Goal: Task Accomplishment & Management: Manage account settings

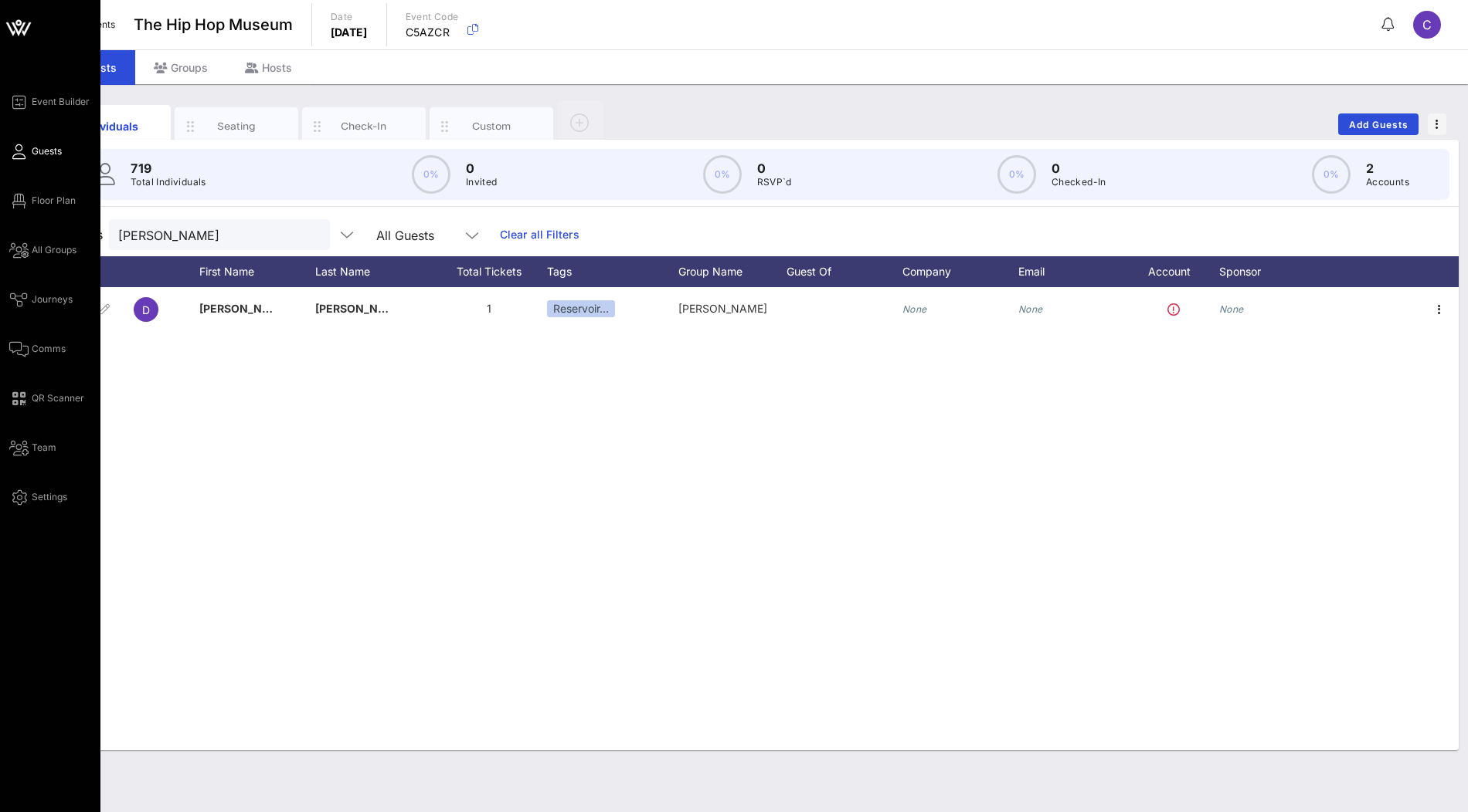
click at [18, 34] on icon at bounding box center [18, 29] width 14 height 13
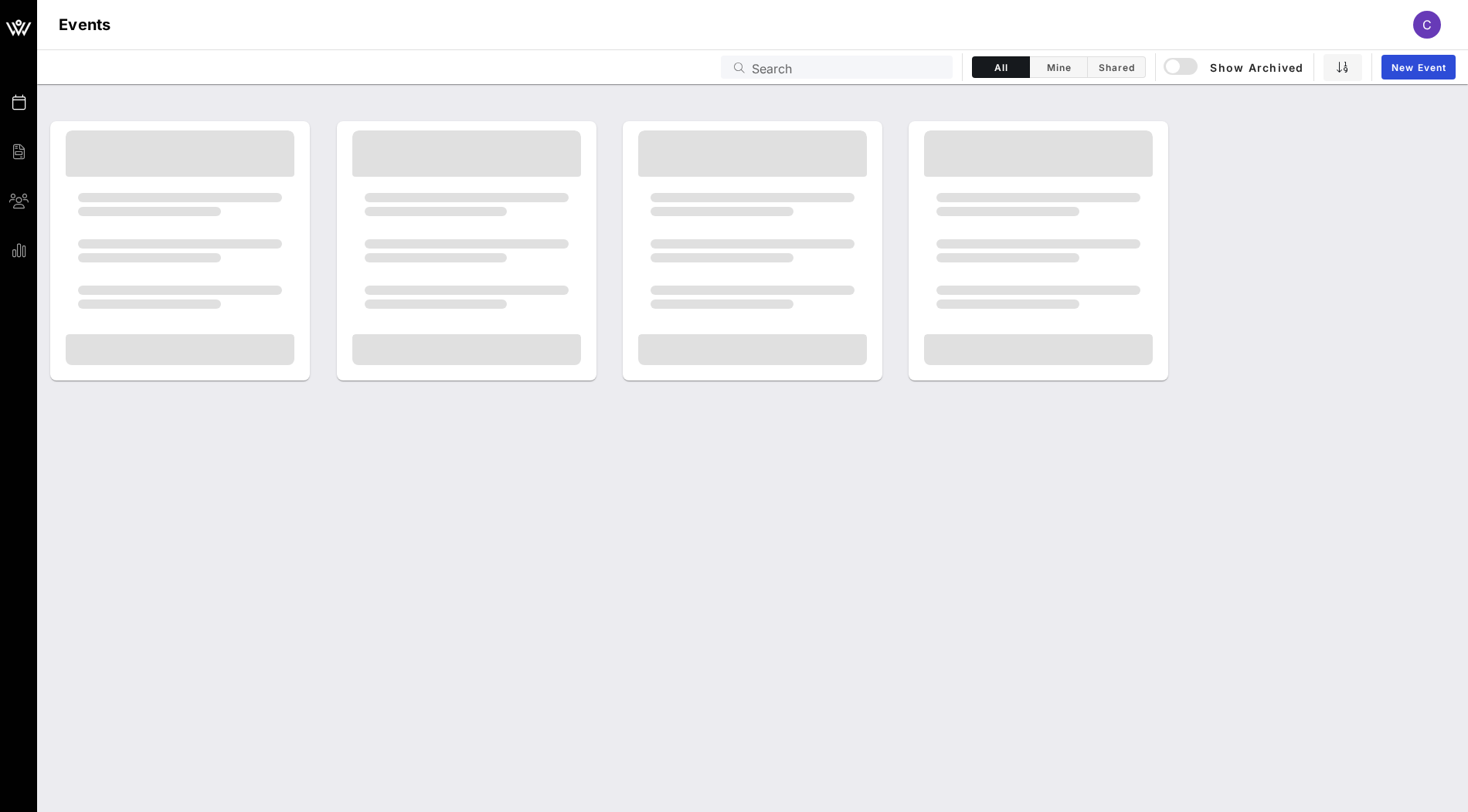
click at [776, 72] on input "Search" at bounding box center [847, 66] width 191 height 20
type input "national"
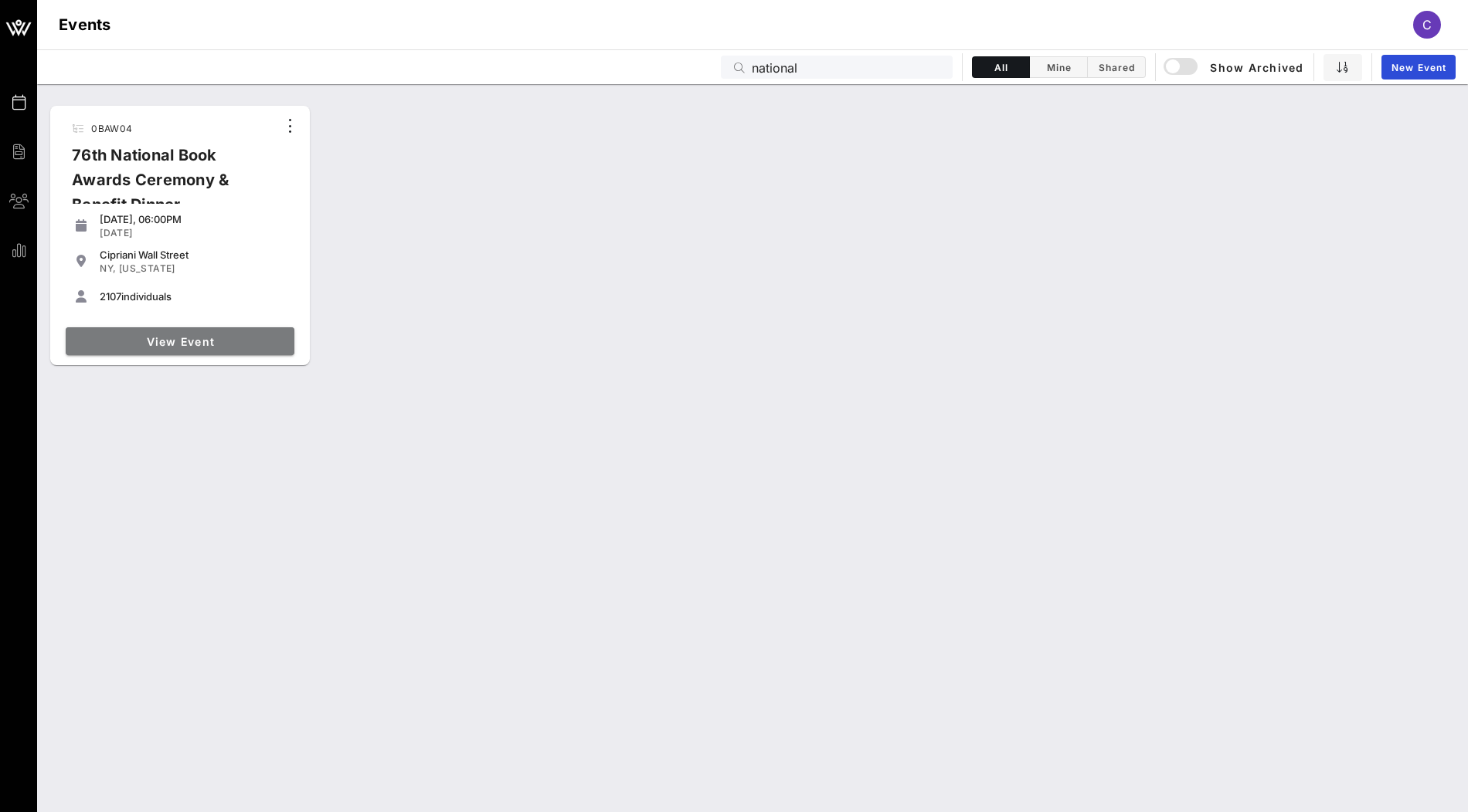
click at [183, 329] on link "View Event" at bounding box center [180, 341] width 229 height 28
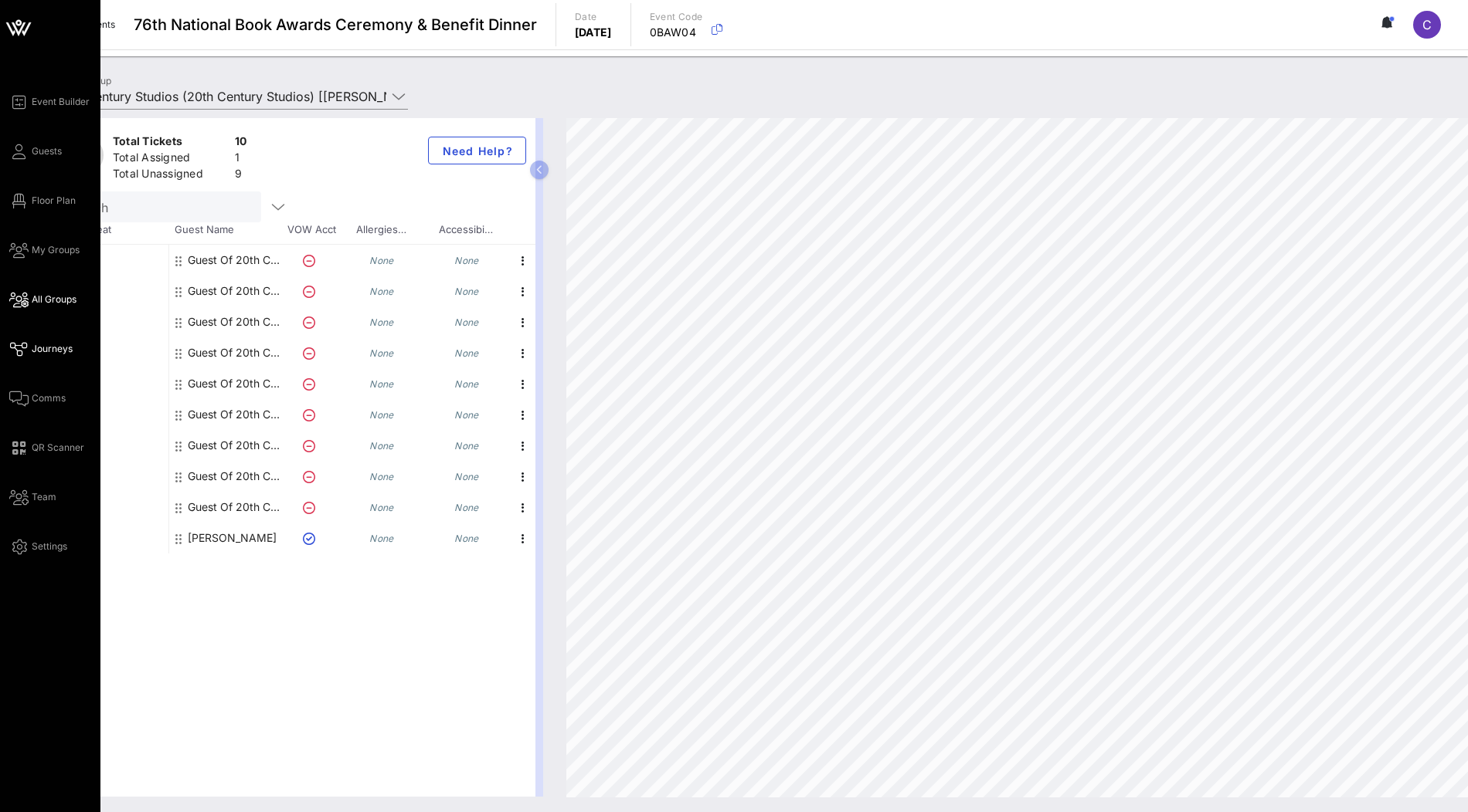
click at [45, 355] on span "Journeys" at bounding box center [52, 349] width 41 height 14
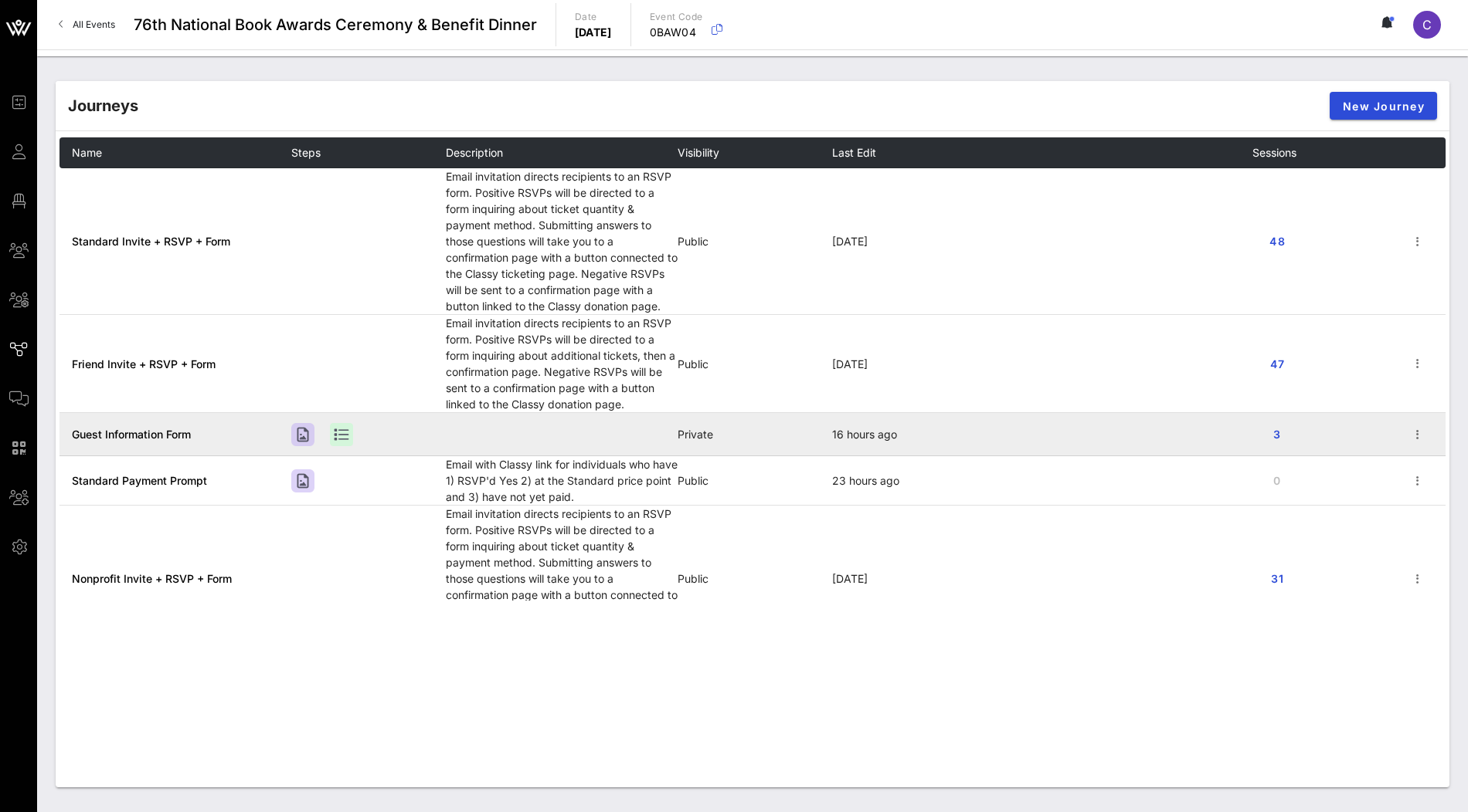
click at [155, 430] on span "Guest Information Form" at bounding box center [131, 434] width 119 height 13
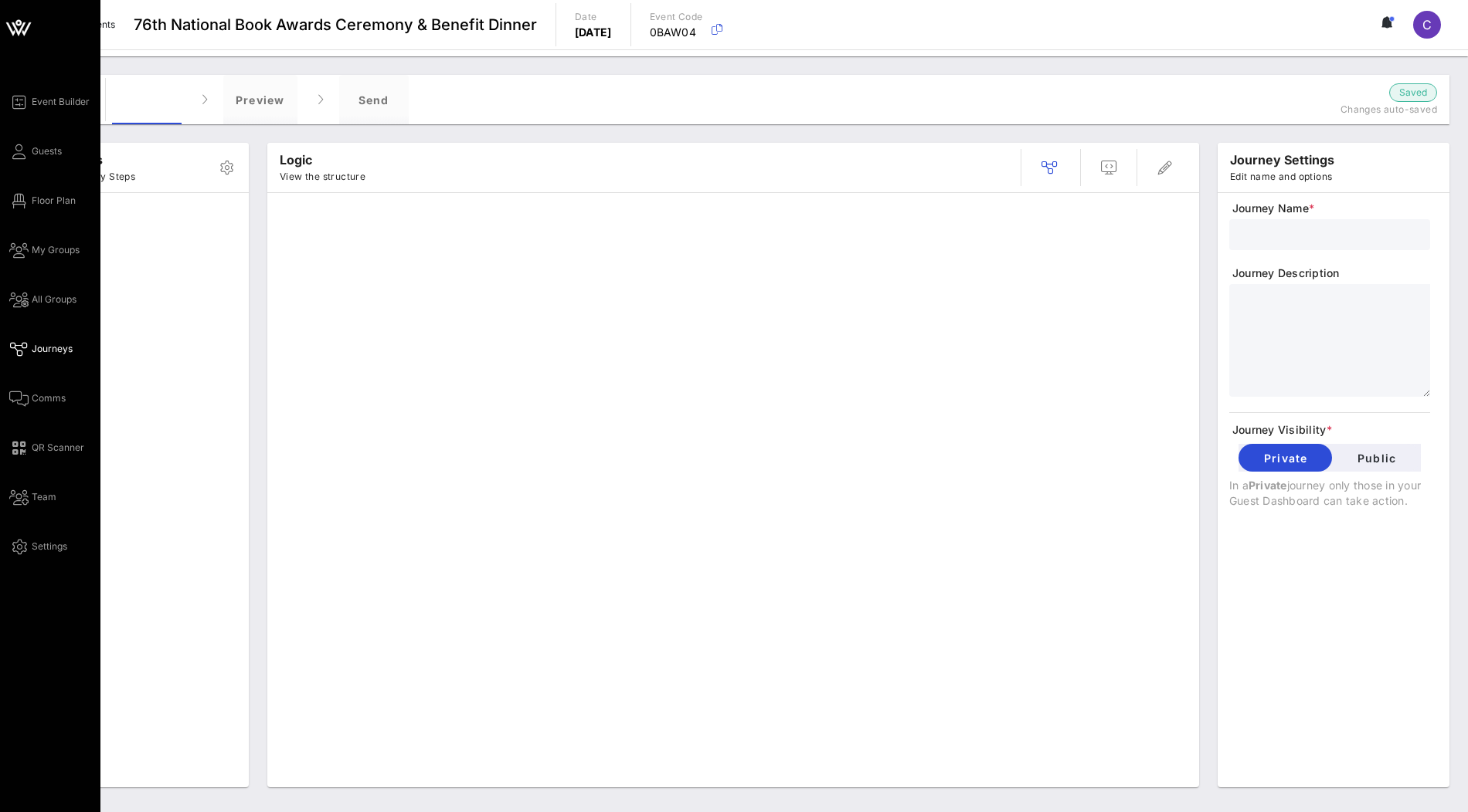
type input "Guest Information Form"
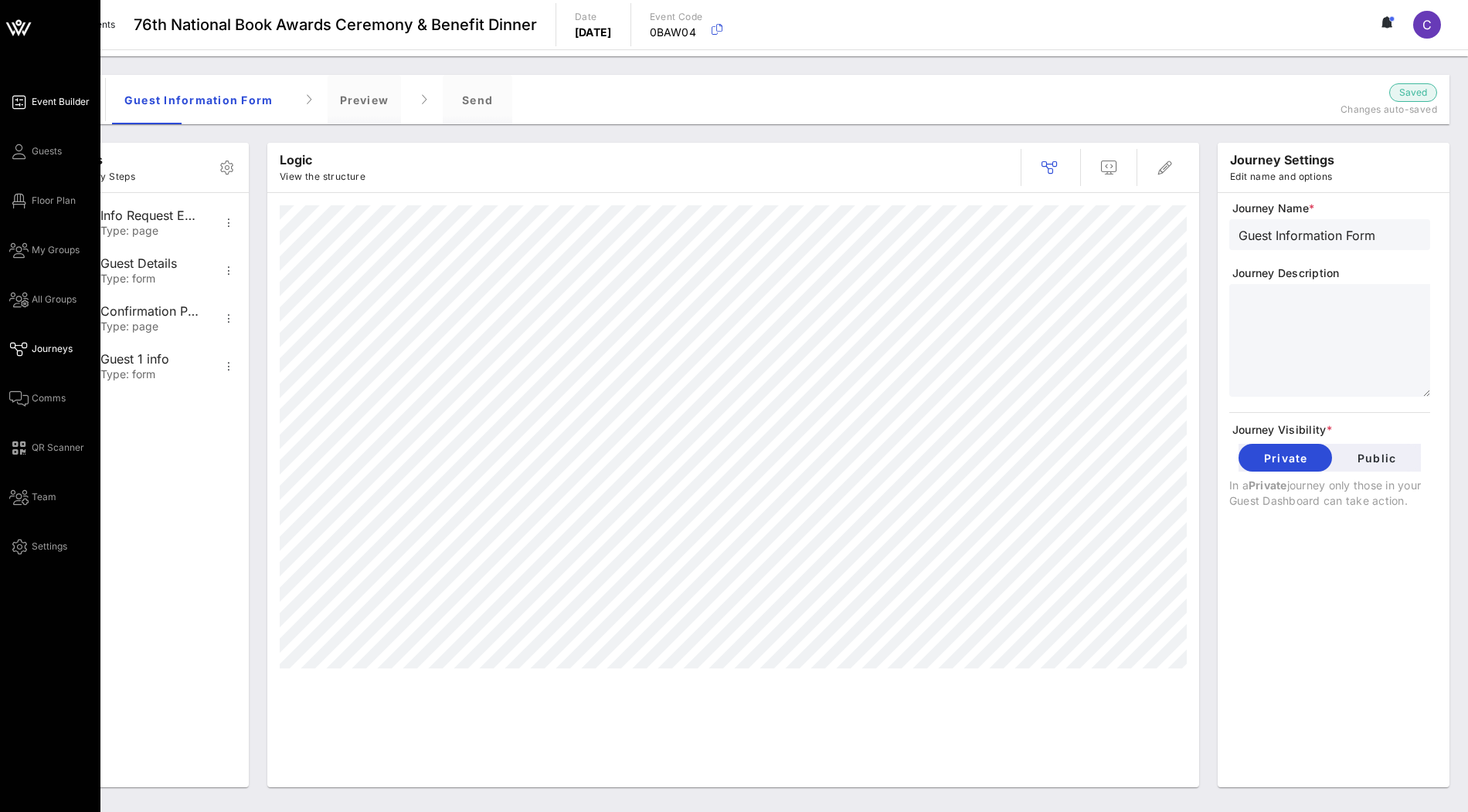
click at [39, 102] on span "Event Builder" at bounding box center [61, 102] width 58 height 14
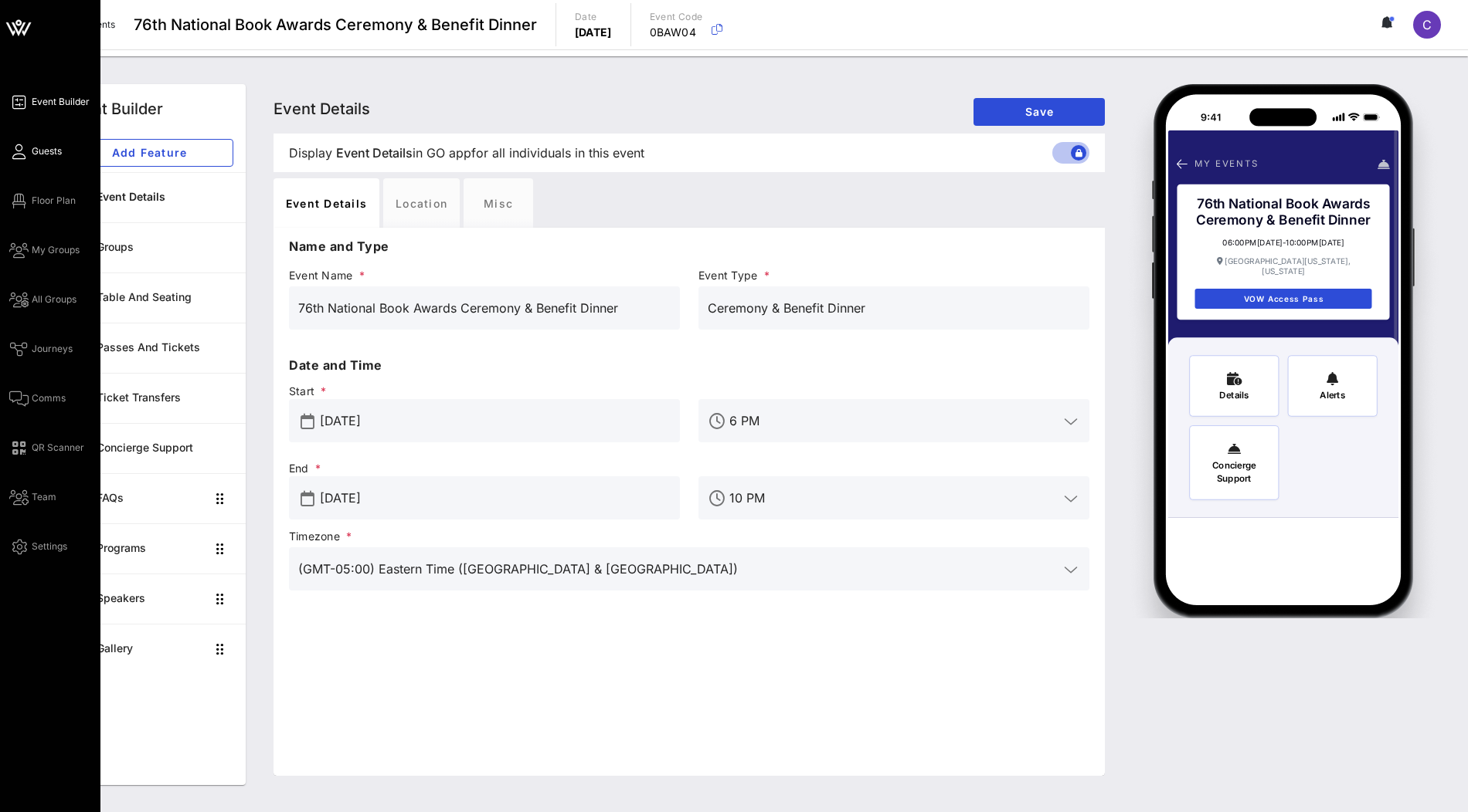
click at [24, 150] on icon at bounding box center [19, 151] width 19 height 2
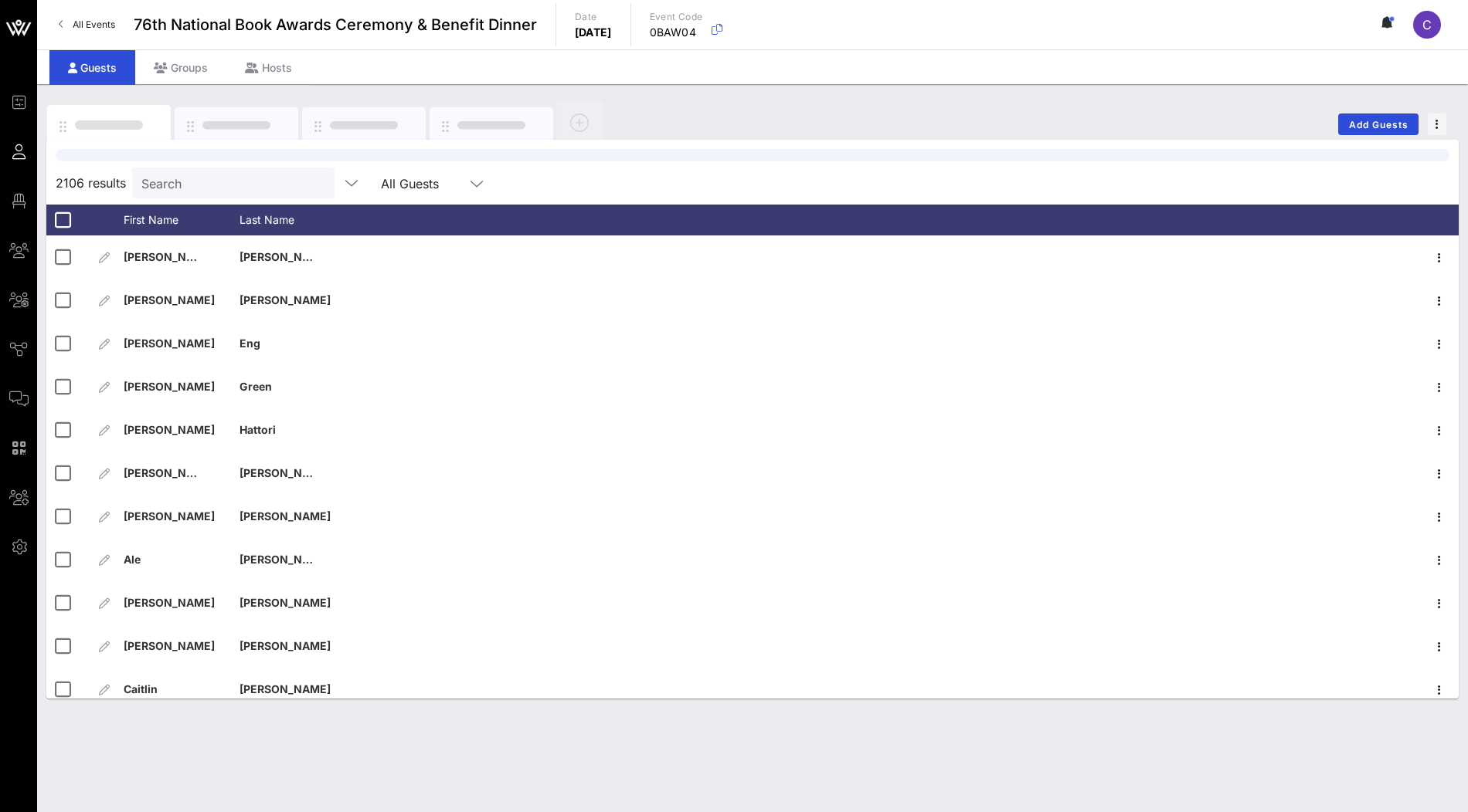
click at [715, 100] on div "Add Guests" at bounding box center [752, 125] width 1412 height 50
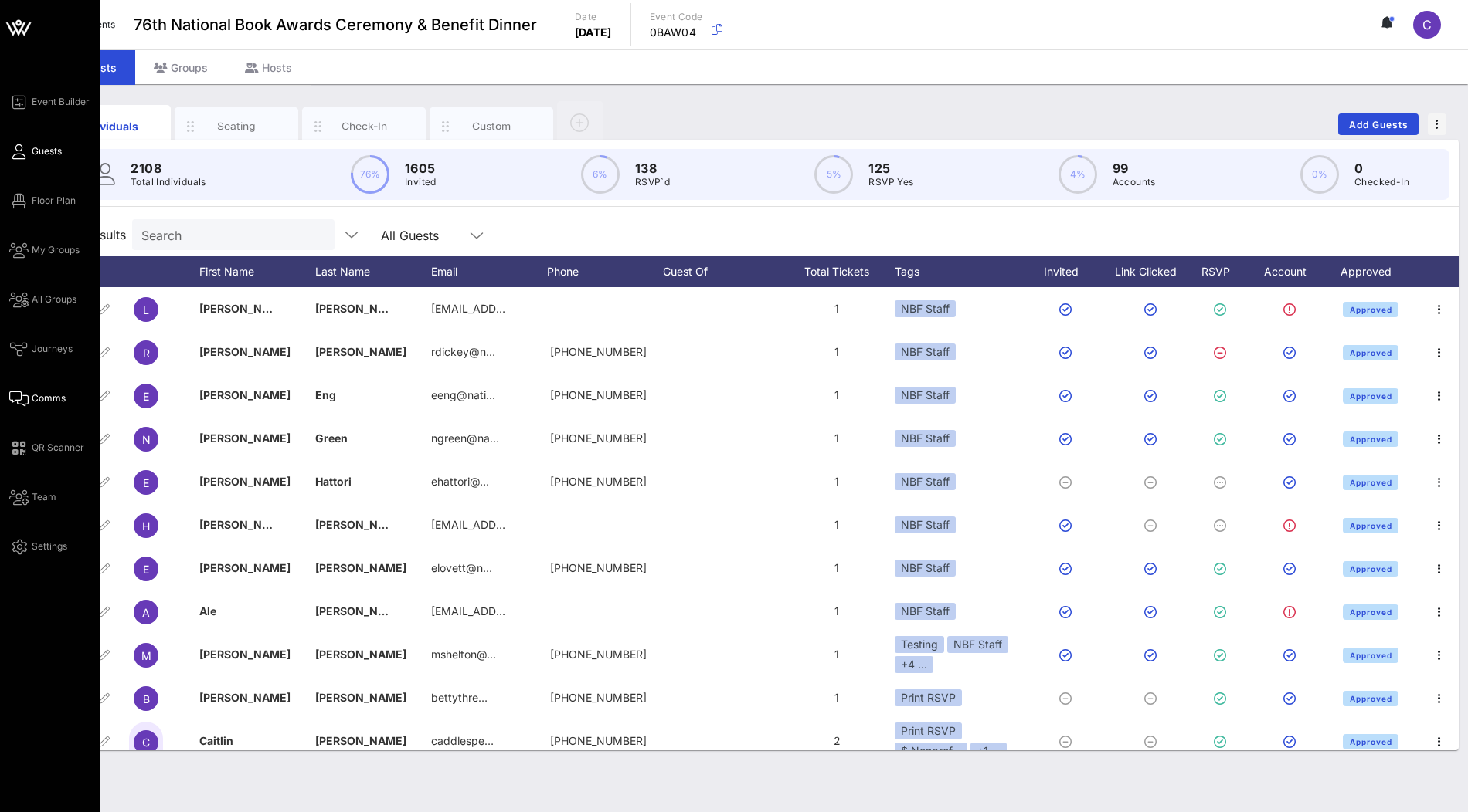
click at [52, 397] on span "Comms" at bounding box center [49, 398] width 34 height 14
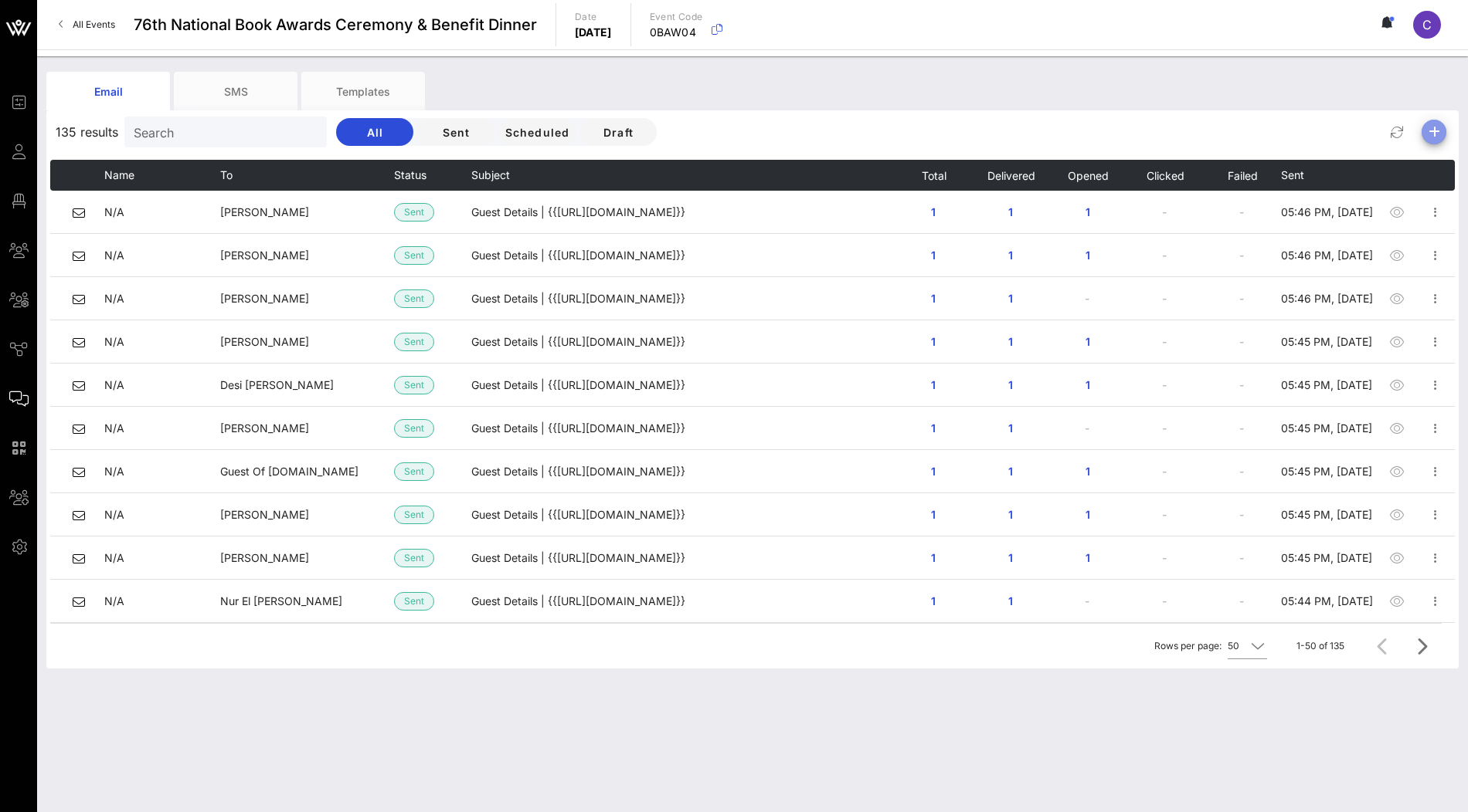
click at [1438, 132] on icon "button" at bounding box center [1434, 131] width 18 height 18
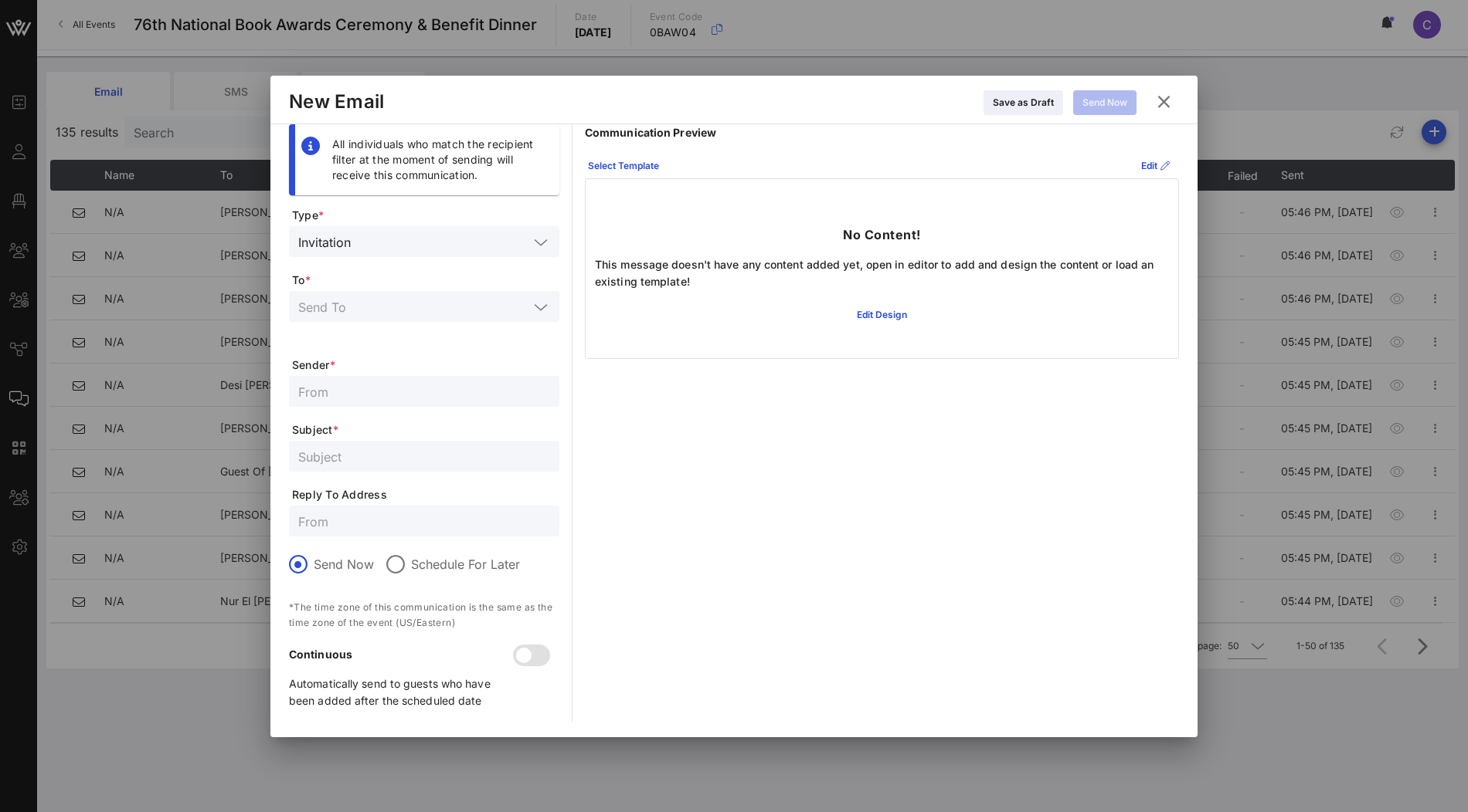
click at [451, 316] on div at bounding box center [424, 306] width 252 height 31
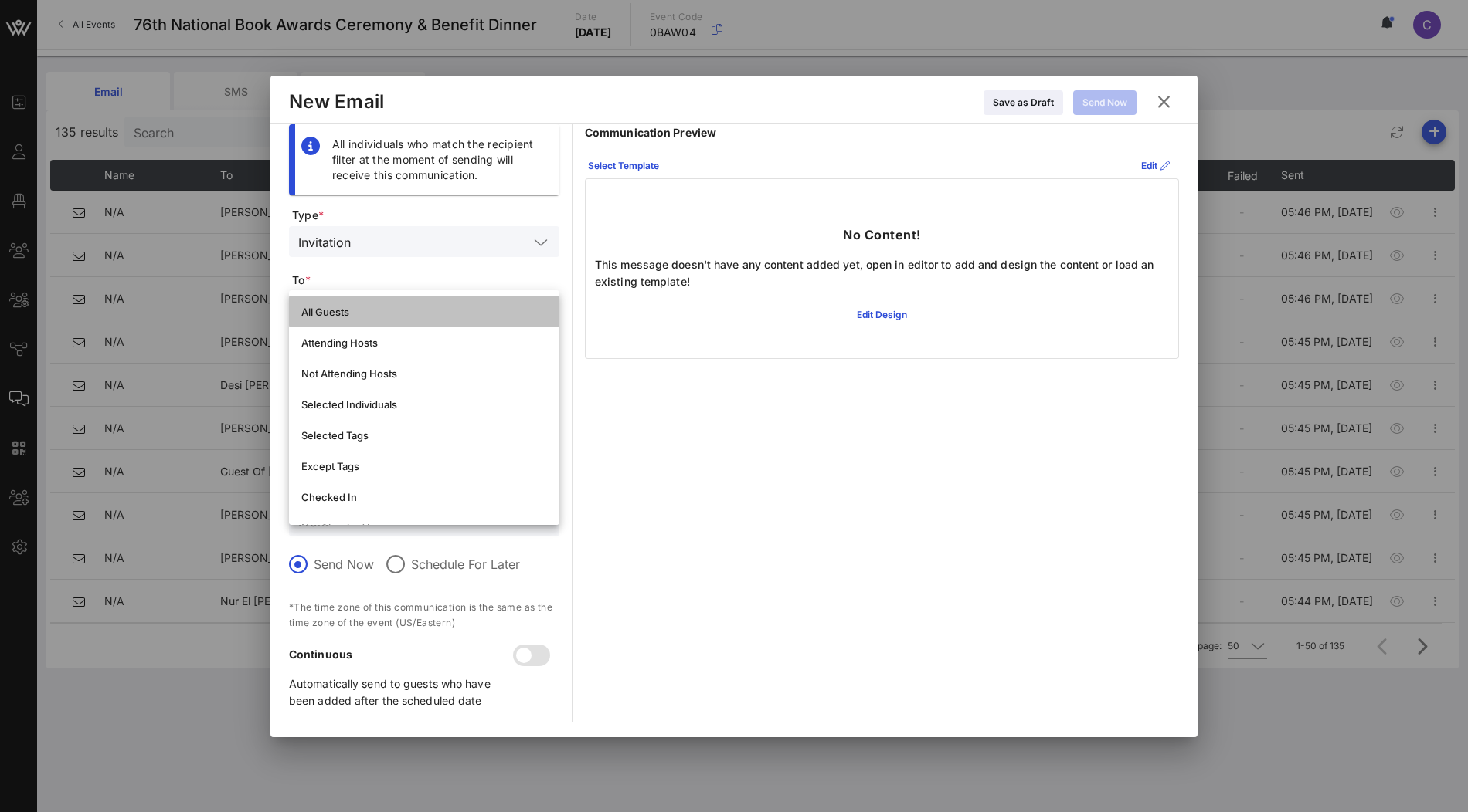
click at [425, 312] on div "All Guests" at bounding box center [423, 311] width 246 height 12
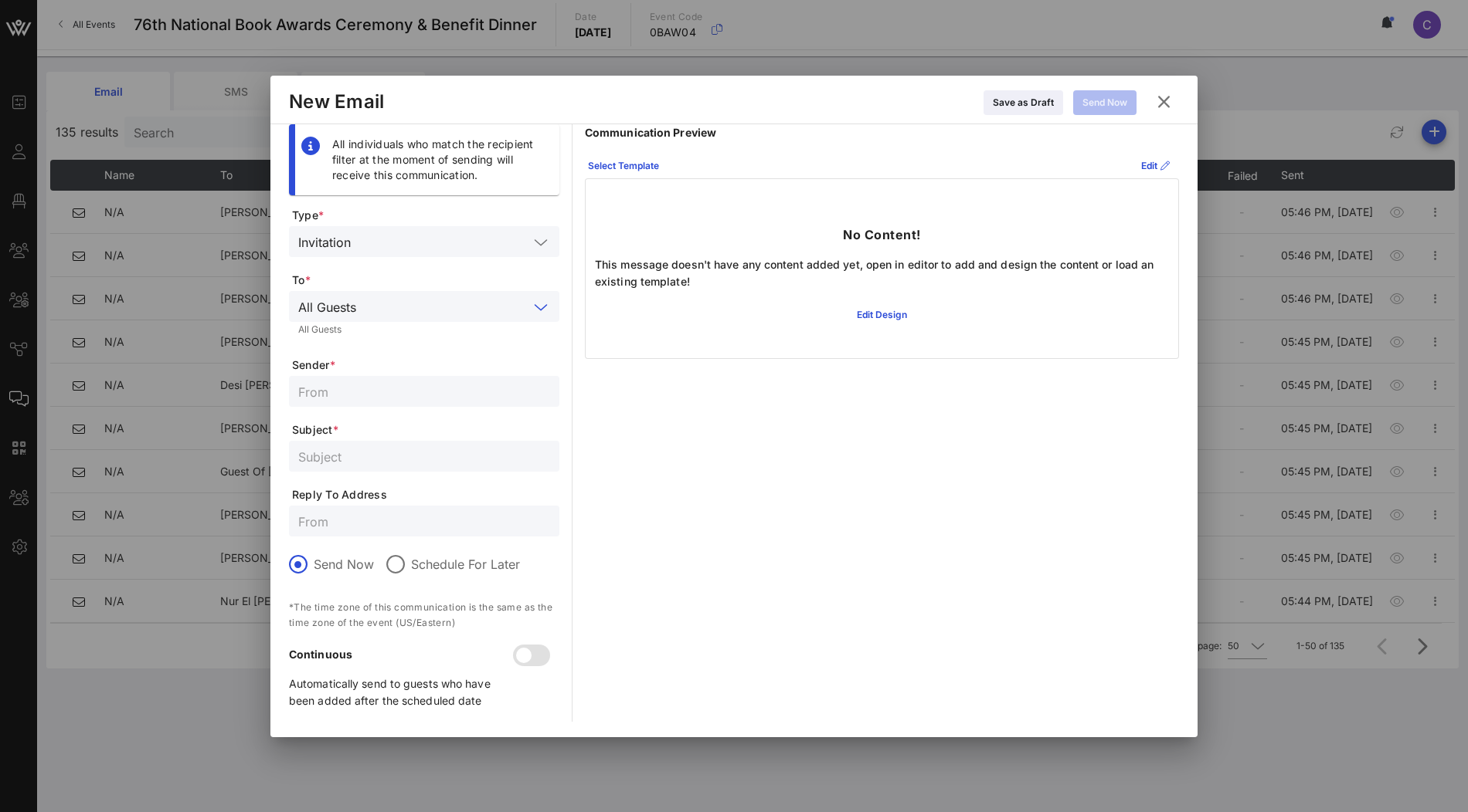
click at [384, 391] on input "text" at bounding box center [424, 391] width 252 height 20
click at [356, 392] on input "text" at bounding box center [424, 391] width 252 height 20
click at [344, 466] on div at bounding box center [424, 456] width 252 height 31
click at [624, 166] on icon at bounding box center [624, 166] width 11 height 10
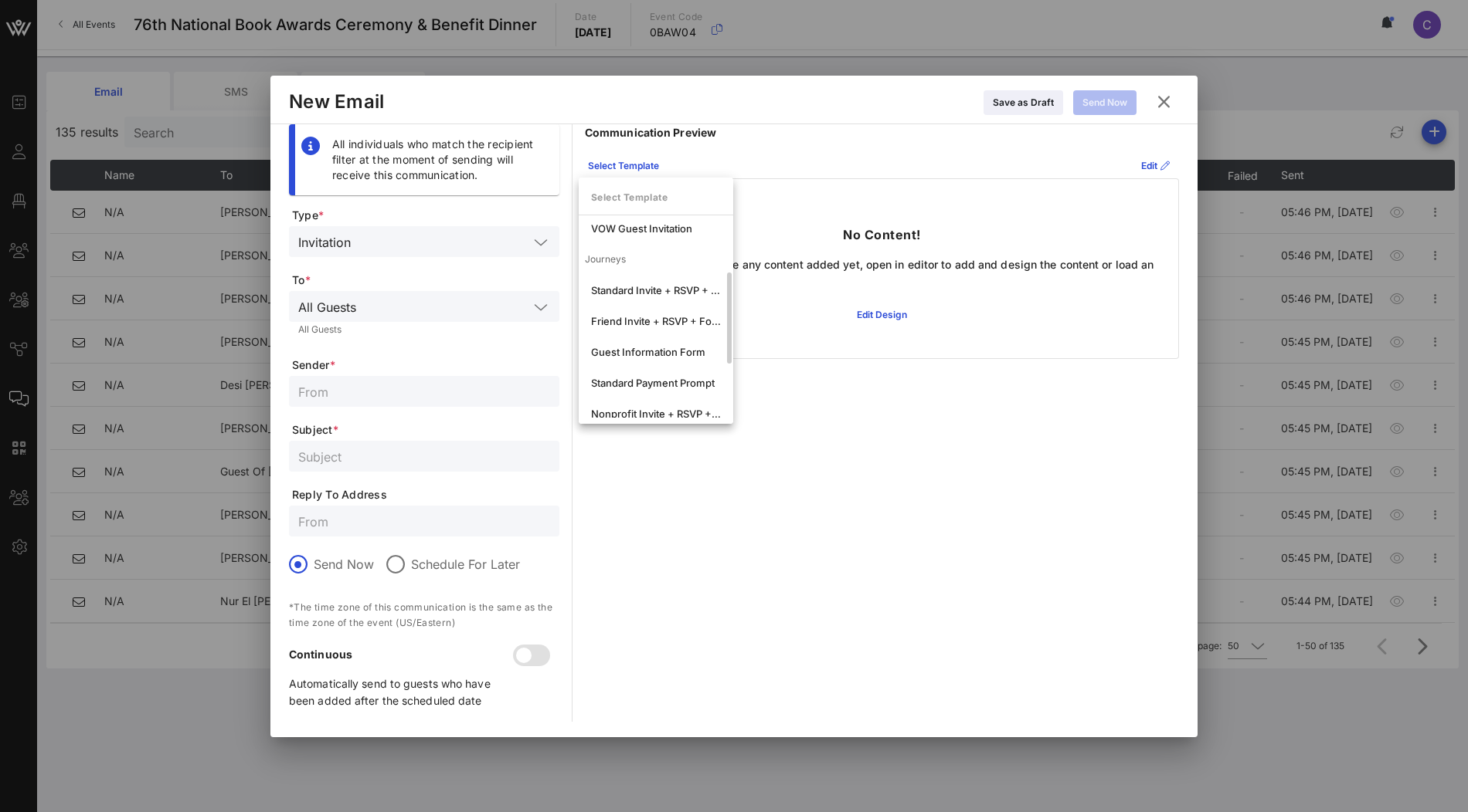
scroll to position [103, 0]
click at [646, 352] on div "Guest Information Form" at bounding box center [656, 352] width 130 height 12
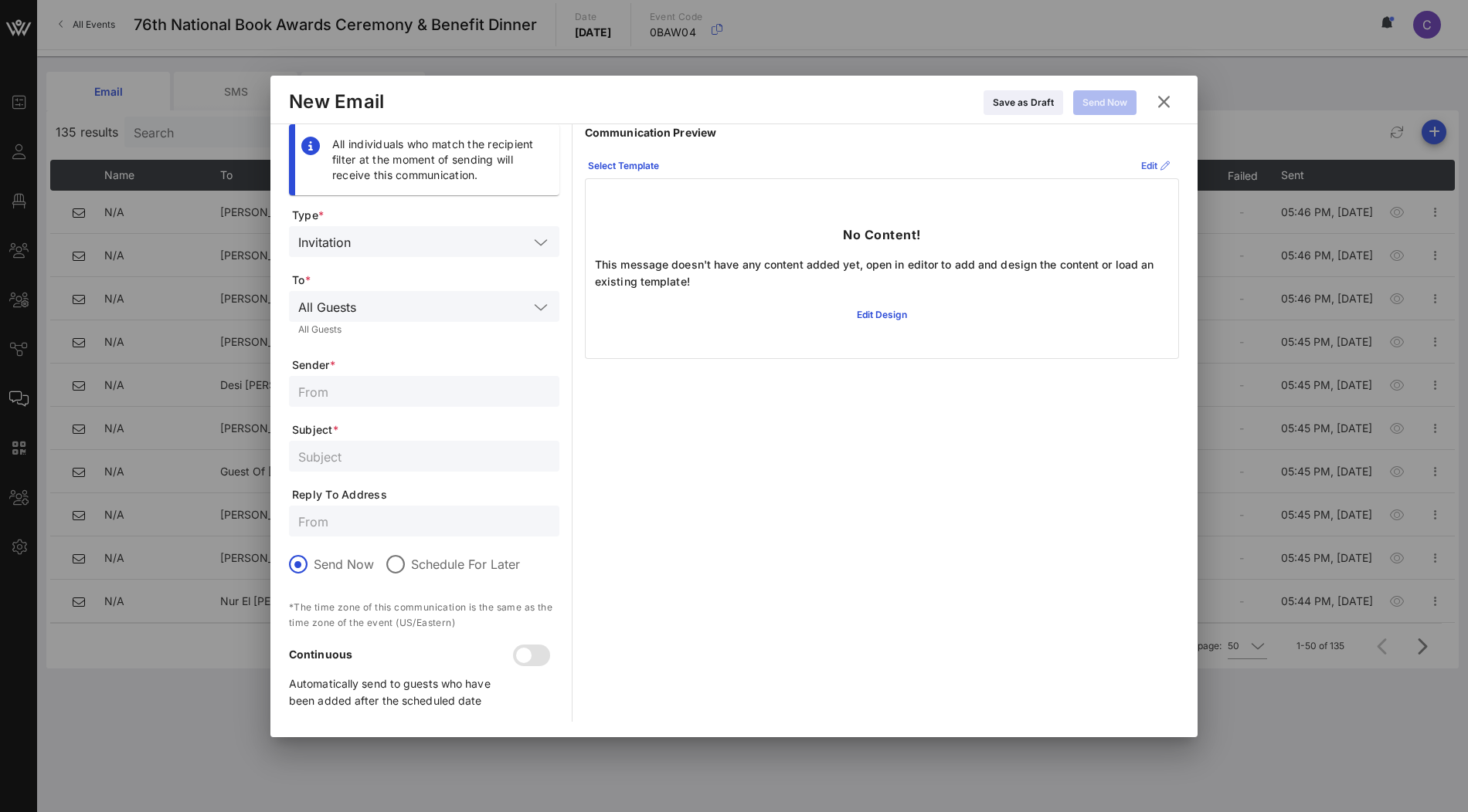
click at [1147, 161] on div "Edit" at bounding box center [1156, 166] width 29 height 15
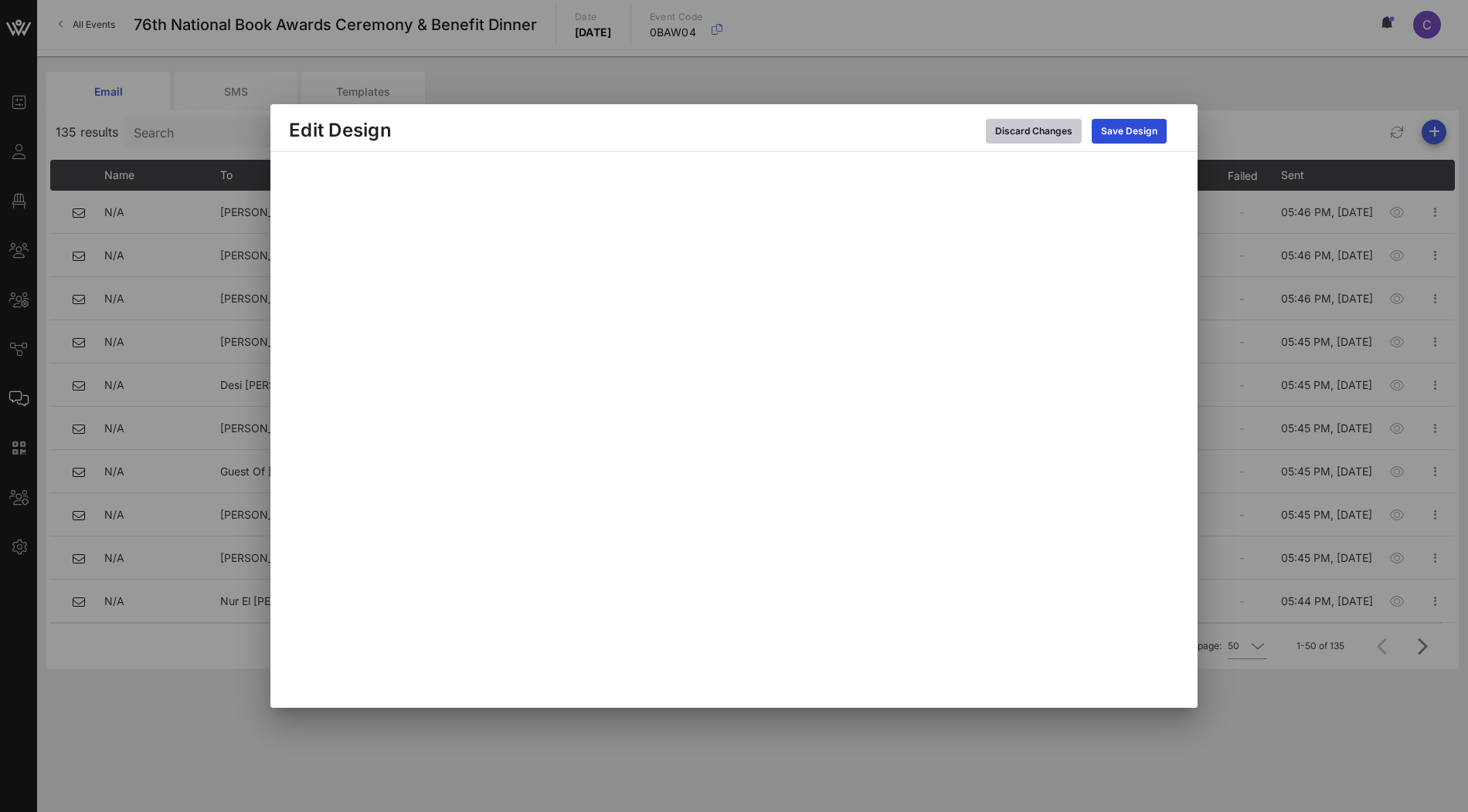
click at [1054, 130] on div "Discard Changes" at bounding box center [1033, 130] width 78 height 15
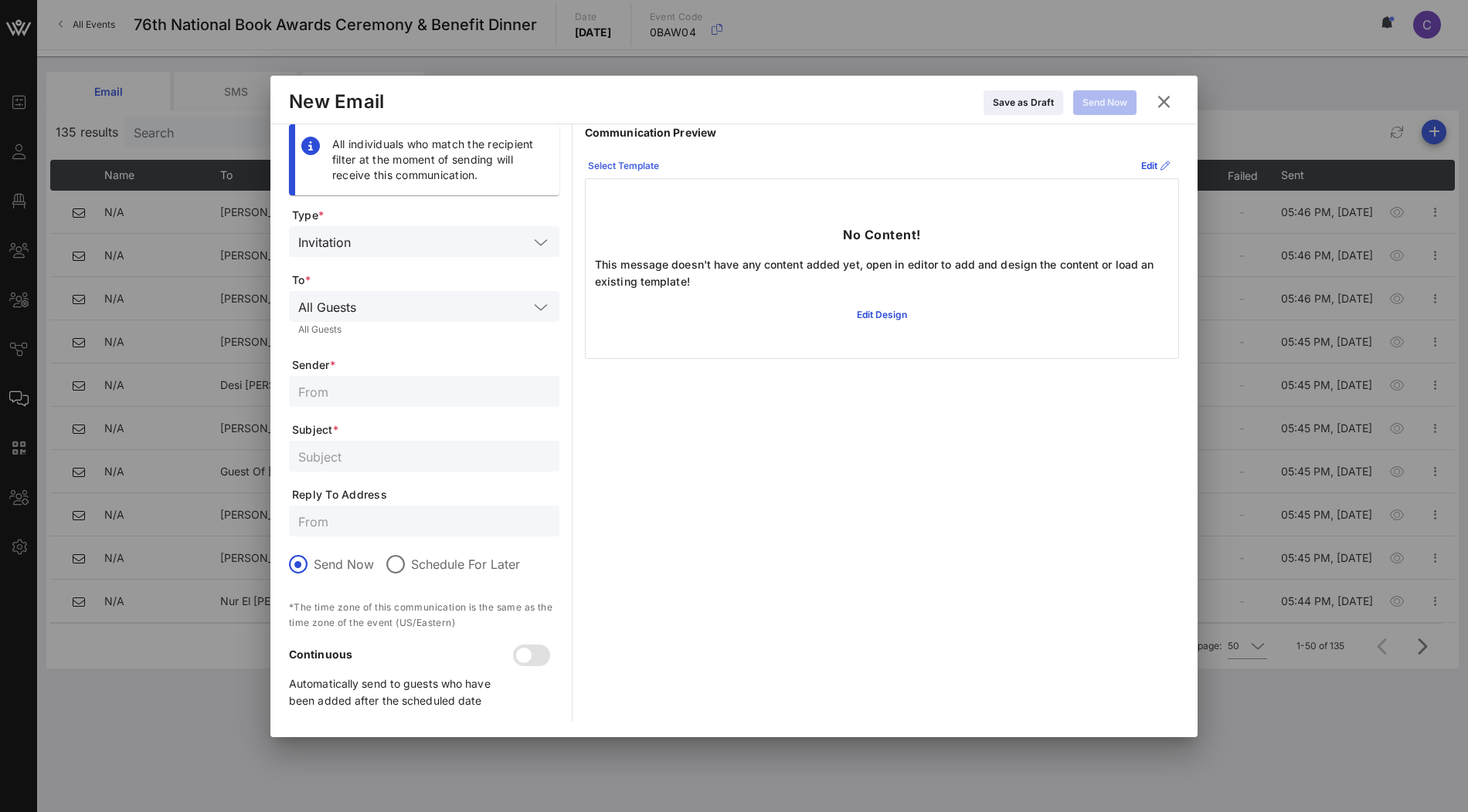
click at [630, 162] on div "Select Template" at bounding box center [624, 166] width 71 height 15
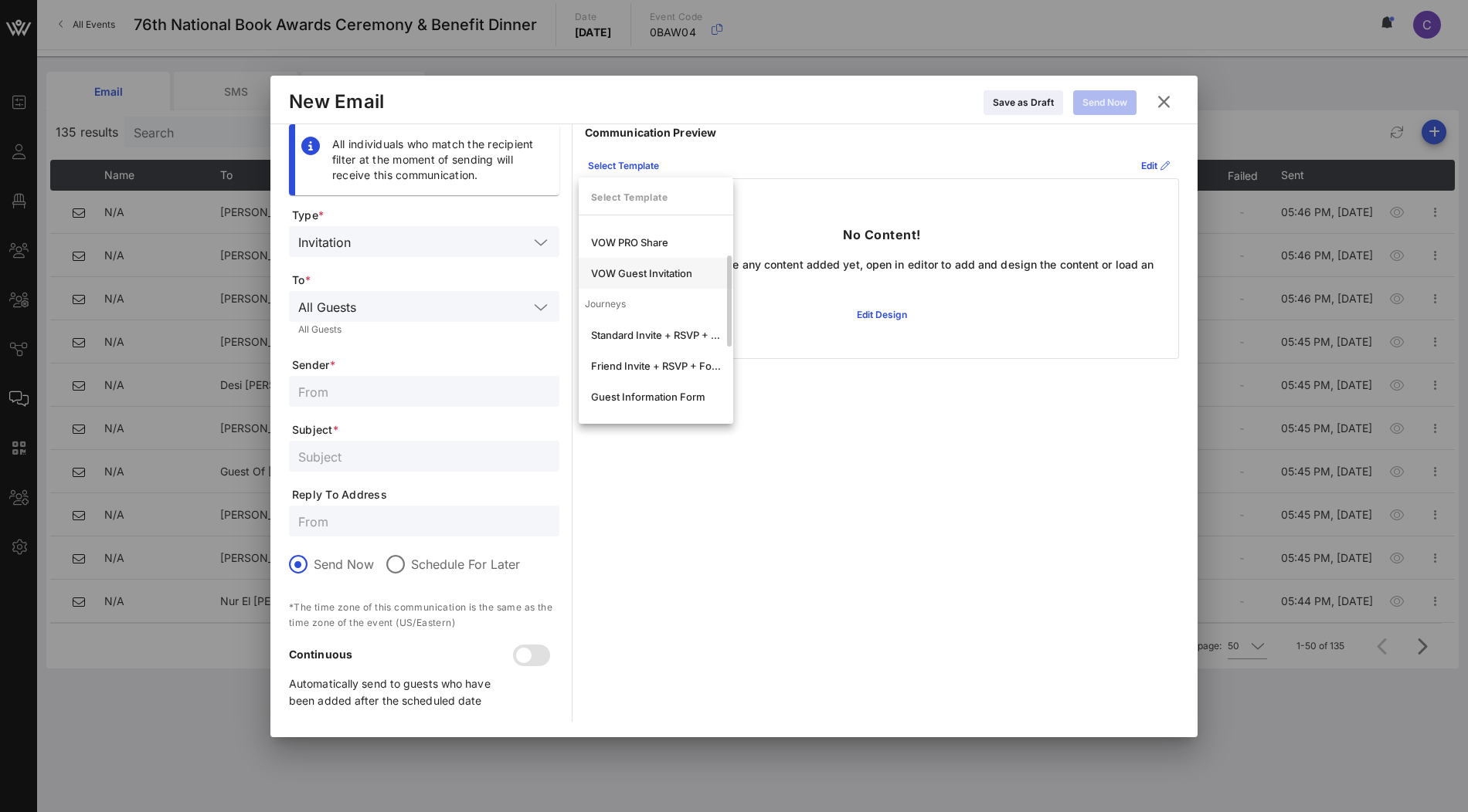
scroll to position [100, 0]
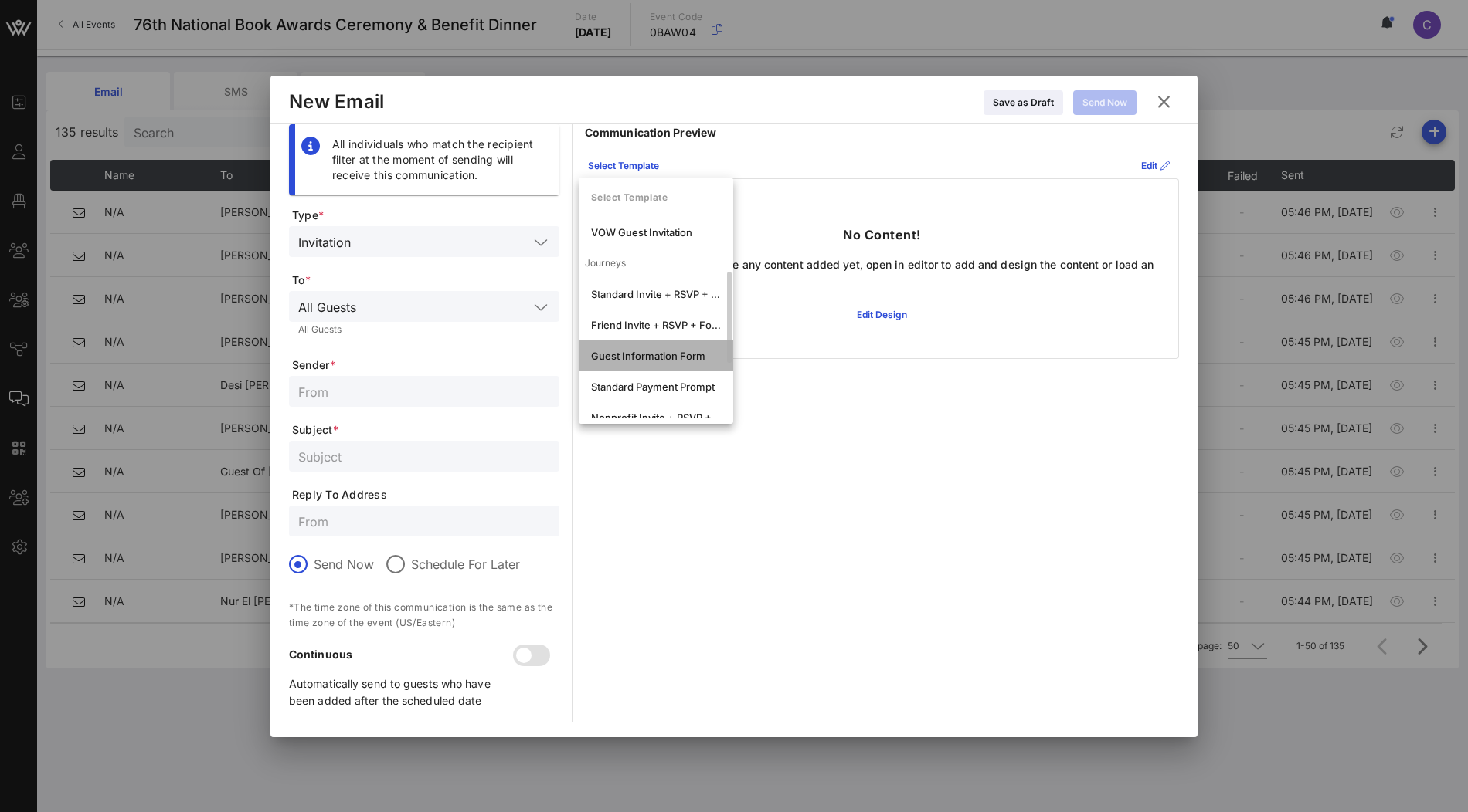
click at [652, 358] on div "Guest Information Form" at bounding box center [656, 355] width 130 height 12
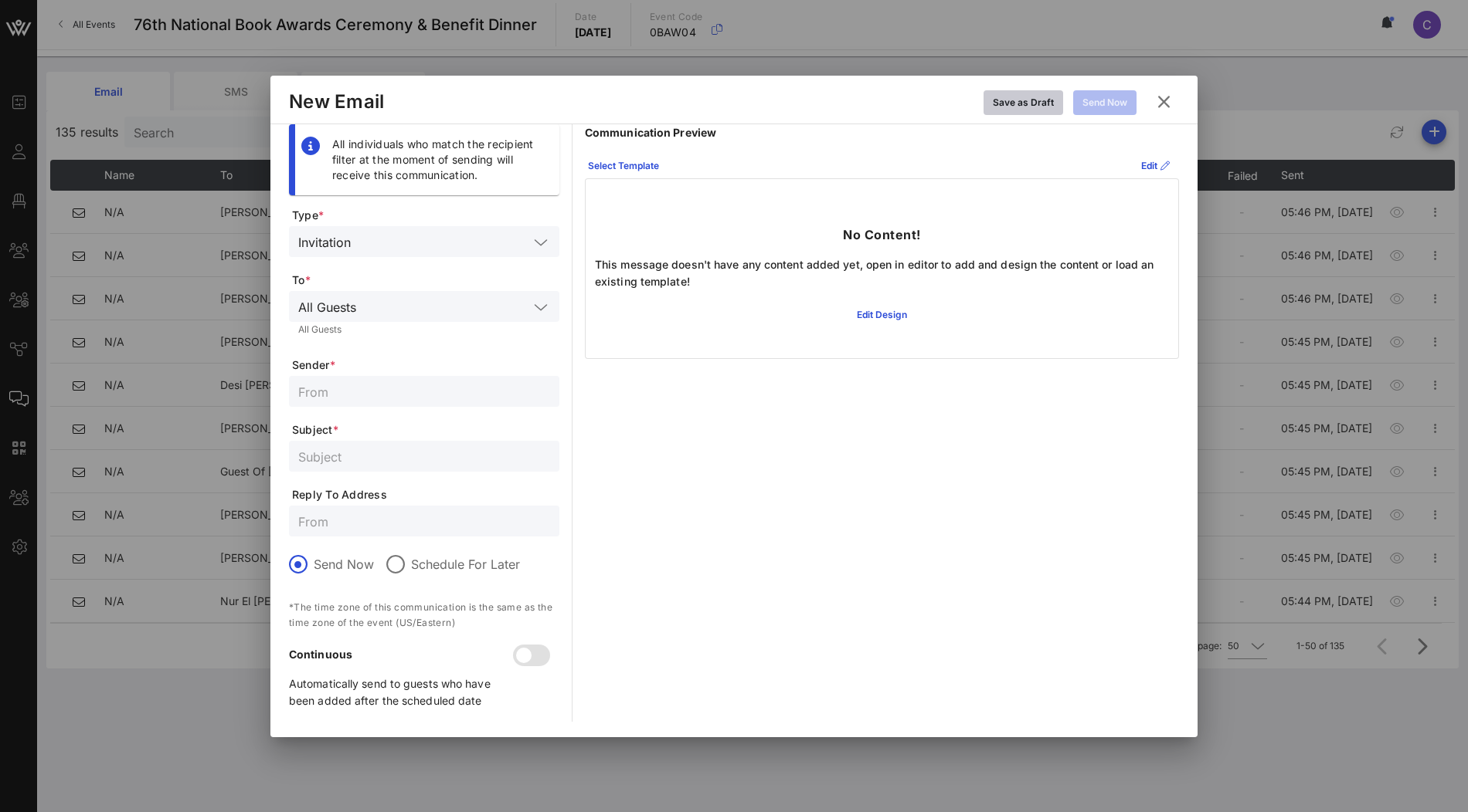
click at [1034, 107] on div "Save as Draft" at bounding box center [1023, 102] width 61 height 15
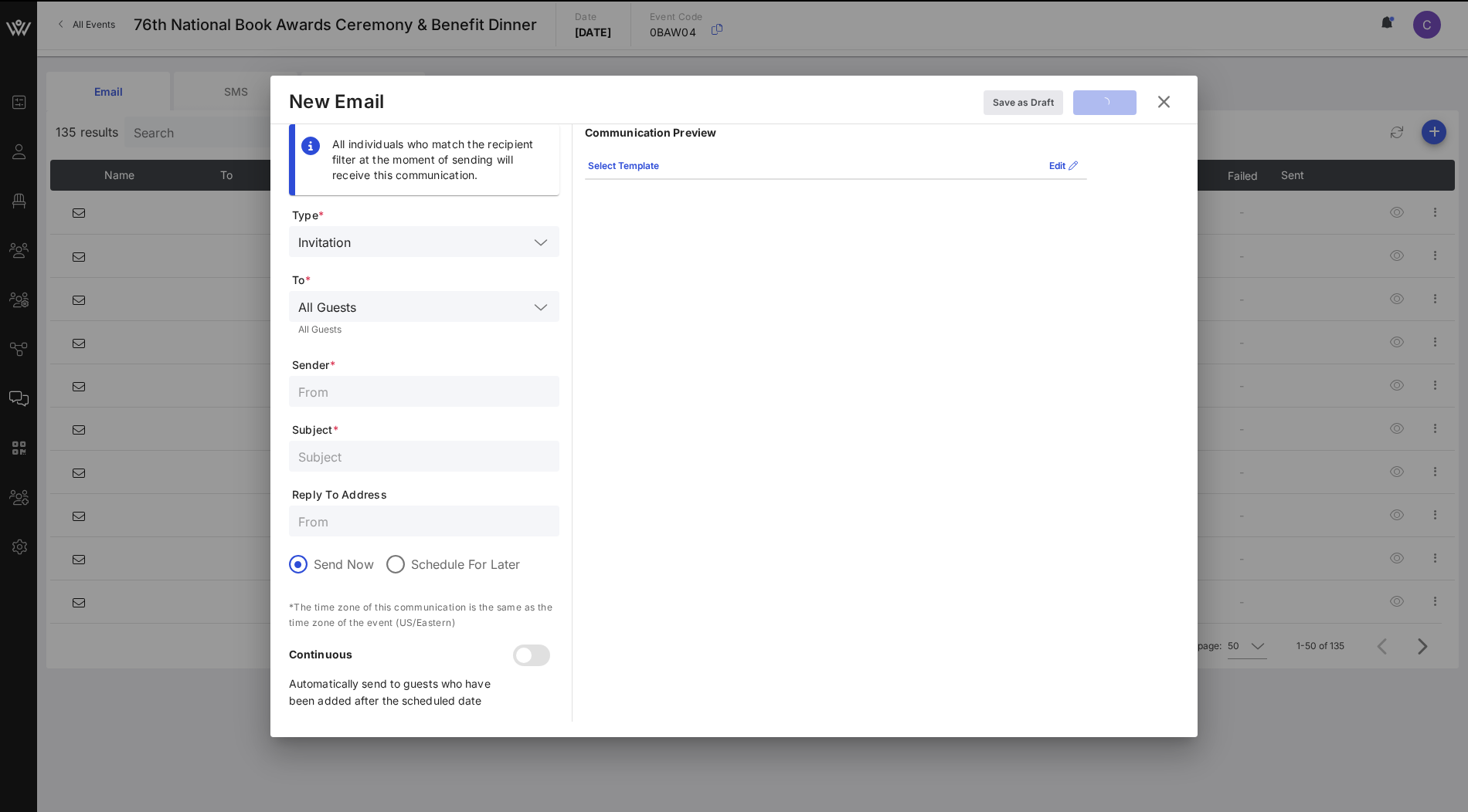
click at [1170, 98] on icon at bounding box center [1163, 101] width 25 height 23
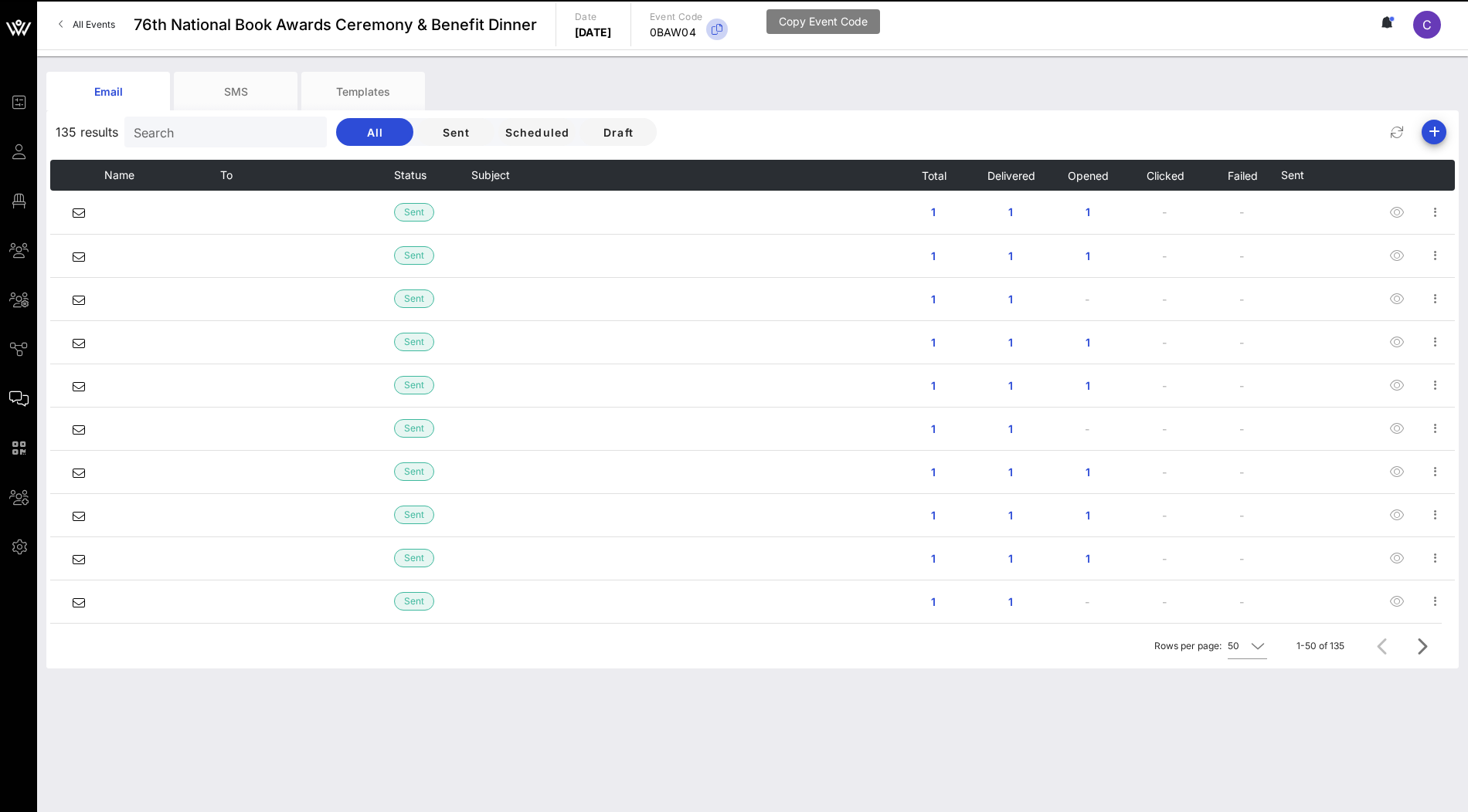
click at [728, 18] on button "button" at bounding box center [716, 29] width 22 height 22
click at [726, 30] on icon "button" at bounding box center [716, 29] width 18 height 18
click at [1439, 130] on icon "button" at bounding box center [1434, 131] width 18 height 18
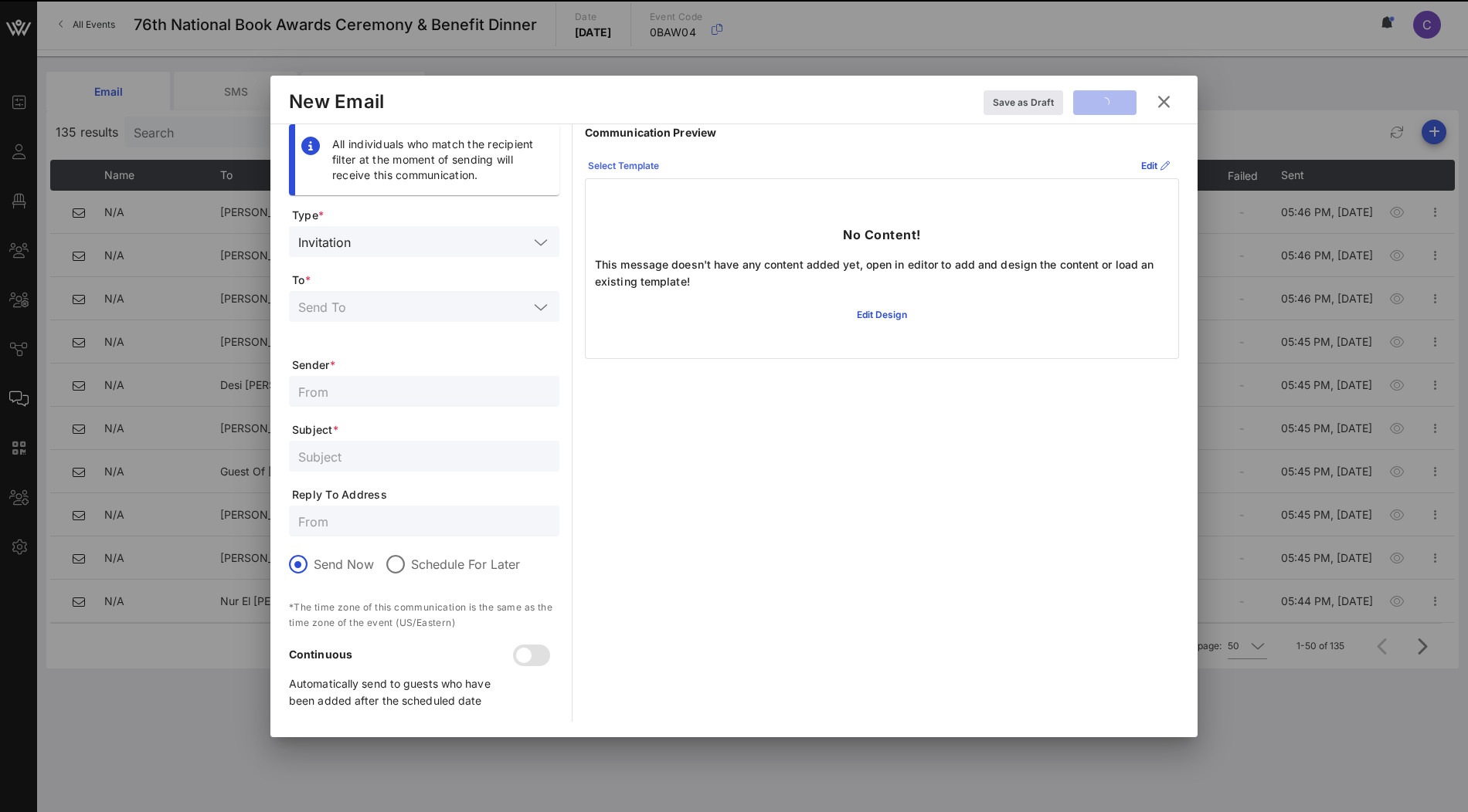
click at [653, 164] on div "Select Template" at bounding box center [624, 166] width 71 height 15
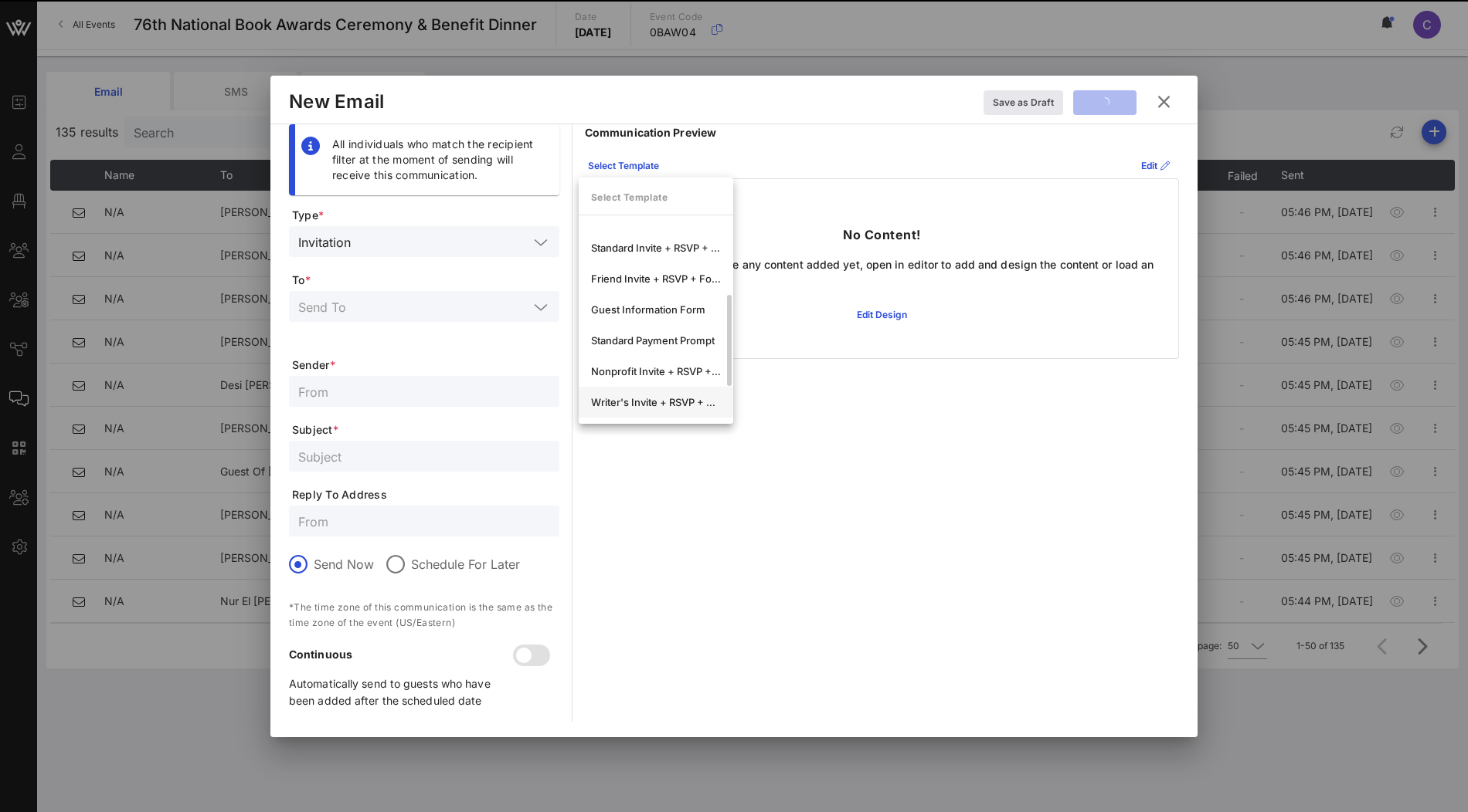
scroll to position [142, 0]
click at [672, 311] on div "Guest Information Form" at bounding box center [656, 314] width 130 height 12
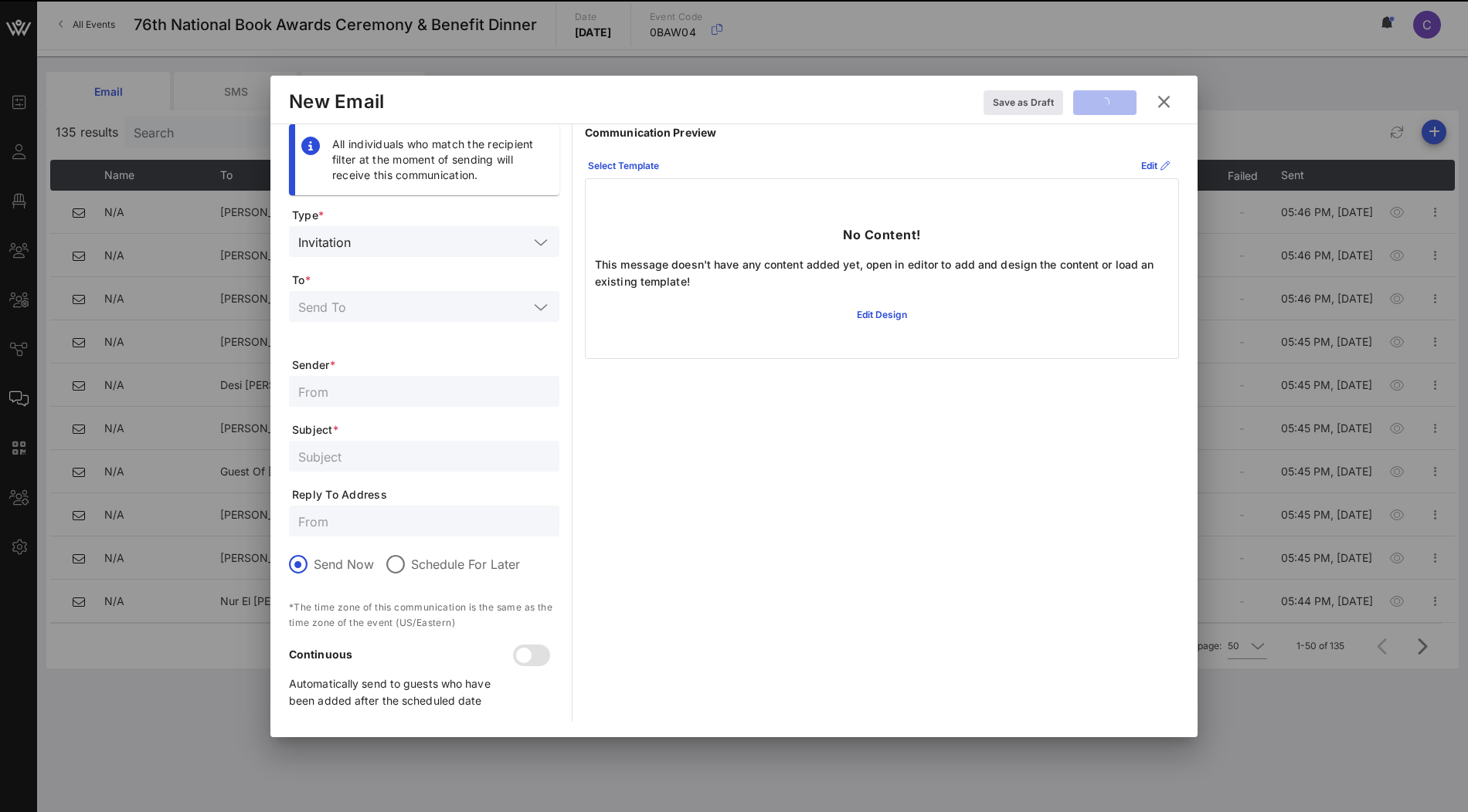
click at [1165, 106] on icon at bounding box center [1164, 102] width 21 height 18
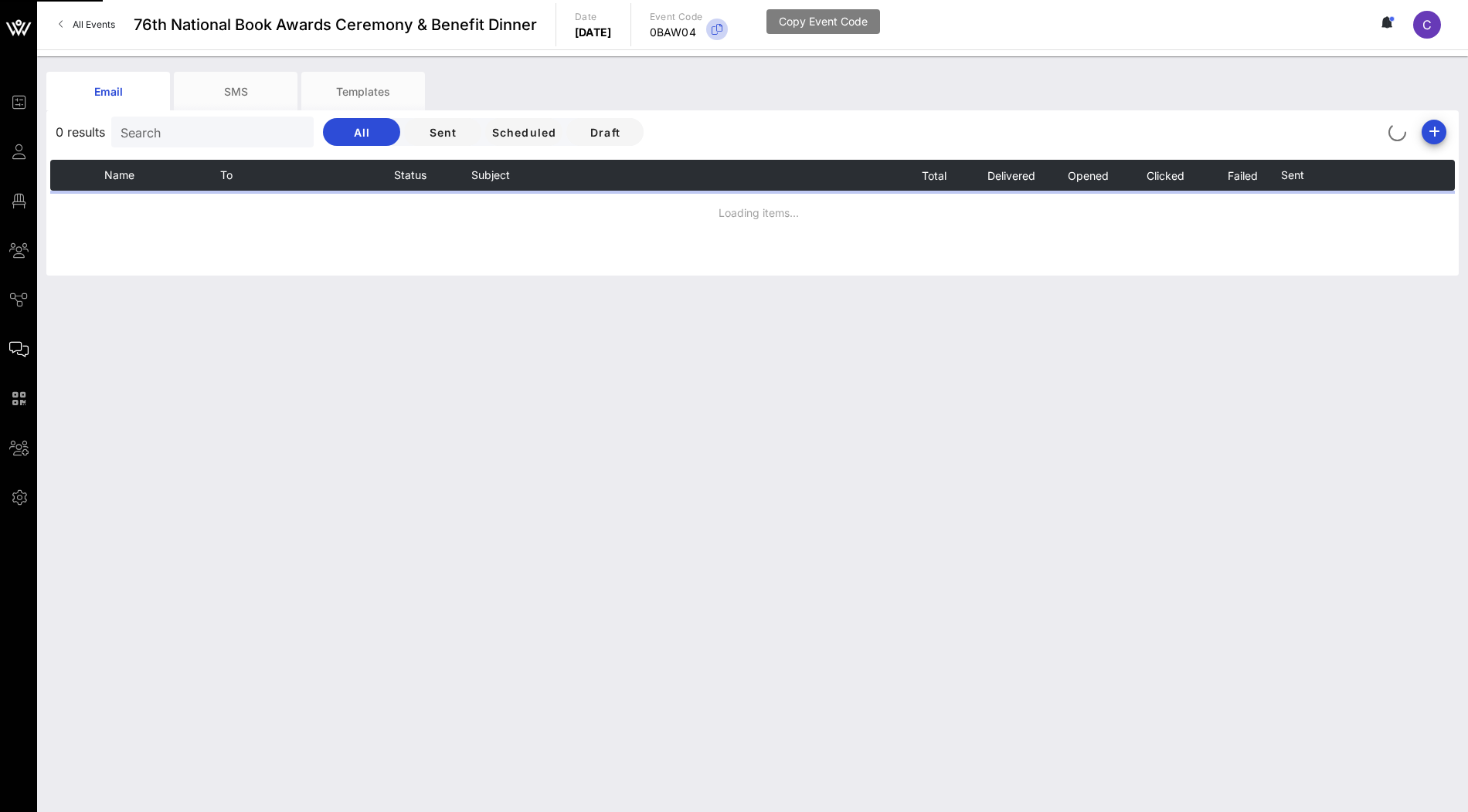
click at [726, 30] on icon "button" at bounding box center [716, 29] width 18 height 18
click at [726, 30] on icon "button" at bounding box center [716, 29] width 18 height 18
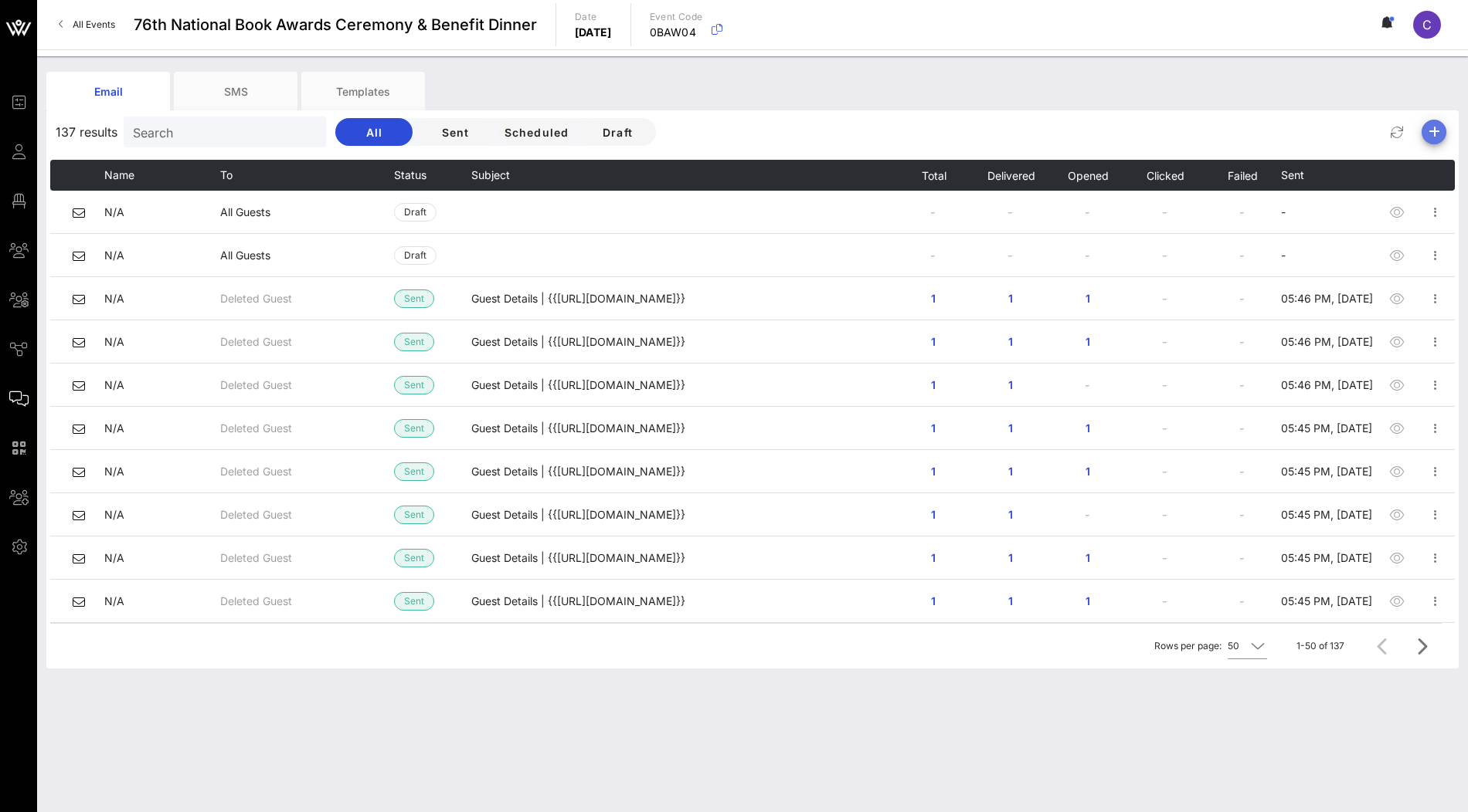
click at [1437, 134] on icon "button" at bounding box center [1434, 131] width 18 height 18
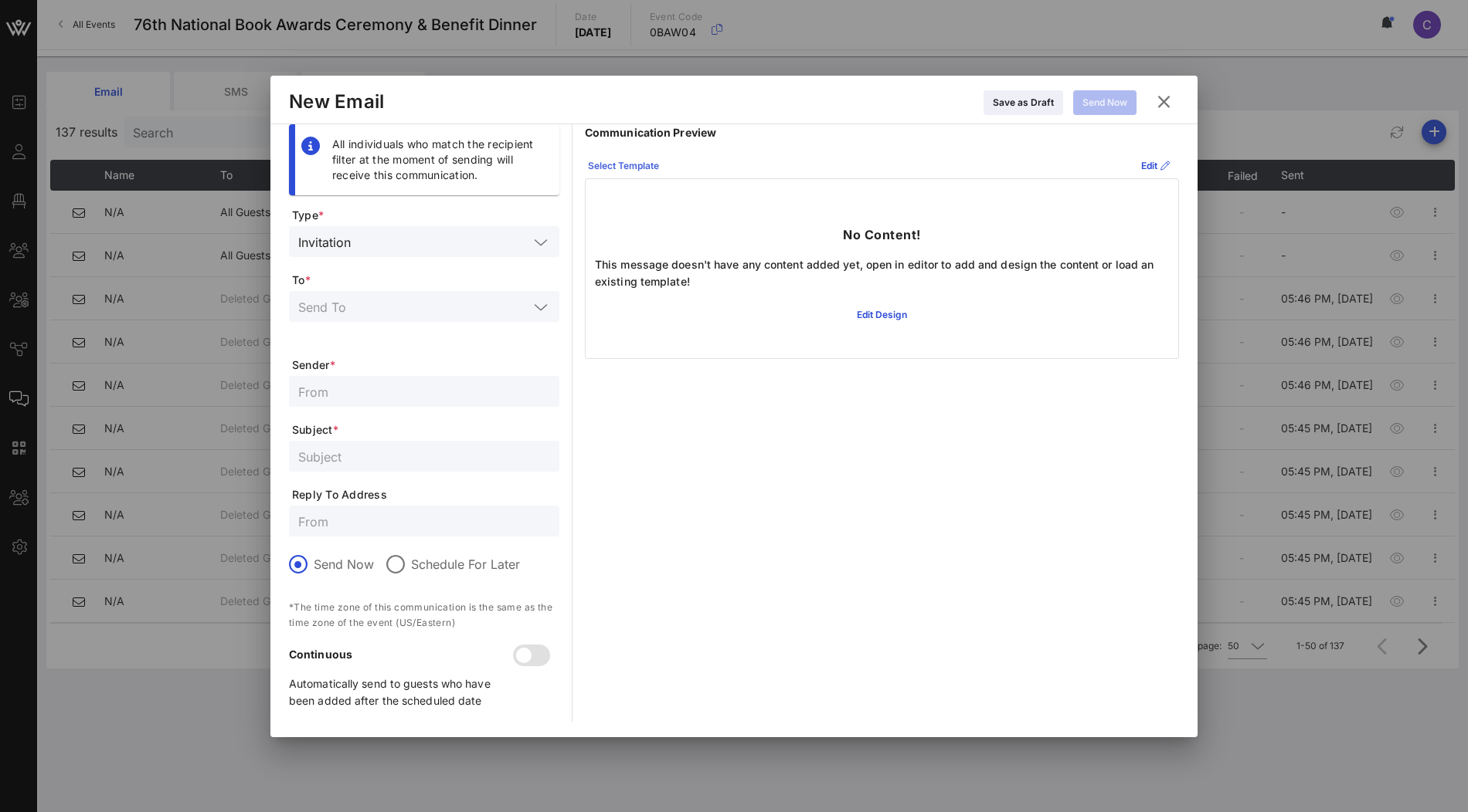
click at [647, 170] on div "Select Template" at bounding box center [624, 166] width 71 height 15
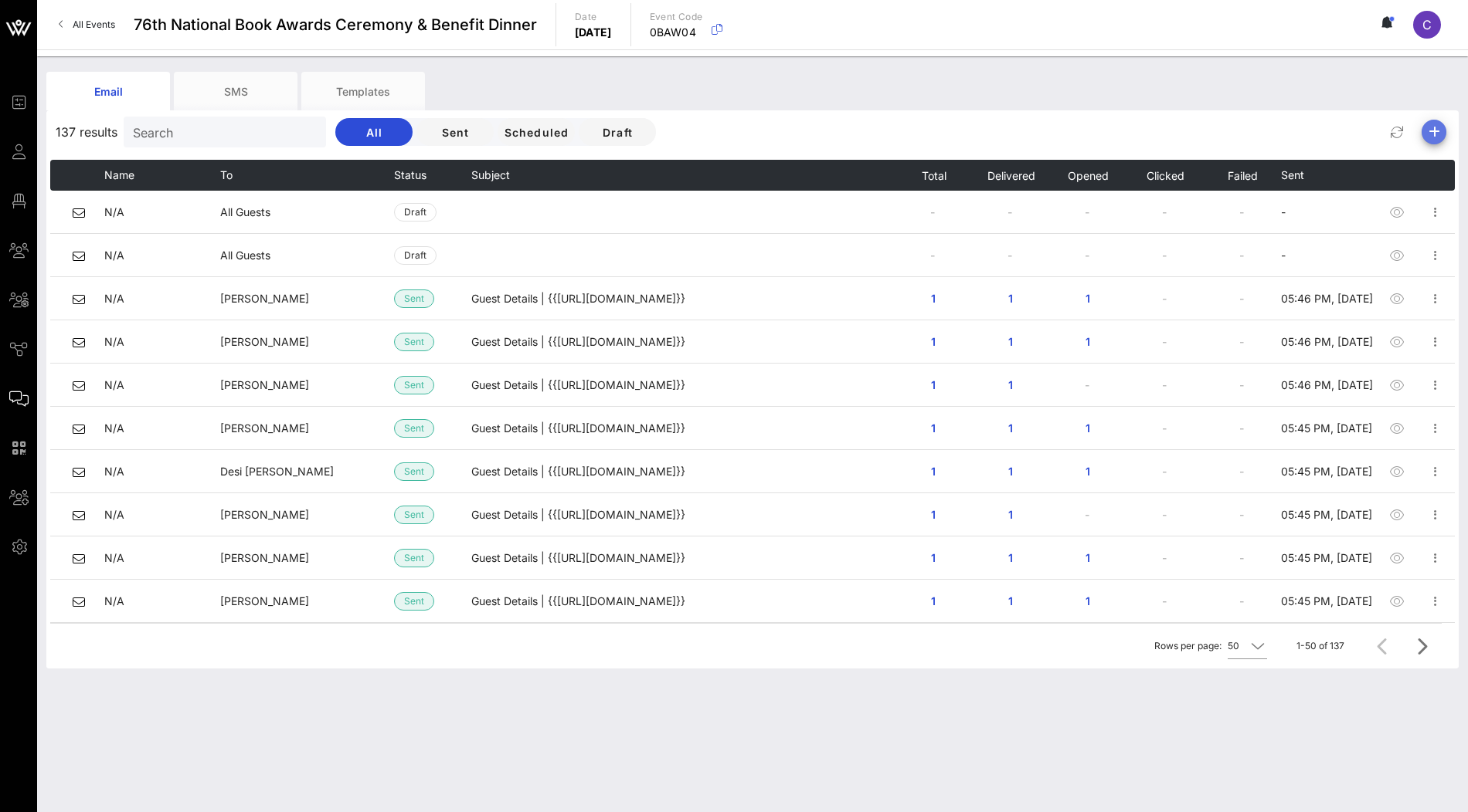
click at [1426, 130] on icon "button" at bounding box center [1434, 131] width 18 height 18
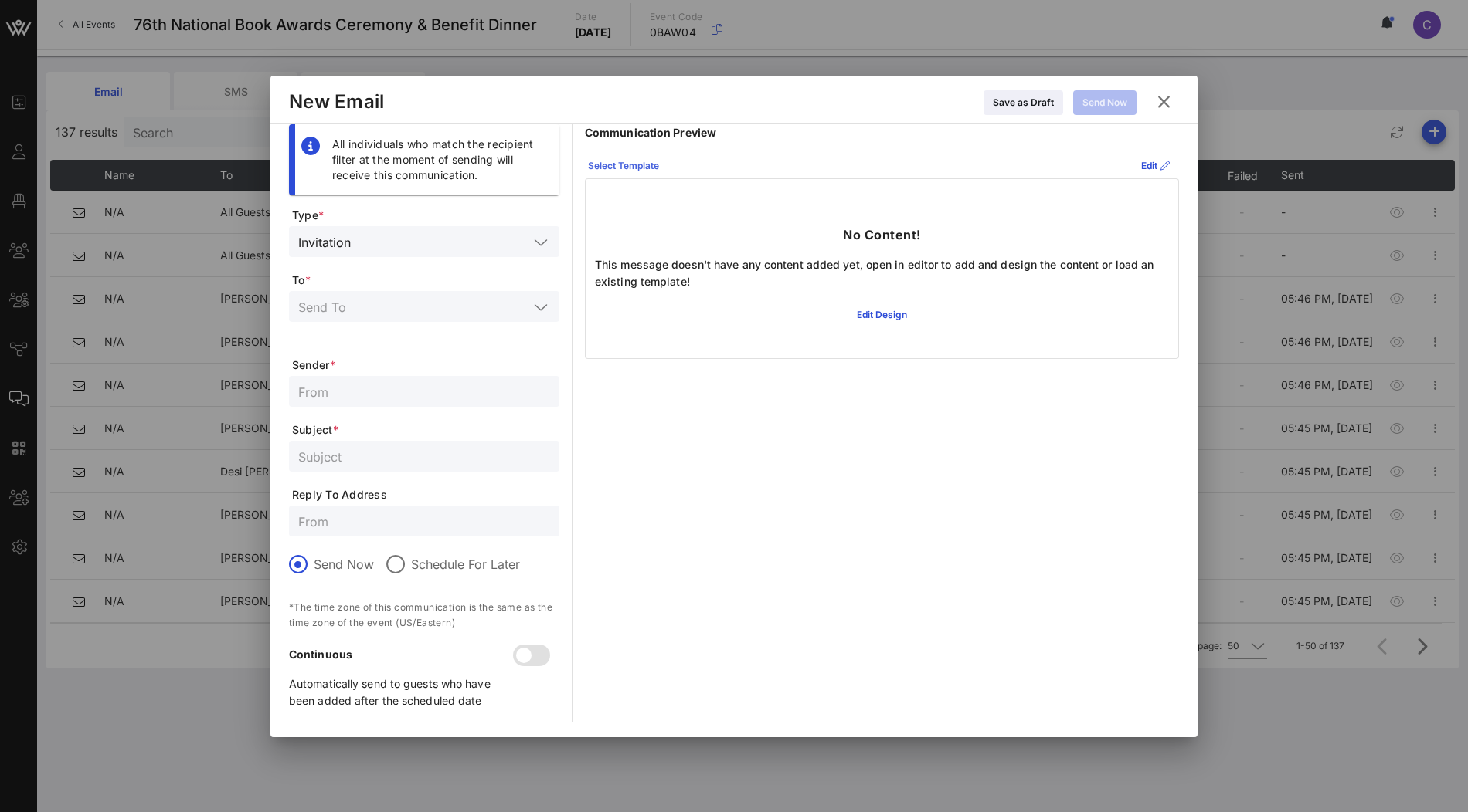
click at [644, 169] on div "Select Template" at bounding box center [624, 166] width 71 height 15
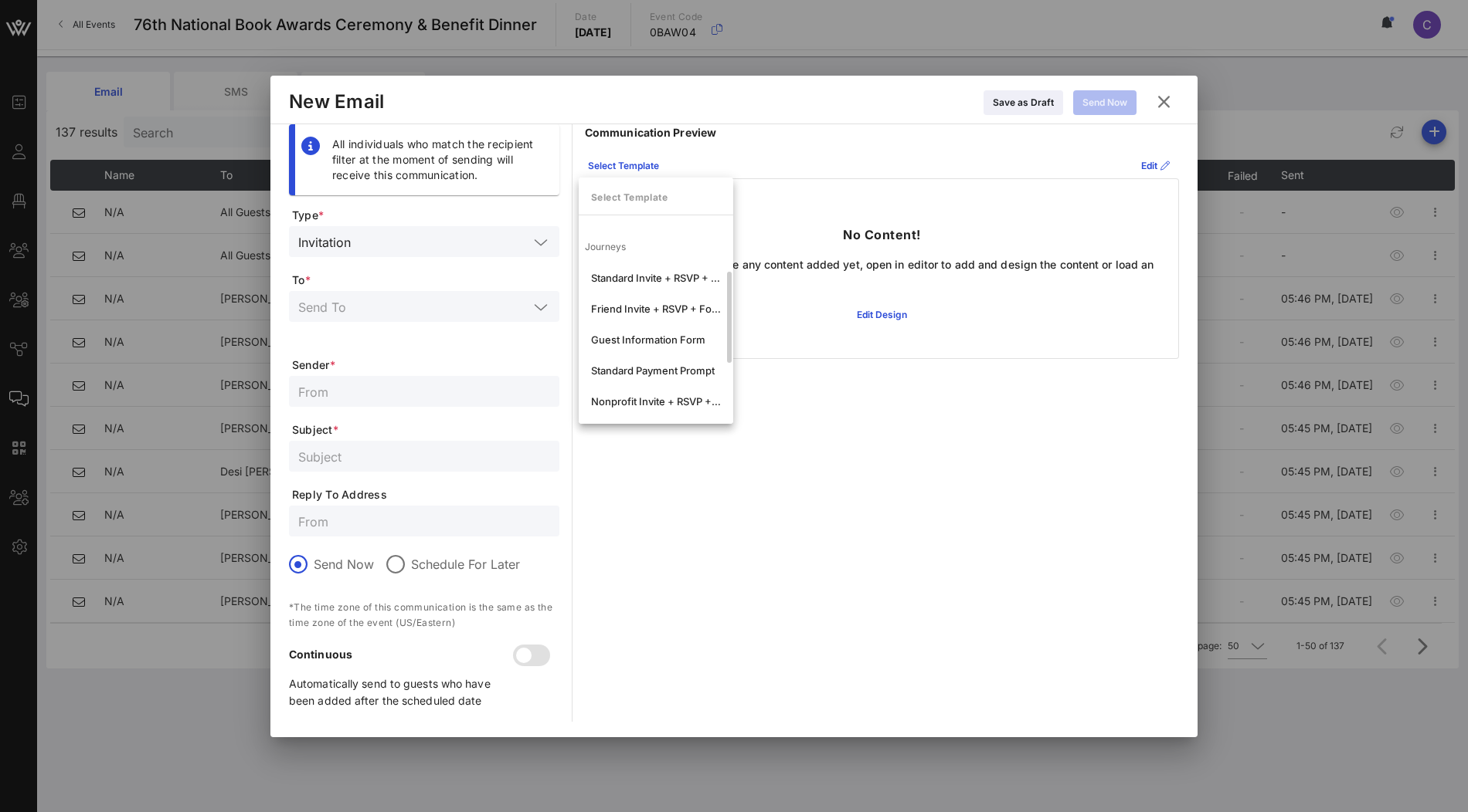
scroll to position [137, 0]
click at [667, 323] on div "Guest Information Form" at bounding box center [656, 319] width 130 height 12
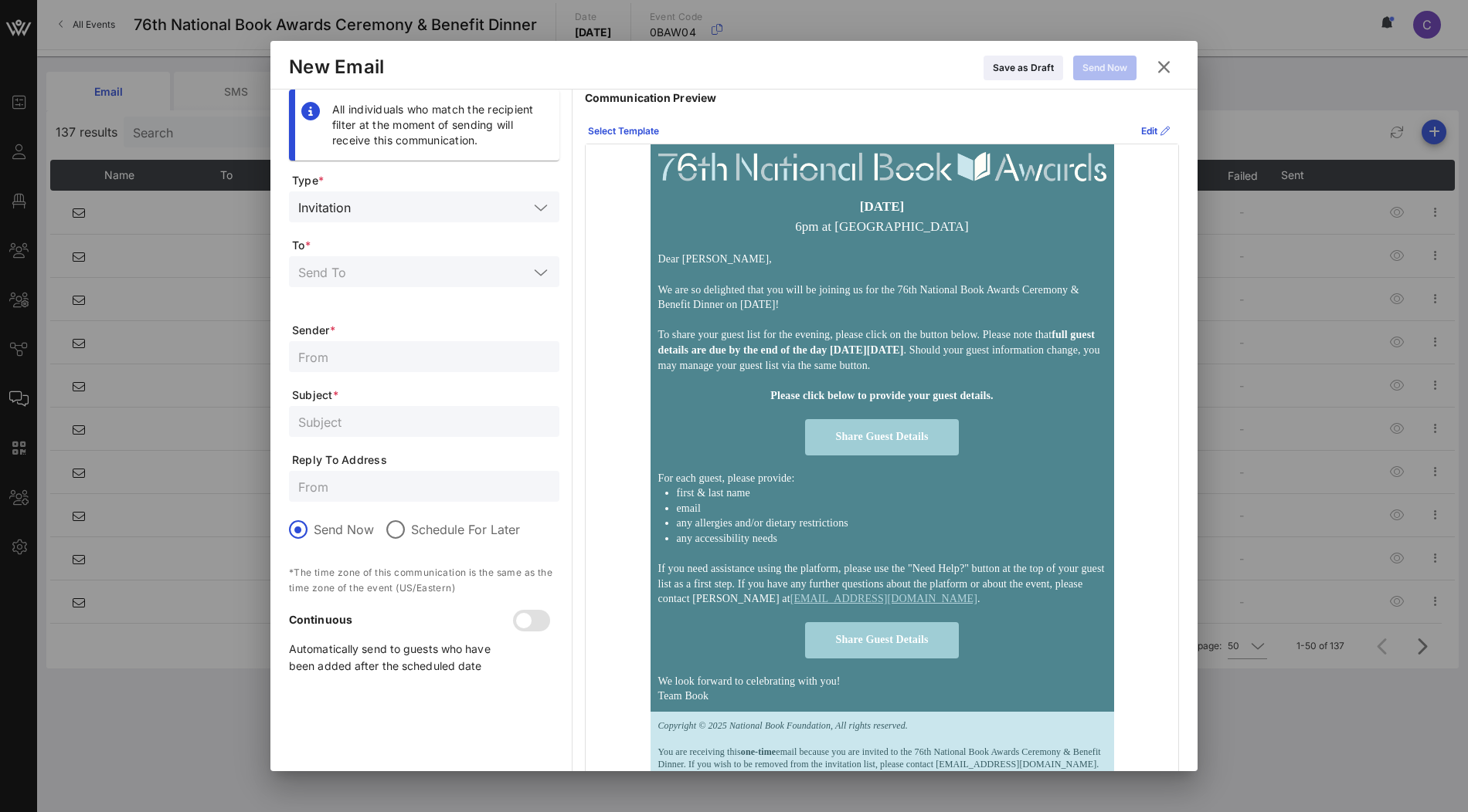
click at [1165, 72] on icon at bounding box center [1164, 66] width 21 height 18
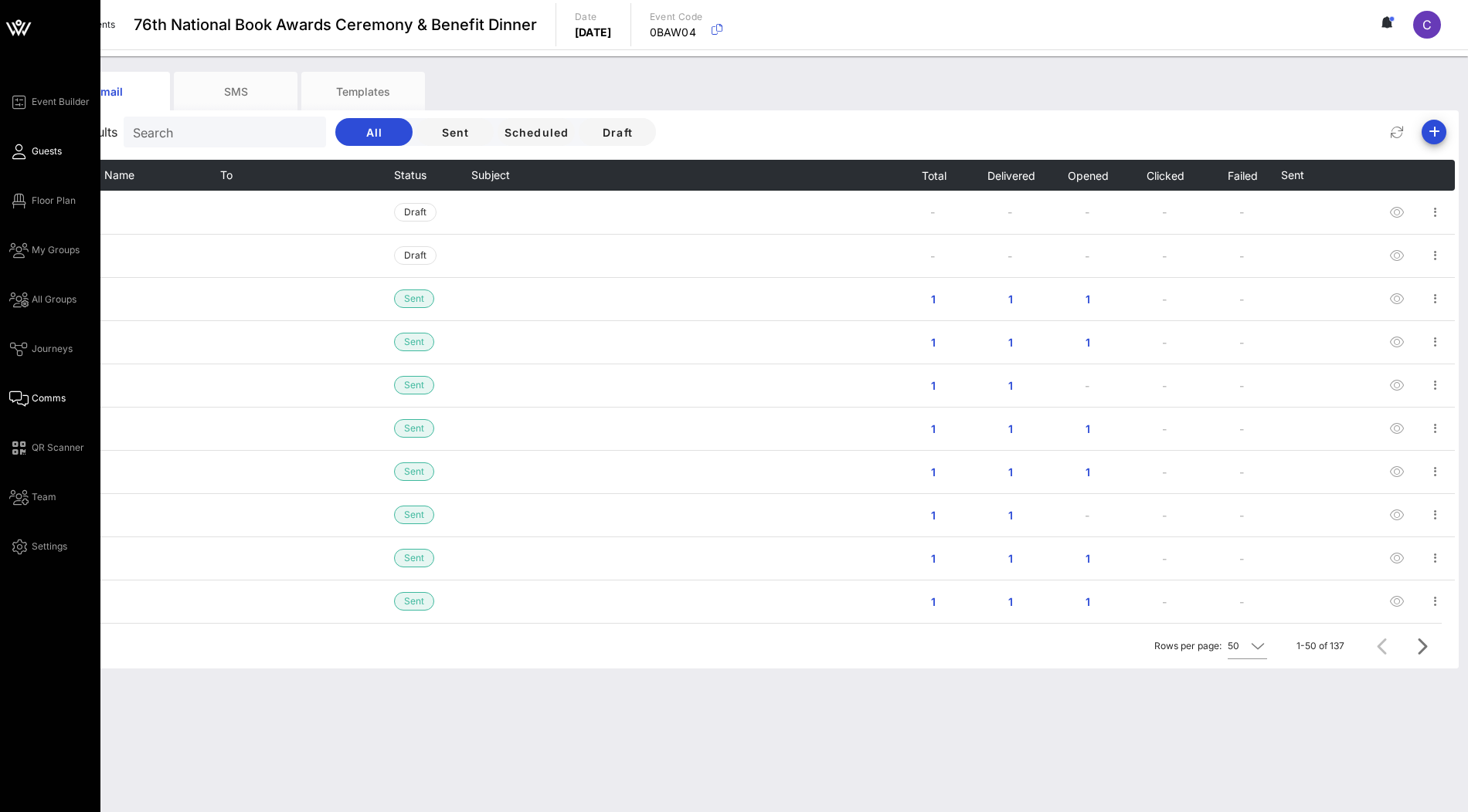
click at [43, 151] on span "Guests" at bounding box center [47, 150] width 30 height 14
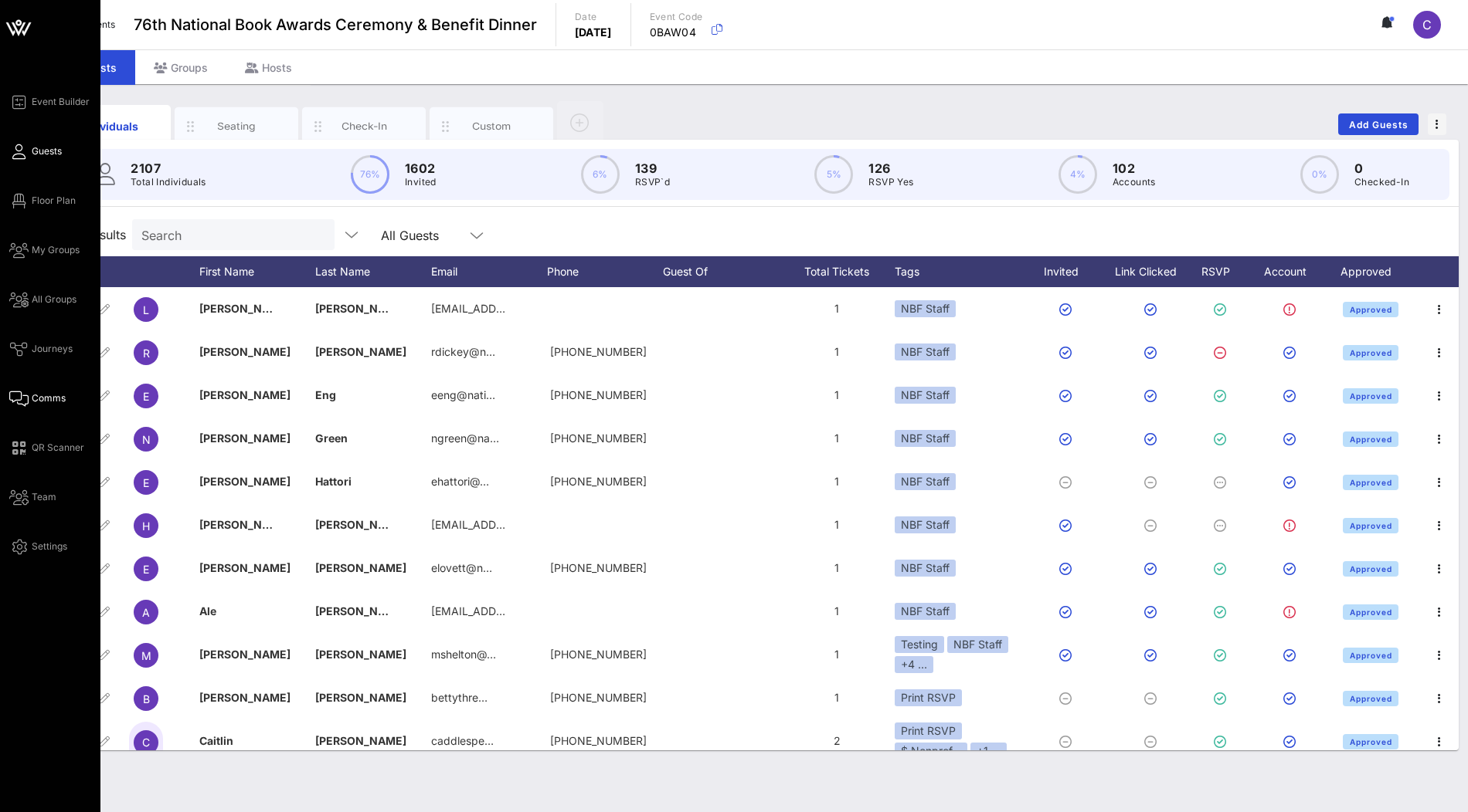
click at [51, 402] on span "Comms" at bounding box center [49, 398] width 34 height 14
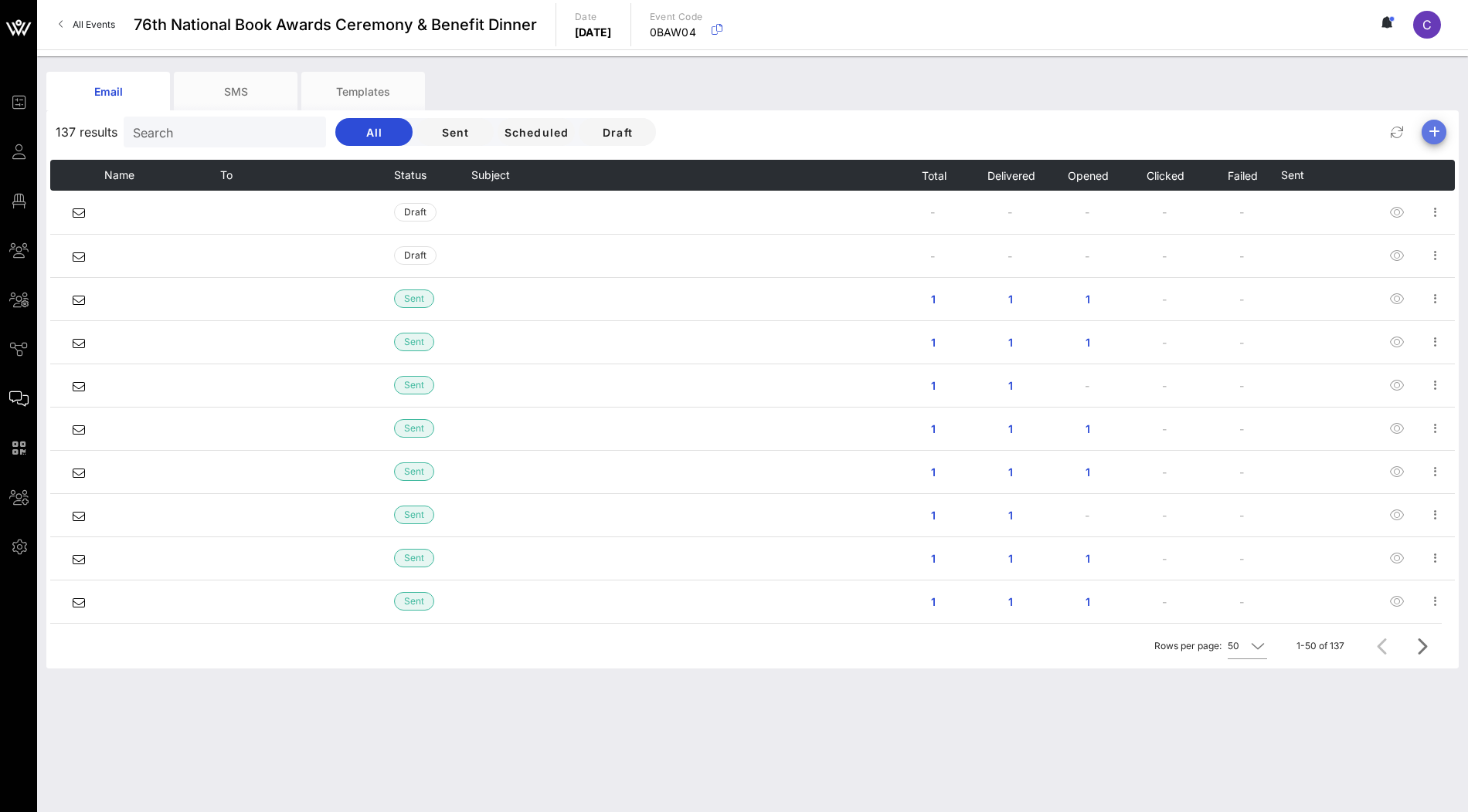
click at [1434, 138] on icon "button" at bounding box center [1434, 131] width 18 height 18
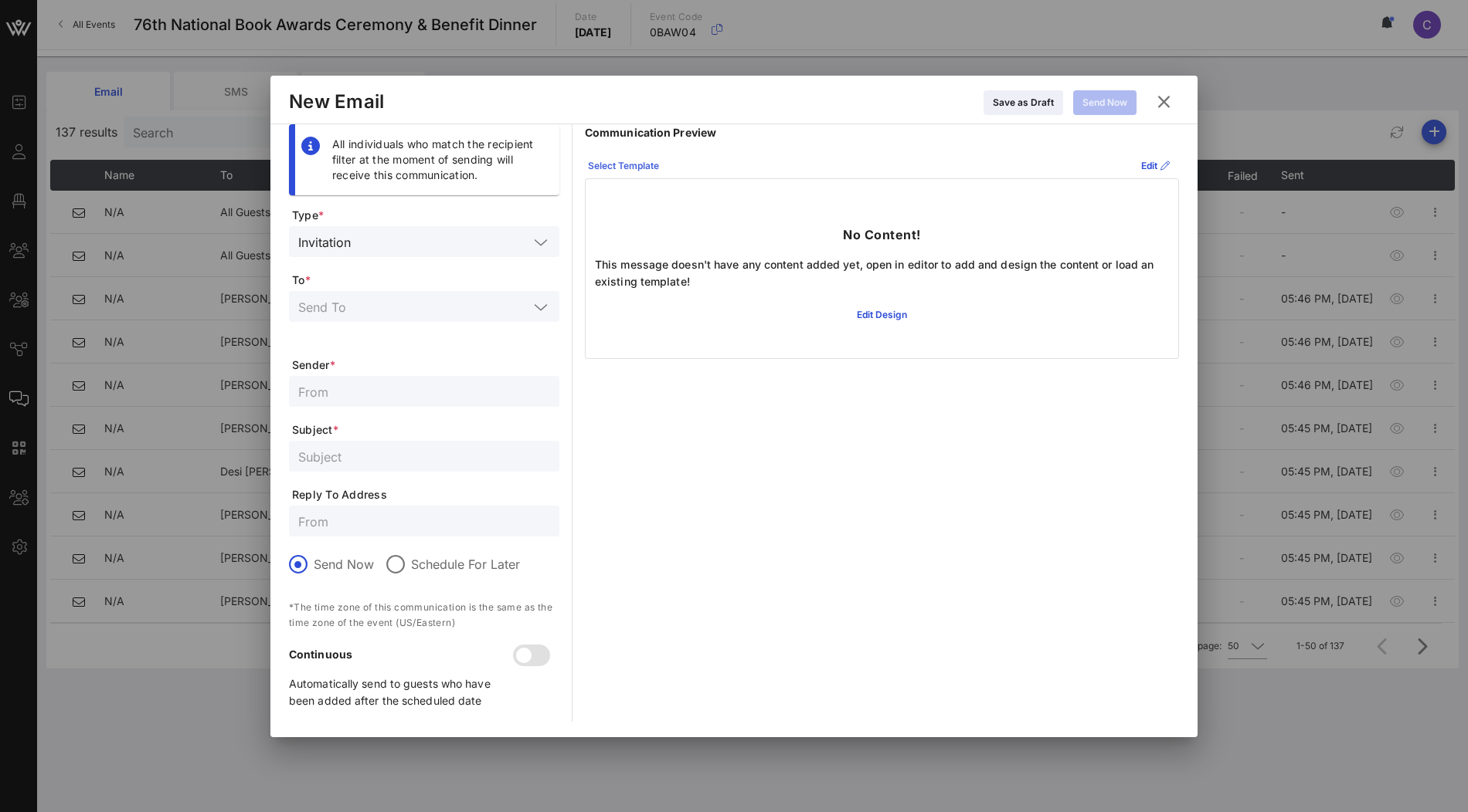
click at [639, 164] on div "Select Template" at bounding box center [624, 166] width 71 height 15
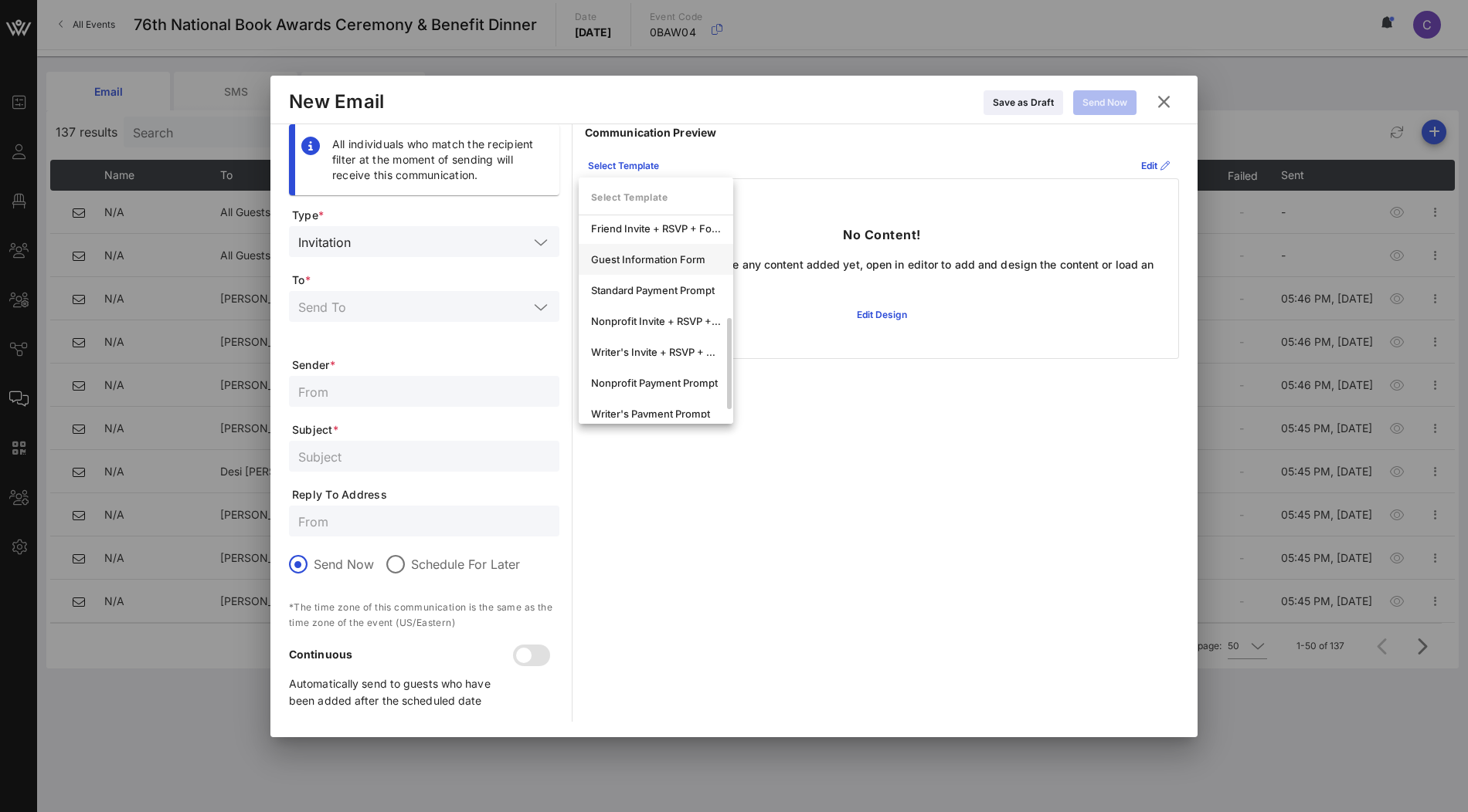
scroll to position [214, 0]
click at [654, 246] on div "Guest Information Form" at bounding box center [656, 242] width 130 height 12
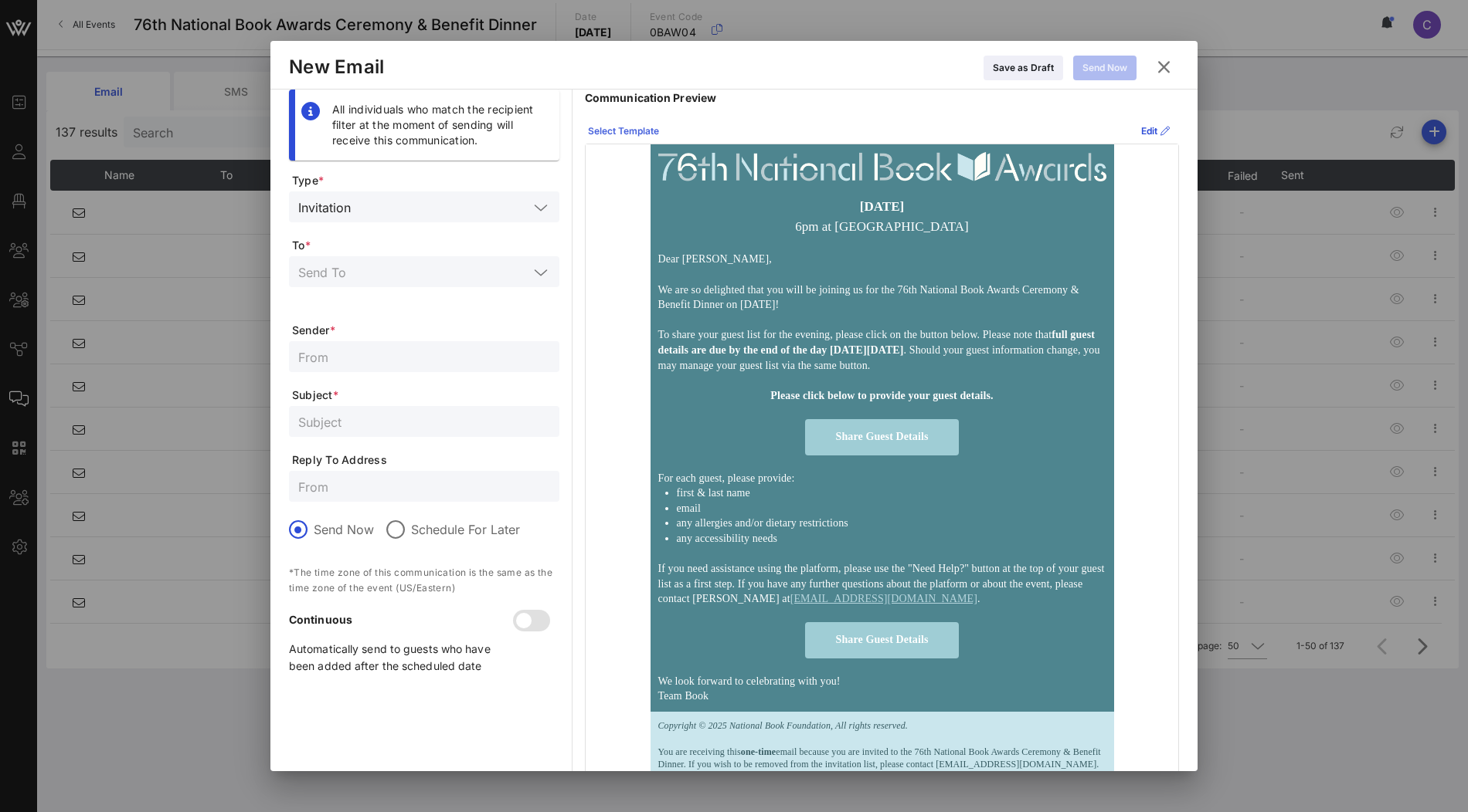
click at [624, 129] on icon at bounding box center [623, 130] width 12 height 11
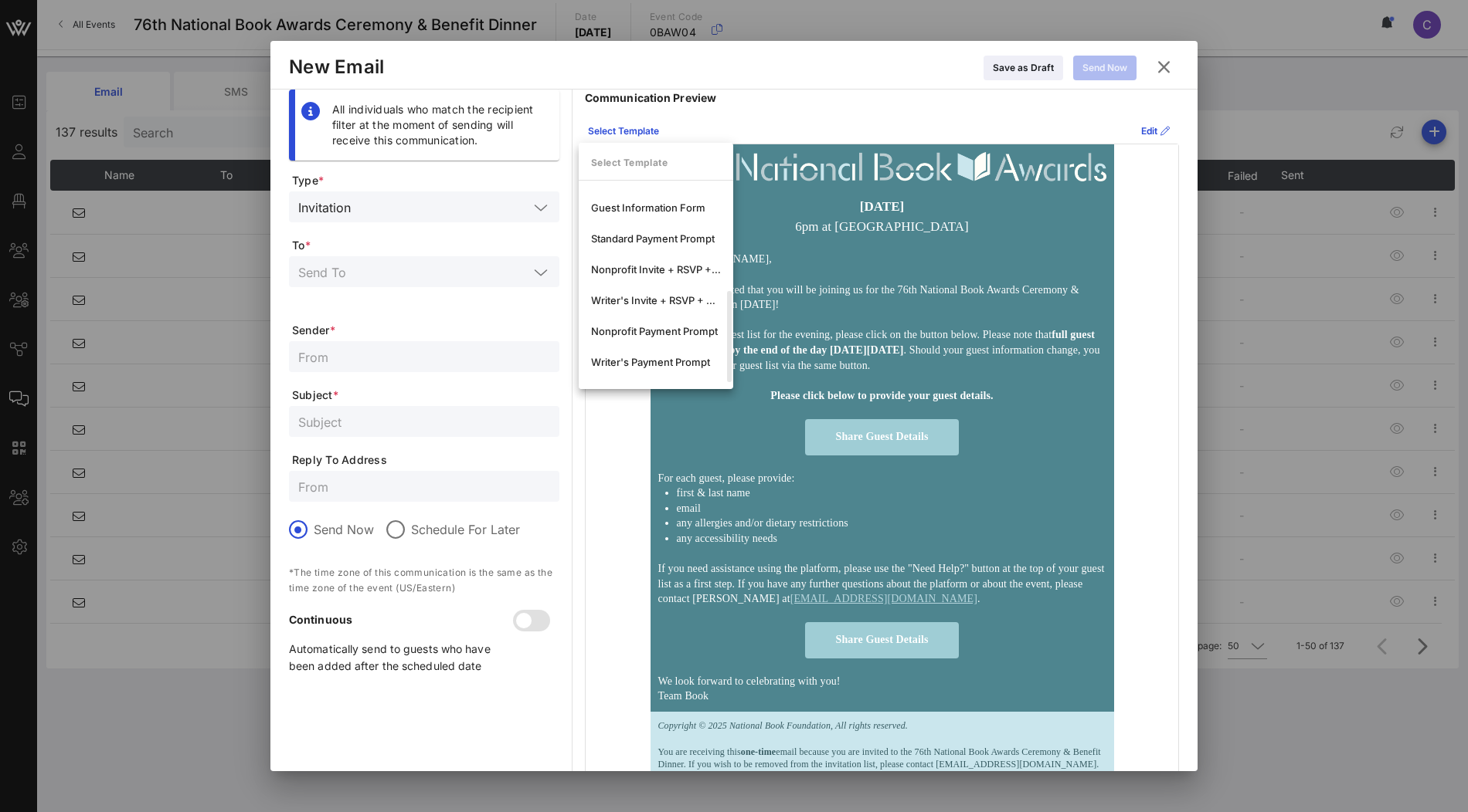
click at [833, 122] on div "Select Template Edit" at bounding box center [882, 131] width 594 height 25
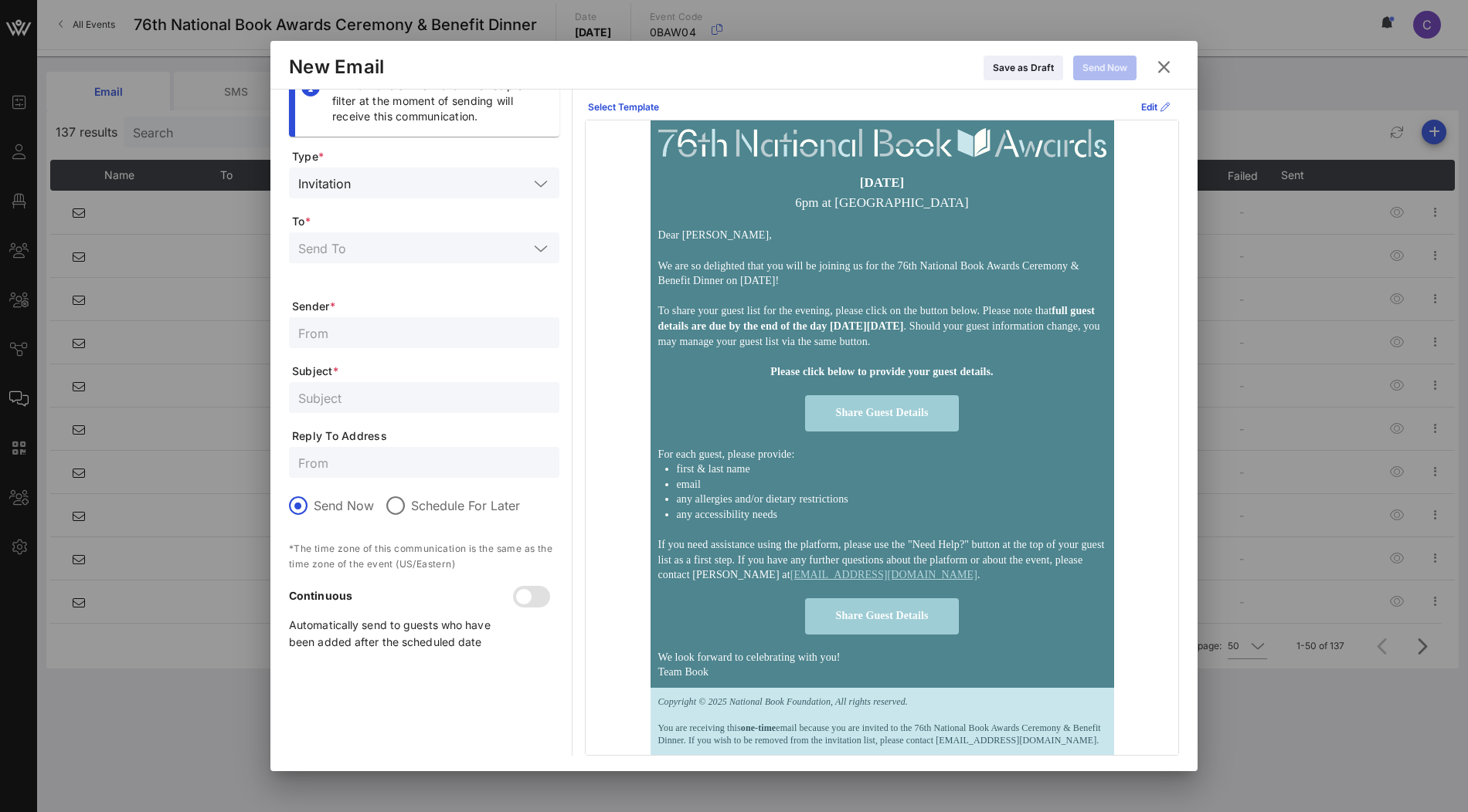
scroll to position [0, 0]
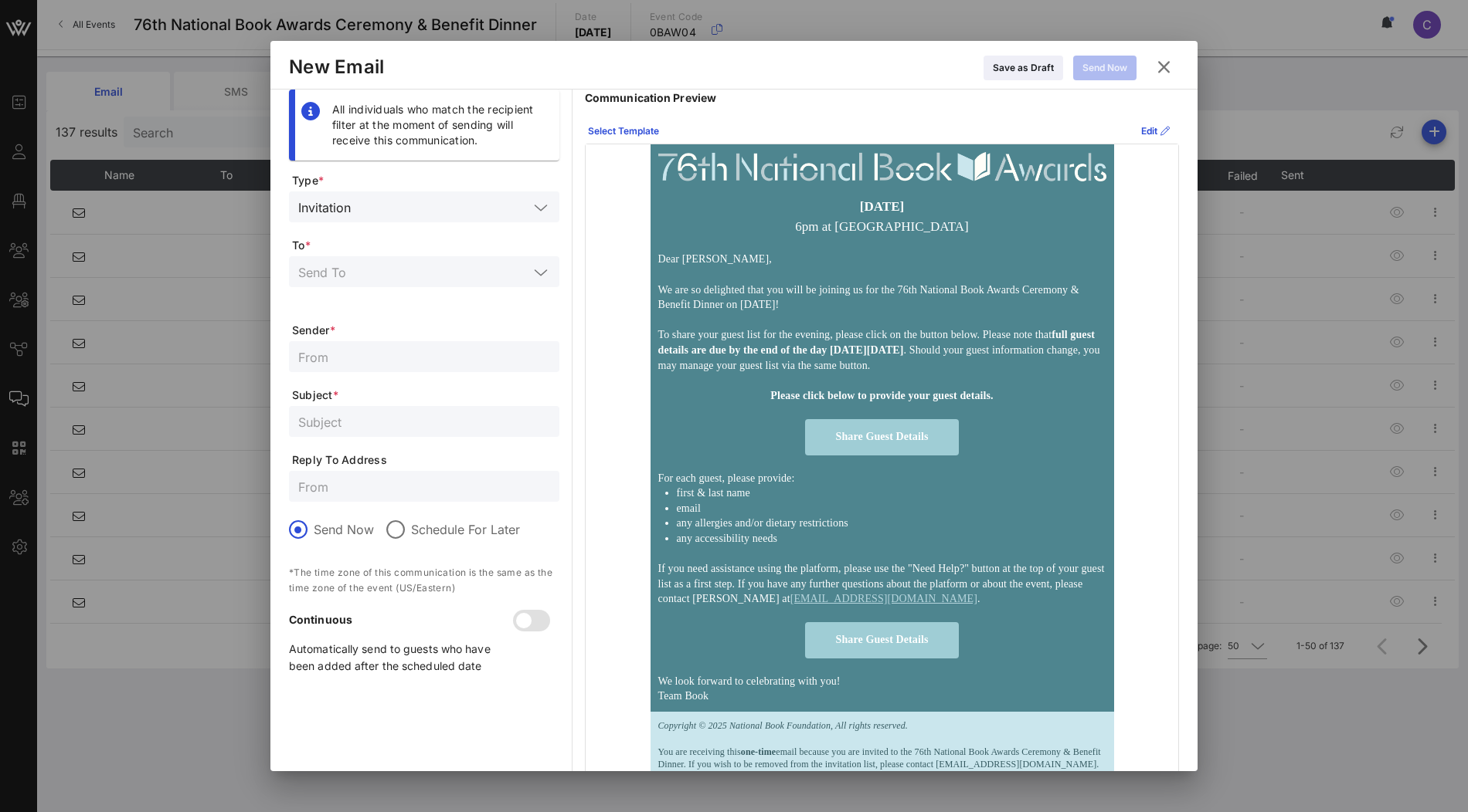
click at [1165, 71] on icon at bounding box center [1164, 66] width 21 height 18
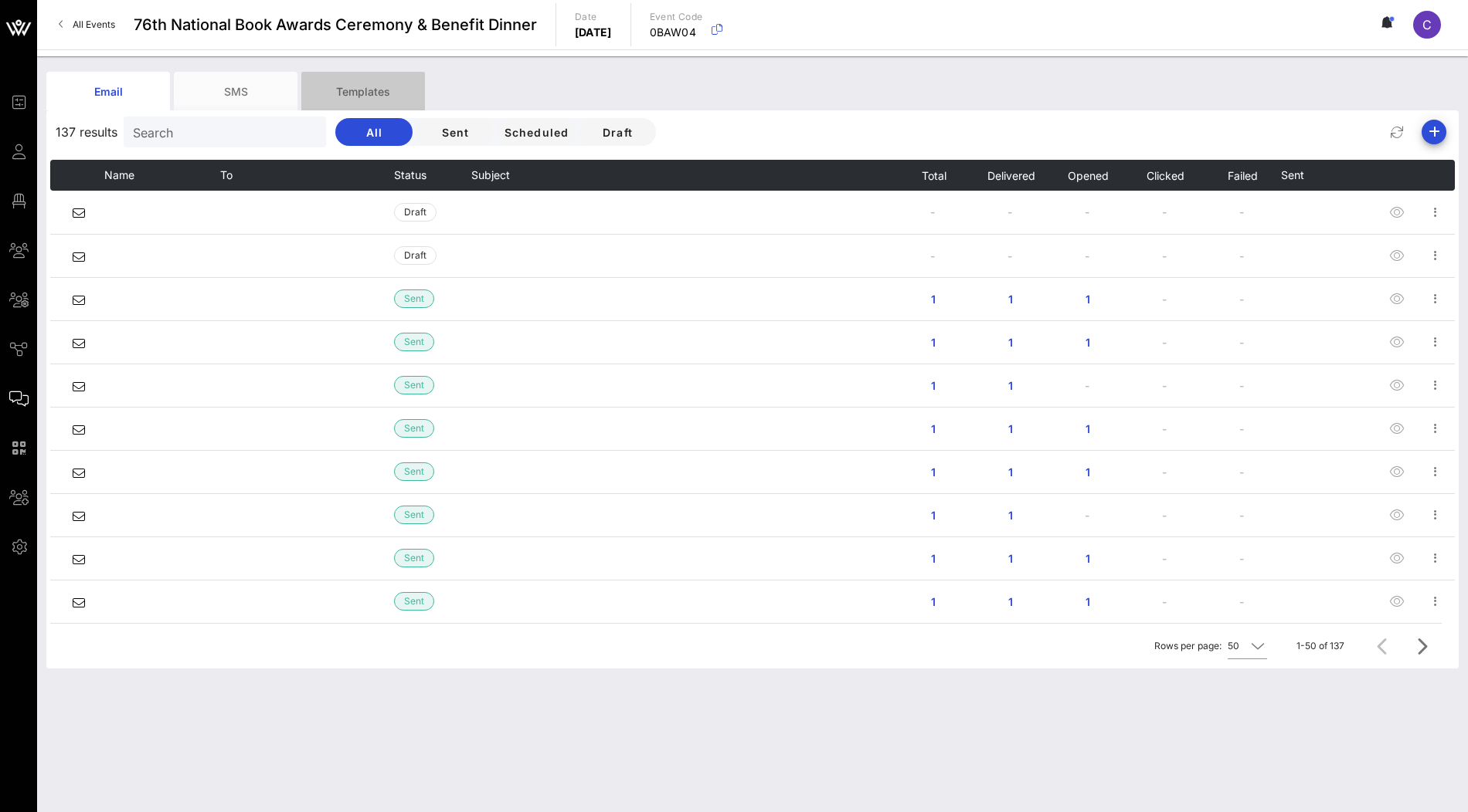
click at [382, 97] on div "Templates" at bounding box center [363, 91] width 123 height 38
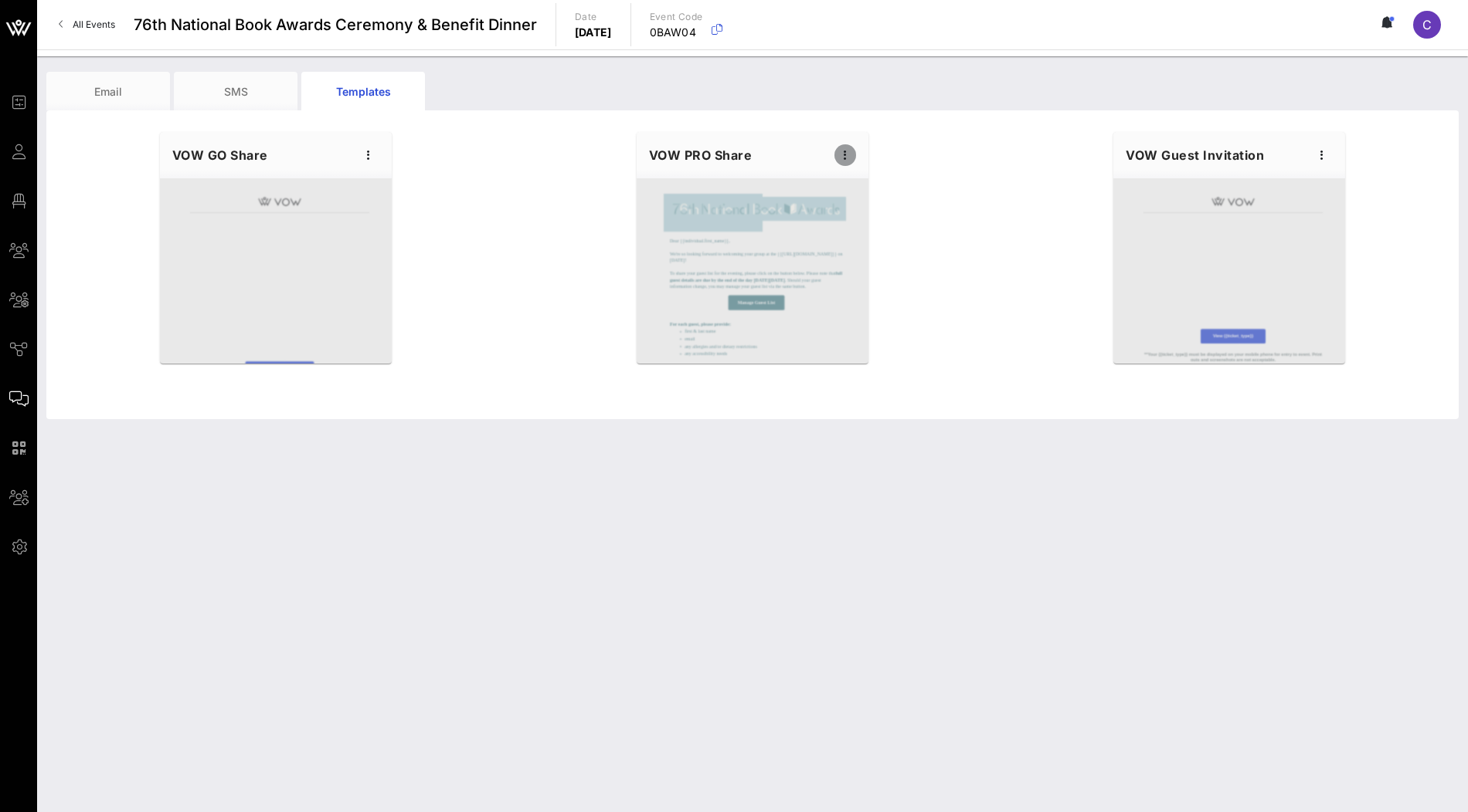
click at [844, 150] on icon "button" at bounding box center [844, 154] width 18 height 18
click at [866, 175] on div "Edit" at bounding box center [869, 181] width 38 height 12
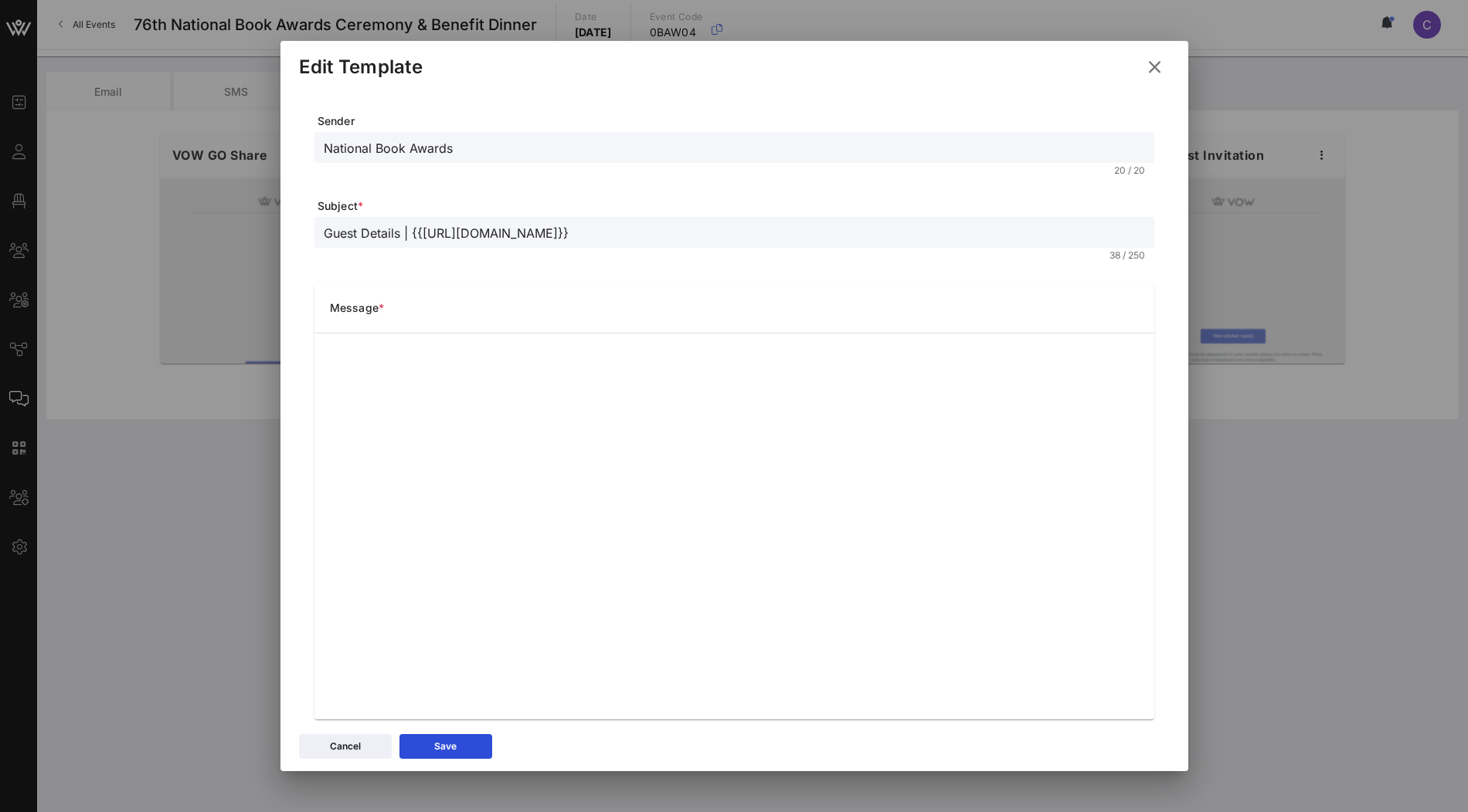
click at [1157, 69] on icon at bounding box center [1154, 66] width 25 height 23
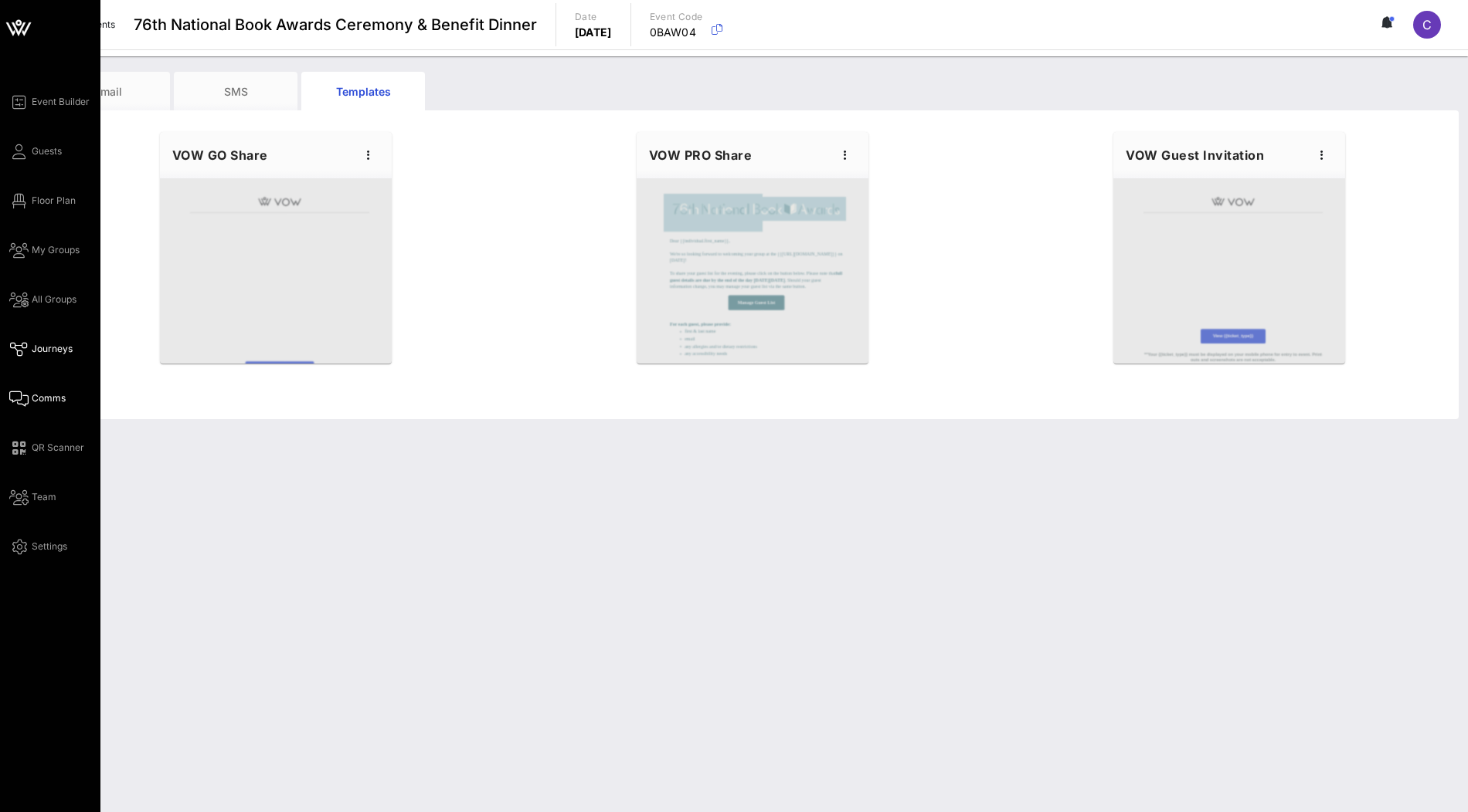
click at [35, 342] on span "Journeys" at bounding box center [52, 349] width 41 height 14
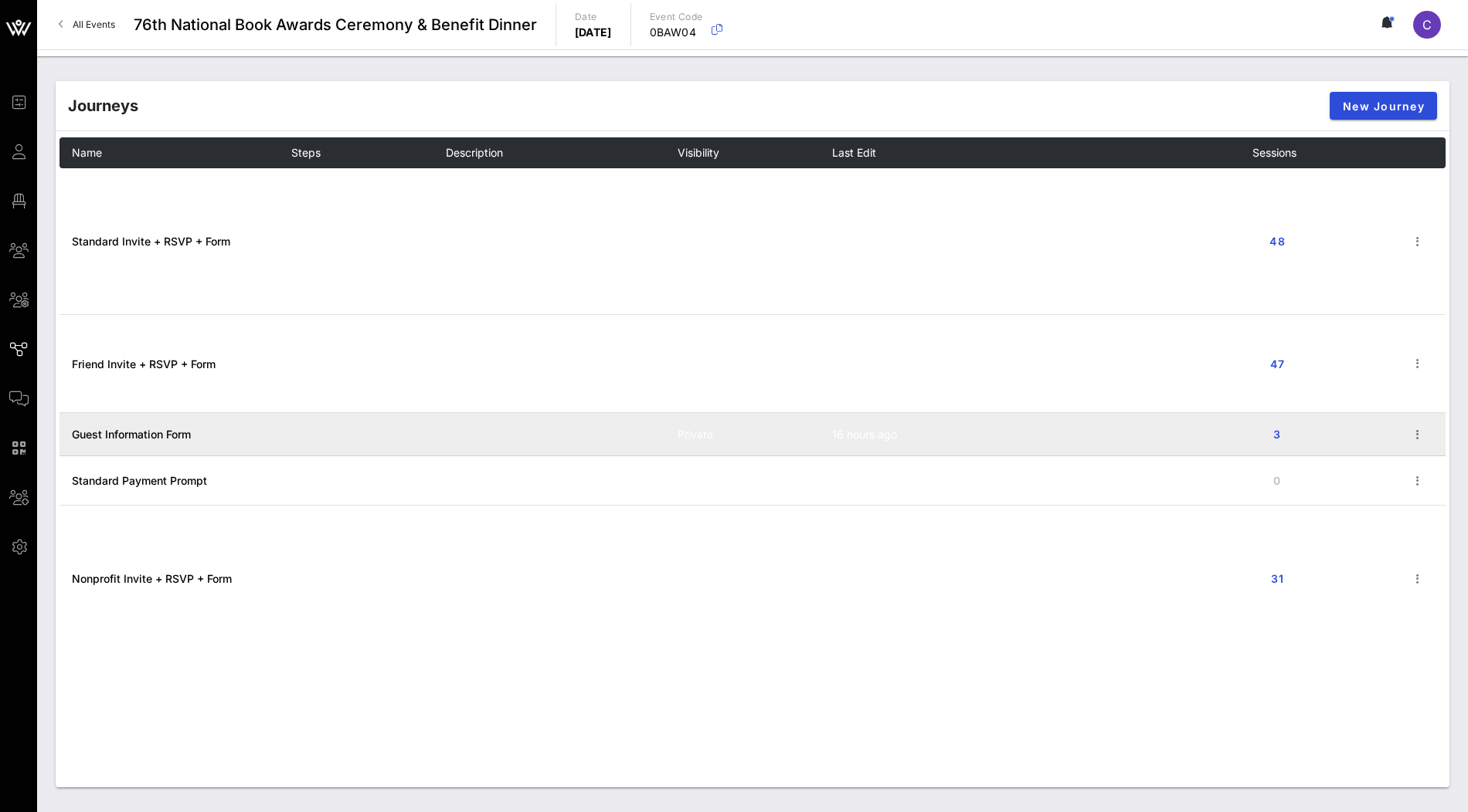
click at [143, 430] on span "Guest Information Form" at bounding box center [131, 434] width 119 height 13
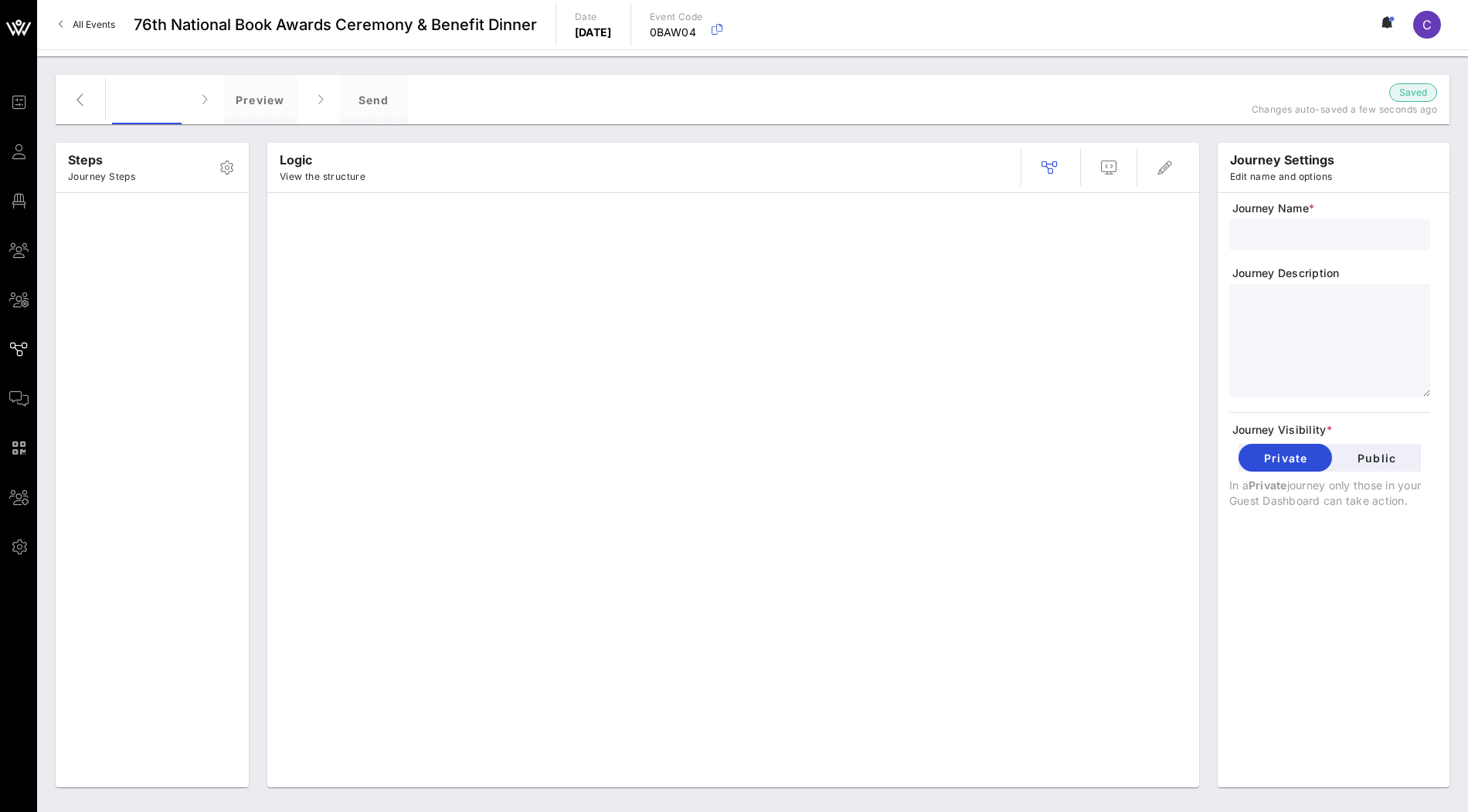
type input "Guest Information Form"
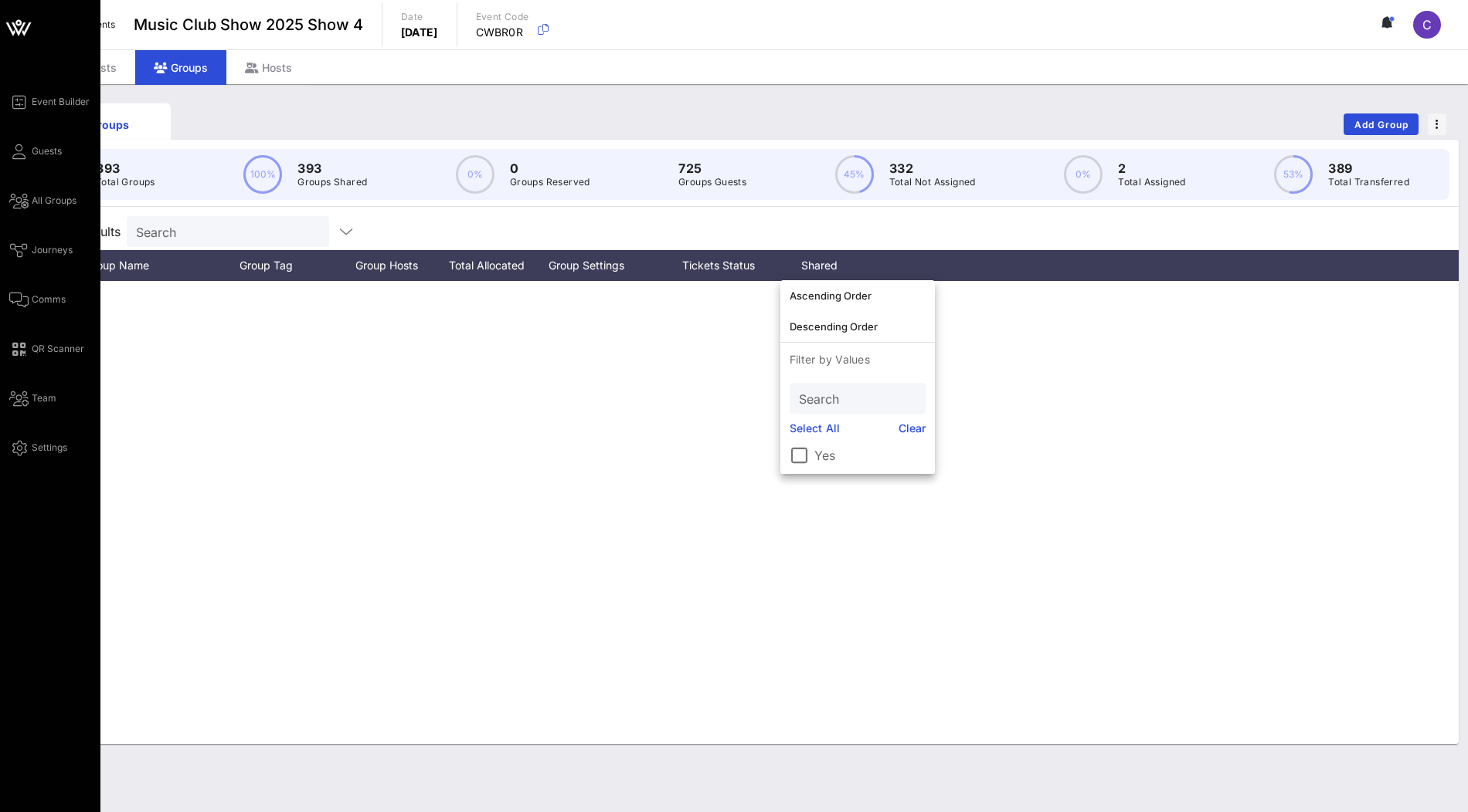
click at [21, 32] on icon at bounding box center [18, 28] width 37 height 37
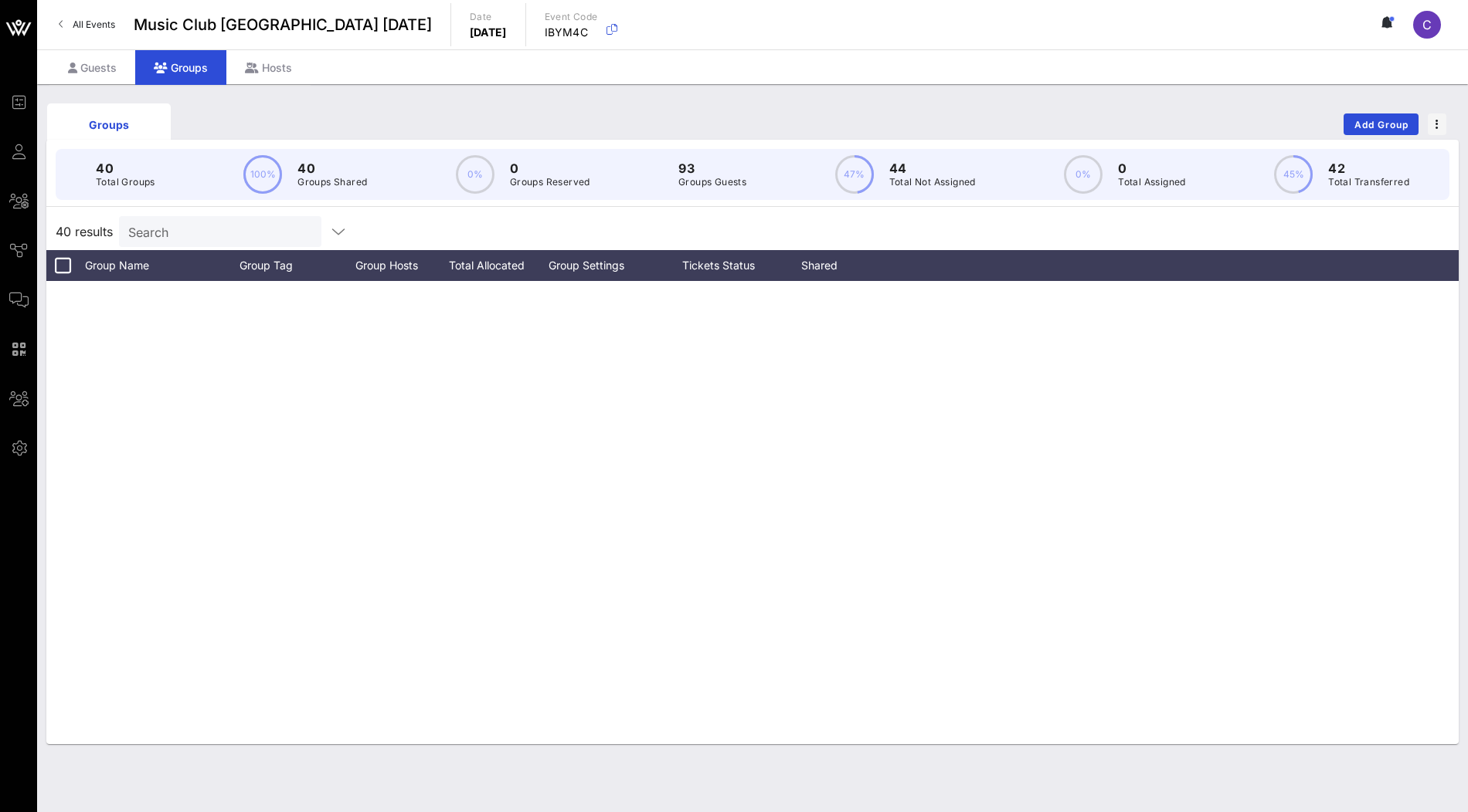
scroll to position [1266, 0]
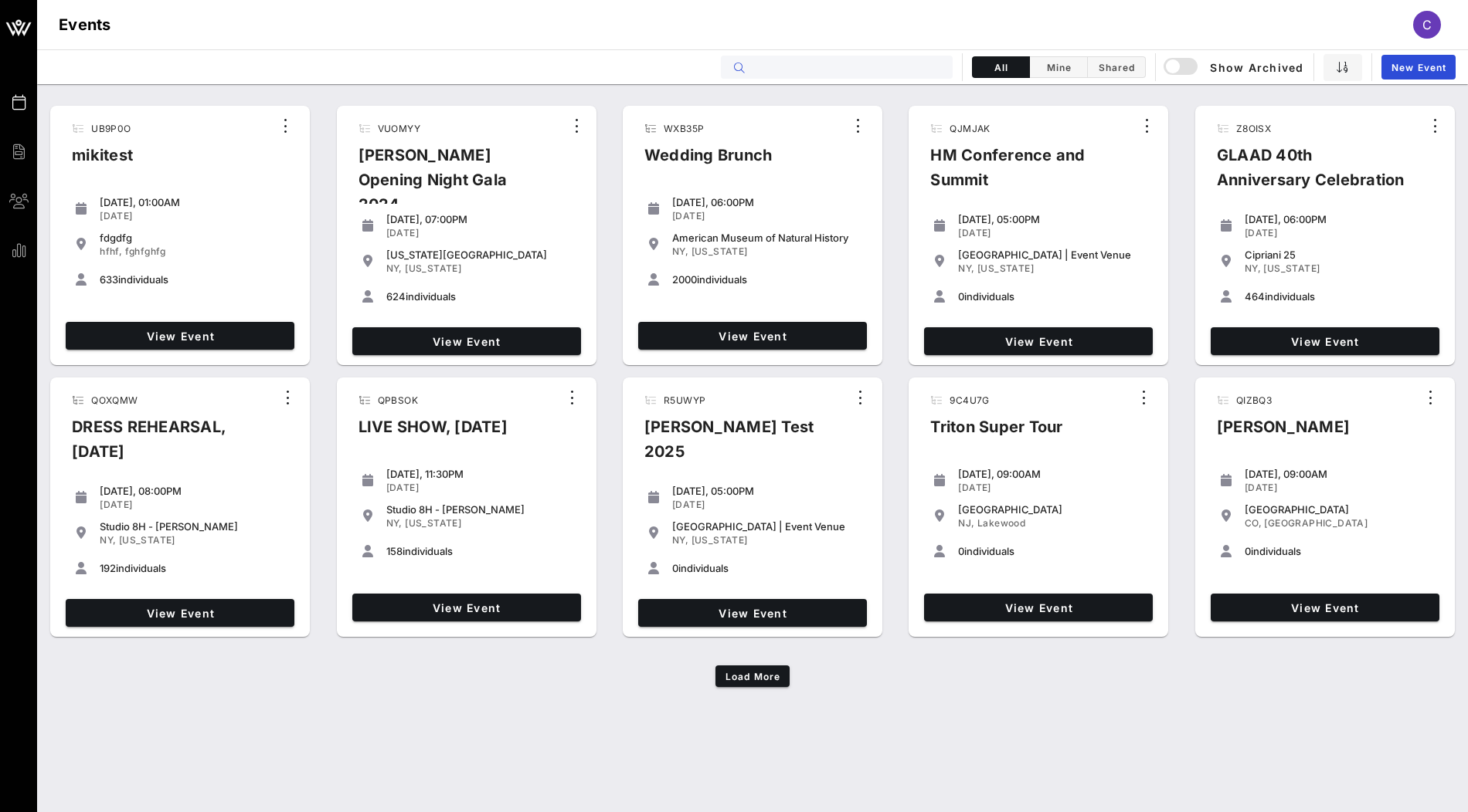
click at [851, 63] on input "text" at bounding box center [847, 66] width 191 height 20
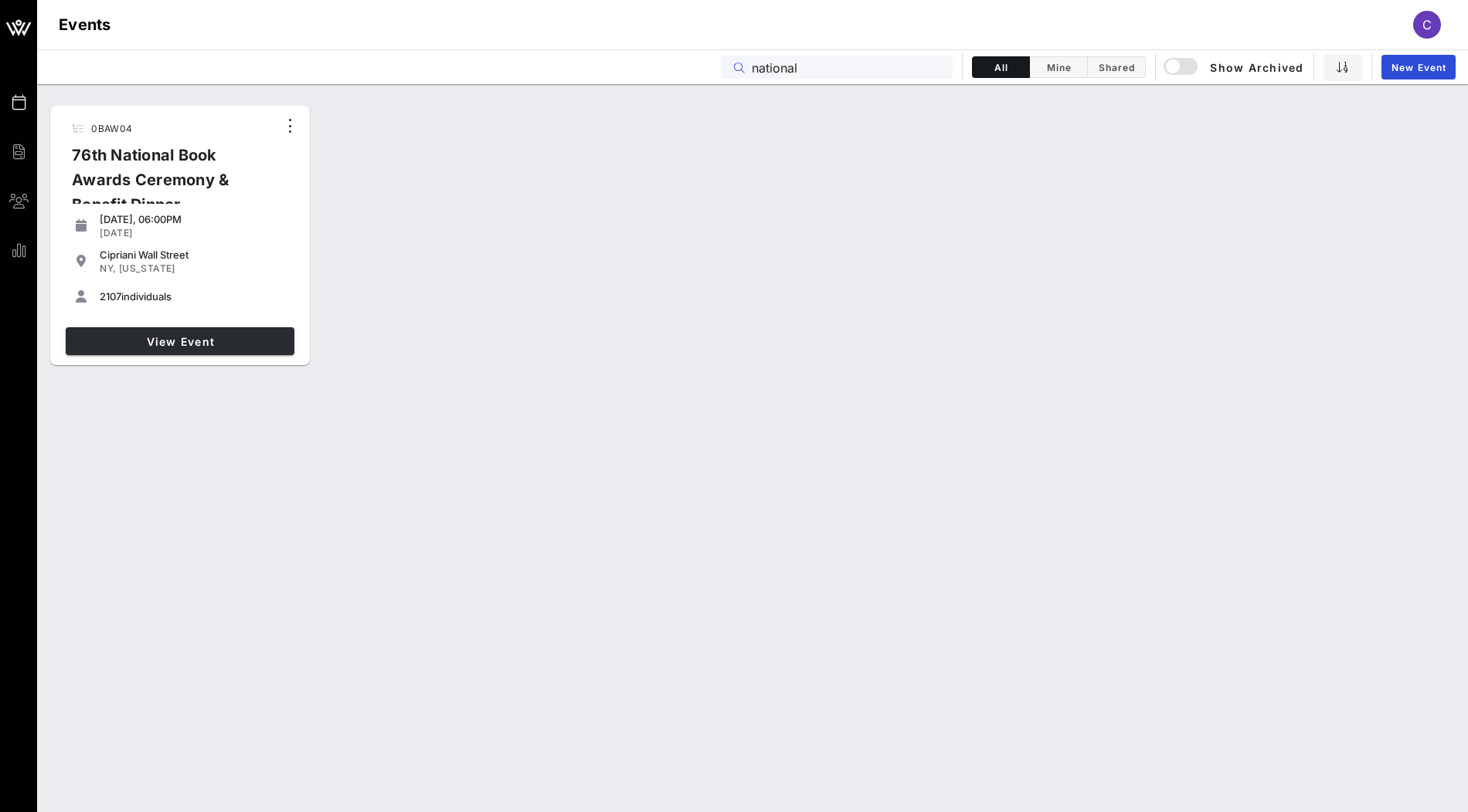
type input "national"
click at [271, 340] on span "View Event" at bounding box center [180, 342] width 216 height 13
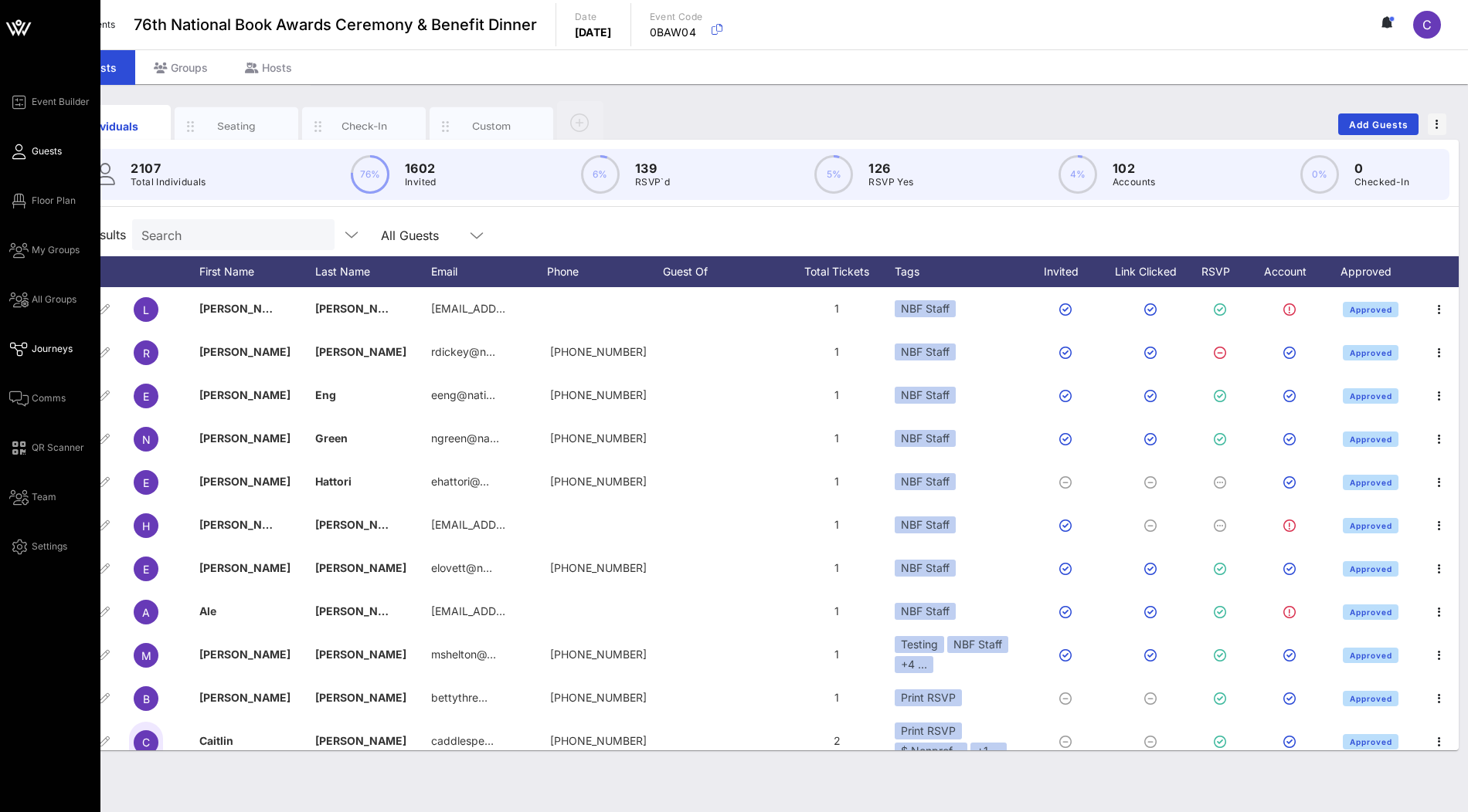
click at [50, 349] on span "Journeys" at bounding box center [52, 349] width 41 height 14
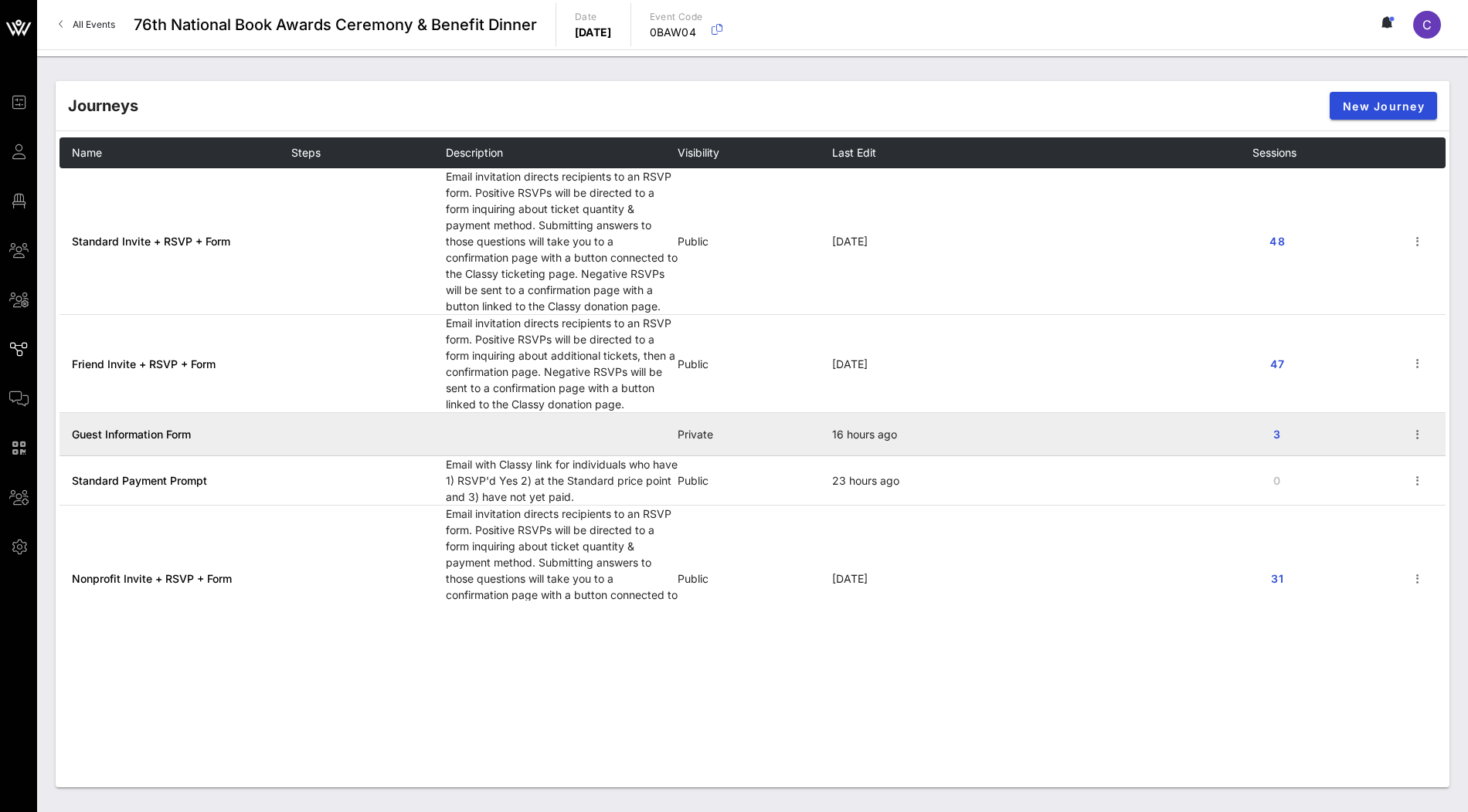
click at [146, 433] on span "Guest Information Form" at bounding box center [131, 434] width 119 height 13
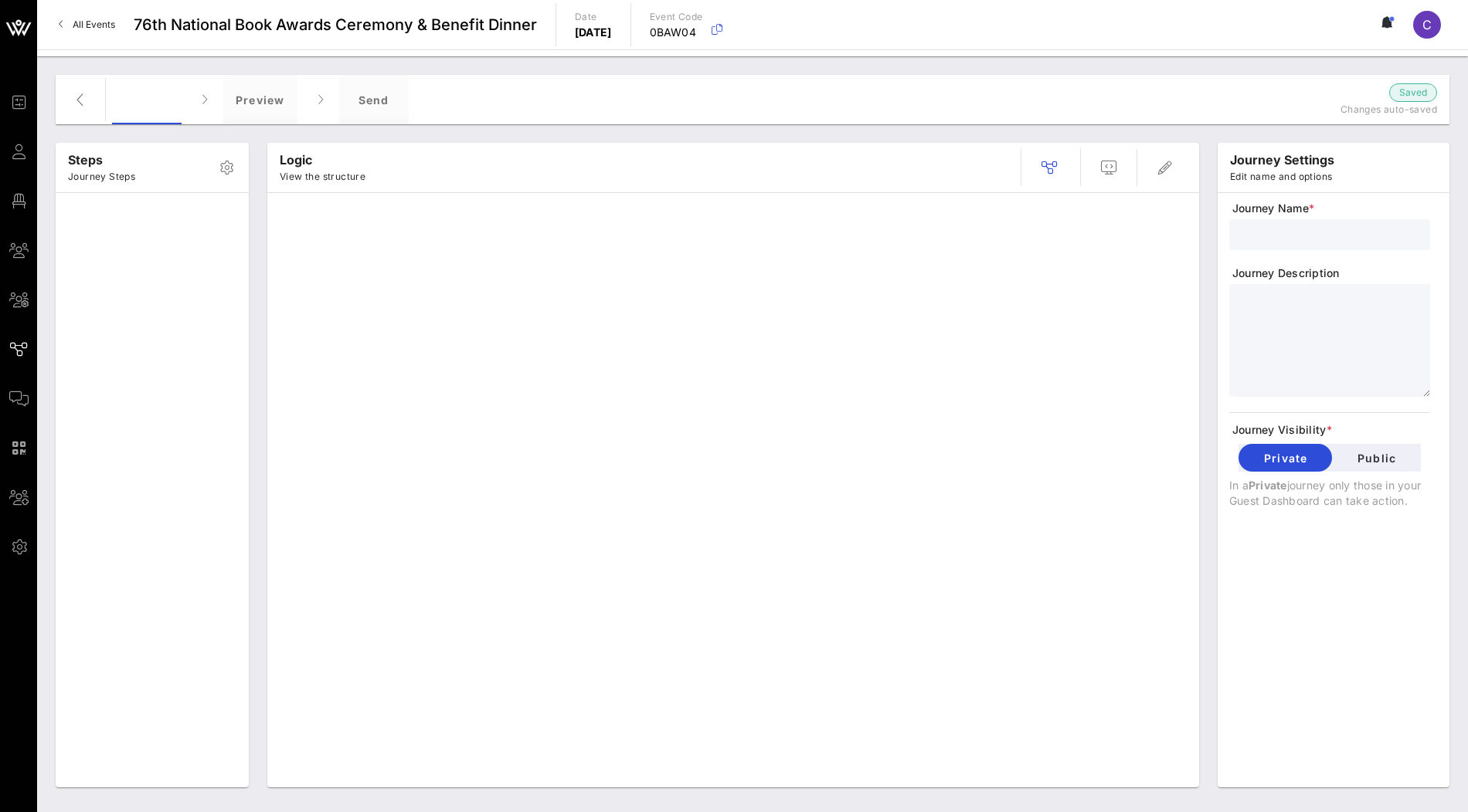
type input "Guest Information Form"
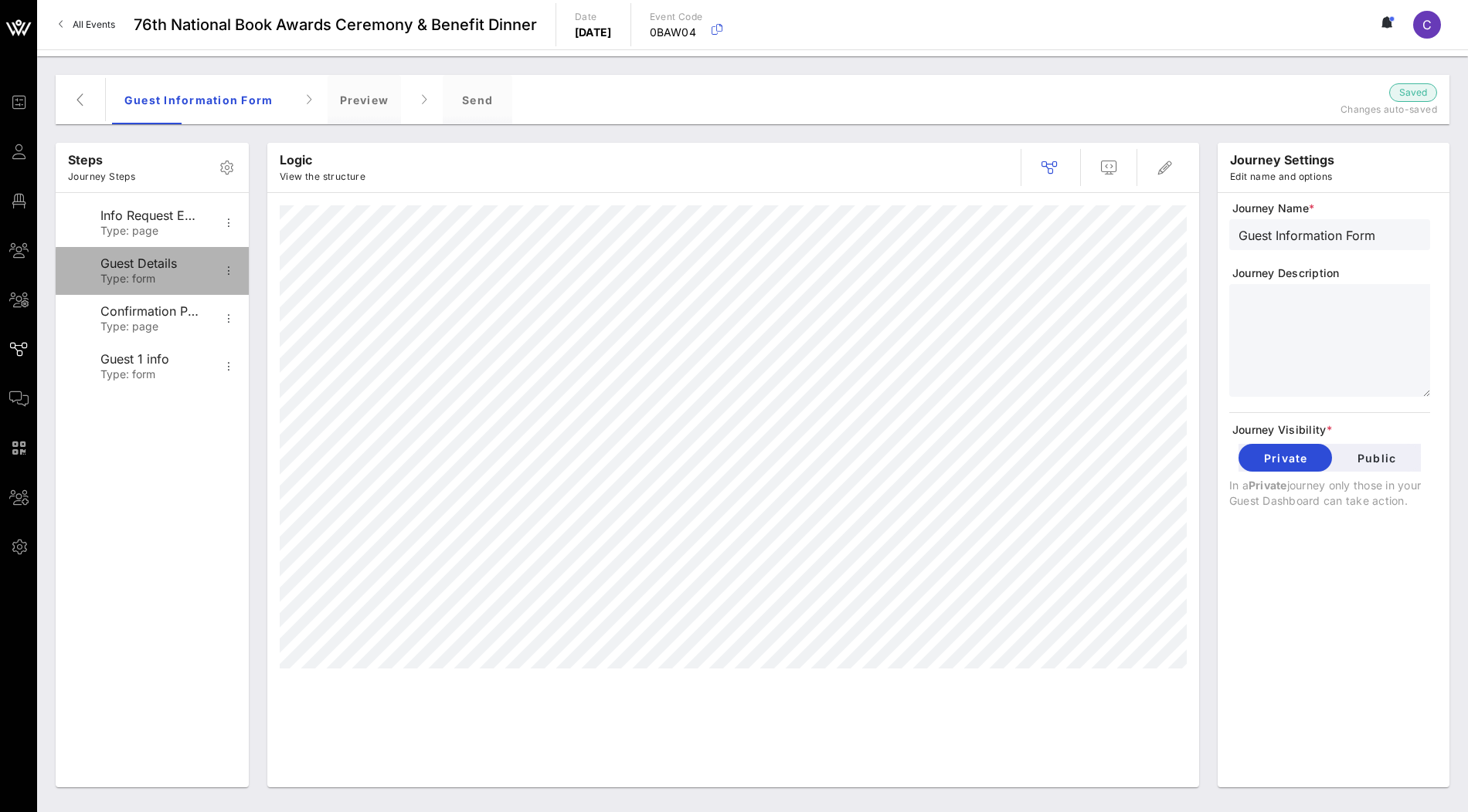
click at [163, 277] on div "Type: form" at bounding box center [150, 279] width 102 height 13
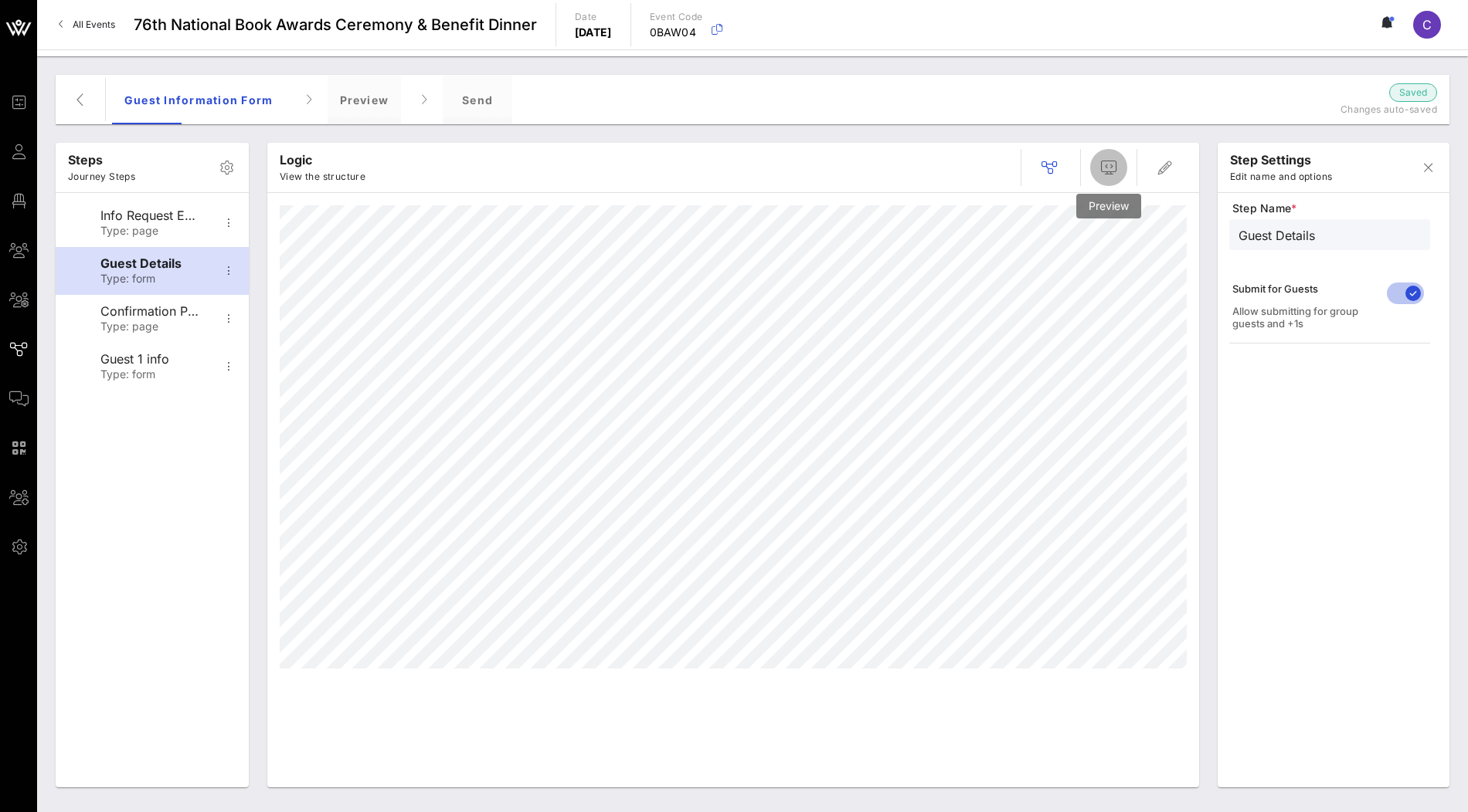
click at [1111, 173] on icon "button" at bounding box center [1109, 167] width 18 height 18
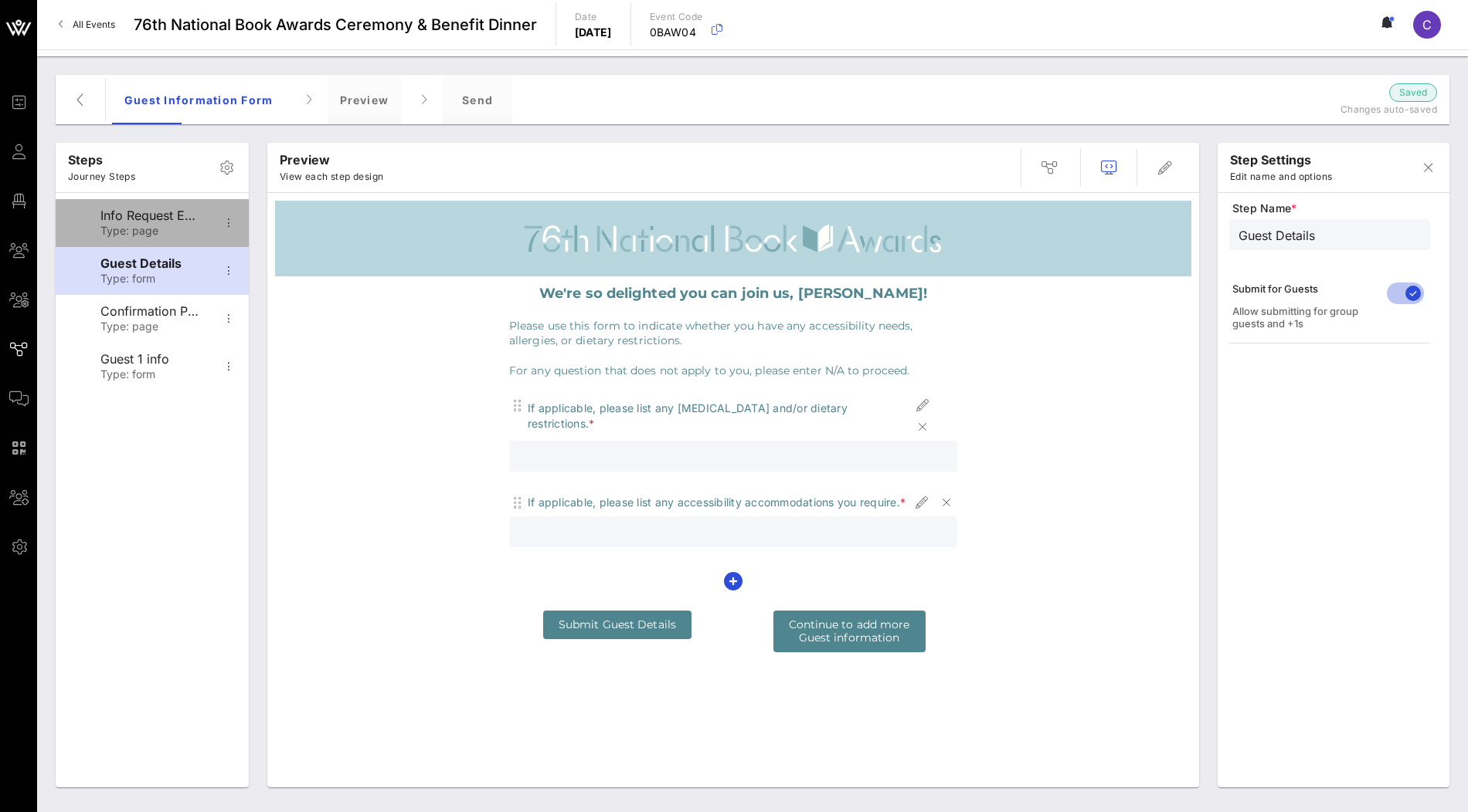
click at [181, 234] on div "Type: page" at bounding box center [150, 231] width 102 height 13
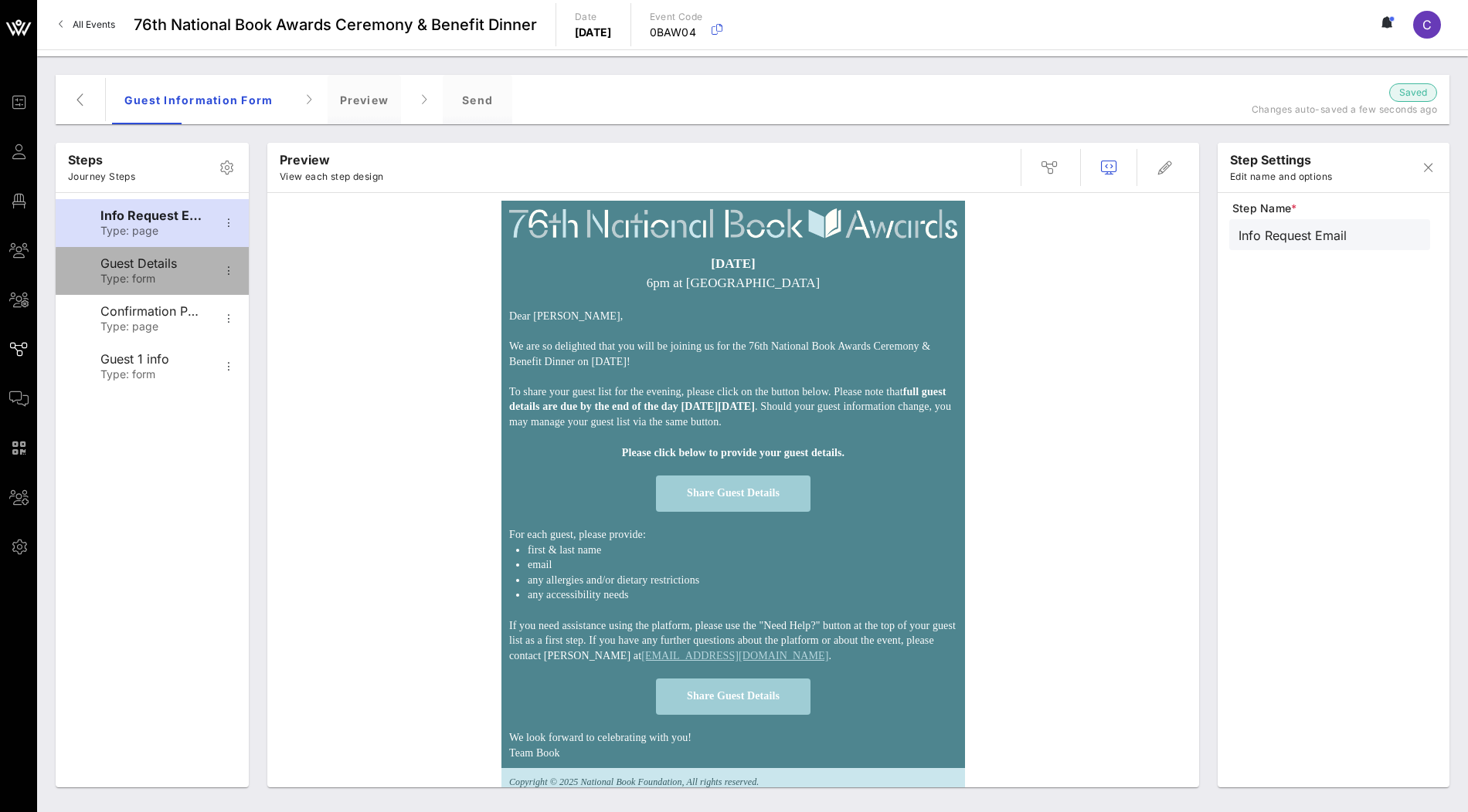
click at [167, 265] on div "Guest Details" at bounding box center [150, 263] width 102 height 14
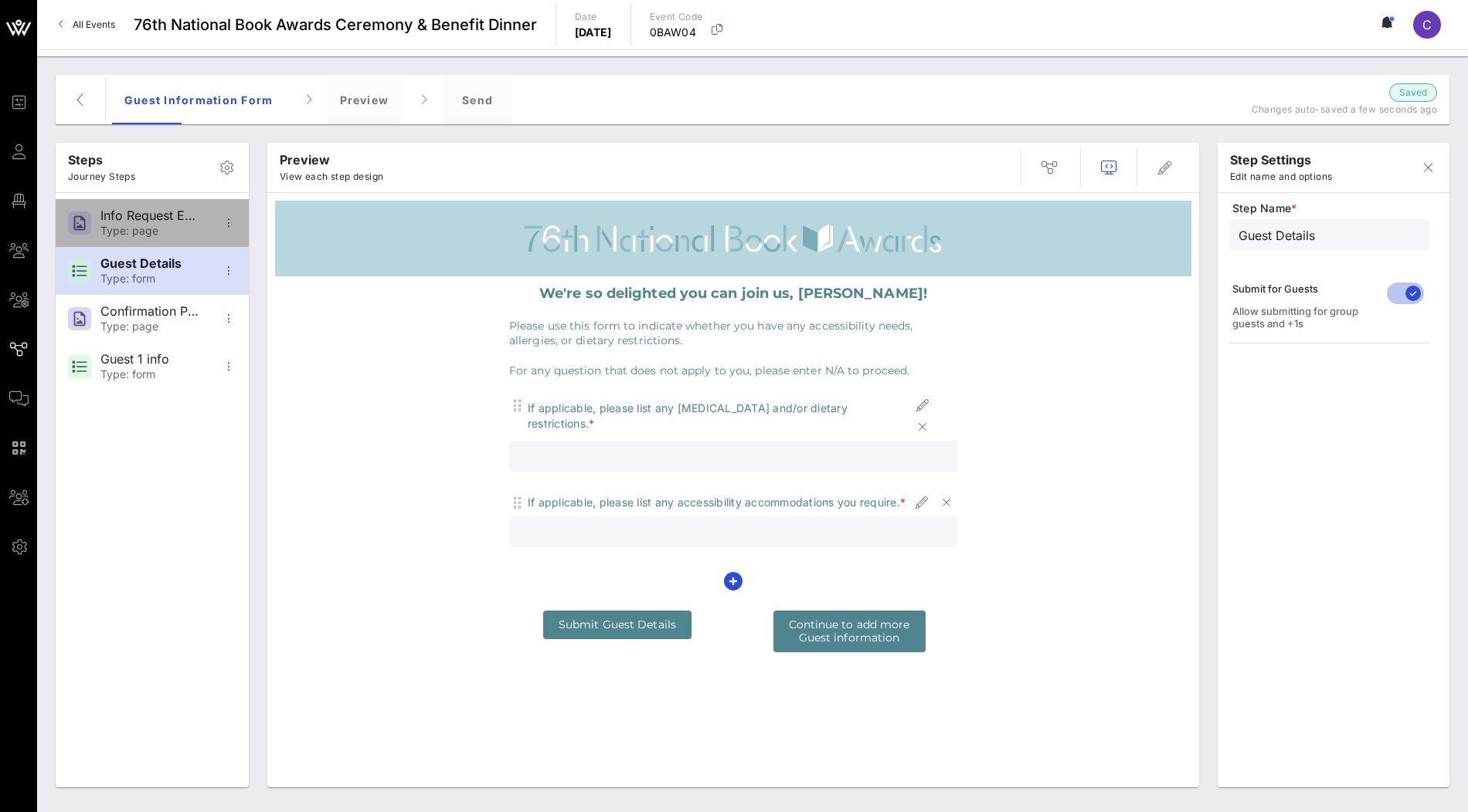
click at [138, 209] on div "Info Request Email" at bounding box center [150, 216] width 102 height 14
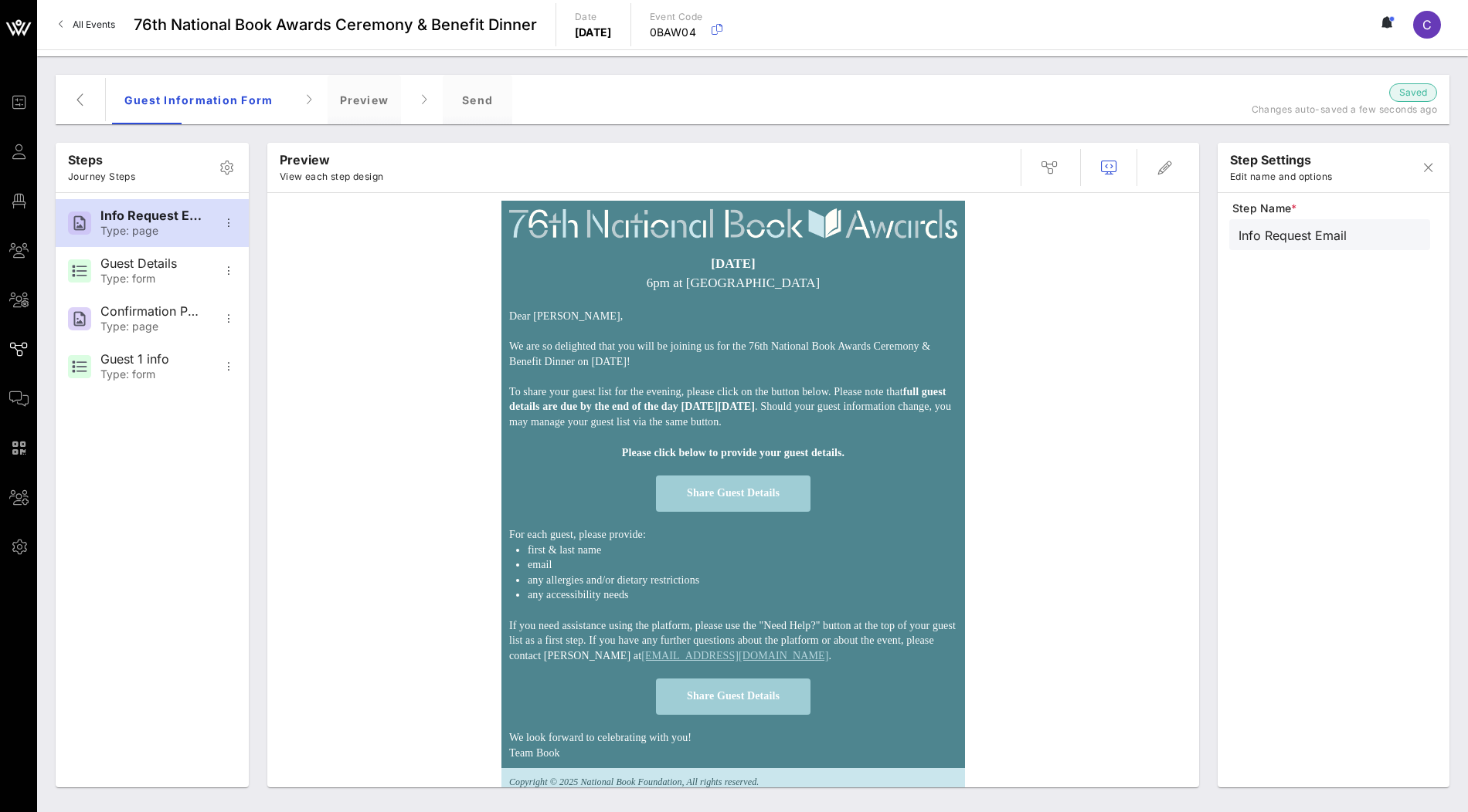
scroll to position [91, 0]
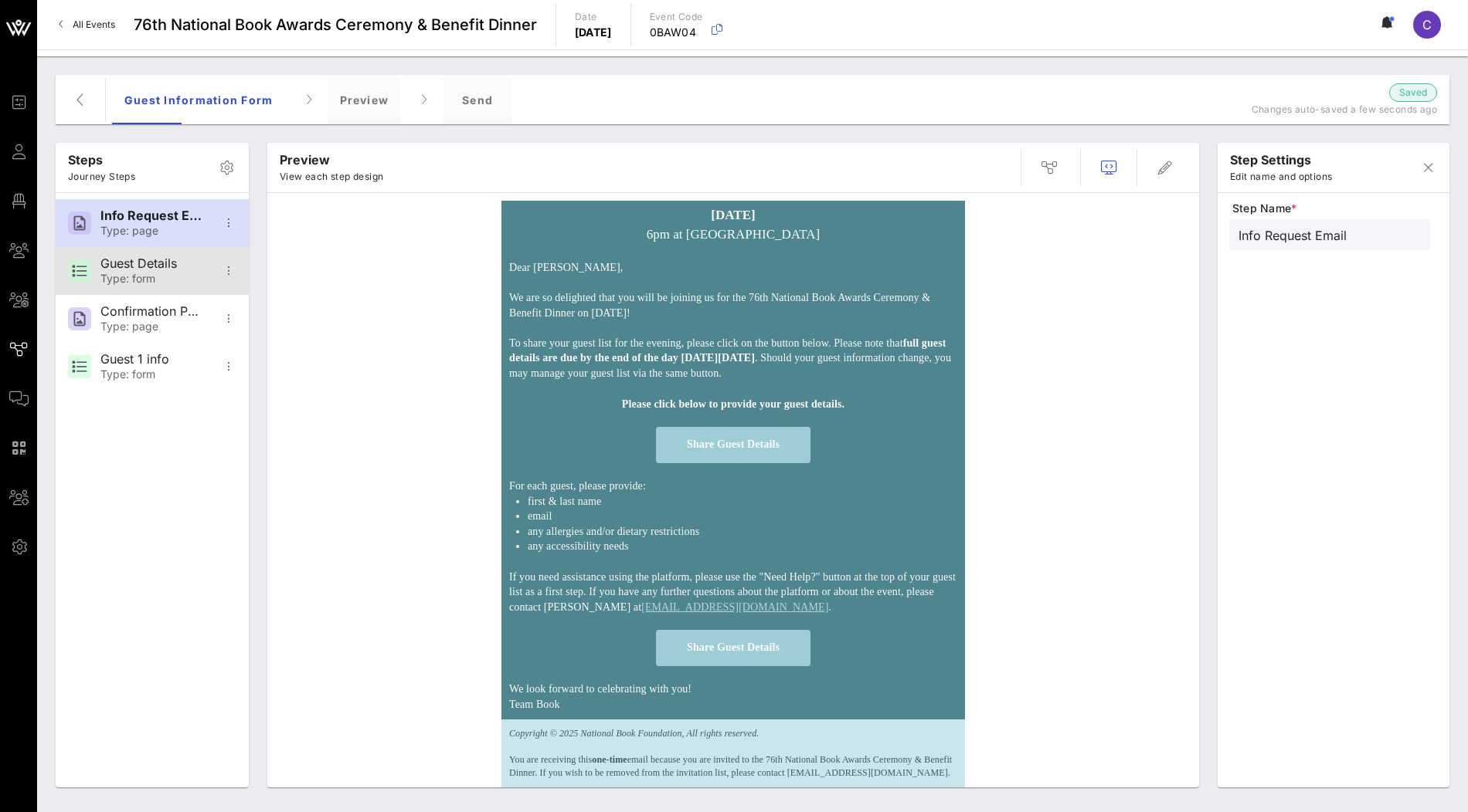
click at [172, 286] on div "Guest Details Type: form" at bounding box center [150, 271] width 102 height 48
type input "Guest Details"
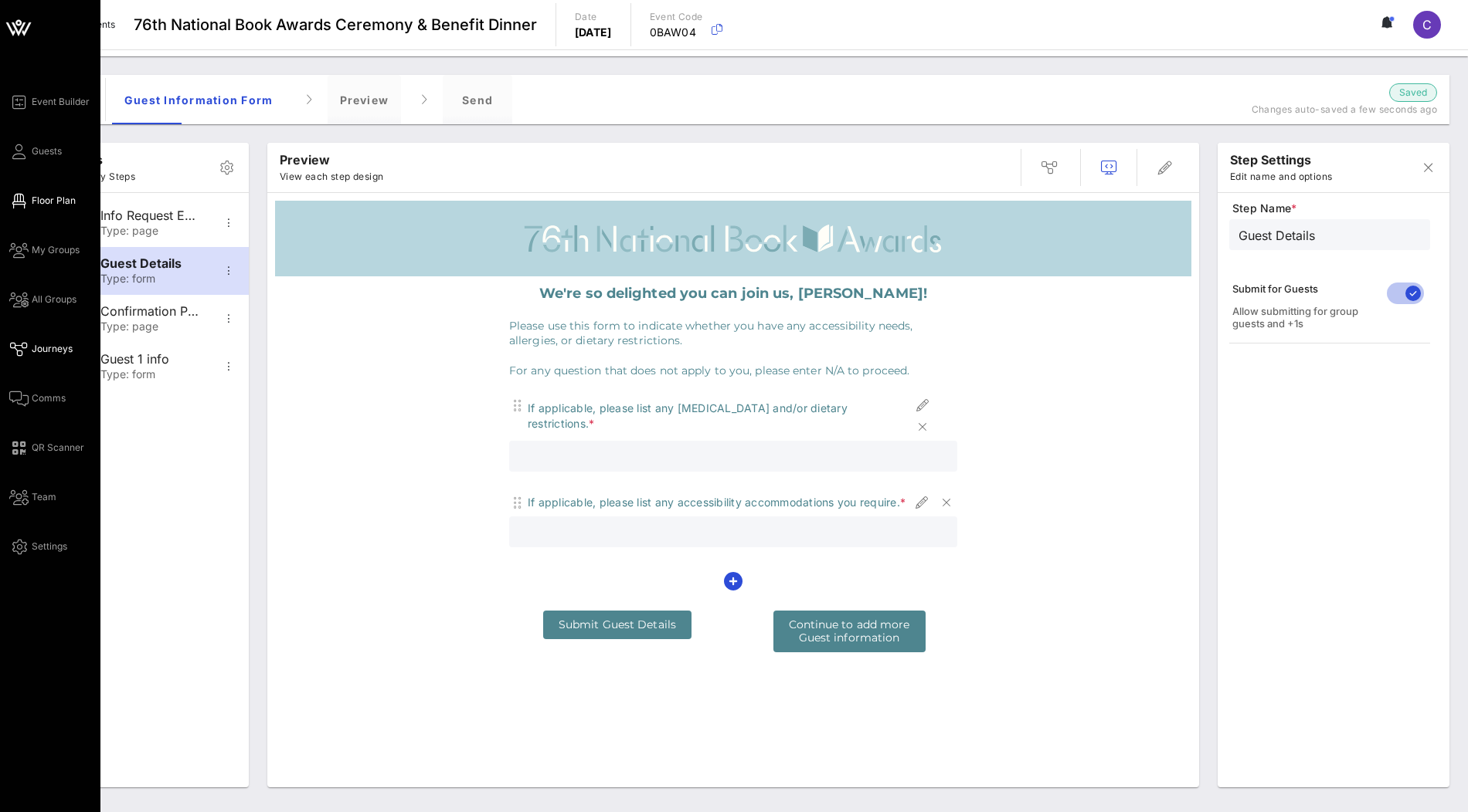
click at [41, 195] on span "Floor Plan" at bounding box center [54, 200] width 44 height 14
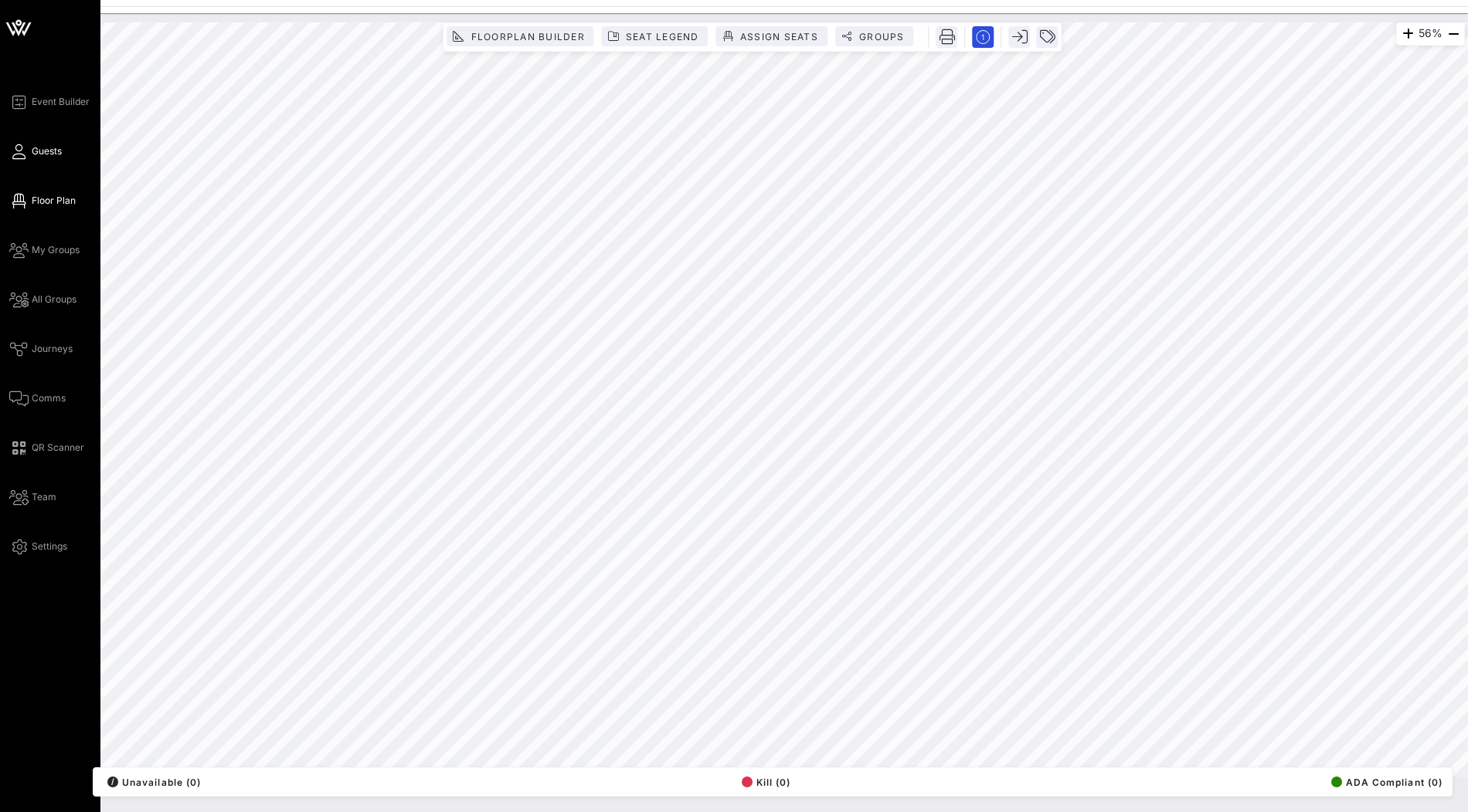
click at [50, 146] on span "Guests" at bounding box center [47, 150] width 30 height 14
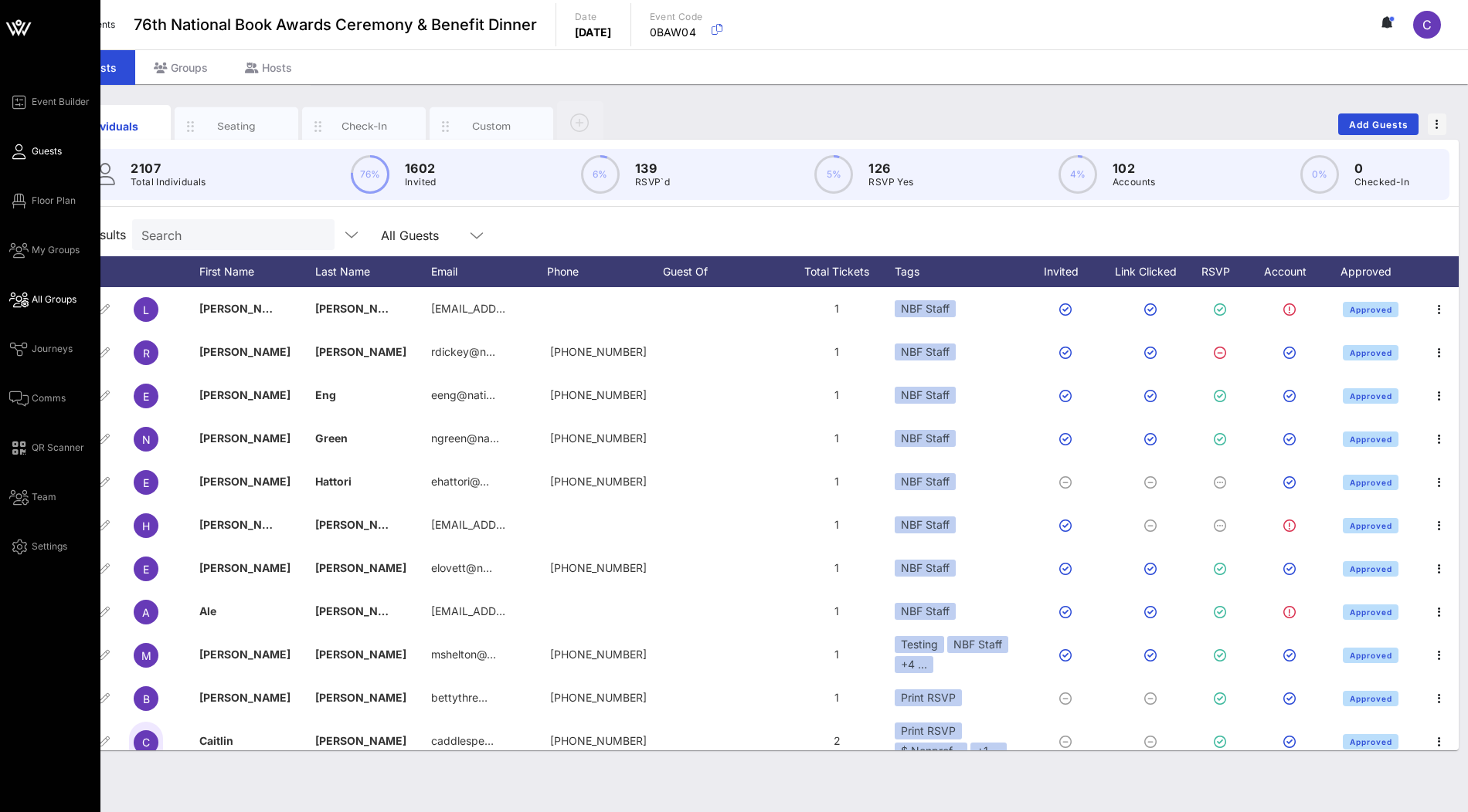
click at [45, 304] on span "All Groups" at bounding box center [54, 299] width 45 height 14
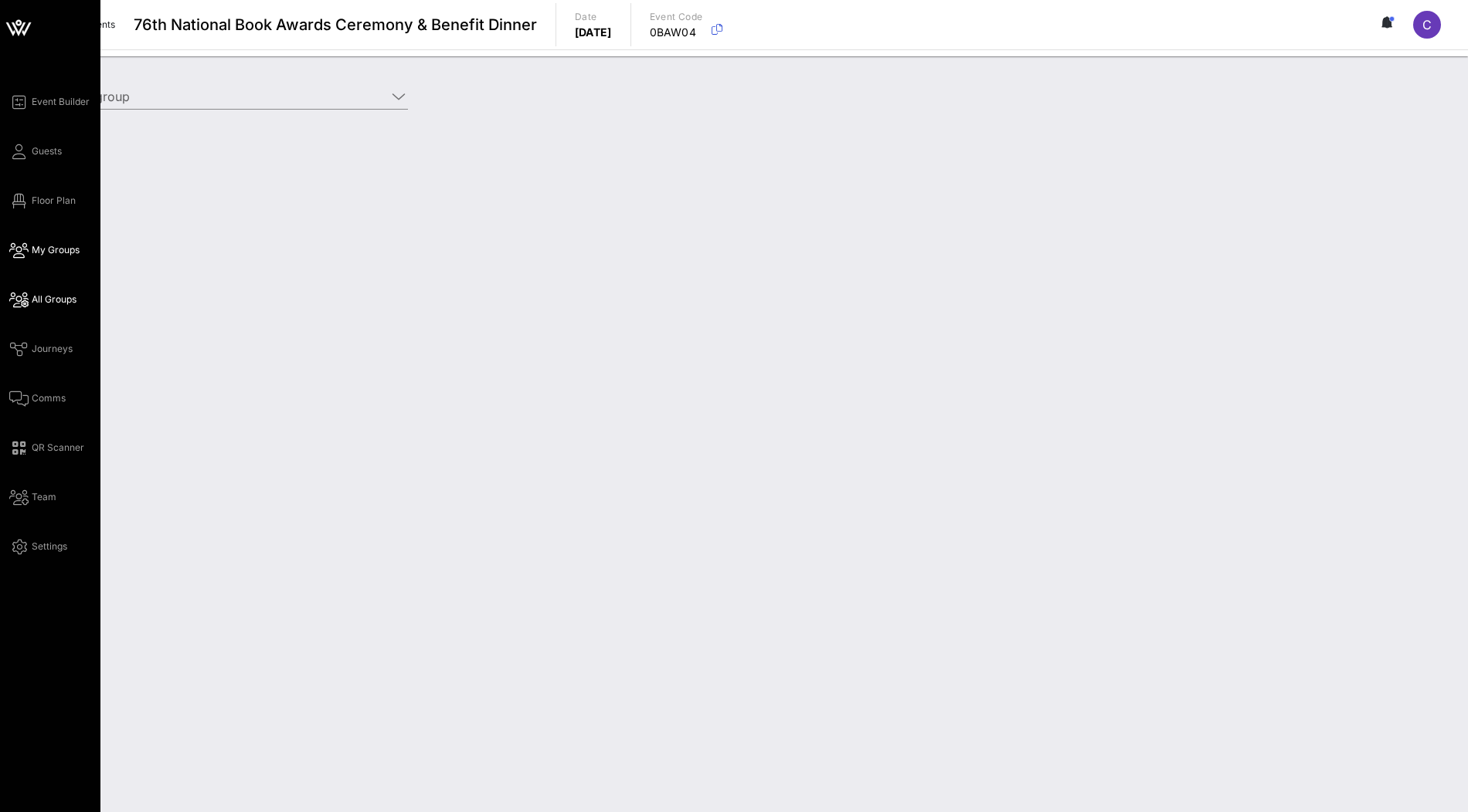
click at [50, 250] on span "My Groups" at bounding box center [56, 250] width 48 height 14
type input "VOW (Test) [Clarisa Tanedo, clarisa@vow.app]"
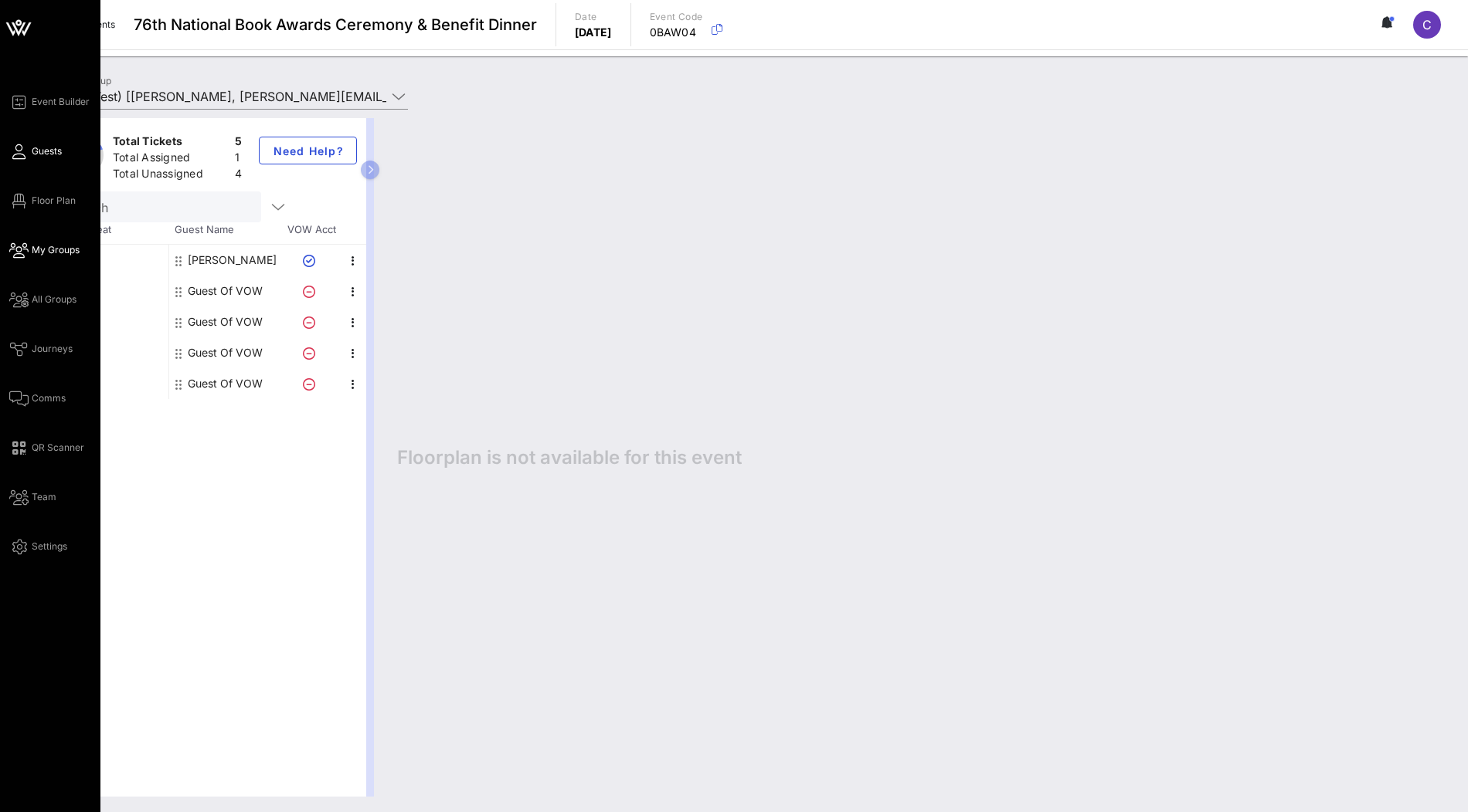
click at [47, 145] on span "Guests" at bounding box center [47, 150] width 30 height 14
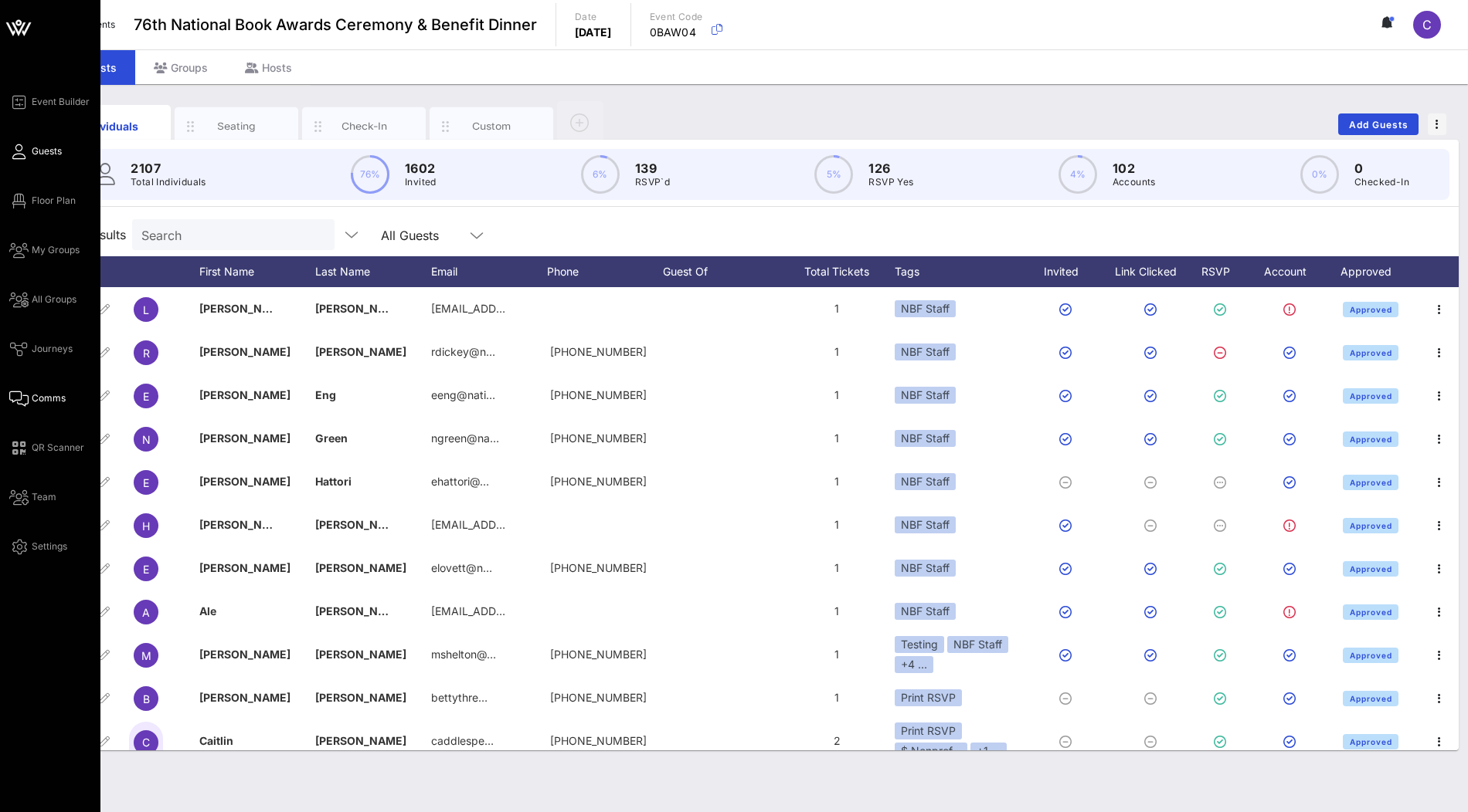
click at [49, 404] on span "Comms" at bounding box center [49, 398] width 34 height 14
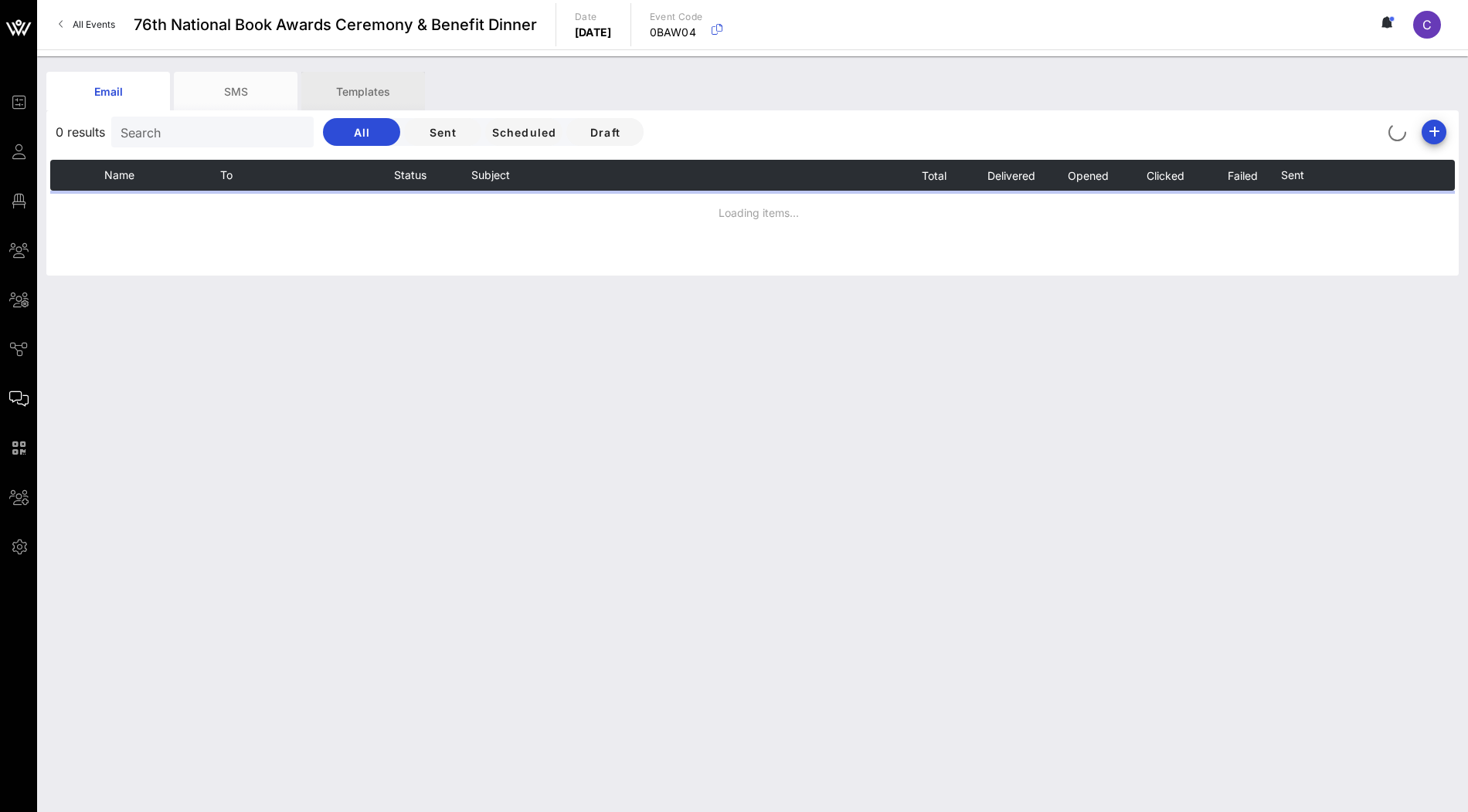
click at [375, 90] on div "Templates" at bounding box center [363, 91] width 123 height 38
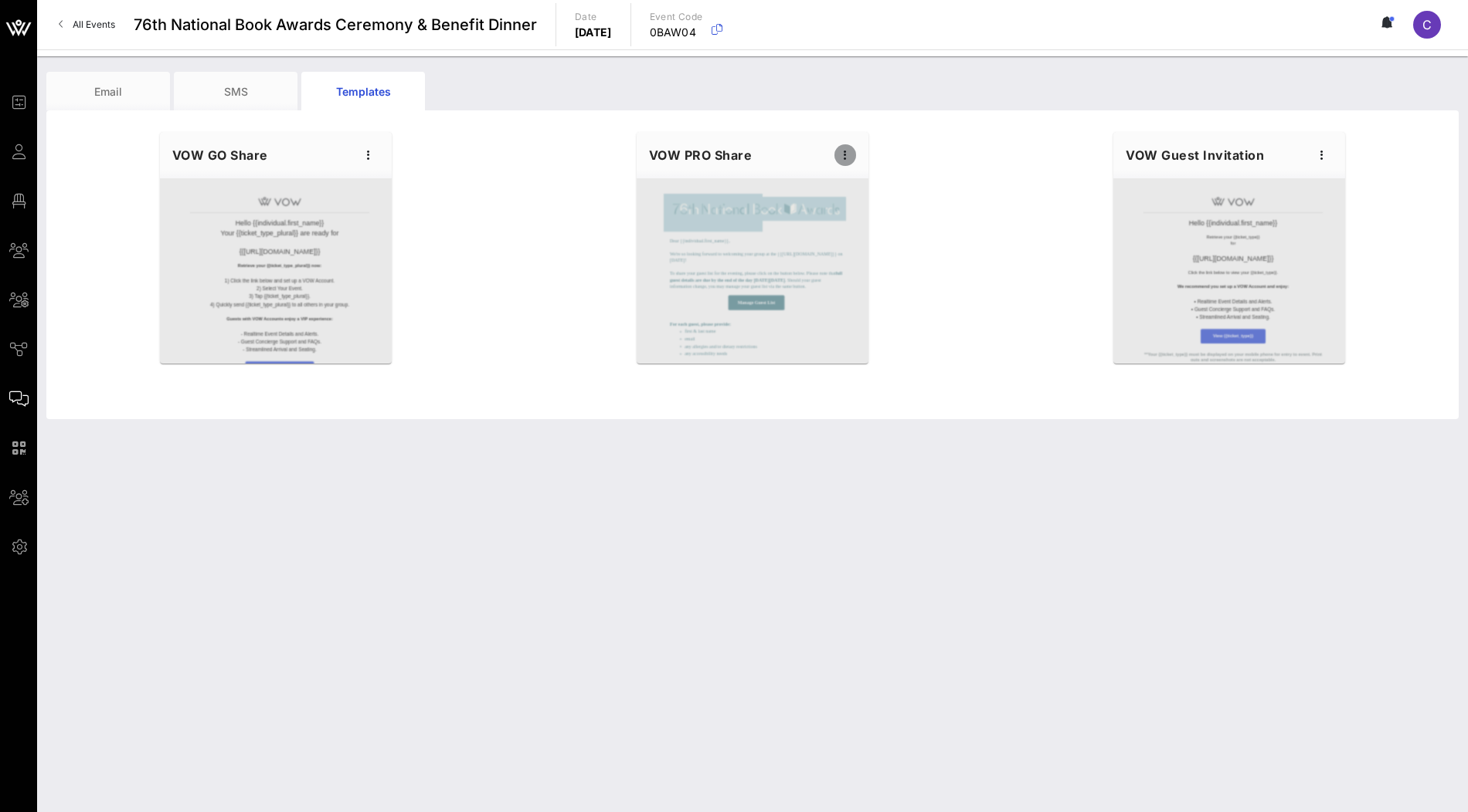
click at [847, 152] on icon "button" at bounding box center [844, 154] width 18 height 18
click at [860, 178] on div "Edit" at bounding box center [869, 181] width 38 height 12
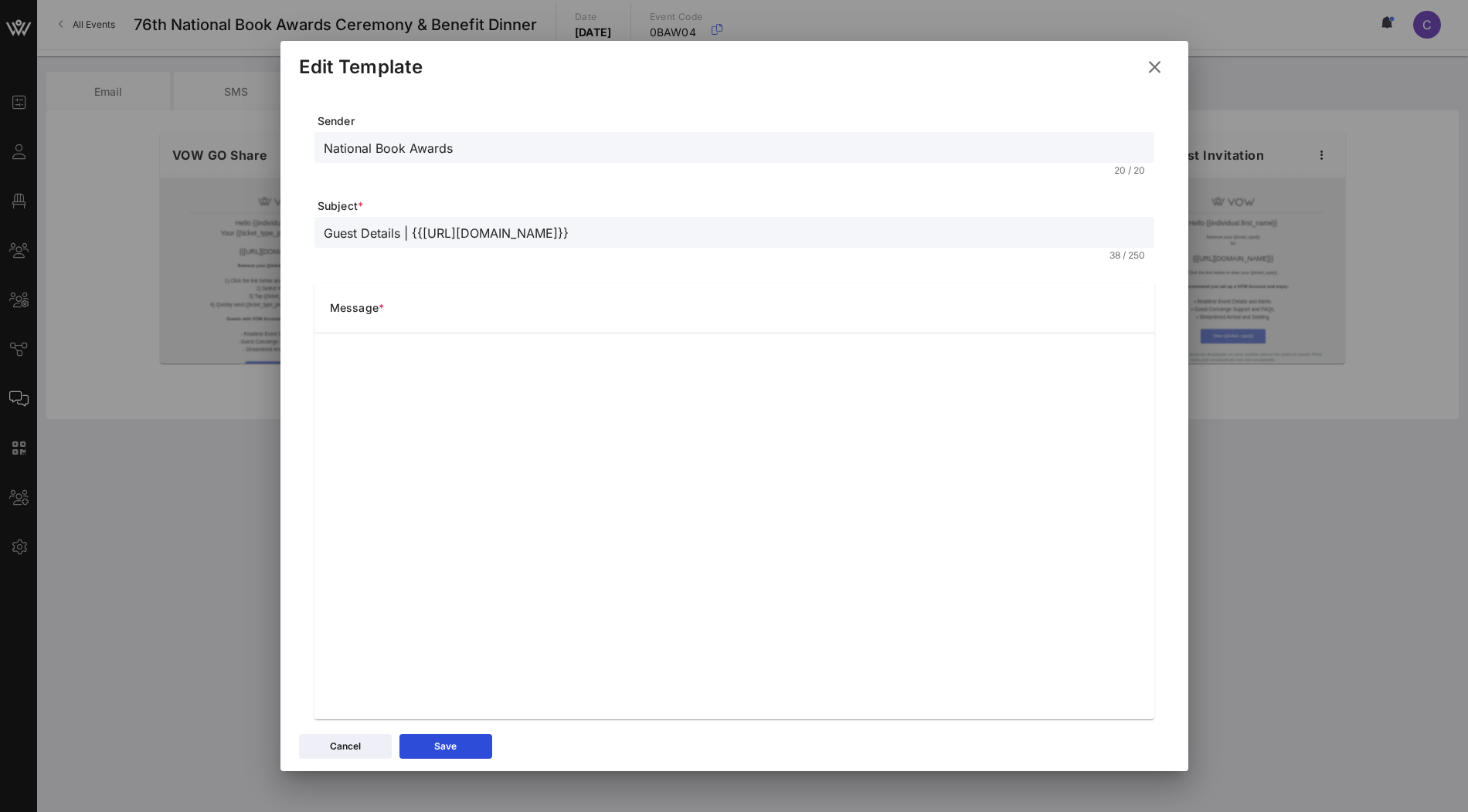
click at [1154, 70] on icon at bounding box center [1155, 66] width 21 height 18
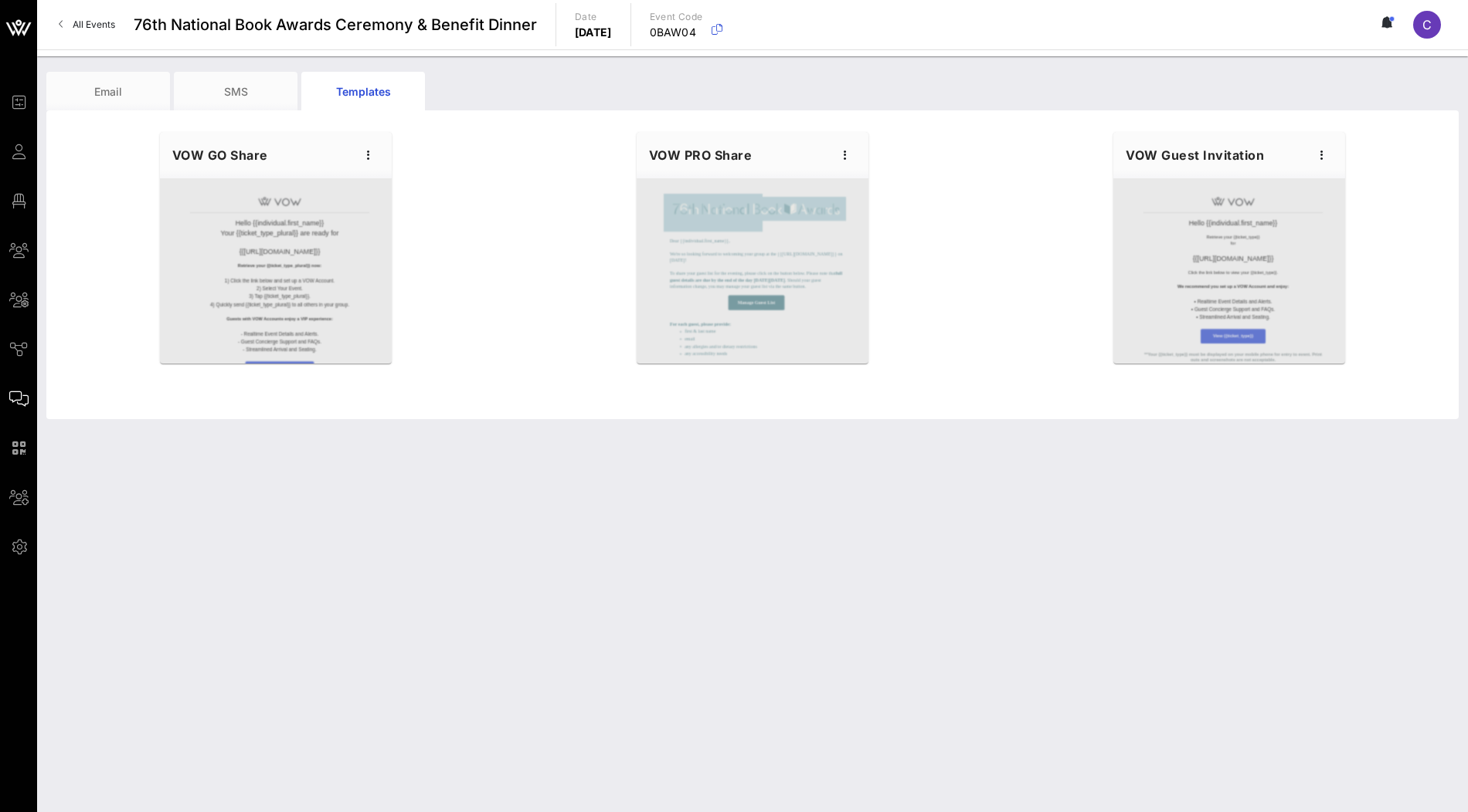
click at [204, 395] on div "Hello {{individual.first_name}} Your {{ticket_type_plural}} are ready for {{eve…" at bounding box center [752, 270] width 1431 height 297
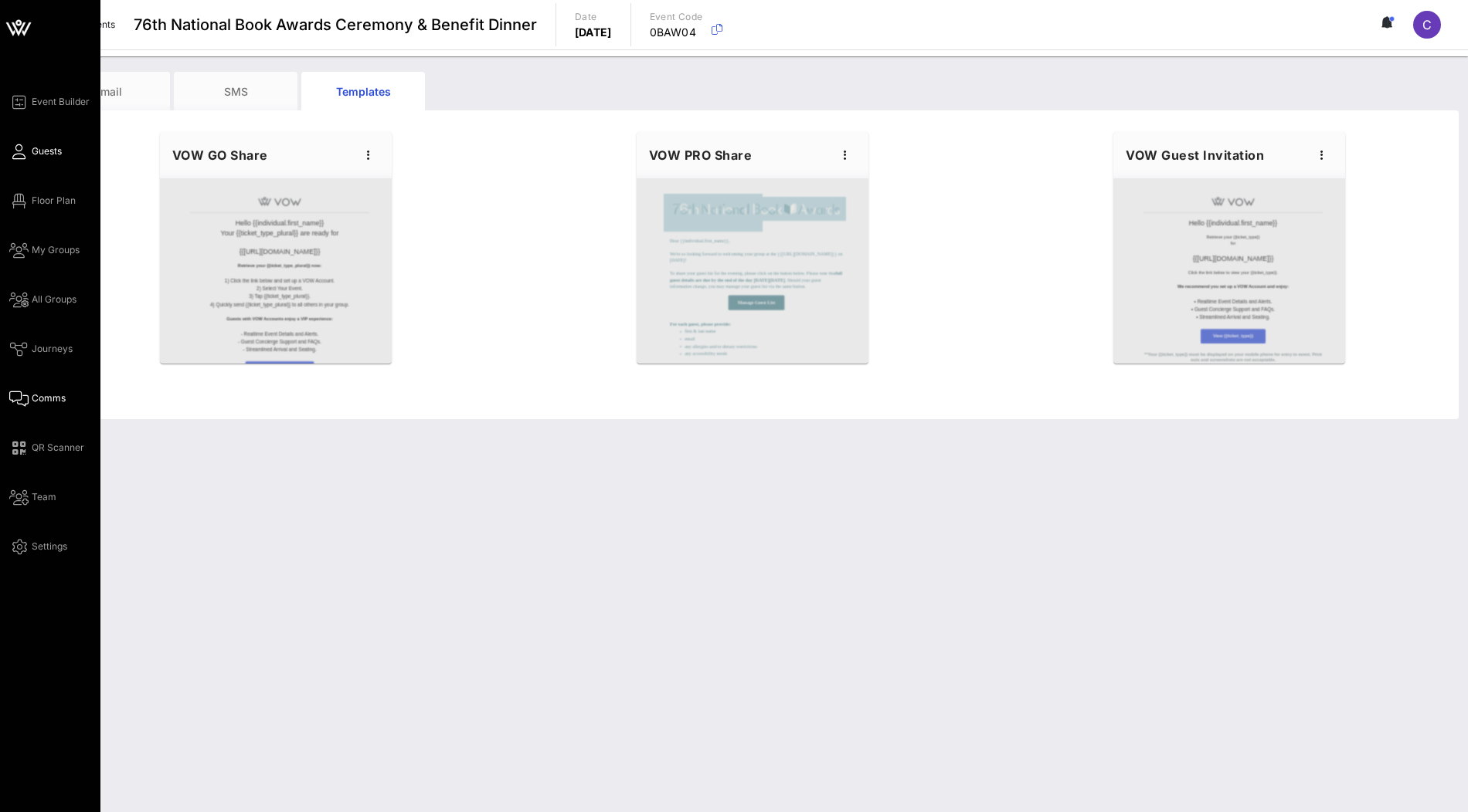
click at [56, 151] on span "Guests" at bounding box center [47, 150] width 30 height 14
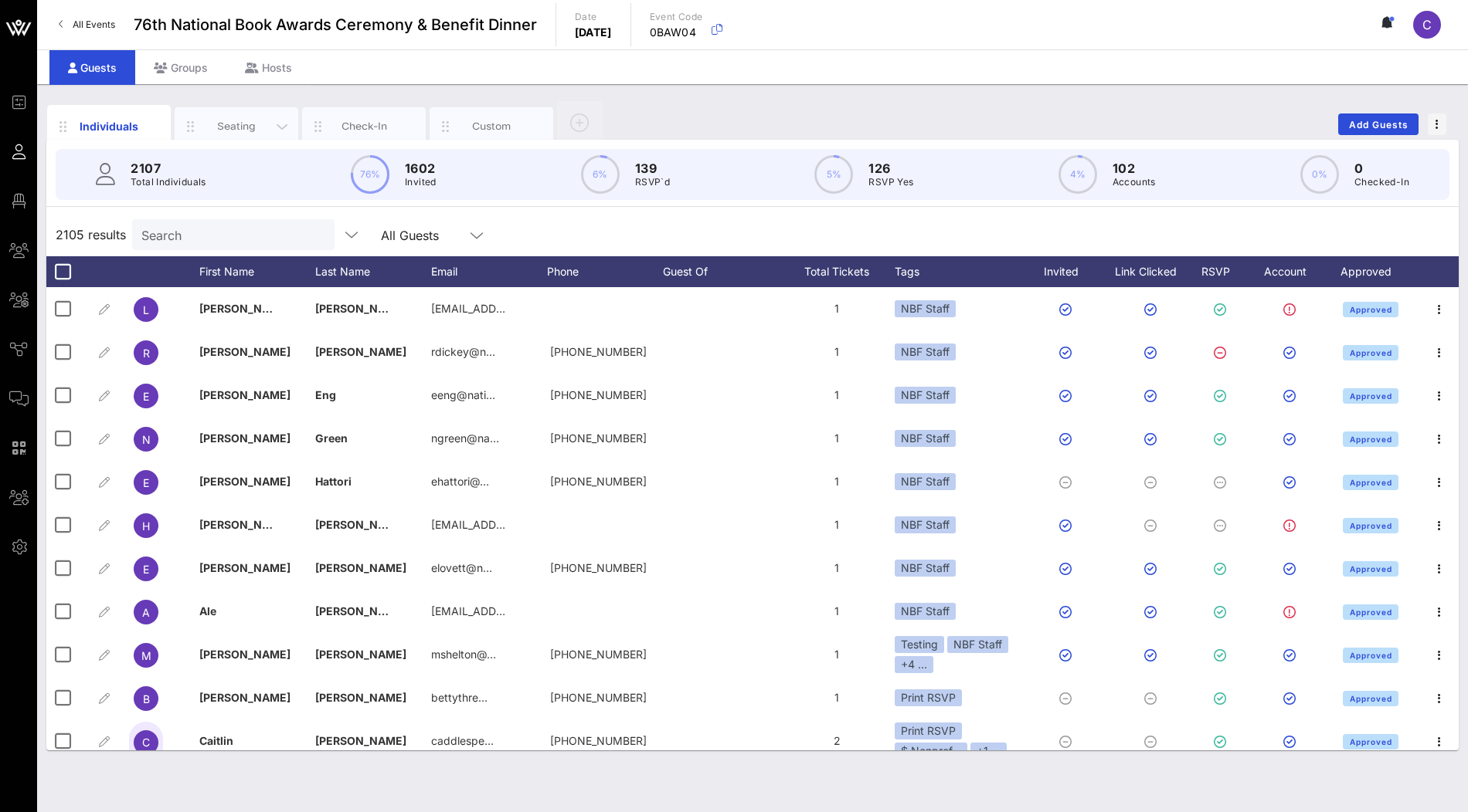
click at [231, 110] on div "Seating" at bounding box center [236, 126] width 123 height 38
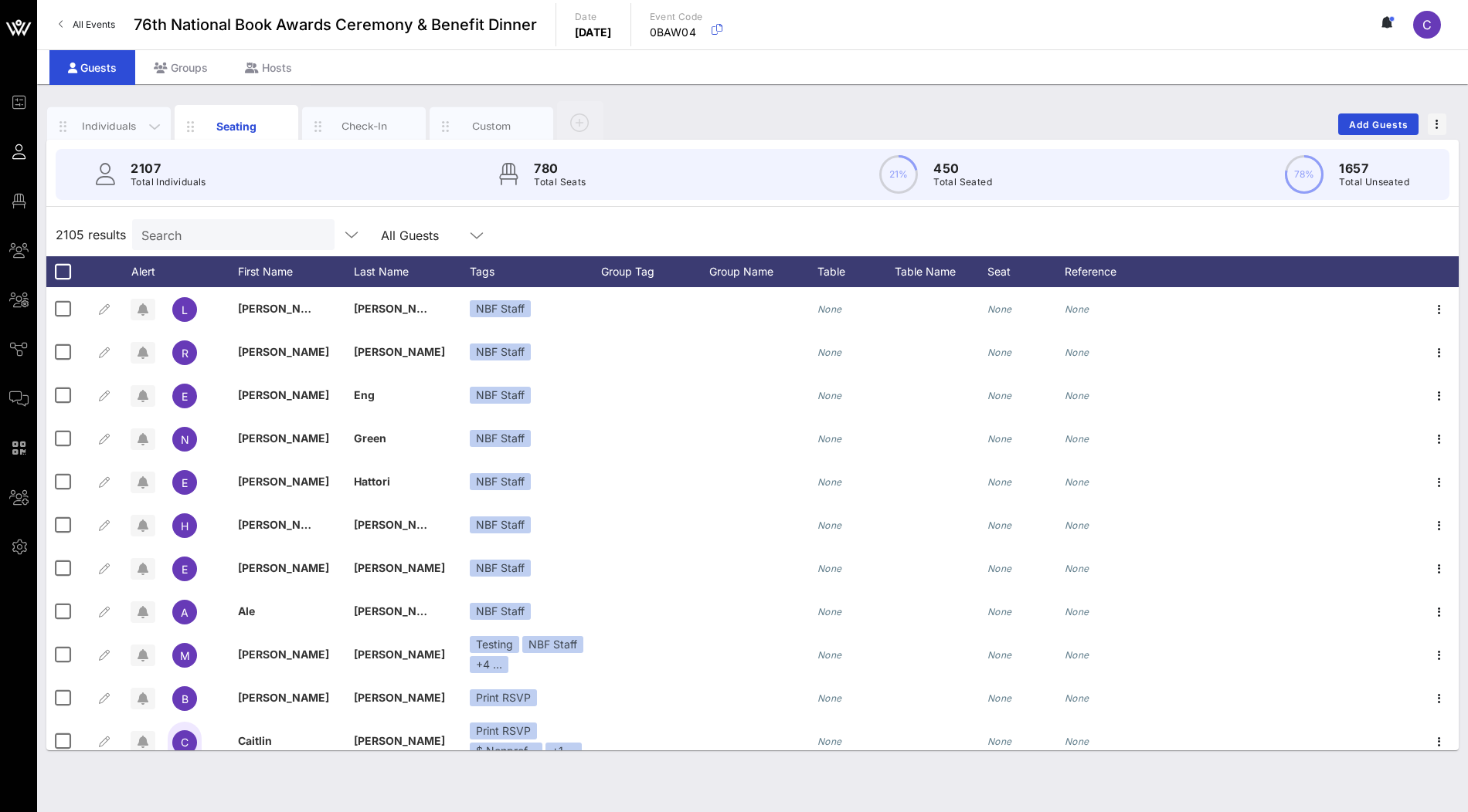
click at [118, 124] on div "Individuals" at bounding box center [110, 126] width 69 height 14
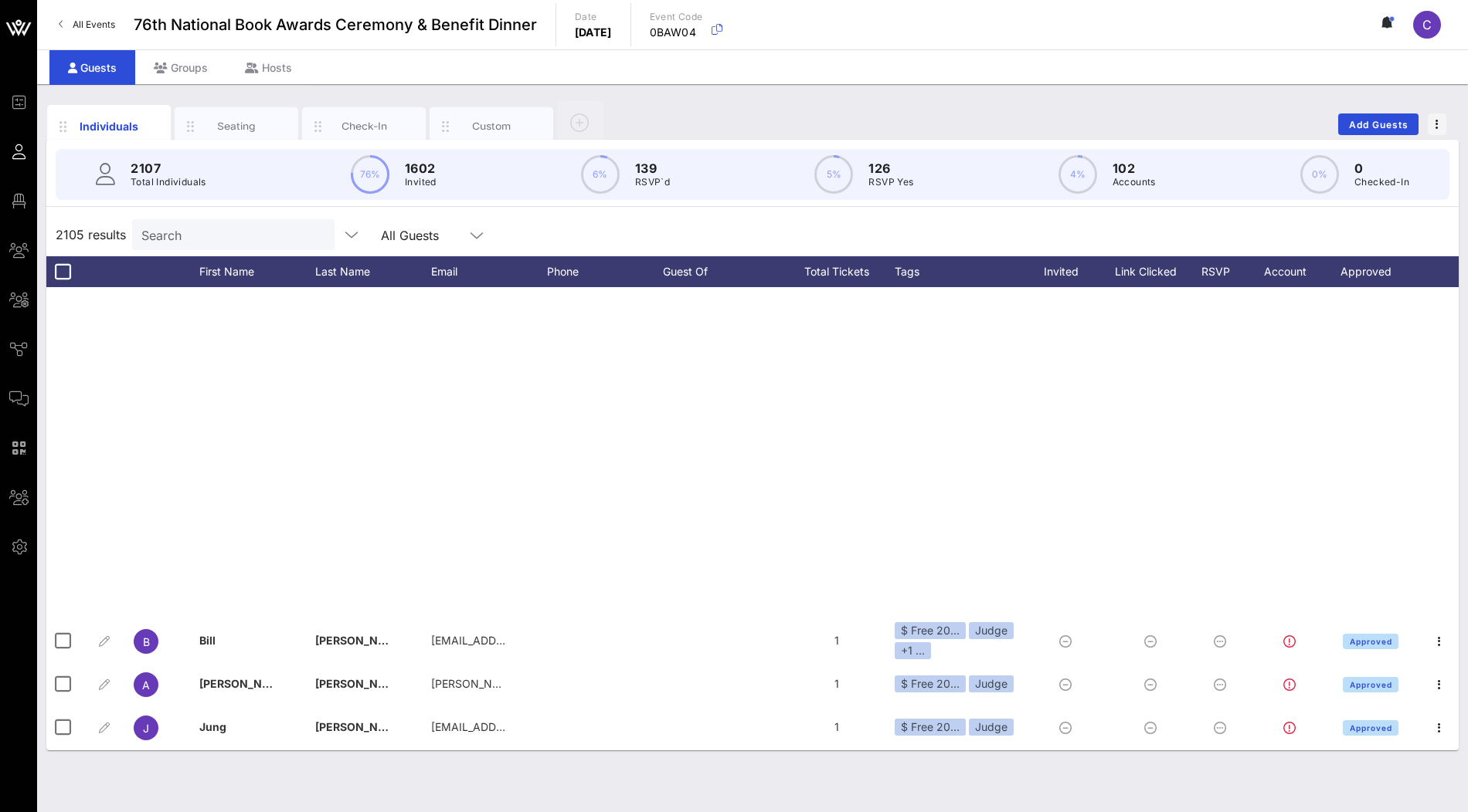
scroll to position [1620, 0]
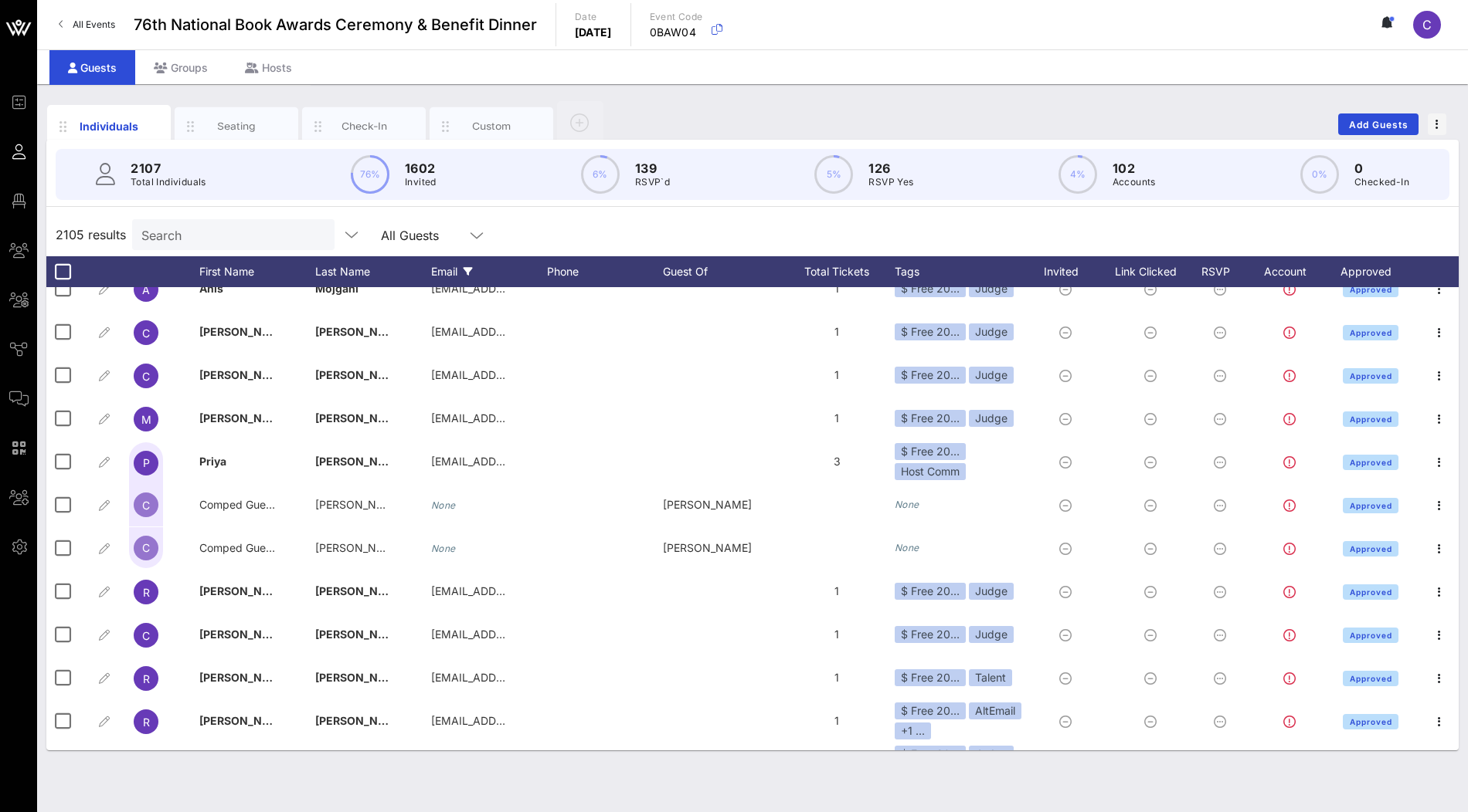
click at [479, 257] on div "Email" at bounding box center [489, 271] width 116 height 31
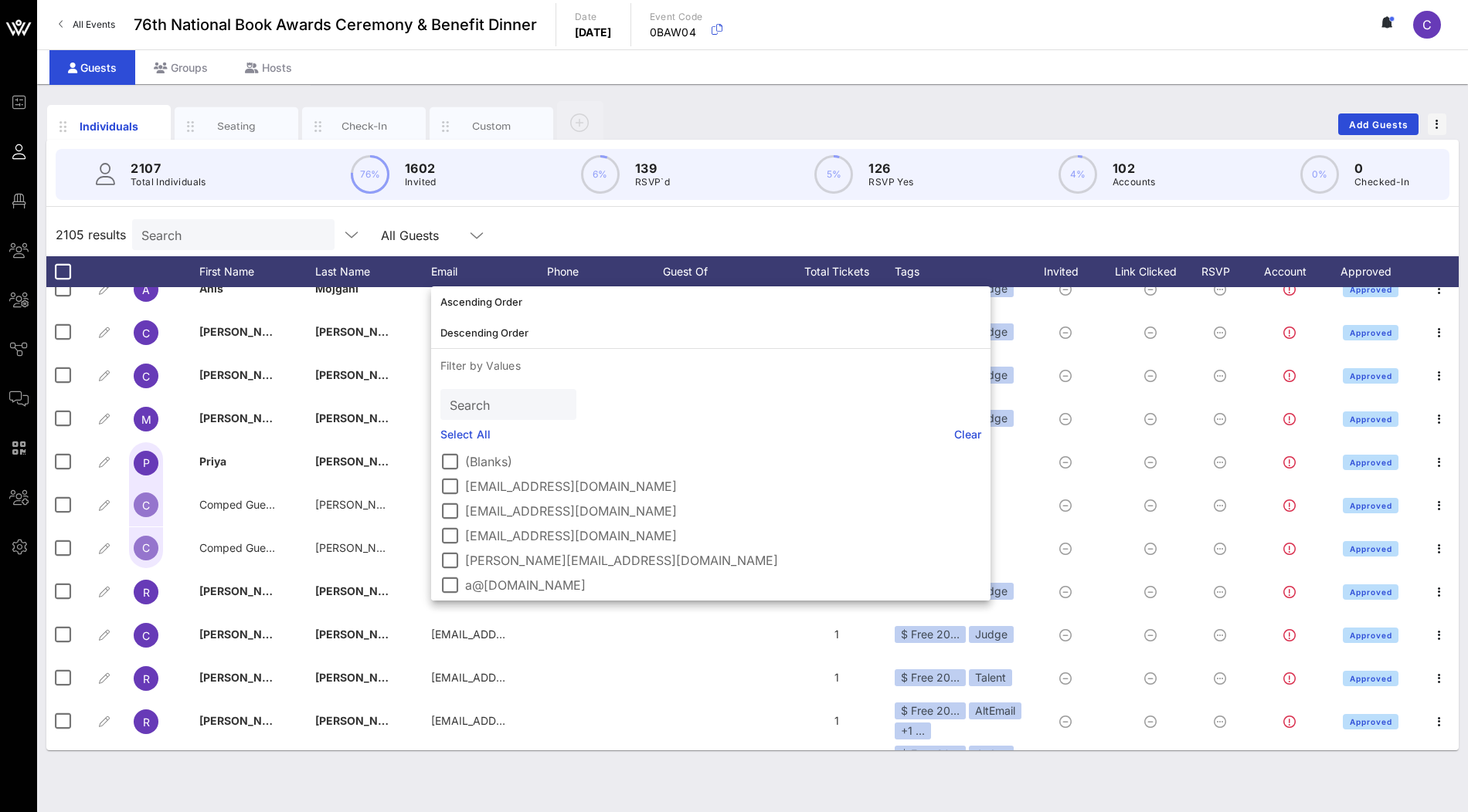
click at [480, 464] on label "(Blanks)" at bounding box center [723, 462] width 516 height 15
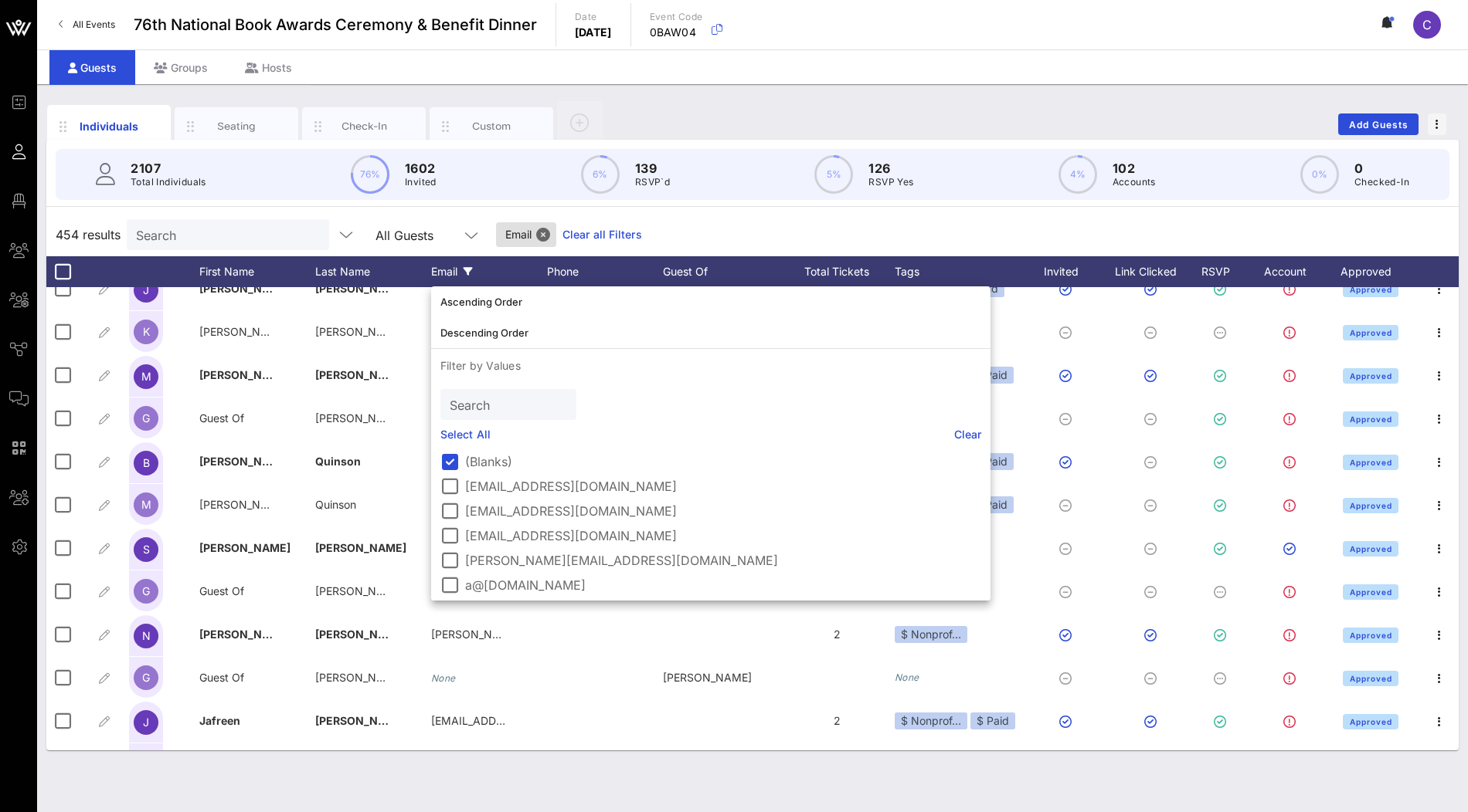
click at [481, 464] on label "(Blanks)" at bounding box center [723, 462] width 516 height 15
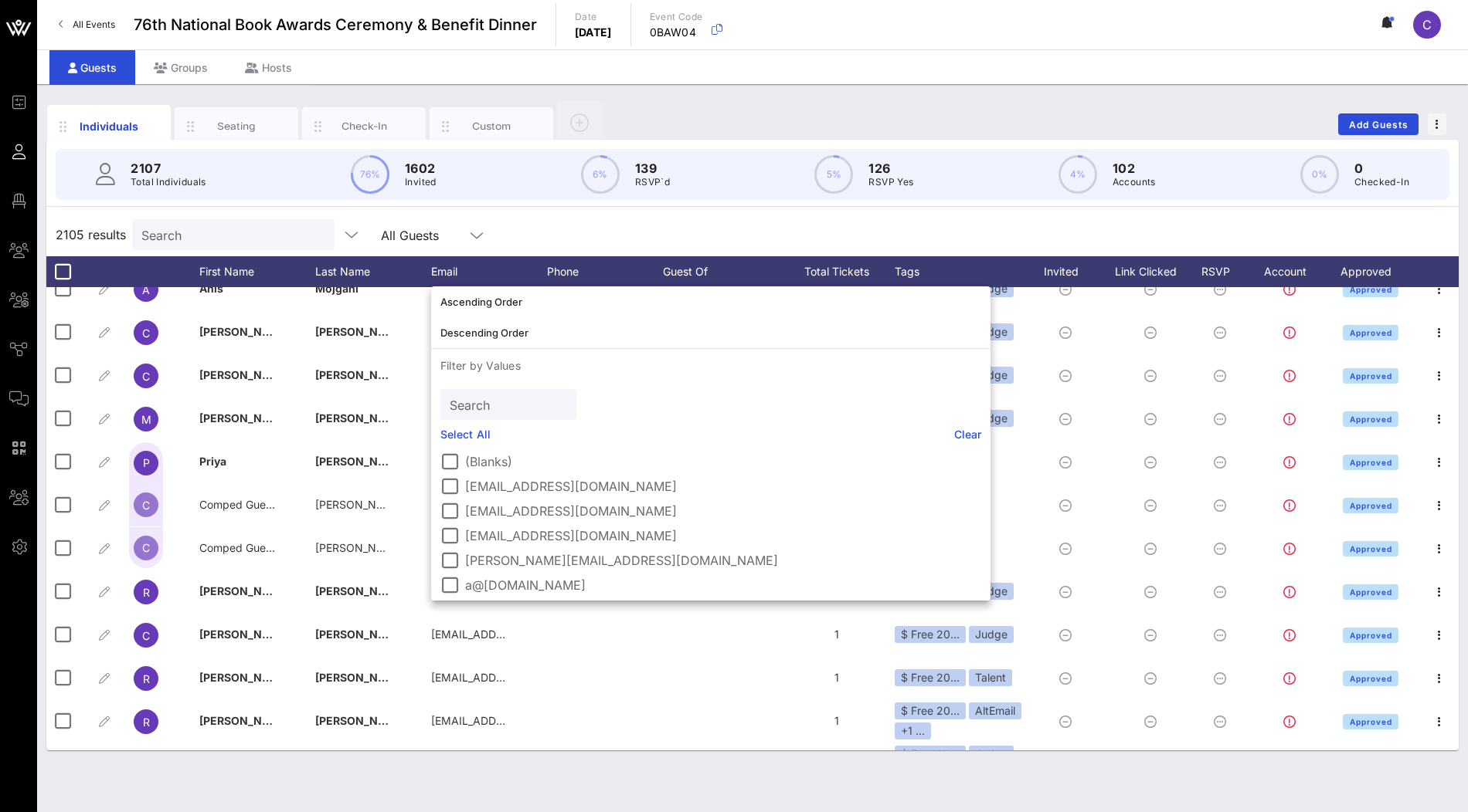
click at [1105, 224] on div "2105 results Search All Guests" at bounding box center [752, 234] width 1412 height 43
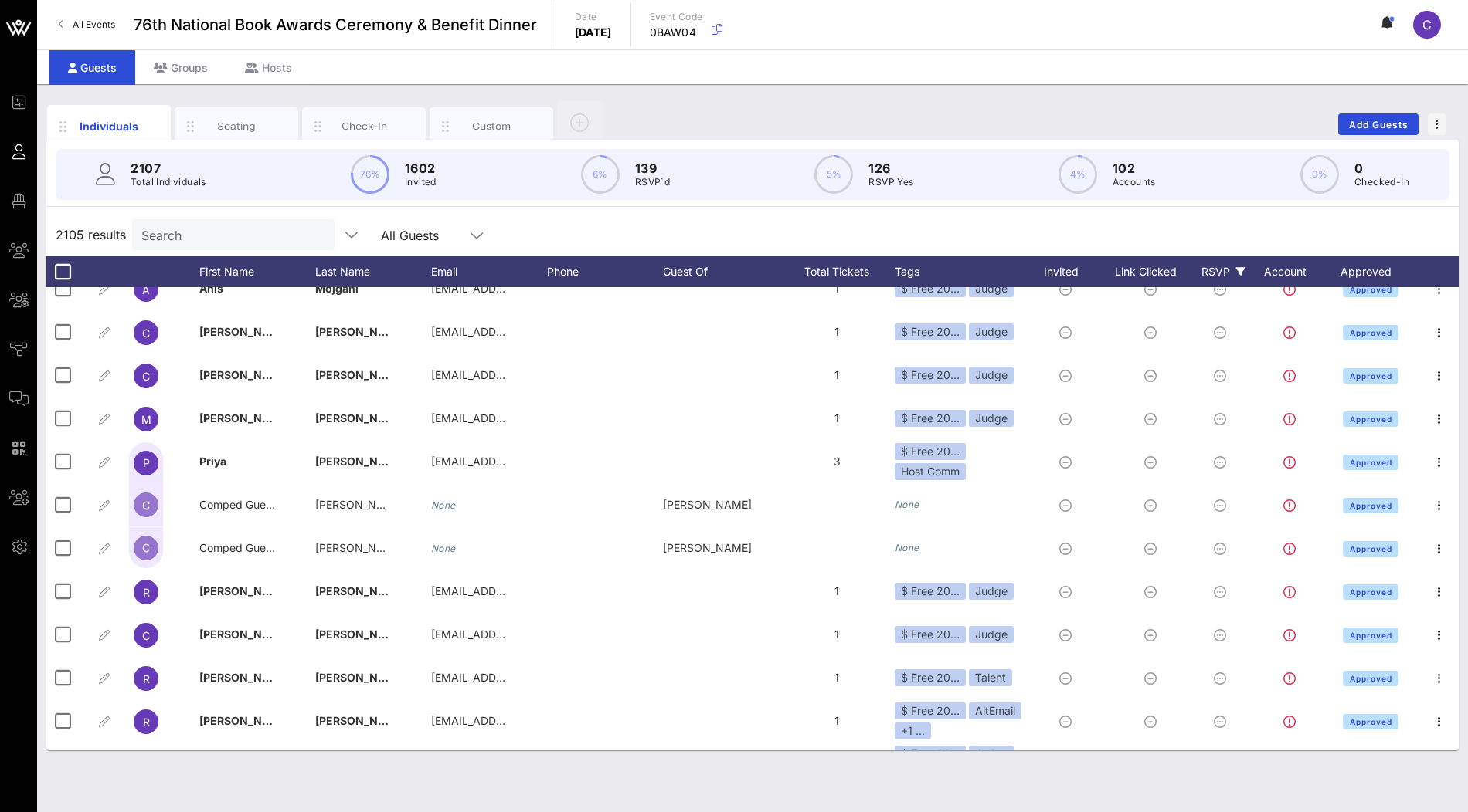
click at [1225, 257] on div "RSVP" at bounding box center [1223, 271] width 54 height 31
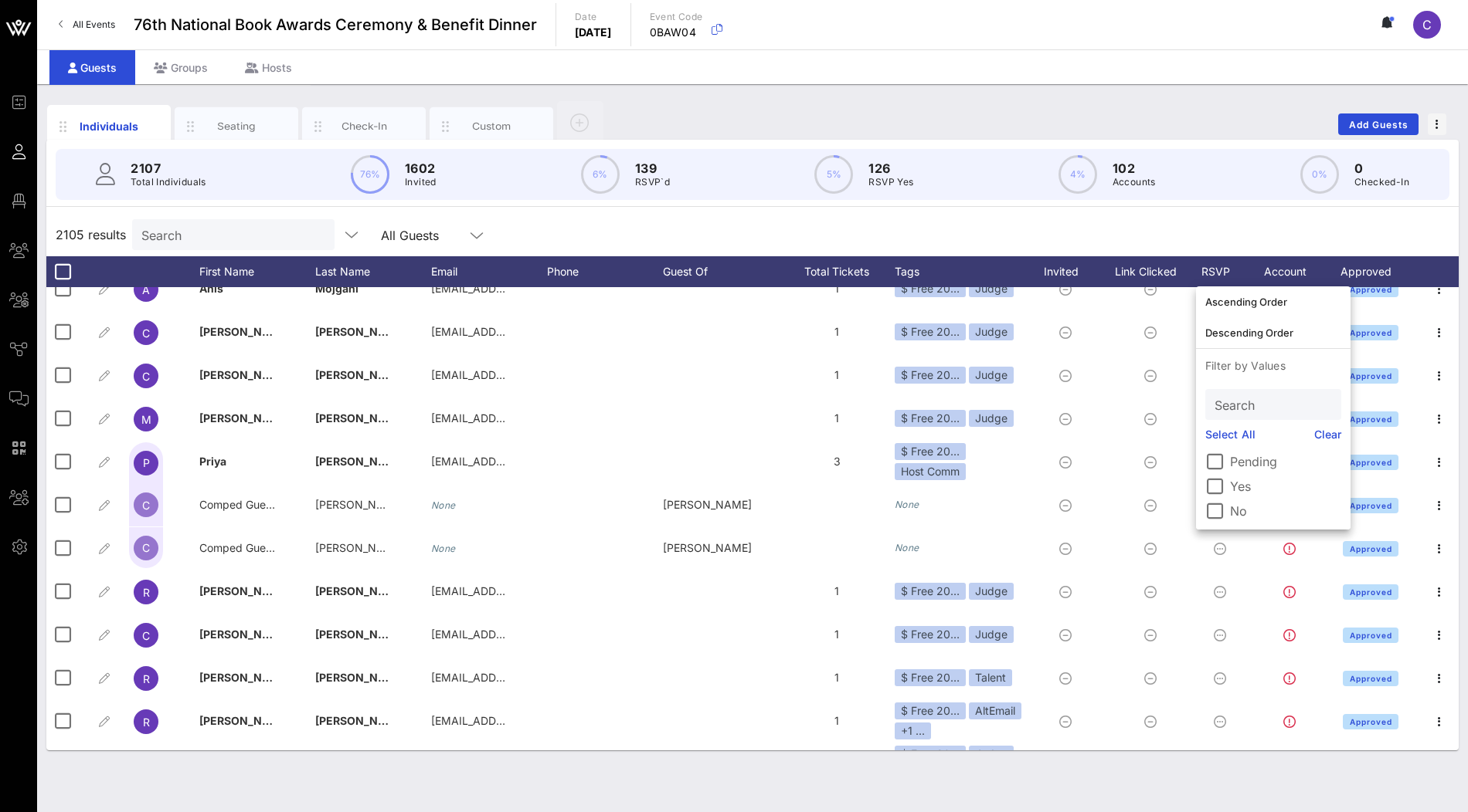
click at [1242, 488] on label "Yes" at bounding box center [1286, 486] width 111 height 15
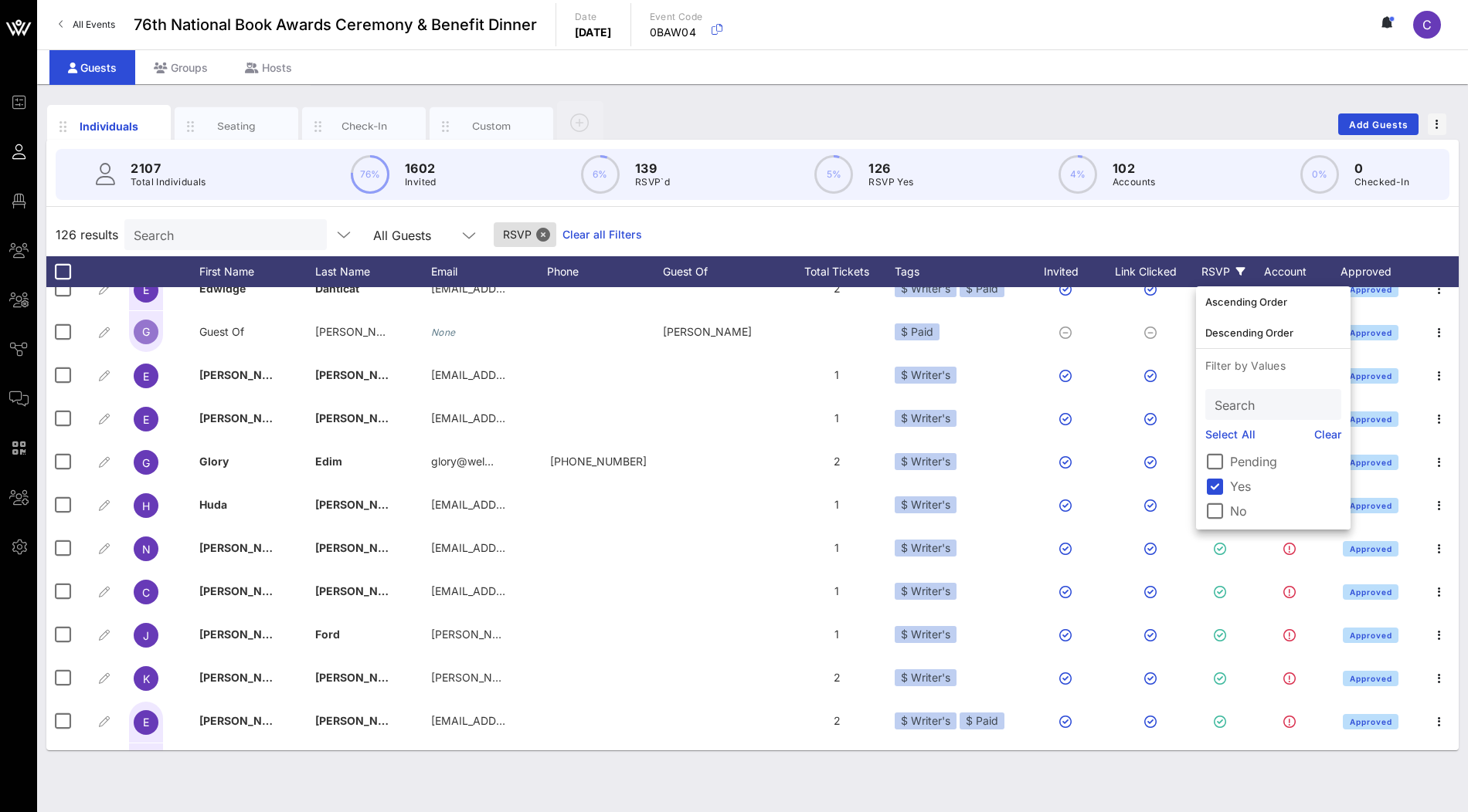
click at [1172, 219] on div "126 results Search All Guests RSVP Clear all Filters" at bounding box center [752, 234] width 1412 height 43
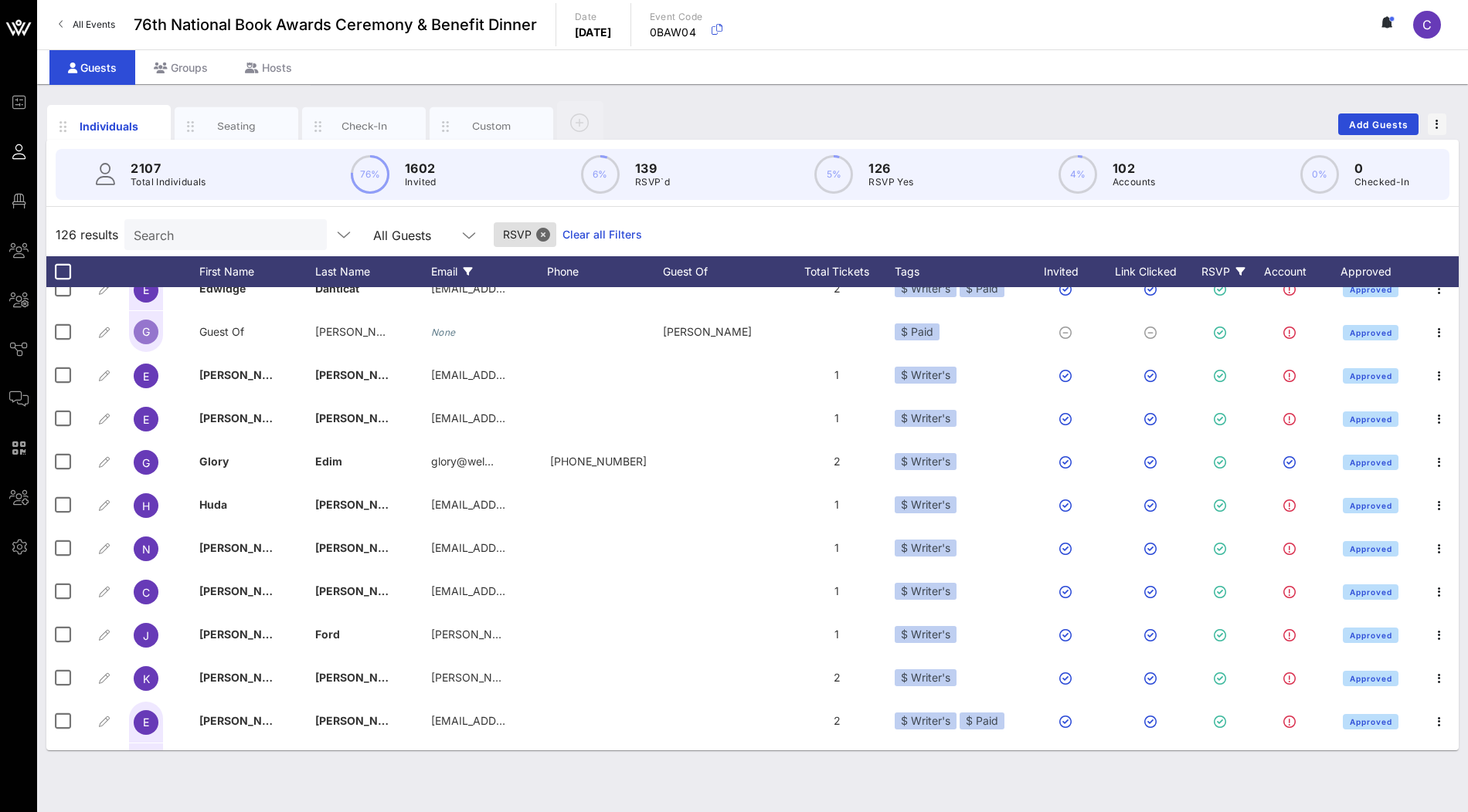
click at [463, 273] on div "Email" at bounding box center [489, 271] width 116 height 31
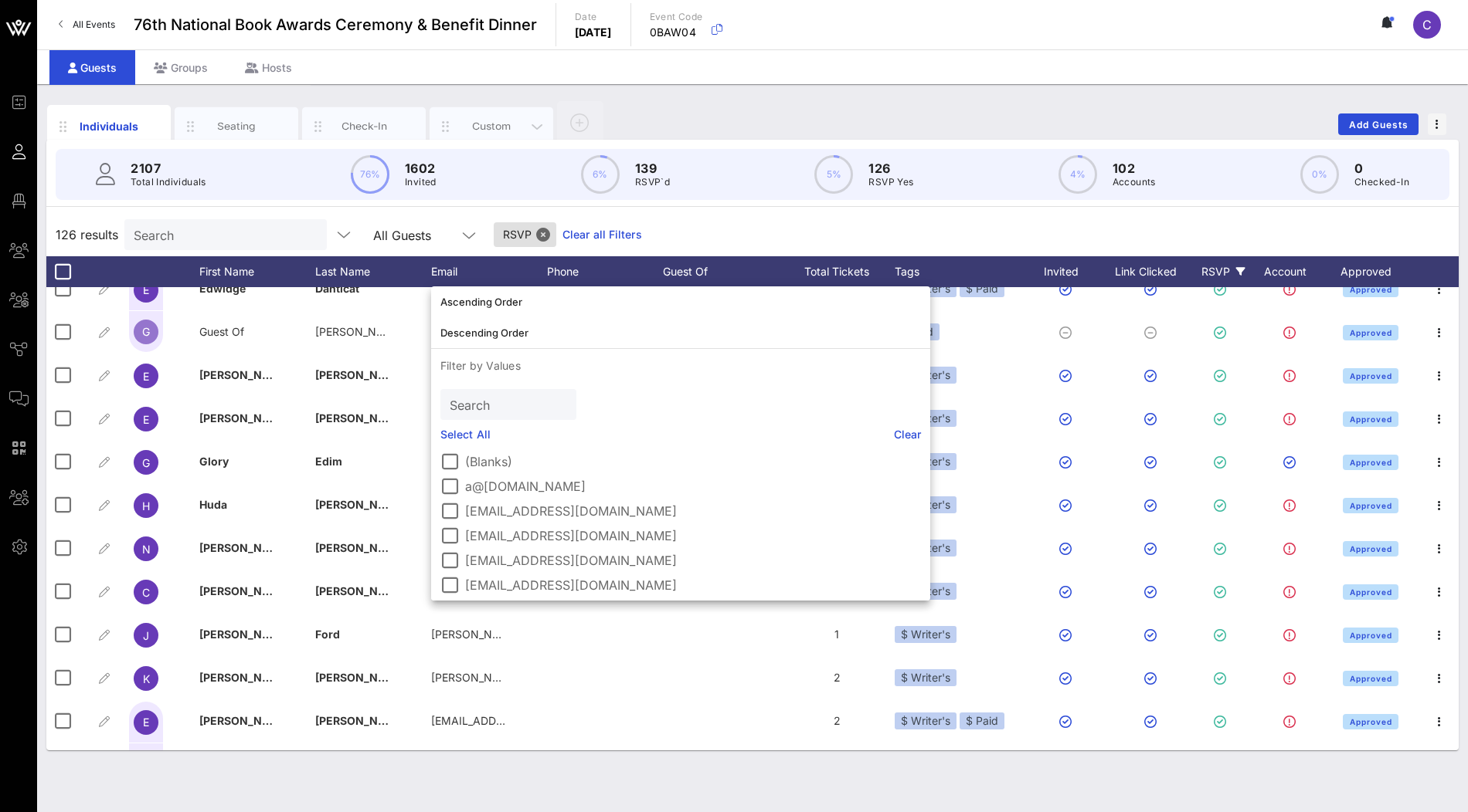
click at [477, 135] on div "Custom" at bounding box center [491, 126] width 123 height 38
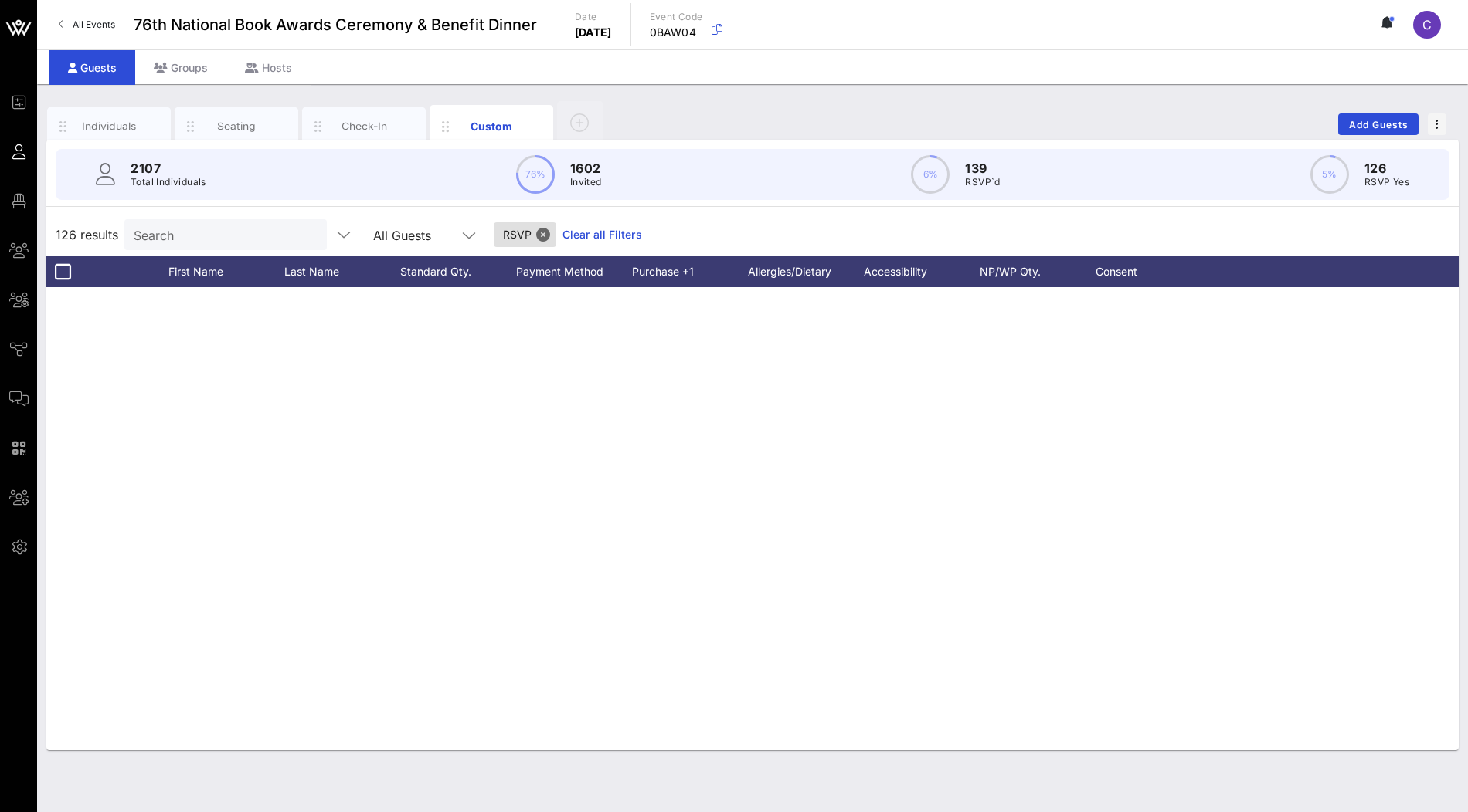
scroll to position [0, 0]
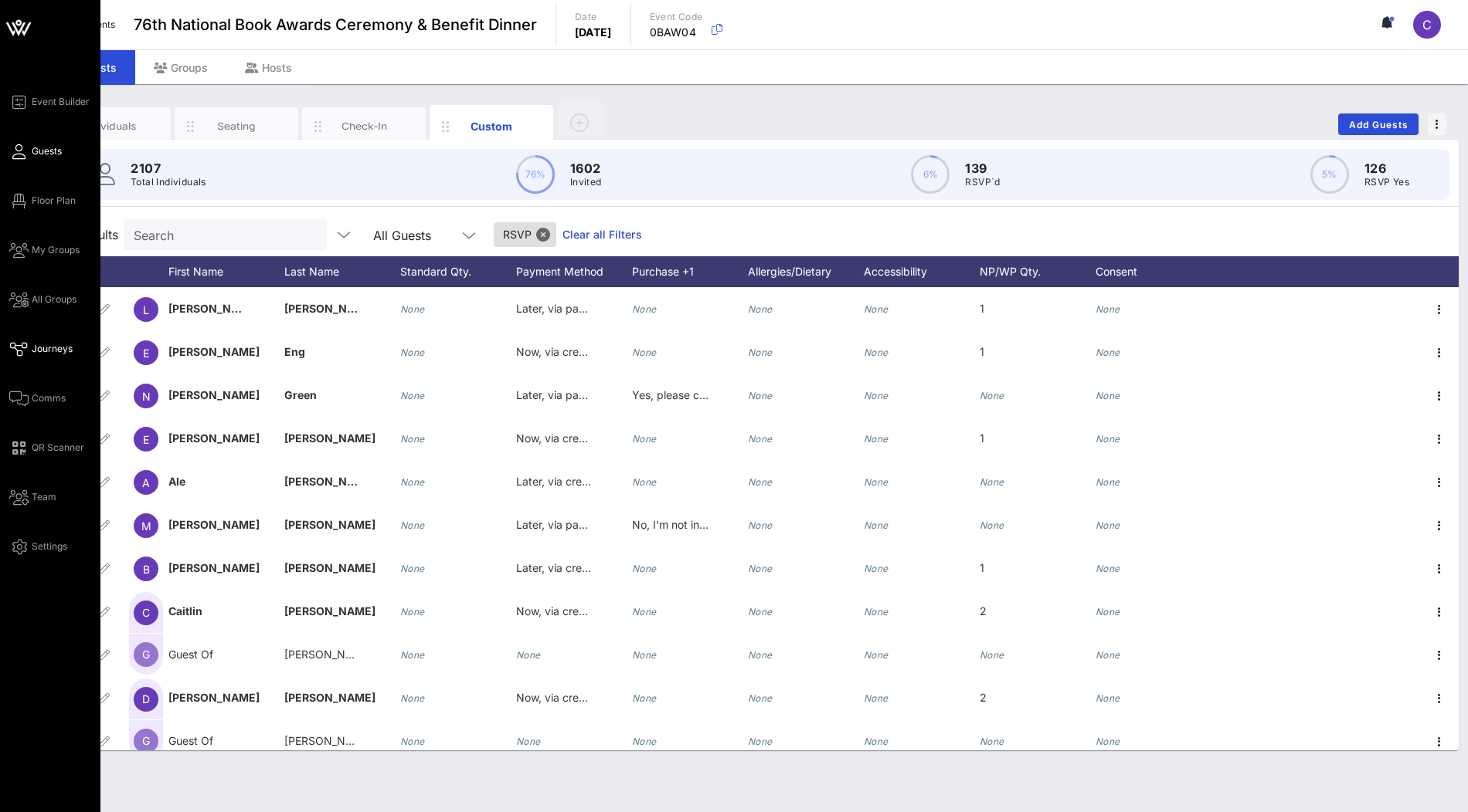
click at [47, 355] on span "Journeys" at bounding box center [52, 349] width 41 height 14
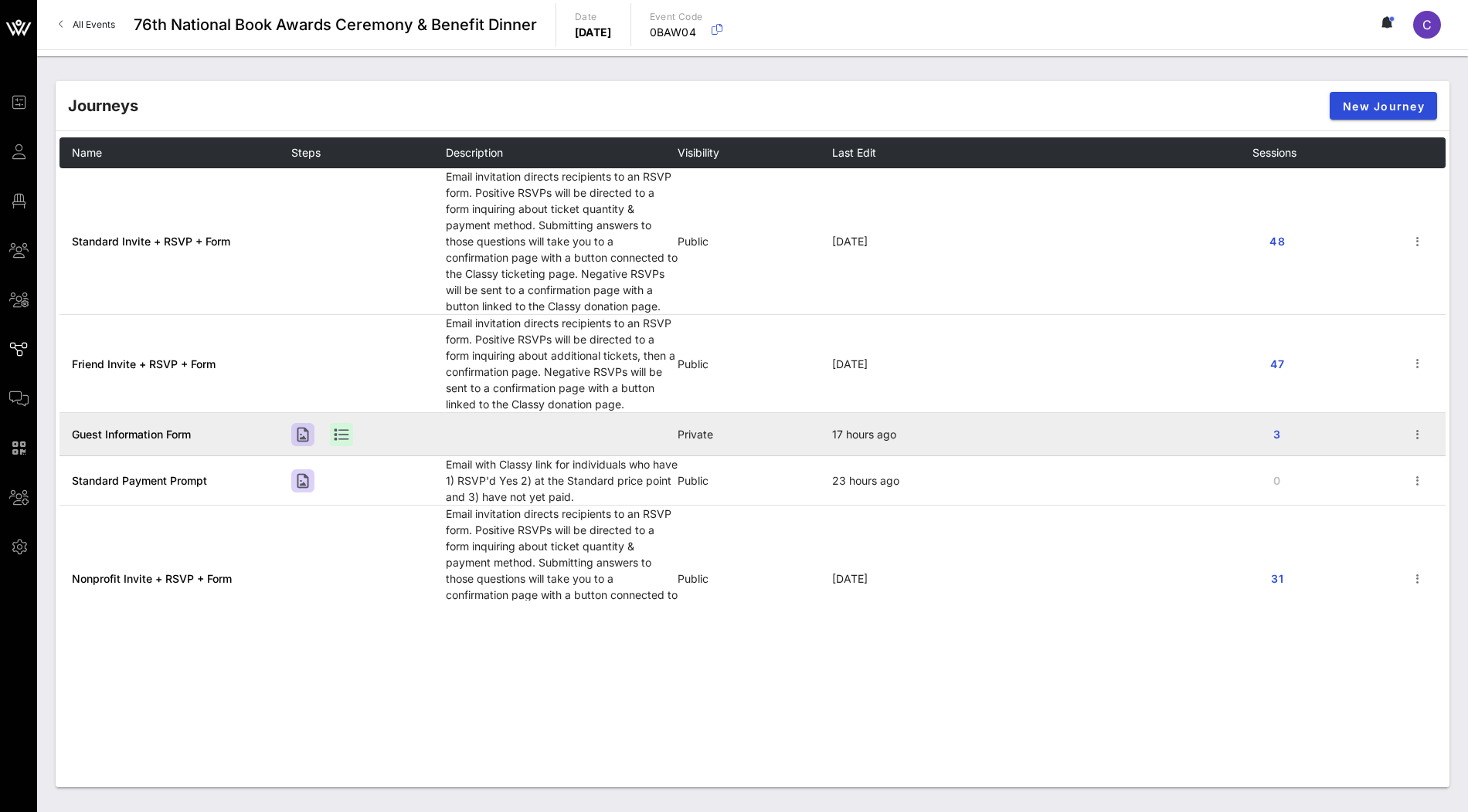
click at [130, 432] on span "Guest Information Form" at bounding box center [131, 434] width 119 height 13
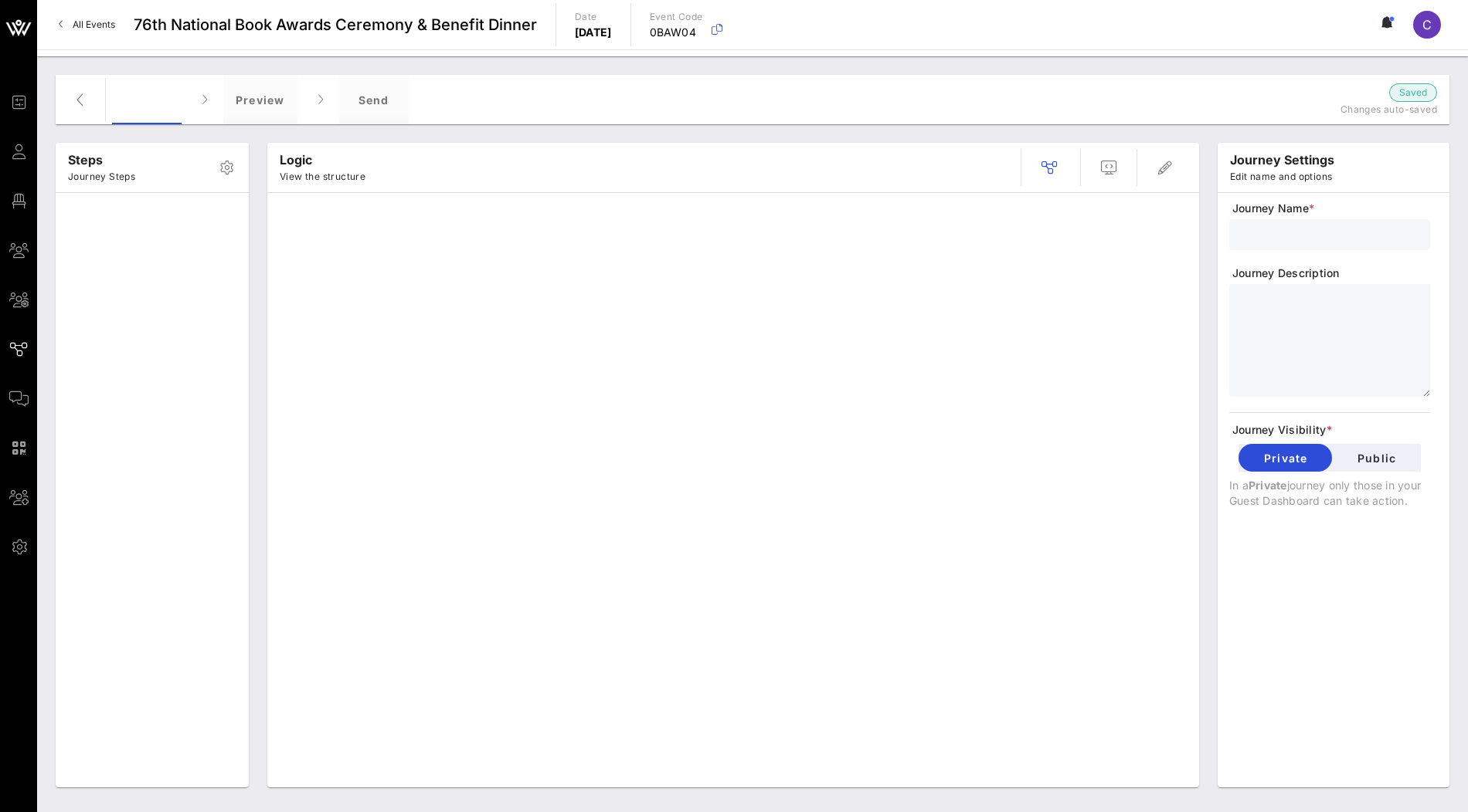
type input "Guest Information Form"
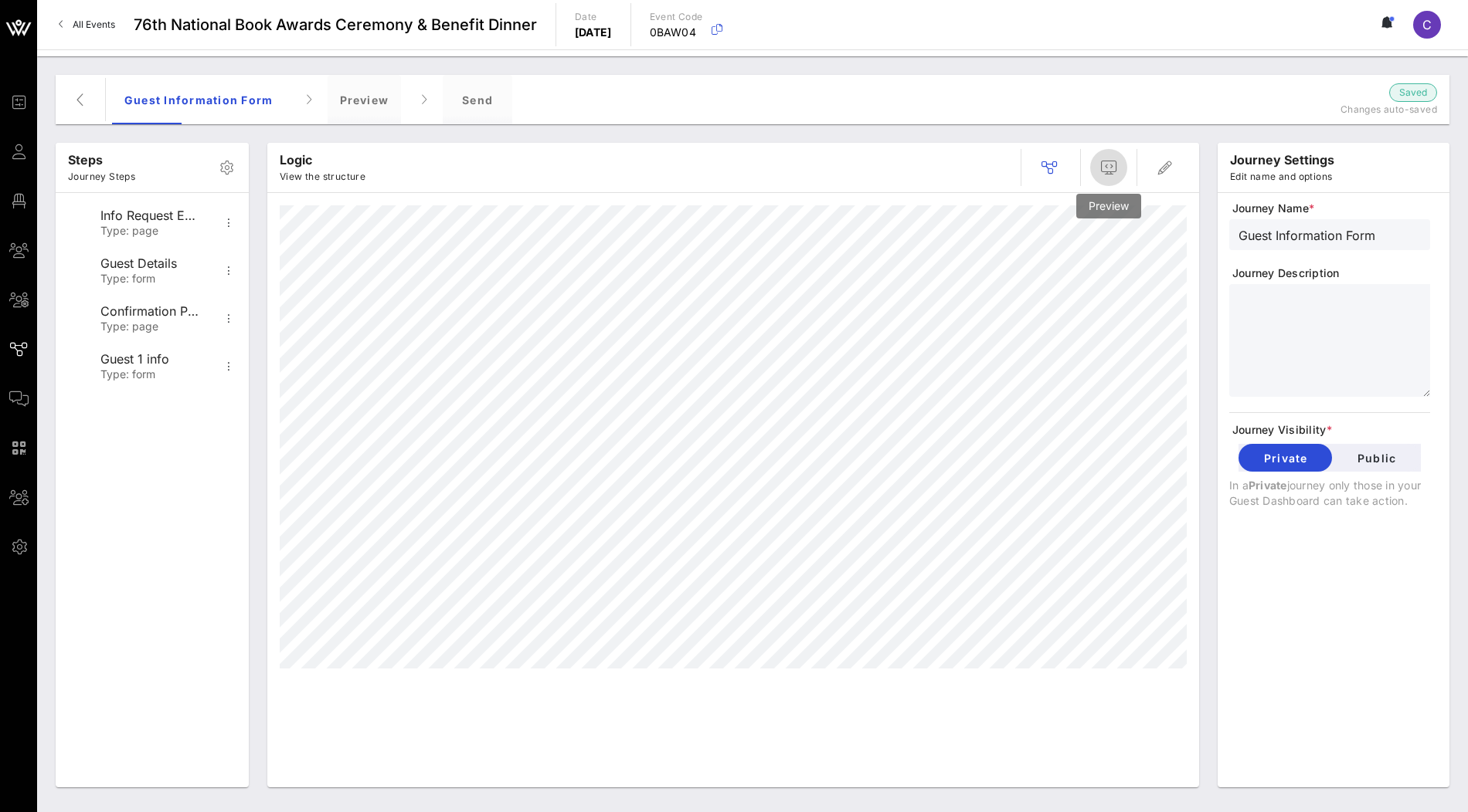
click at [1102, 158] on icon "button" at bounding box center [1109, 167] width 18 height 18
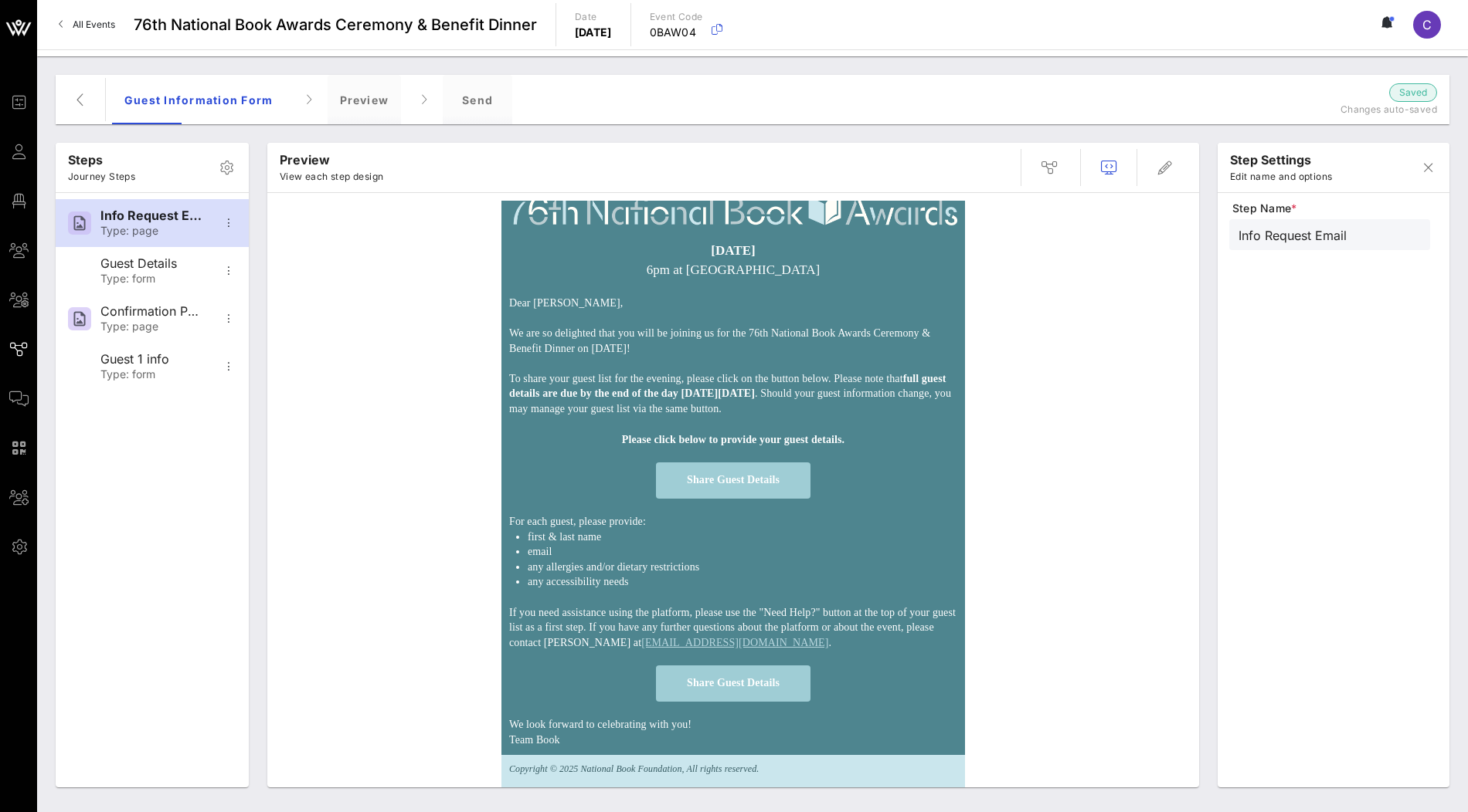
scroll to position [15, 0]
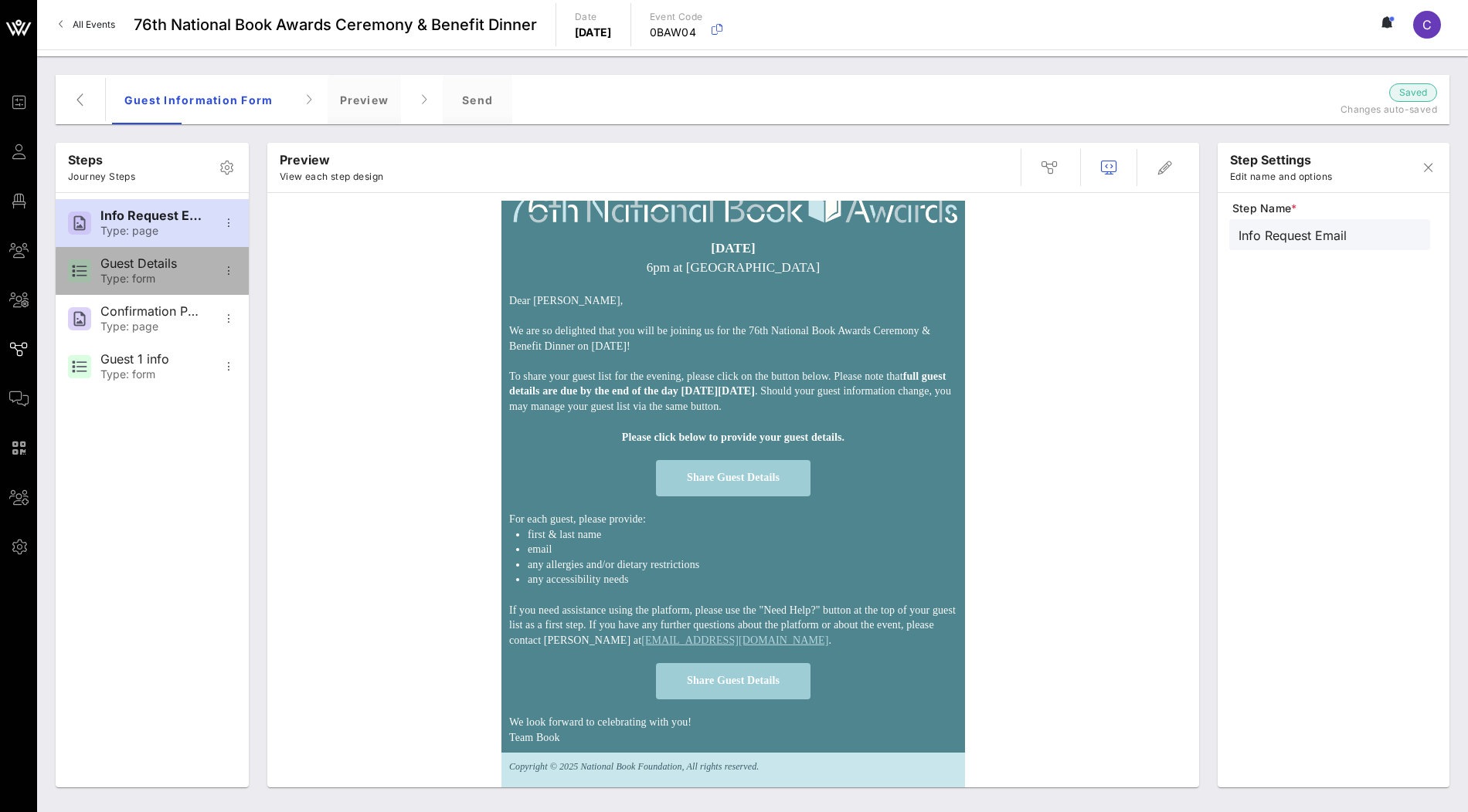
click at [173, 278] on div "Type: form" at bounding box center [150, 279] width 102 height 13
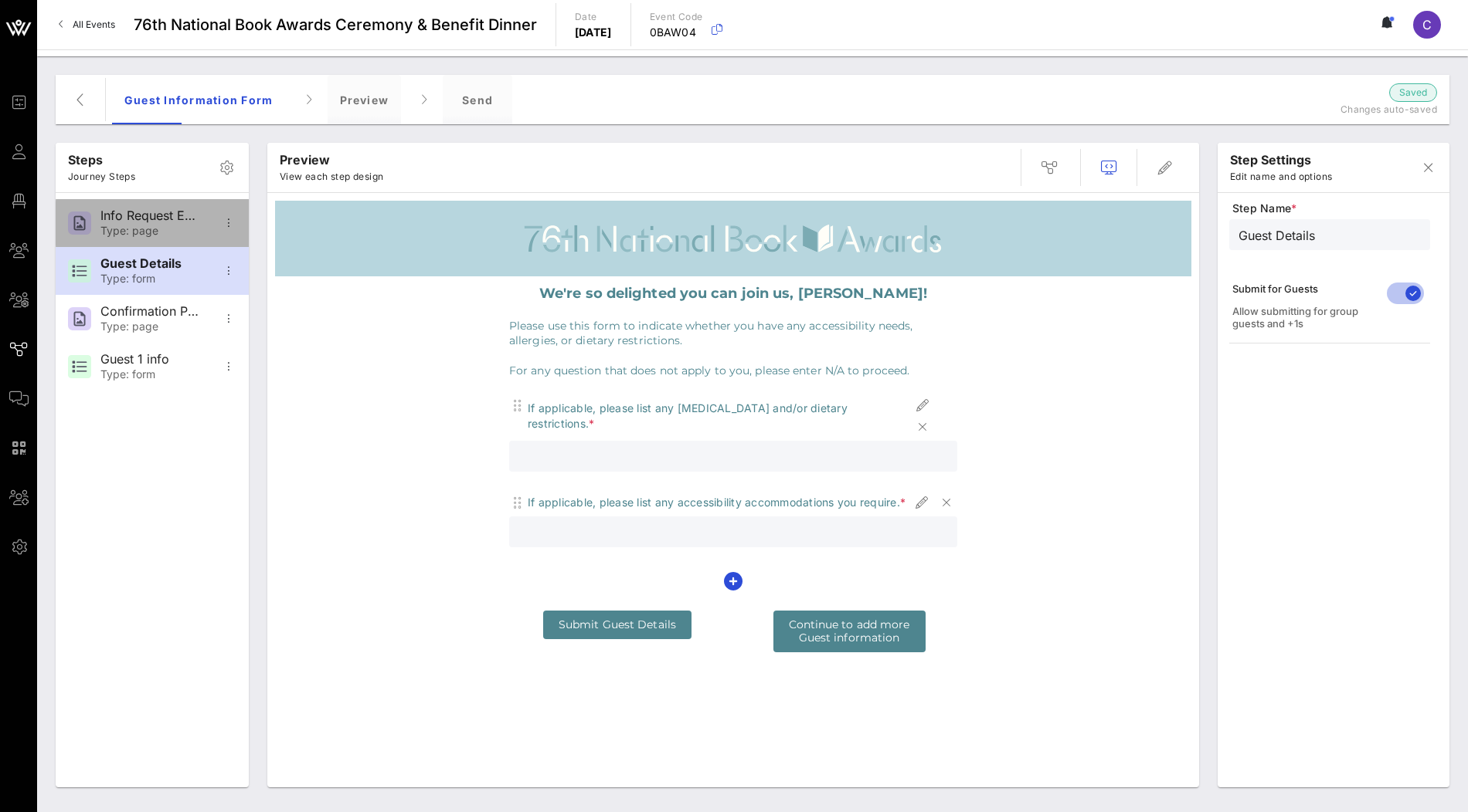
click at [172, 232] on div "Type: page" at bounding box center [150, 231] width 102 height 13
type input "Info Request Email"
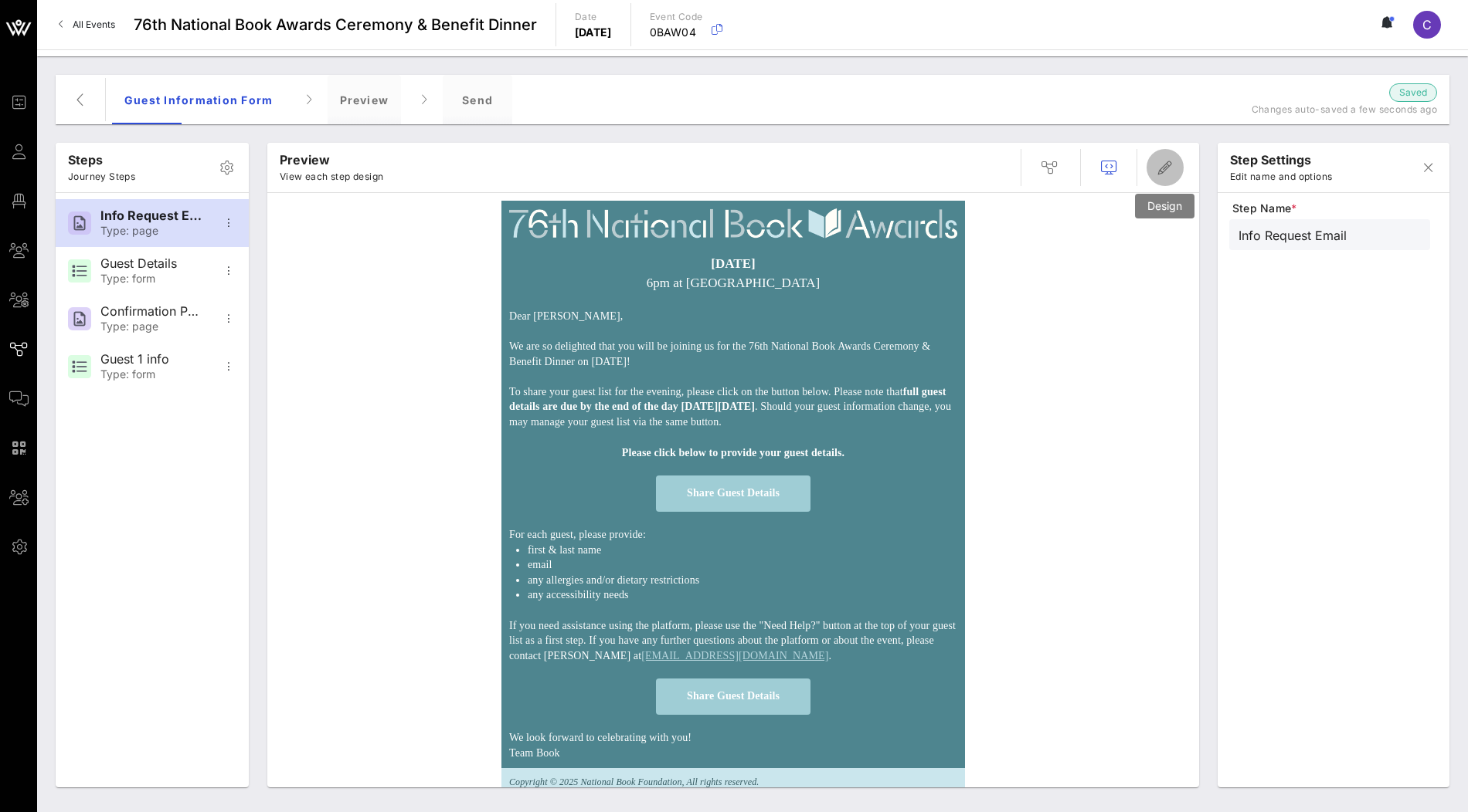
click at [1160, 164] on icon "button" at bounding box center [1165, 167] width 18 height 18
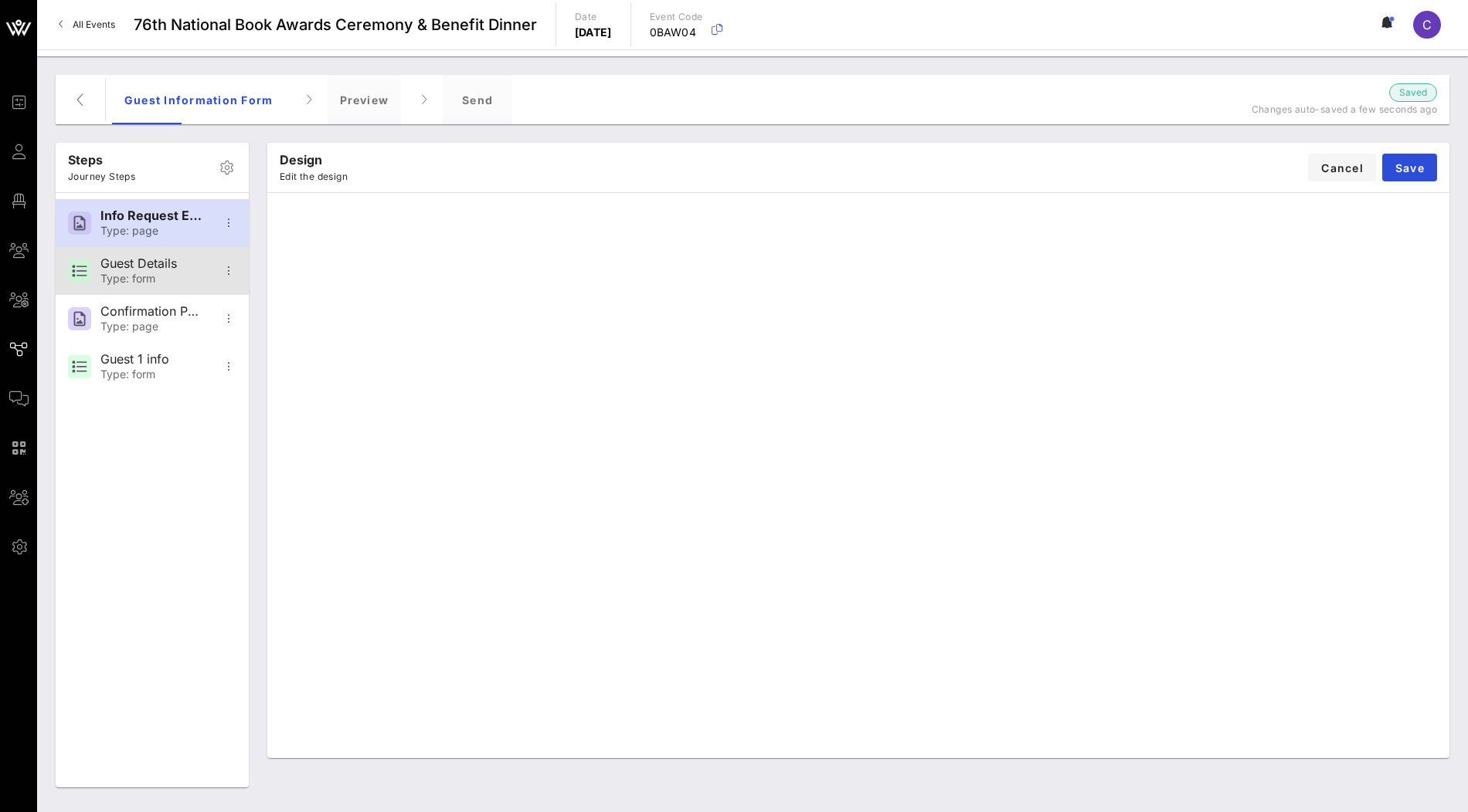
click at [175, 273] on div "Type: form" at bounding box center [150, 279] width 102 height 13
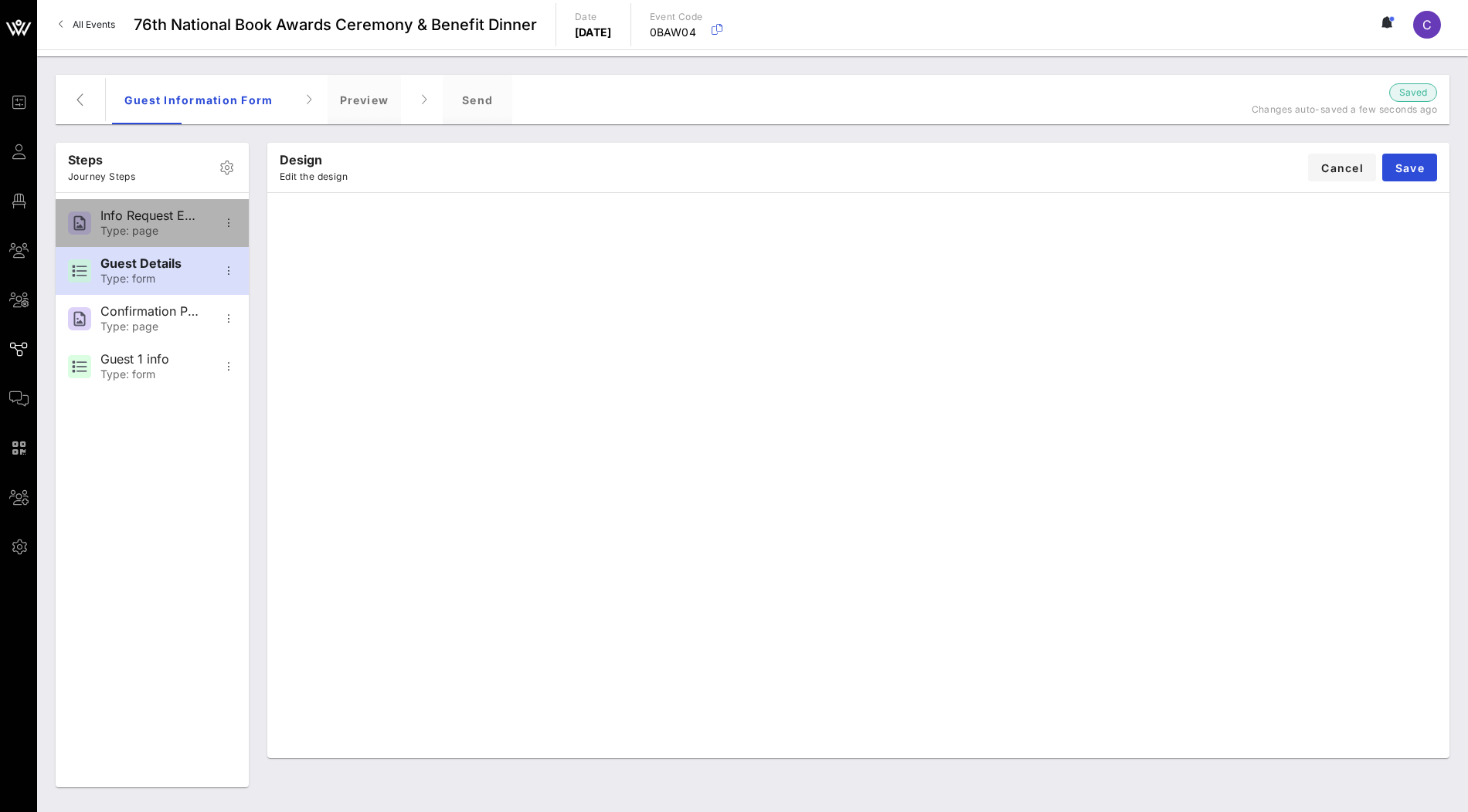
click at [181, 227] on div "Type: page" at bounding box center [150, 231] width 102 height 13
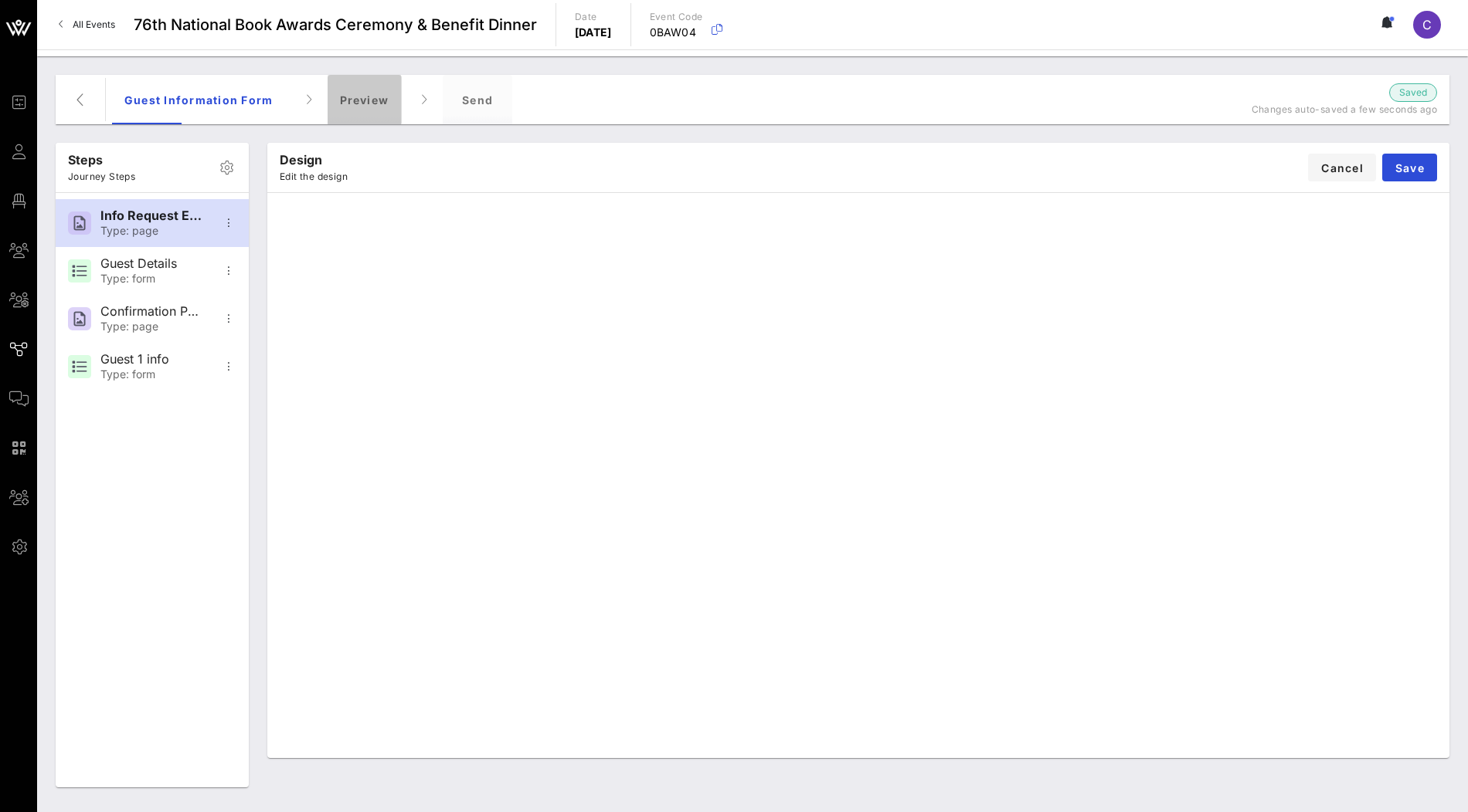
click at [358, 94] on div "Preview" at bounding box center [364, 100] width 74 height 50
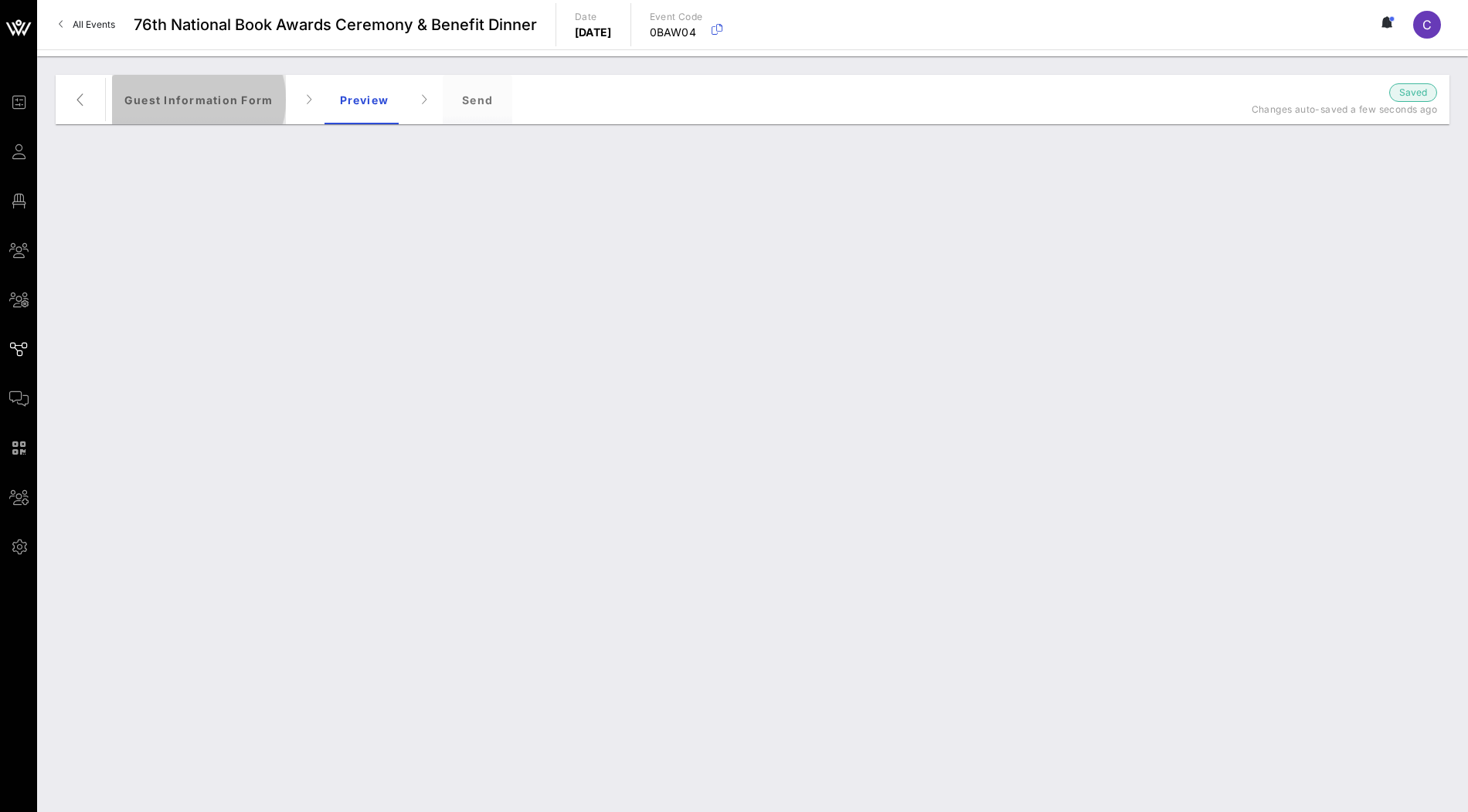
click at [247, 116] on div "Guest Information Form" at bounding box center [199, 100] width 174 height 50
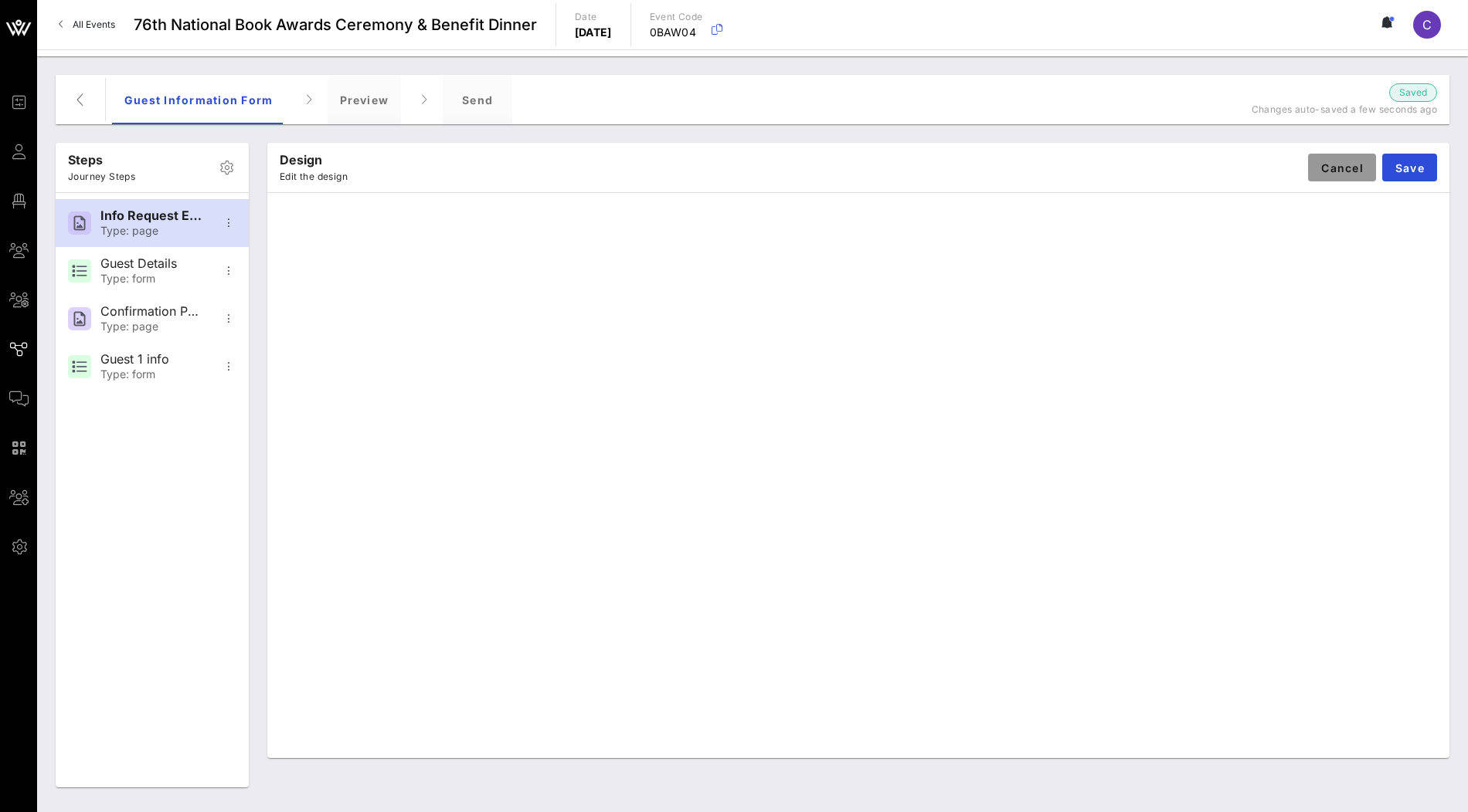
click at [1351, 174] on button "Cancel" at bounding box center [1342, 167] width 68 height 28
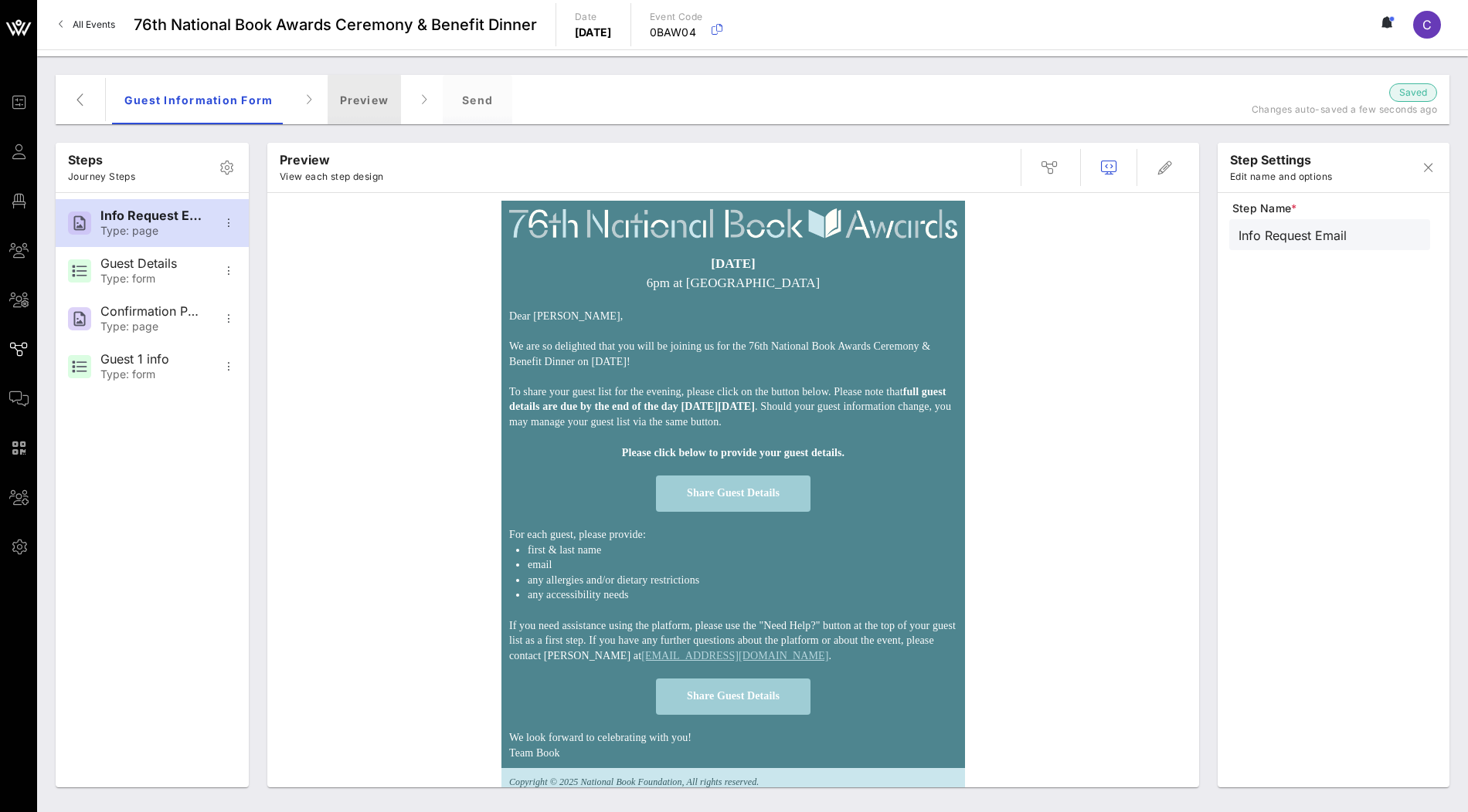
click at [355, 103] on div "Preview" at bounding box center [364, 100] width 74 height 50
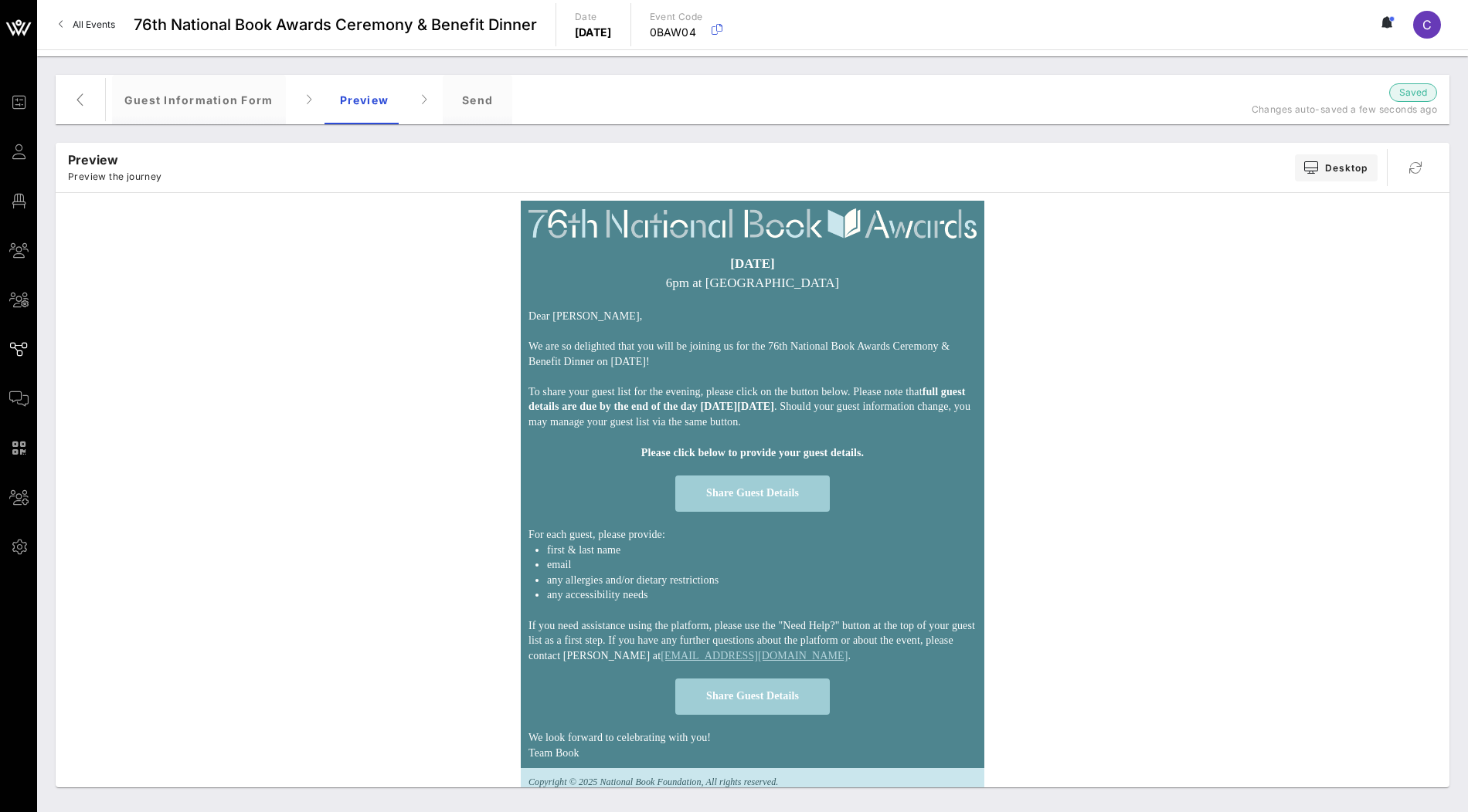
click at [717, 499] on span "Share Guest Details" at bounding box center [752, 493] width 93 height 11
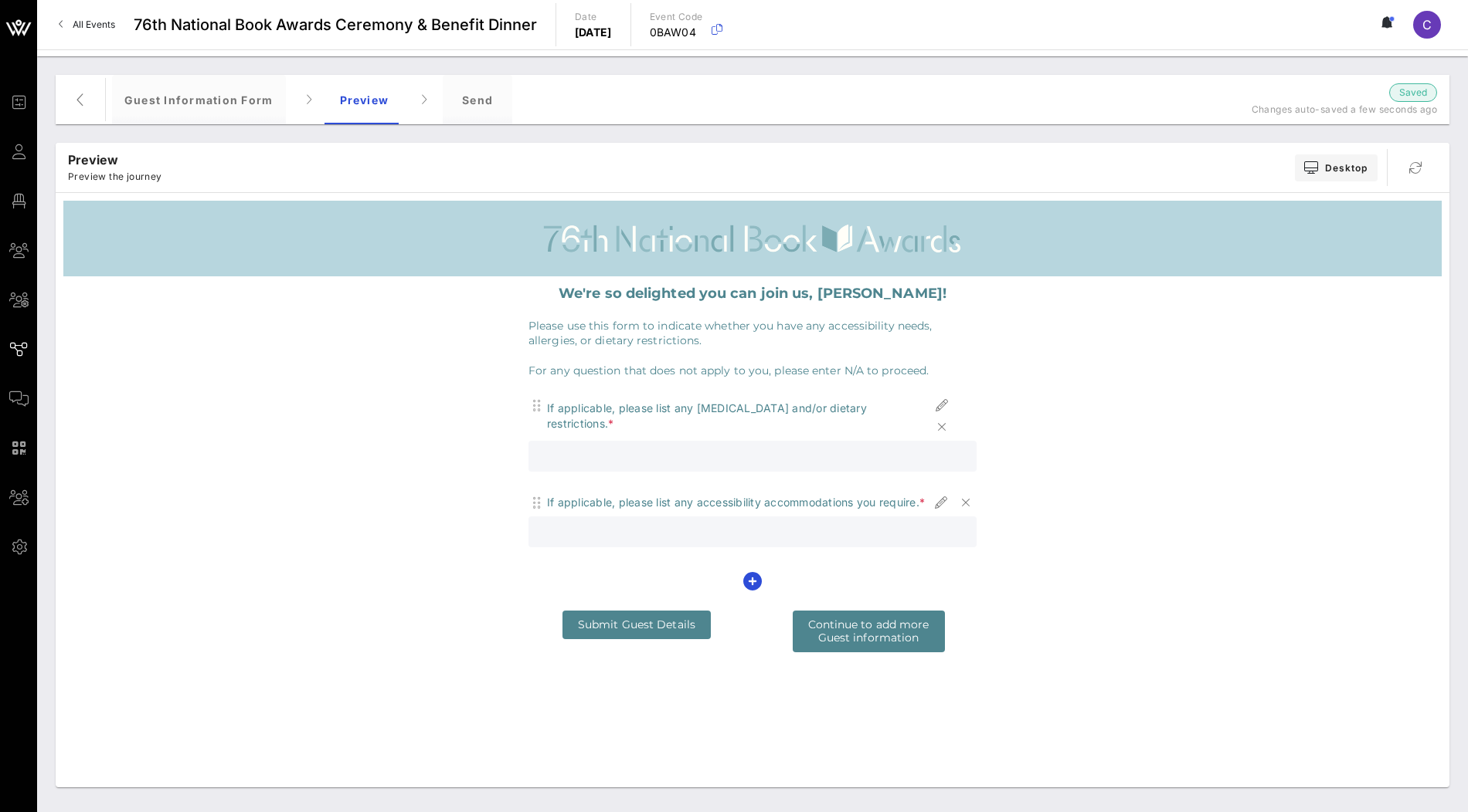
click at [862, 638] on span "Continue to add more Guest information" at bounding box center [869, 631] width 122 height 27
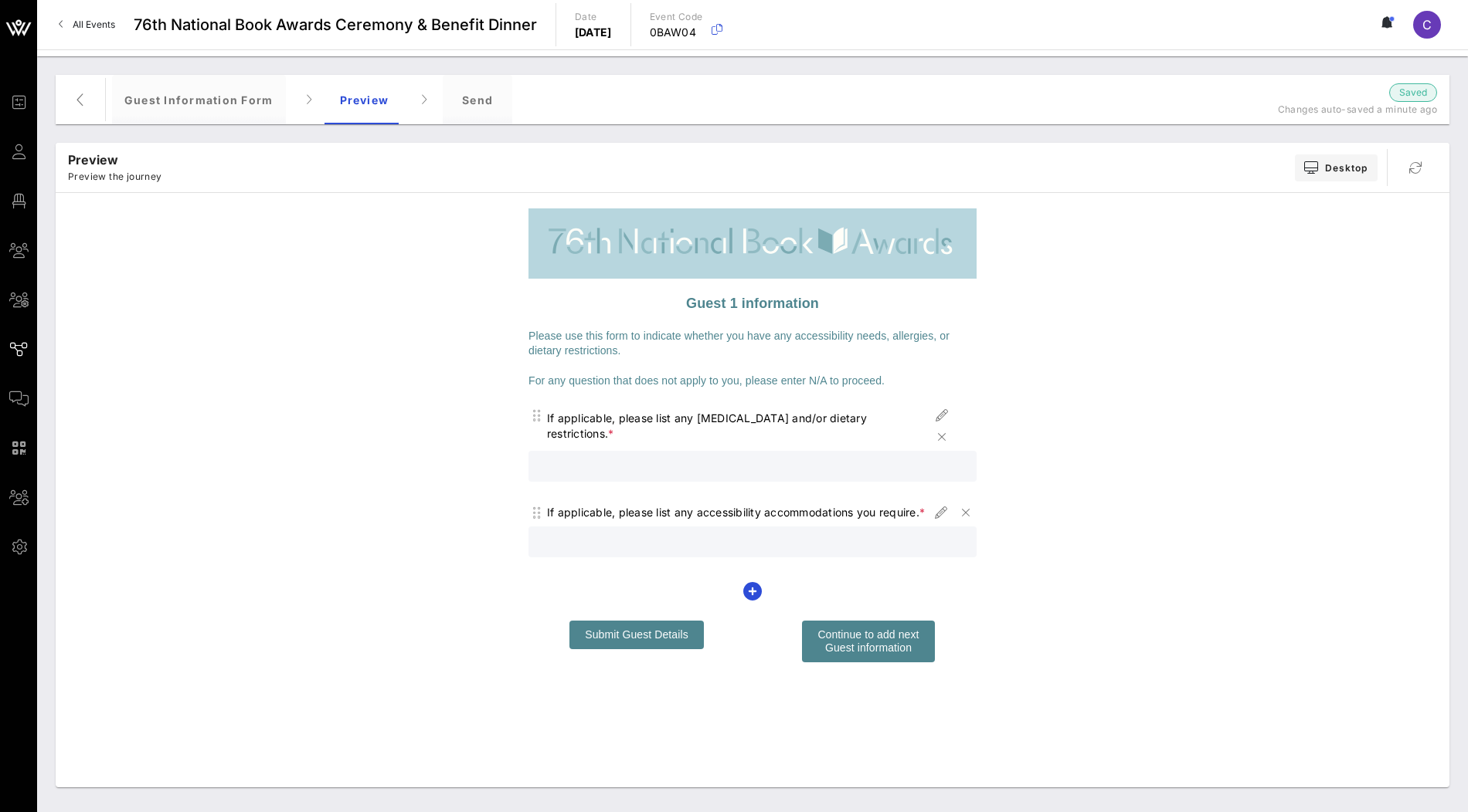
click at [894, 644] on span "Continue to add next Guest information" at bounding box center [868, 642] width 101 height 26
click at [671, 636] on span "Submit Guest Details" at bounding box center [636, 634] width 103 height 12
click at [222, 106] on div "Guest Information Form" at bounding box center [199, 100] width 174 height 50
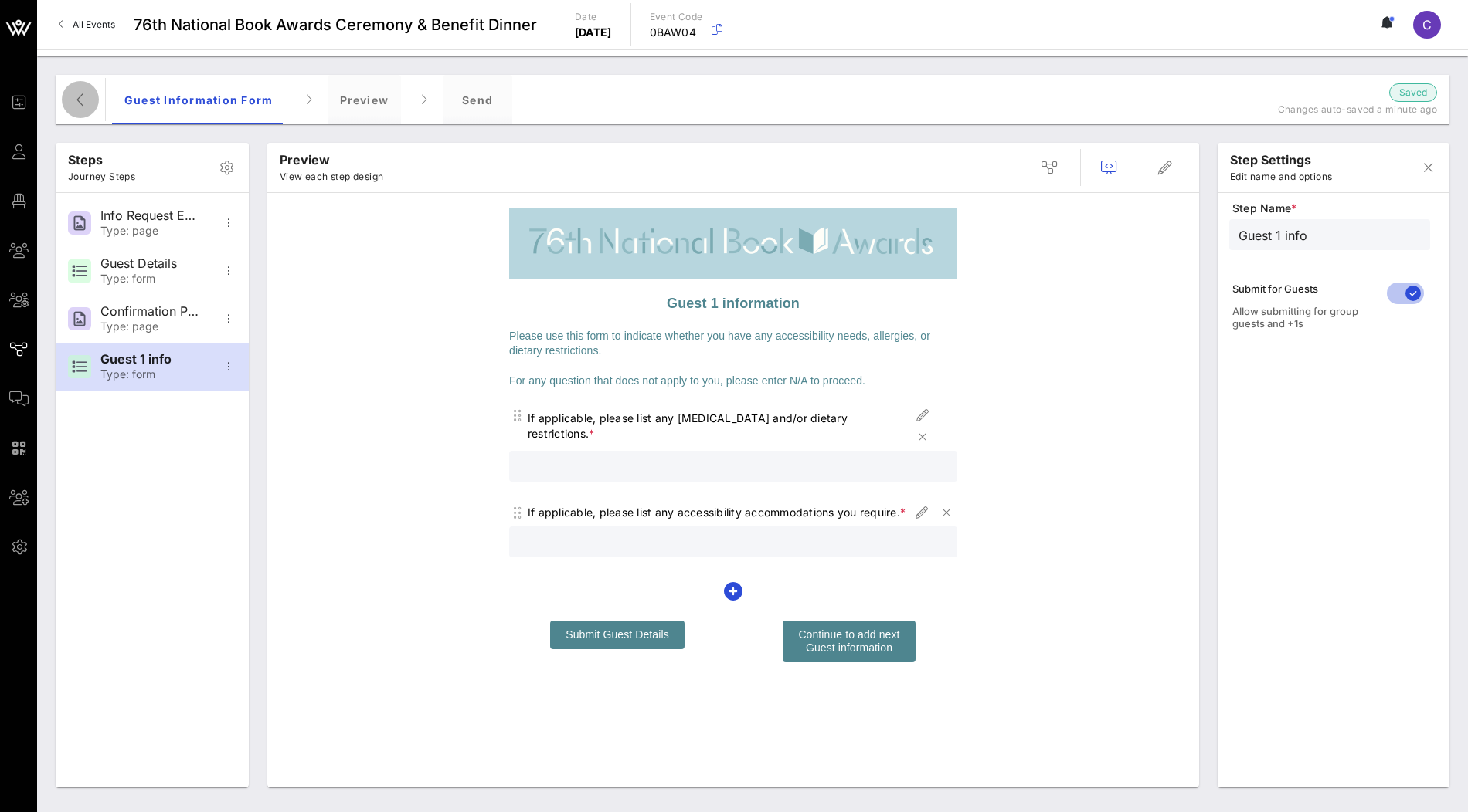
click at [82, 104] on icon "button" at bounding box center [80, 99] width 18 height 18
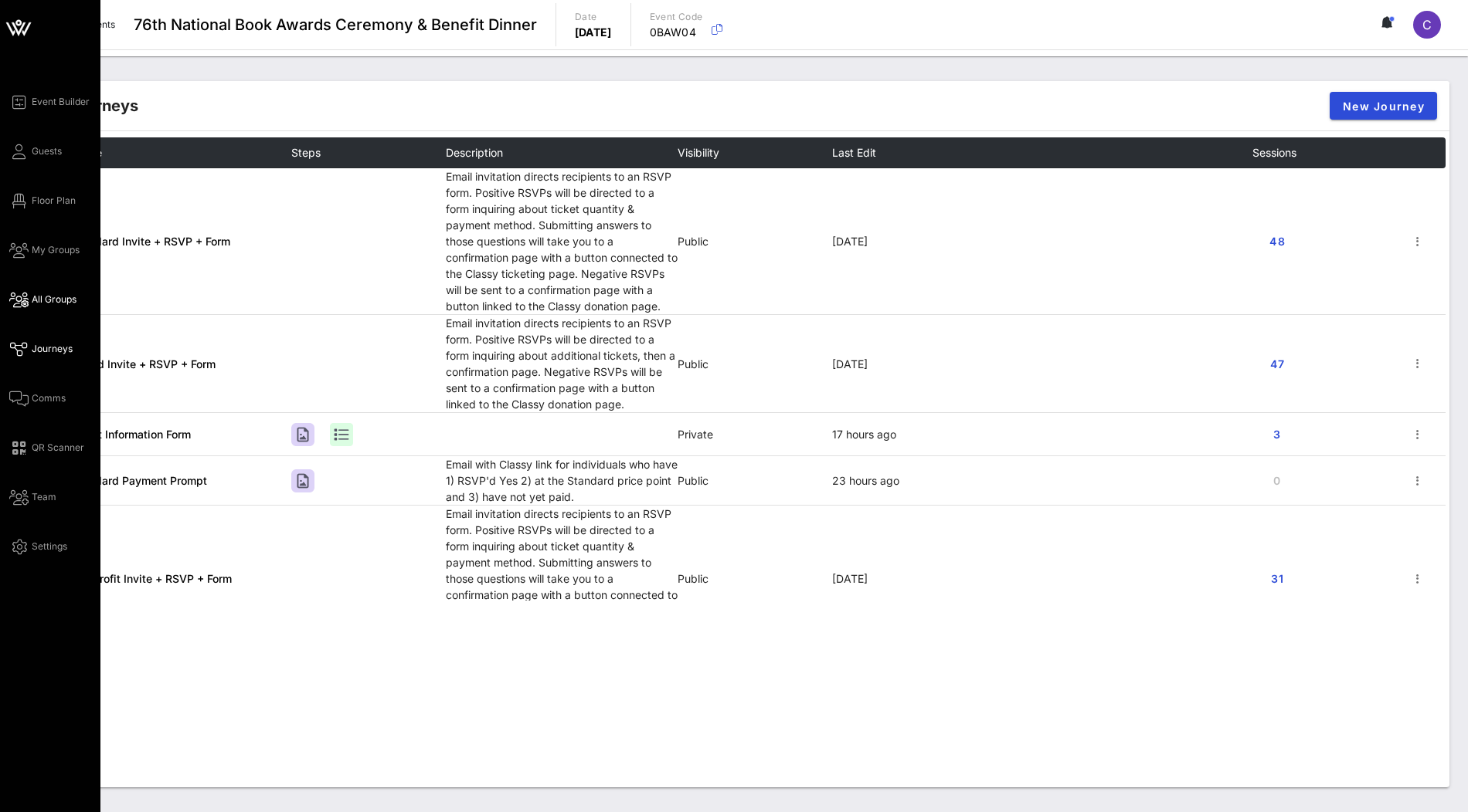
click at [46, 291] on link "All Groups" at bounding box center [43, 299] width 67 height 18
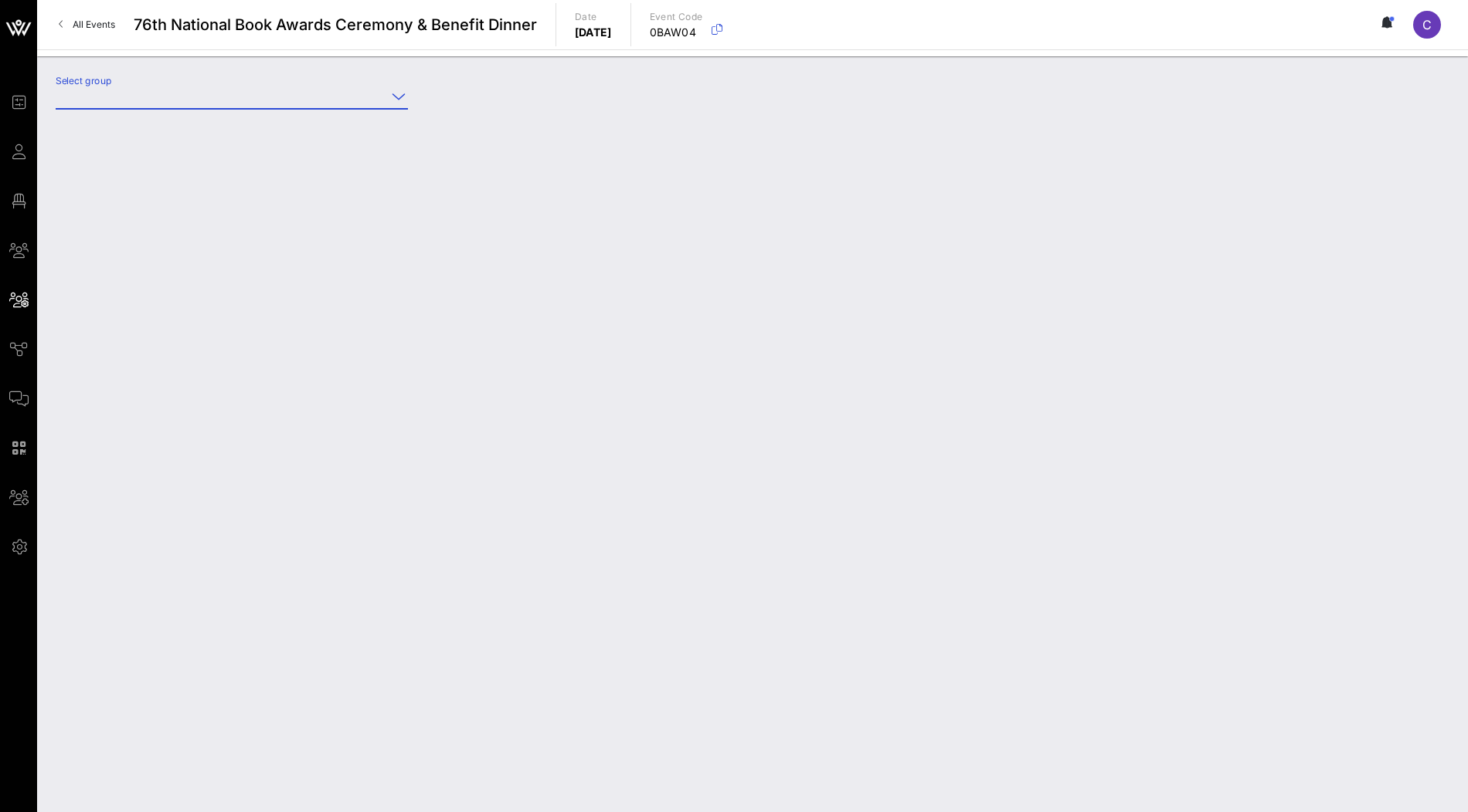
click at [255, 96] on input "Select group" at bounding box center [220, 96] width 331 height 25
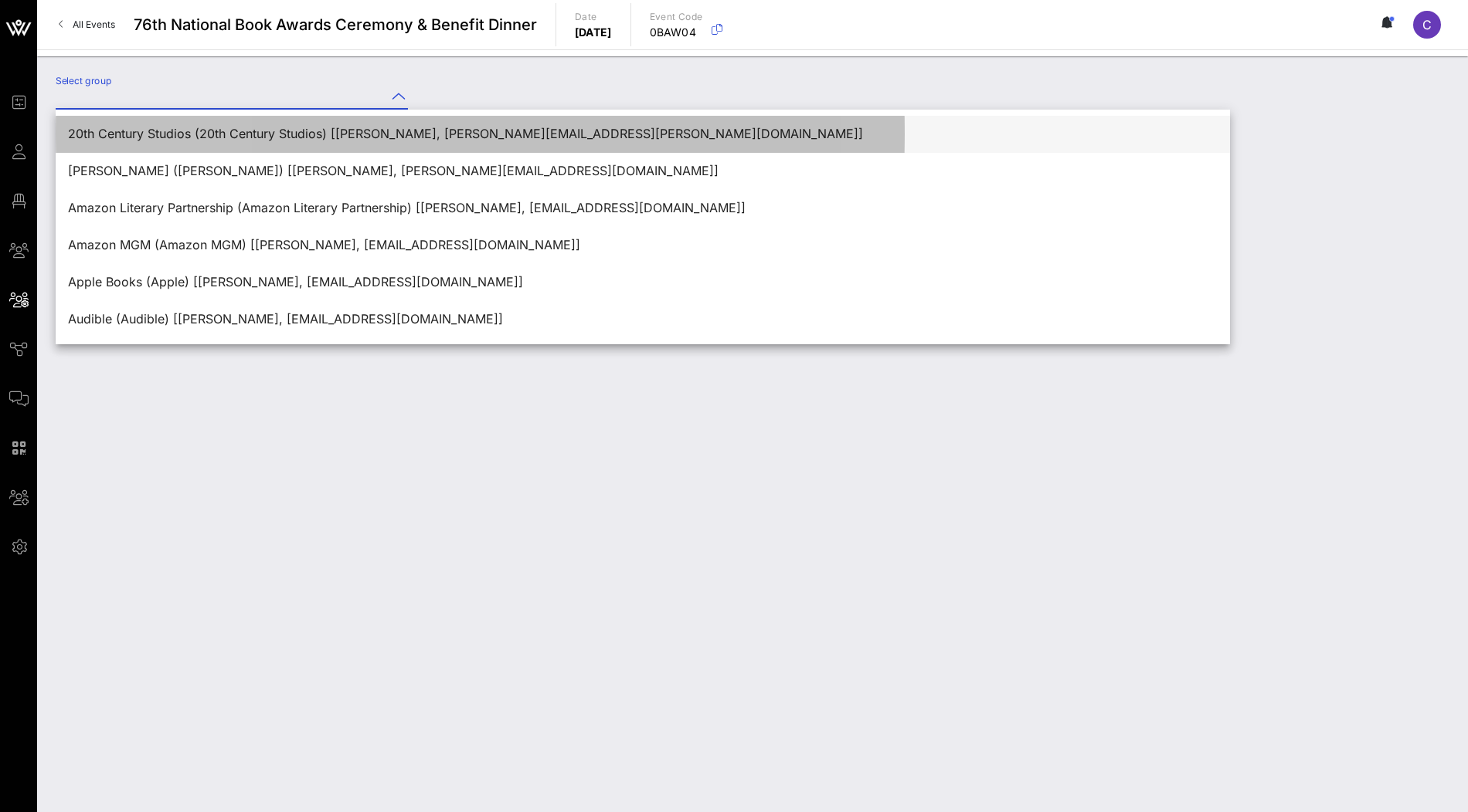
click at [148, 130] on div "20th Century Studios (20th Century Studios) [Emily Dayton, emily.j.dayton@20thc…" at bounding box center [643, 134] width 1149 height 14
type input "20th Century Studios (20th Century Studios) [Emily Dayton, emily.j.dayton@20thc…"
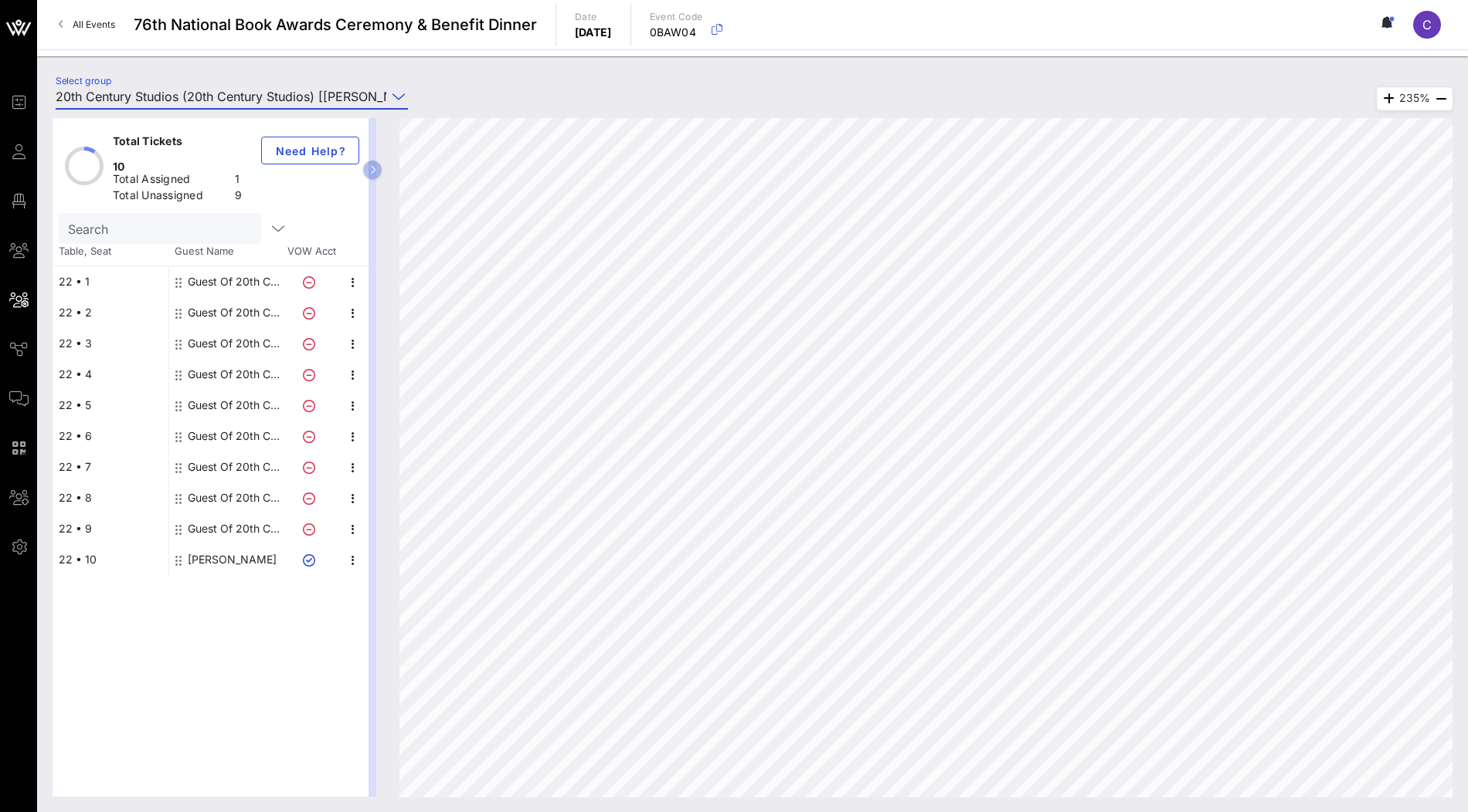
click at [194, 266] on div "Guest Of 20th Century Studios" at bounding box center [237, 282] width 98 height 31
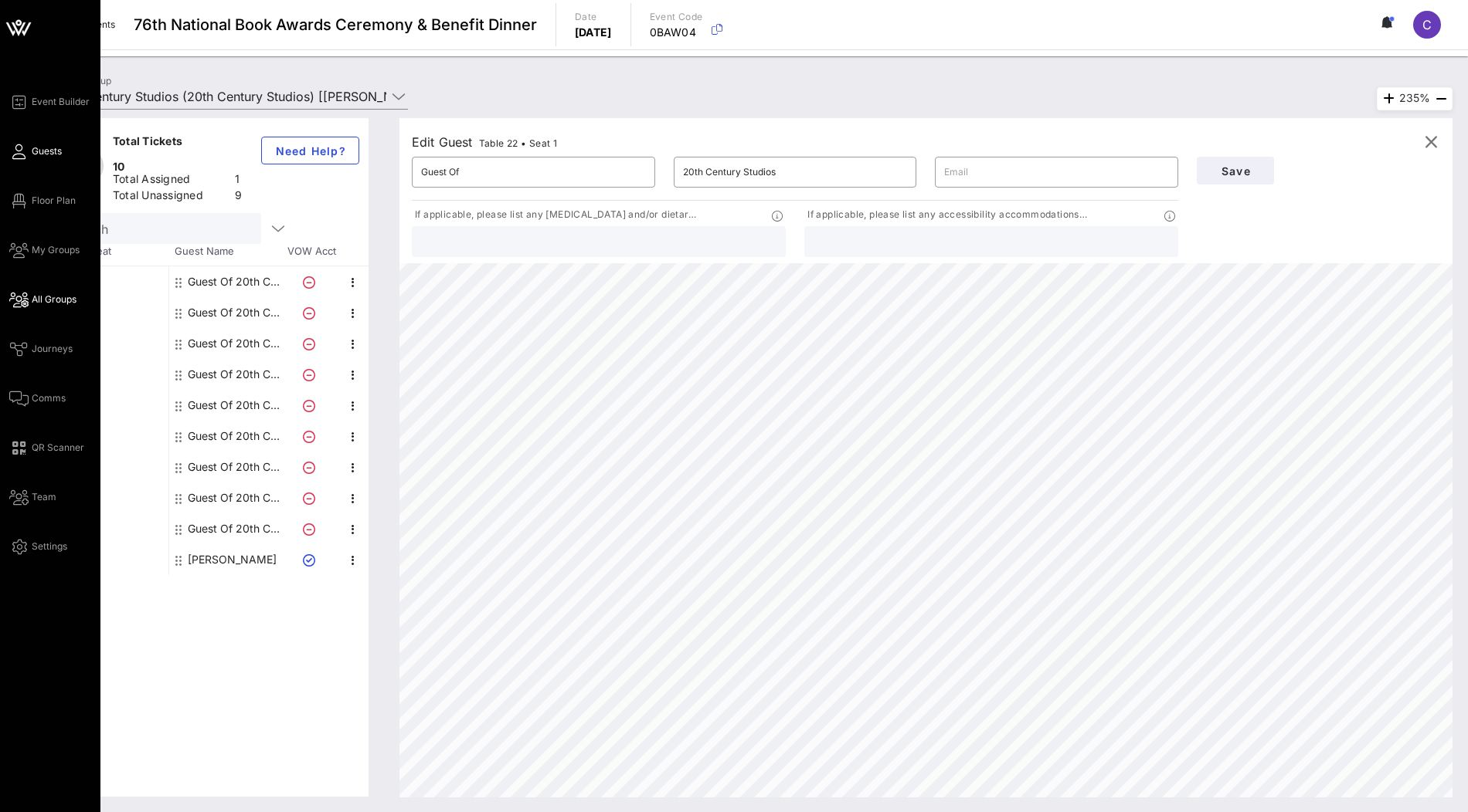
click at [39, 151] on span "Guests" at bounding box center [47, 150] width 30 height 14
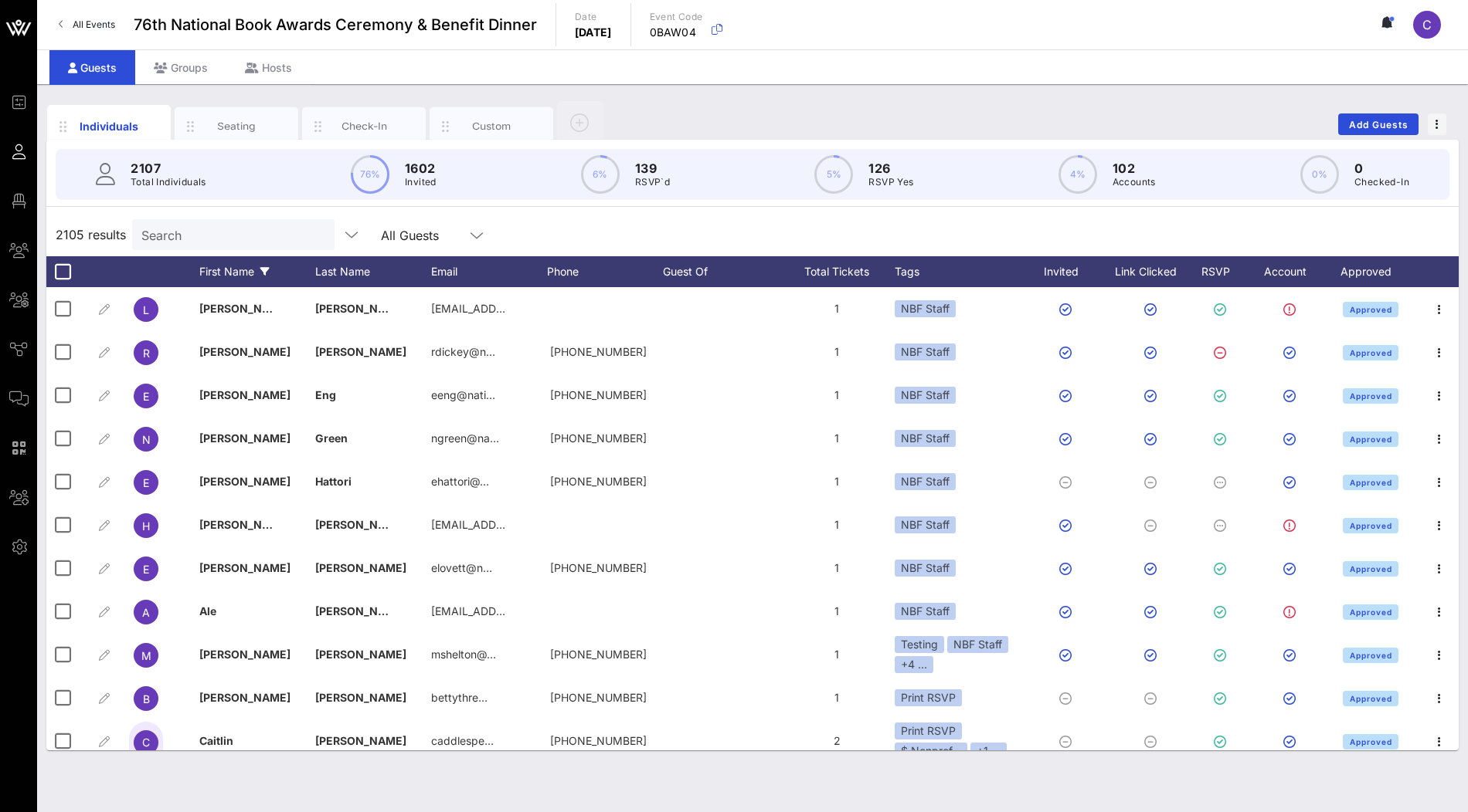
click at [247, 284] on div "First Name" at bounding box center [257, 271] width 116 height 31
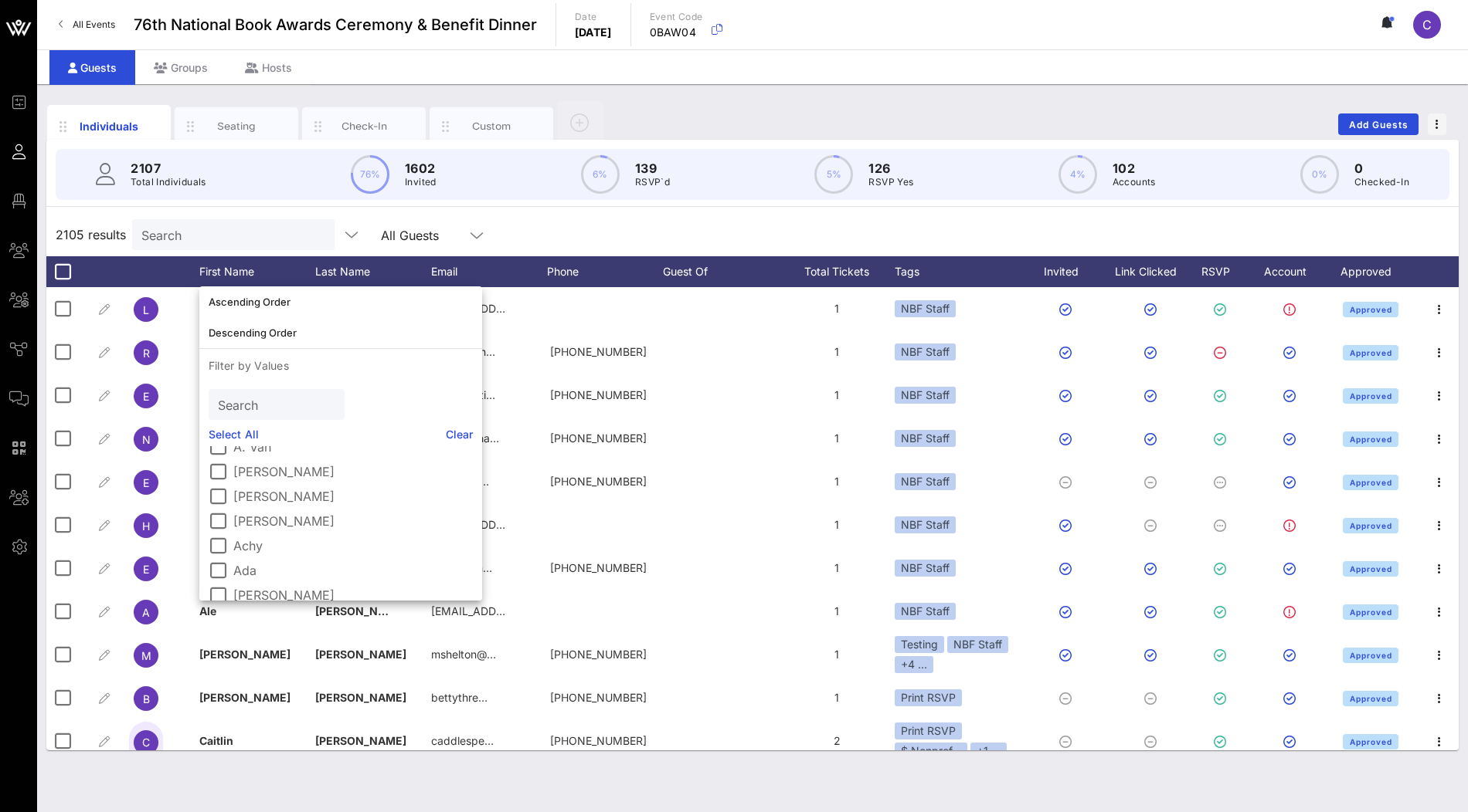
scroll to position [106, 0]
click at [499, 241] on div "2105 results Search All Guests" at bounding box center [752, 234] width 1412 height 43
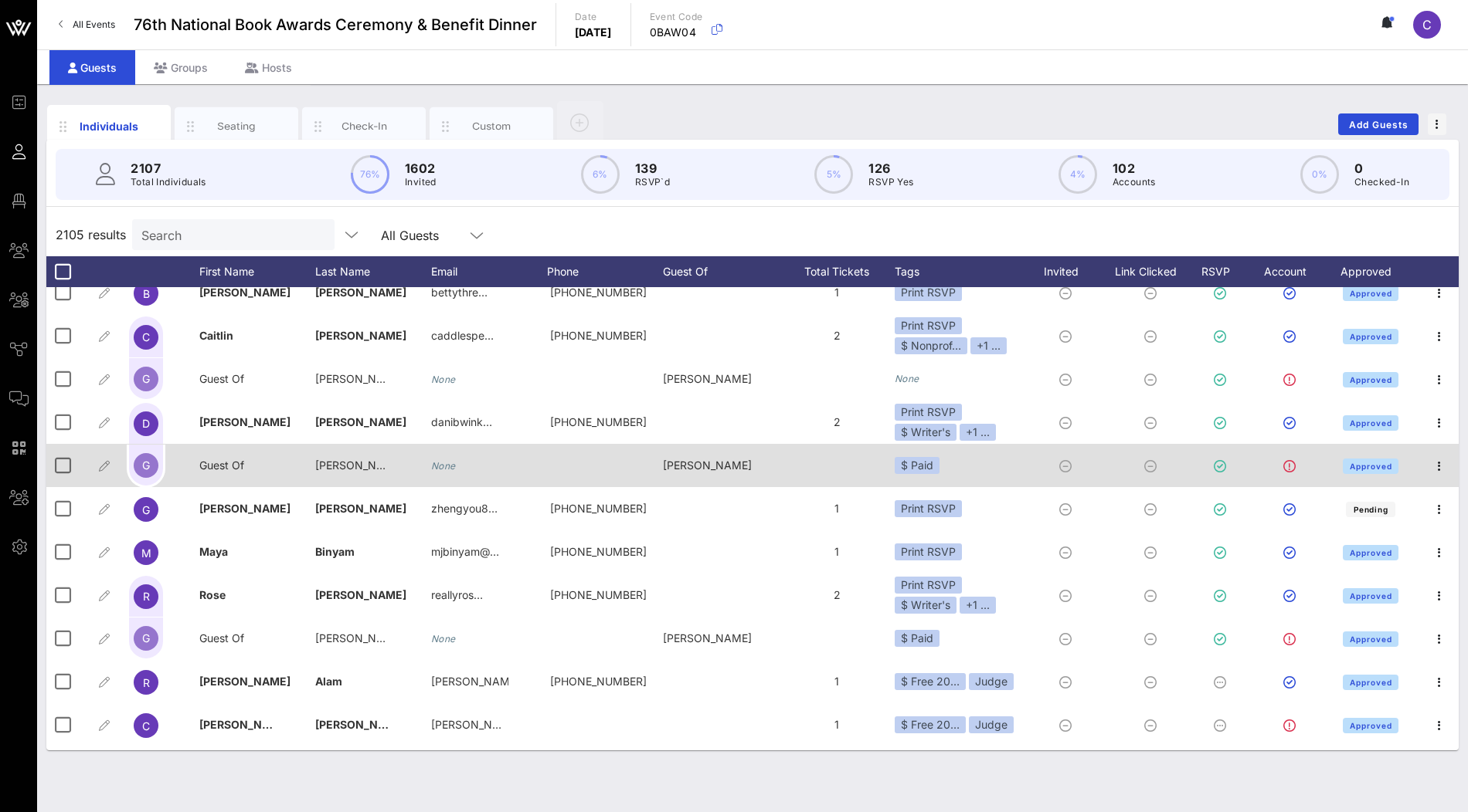
scroll to position [0, 0]
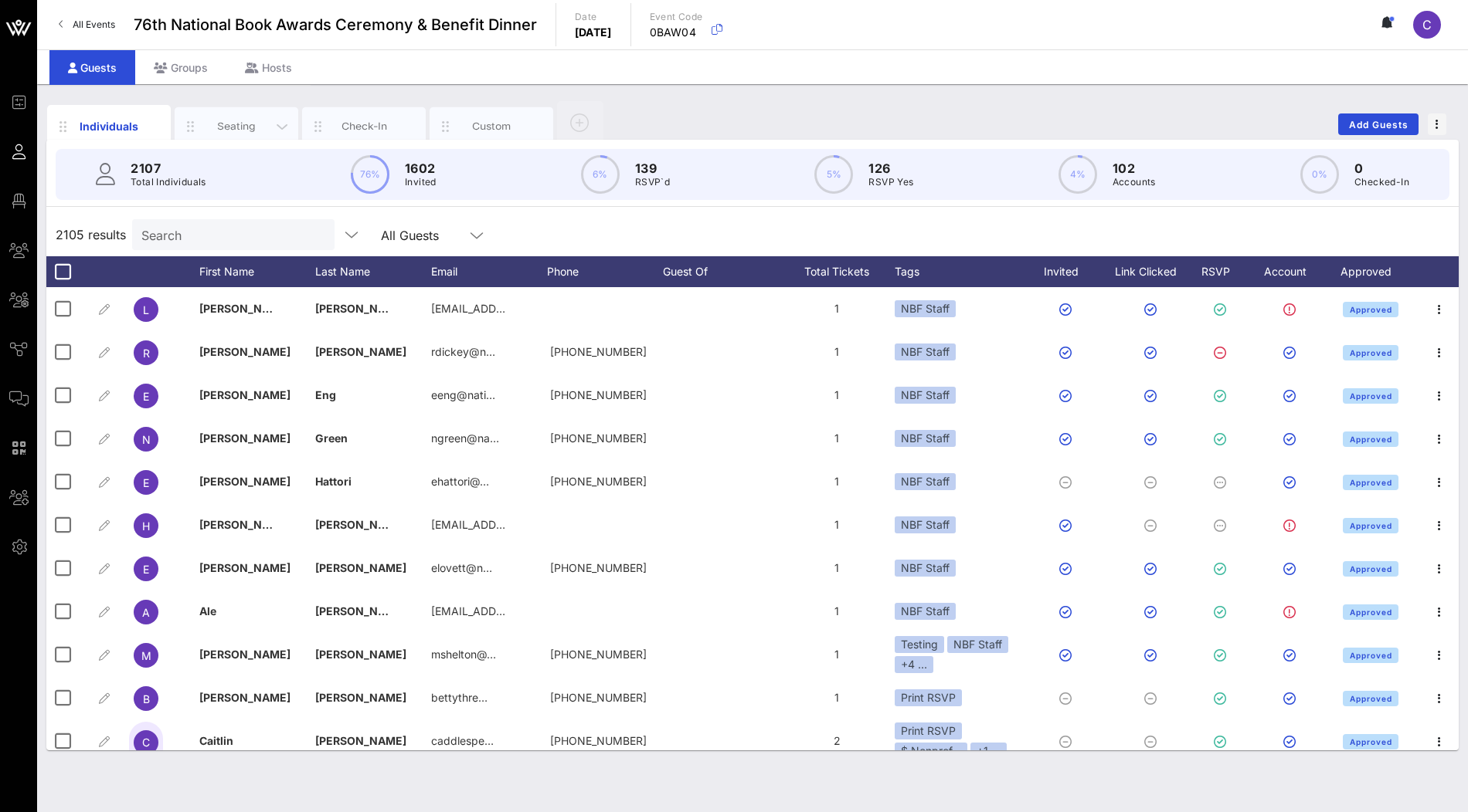
click at [232, 126] on div "Seating" at bounding box center [237, 126] width 69 height 14
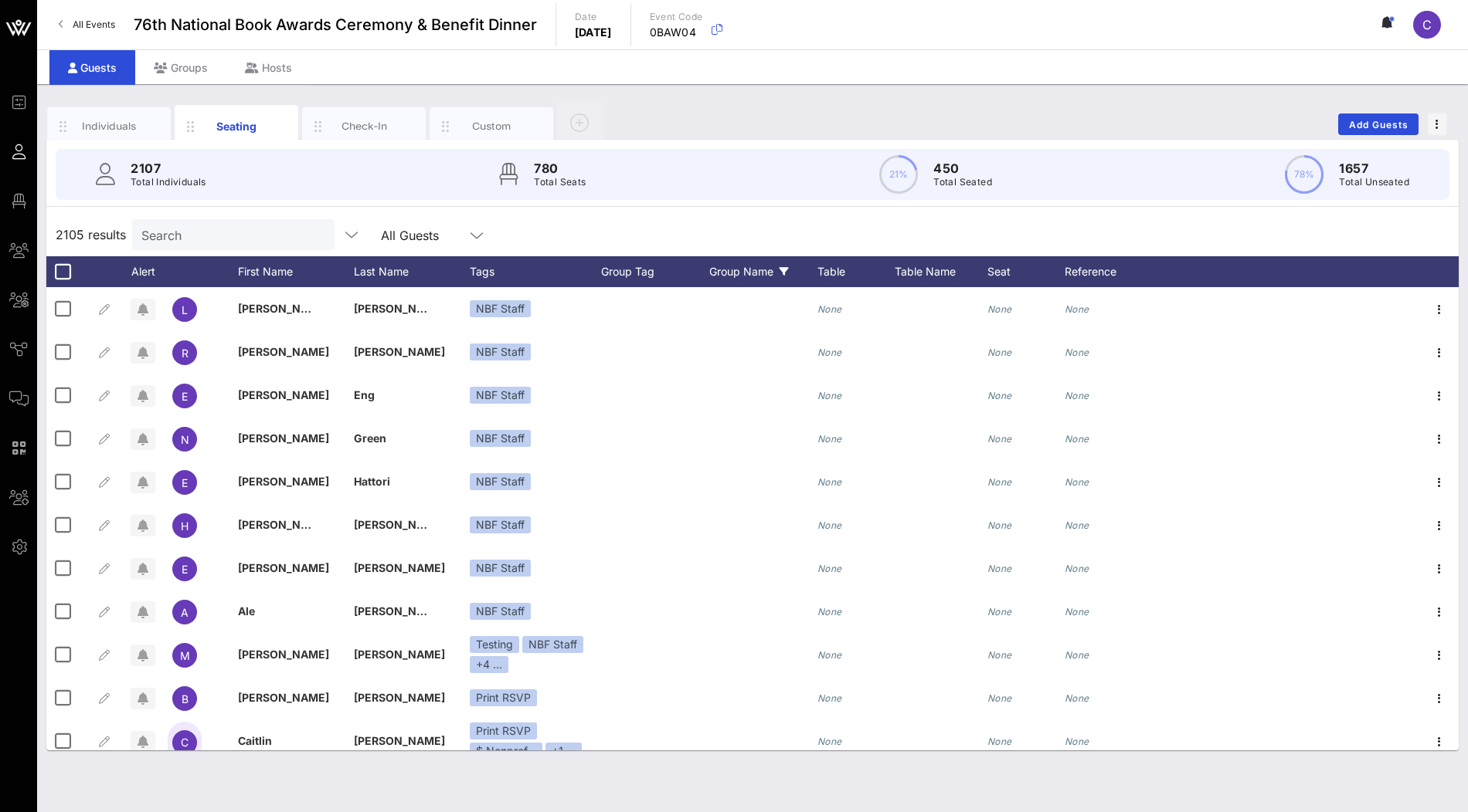
click at [736, 285] on div "Group Name" at bounding box center [763, 271] width 108 height 31
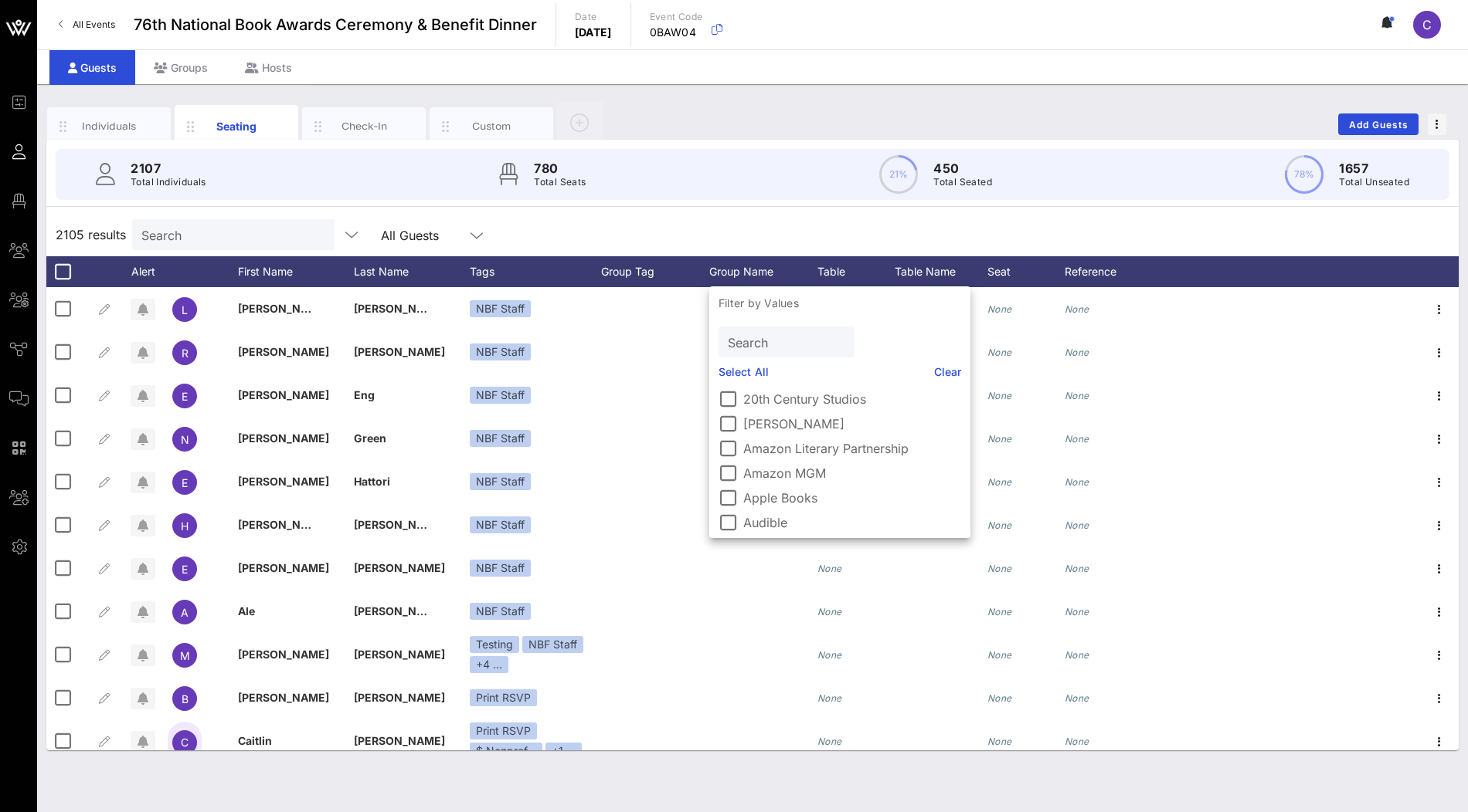
click at [765, 234] on div "2105 results Search All Guests" at bounding box center [752, 234] width 1412 height 43
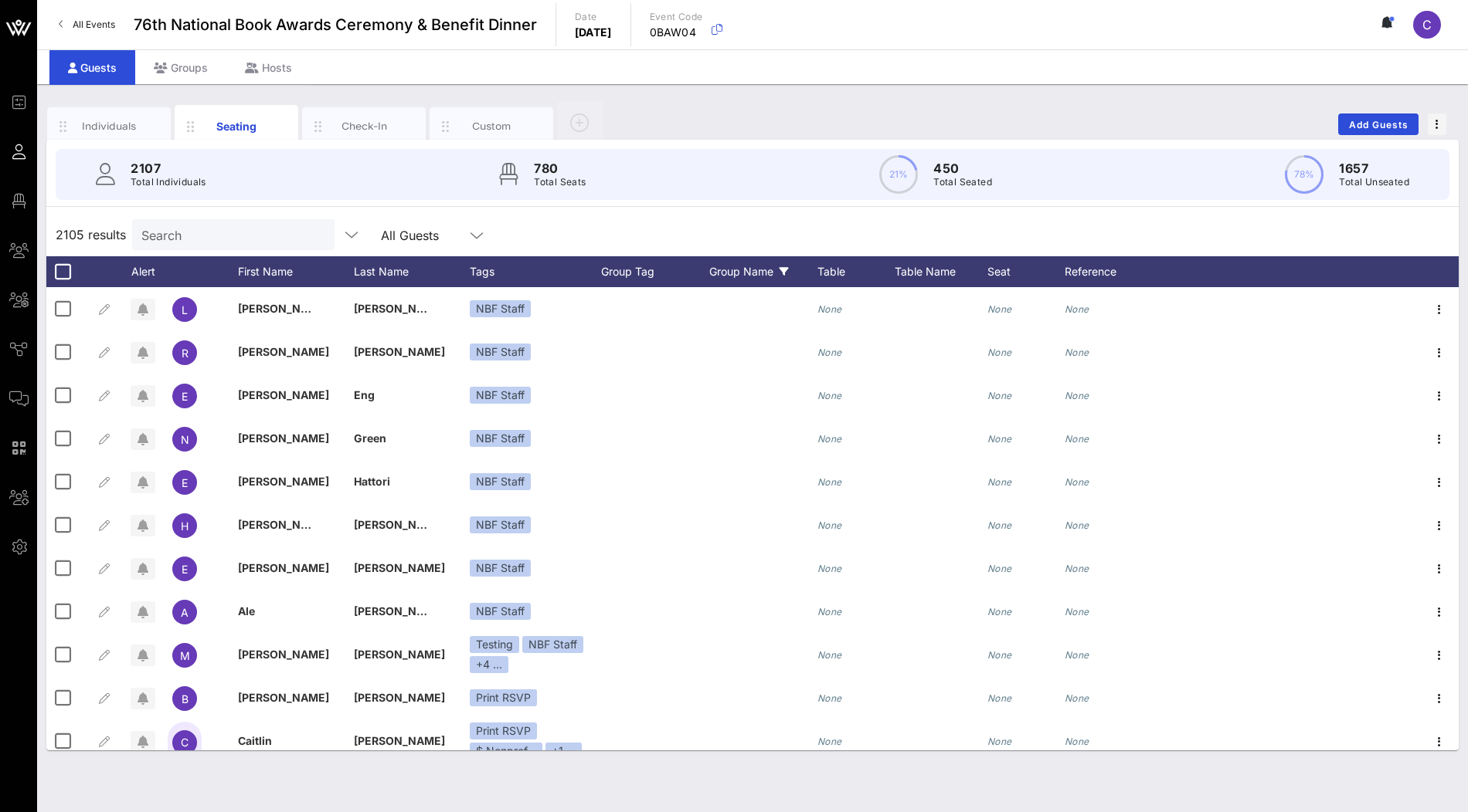
click at [740, 278] on div "Group Name" at bounding box center [763, 271] width 108 height 31
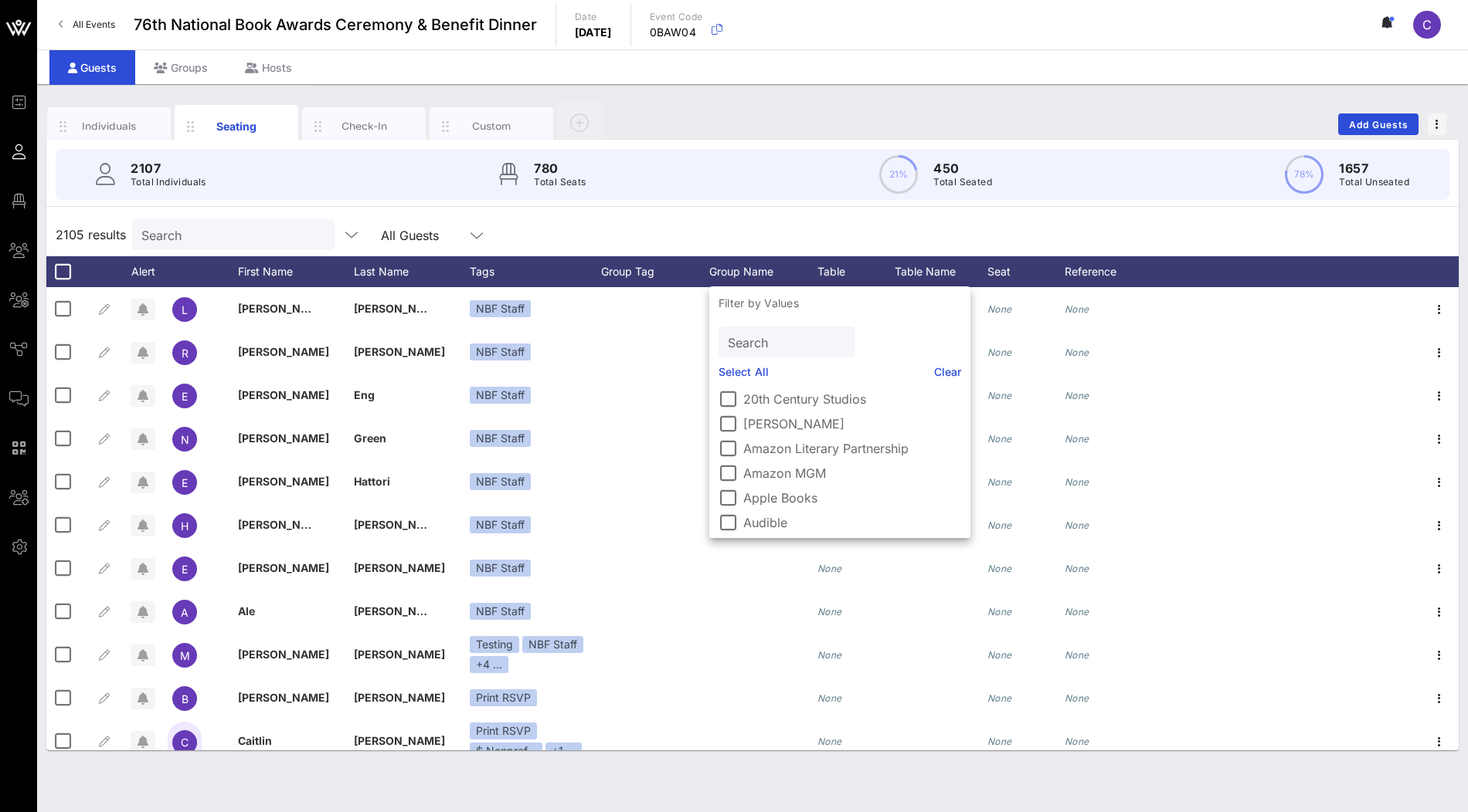
click at [735, 378] on link "Select All" at bounding box center [744, 372] width 50 height 17
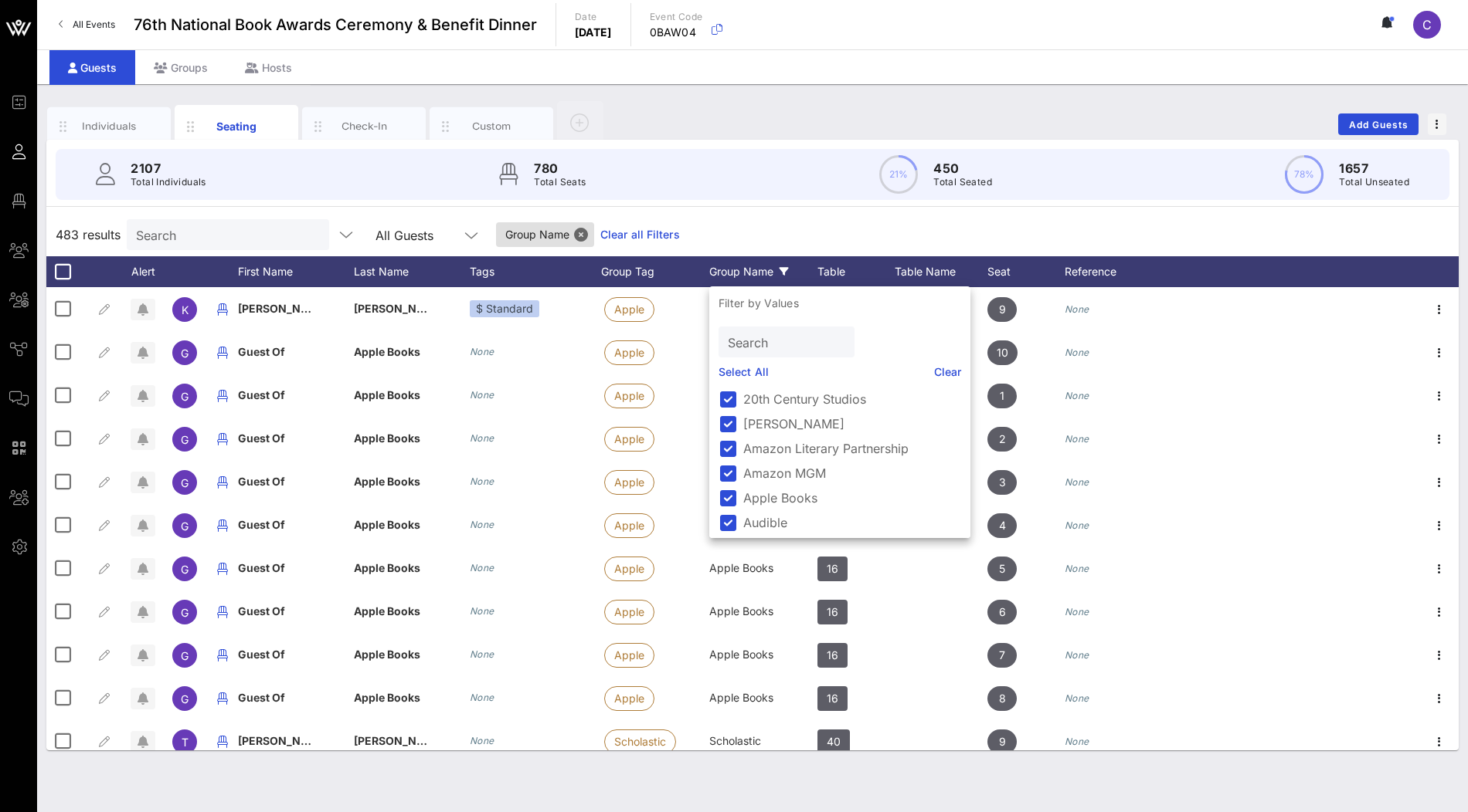
click at [600, 235] on link "Clear all Filters" at bounding box center [640, 234] width 79 height 17
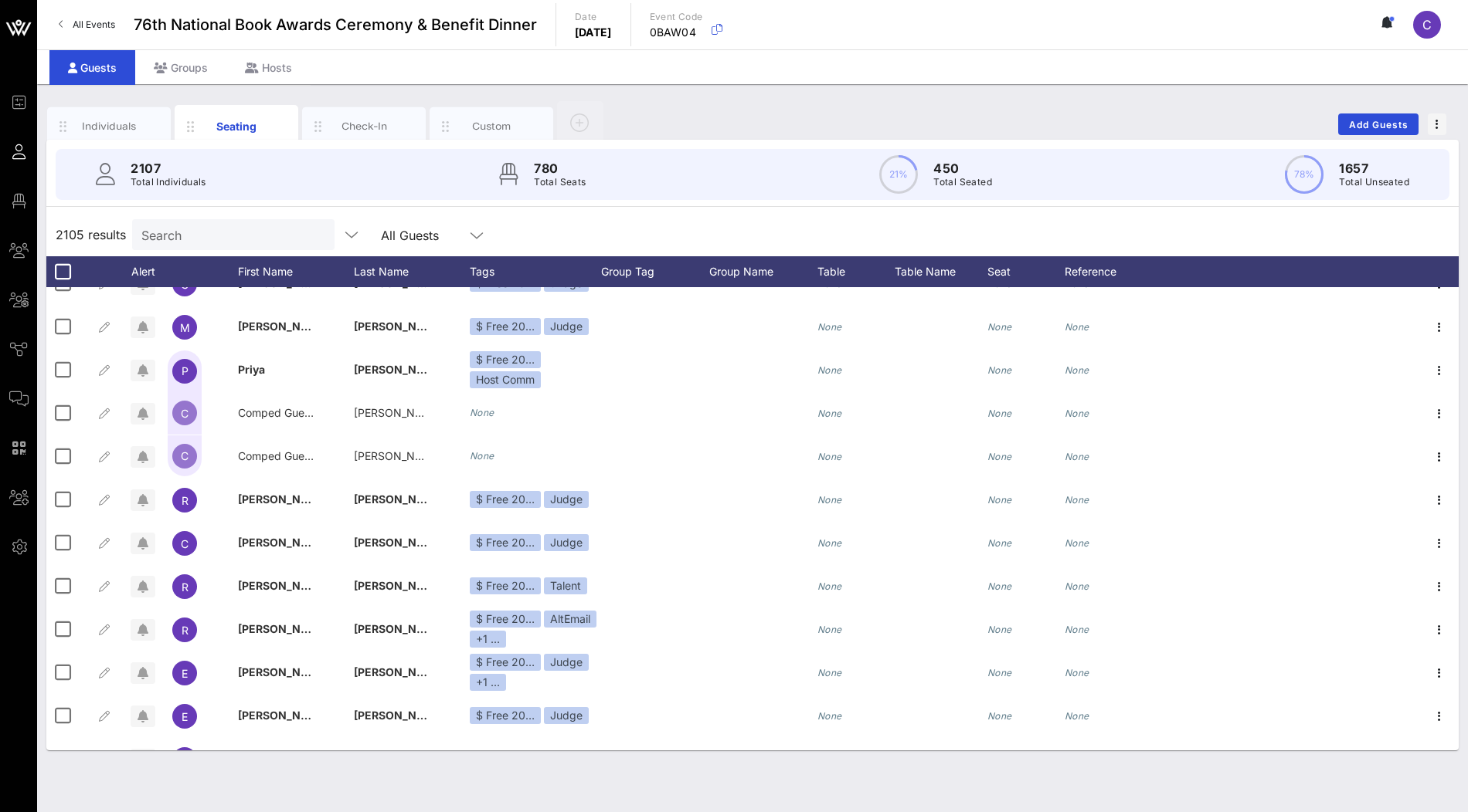
scroll to position [1707, 0]
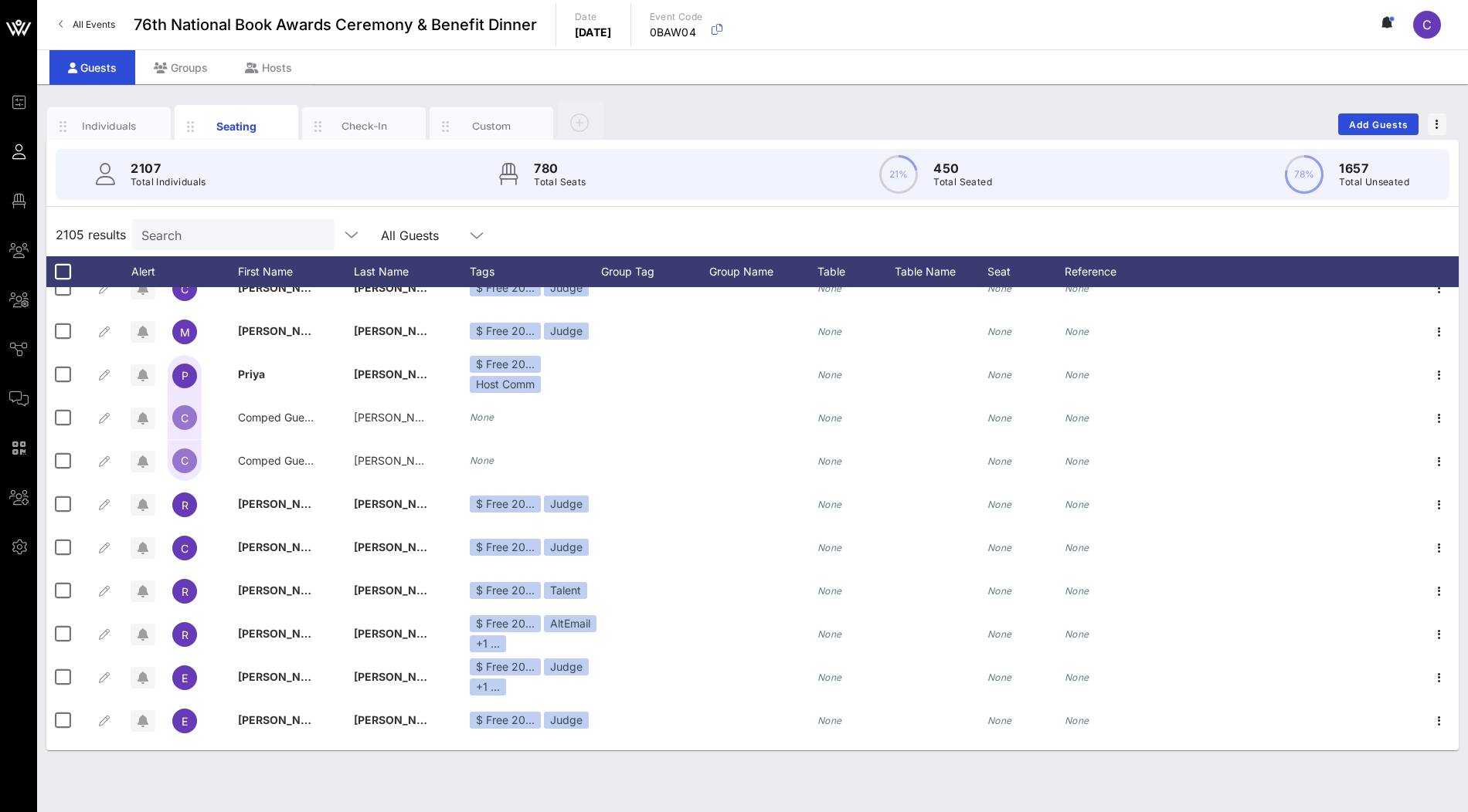
drag, startPoint x: 119, startPoint y: 110, endPoint x: 231, endPoint y: 165, distance: 124.8
click at [189, 130] on div "Individuals Seating Check-In Custom" at bounding box center [327, 124] width 560 height 46
click at [114, 126] on div "Individuals" at bounding box center [110, 126] width 69 height 14
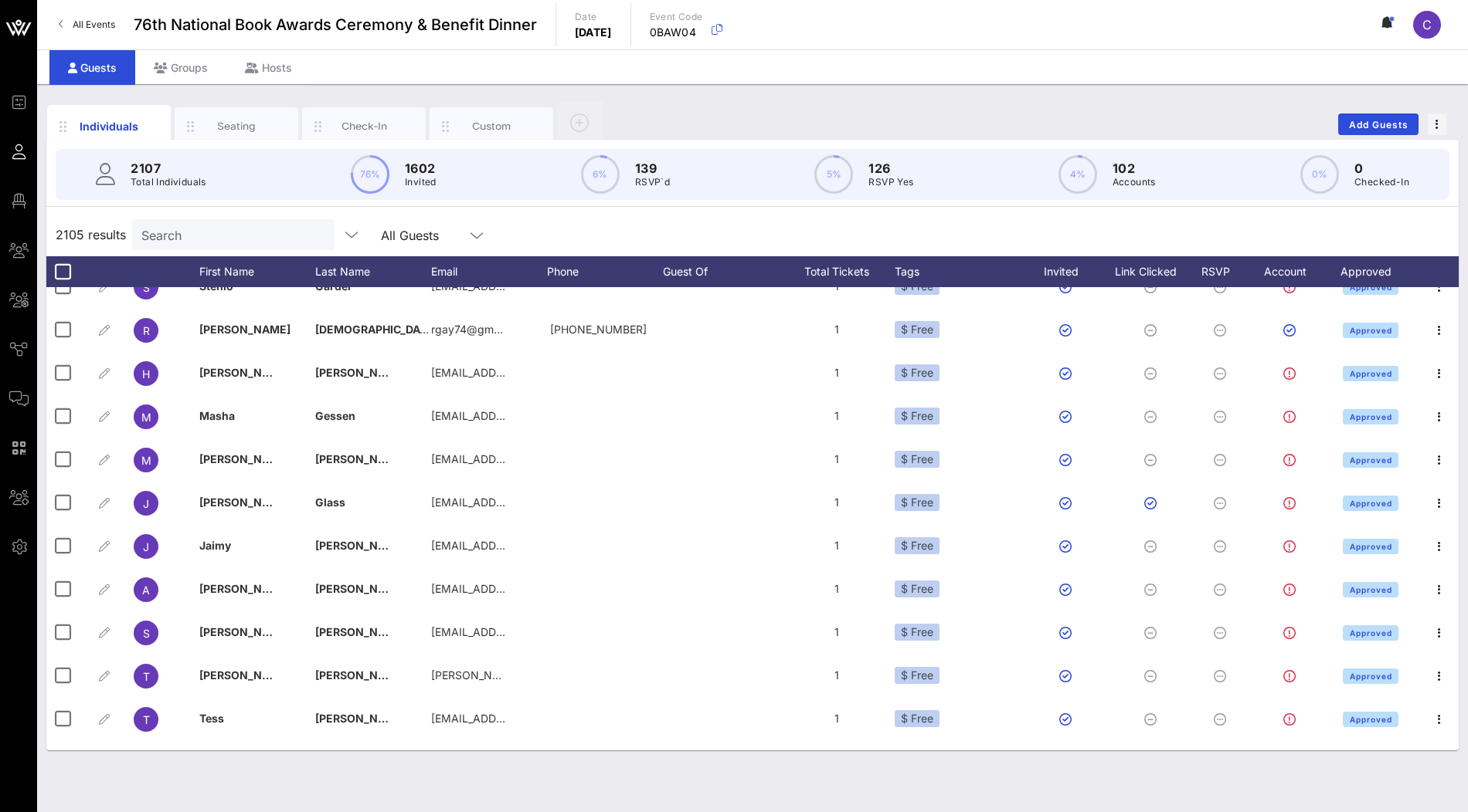
scroll to position [4364, 0]
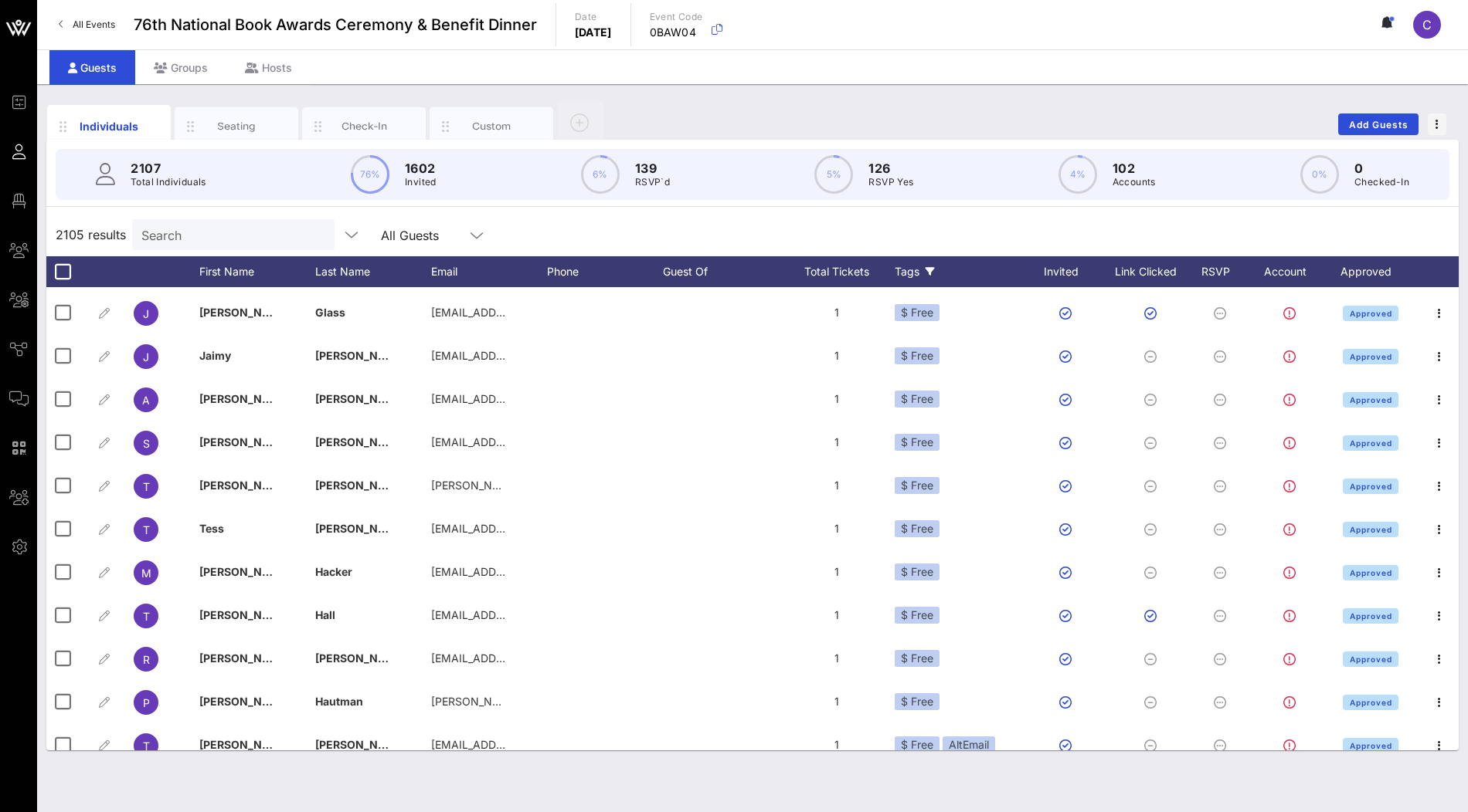
click at [916, 270] on div "Tags" at bounding box center [961, 271] width 131 height 31
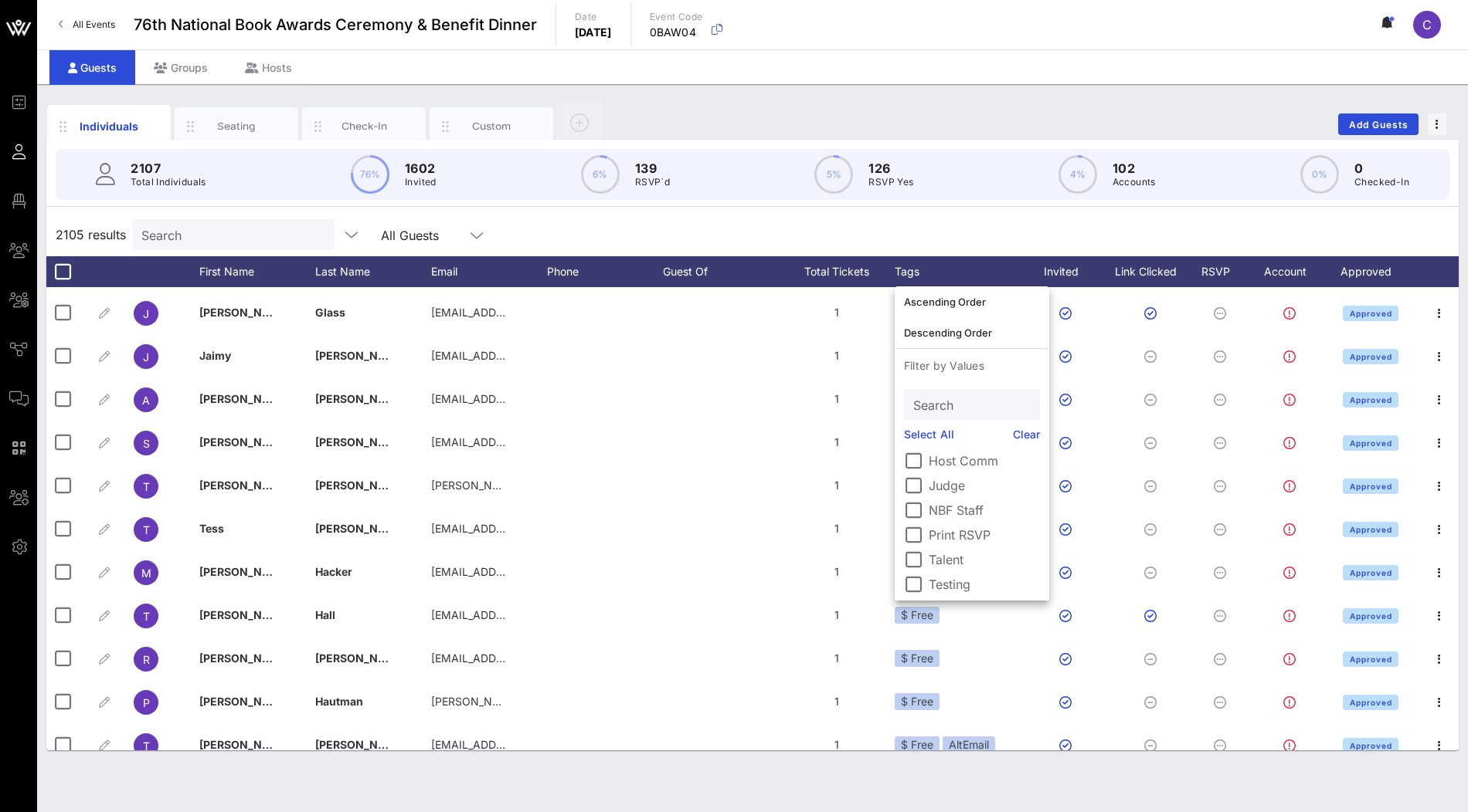
scroll to position [274, 0]
click at [959, 227] on div "2105 results Search All Guests" at bounding box center [752, 234] width 1412 height 43
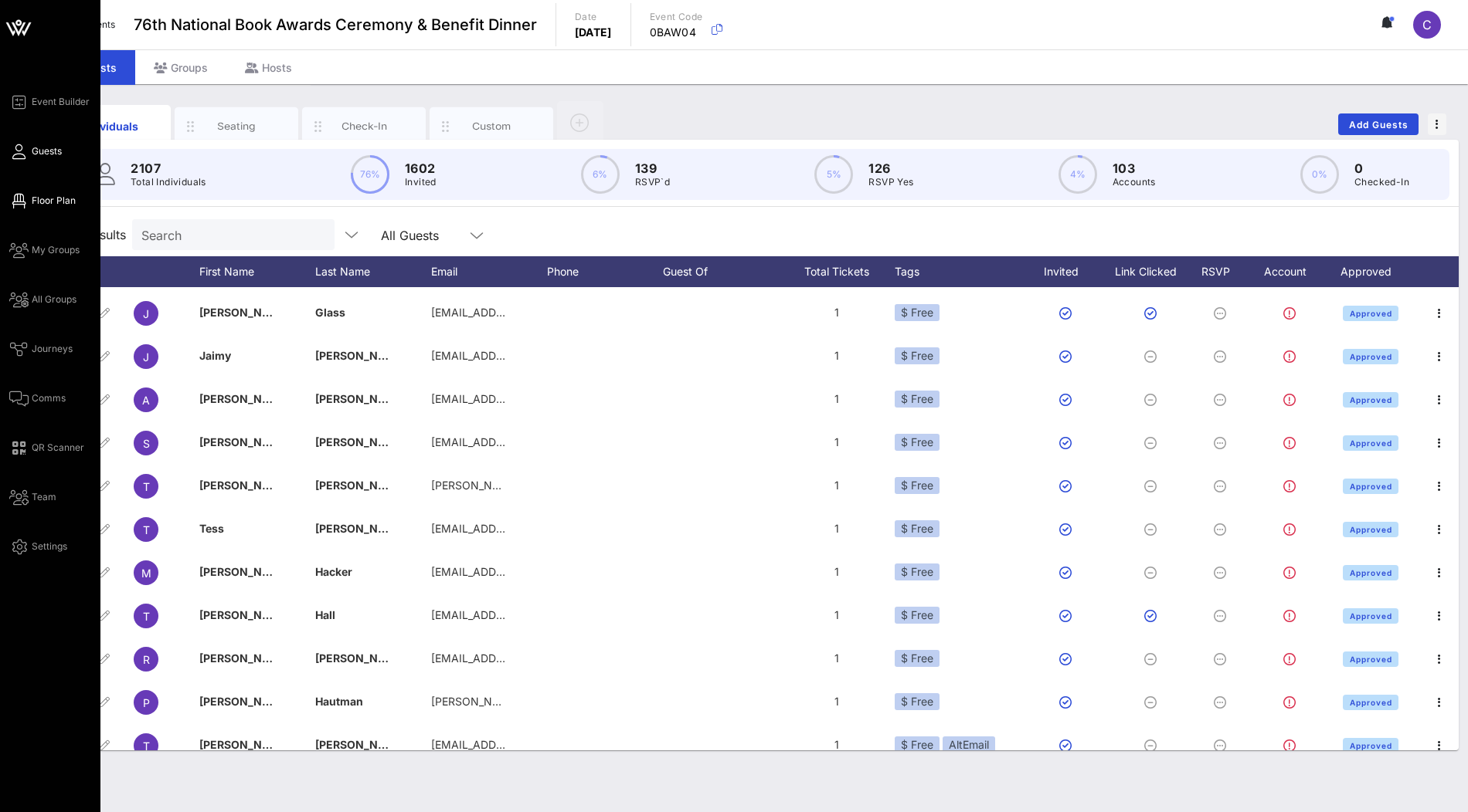
click at [59, 197] on span "Floor Plan" at bounding box center [54, 200] width 44 height 14
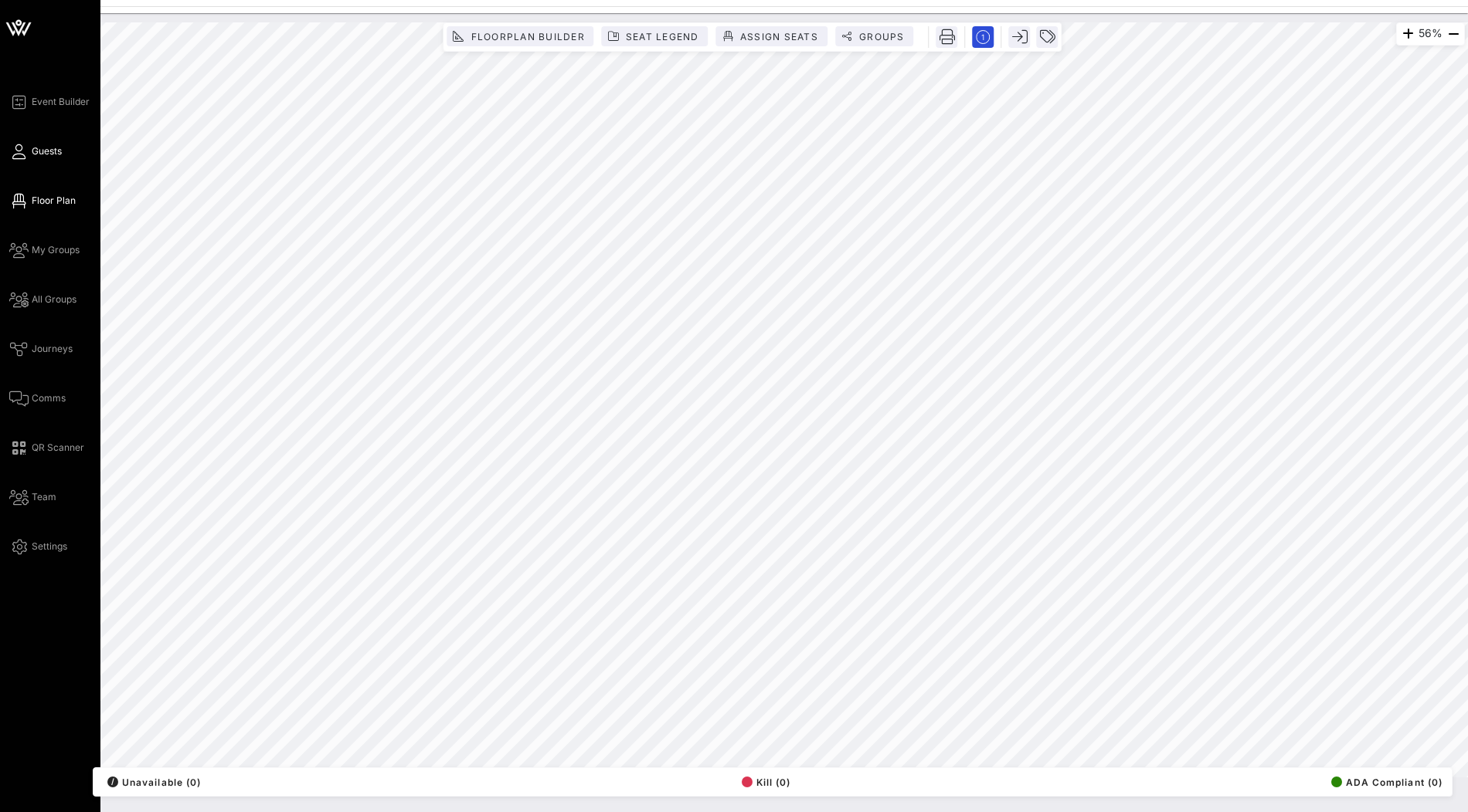
click at [51, 148] on span "Guests" at bounding box center [47, 150] width 30 height 14
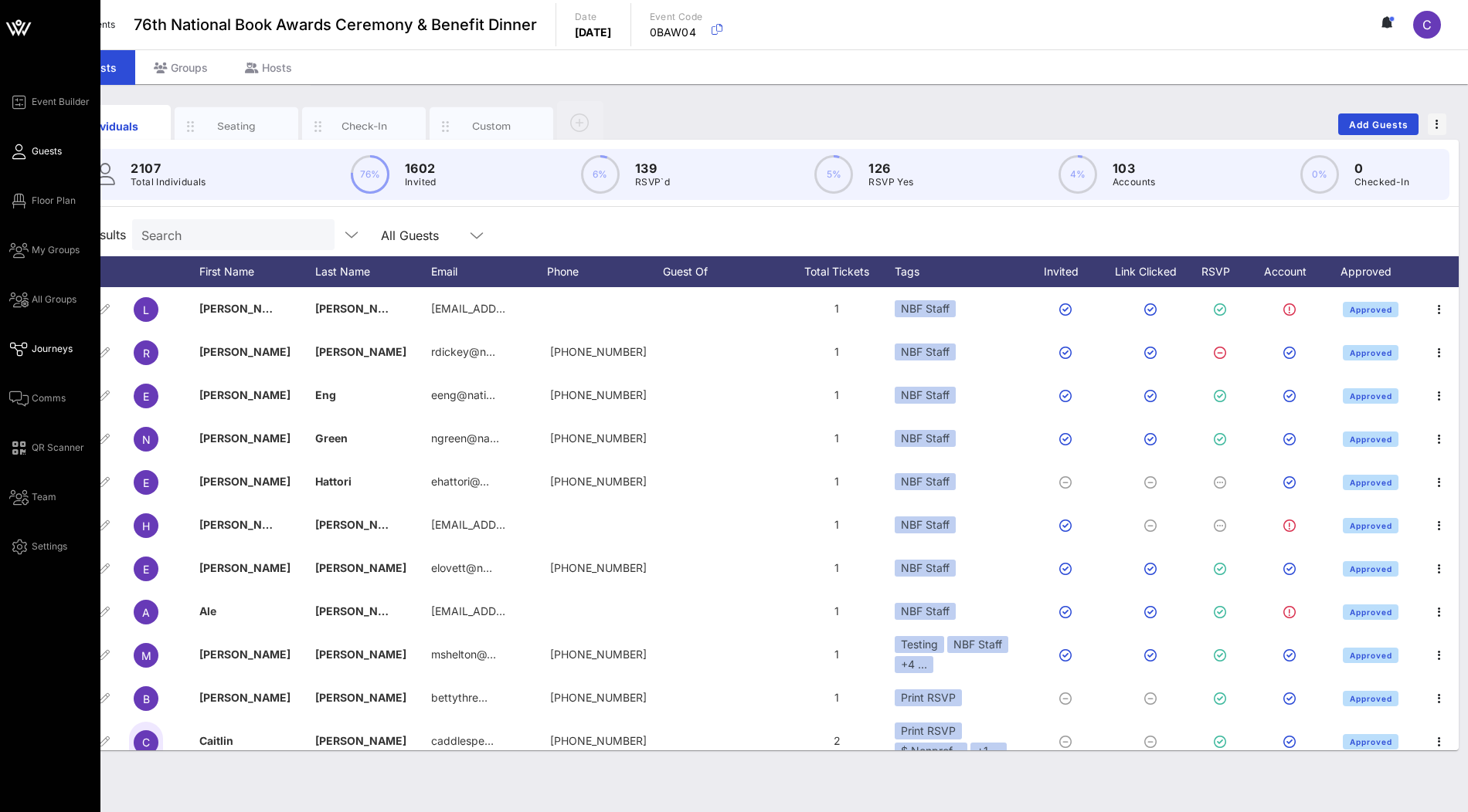
click at [51, 352] on span "Journeys" at bounding box center [52, 349] width 41 height 14
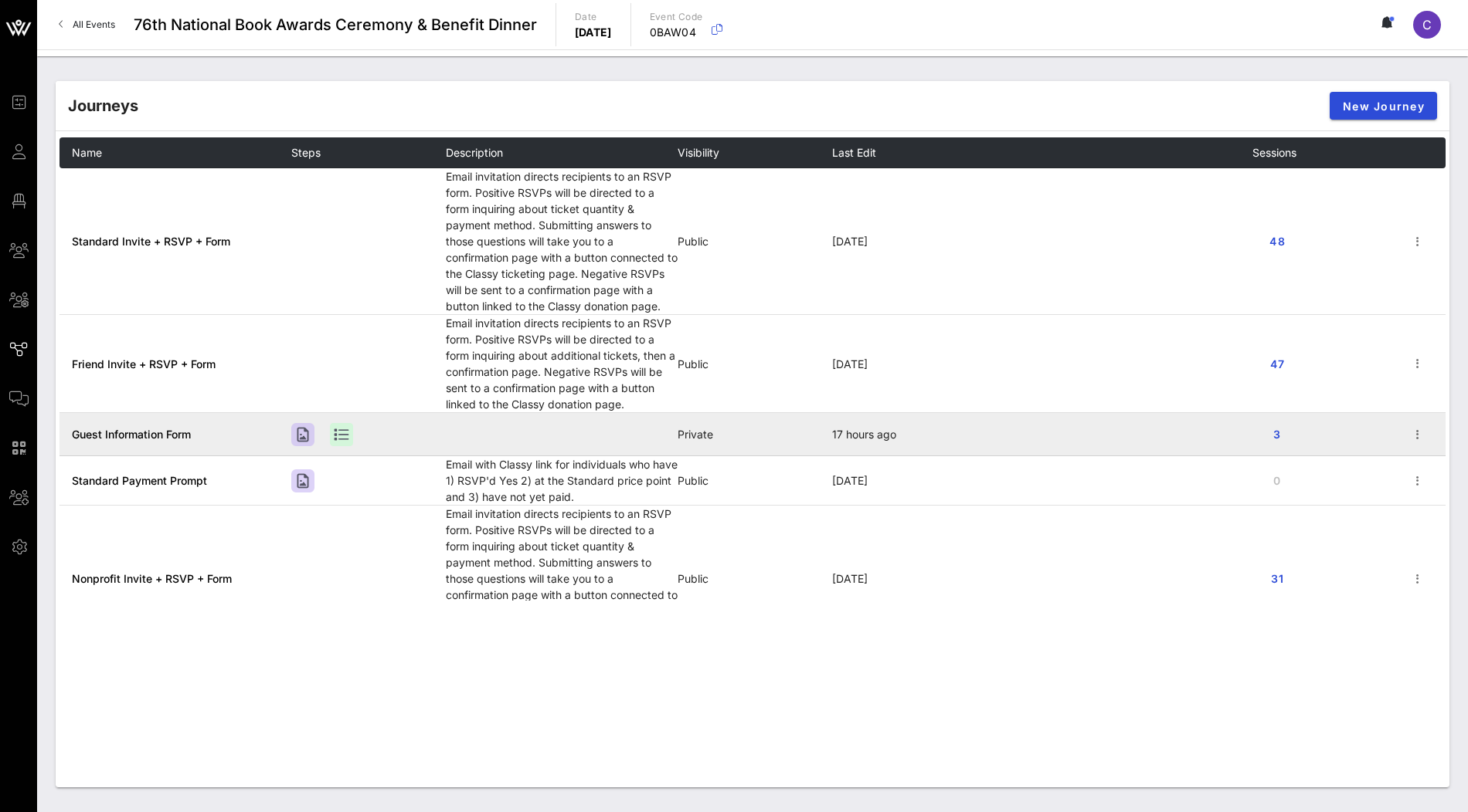
click at [162, 431] on span "Guest Information Form" at bounding box center [131, 434] width 119 height 13
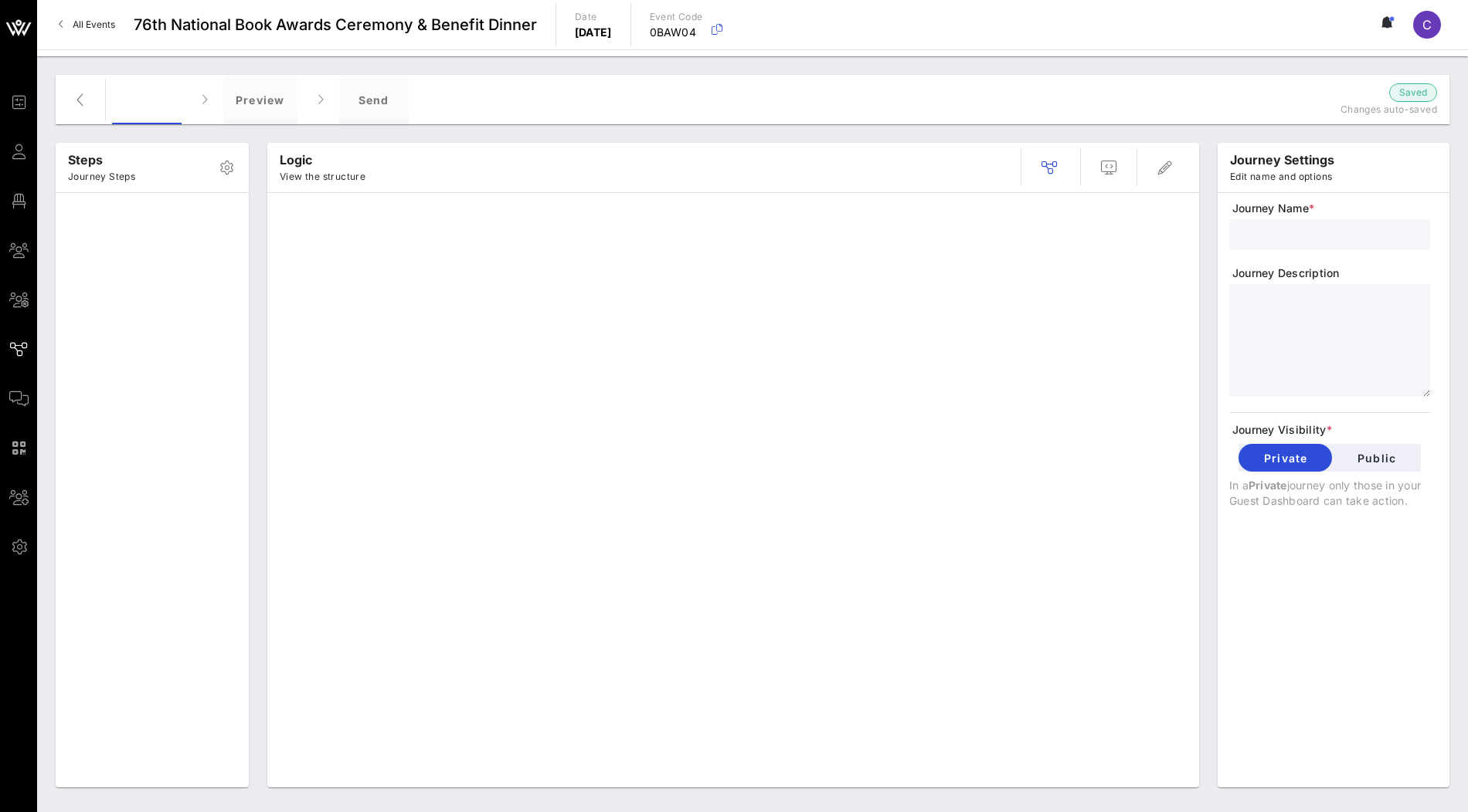
type input "Guest Information Form"
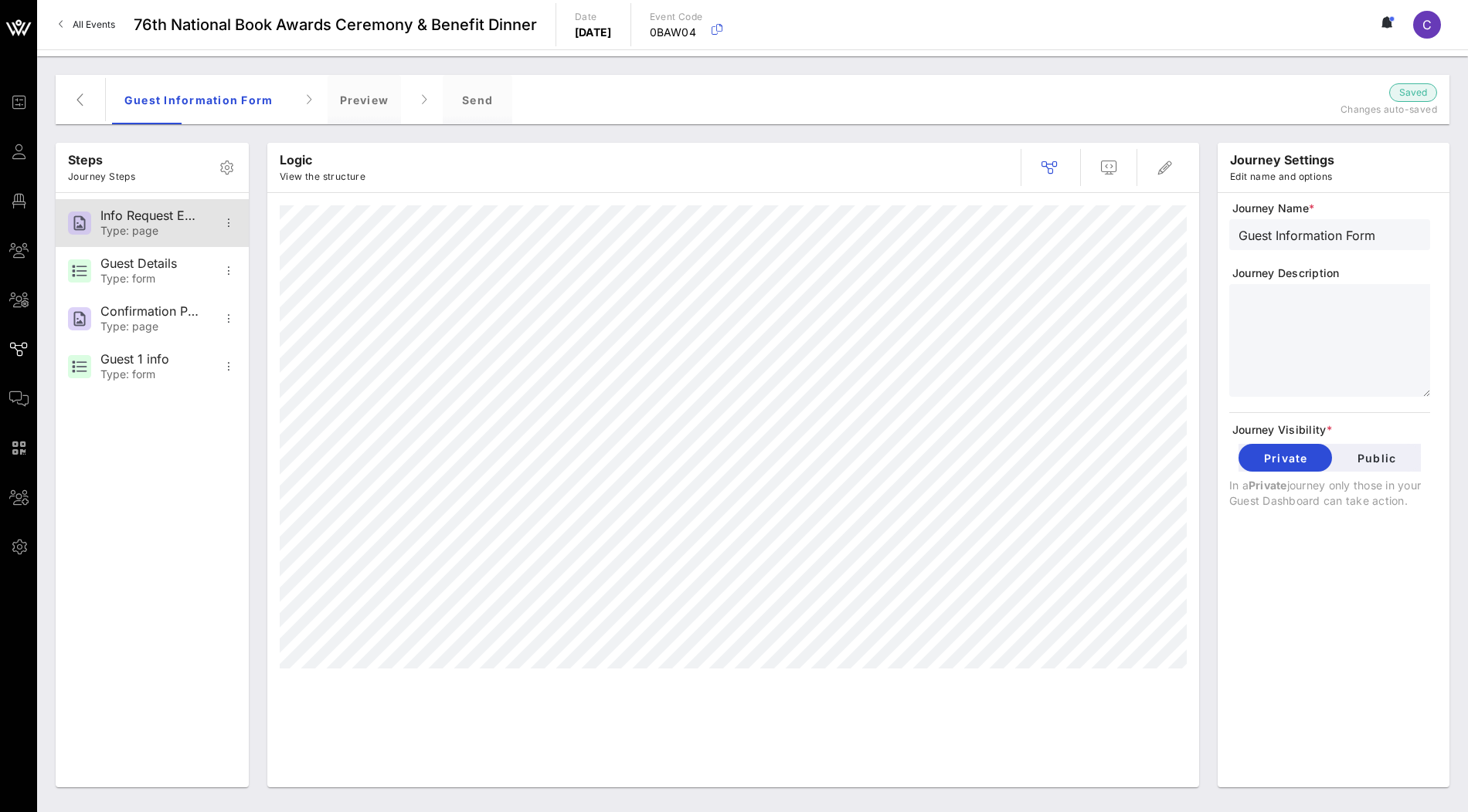
click at [127, 228] on div "Type: page" at bounding box center [150, 231] width 102 height 13
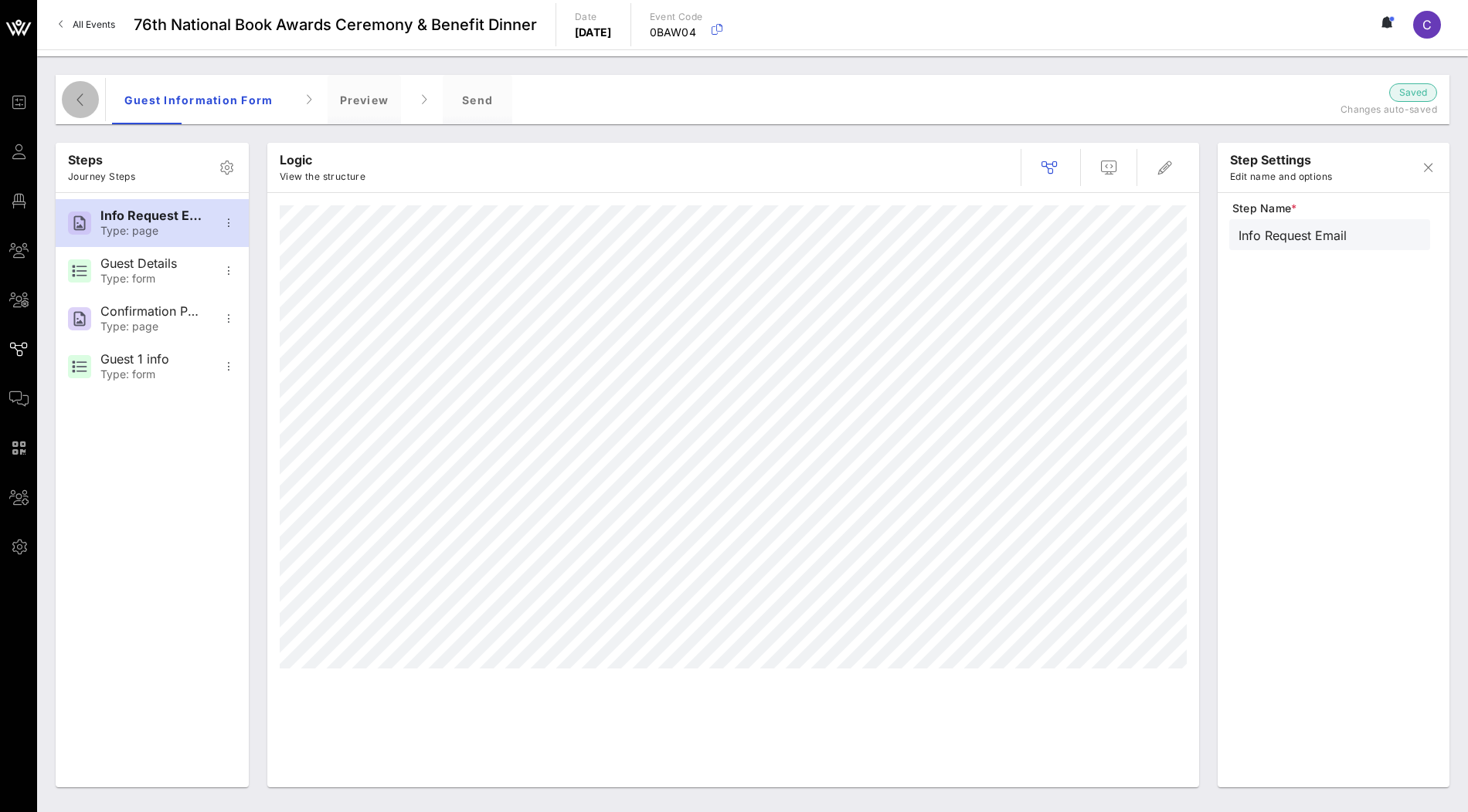
click at [83, 95] on icon "button" at bounding box center [80, 99] width 18 height 18
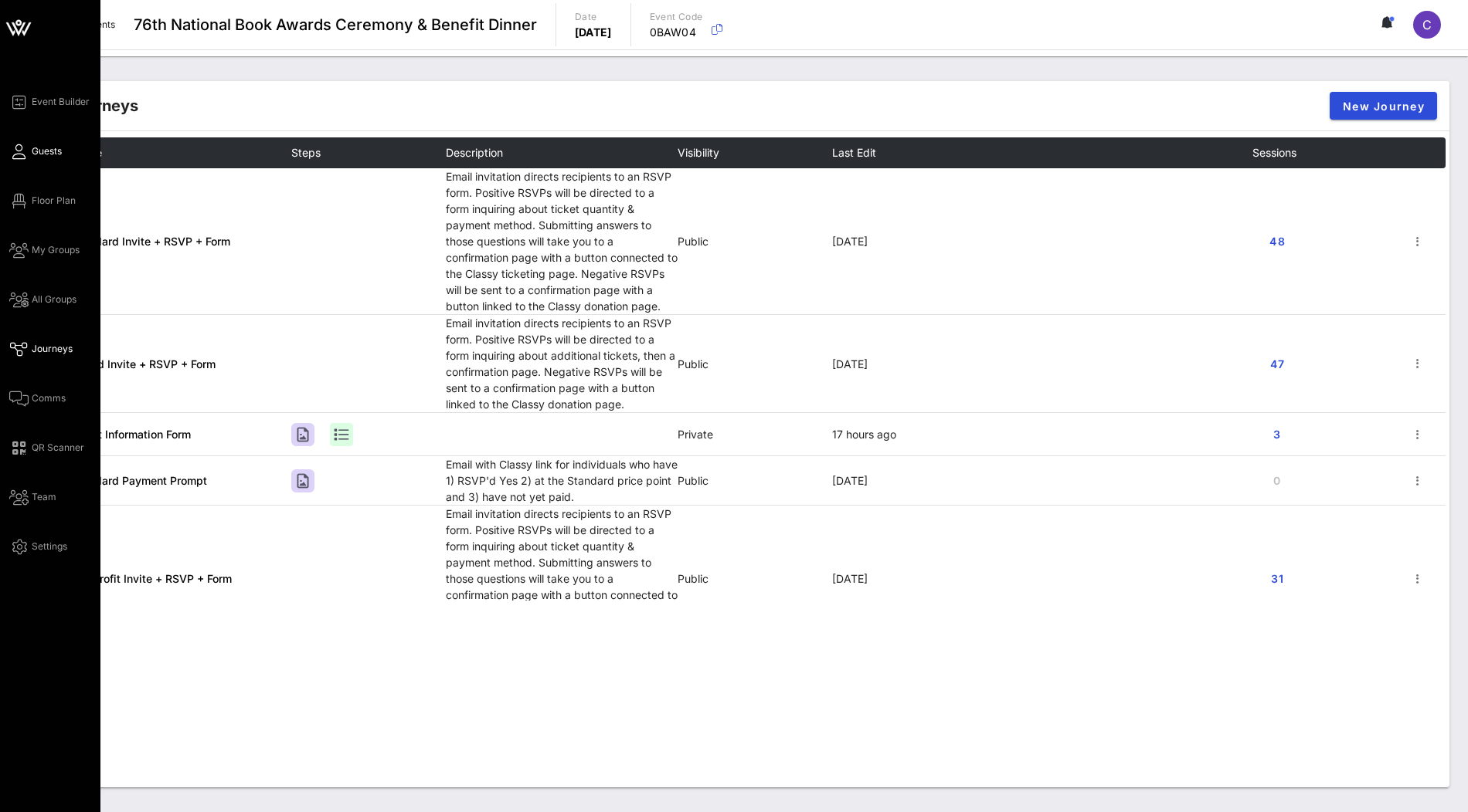
click at [47, 156] on span "Guests" at bounding box center [47, 150] width 30 height 14
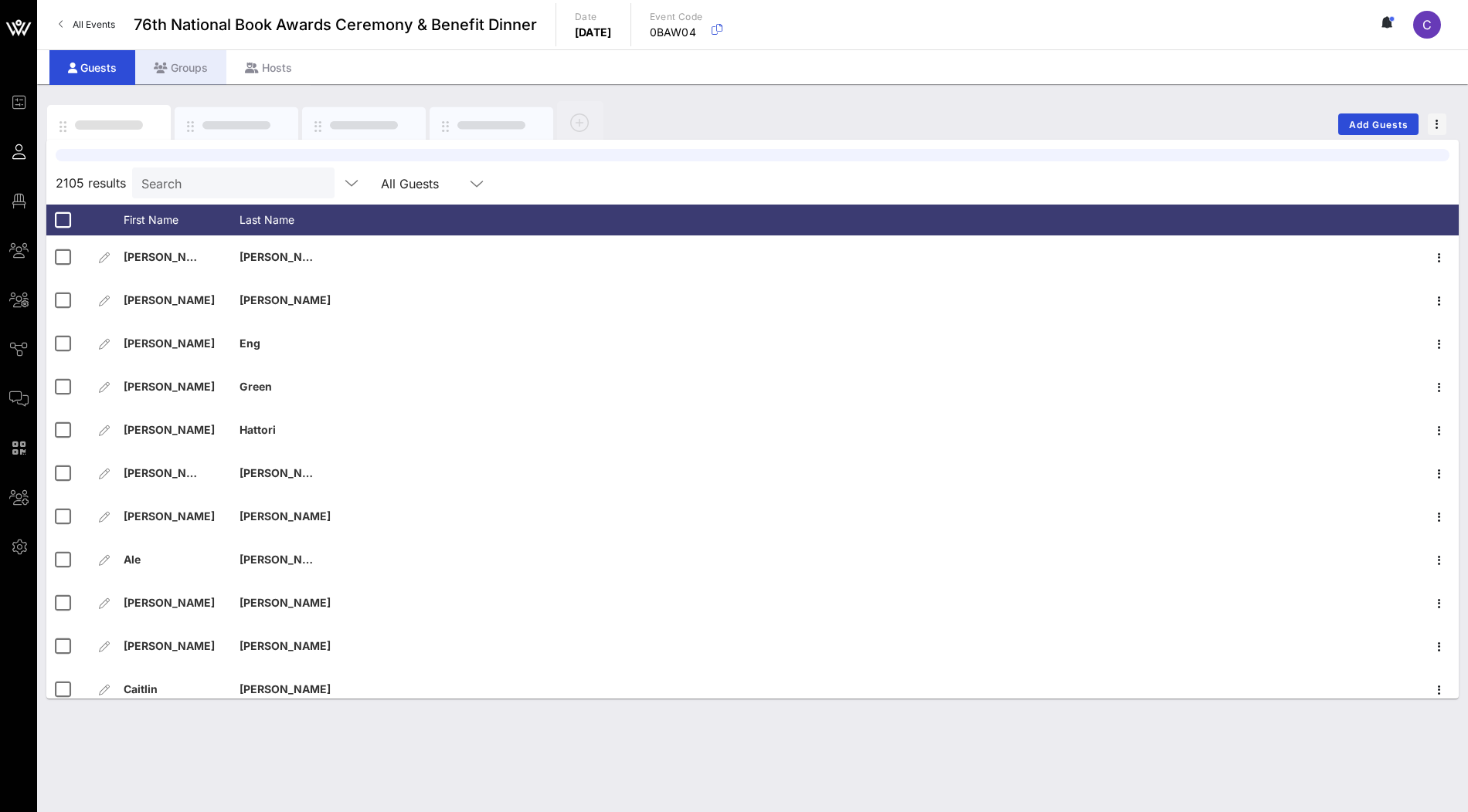
click at [198, 73] on div "Groups" at bounding box center [181, 67] width 91 height 34
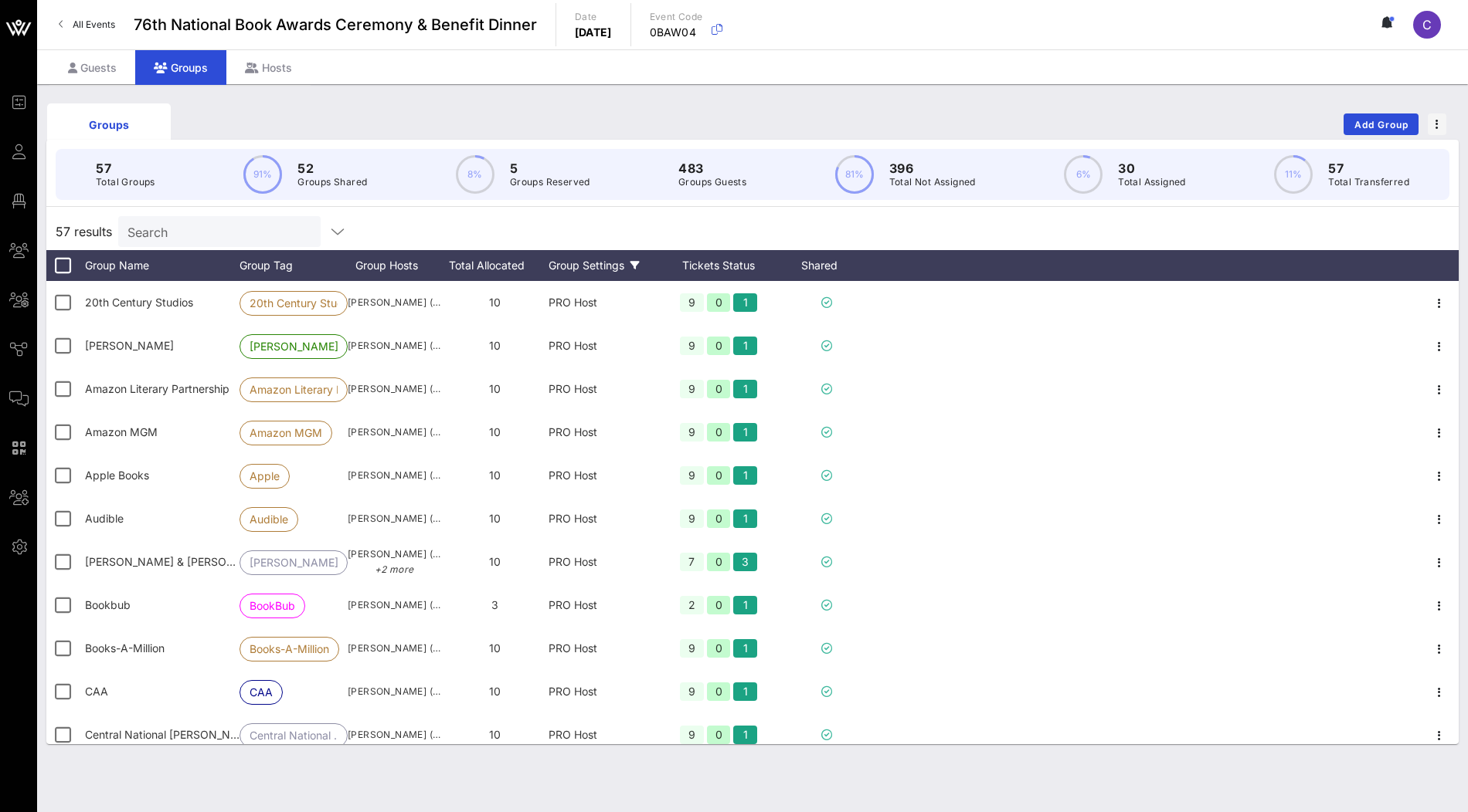
click at [573, 266] on div "Group Settings" at bounding box center [602, 266] width 108 height 31
click at [603, 221] on div "57 results Search" at bounding box center [752, 231] width 1412 height 37
click at [101, 74] on div "Guests" at bounding box center [92, 67] width 86 height 34
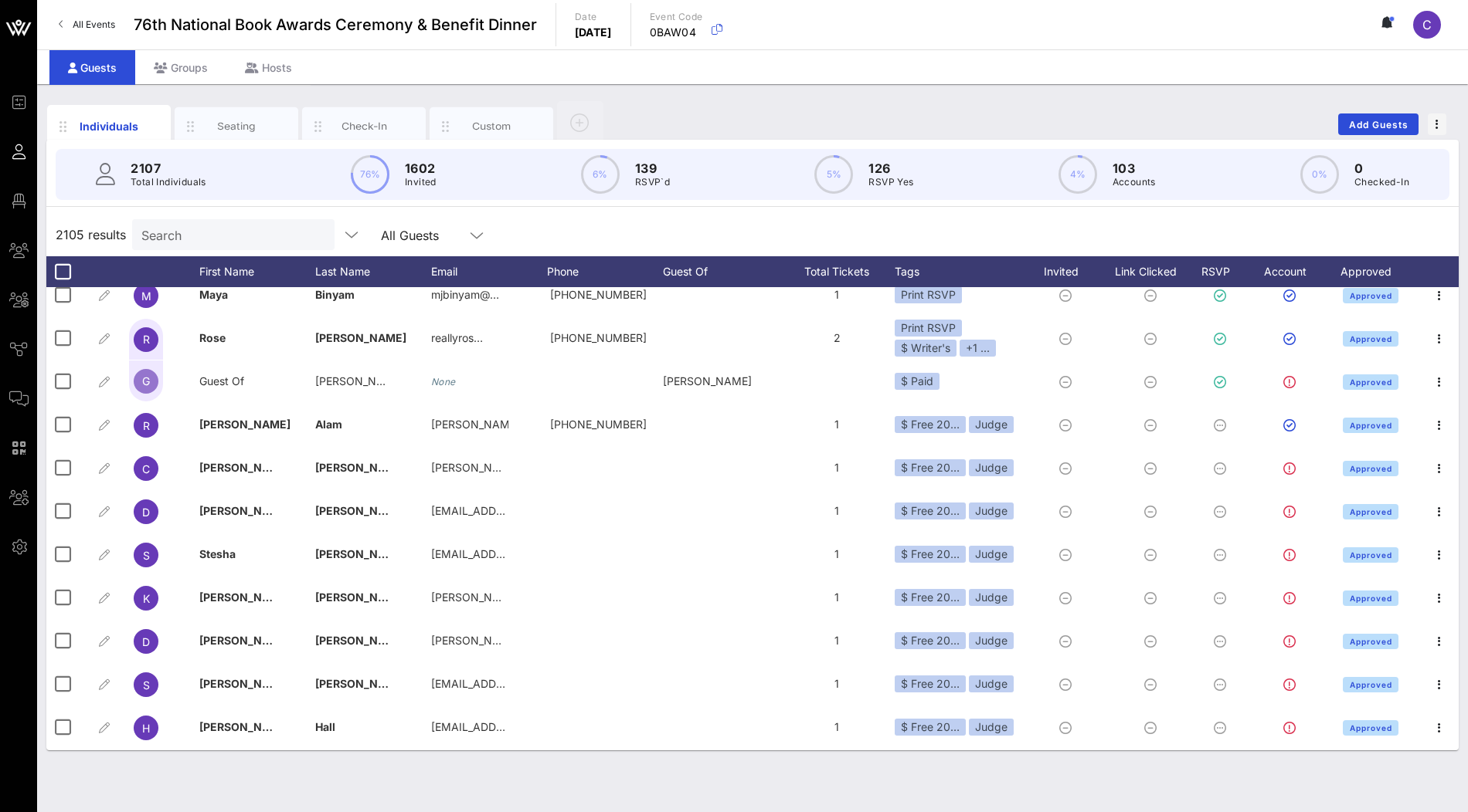
scroll to position [664, 0]
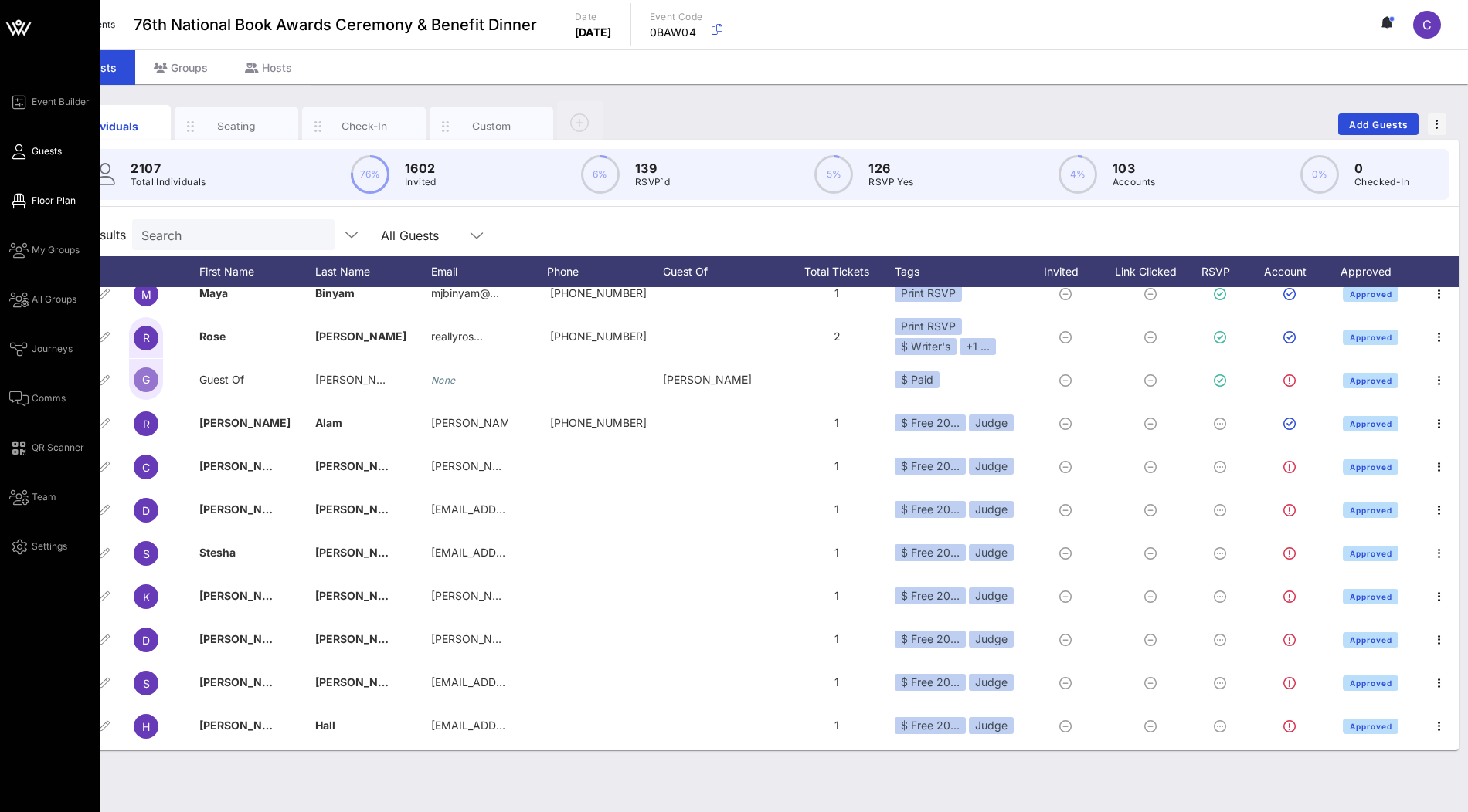
click at [40, 200] on span "Floor Plan" at bounding box center [54, 200] width 44 height 14
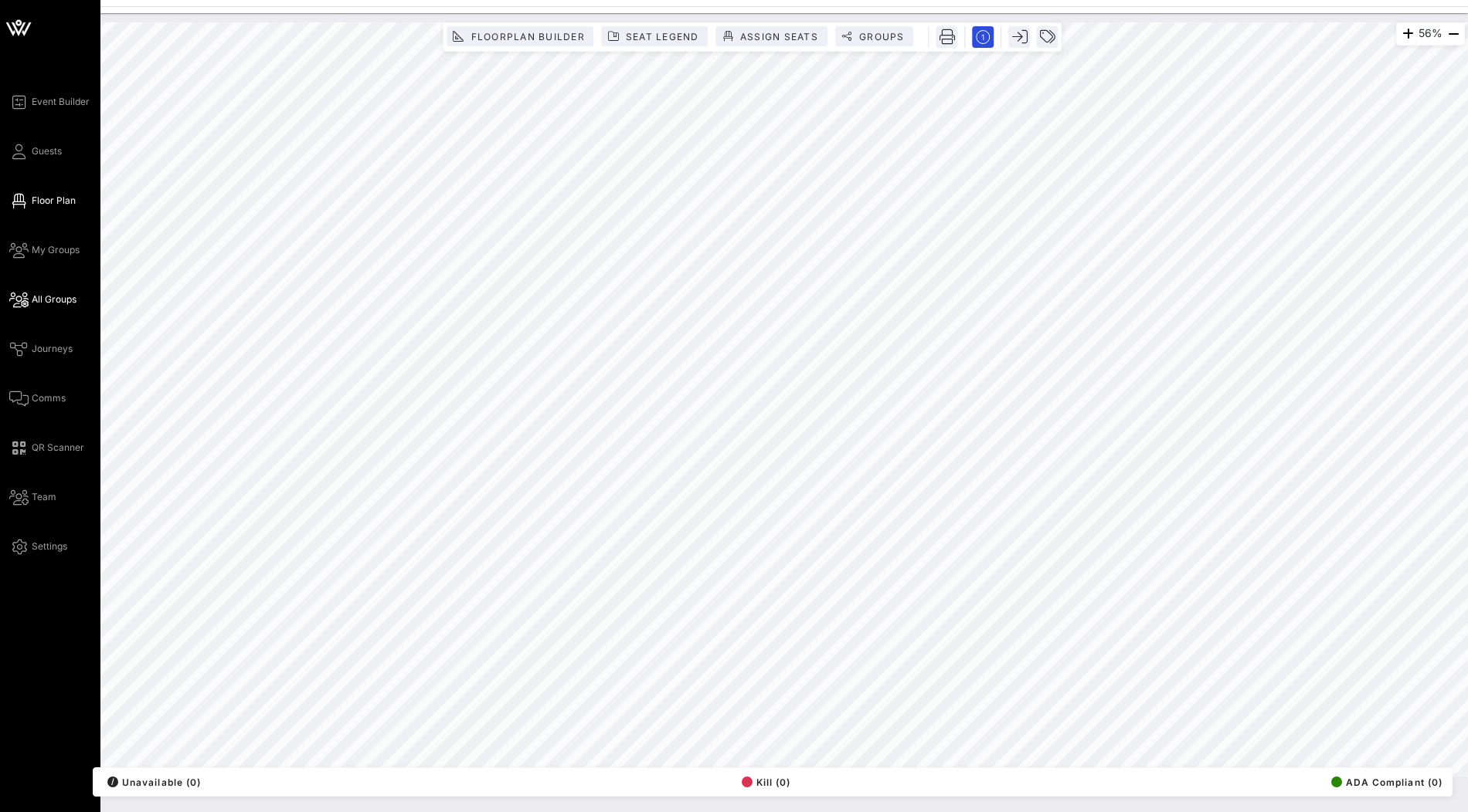
click at [46, 297] on span "All Groups" at bounding box center [54, 299] width 45 height 14
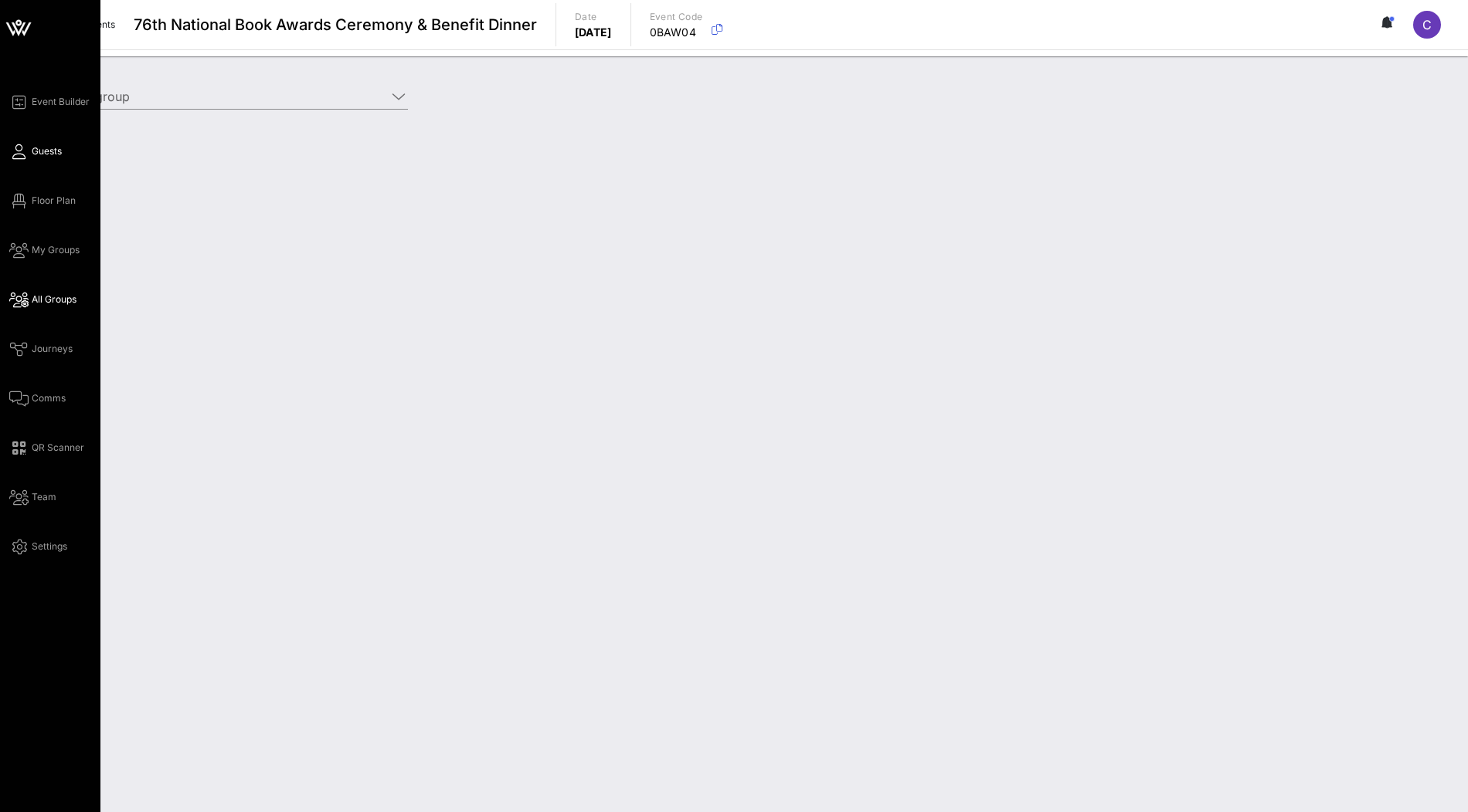
click at [48, 157] on span "Guests" at bounding box center [47, 150] width 30 height 14
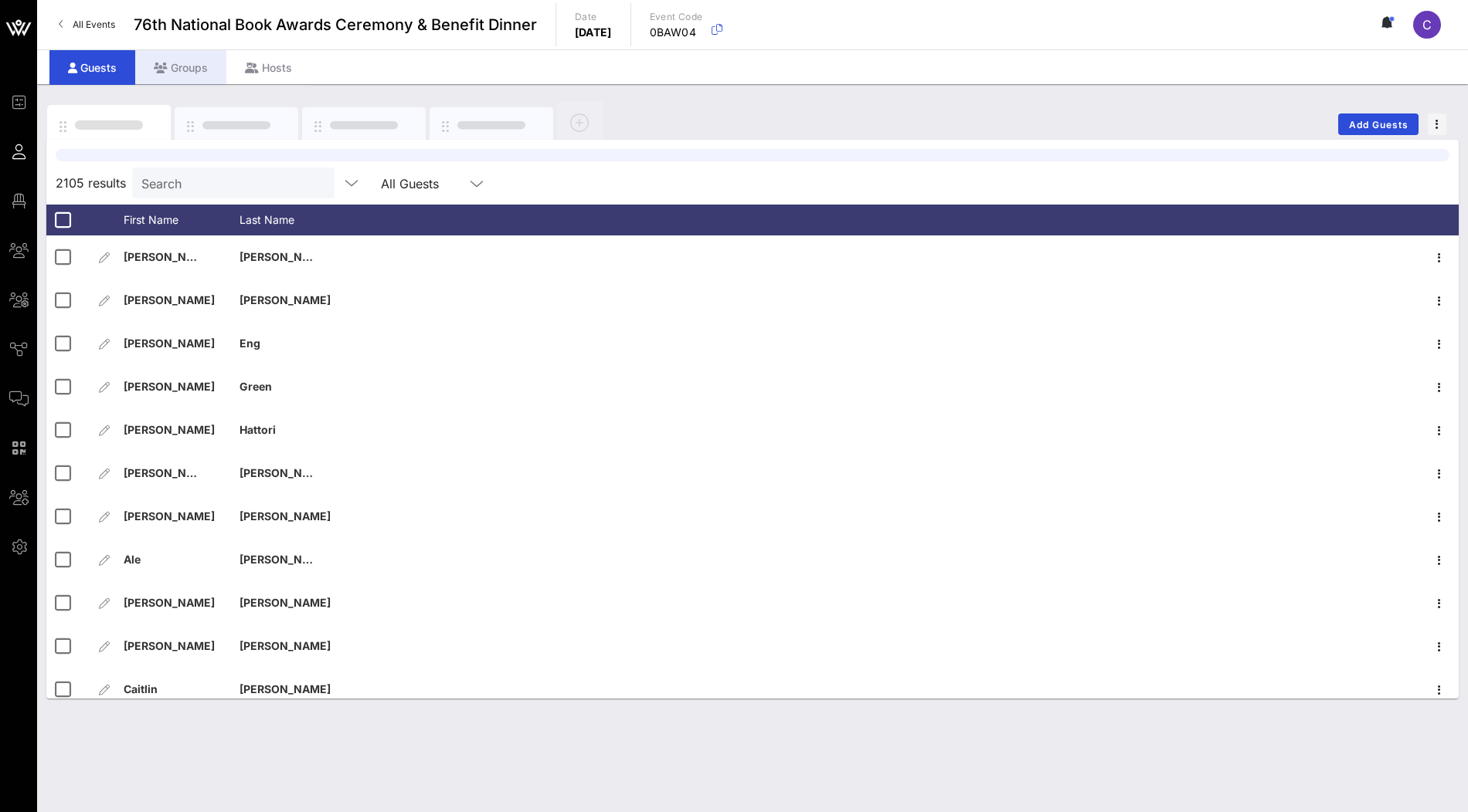
click at [182, 81] on div "Groups" at bounding box center [181, 67] width 91 height 34
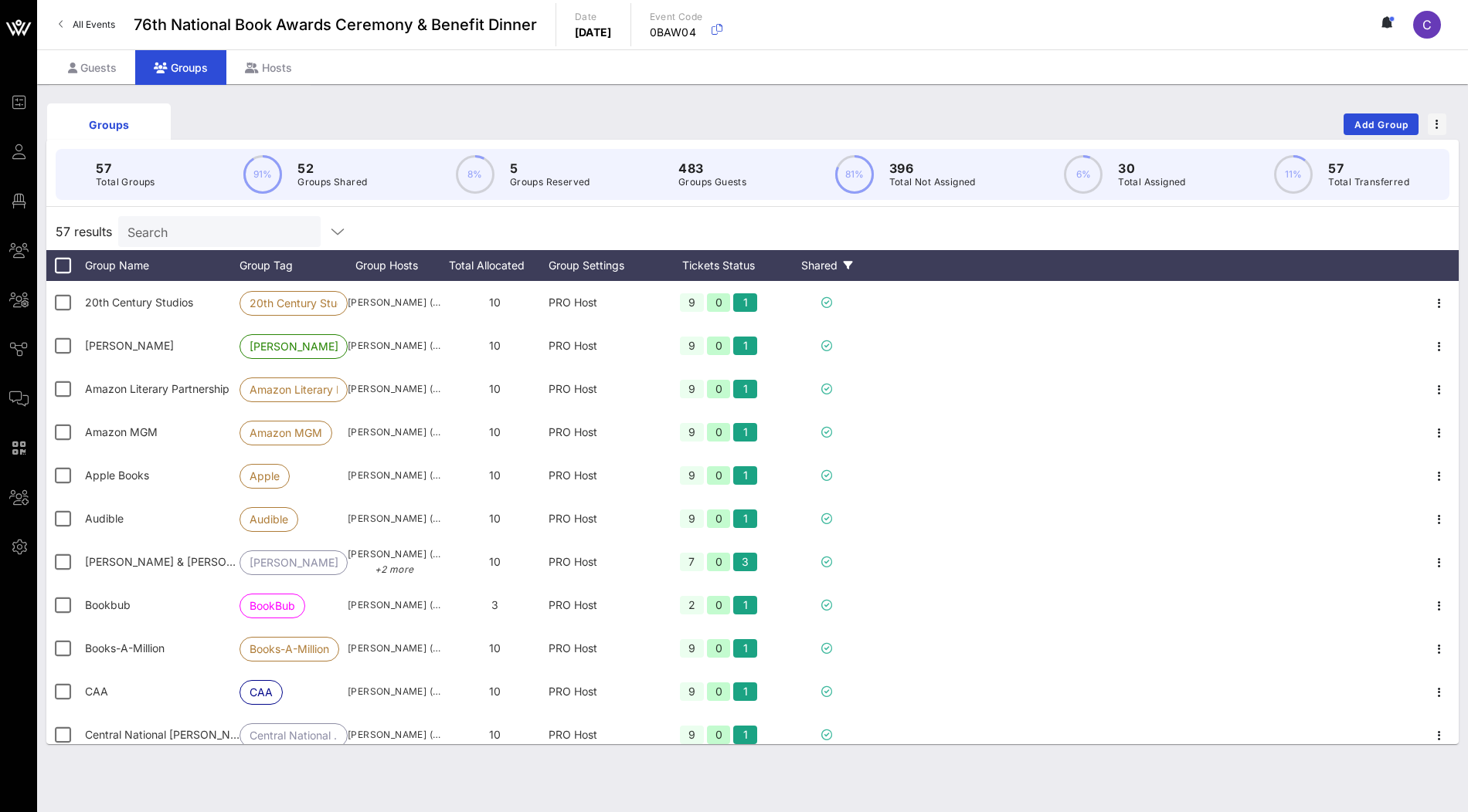
click at [832, 264] on div "Shared" at bounding box center [827, 266] width 93 height 31
click at [816, 475] on label "No" at bounding box center [869, 480] width 111 height 15
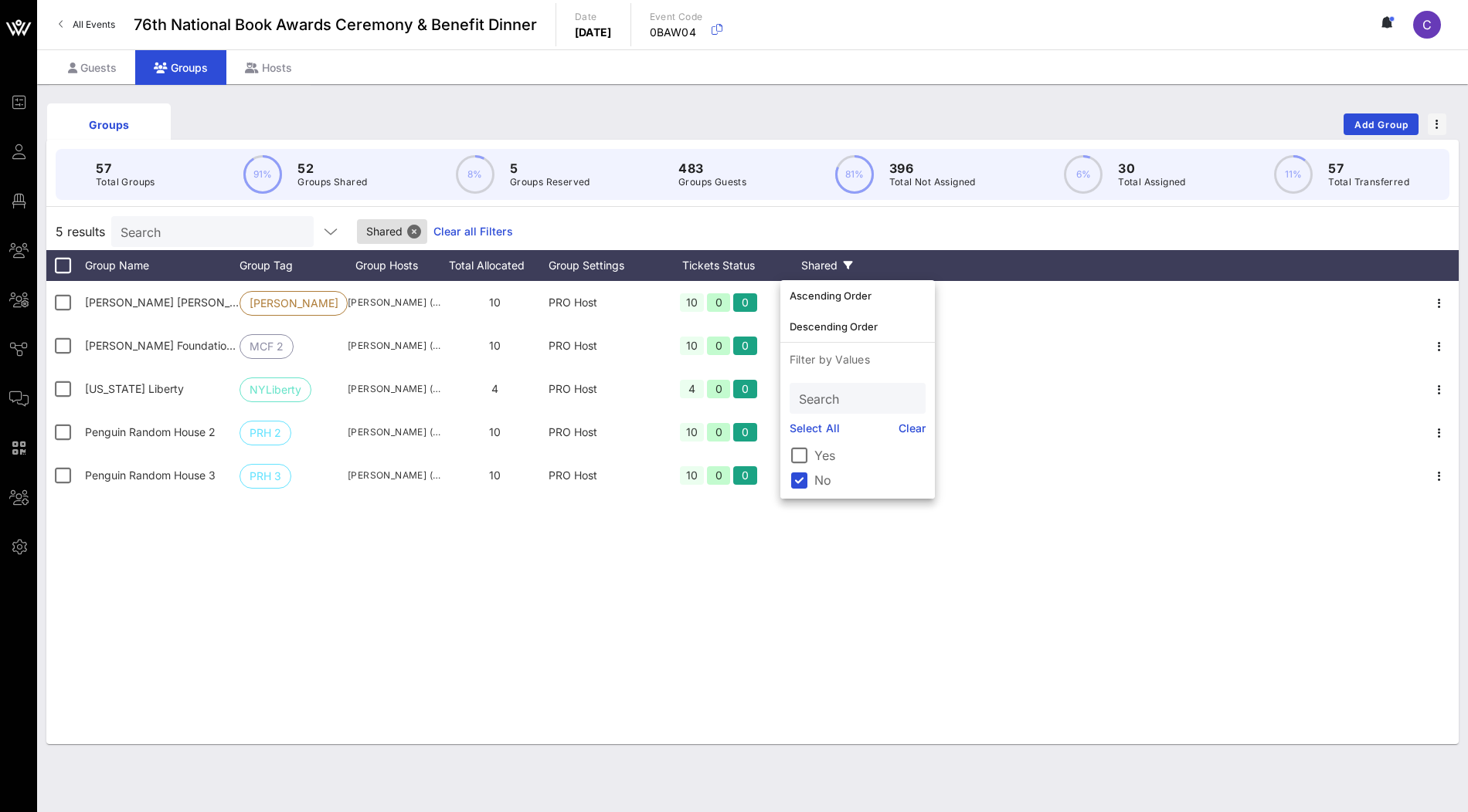
click at [815, 479] on label "No" at bounding box center [869, 480] width 111 height 15
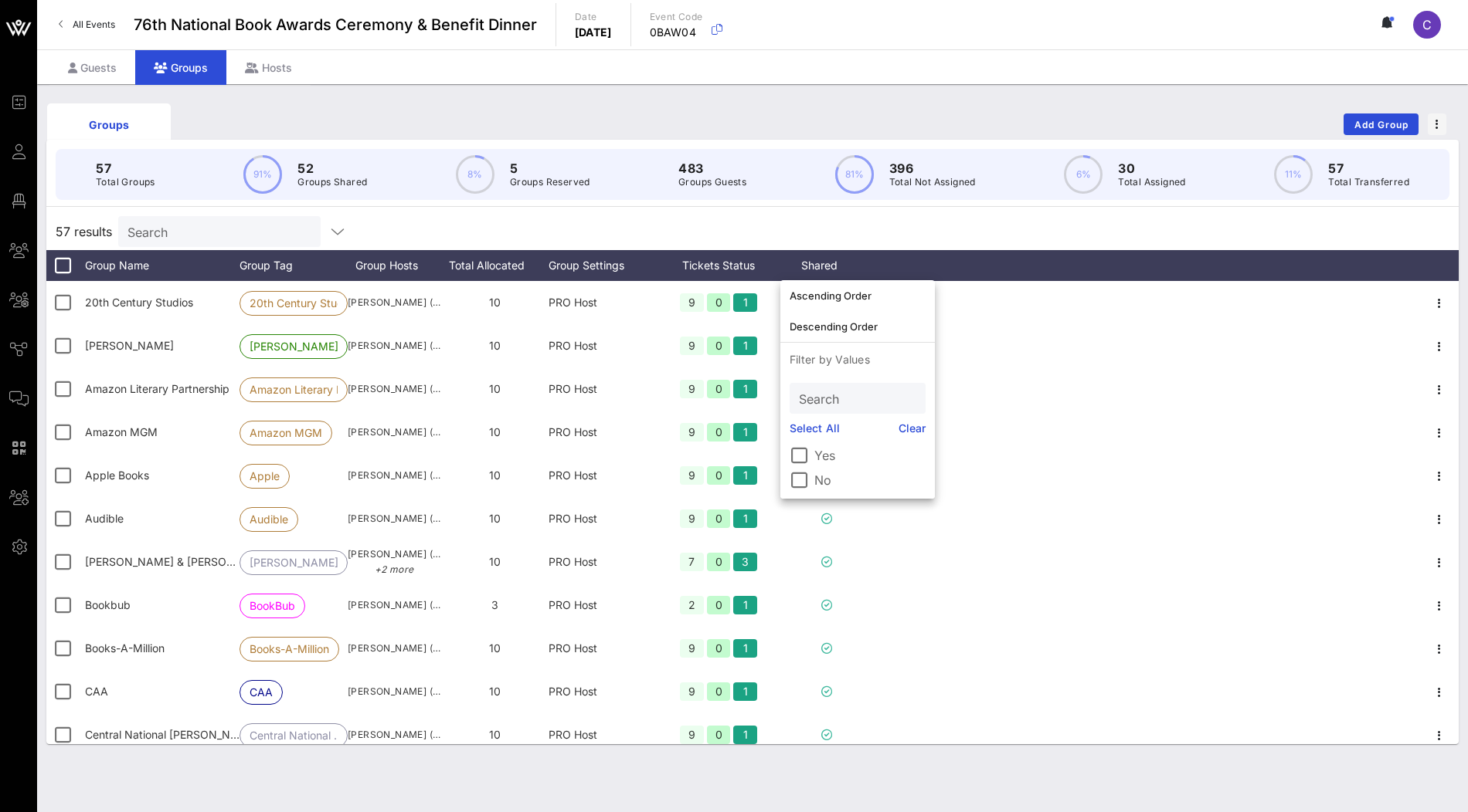
click at [821, 223] on div "57 results Search" at bounding box center [752, 231] width 1412 height 37
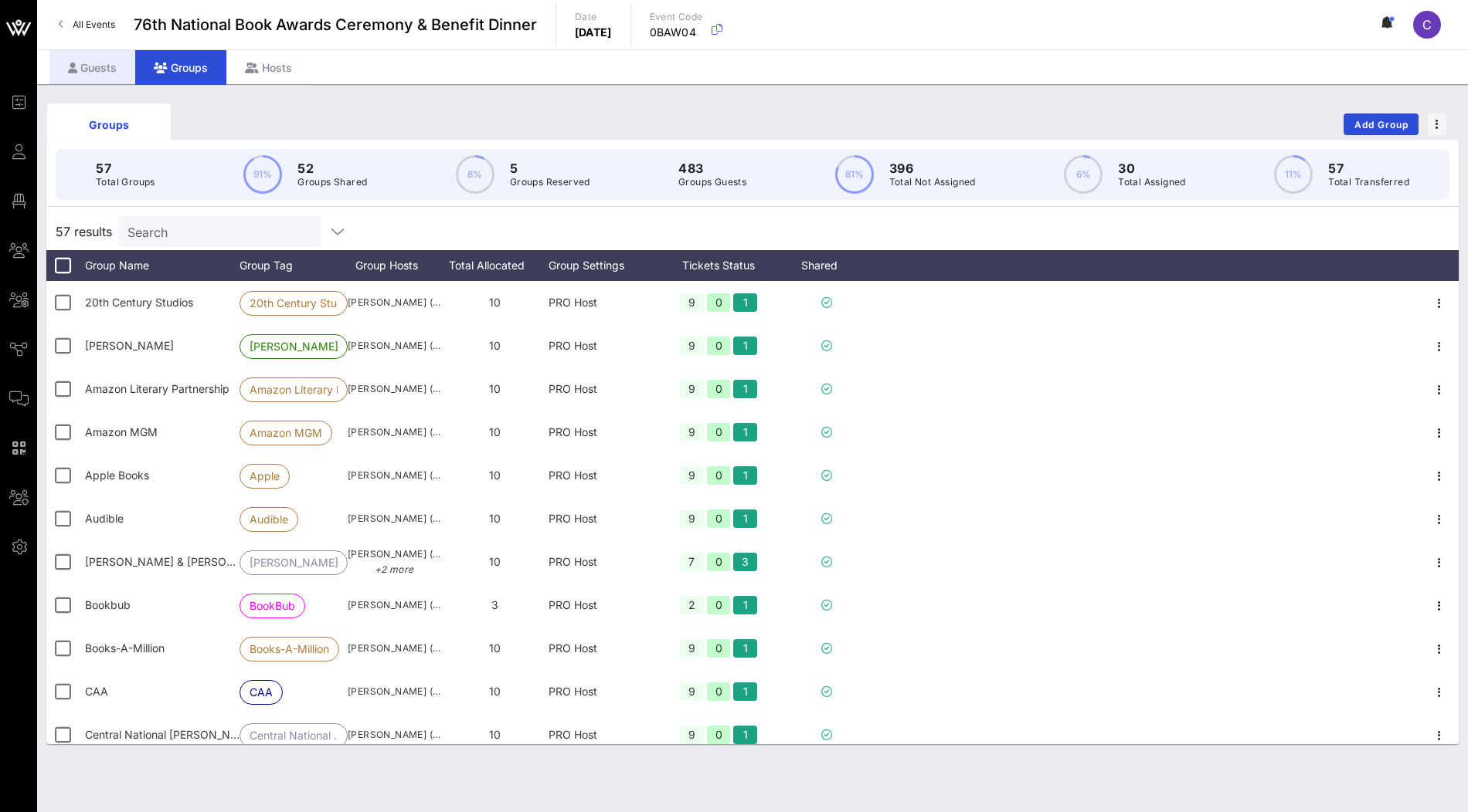
click at [102, 60] on div "Guests" at bounding box center [92, 67] width 86 height 34
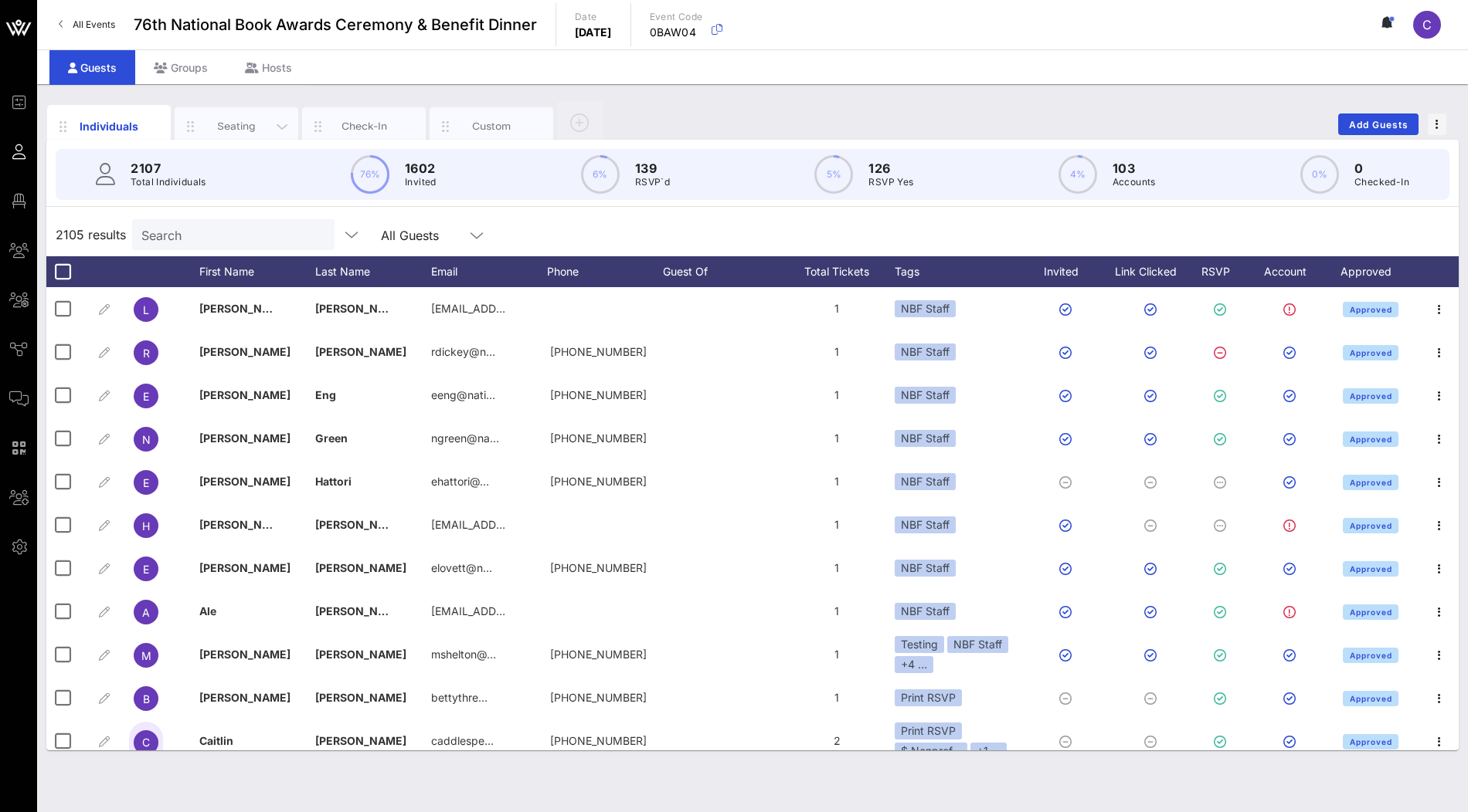
click at [263, 122] on div "Seating" at bounding box center [237, 126] width 69 height 14
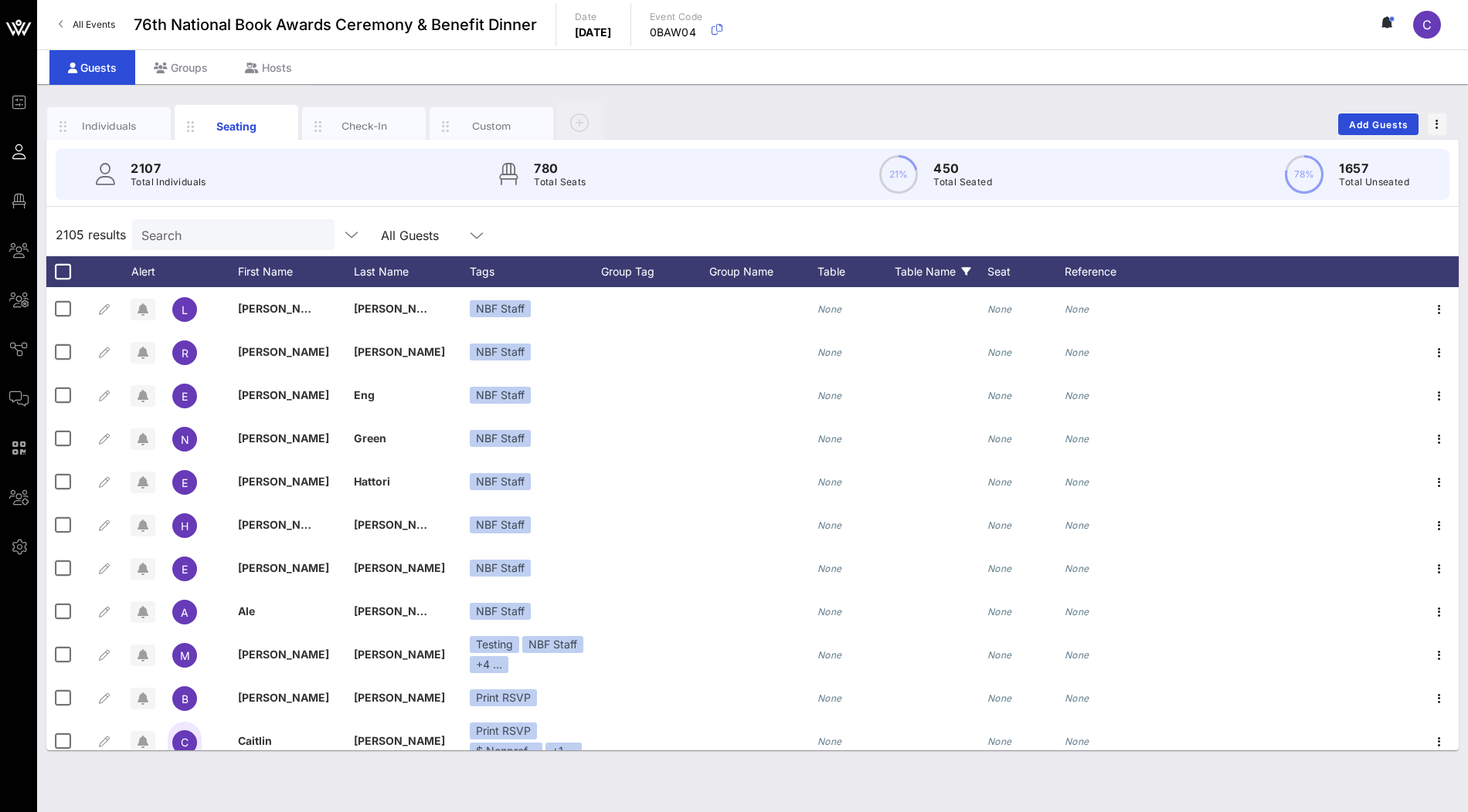
click at [927, 275] on div "Table Name" at bounding box center [941, 271] width 93 height 31
click at [832, 275] on div "Table" at bounding box center [856, 271] width 78 height 31
click at [917, 237] on div "2105 results Search All Guests" at bounding box center [752, 234] width 1412 height 43
click at [922, 266] on div "Table Name" at bounding box center [941, 271] width 93 height 31
click at [973, 233] on div "2105 results Search All Guests" at bounding box center [752, 234] width 1412 height 43
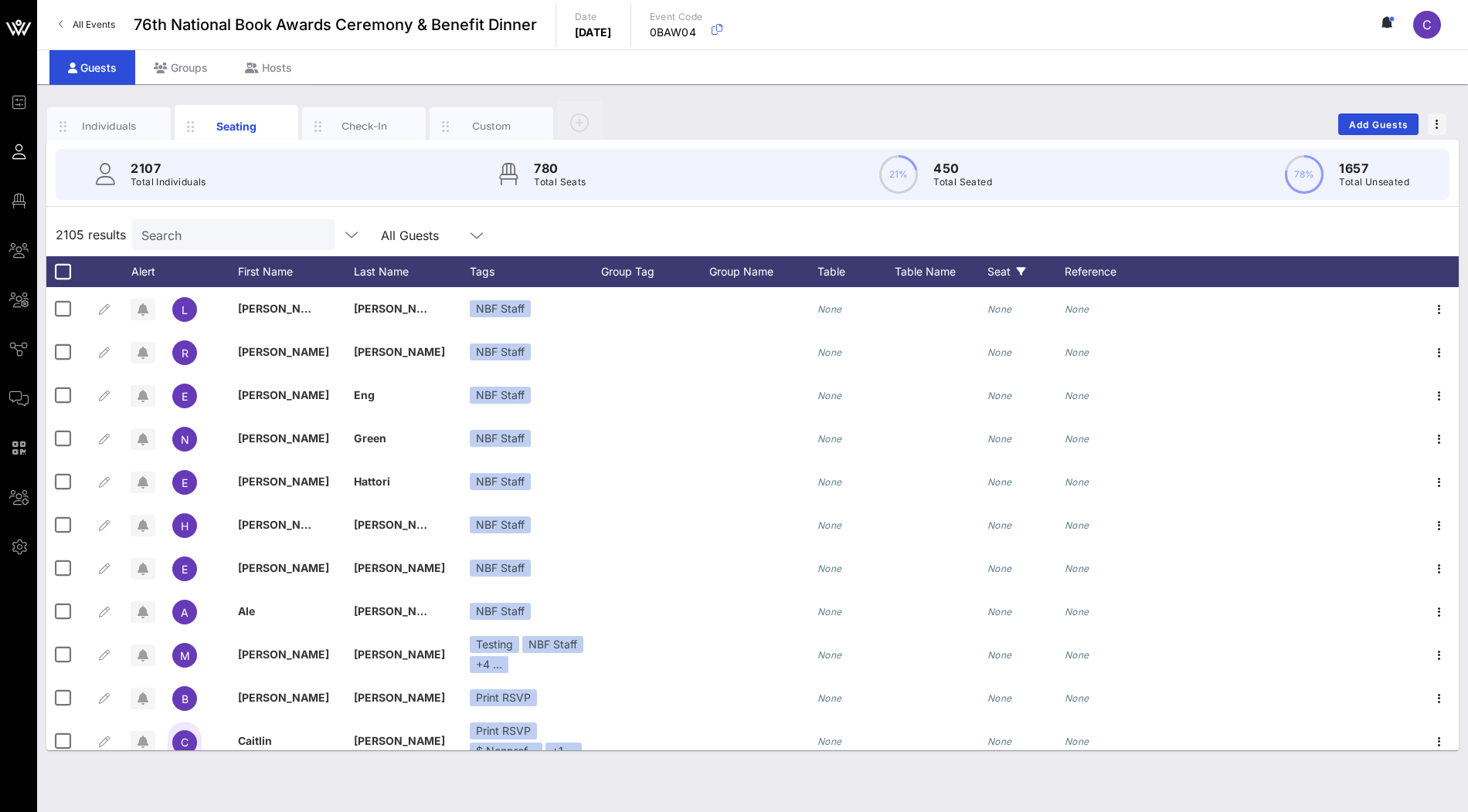
click at [1003, 278] on div "Seat" at bounding box center [1026, 271] width 78 height 31
click at [1011, 232] on div "2105 results Search All Guests" at bounding box center [752, 234] width 1412 height 43
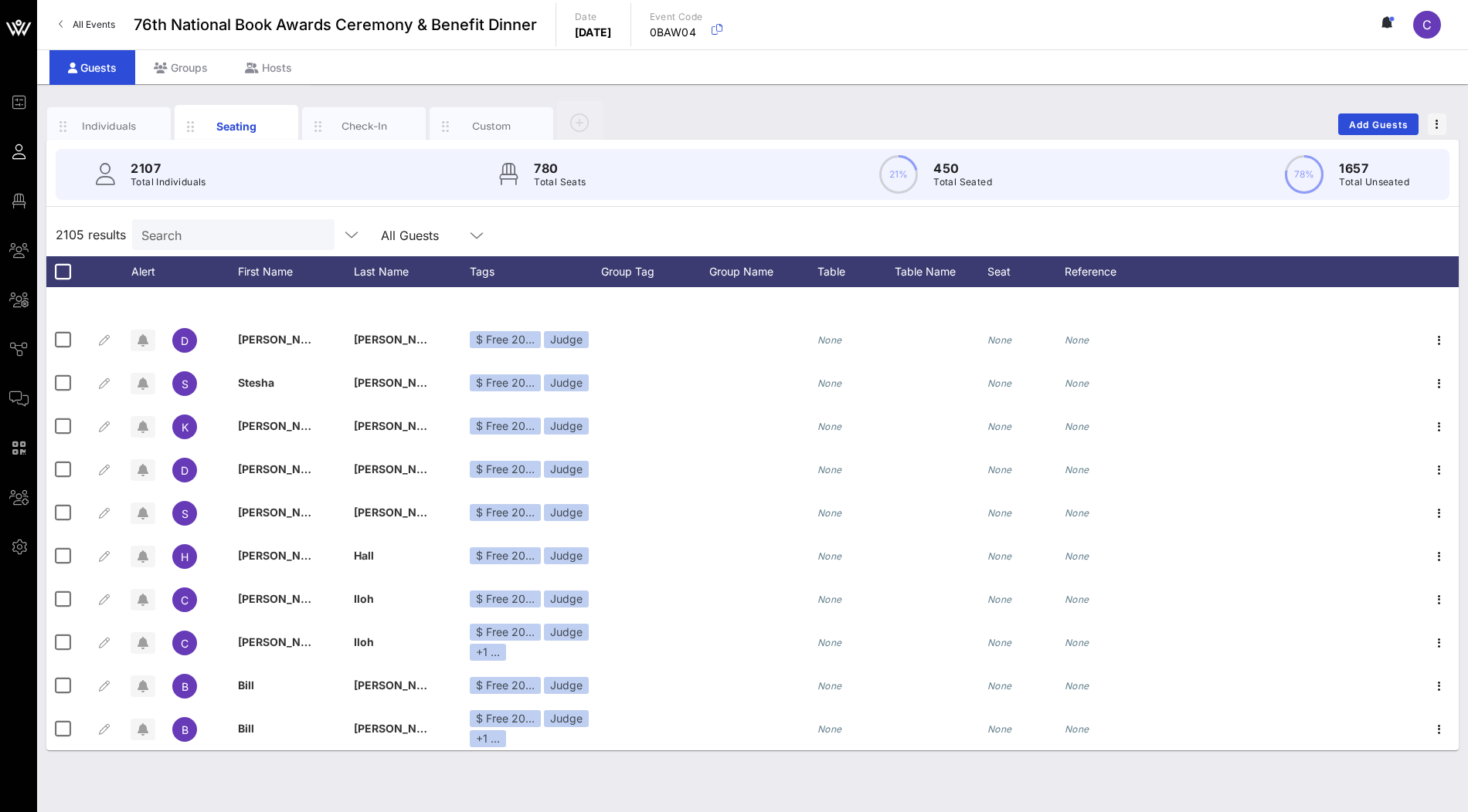
scroll to position [1771, 0]
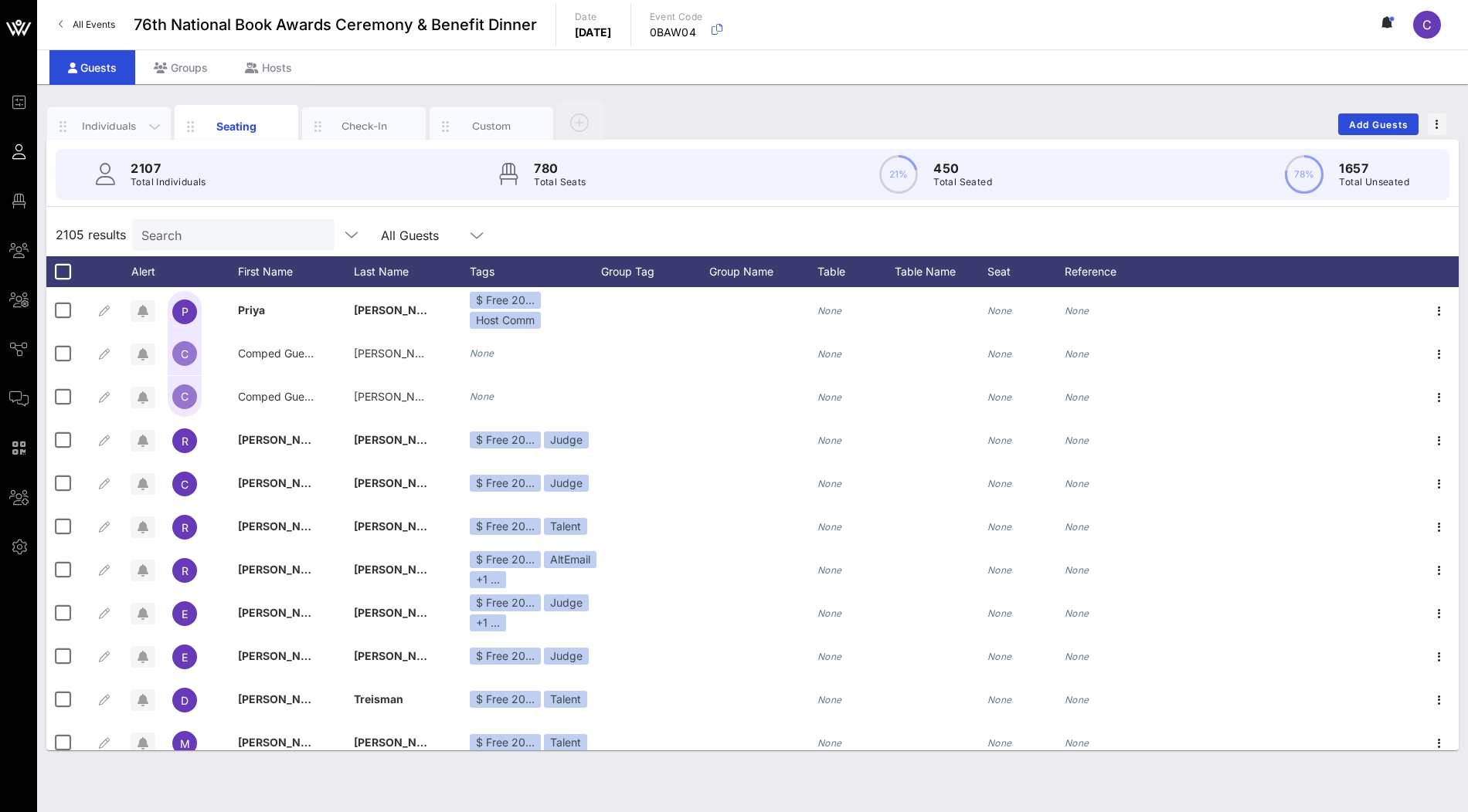
click at [125, 128] on div "Individuals" at bounding box center [110, 126] width 69 height 14
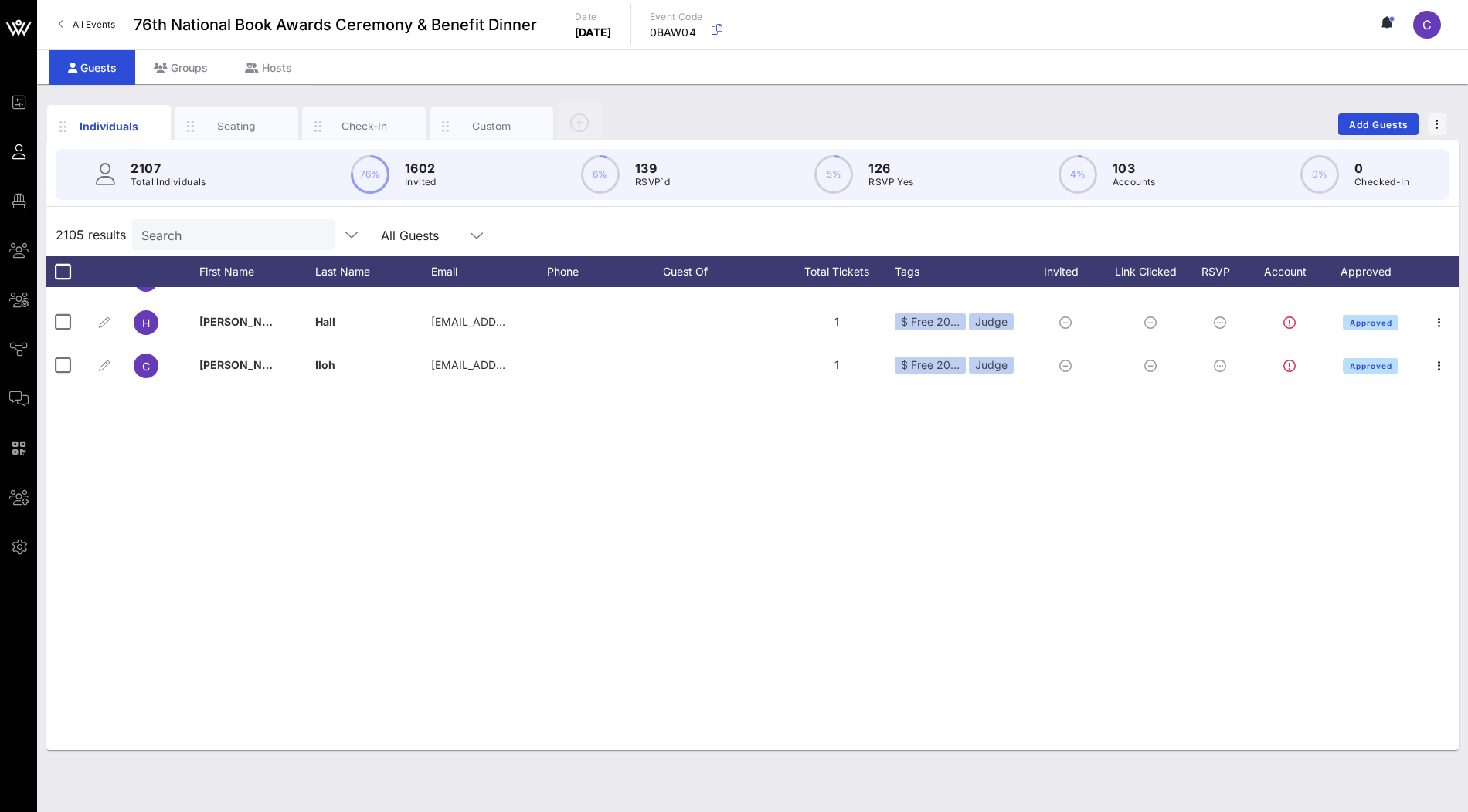
scroll to position [0, 0]
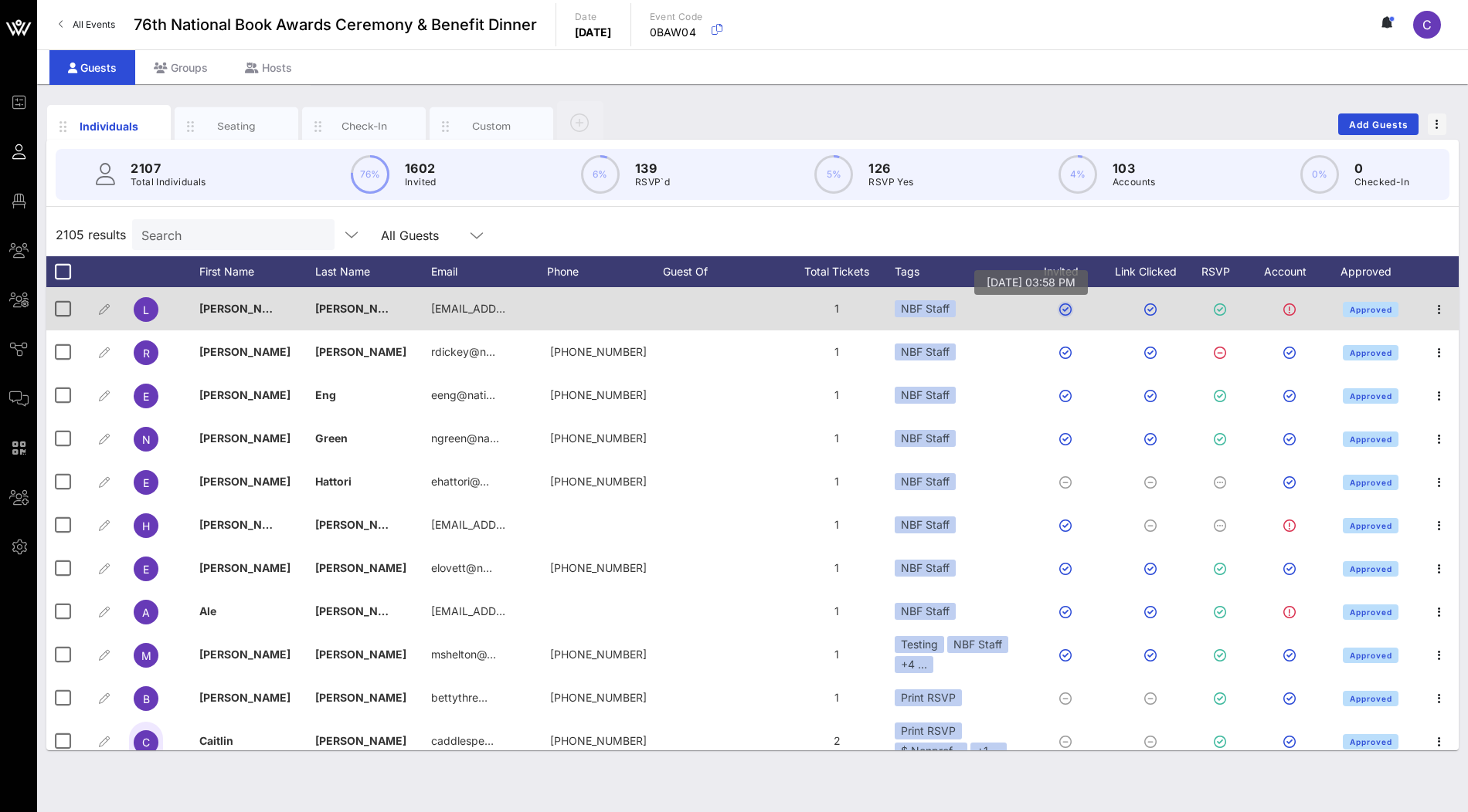
click at [1066, 308] on button "button" at bounding box center [1065, 309] width 12 height 12
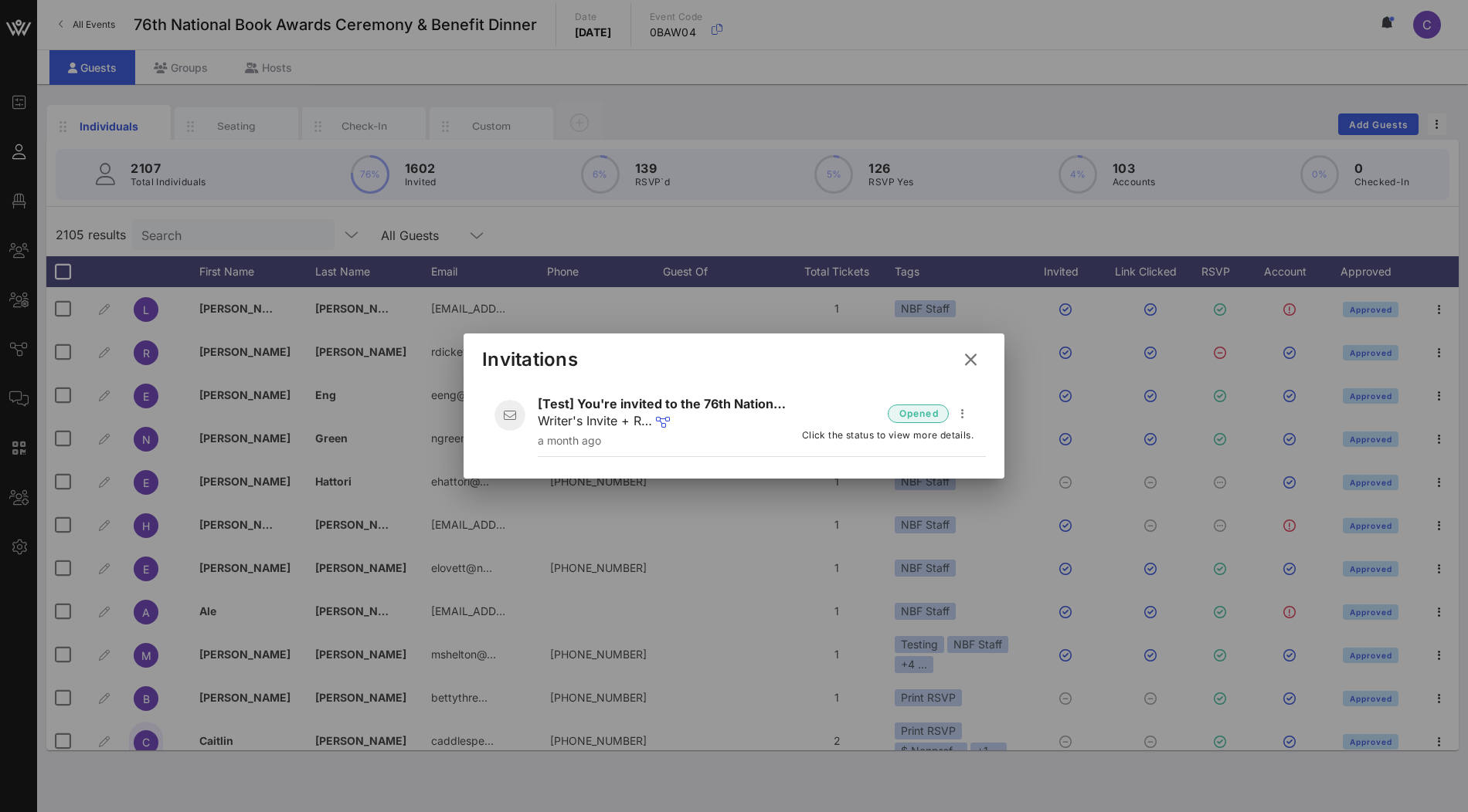
click at [971, 354] on icon at bounding box center [971, 359] width 21 height 18
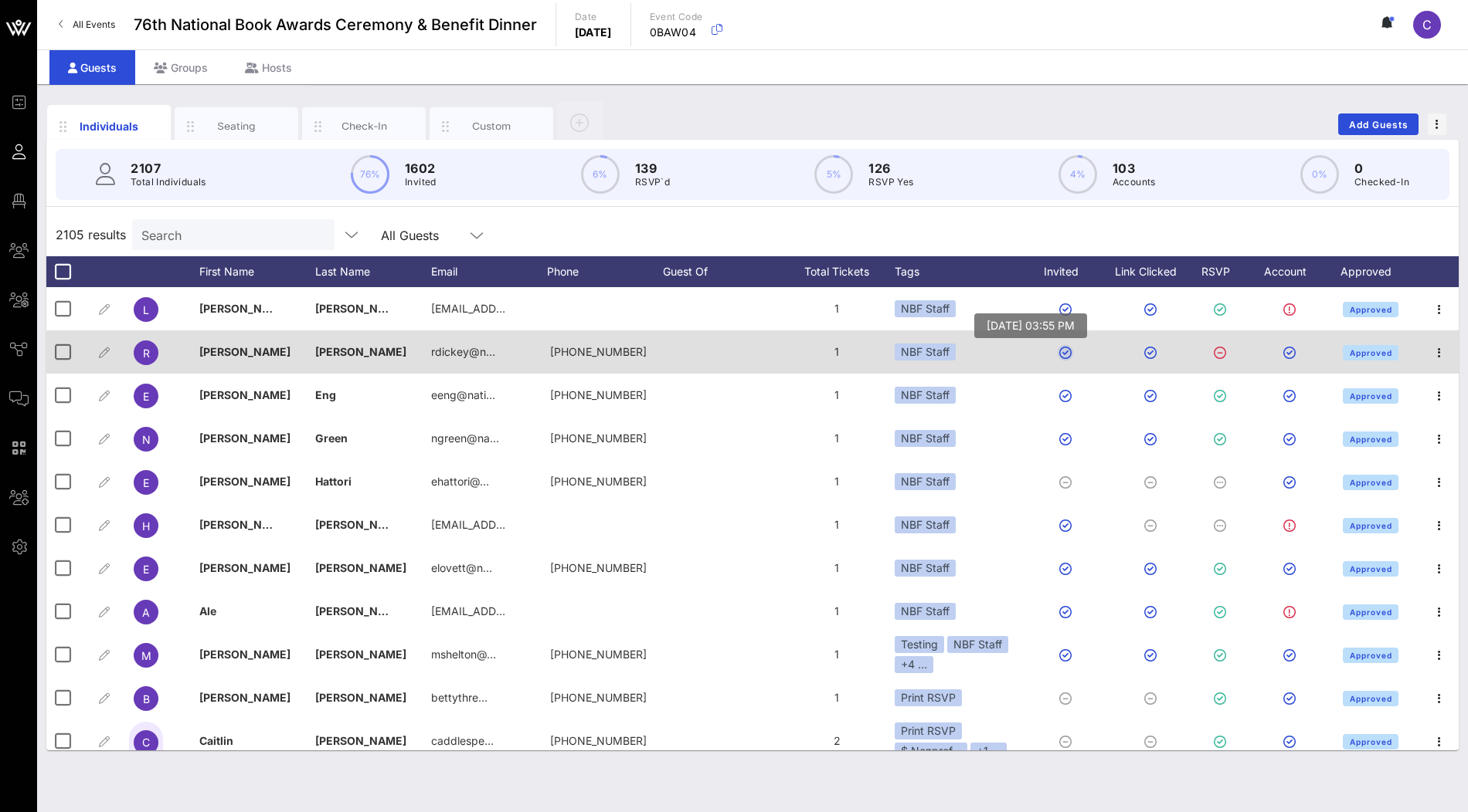
click at [1068, 354] on button "button" at bounding box center [1065, 352] width 12 height 12
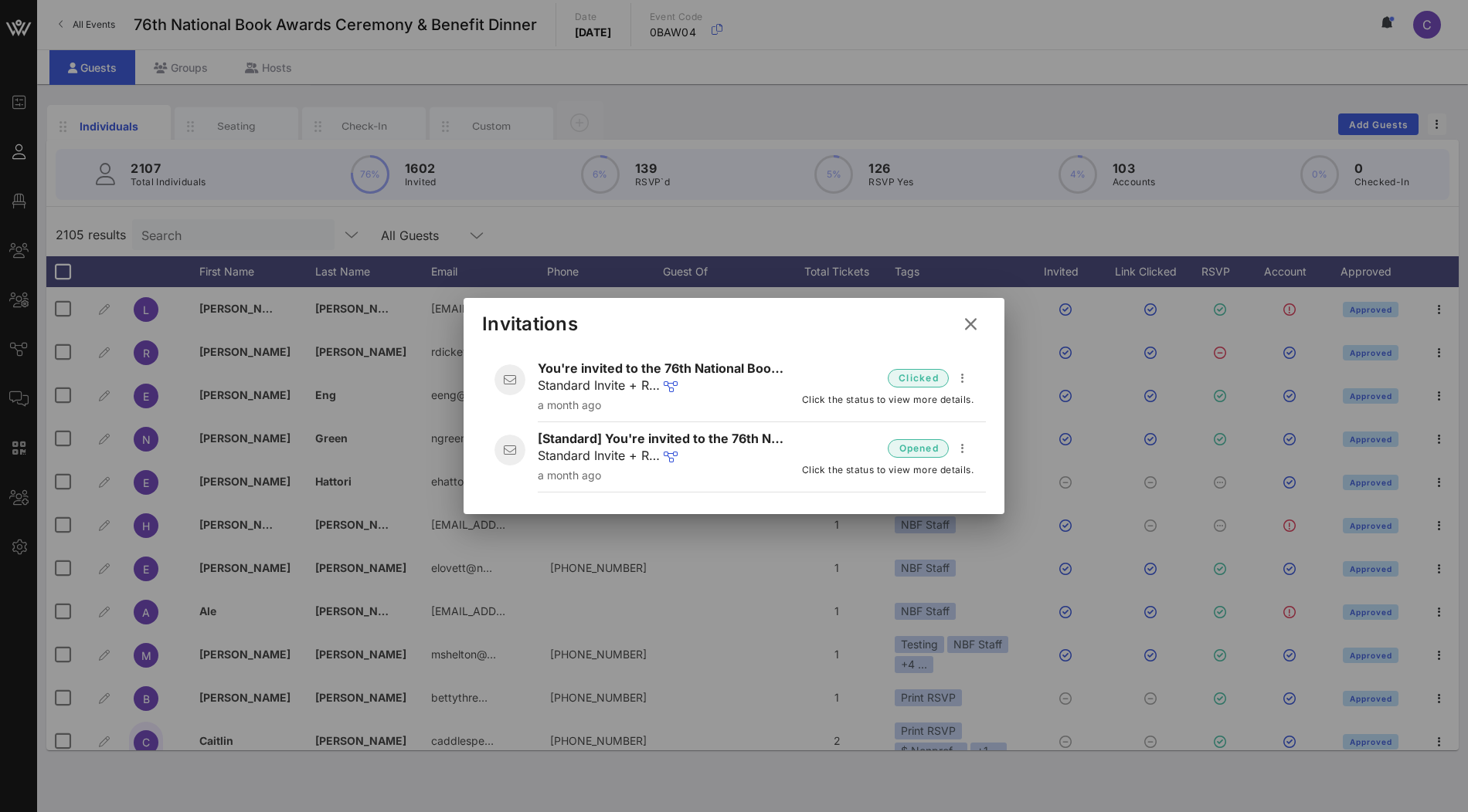
click at [969, 328] on icon at bounding box center [971, 324] width 21 height 18
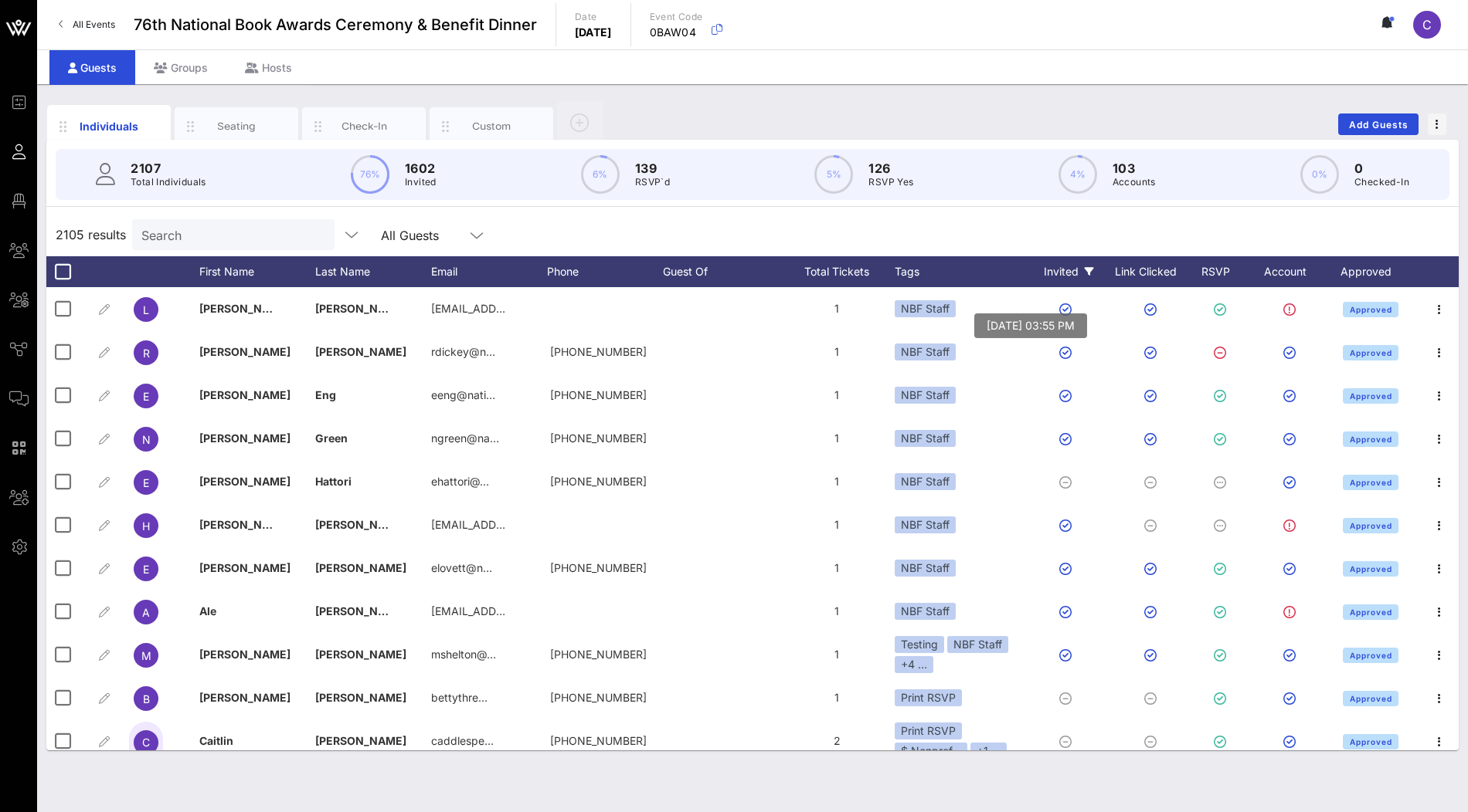
click at [1079, 279] on div "Invited" at bounding box center [1069, 271] width 85 height 31
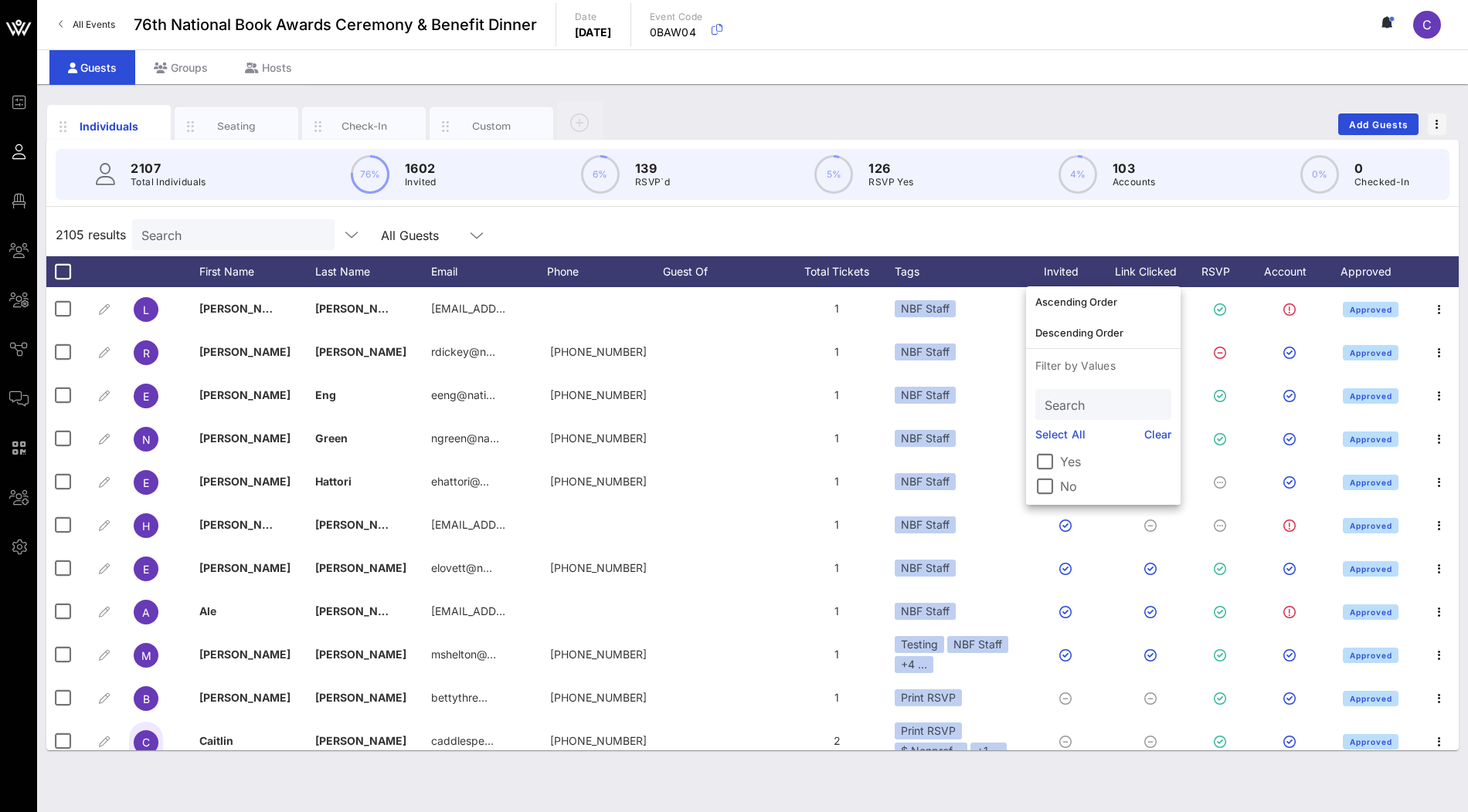
click at [1057, 478] on div "No" at bounding box center [1103, 486] width 136 height 18
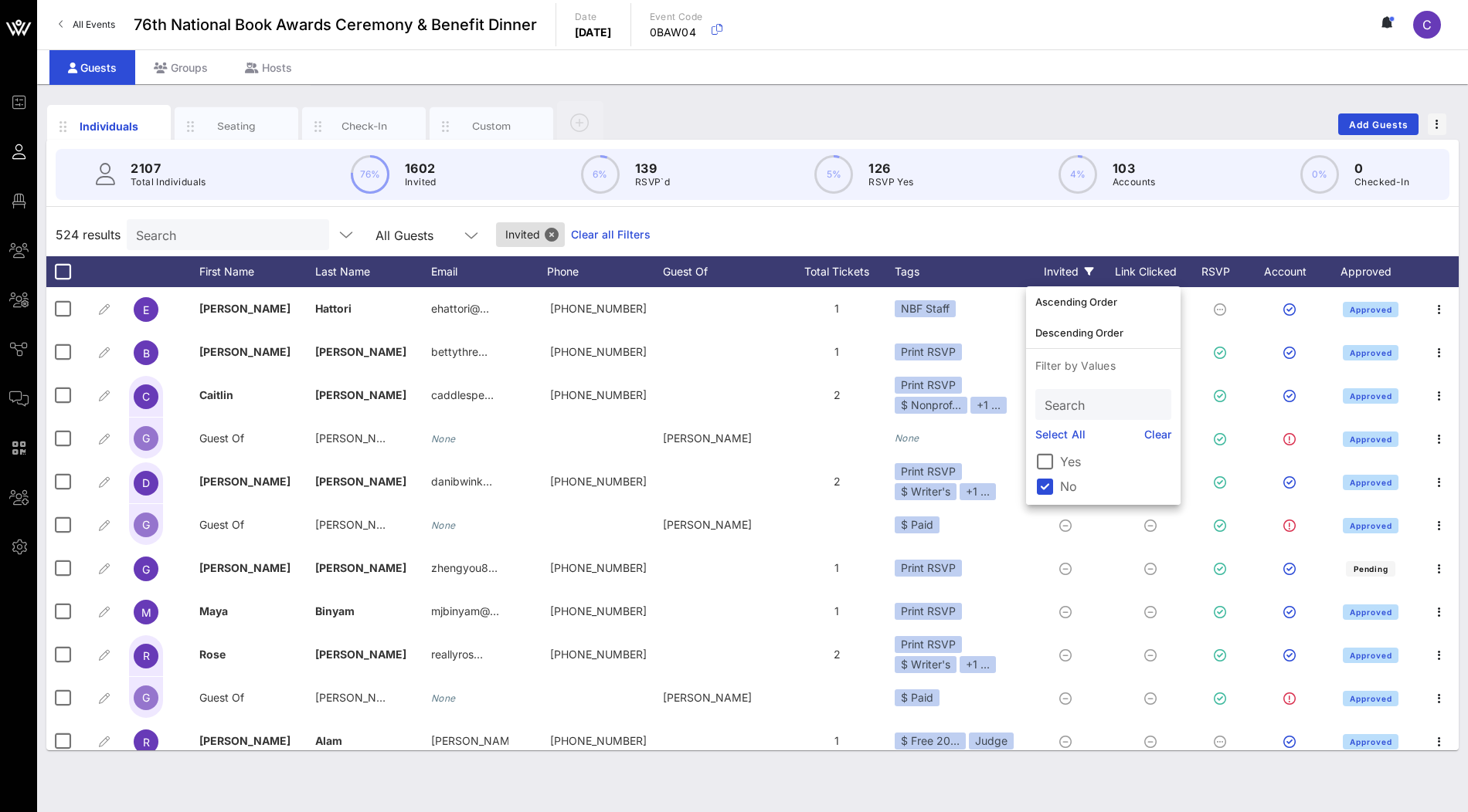
click at [1023, 213] on div "524 results Search All Guests Invited Clear all Filters" at bounding box center [752, 234] width 1412 height 43
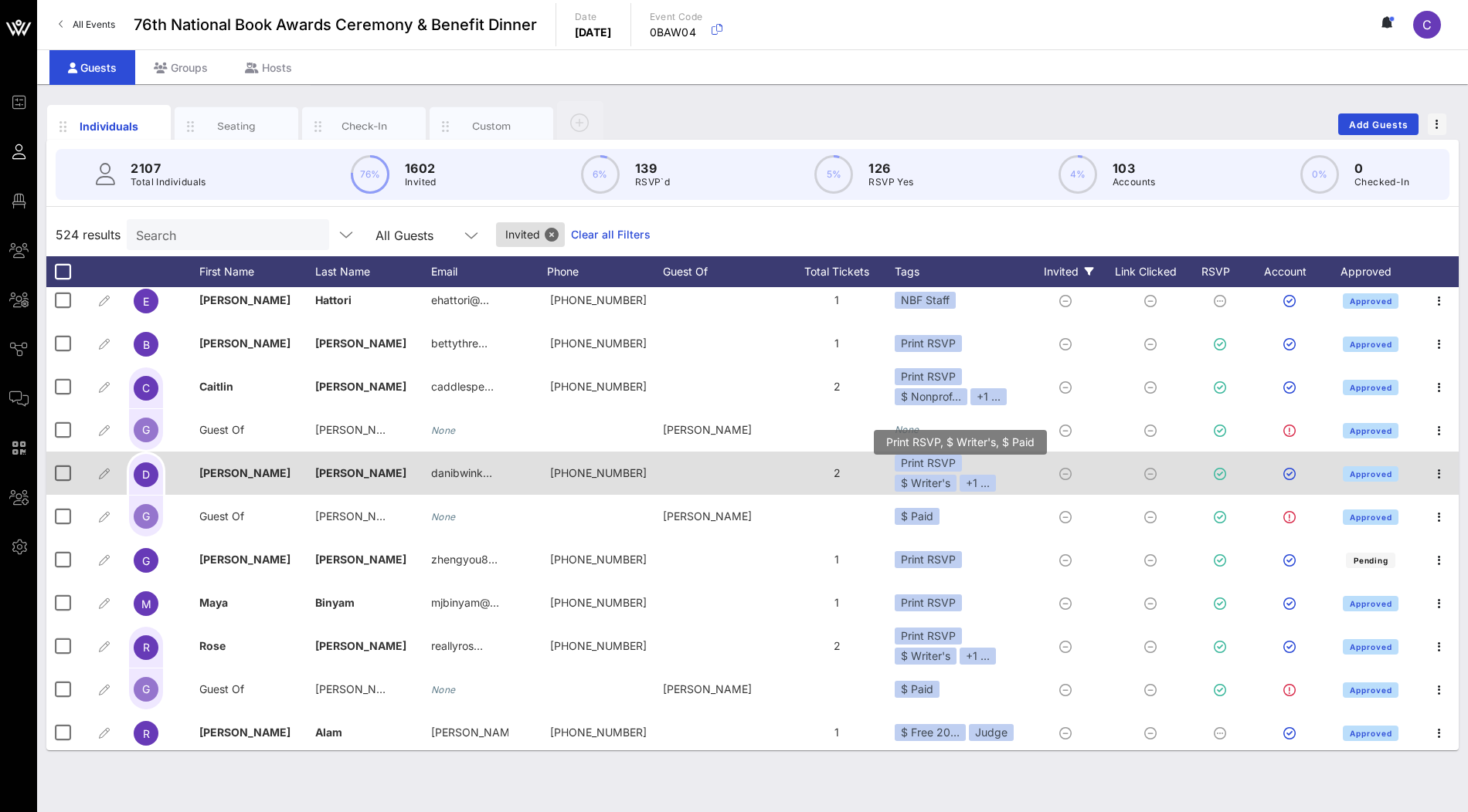
scroll to position [5, 0]
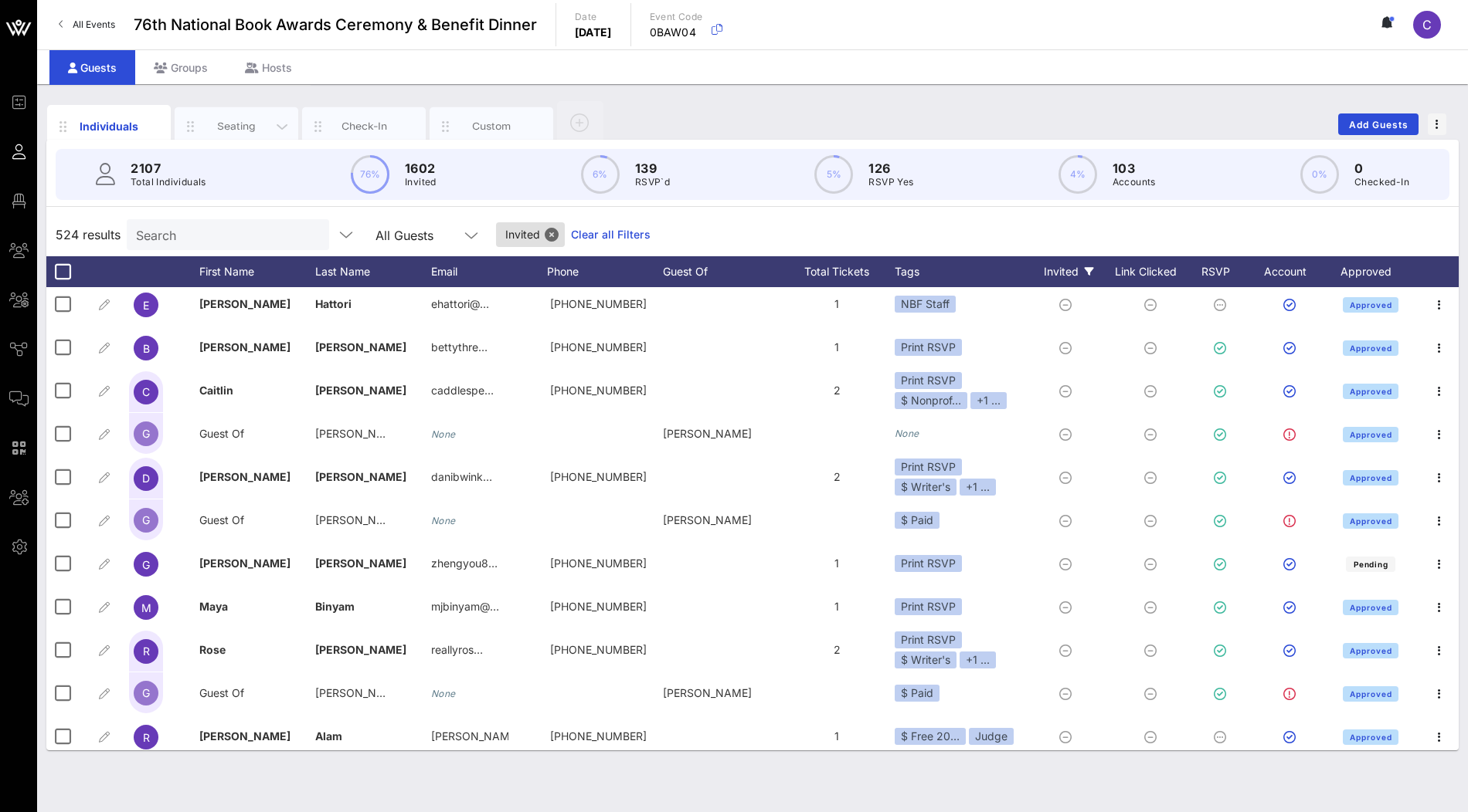
click at [246, 125] on div "Seating" at bounding box center [237, 126] width 69 height 14
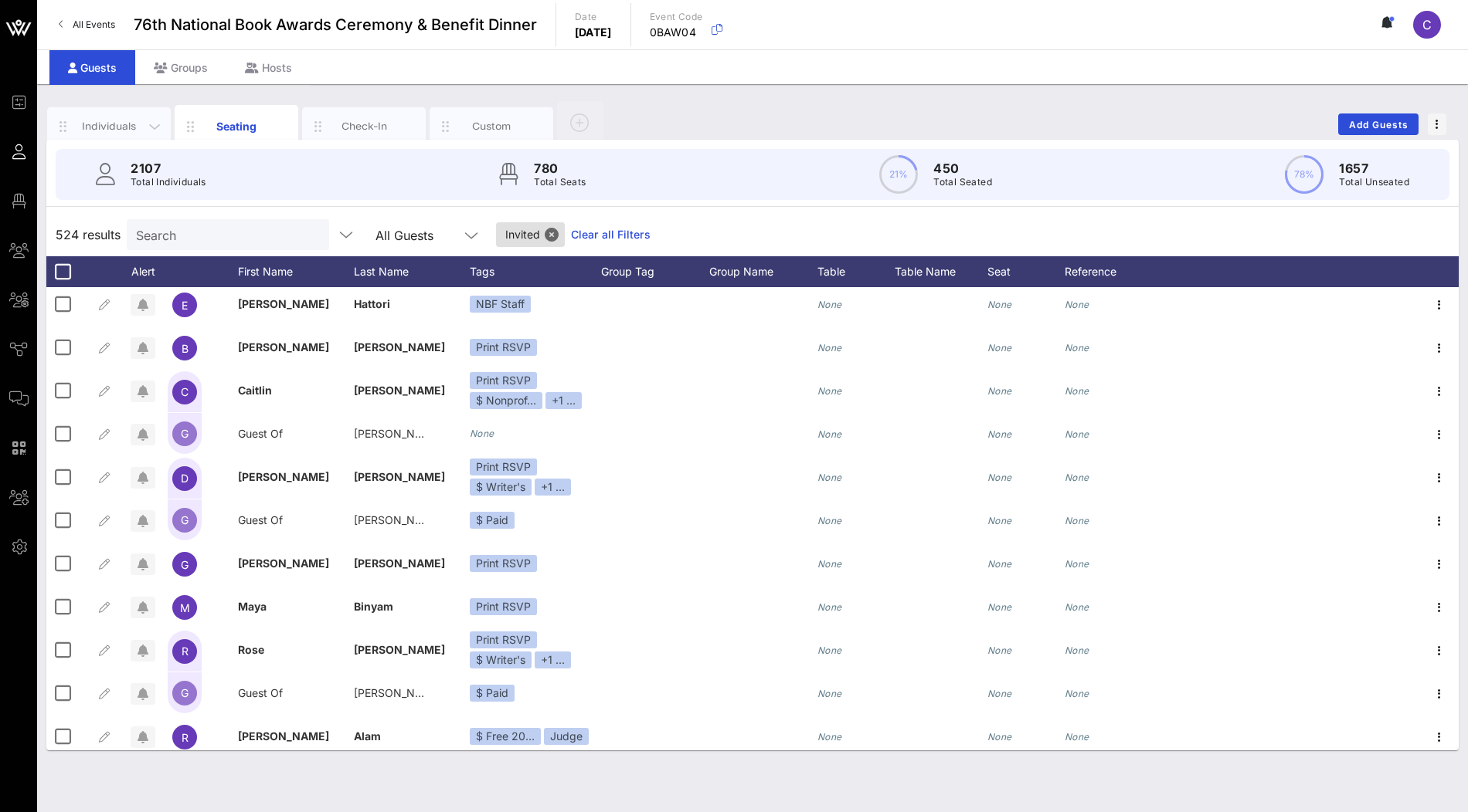
click at [119, 129] on div "Individuals" at bounding box center [110, 126] width 69 height 14
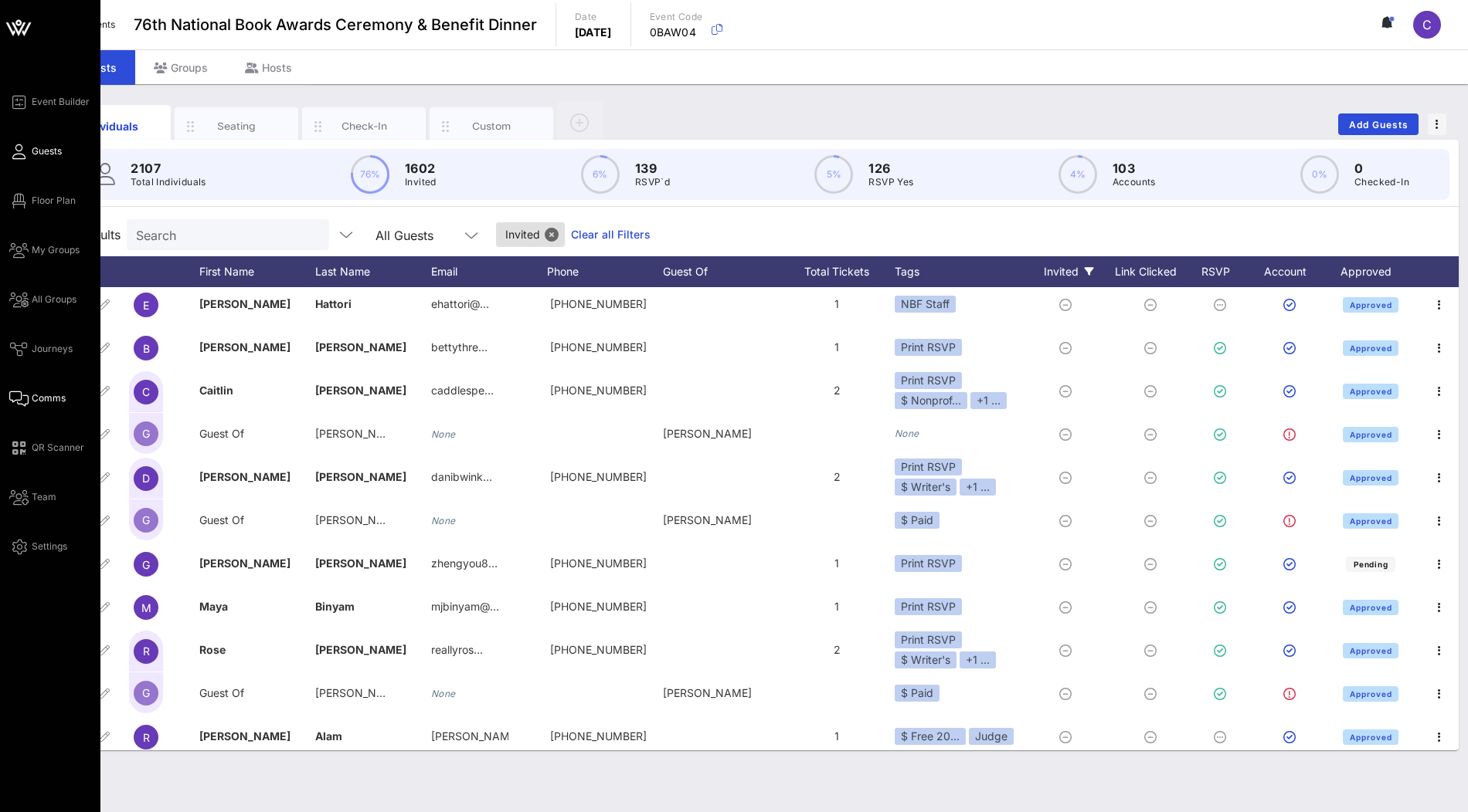
click at [42, 398] on span "Comms" at bounding box center [49, 398] width 34 height 14
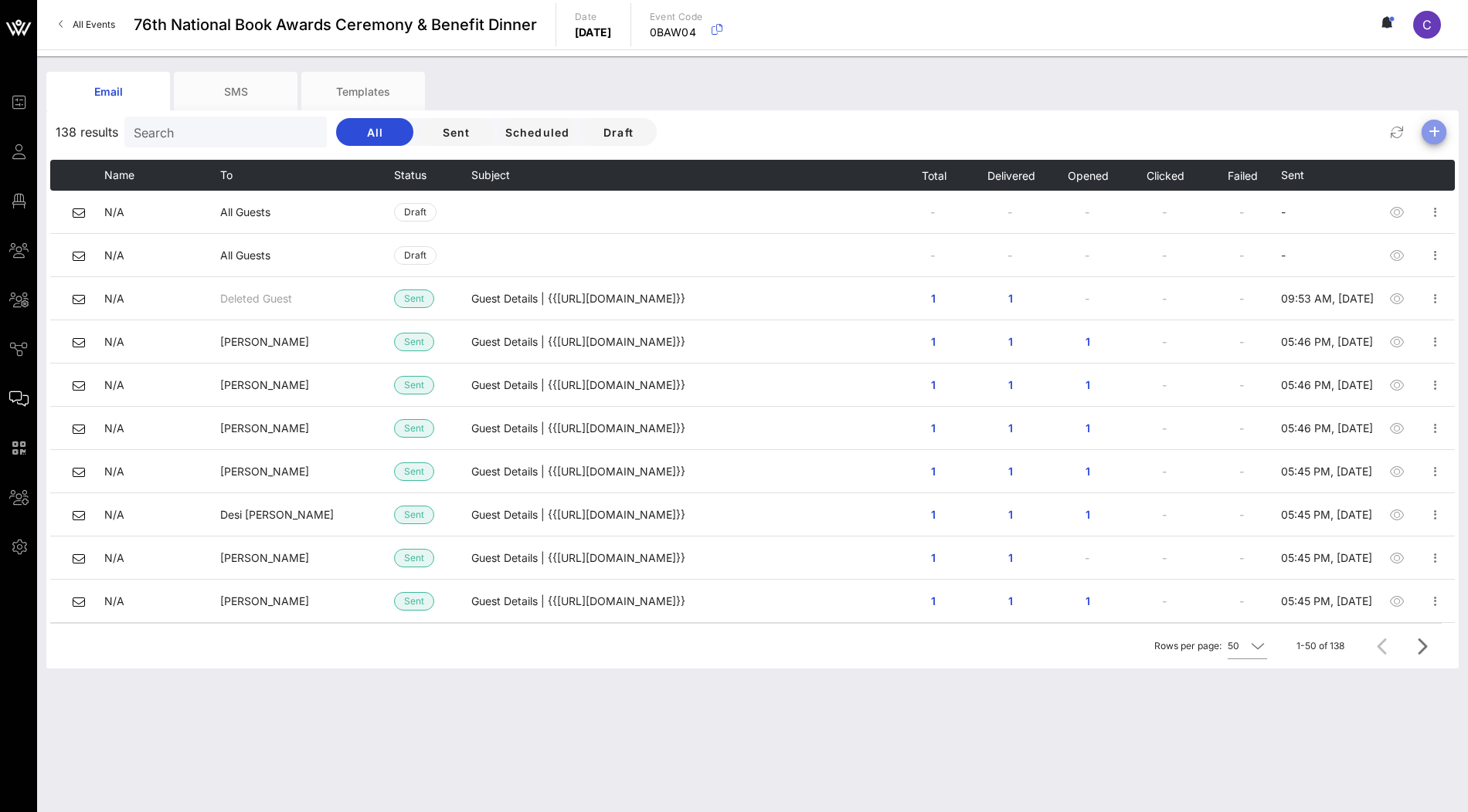
click at [1434, 138] on icon "button" at bounding box center [1434, 131] width 18 height 18
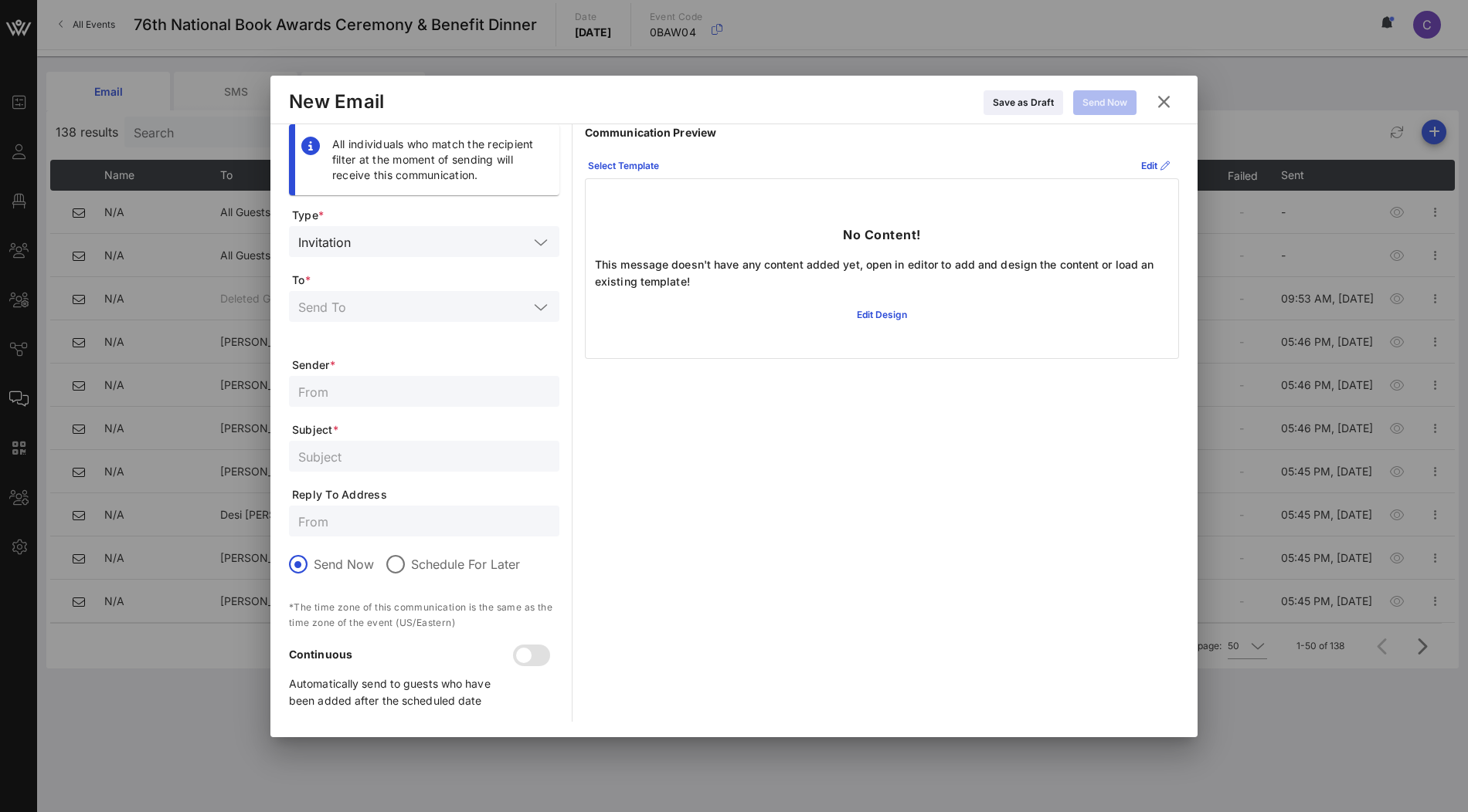
click at [497, 294] on div at bounding box center [424, 306] width 252 height 31
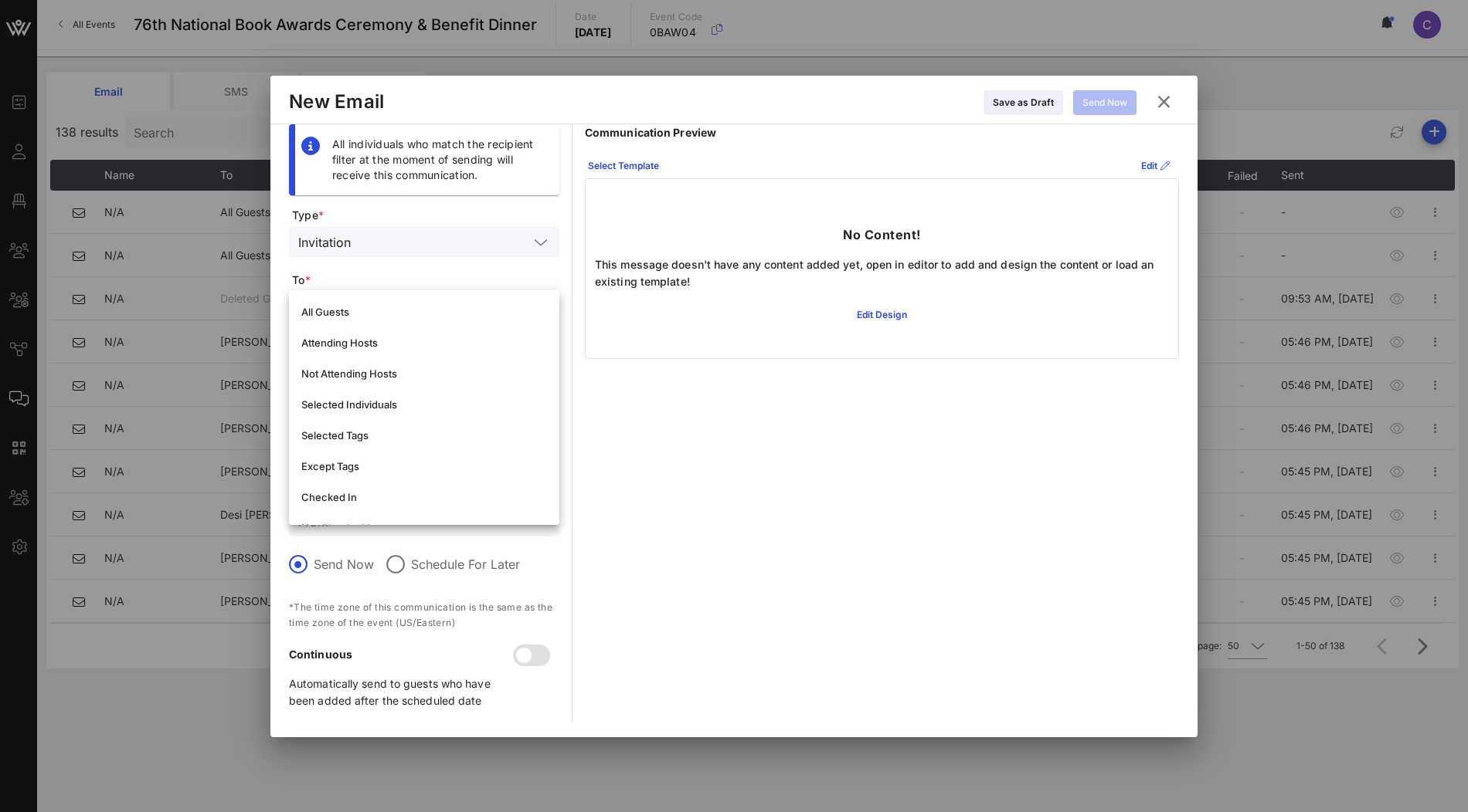
click at [1169, 110] on button at bounding box center [1164, 102] width 30 height 28
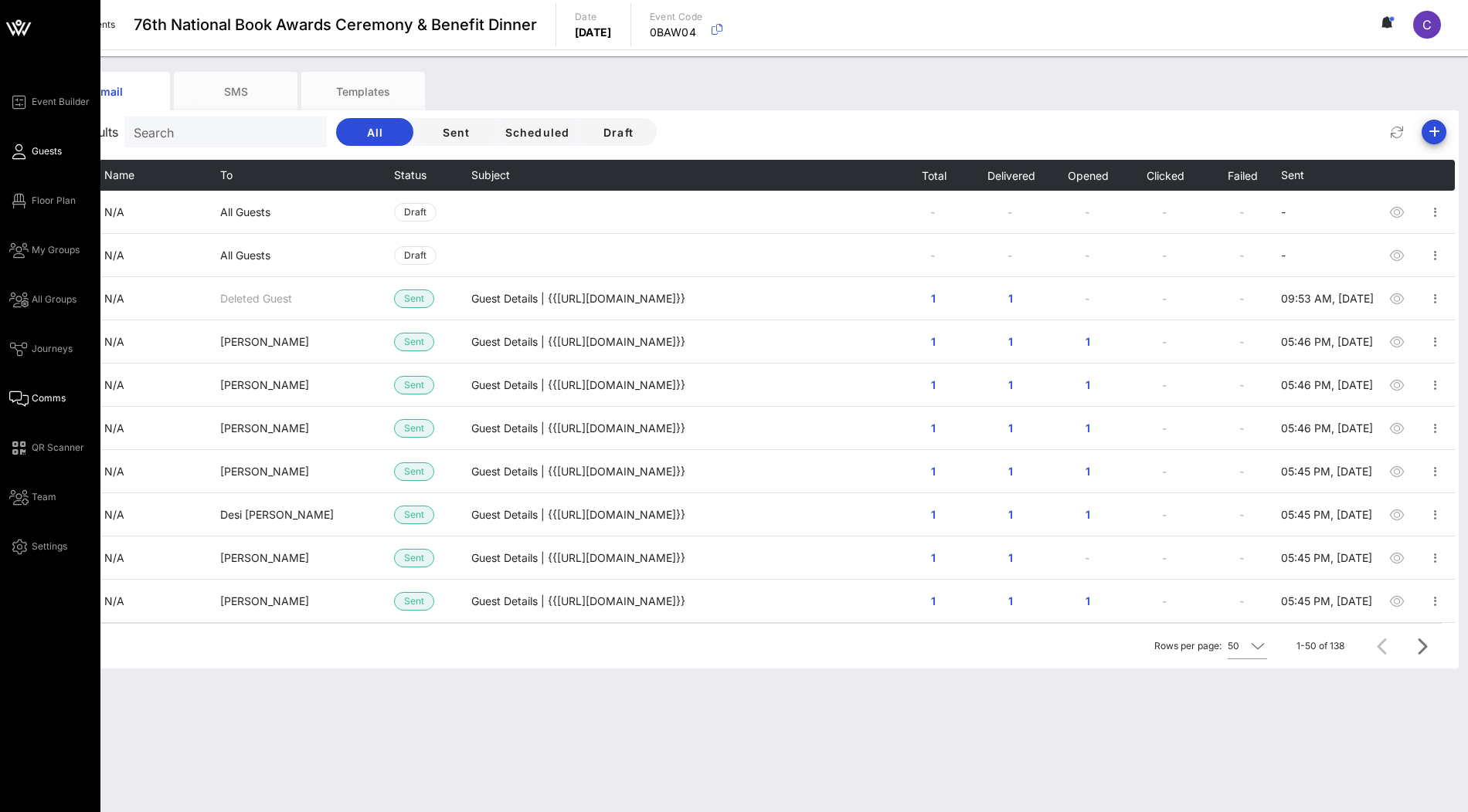
click at [30, 154] on link "Guests" at bounding box center [36, 151] width 53 height 18
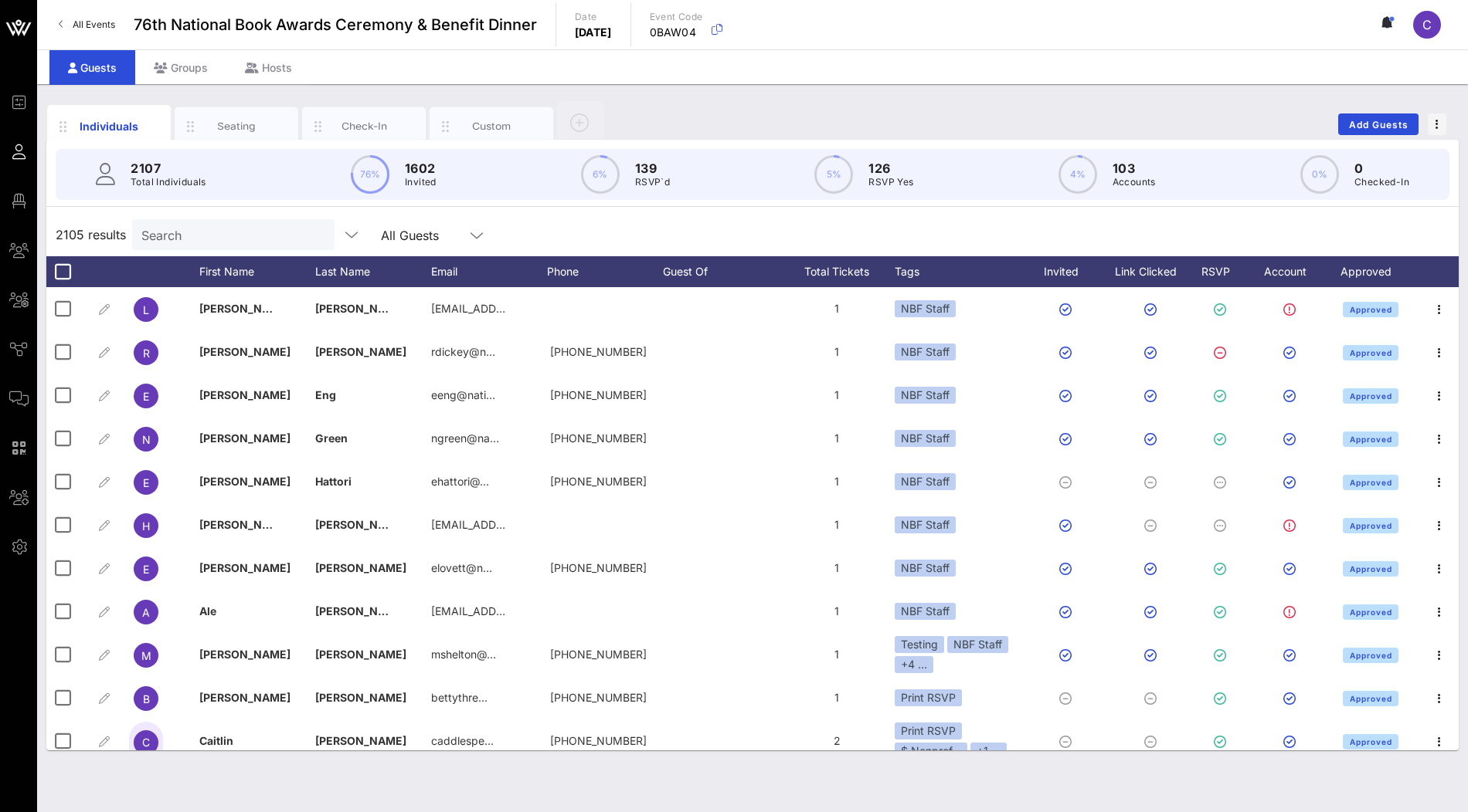
click at [381, 231] on div "All Guests" at bounding box center [410, 235] width 58 height 14
click at [379, 268] on div "Primary Guests" at bounding box center [395, 270] width 99 height 12
click at [506, 231] on div "2077 results Search Primary Guests" at bounding box center [752, 234] width 1412 height 43
click at [244, 125] on div "Seating" at bounding box center [237, 126] width 69 height 14
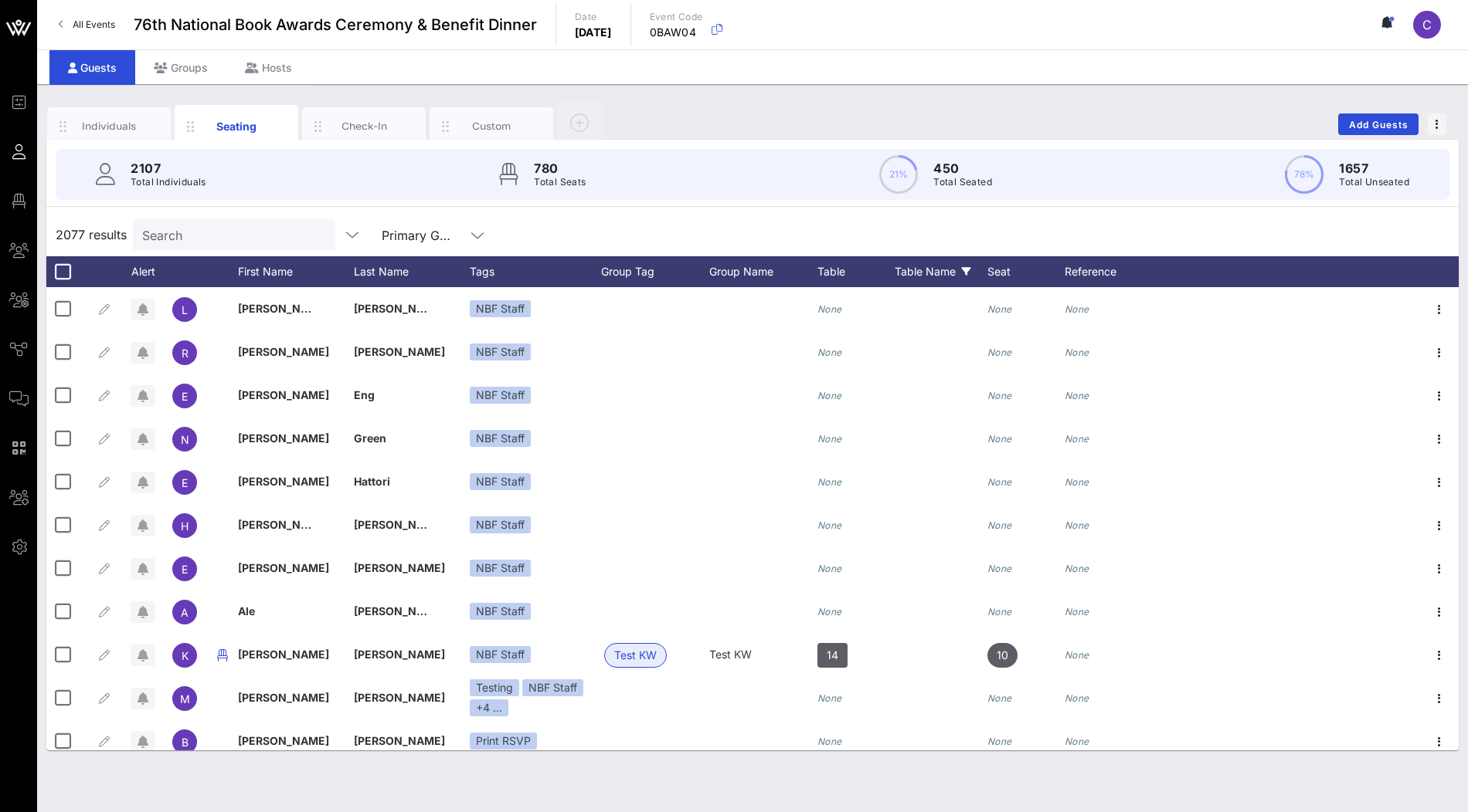
click at [945, 276] on div "Table Name" at bounding box center [941, 271] width 93 height 31
click at [964, 234] on div "2077 results Search Primary Guests" at bounding box center [752, 234] width 1412 height 43
click at [122, 126] on div "Individuals" at bounding box center [110, 126] width 69 height 14
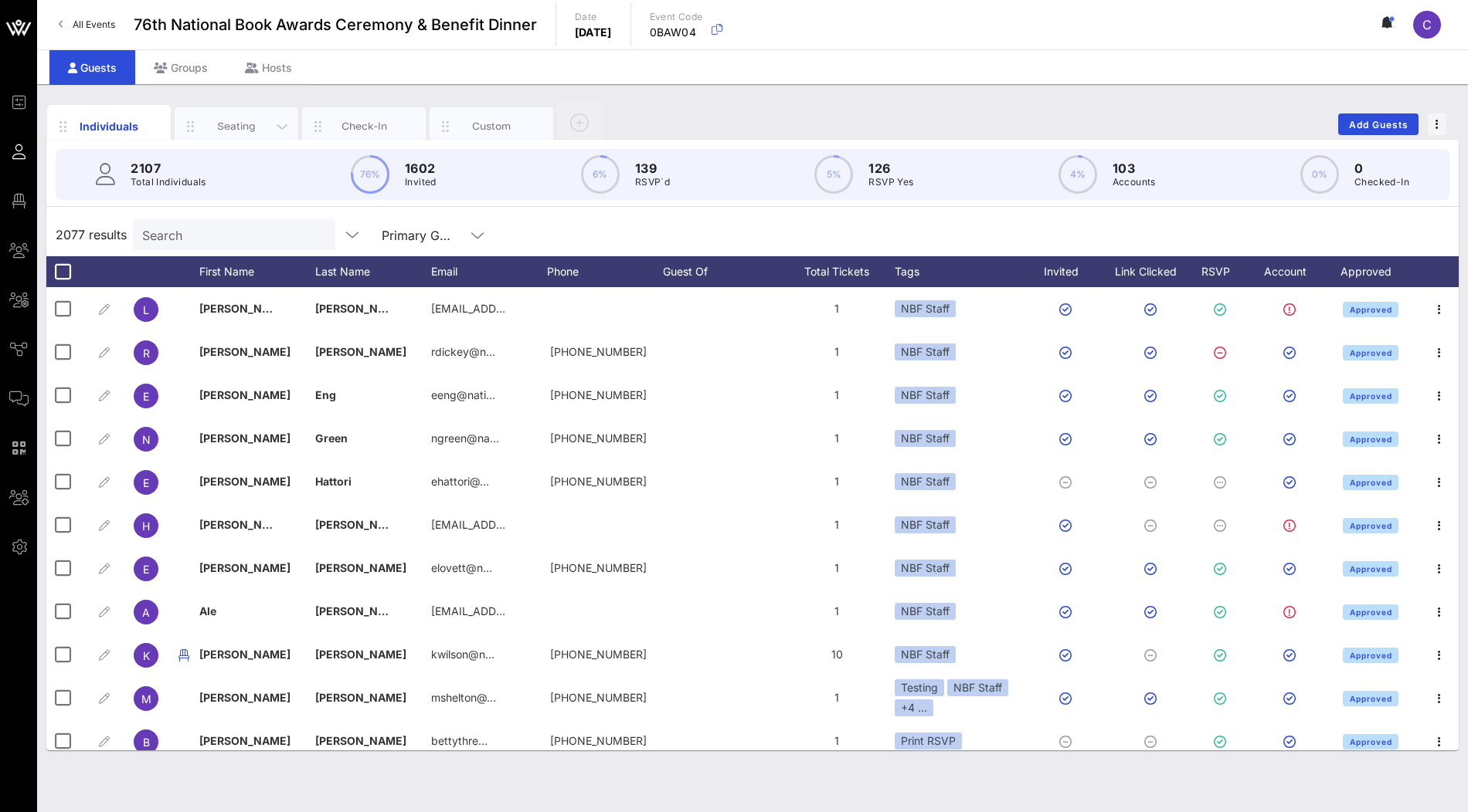
click at [223, 128] on div "Seating" at bounding box center [237, 126] width 69 height 14
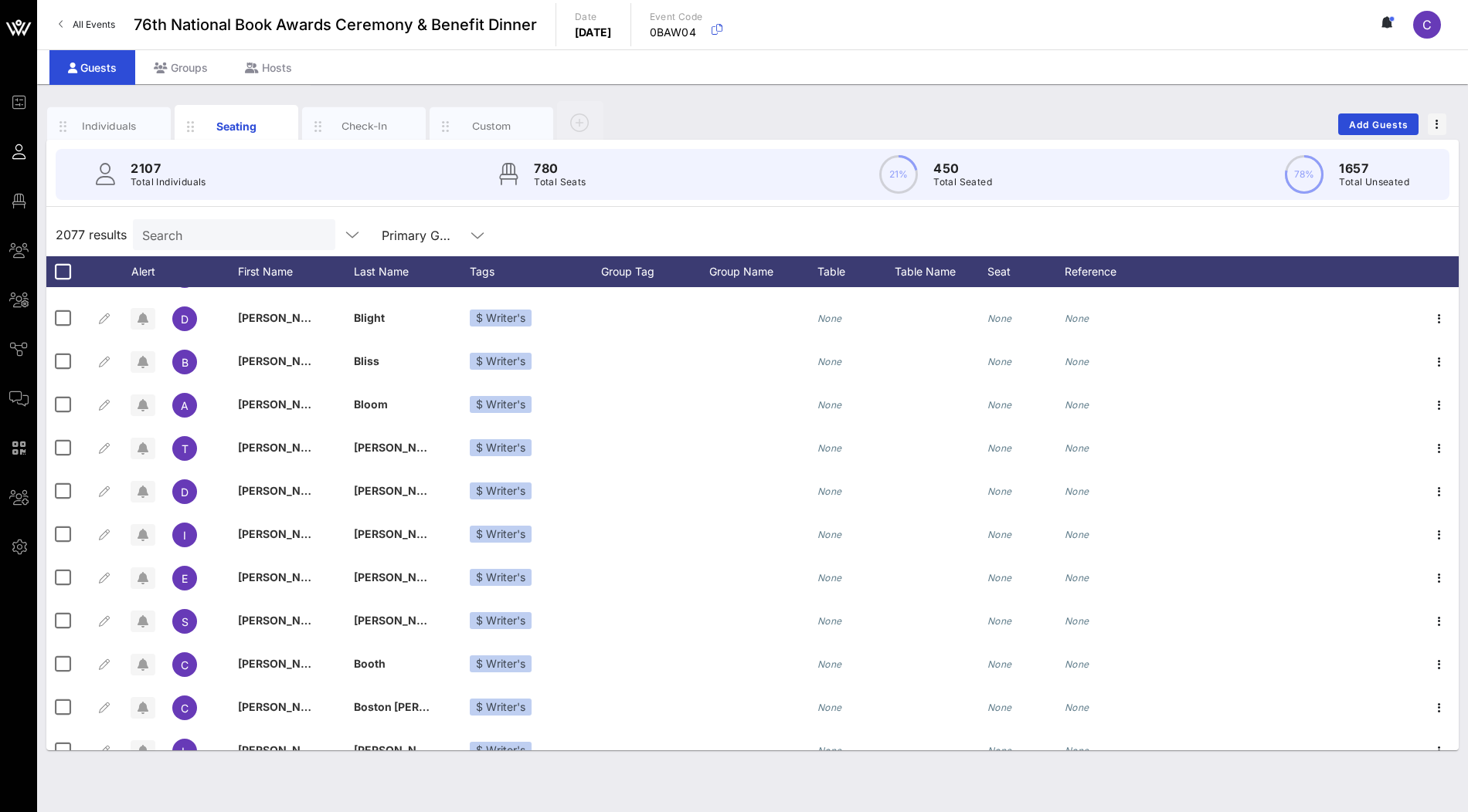
scroll to position [12013, 0]
click at [843, 261] on div "Table" at bounding box center [856, 271] width 78 height 31
click at [831, 227] on div "2077 results Search Primary Guests" at bounding box center [752, 234] width 1412 height 43
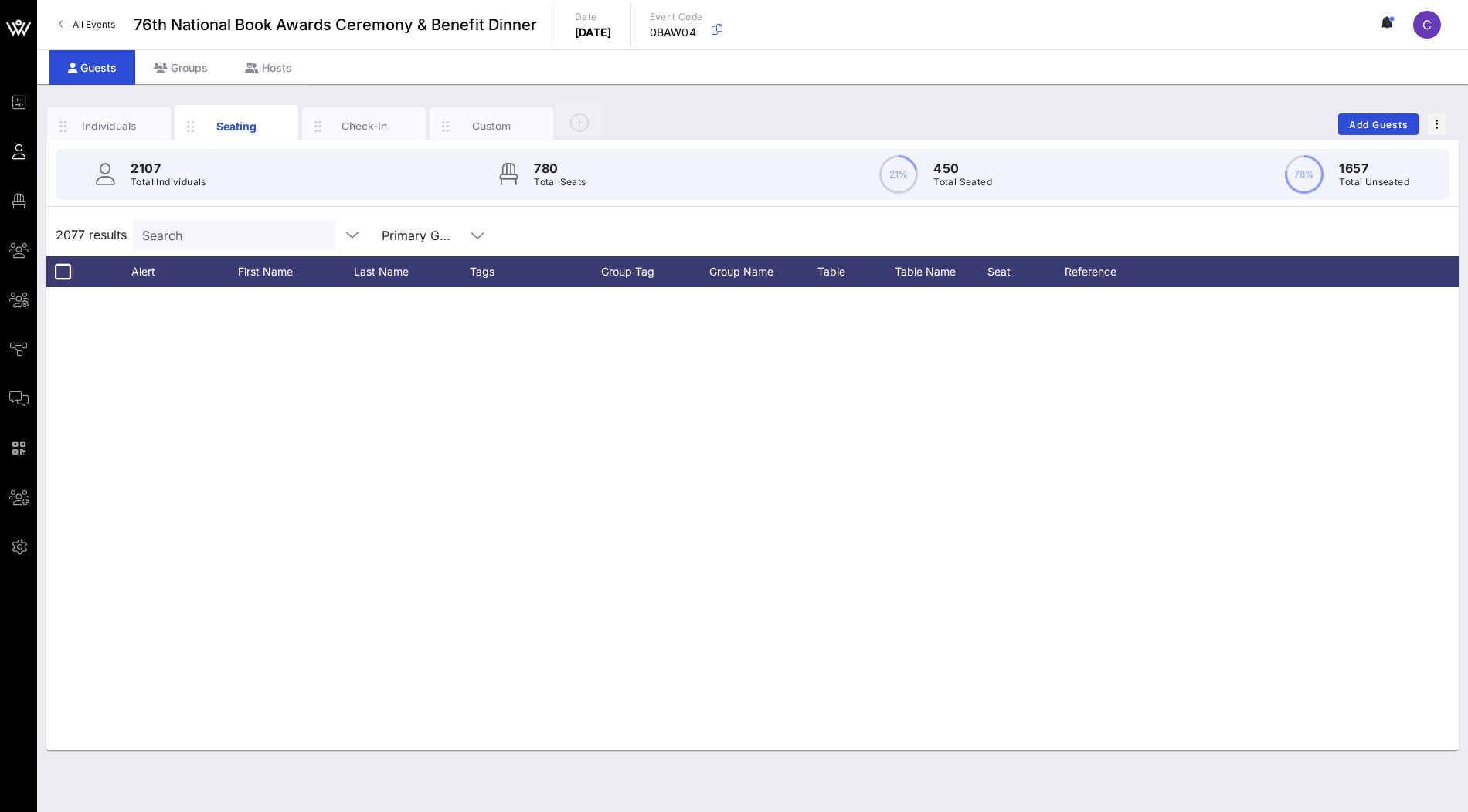
scroll to position [76614, 0]
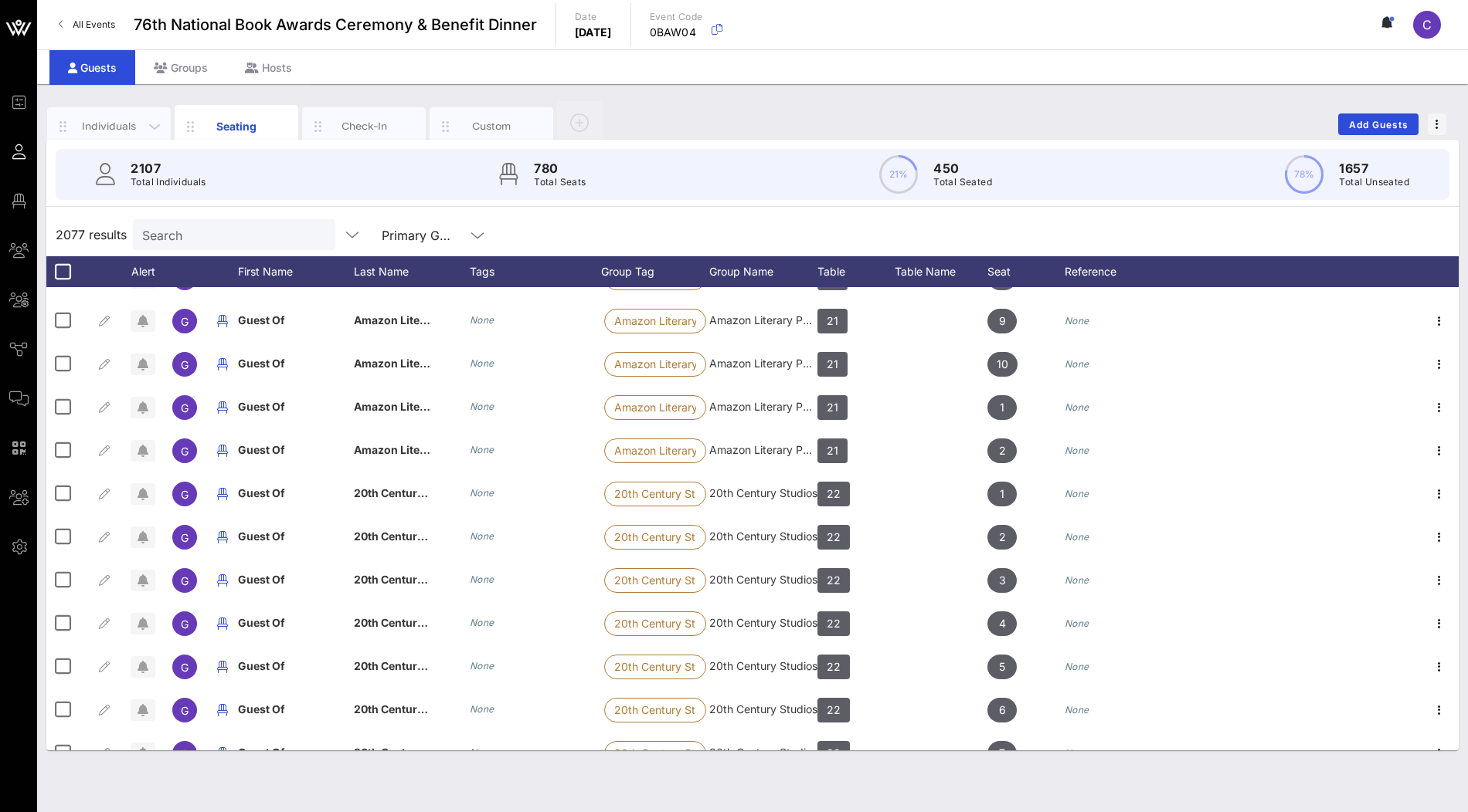
click at [105, 125] on div "Individuals" at bounding box center [110, 126] width 69 height 14
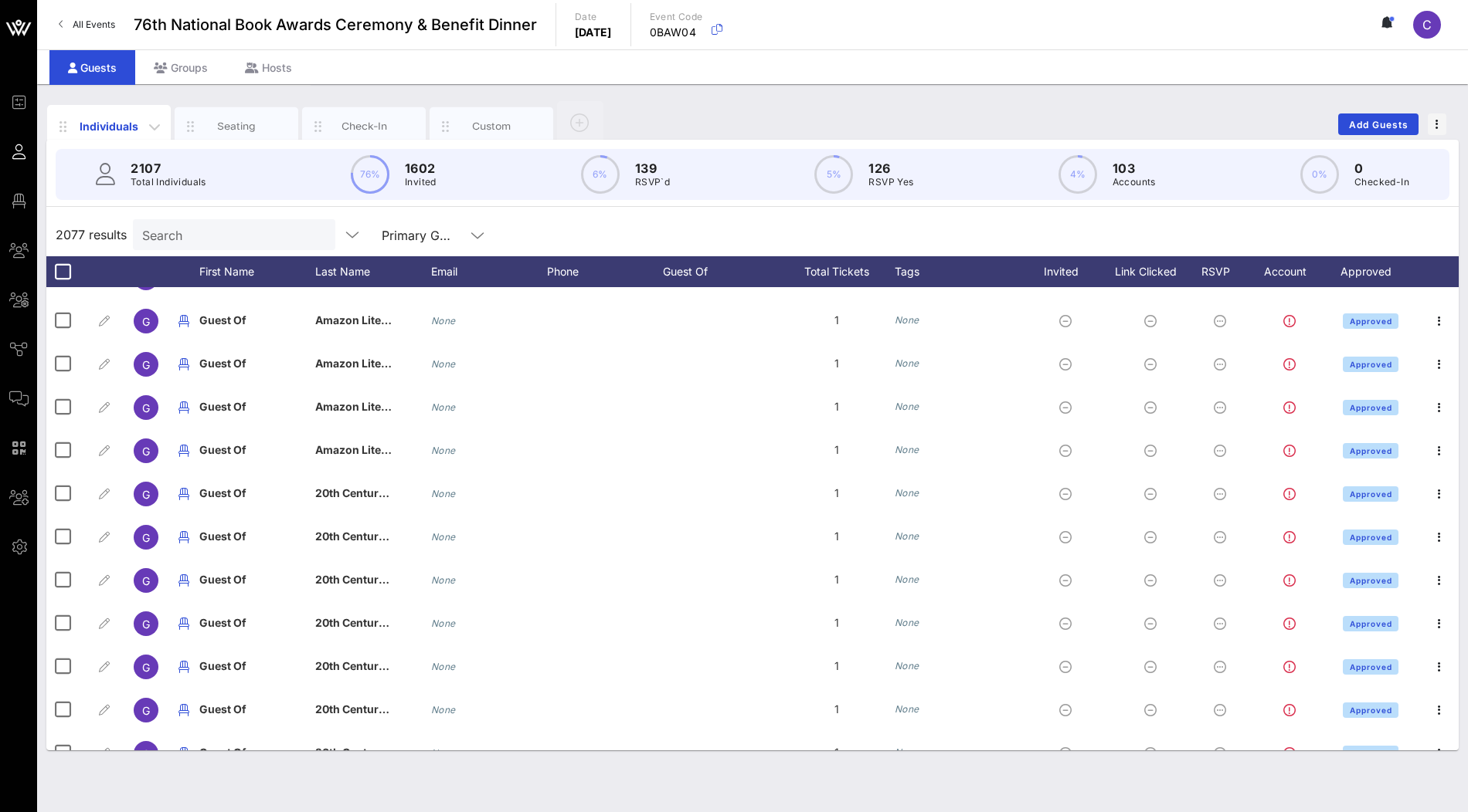
click at [124, 122] on div "Individuals" at bounding box center [110, 126] width 69 height 16
click at [522, 232] on div "2077 results Search Primary Guests" at bounding box center [752, 234] width 1412 height 43
click at [122, 135] on div "Individuals" at bounding box center [109, 126] width 123 height 42
click at [471, 241] on icon at bounding box center [477, 235] width 14 height 18
click at [389, 242] on div "All Guests" at bounding box center [396, 239] width 99 height 12
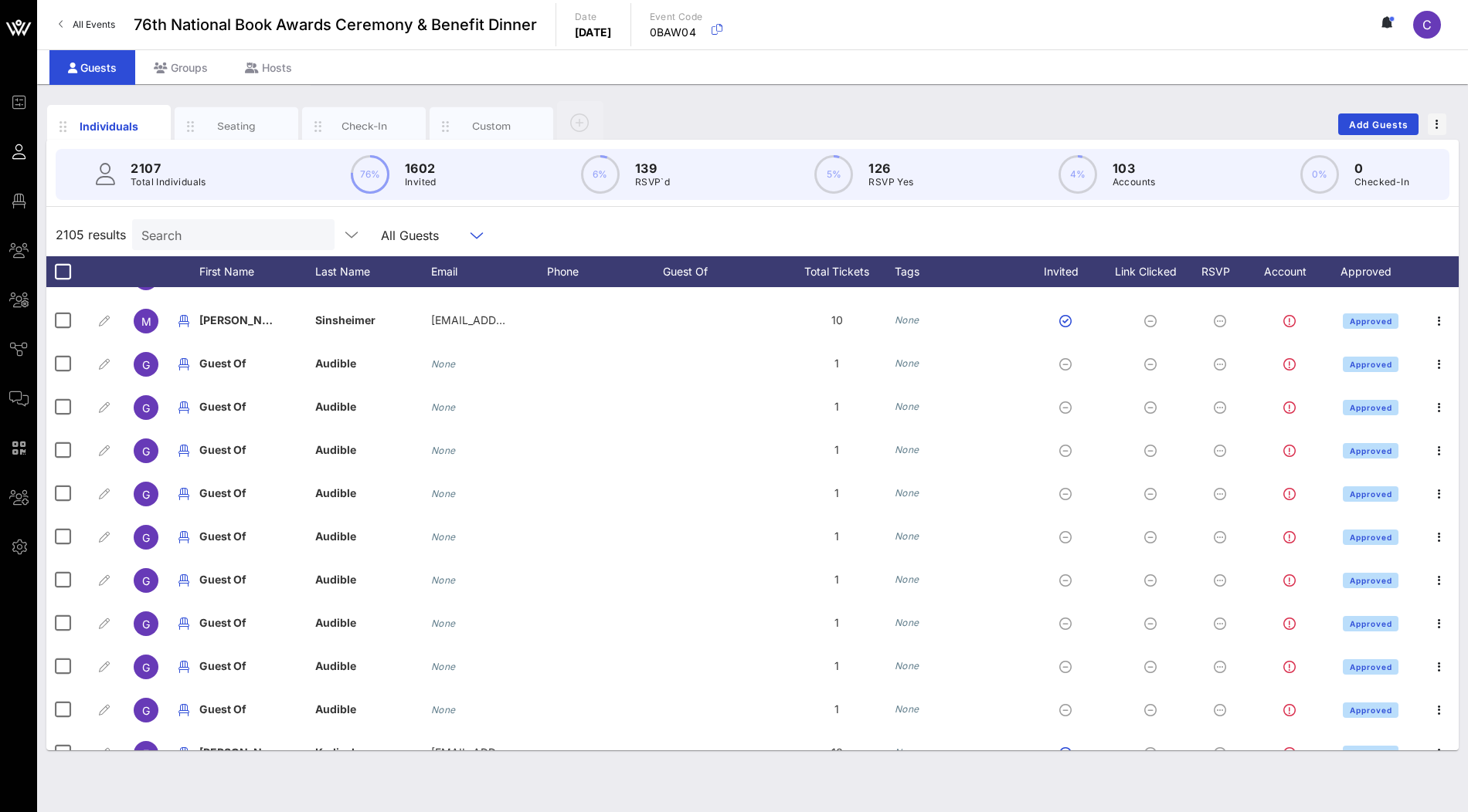
click at [513, 233] on div "2105 results Search All Guests" at bounding box center [752, 234] width 1412 height 43
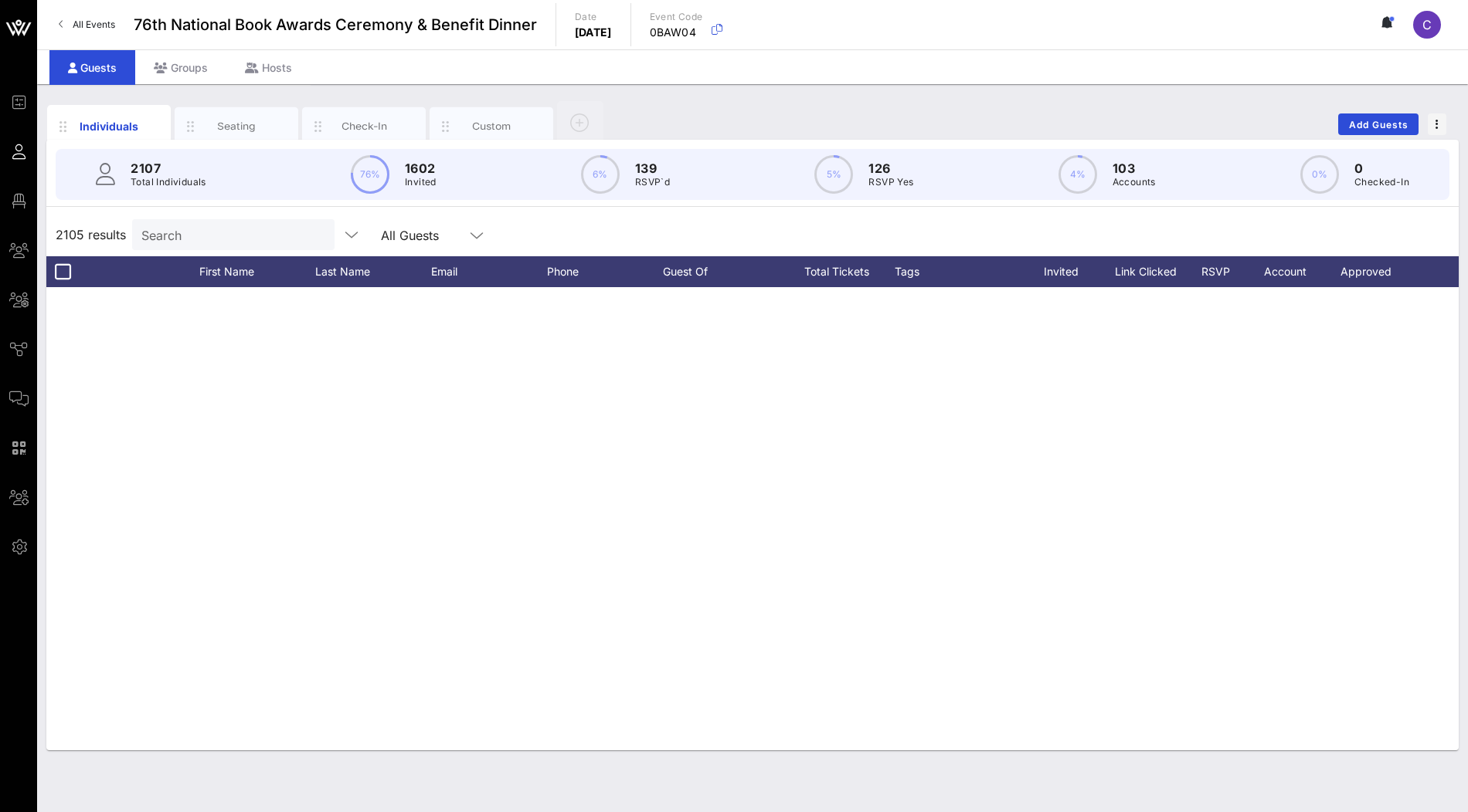
scroll to position [72076, 0]
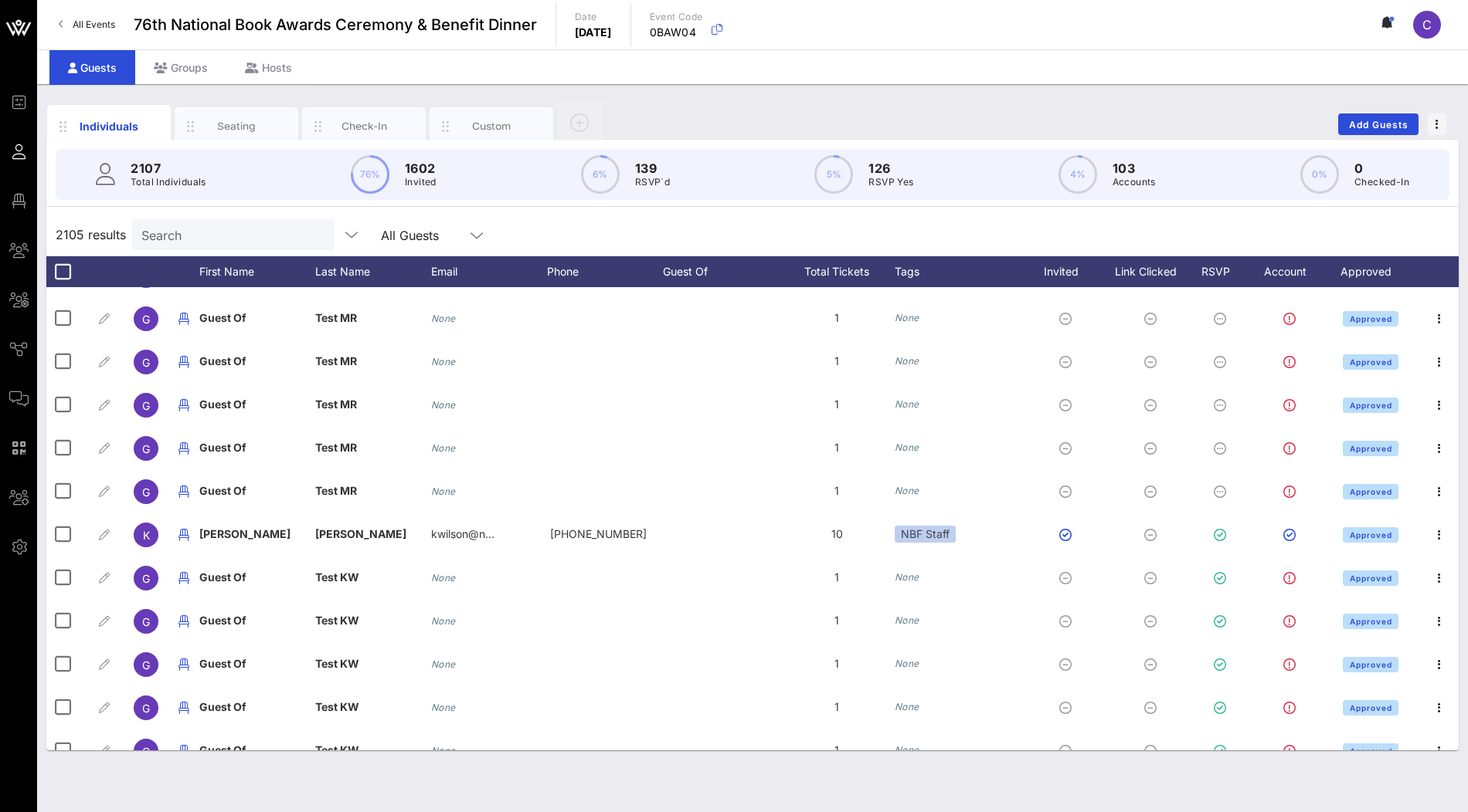
click at [654, 227] on div "2105 results Search All Guests" at bounding box center [752, 234] width 1412 height 43
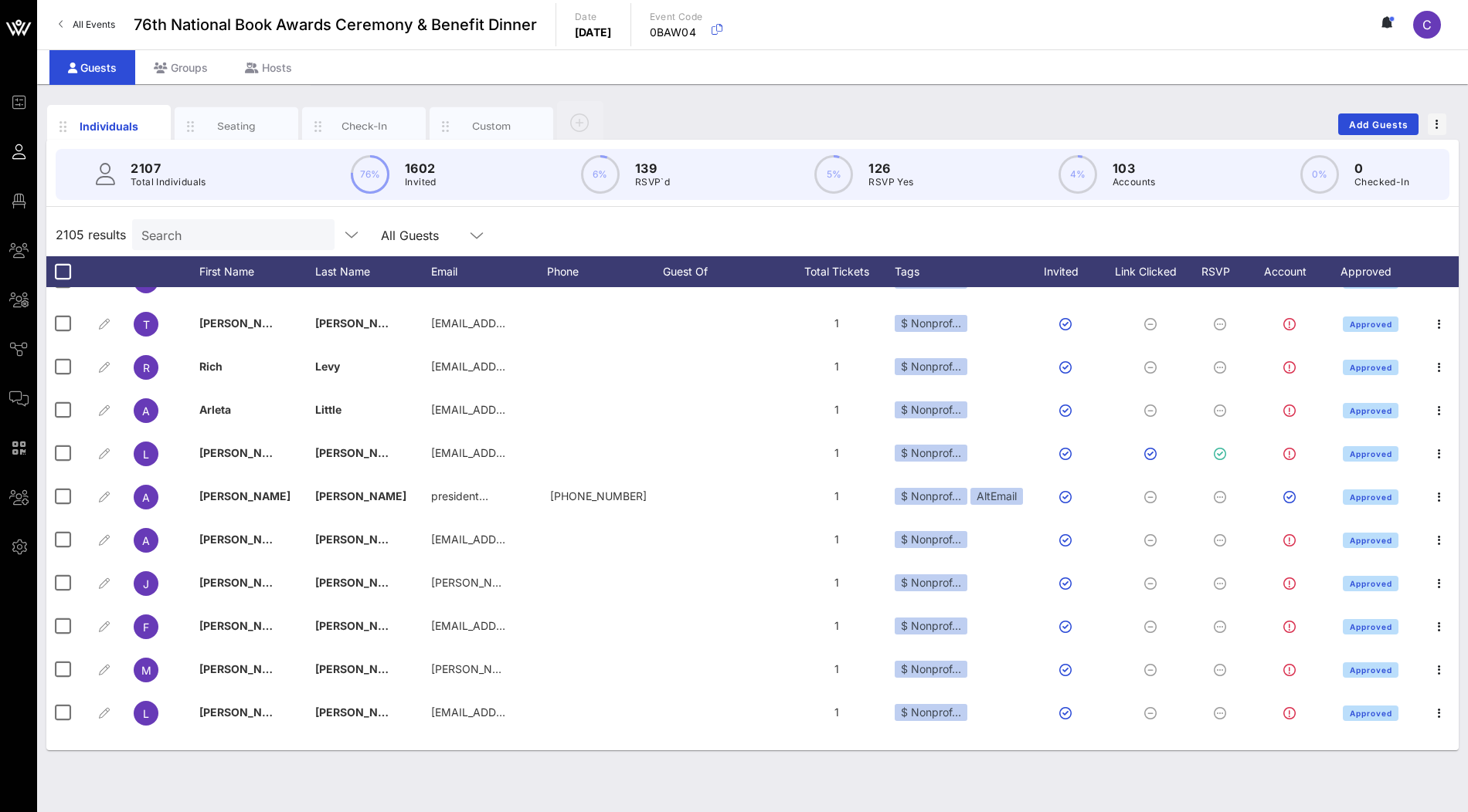
scroll to position [66669, 0]
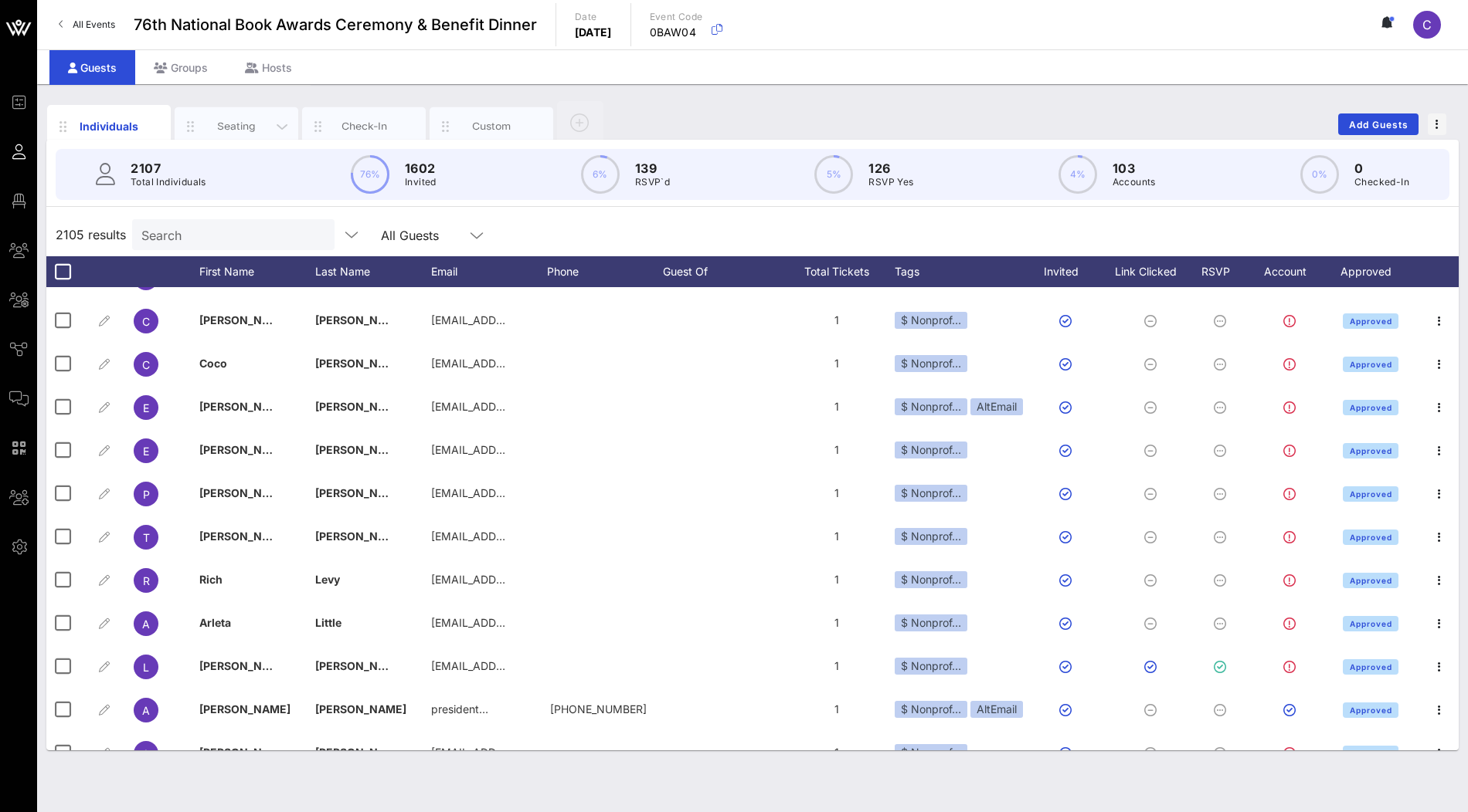
click at [236, 126] on div "Seating" at bounding box center [237, 126] width 69 height 14
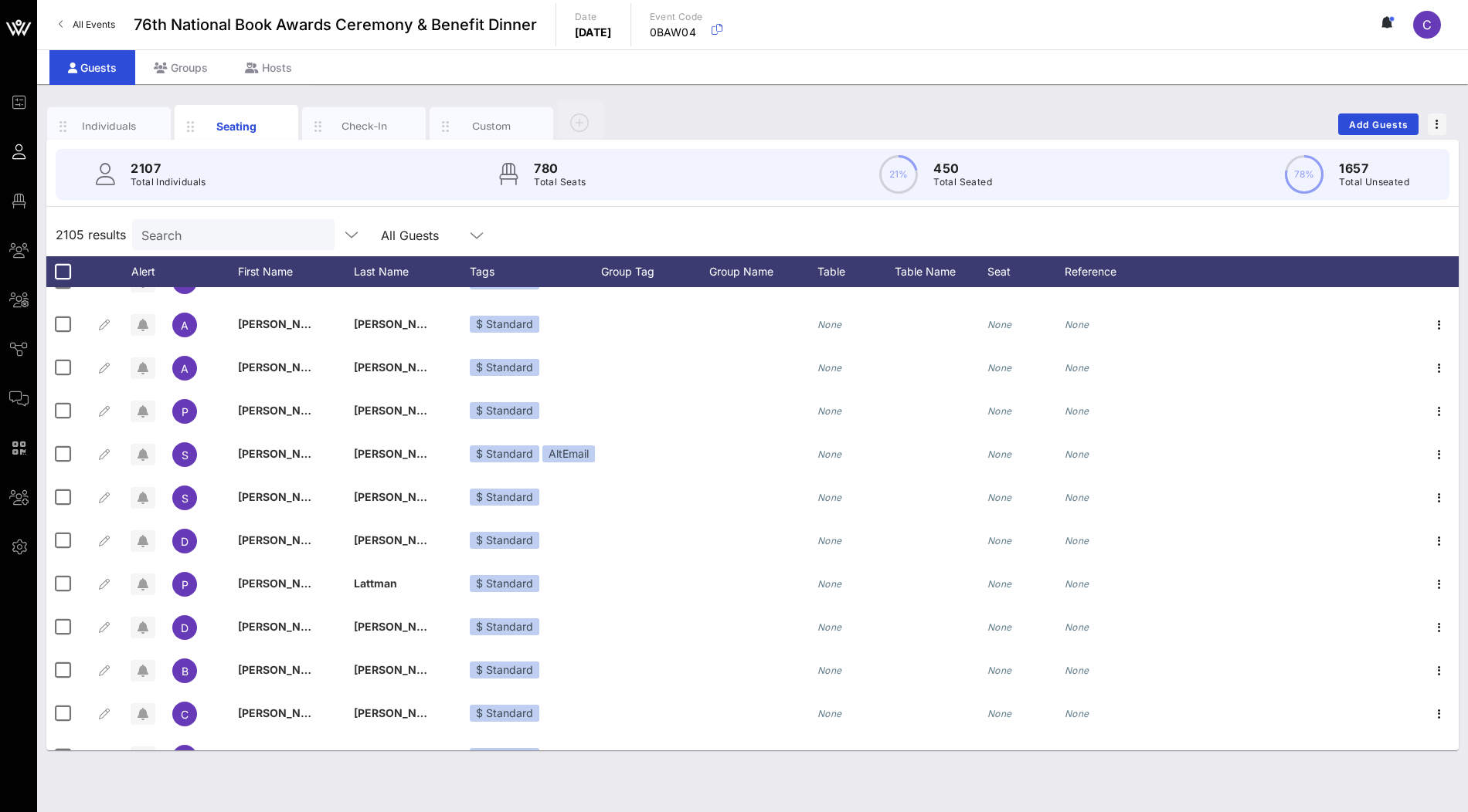
scroll to position [55532, 0]
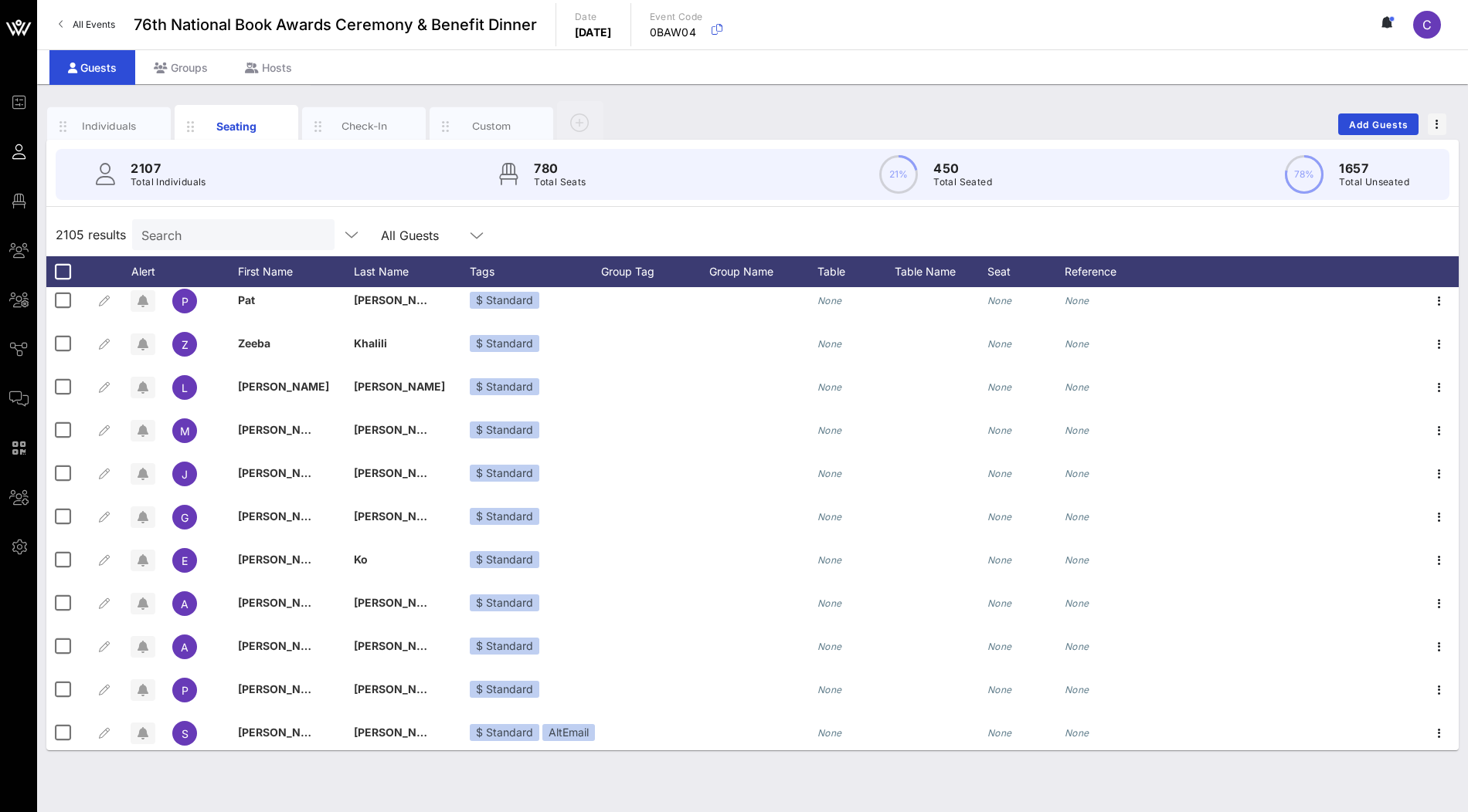
click at [470, 235] on icon at bounding box center [476, 235] width 14 height 18
click at [379, 271] on div "Primary Guests" at bounding box center [395, 270] width 99 height 12
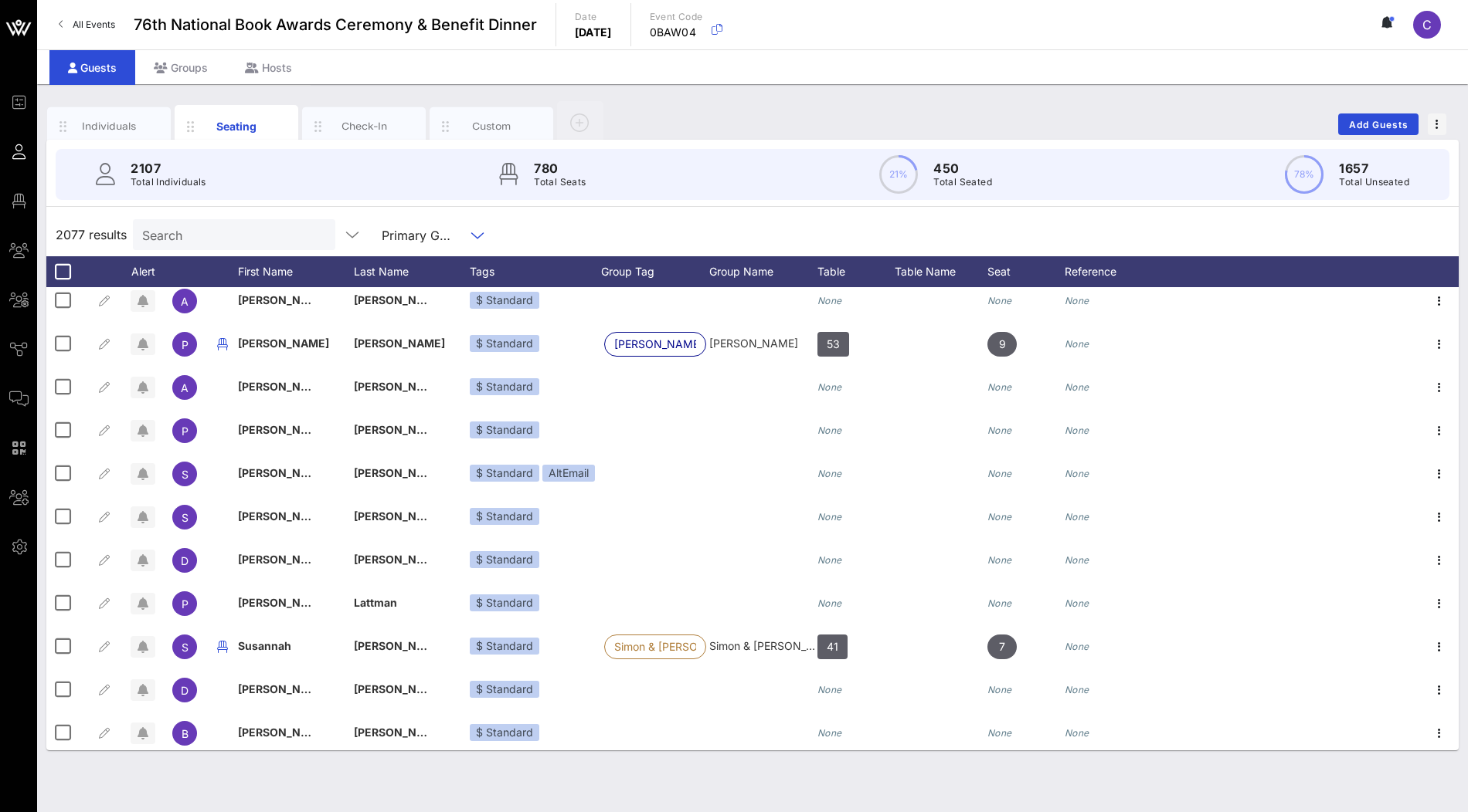
click at [652, 222] on div "2077 results Search Primary Guests" at bounding box center [752, 234] width 1412 height 43
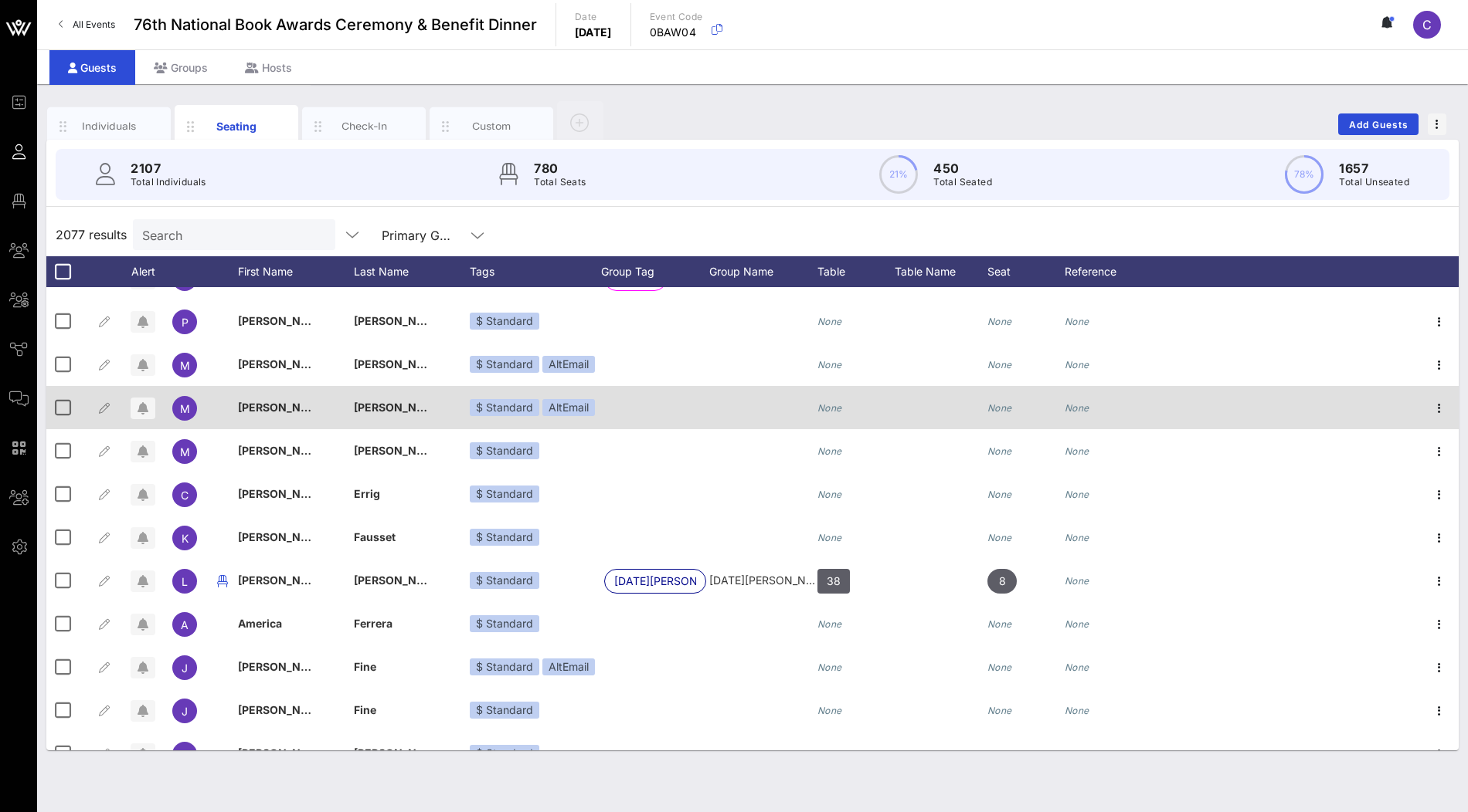
scroll to position [52133, 0]
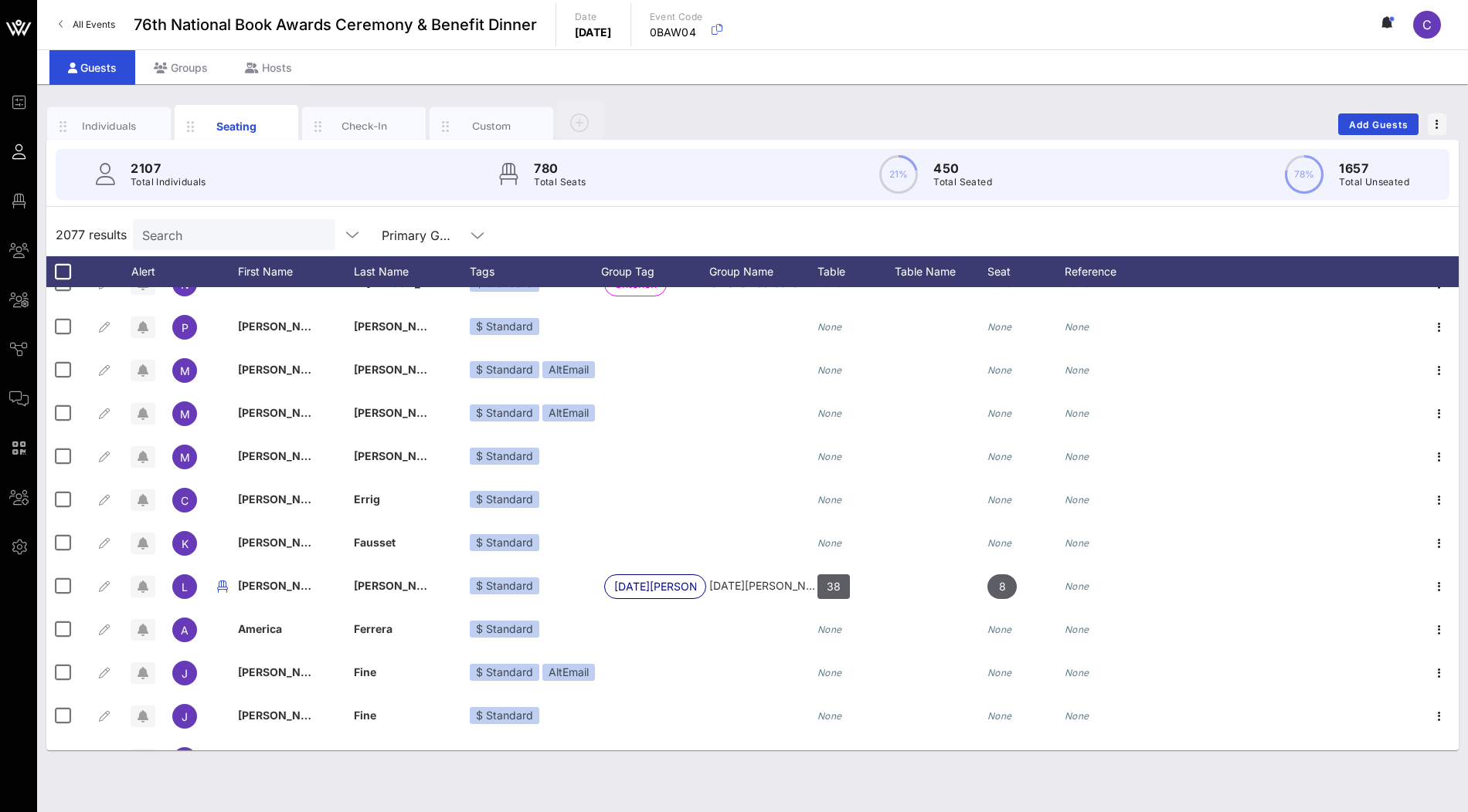
click at [471, 236] on icon at bounding box center [477, 235] width 14 height 18
click at [592, 227] on div "2077 results Search Primary Guests" at bounding box center [752, 234] width 1412 height 43
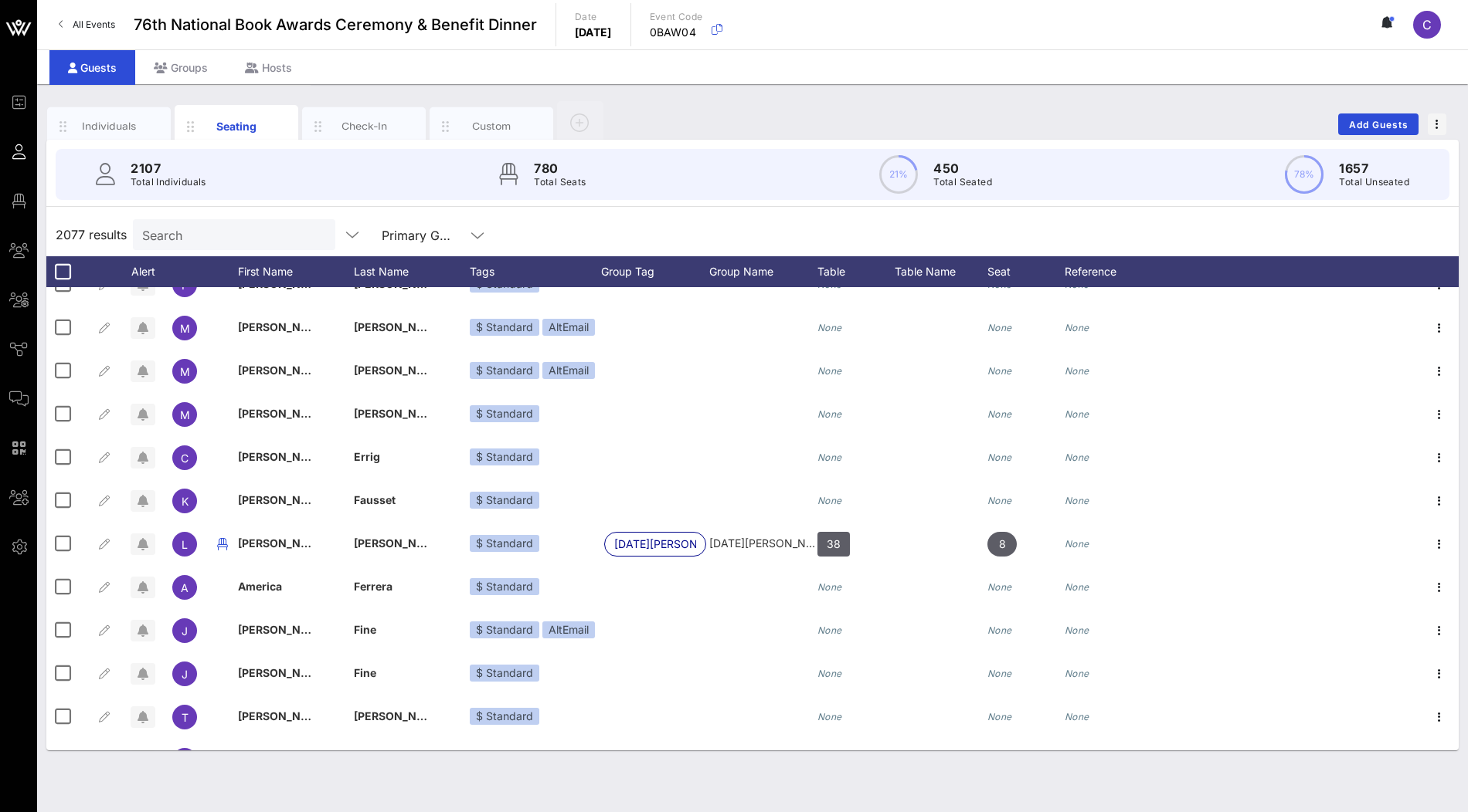
scroll to position [52182, 0]
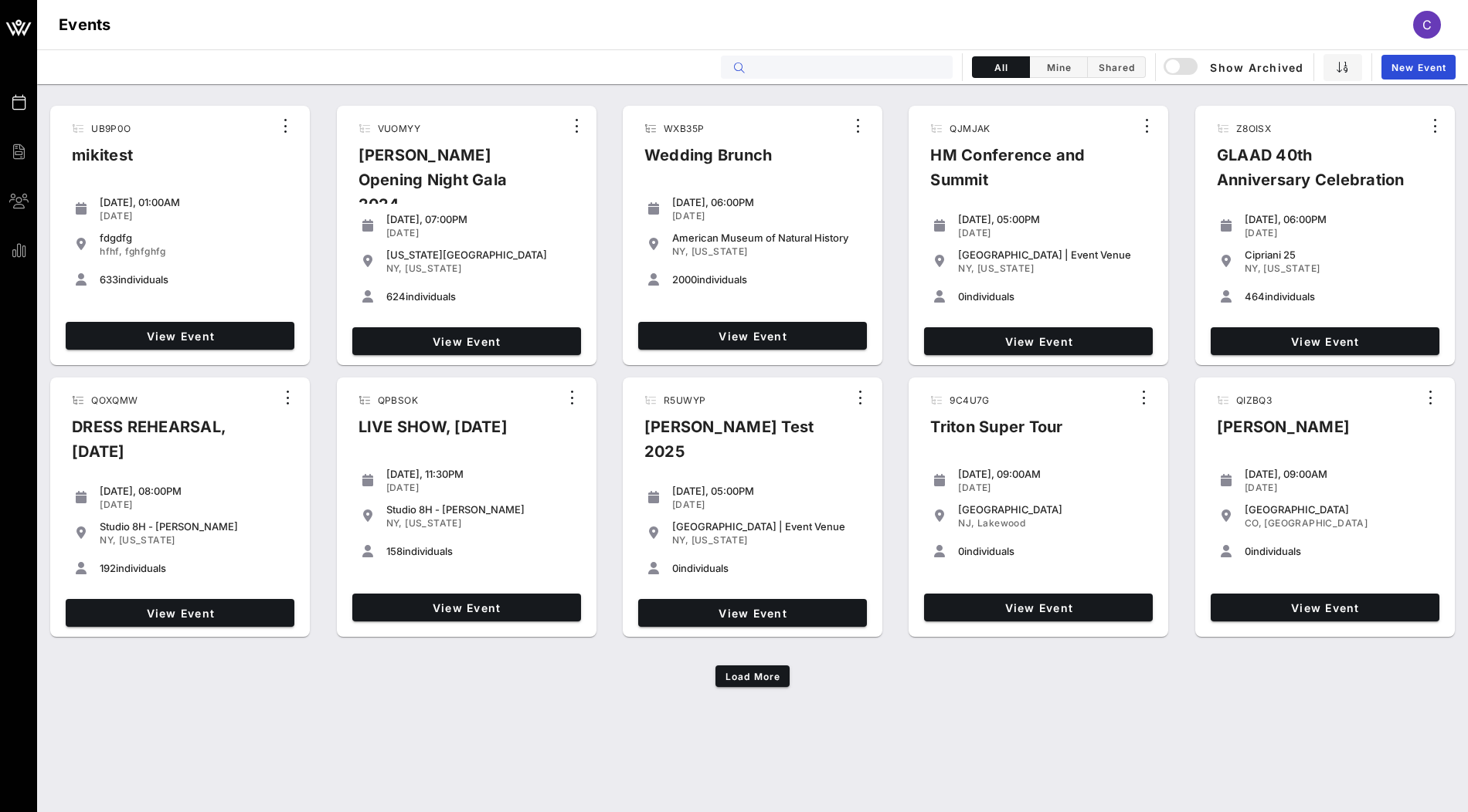
click at [784, 66] on input "text" at bounding box center [847, 66] width 191 height 20
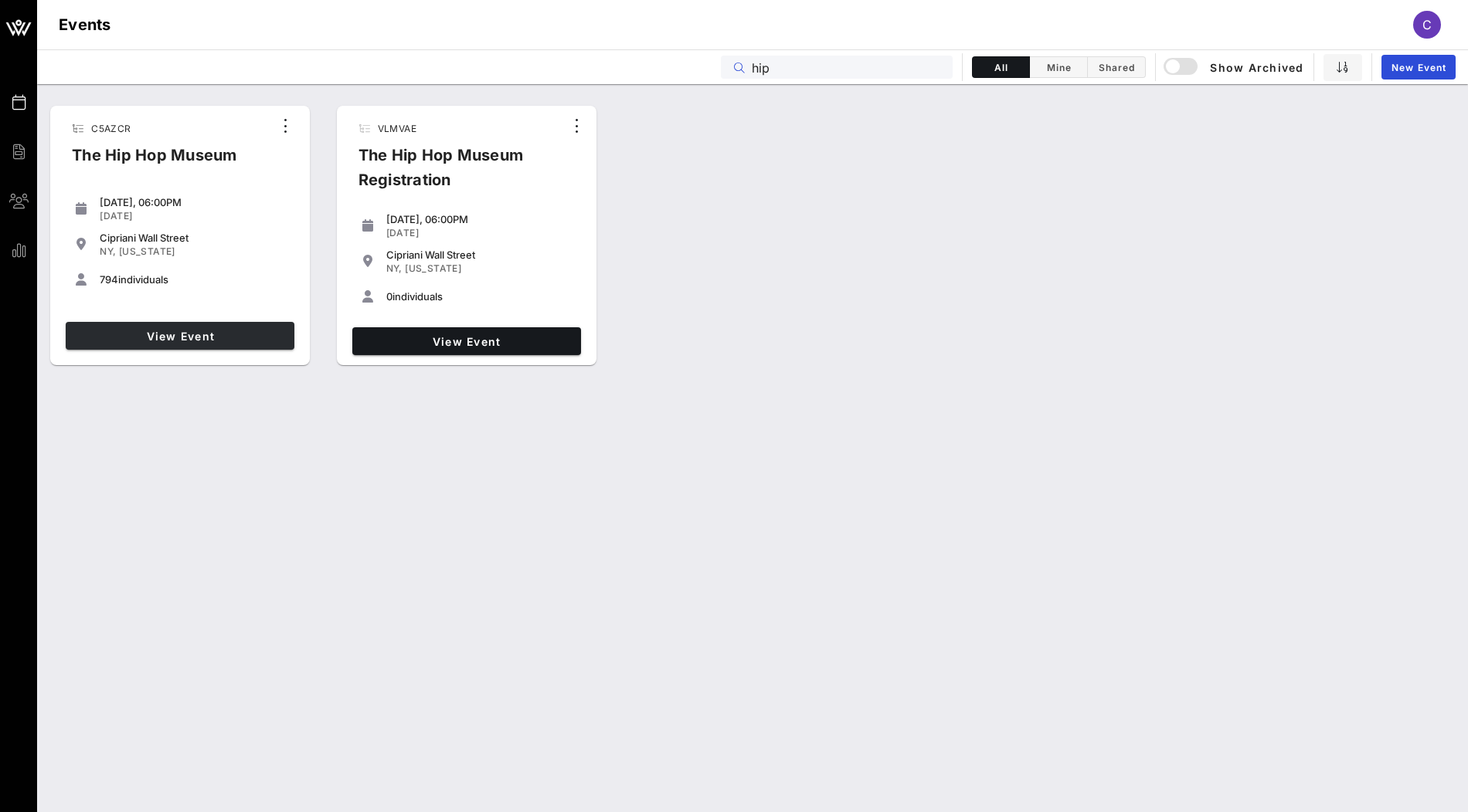
type input "hip"
click at [251, 338] on span "View Event" at bounding box center [180, 336] width 216 height 13
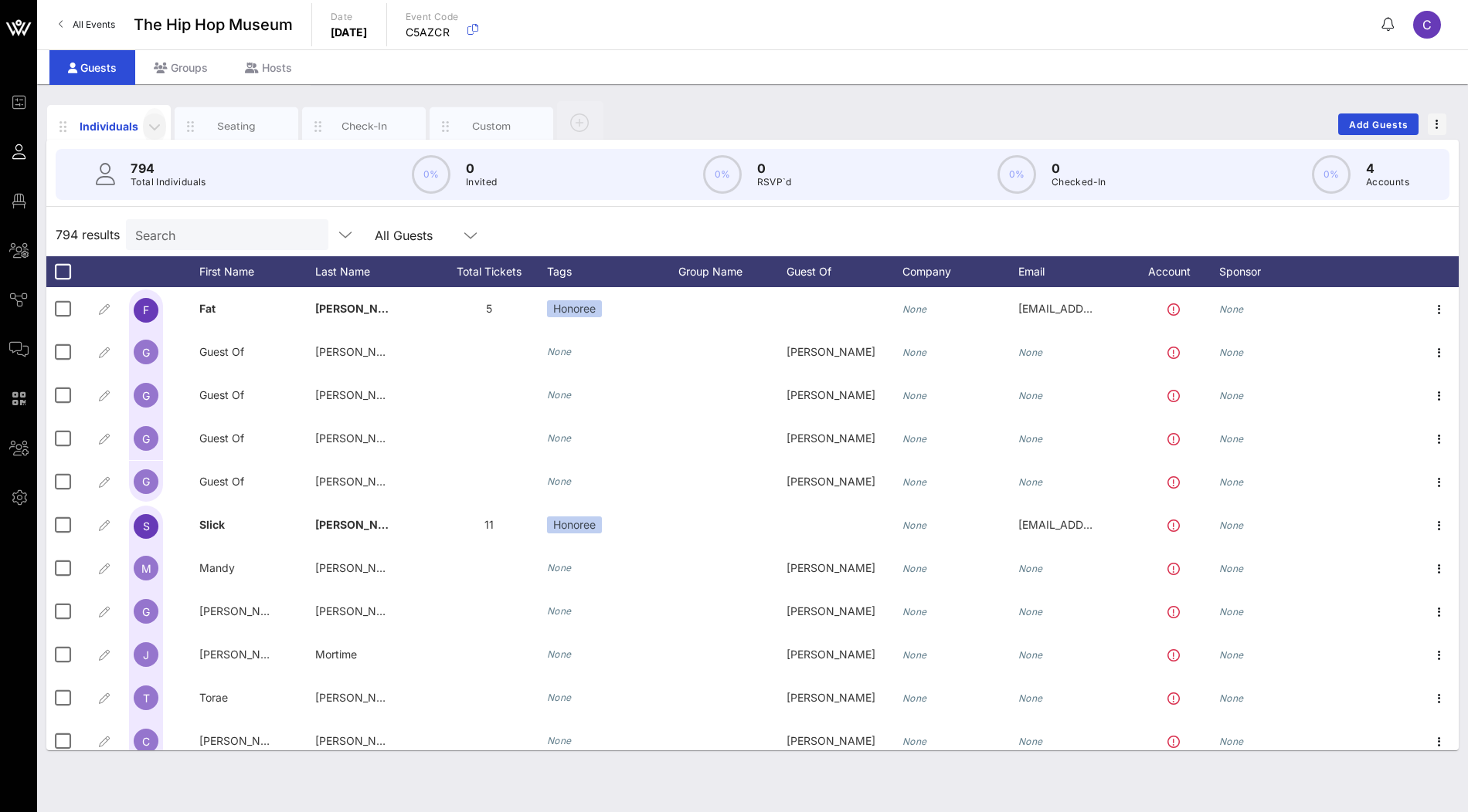
click at [154, 125] on icon "button" at bounding box center [154, 126] width 18 height 18
click at [171, 191] on div "Edit Columns" at bounding box center [195, 196] width 78 height 12
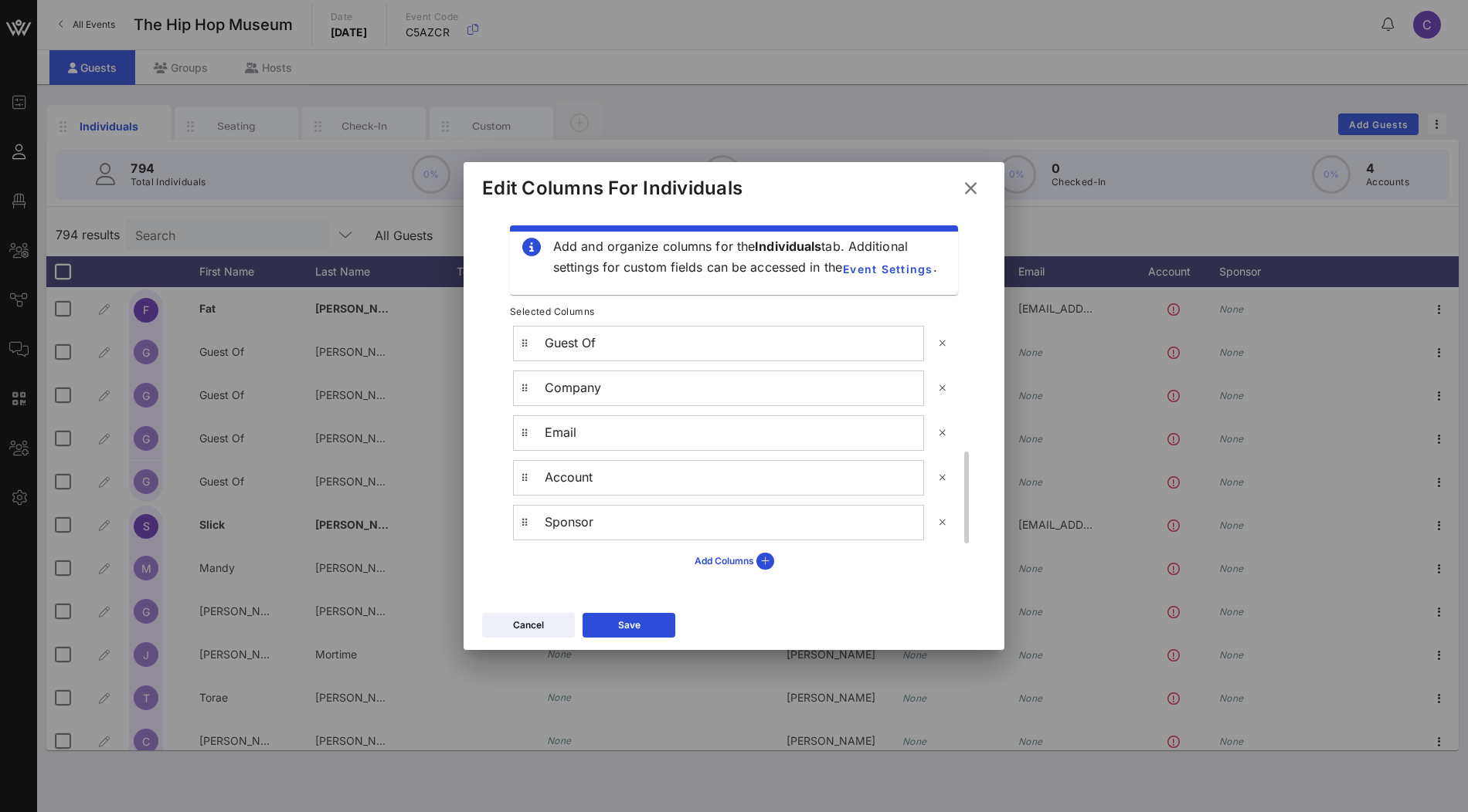
scroll to position [323, 0]
click at [945, 470] on icon at bounding box center [942, 469] width 11 height 13
click at [612, 621] on button "Save" at bounding box center [629, 625] width 93 height 25
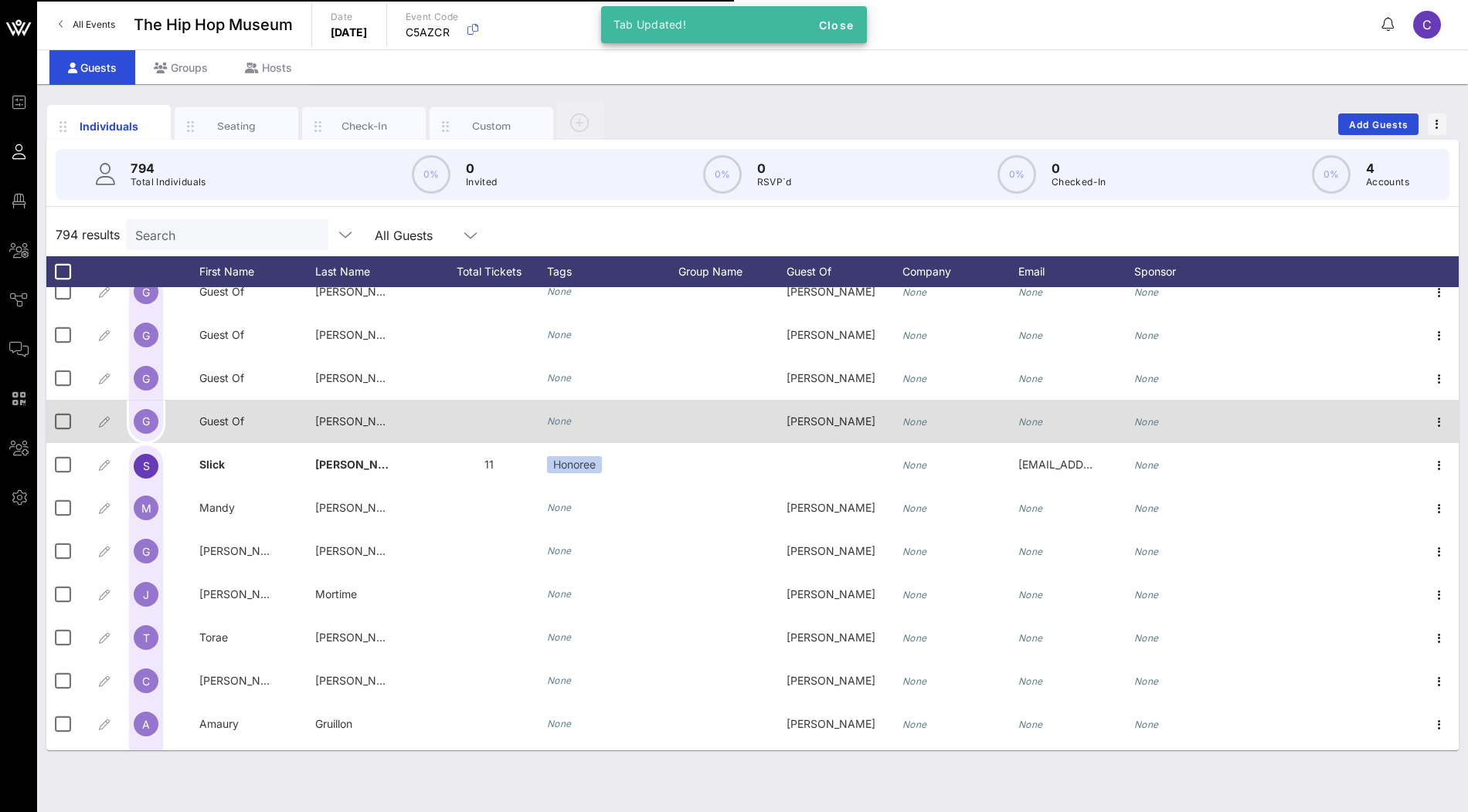
scroll to position [0, 0]
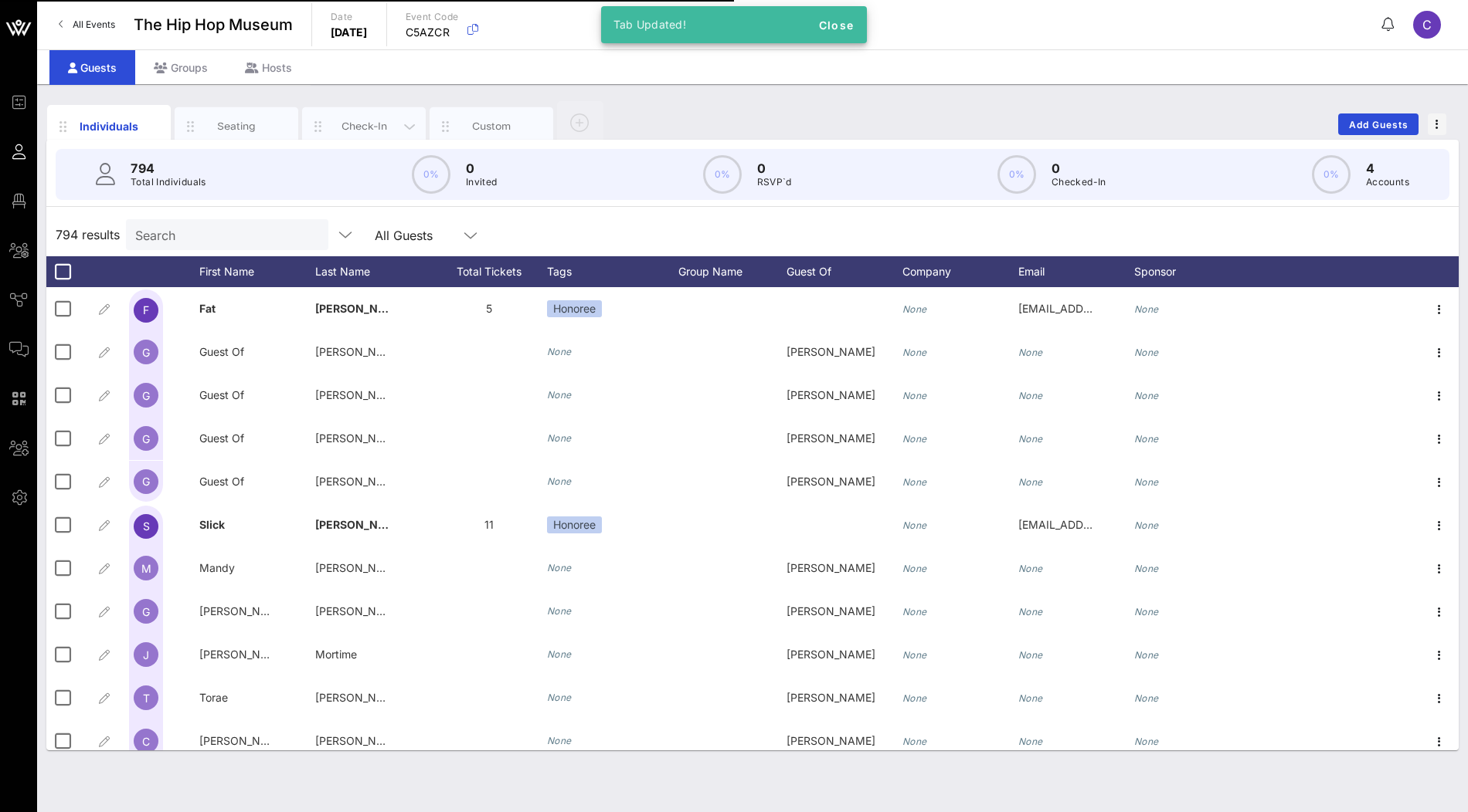
click at [379, 129] on div "Check-In" at bounding box center [364, 126] width 69 height 14
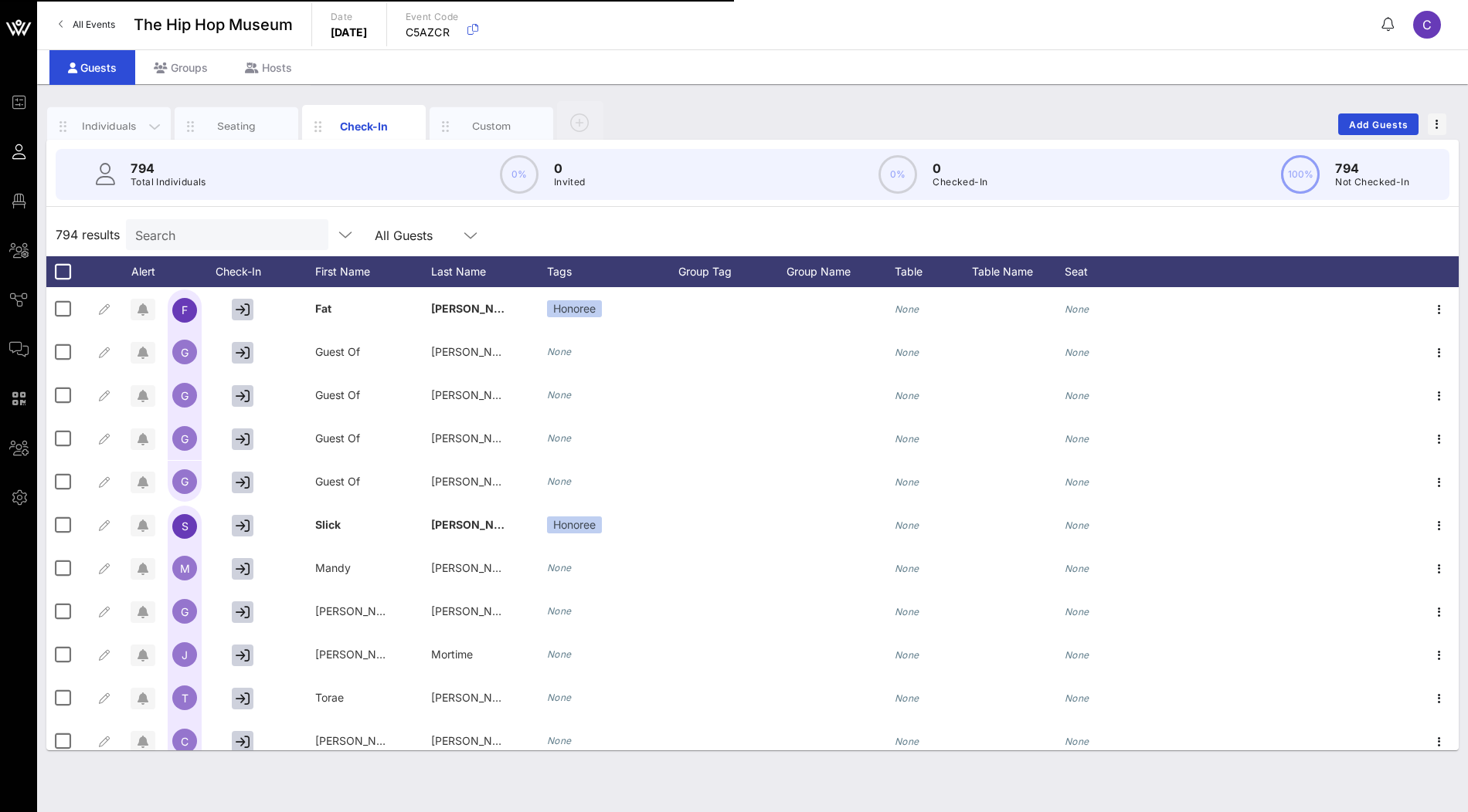
click at [91, 130] on div "Individuals" at bounding box center [110, 126] width 69 height 14
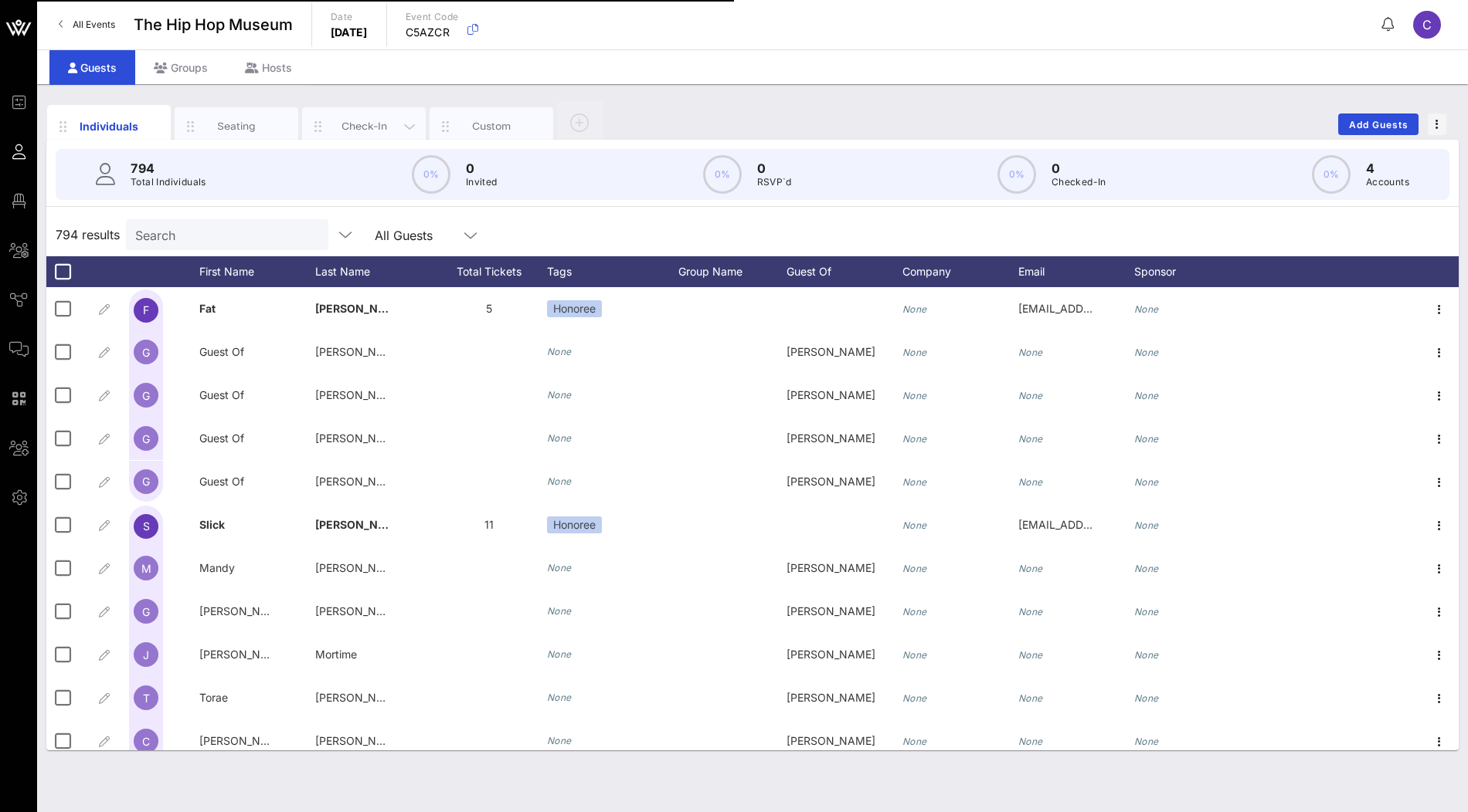
click at [361, 126] on div "Check-In" at bounding box center [364, 126] width 69 height 14
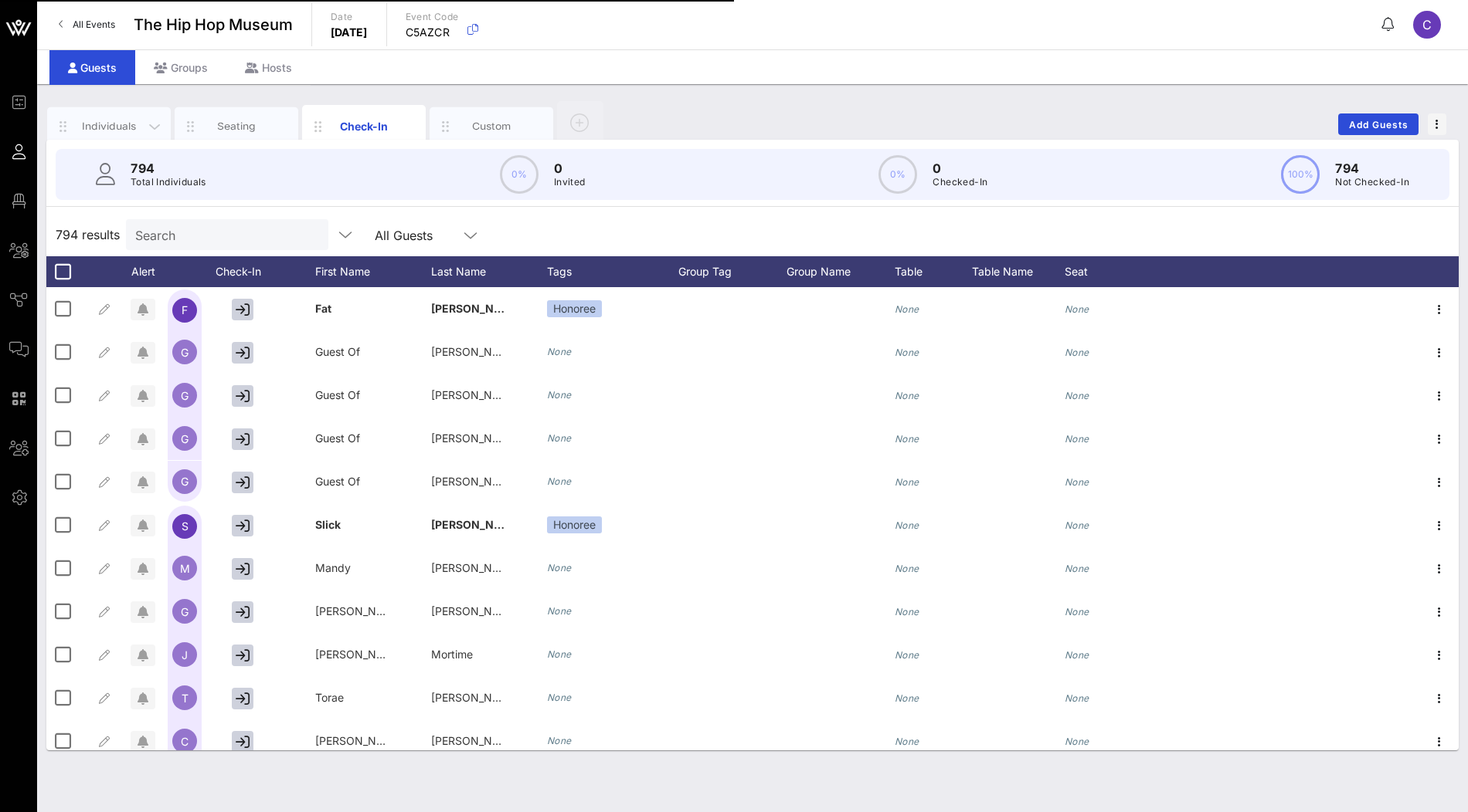
click at [81, 126] on div "Individuals" at bounding box center [110, 126] width 69 height 14
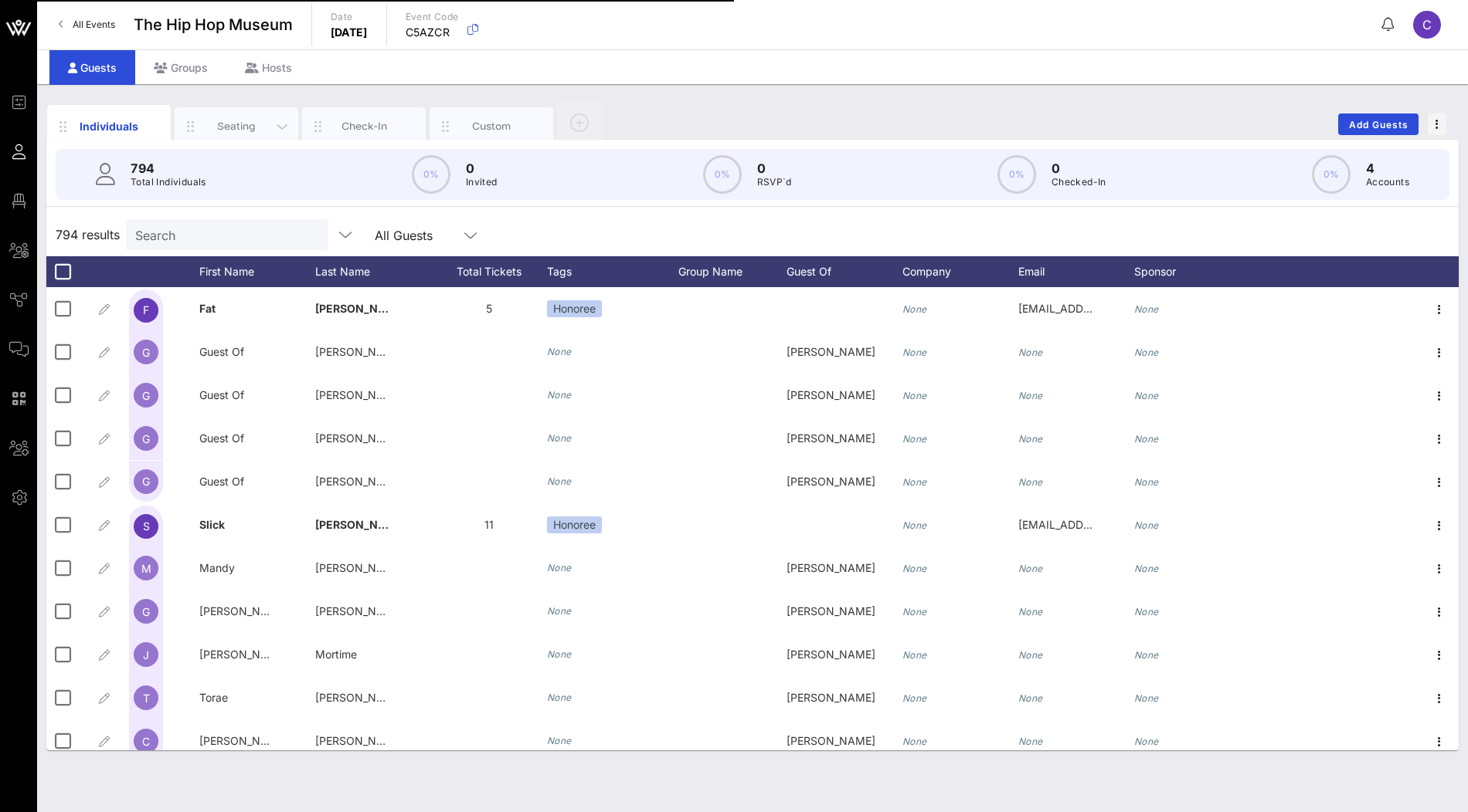
click at [249, 125] on div "Seating" at bounding box center [237, 126] width 69 height 14
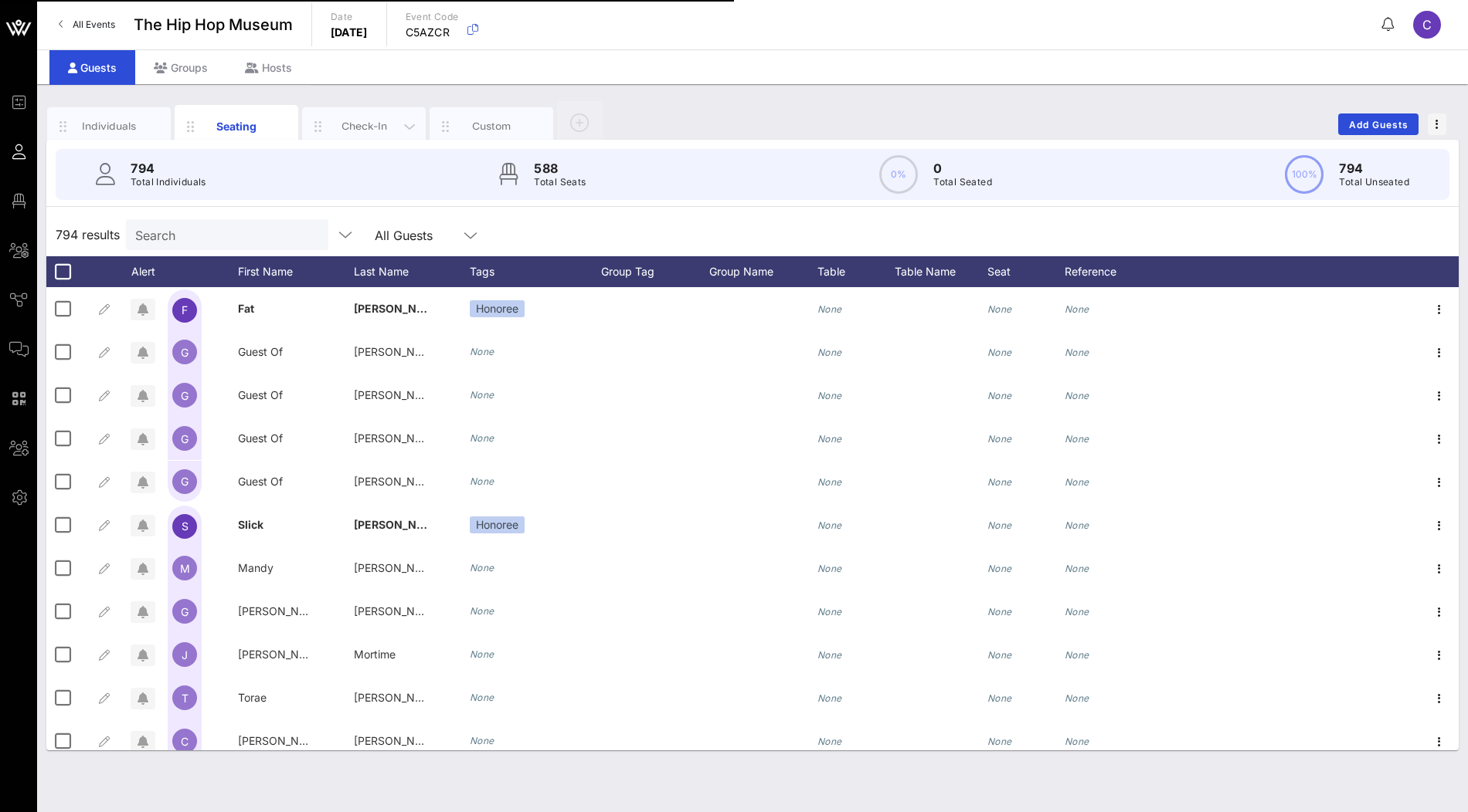
click at [362, 113] on div "Check-In" at bounding box center [363, 126] width 123 height 38
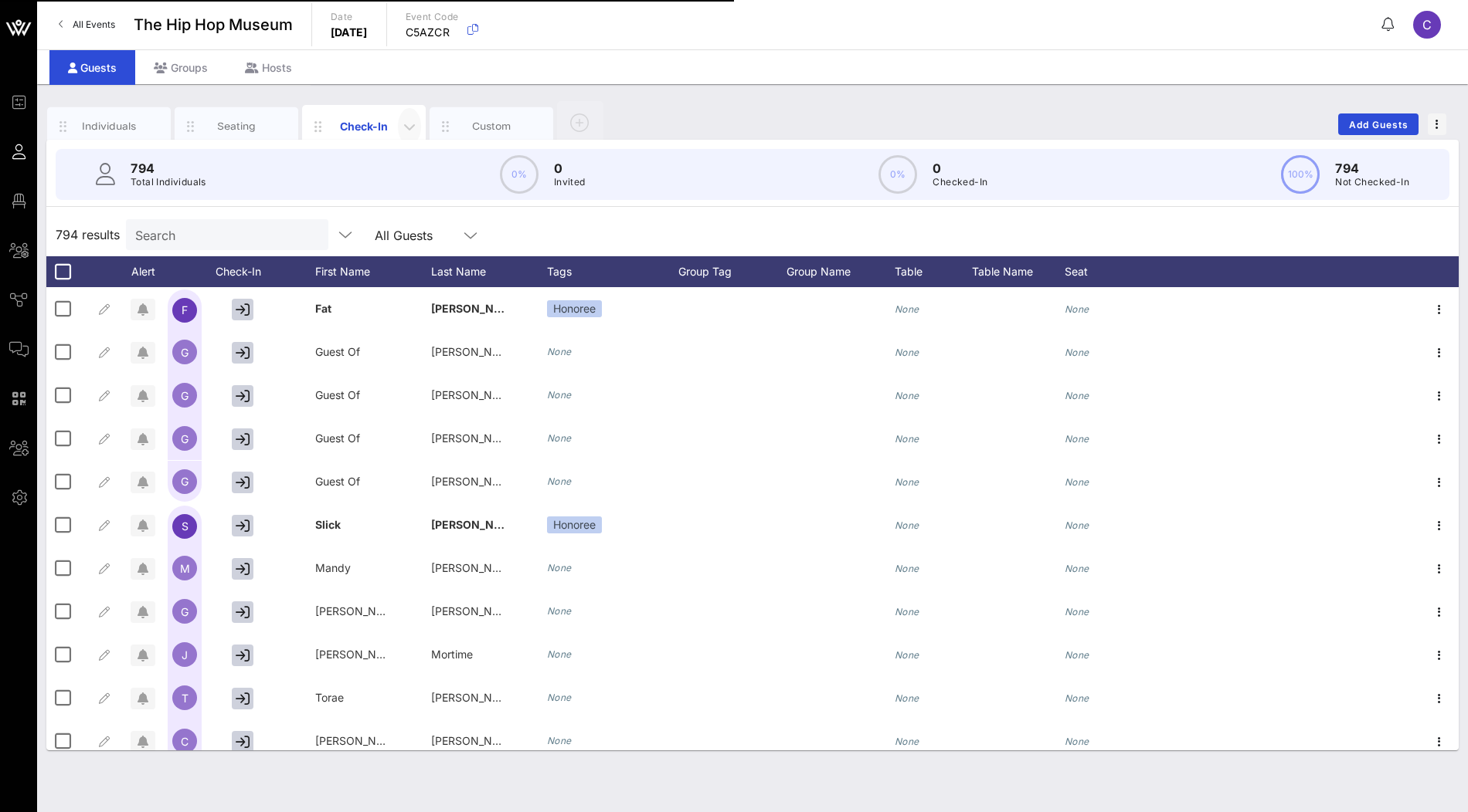
click at [411, 129] on icon "button" at bounding box center [409, 126] width 18 height 18
click at [431, 192] on div "Edit Columns" at bounding box center [450, 196] width 78 height 12
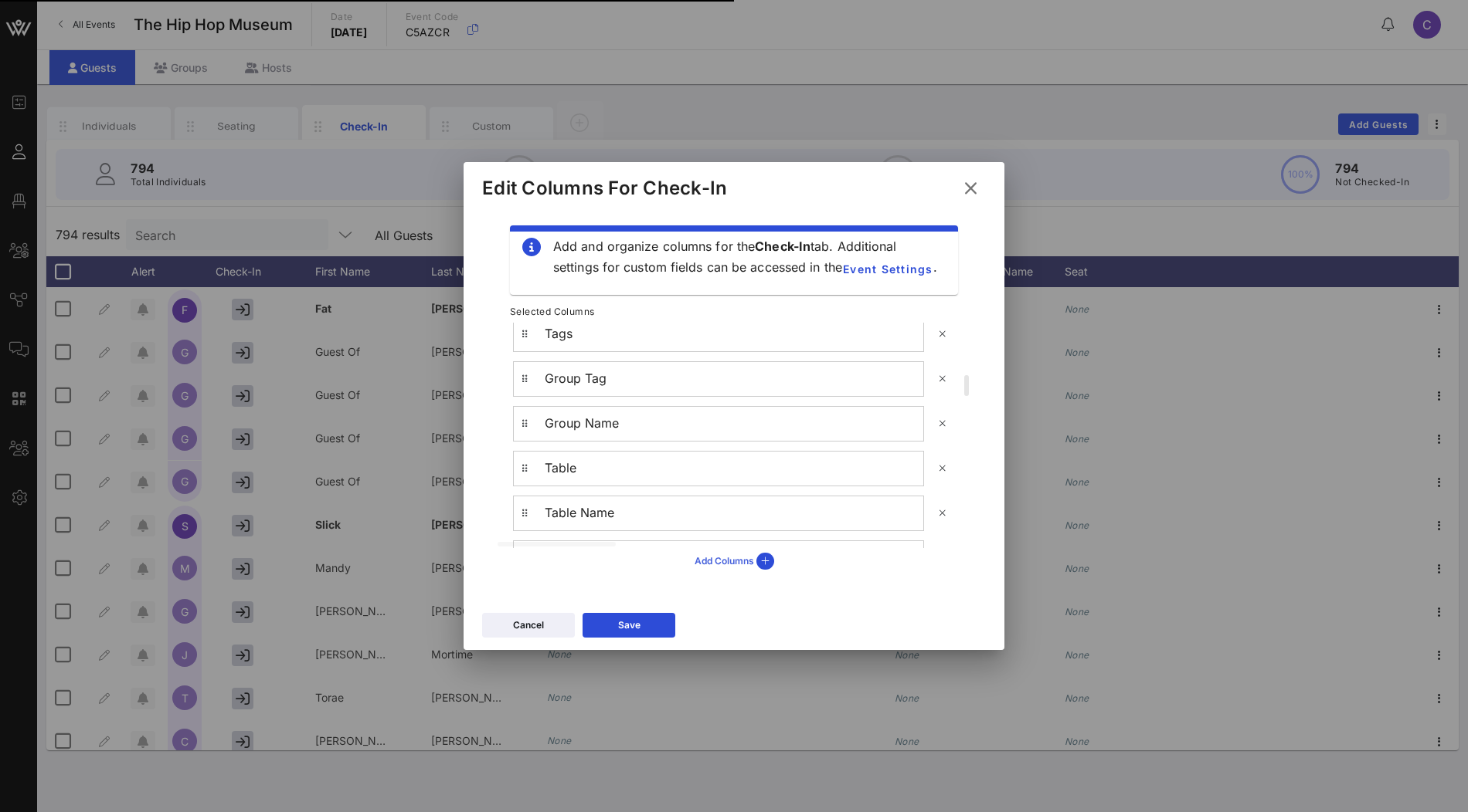
click at [717, 559] on div "Add Columns" at bounding box center [734, 561] width 79 height 17
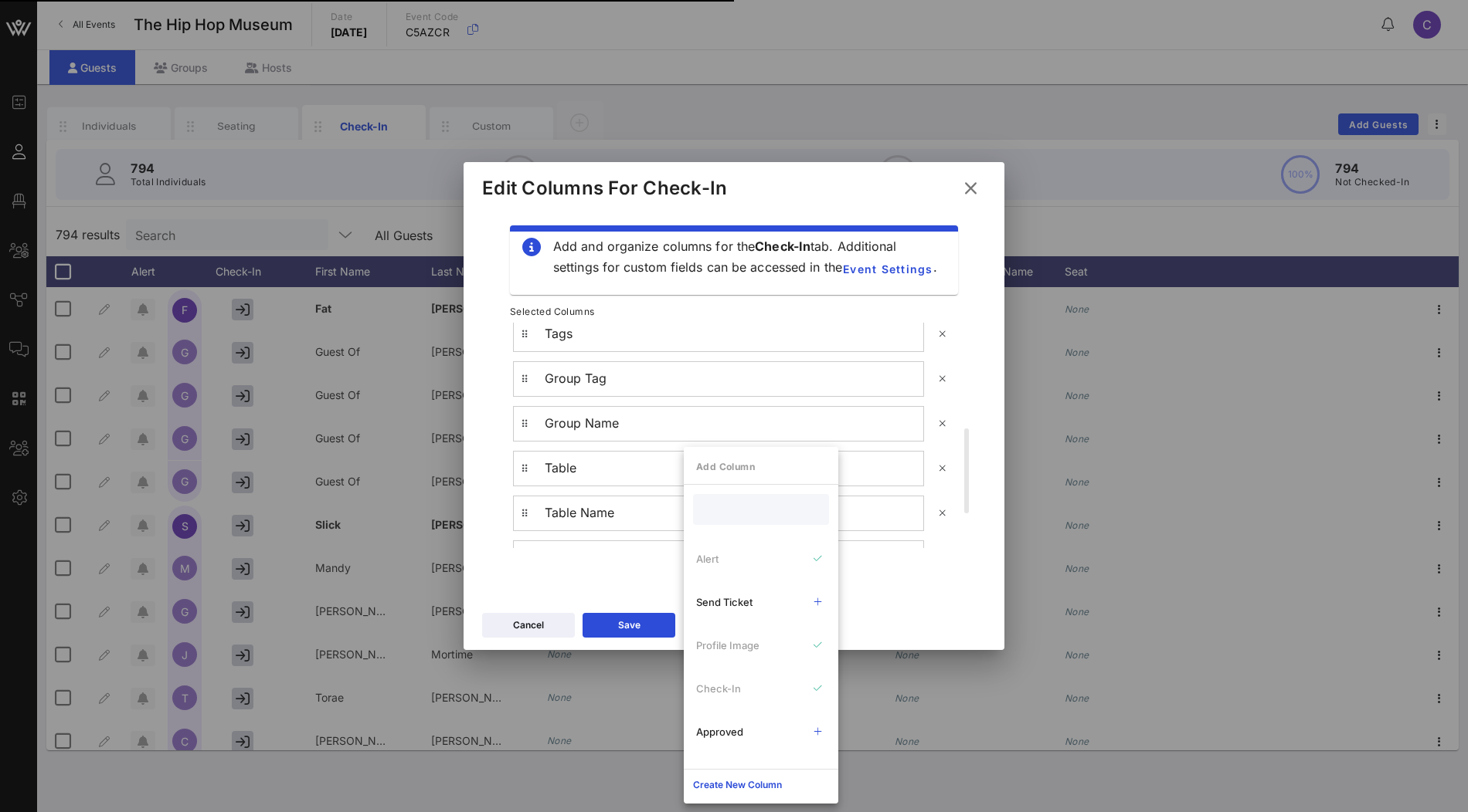
click at [730, 510] on input "text" at bounding box center [759, 510] width 114 height 20
type input "tot"
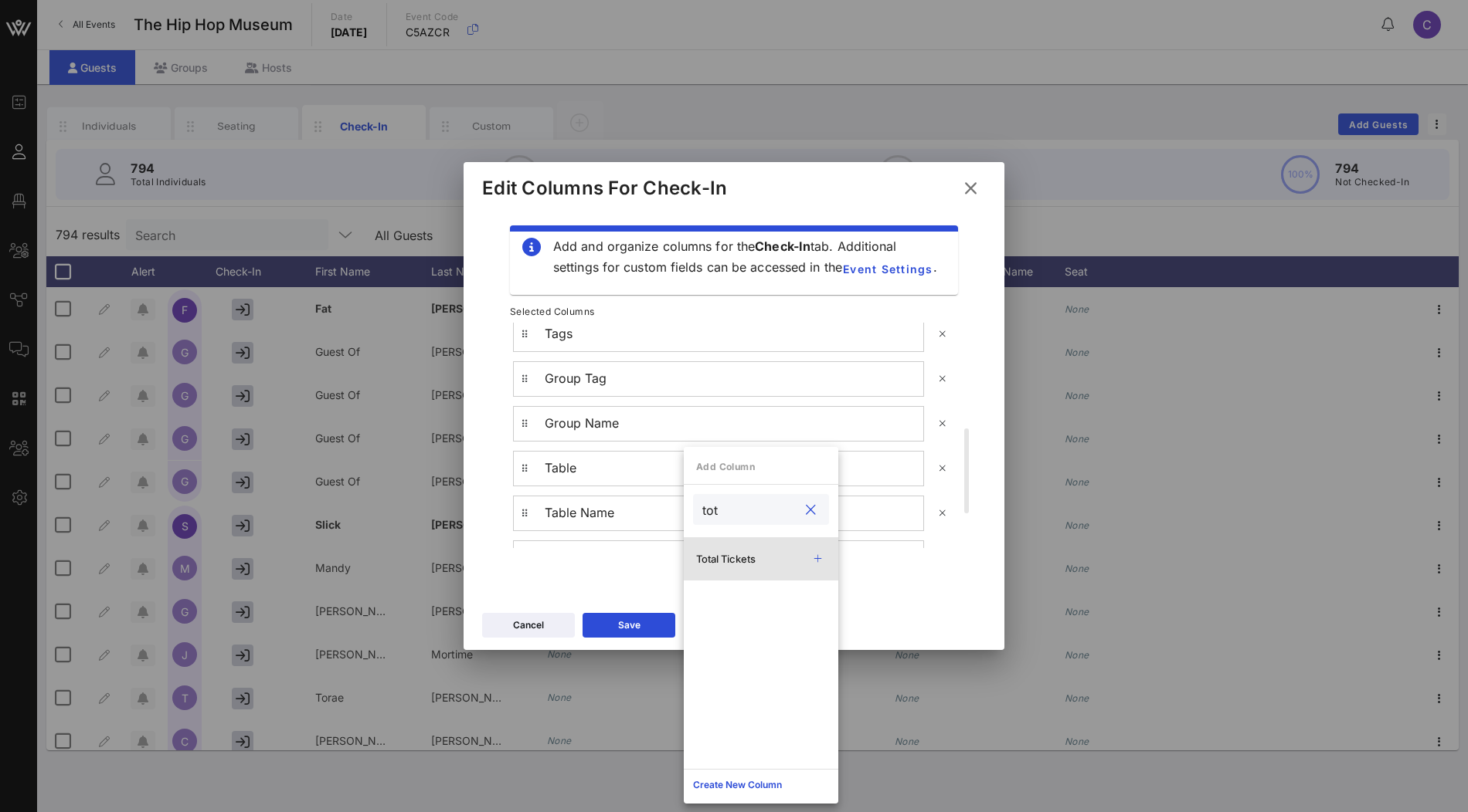
click at [741, 554] on div "Total Tickets" at bounding box center [747, 558] width 102 height 12
click at [607, 566] on div "Add Columns" at bounding box center [734, 561] width 473 height 26
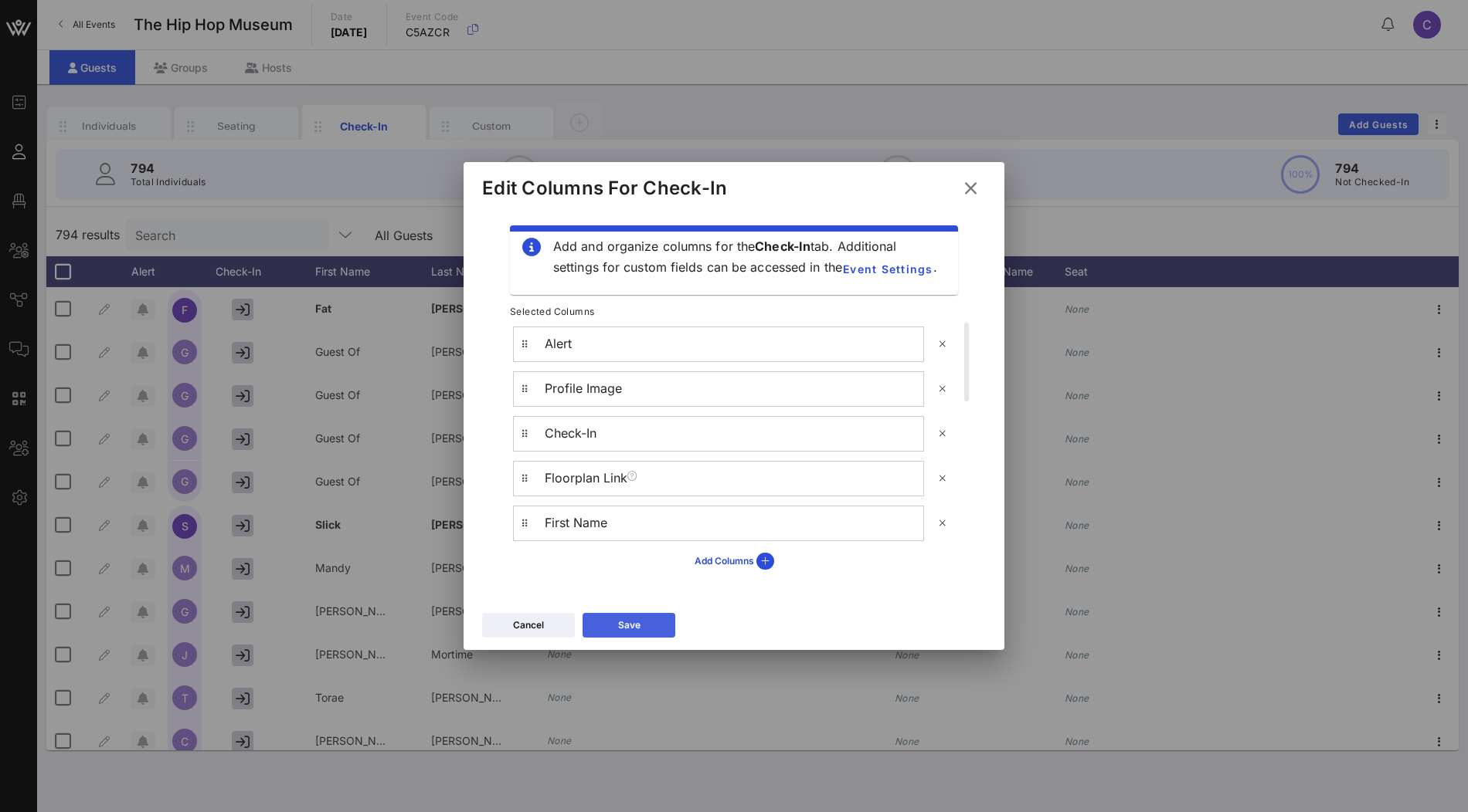
click at [639, 624] on div "Save" at bounding box center [629, 625] width 22 height 15
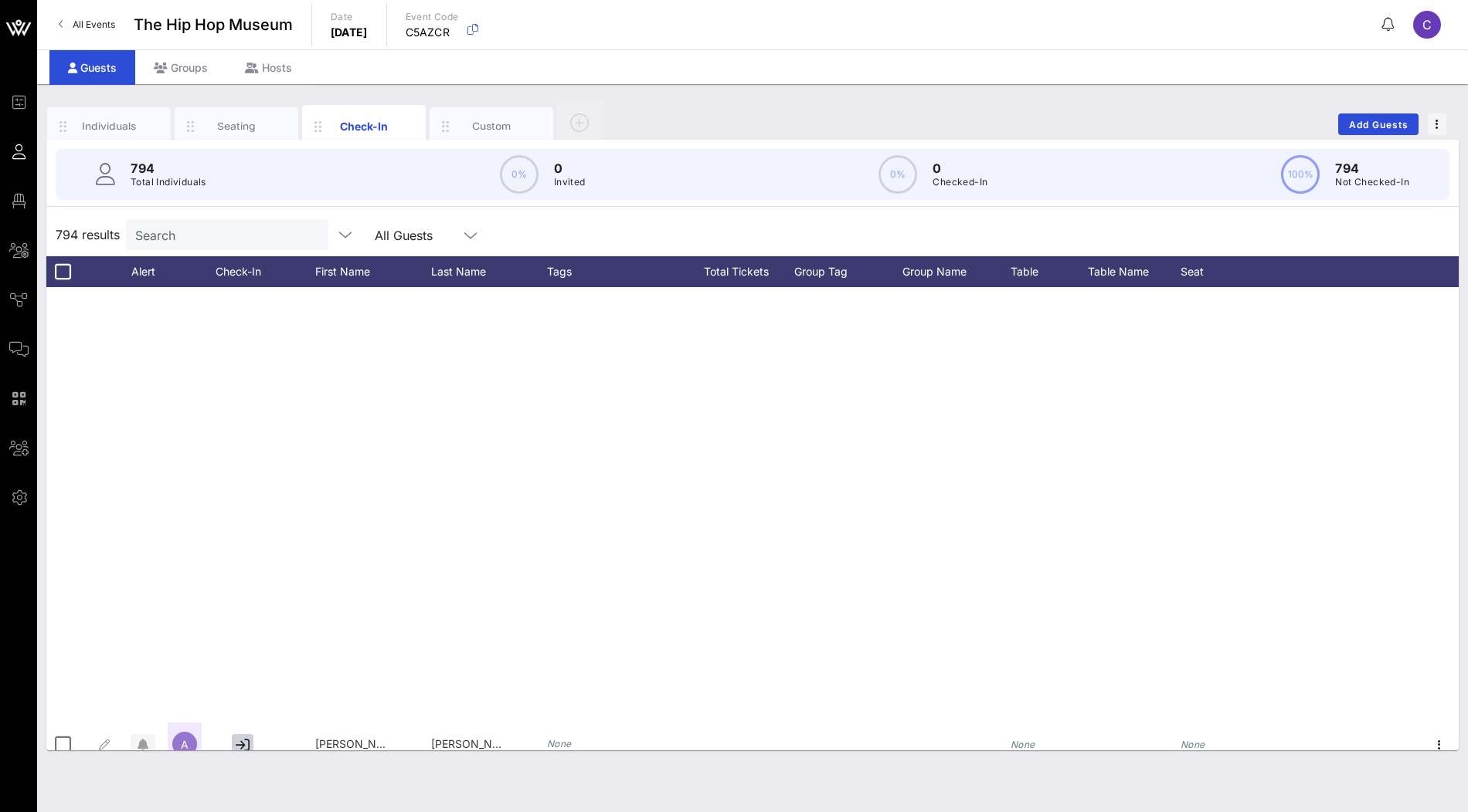
scroll to position [1750, 0]
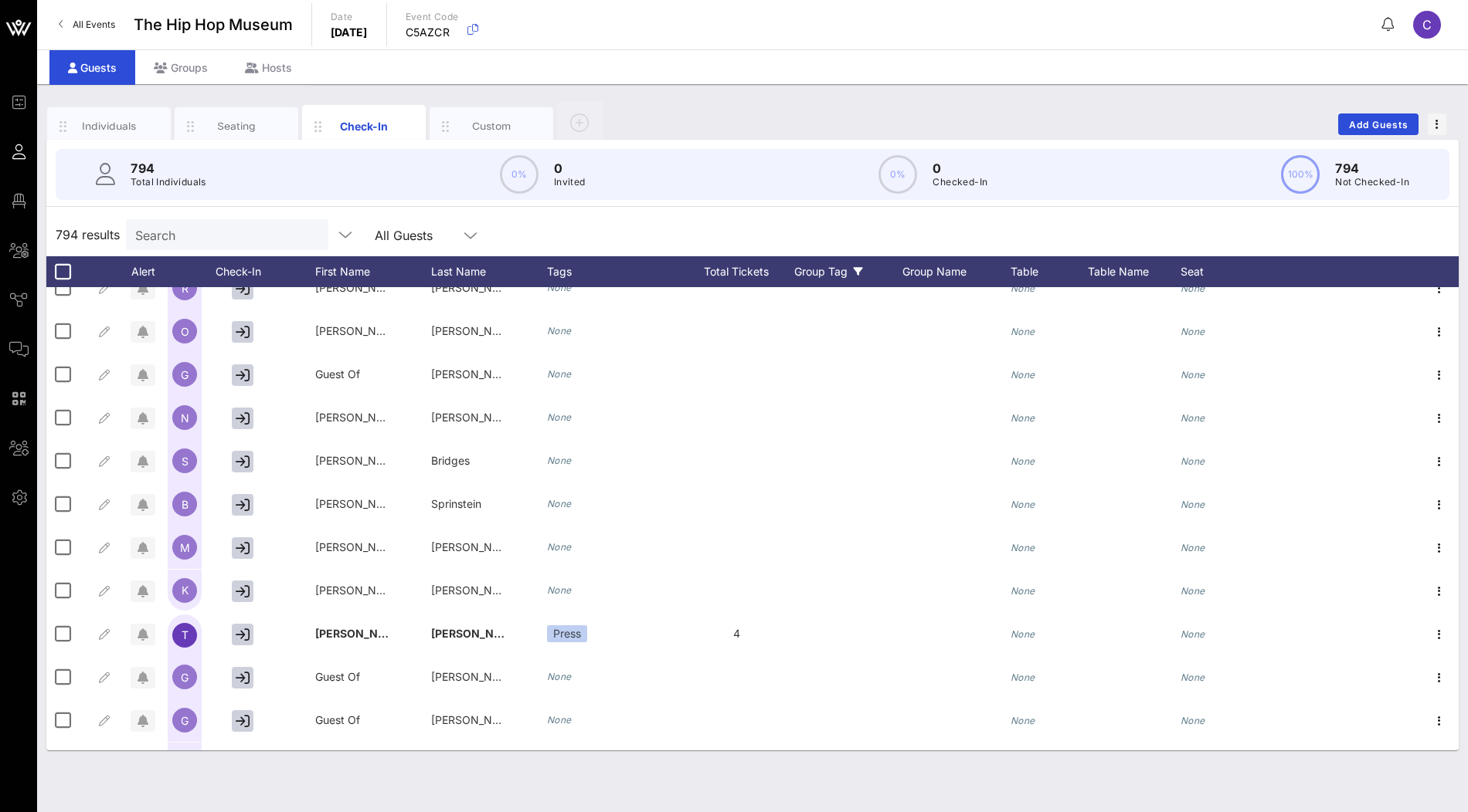
click at [825, 267] on div "Group Tag" at bounding box center [848, 271] width 108 height 31
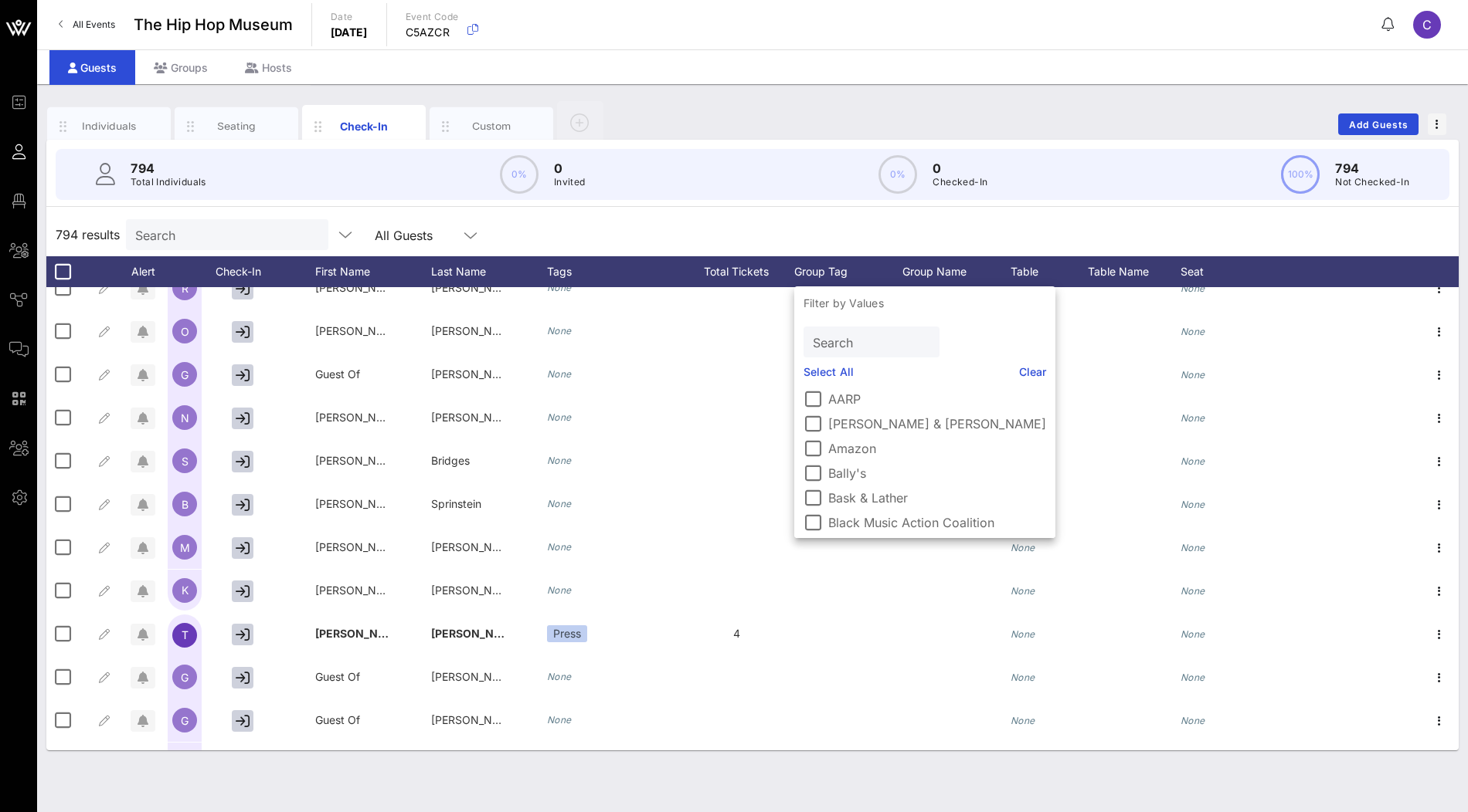
click at [816, 219] on div "794 results Search All Guests" at bounding box center [752, 234] width 1412 height 43
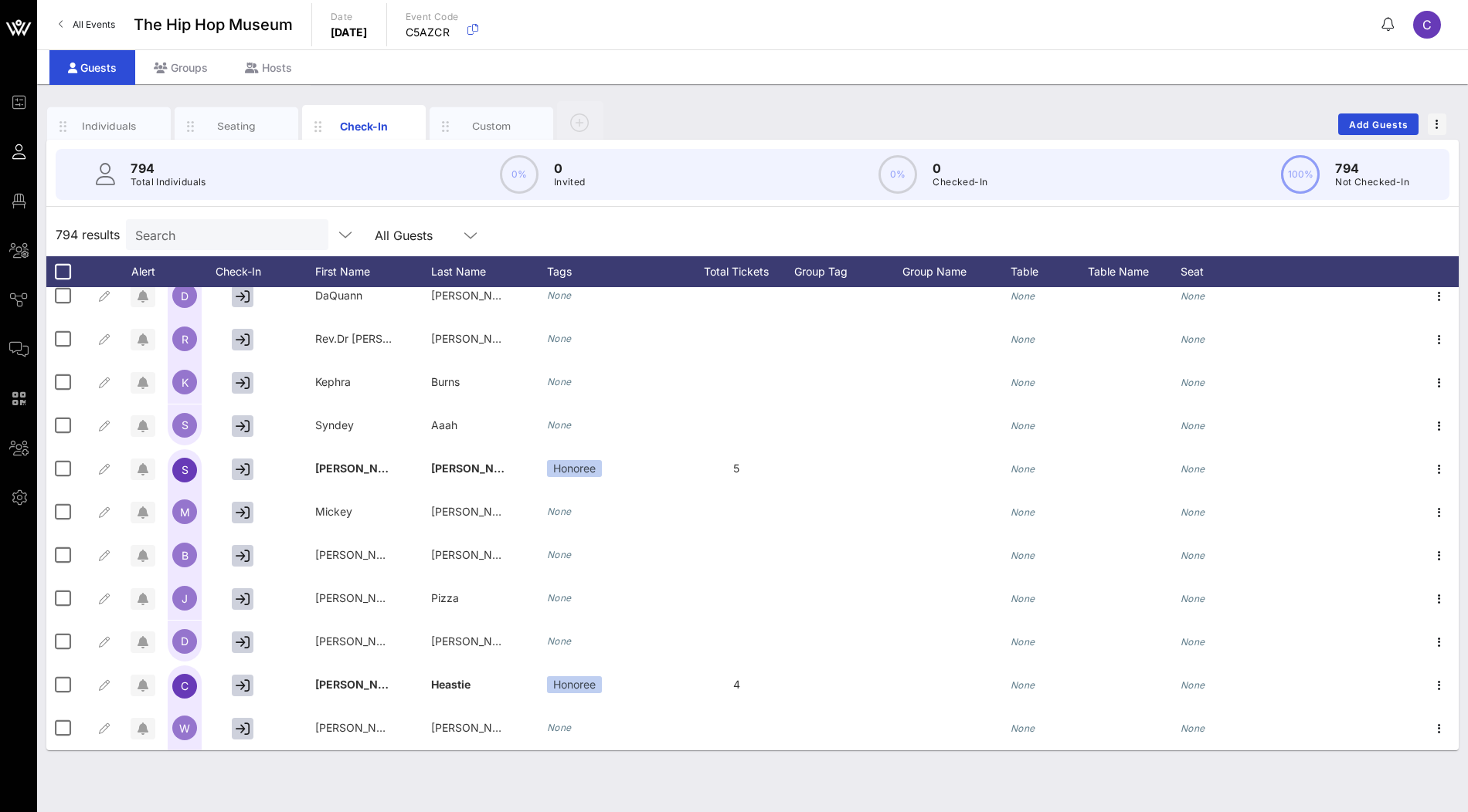
scroll to position [0, 0]
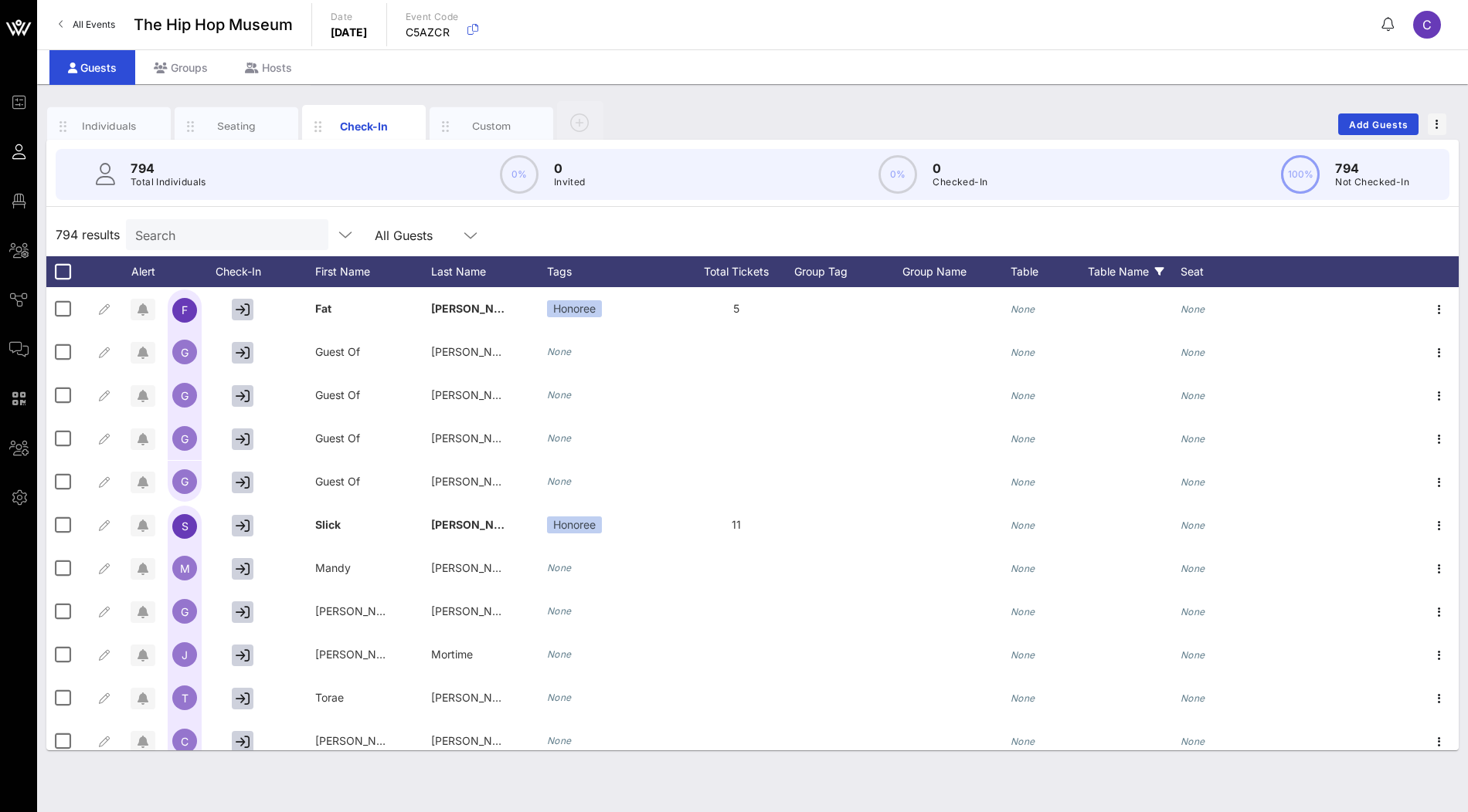
click at [1150, 269] on div "Table Name" at bounding box center [1134, 271] width 93 height 31
click at [1137, 229] on div "794 results Search All Guests" at bounding box center [752, 234] width 1412 height 43
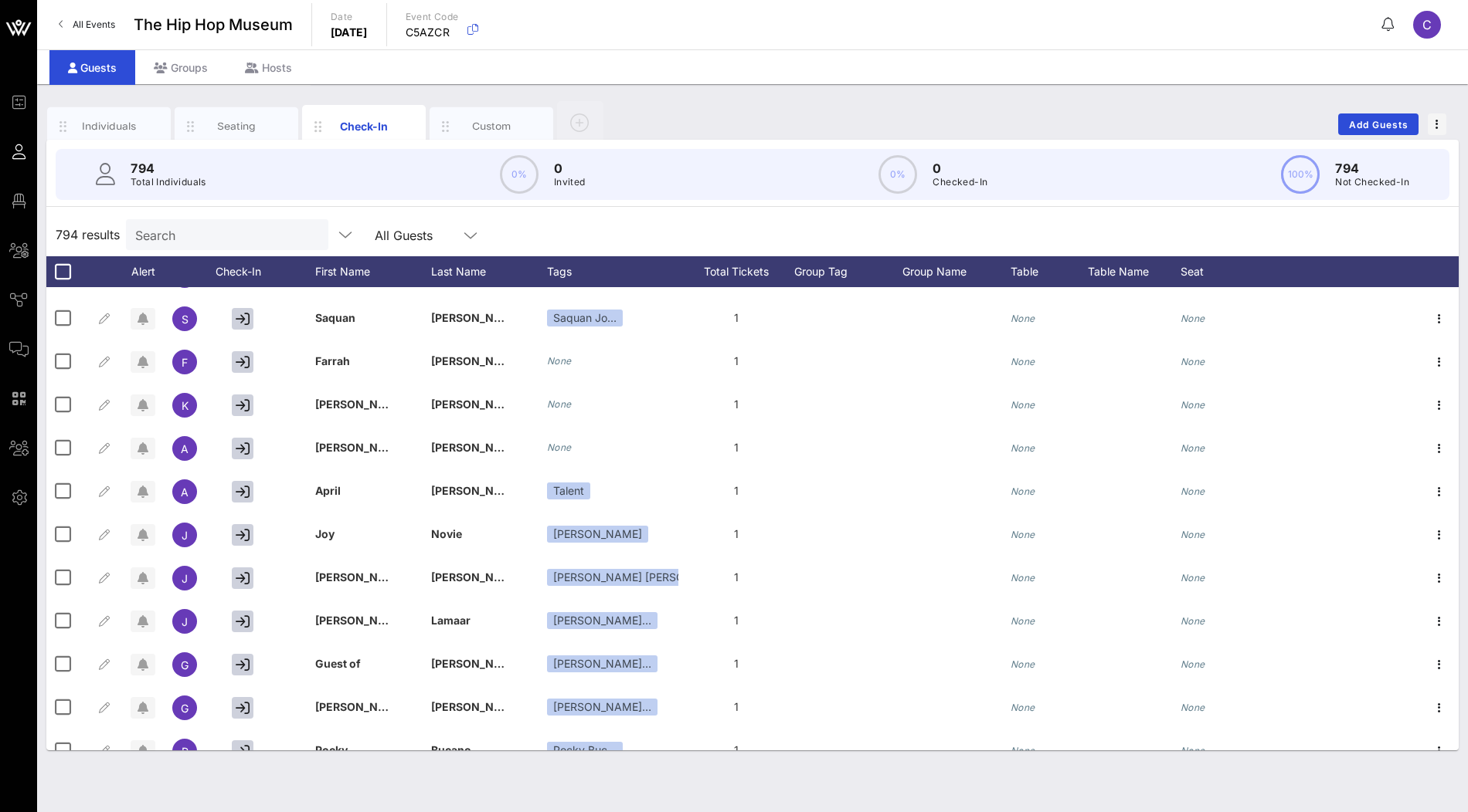
scroll to position [3274, 0]
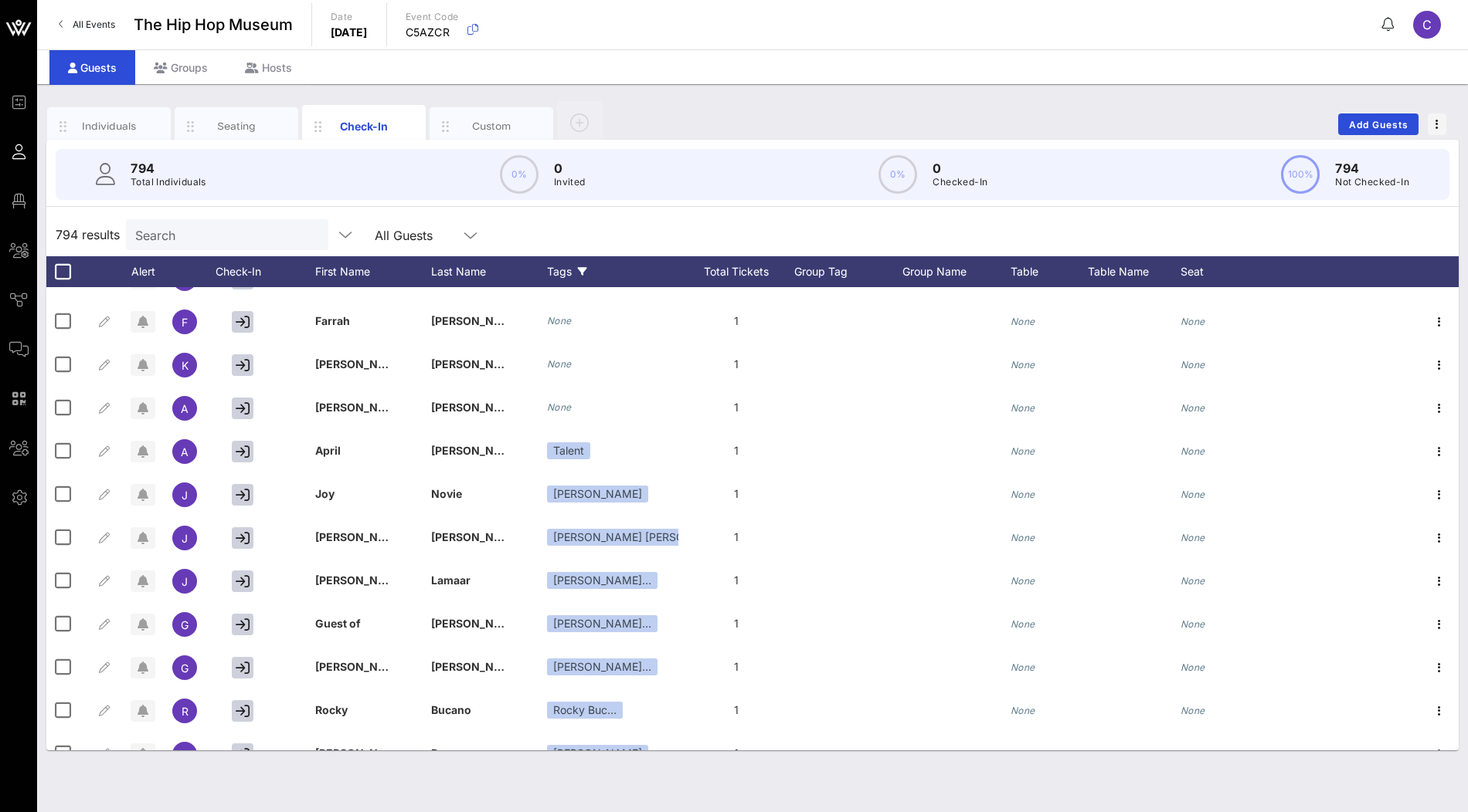
click at [576, 265] on div "Tags" at bounding box center [612, 271] width 131 height 31
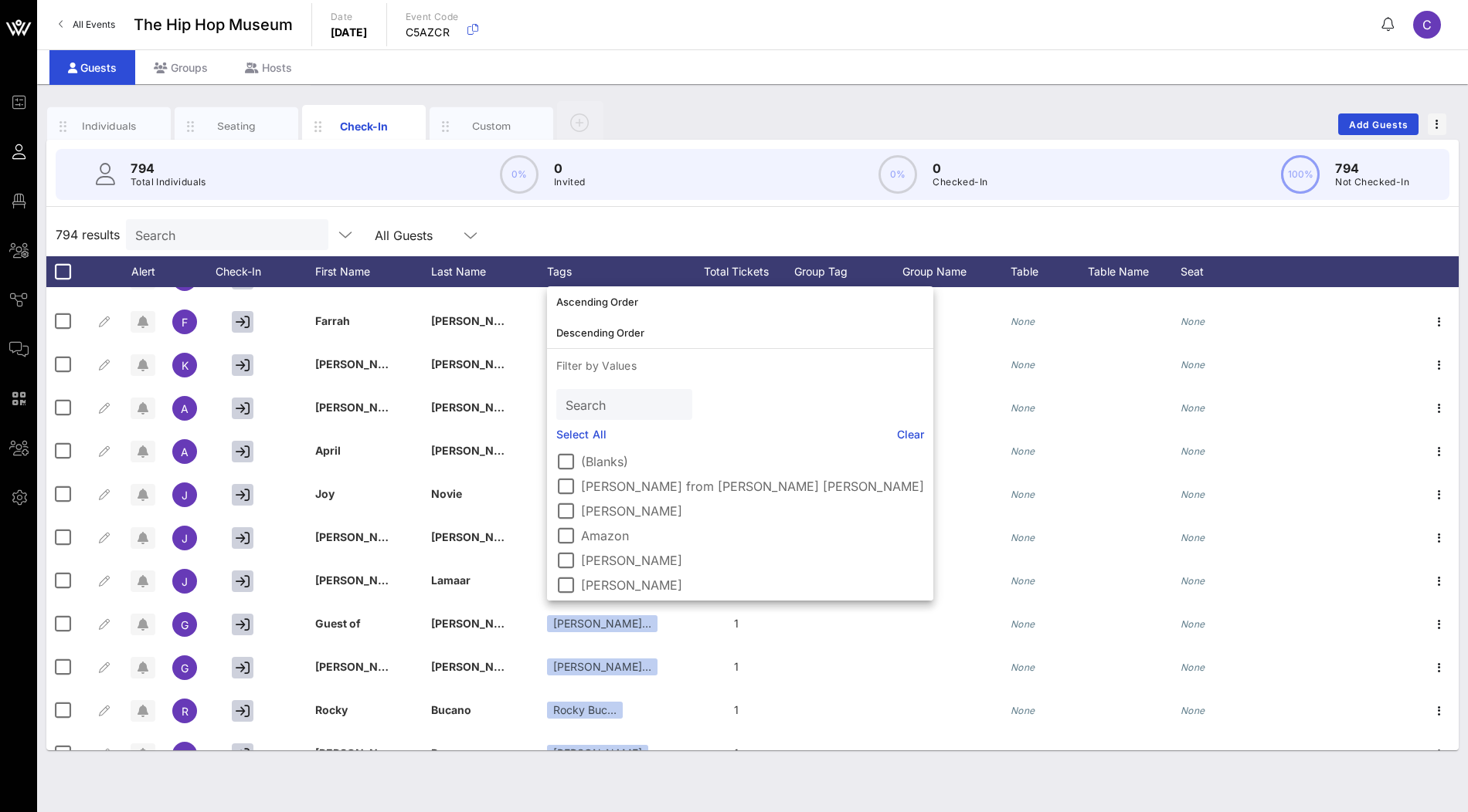
click at [604, 414] on div "Search" at bounding box center [623, 404] width 114 height 31
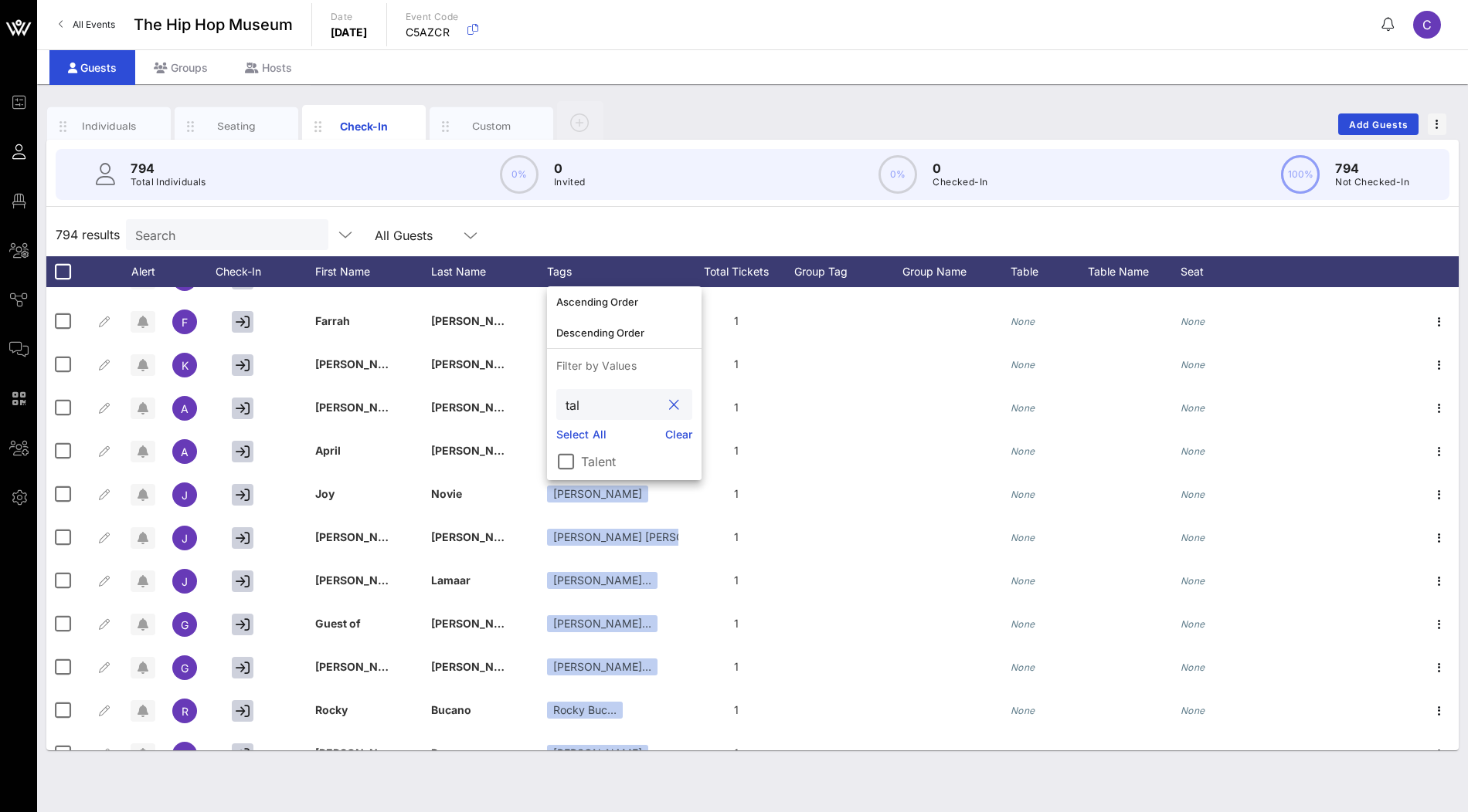
type input "tal"
click at [603, 458] on label "Talent" at bounding box center [636, 462] width 111 height 15
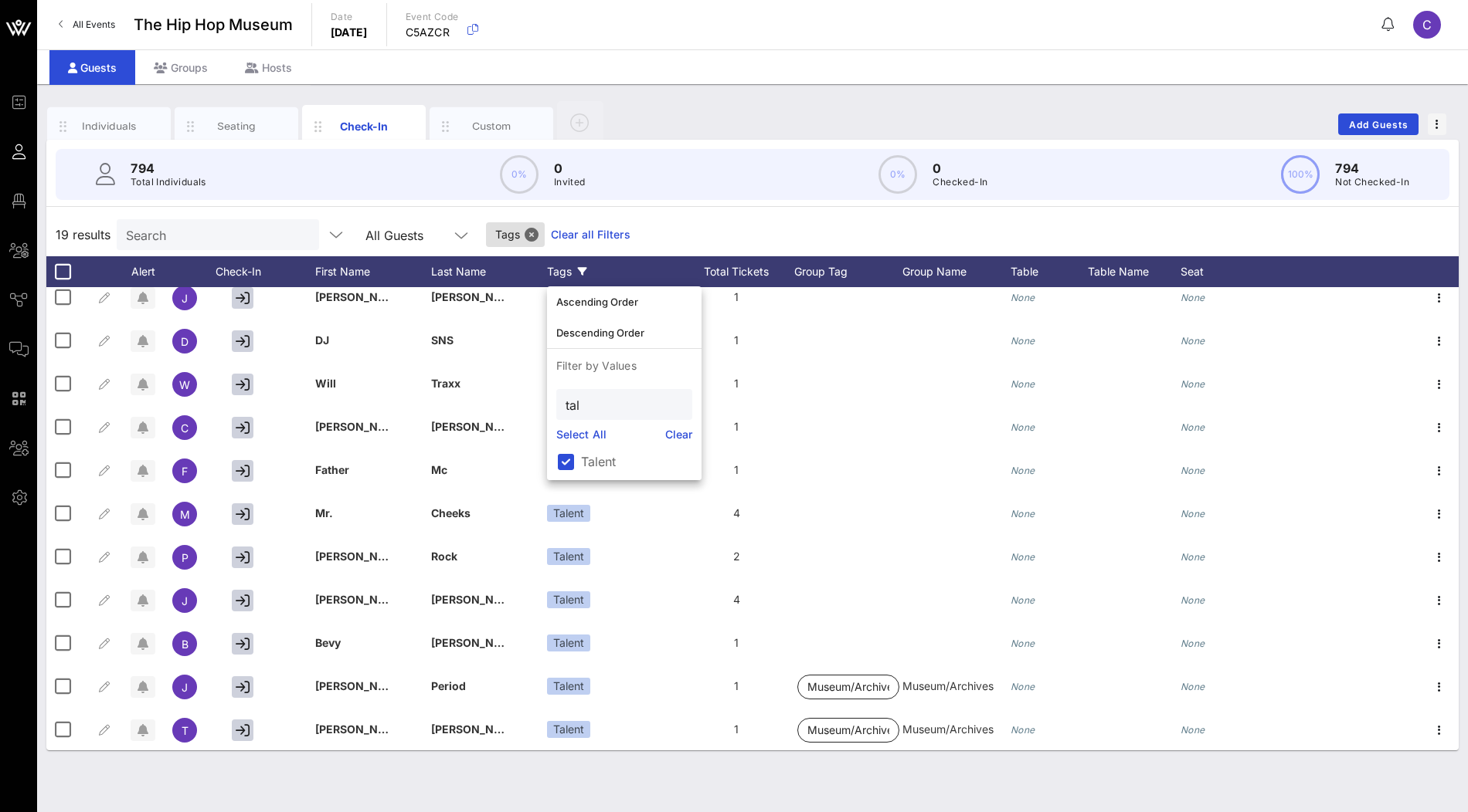
click at [700, 217] on div "19 results Search All Guests Tags Clear all Filters" at bounding box center [752, 234] width 1412 height 43
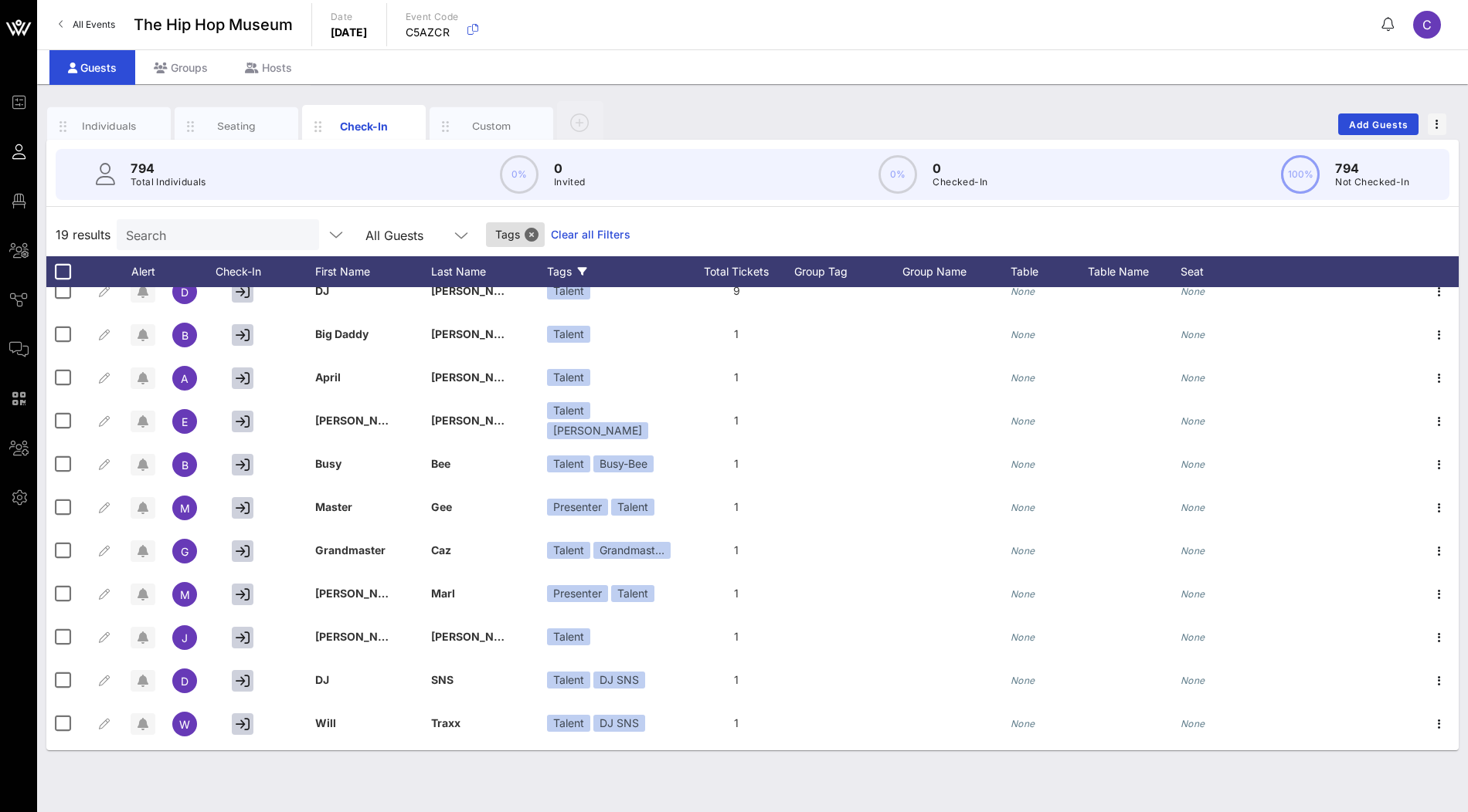
scroll to position [0, 0]
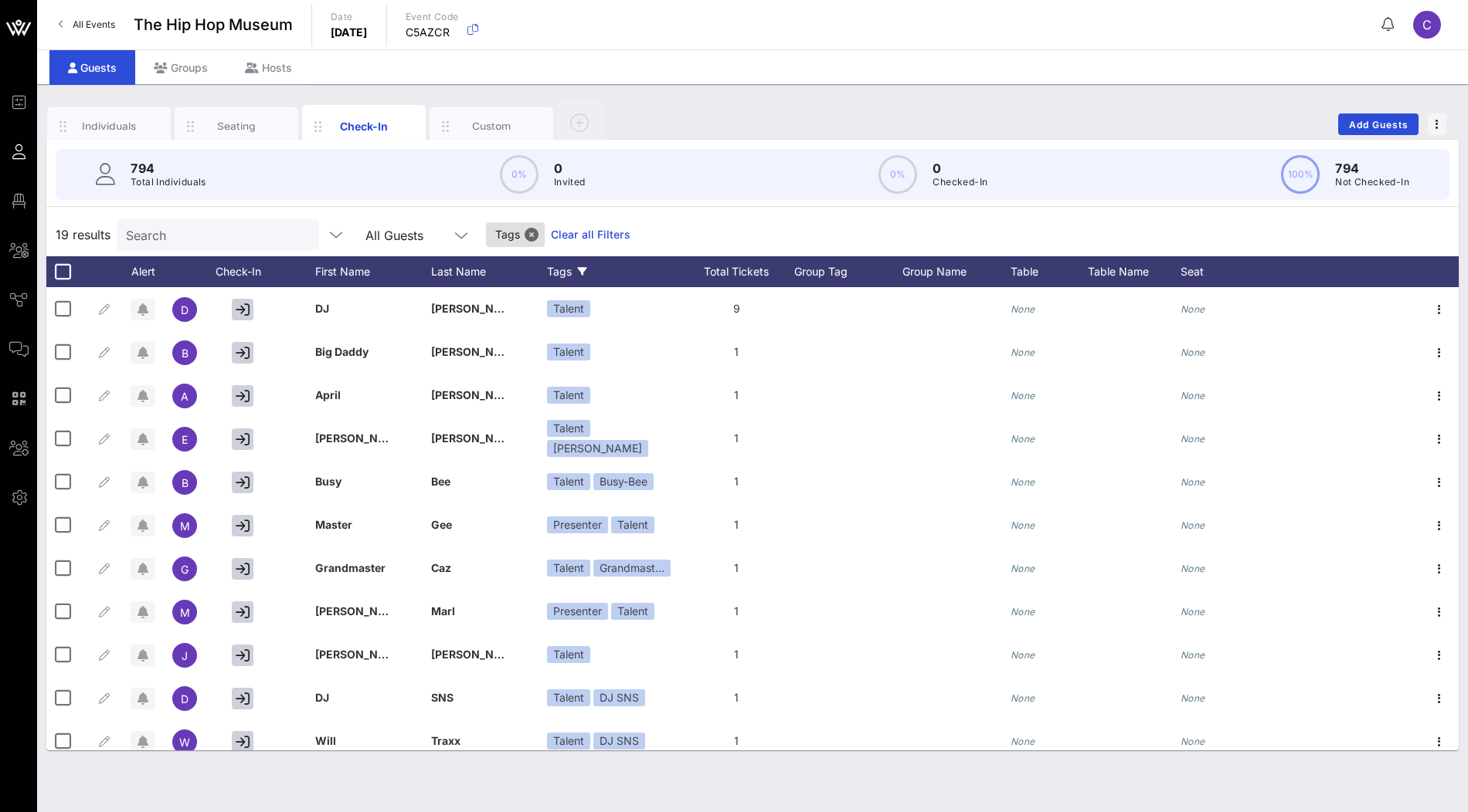
click at [570, 232] on link "Clear all Filters" at bounding box center [590, 234] width 79 height 17
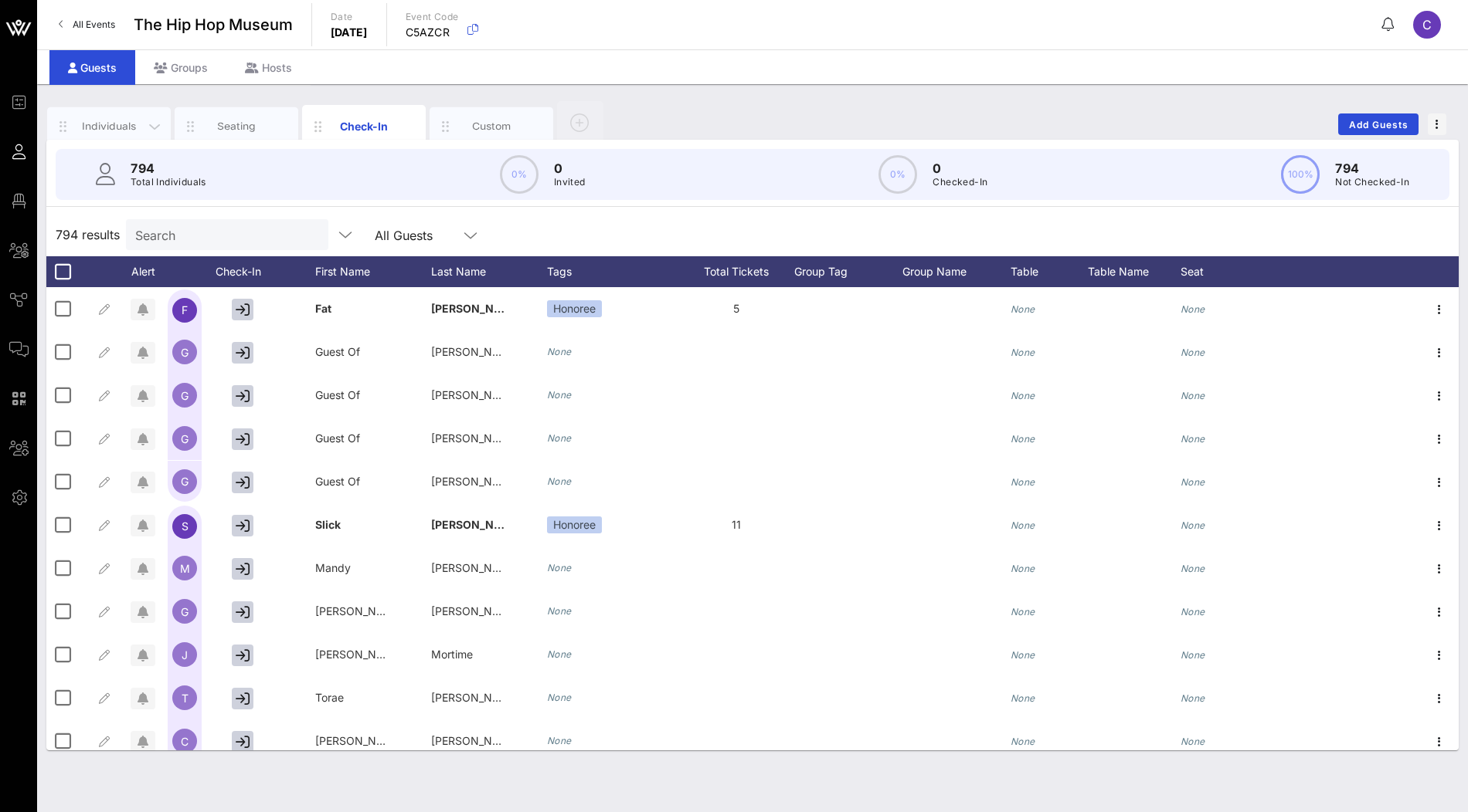
click at [134, 130] on div "Individuals" at bounding box center [110, 126] width 69 height 14
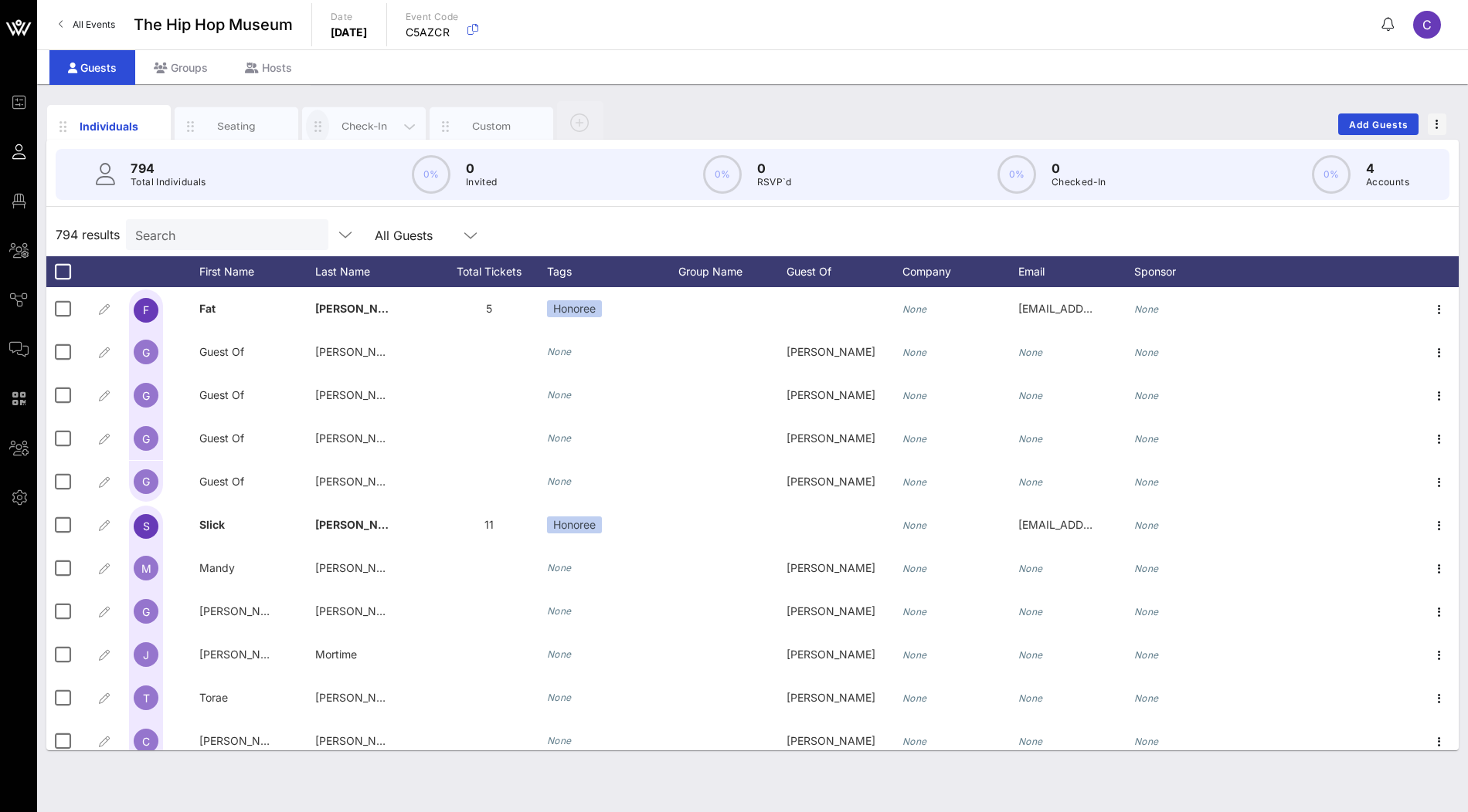
click at [317, 125] on icon "button" at bounding box center [317, 126] width 18 height 17
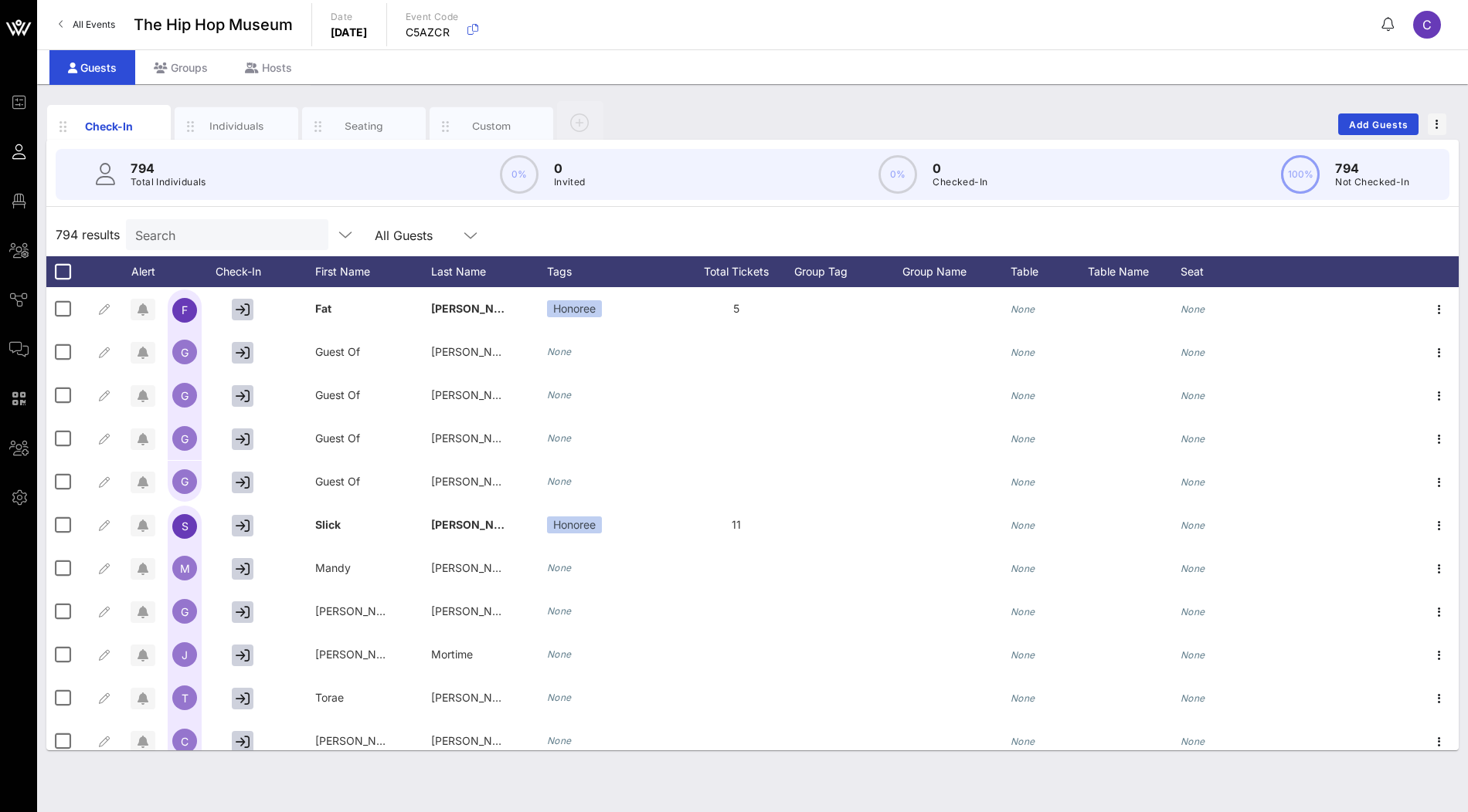
drag, startPoint x: 323, startPoint y: 125, endPoint x: 486, endPoint y: 2, distance: 204.2
drag, startPoint x: 286, startPoint y: 26, endPoint x: 133, endPoint y: 20, distance: 153.1
click at [133, 20] on div "All Events The Hip Hop Museum Date Wednesday, Oct. 15, 2025 Event Code C5AZCR C" at bounding box center [752, 25] width 1431 height 50
copy span "The Hip Hop Museum"
click at [482, 31] on icon "button" at bounding box center [472, 29] width 18 height 18
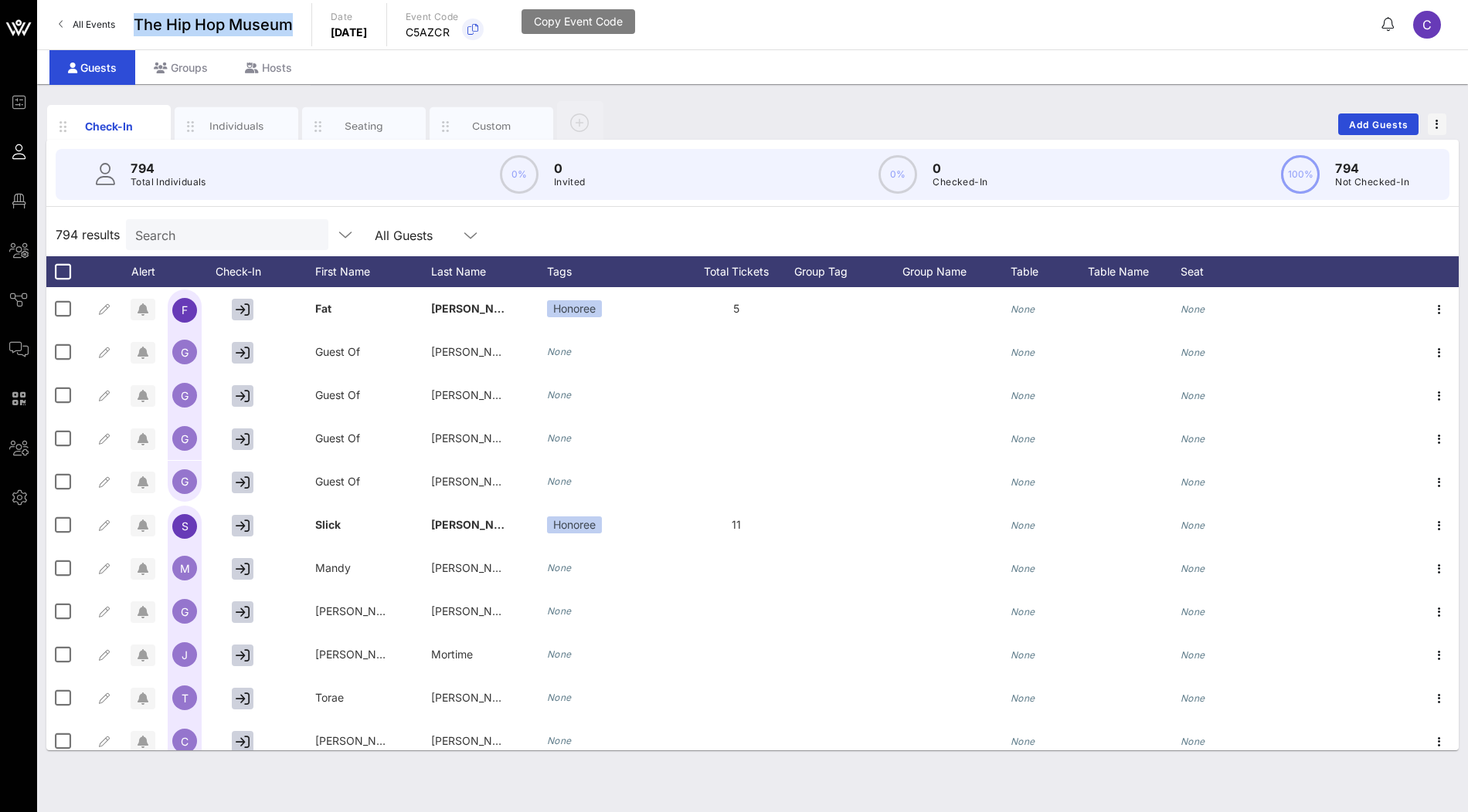
copy span "The Hip Hop Museum"
drag, startPoint x: 479, startPoint y: 36, endPoint x: 400, endPoint y: 34, distance: 79.0
click at [400, 34] on div "All Events The Hip Hop Museum Date Wednesday, Oct. 15, 2025 Event Code C5AZCR C" at bounding box center [752, 25] width 1431 height 50
copy p "Oct. 15, 2025"
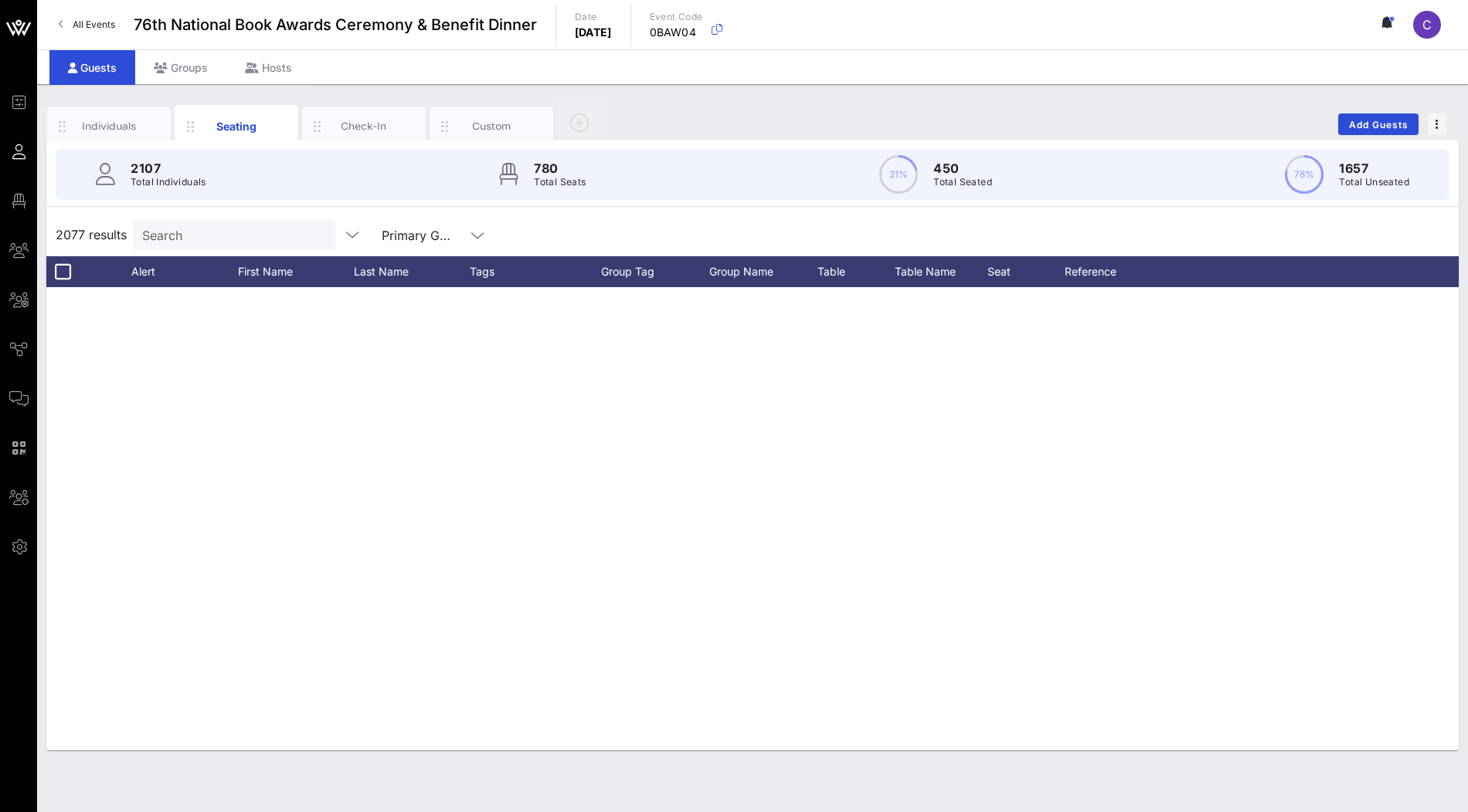
scroll to position [52182, 0]
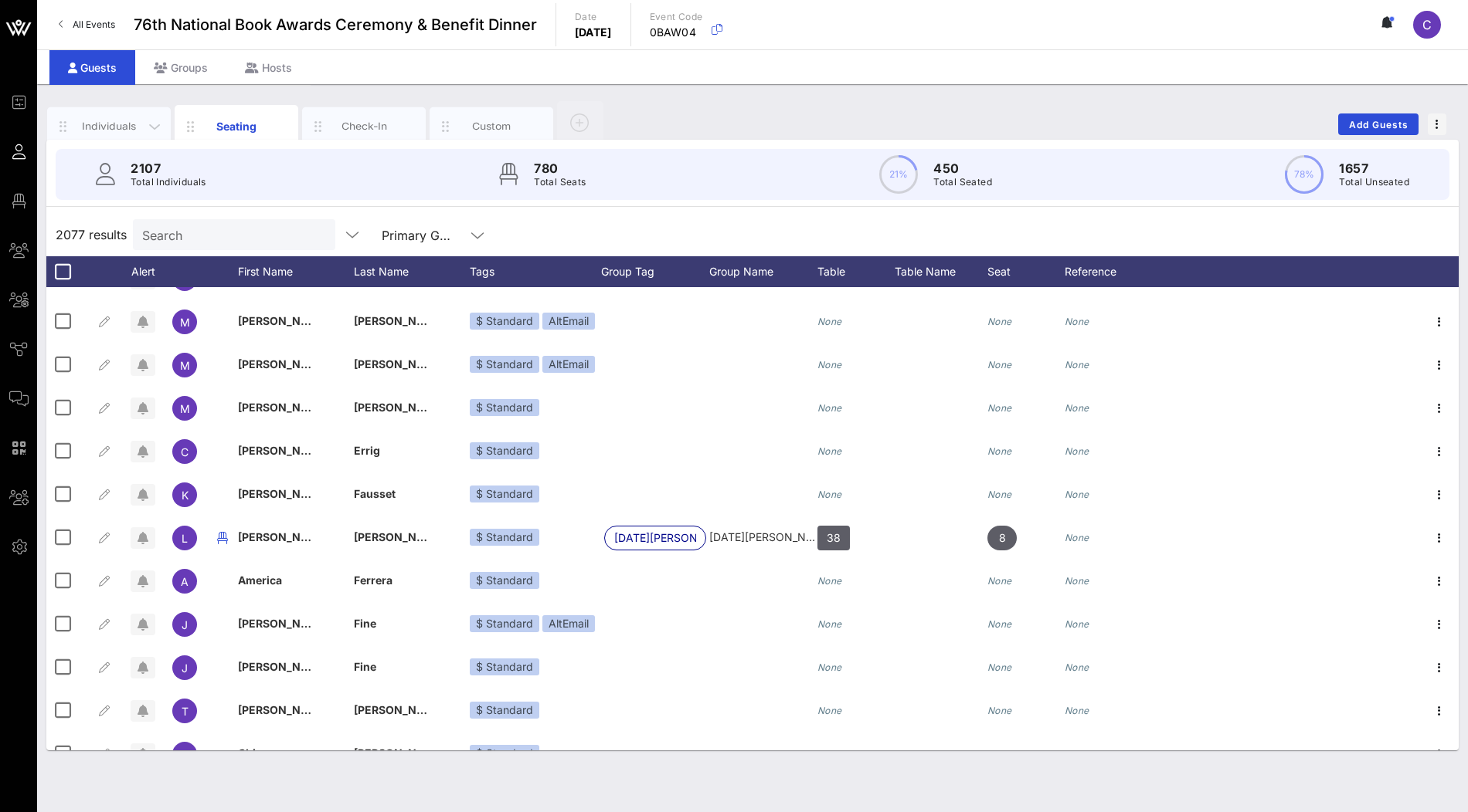
click at [130, 130] on div "Individuals" at bounding box center [110, 126] width 69 height 14
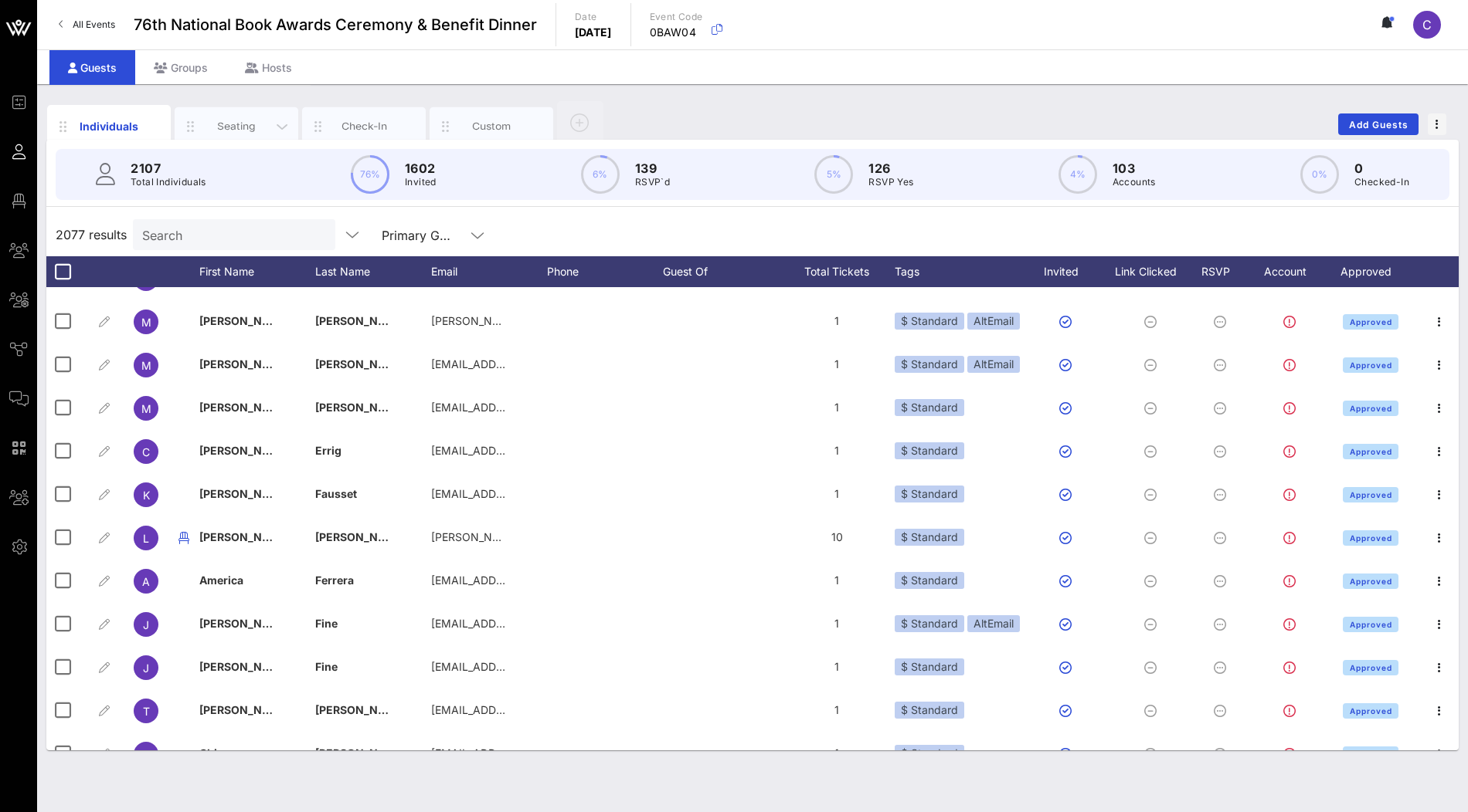
click at [233, 138] on div "Seating" at bounding box center [236, 126] width 123 height 38
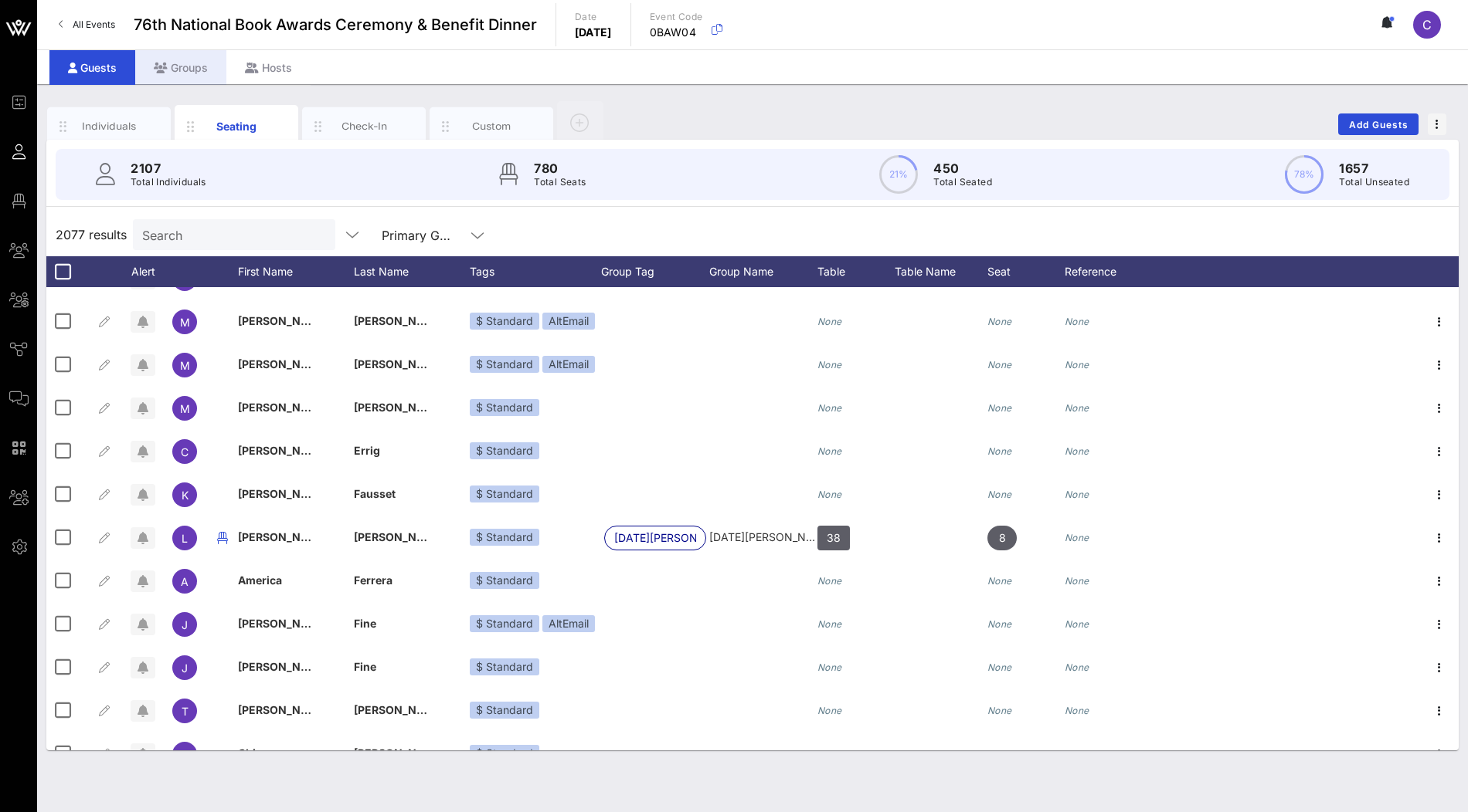
click at [197, 74] on div "Groups" at bounding box center [181, 67] width 91 height 34
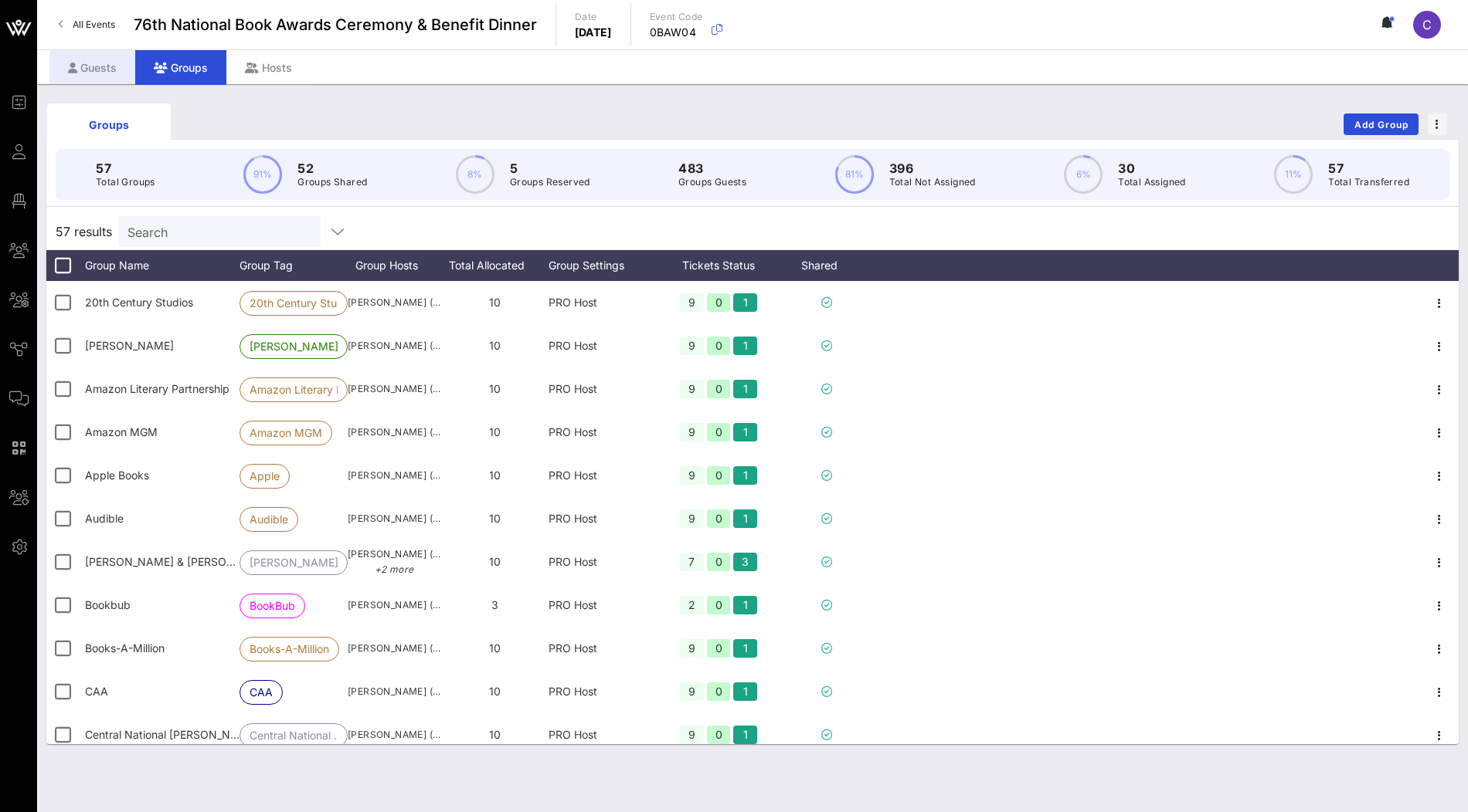
click at [114, 74] on div "Guests" at bounding box center [92, 67] width 86 height 34
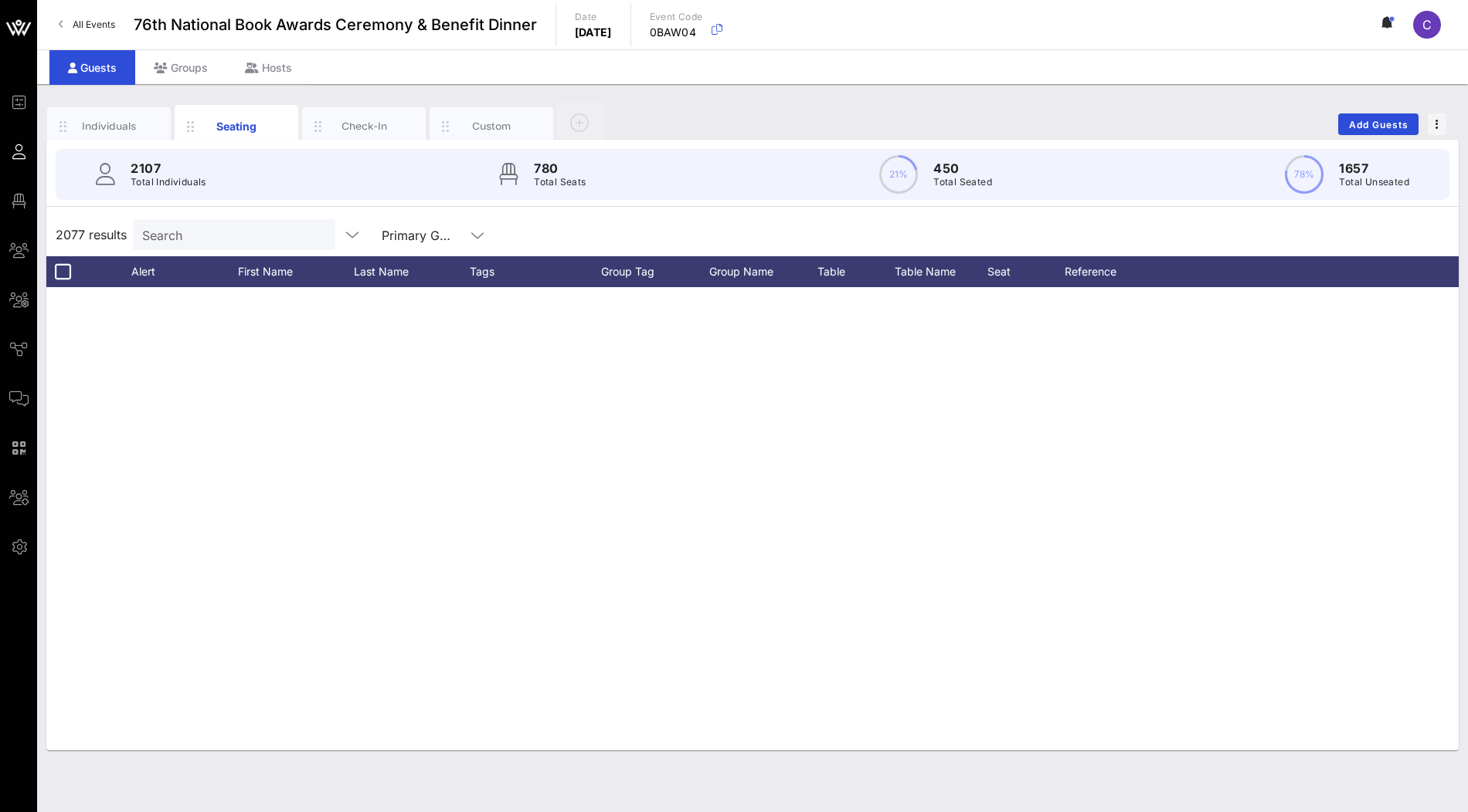
scroll to position [52182, 0]
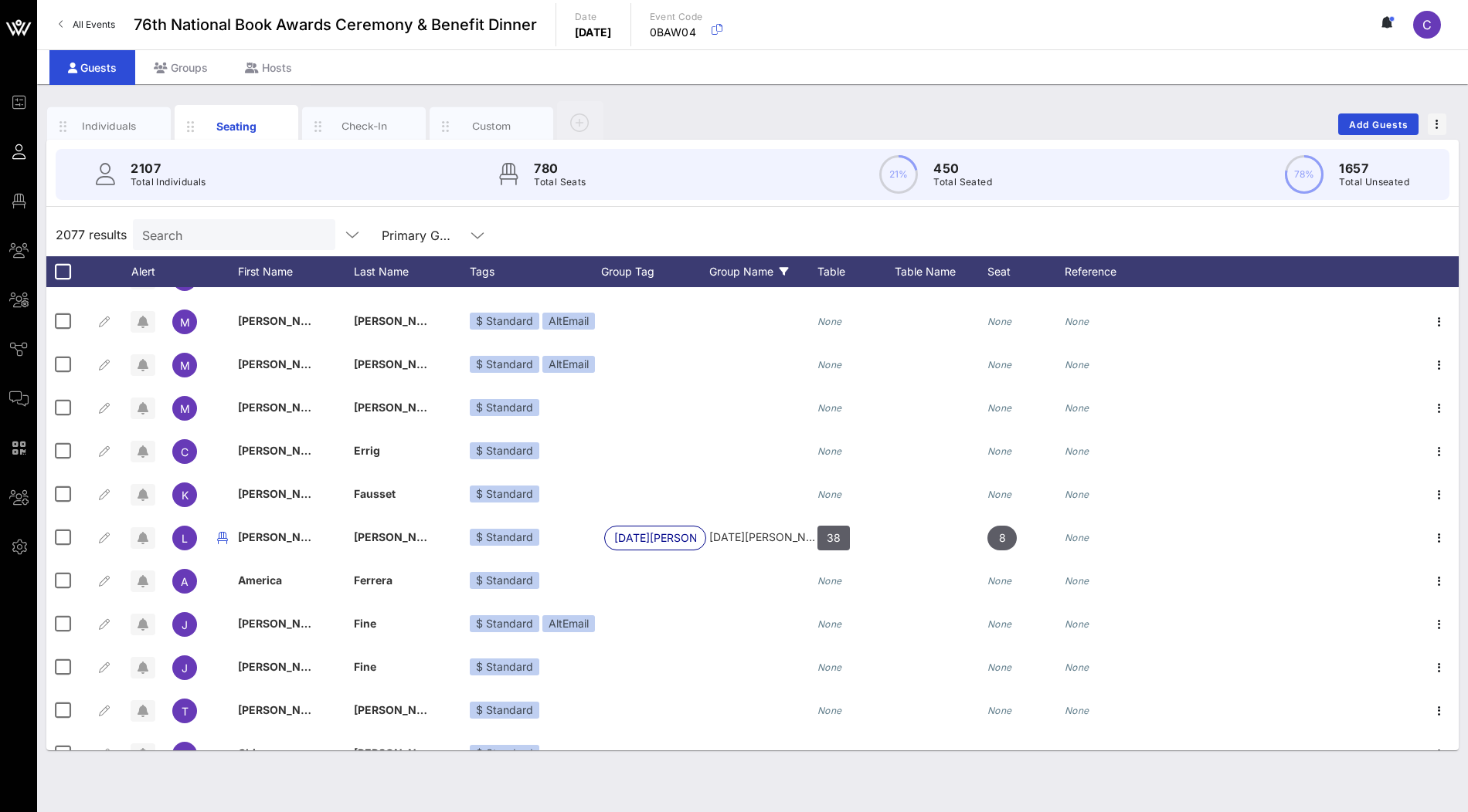
click at [780, 275] on icon at bounding box center [784, 272] width 10 height 10
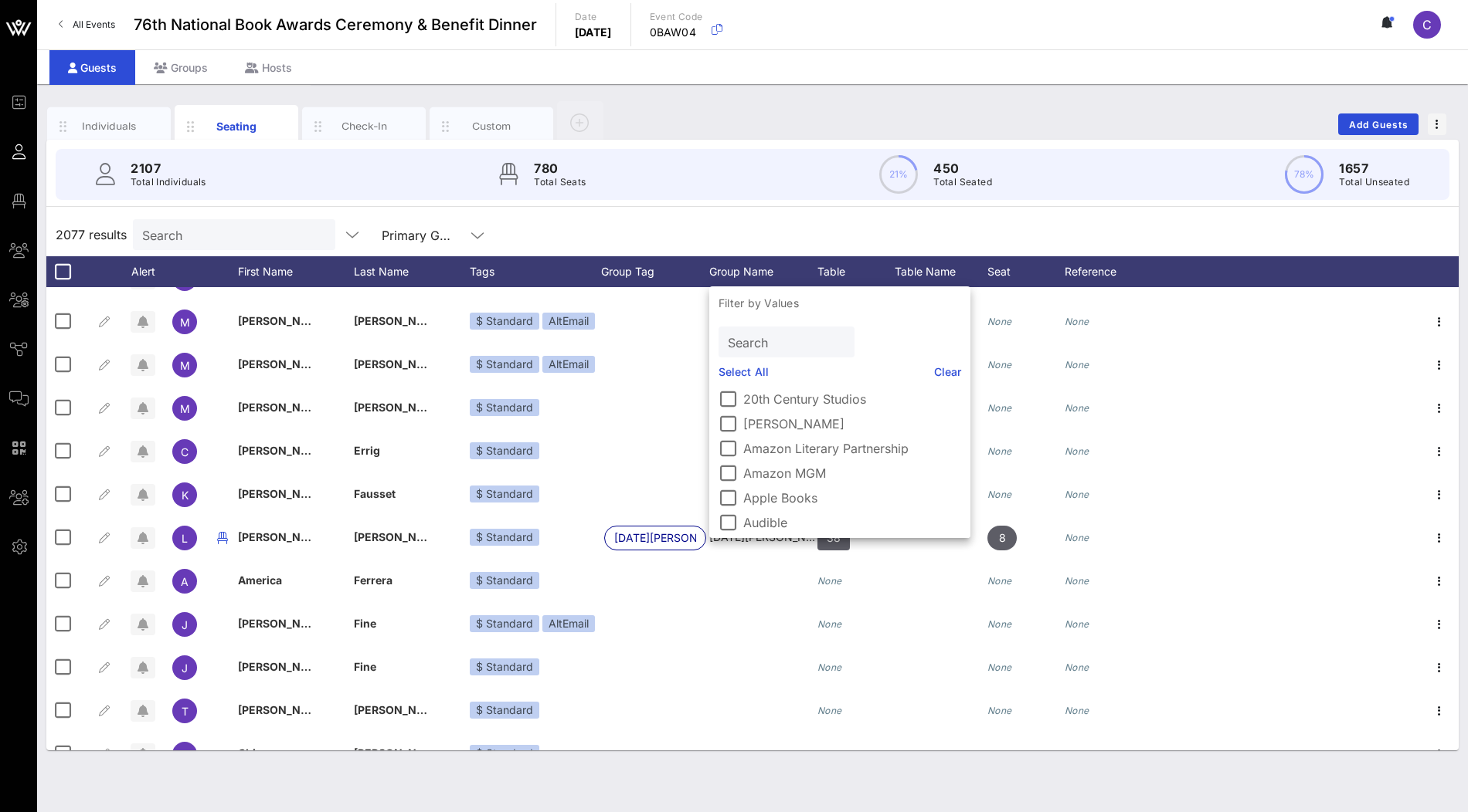
click at [813, 200] on div "2107 Total Individuals 780 Total Seats 21% 450 Total Seated 78% 1657 Total Unse…" at bounding box center [752, 174] width 1431 height 70
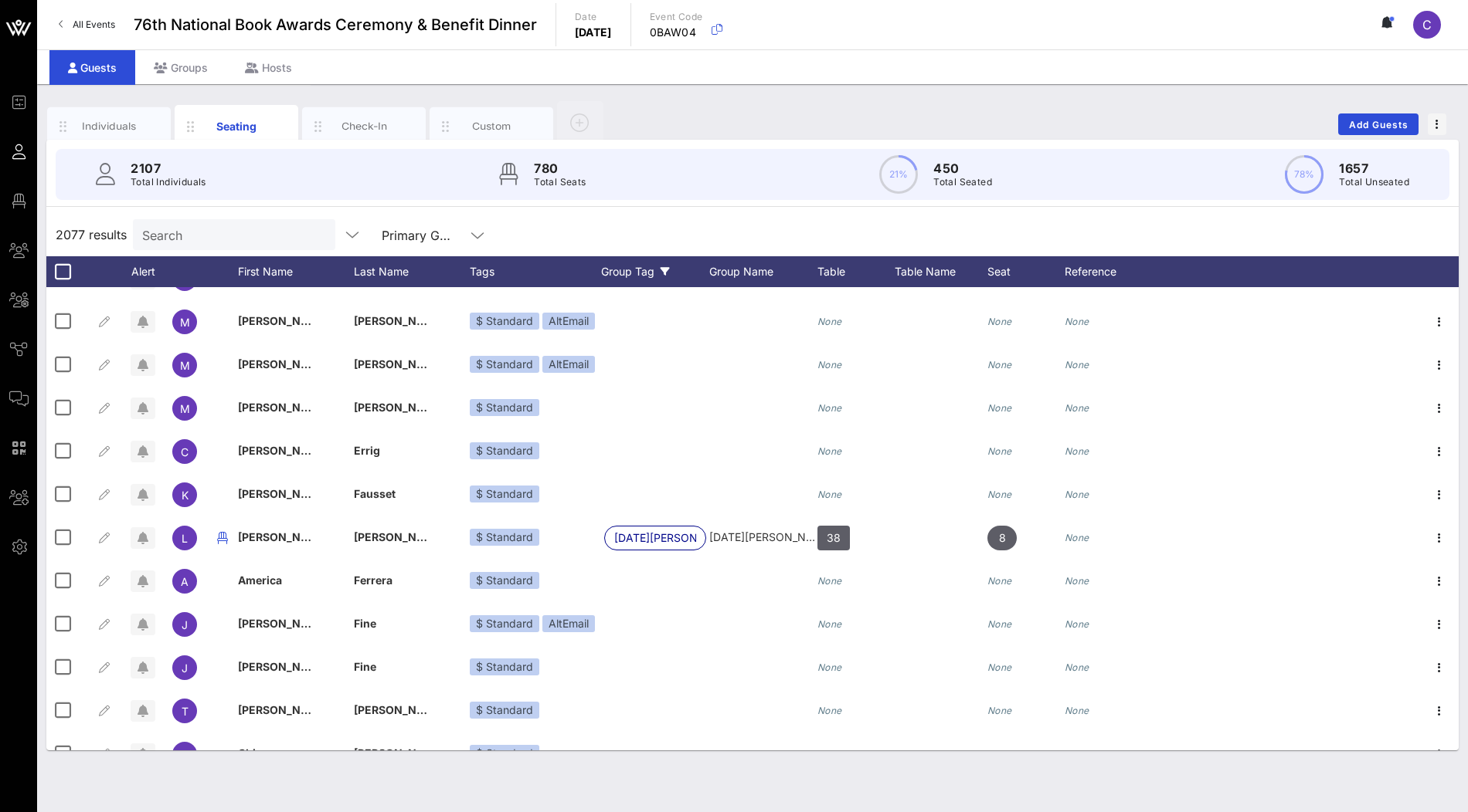
click at [652, 279] on div "Group Tag" at bounding box center [655, 271] width 108 height 31
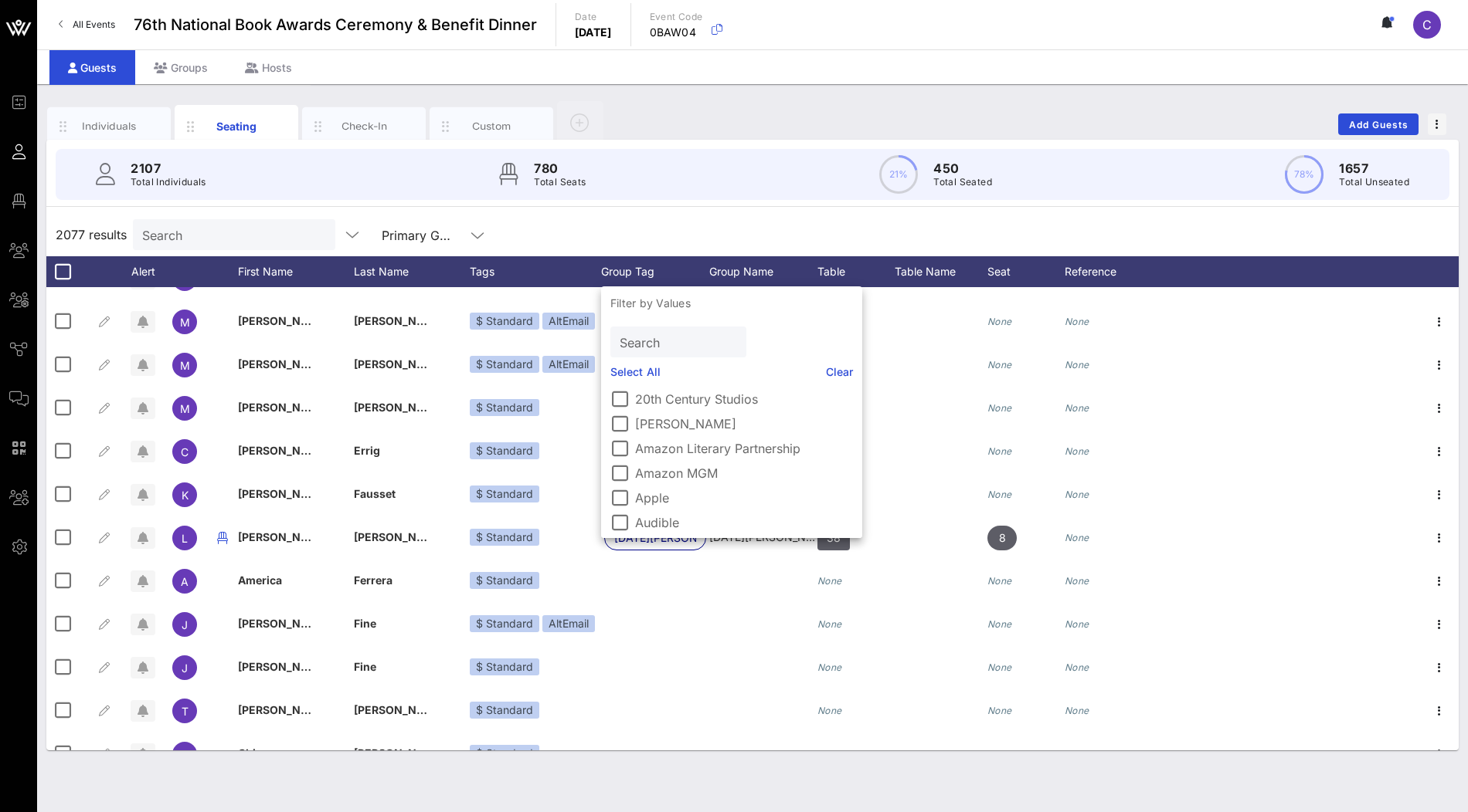
click at [727, 222] on div "2077 results Search Primary Guests" at bounding box center [752, 234] width 1412 height 43
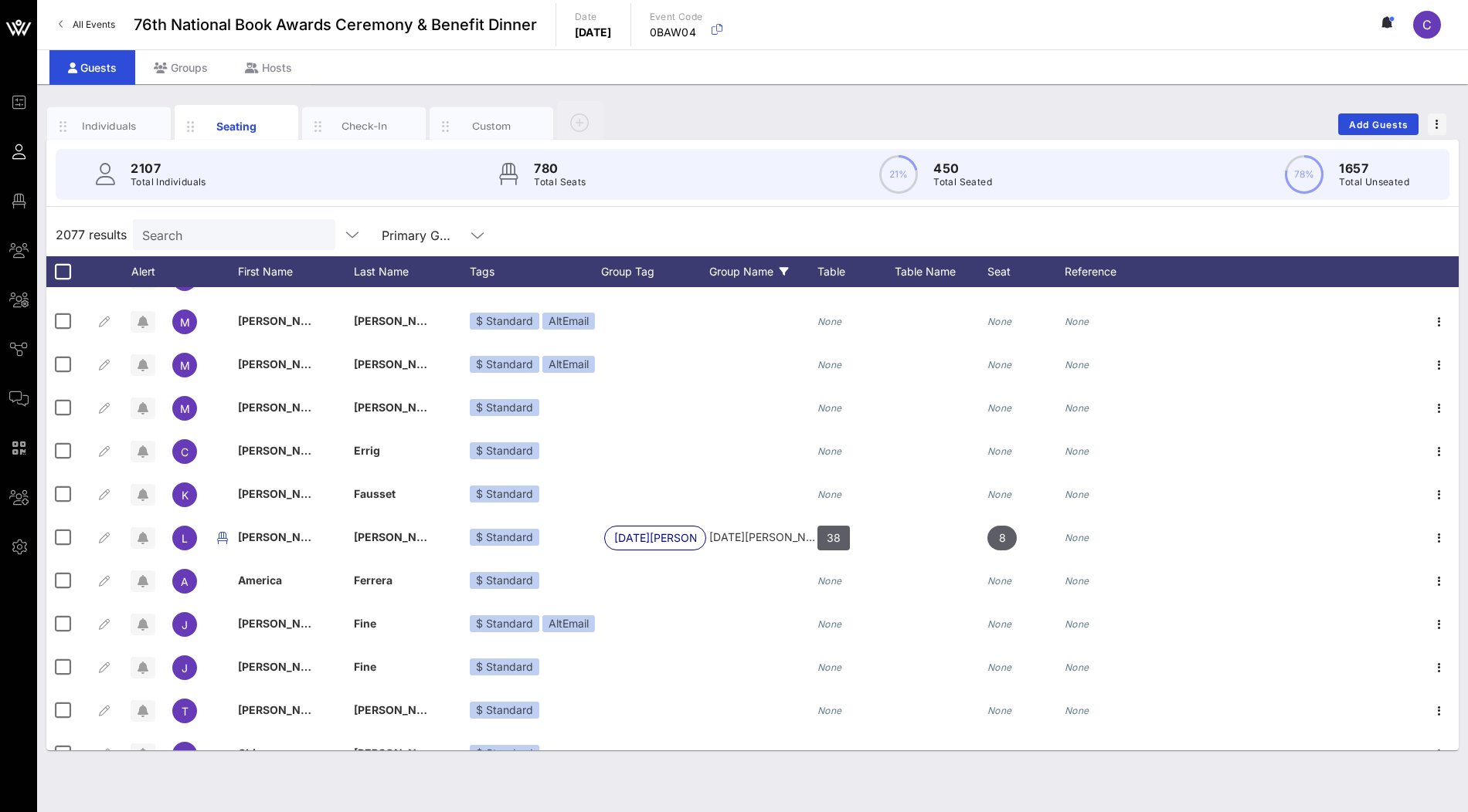
click at [763, 277] on div "Group Name" at bounding box center [763, 271] width 108 height 31
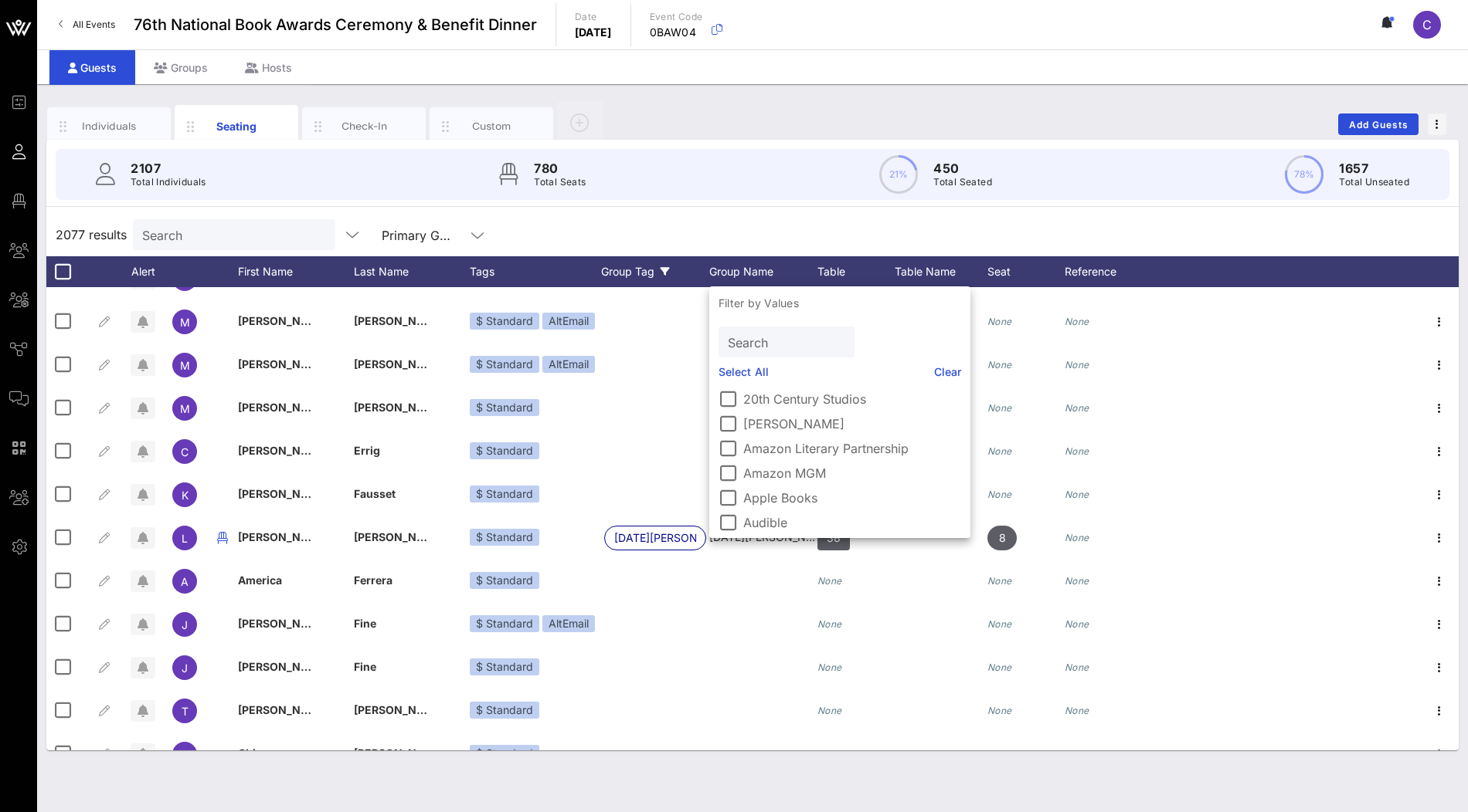
click at [638, 272] on div "Group Tag" at bounding box center [655, 271] width 108 height 31
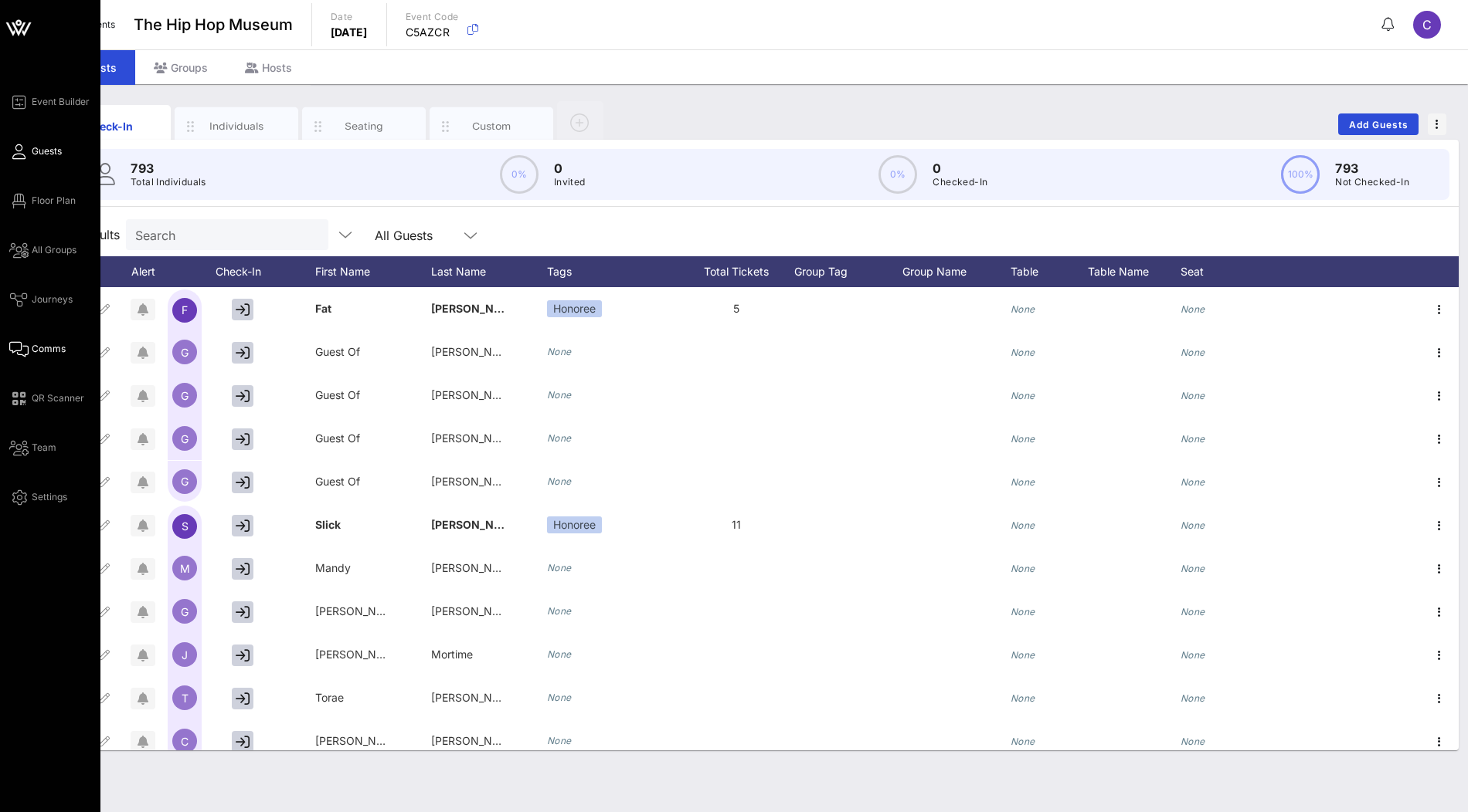
click at [36, 351] on span "Comms" at bounding box center [49, 349] width 34 height 14
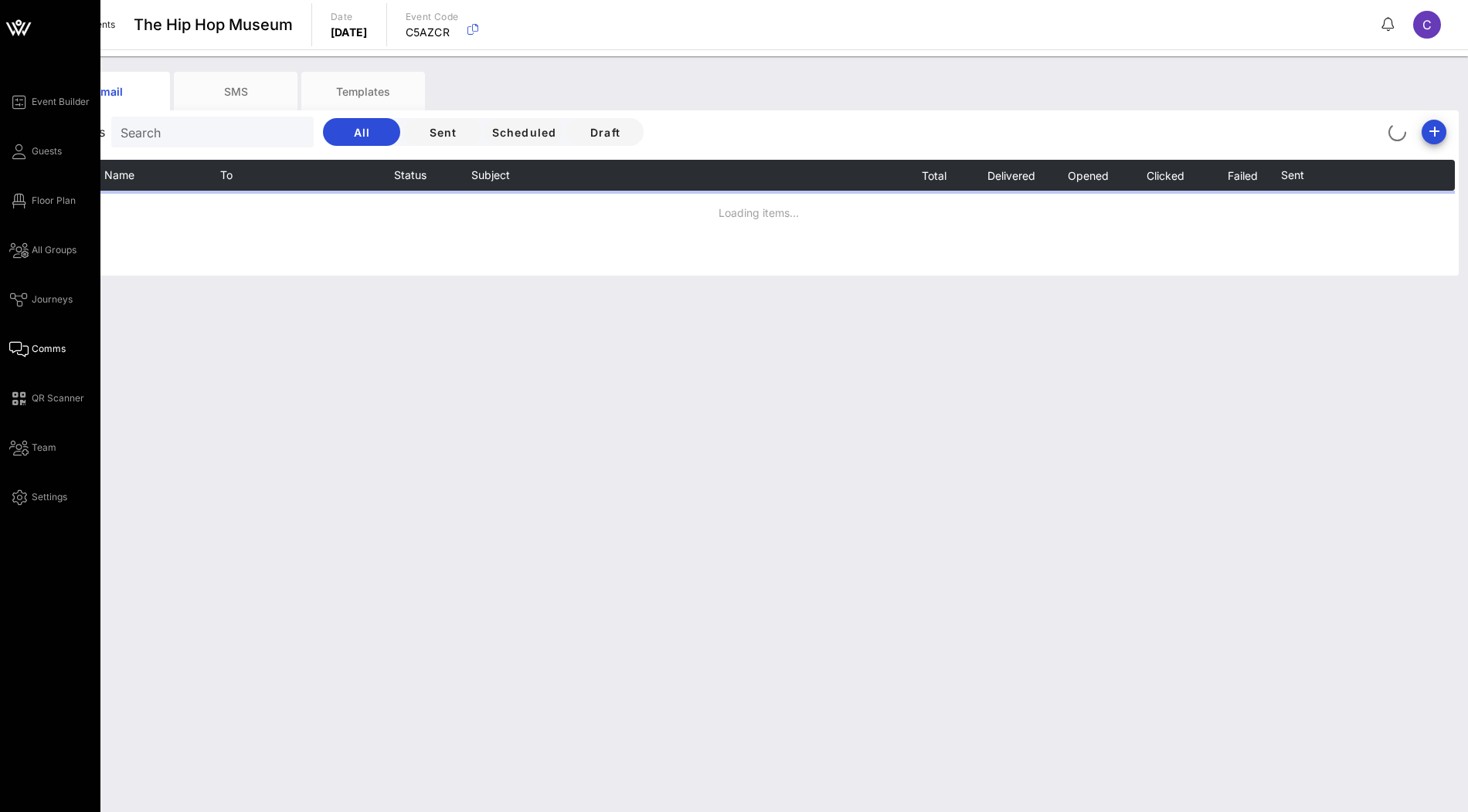
click at [36, 351] on span "Comms" at bounding box center [49, 349] width 34 height 14
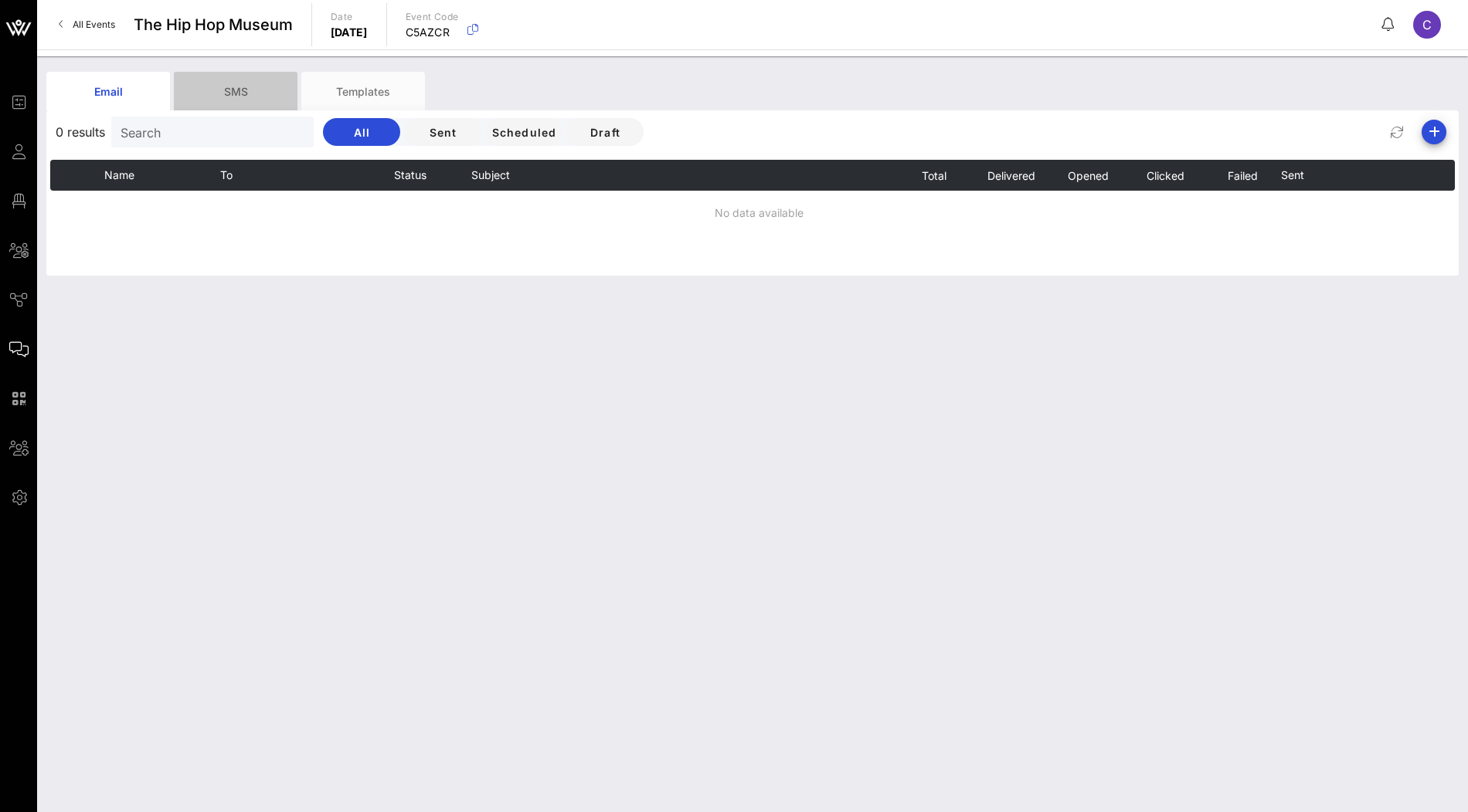
click at [215, 100] on div "SMS" at bounding box center [235, 91] width 123 height 38
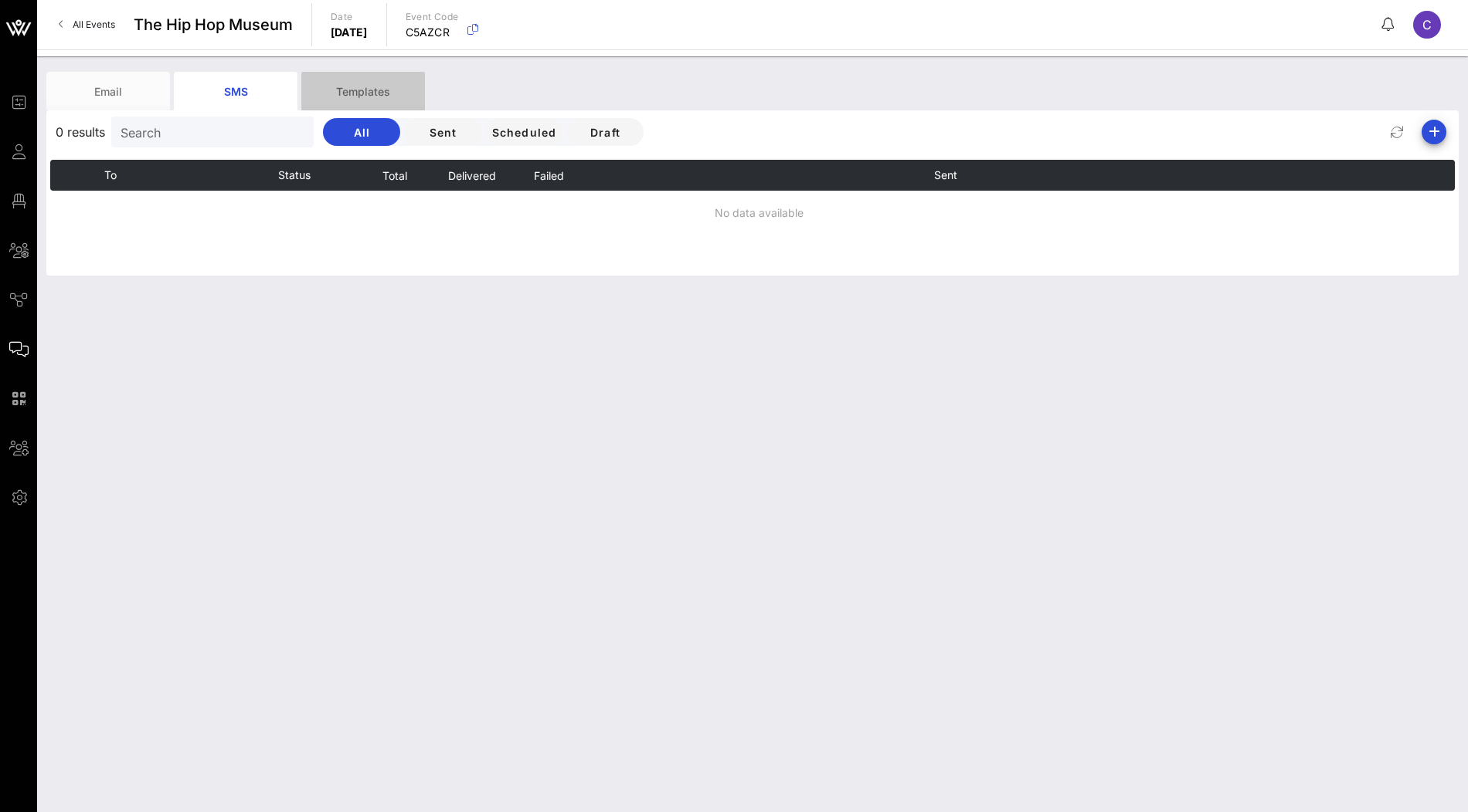
click at [358, 90] on div "Templates" at bounding box center [363, 91] width 123 height 38
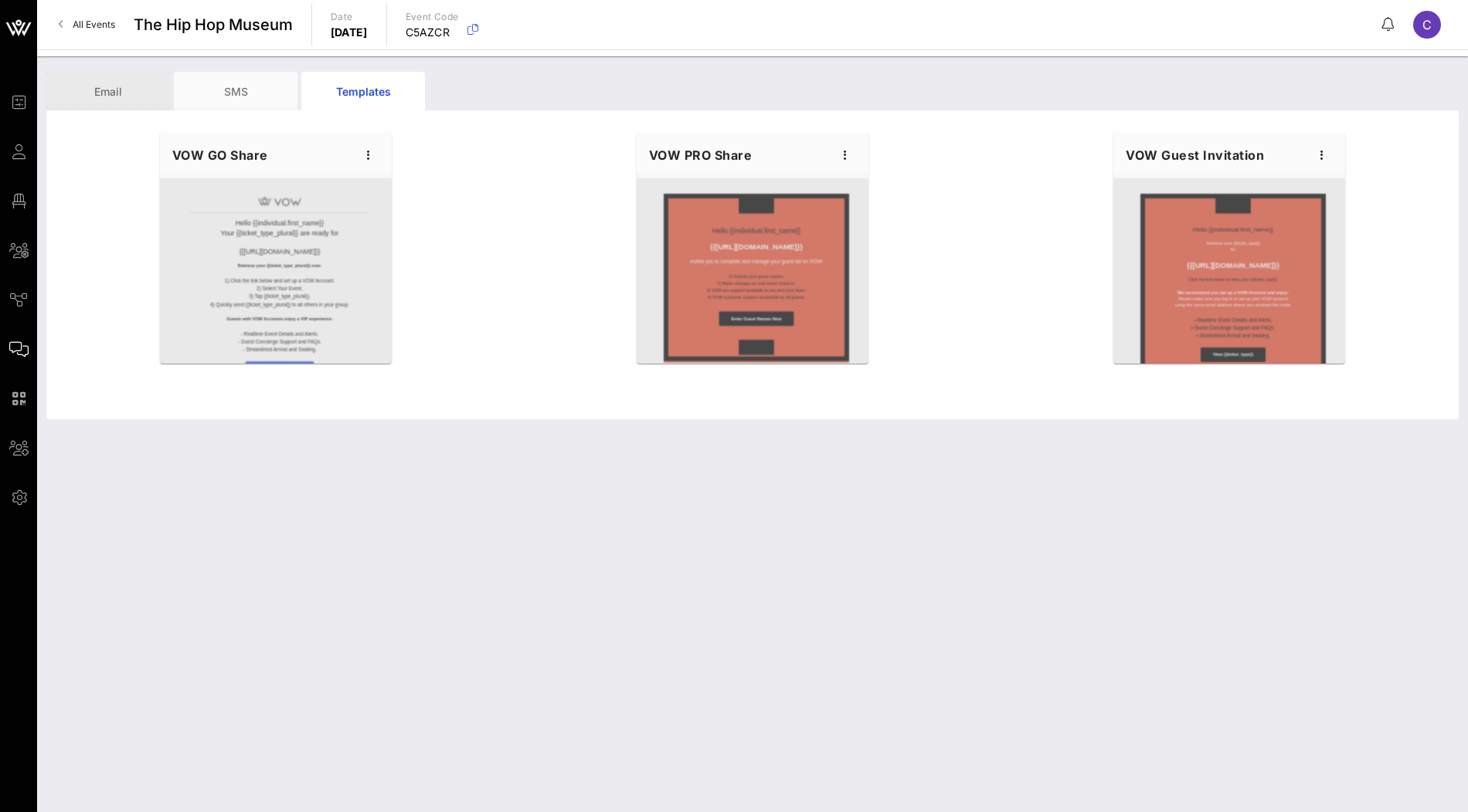
click at [110, 92] on div "Email" at bounding box center [108, 91] width 123 height 38
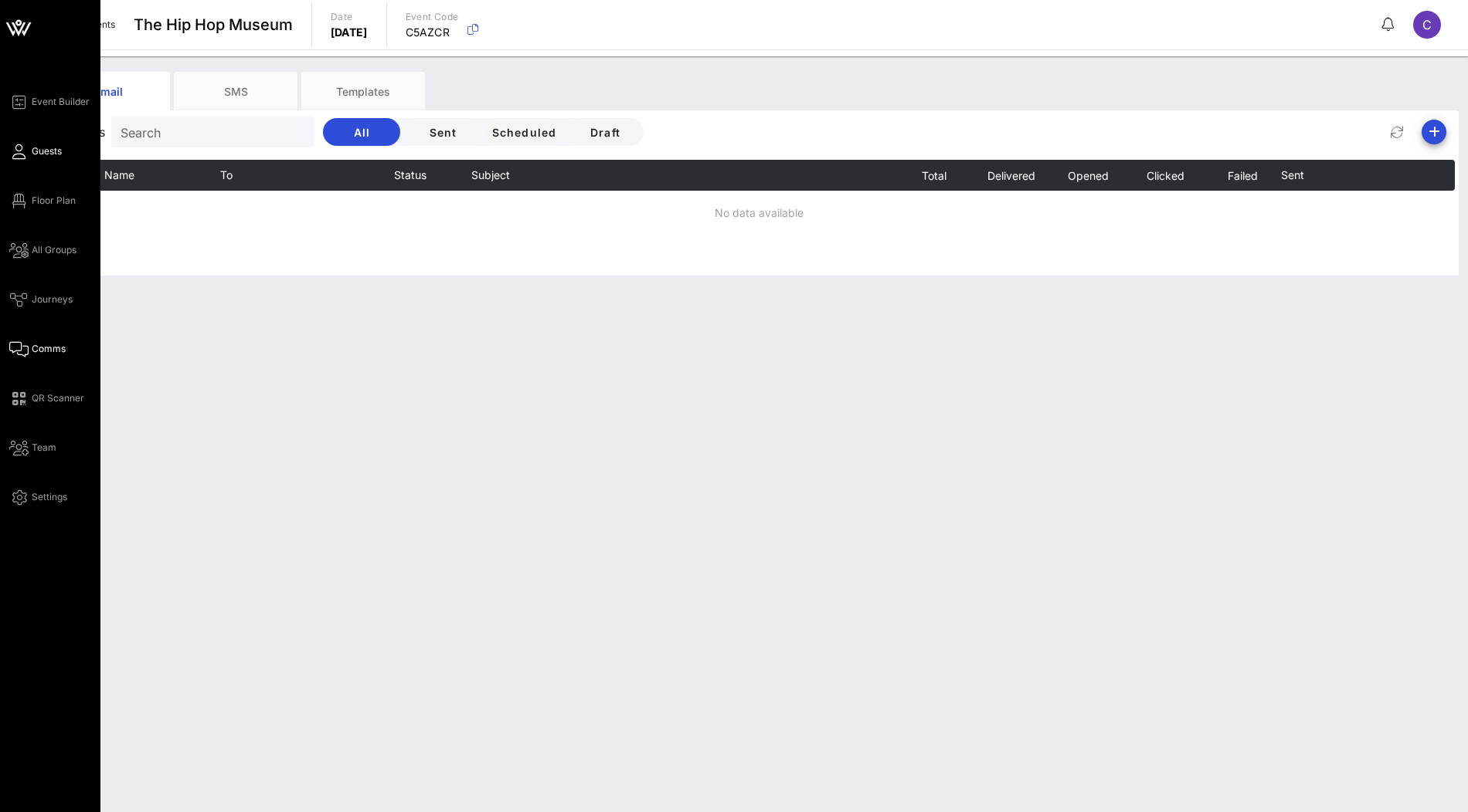
click at [26, 156] on link "Guests" at bounding box center [36, 151] width 53 height 18
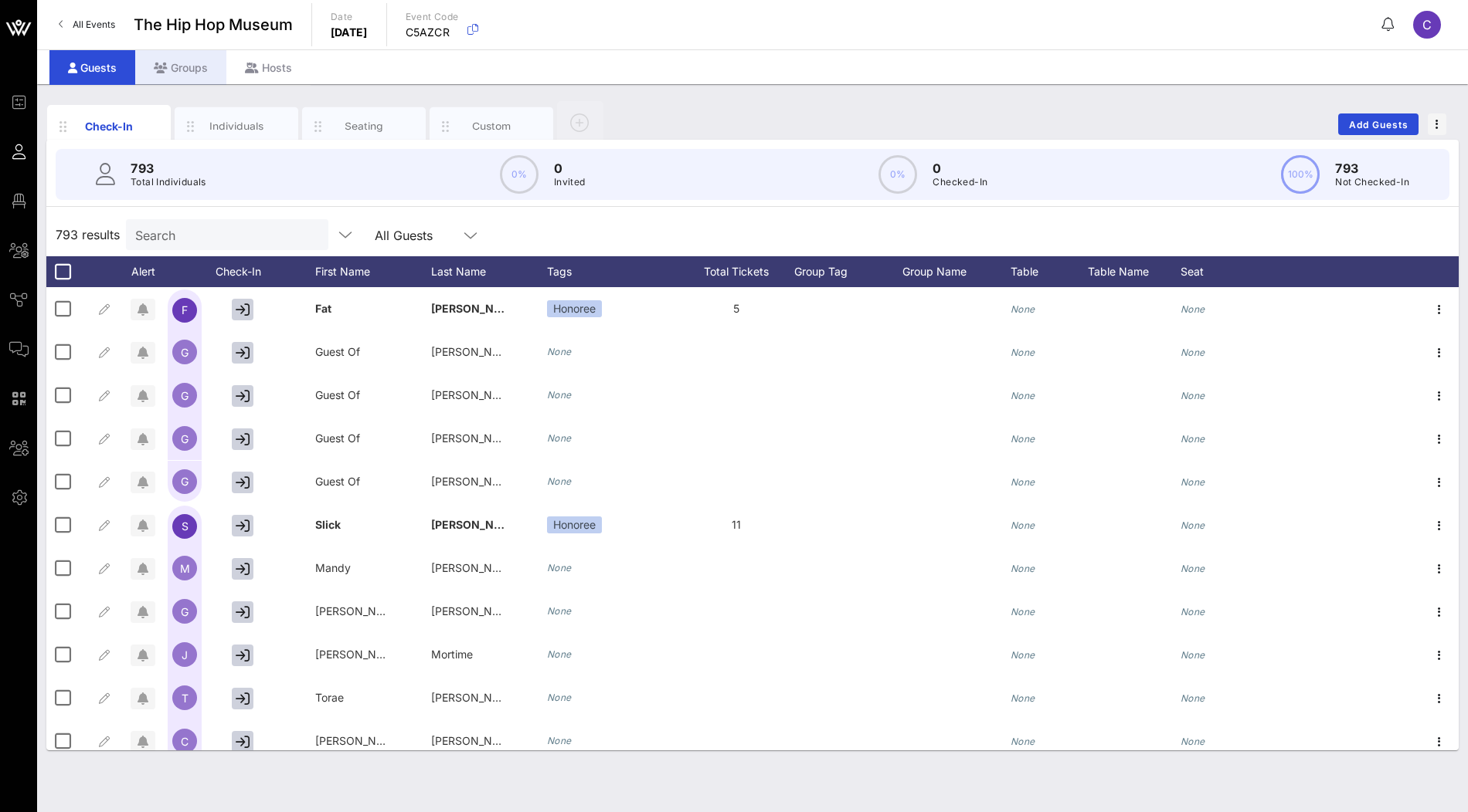
click at [197, 74] on div "Groups" at bounding box center [181, 67] width 91 height 34
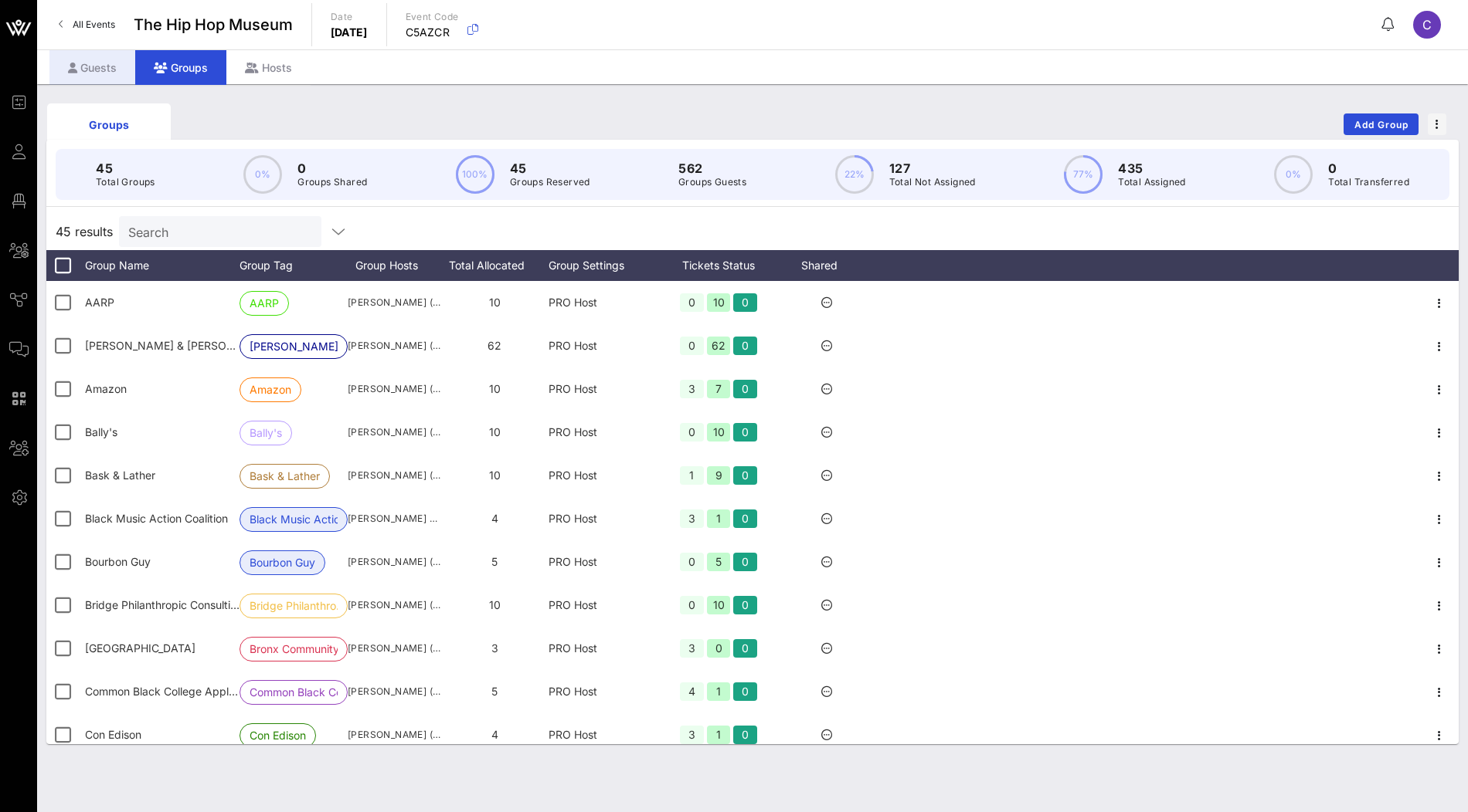
click at [94, 75] on div "Guests" at bounding box center [92, 67] width 86 height 34
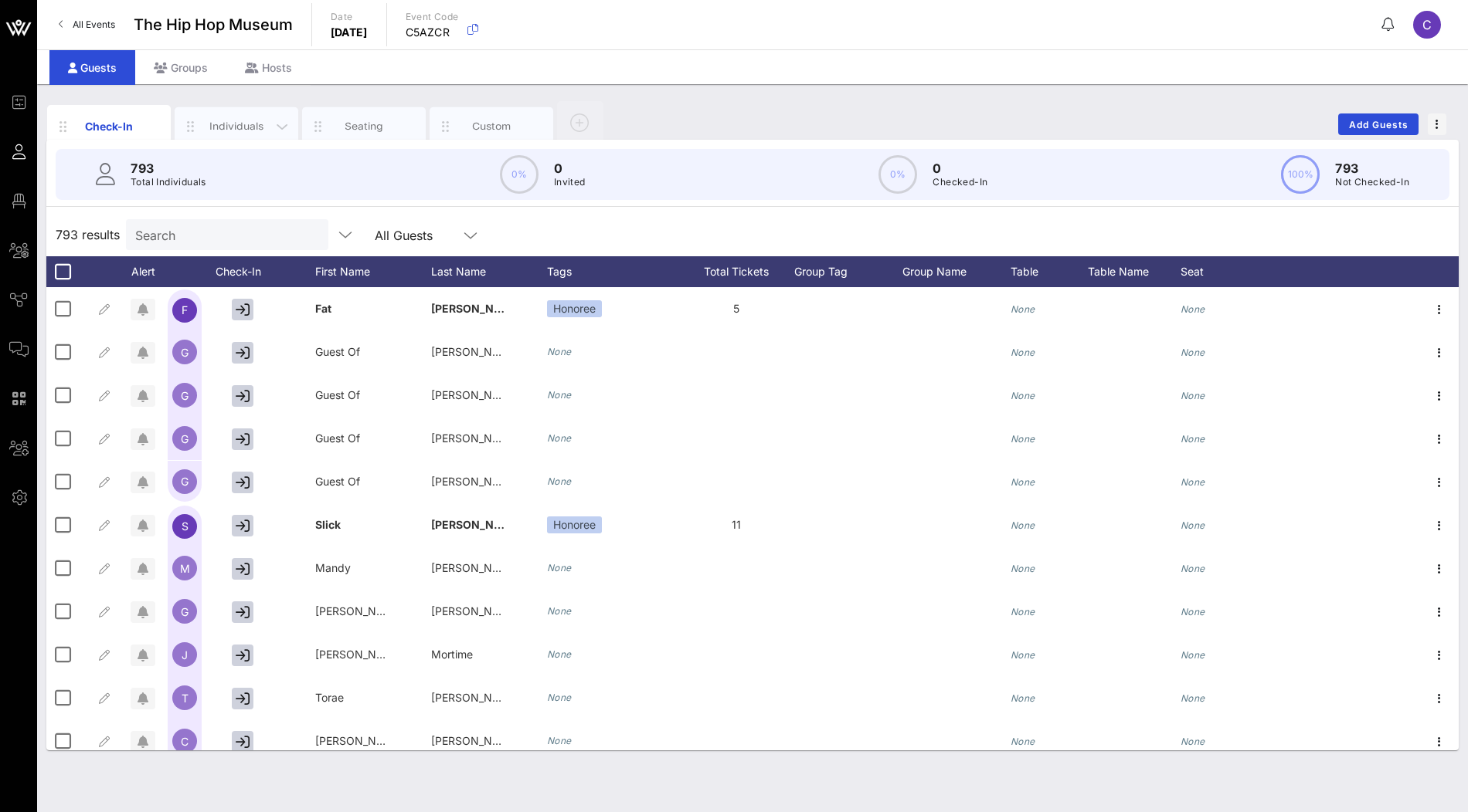
click at [255, 136] on div "Individuals" at bounding box center [236, 126] width 123 height 38
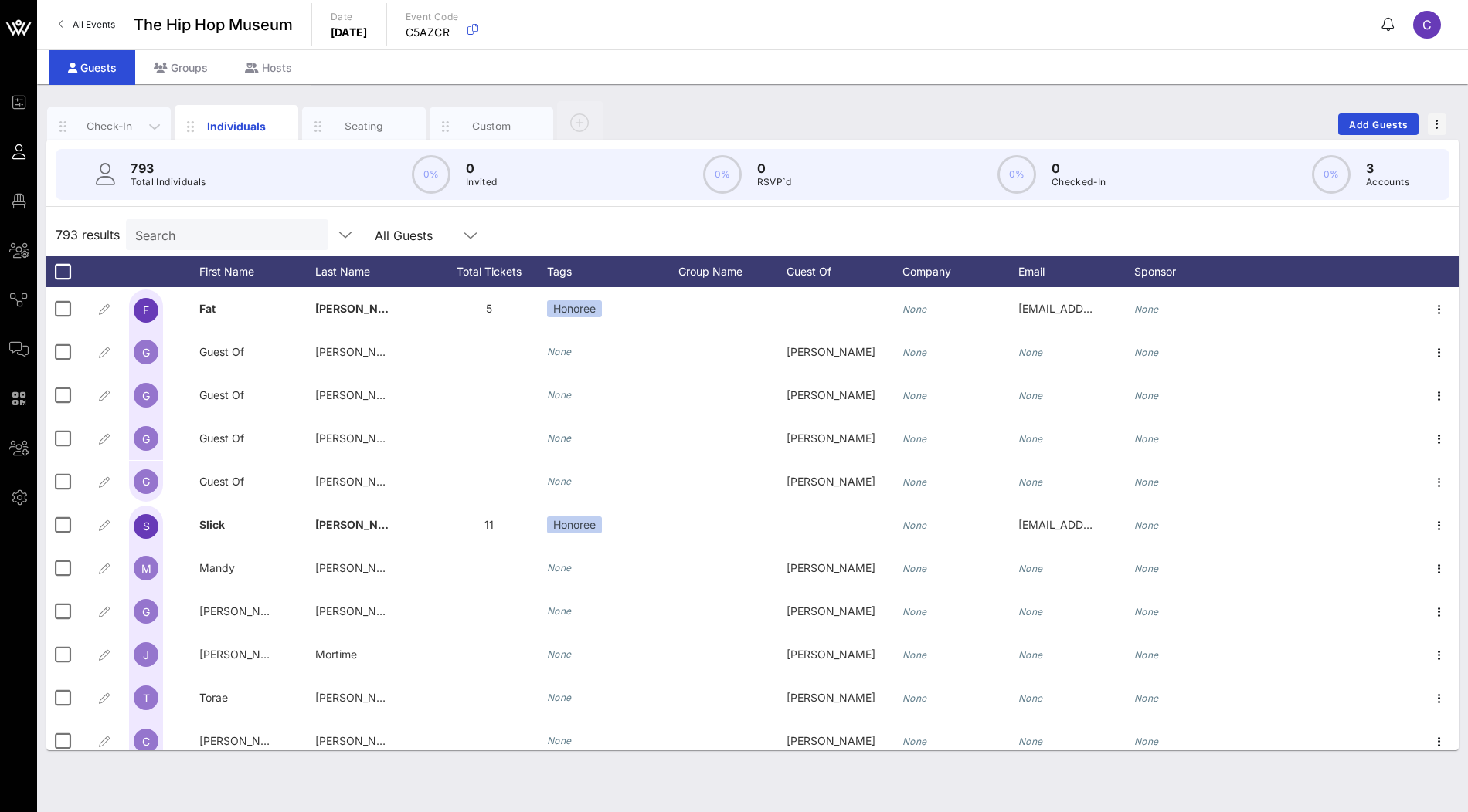
click at [122, 131] on div "Check-In" at bounding box center [110, 126] width 69 height 14
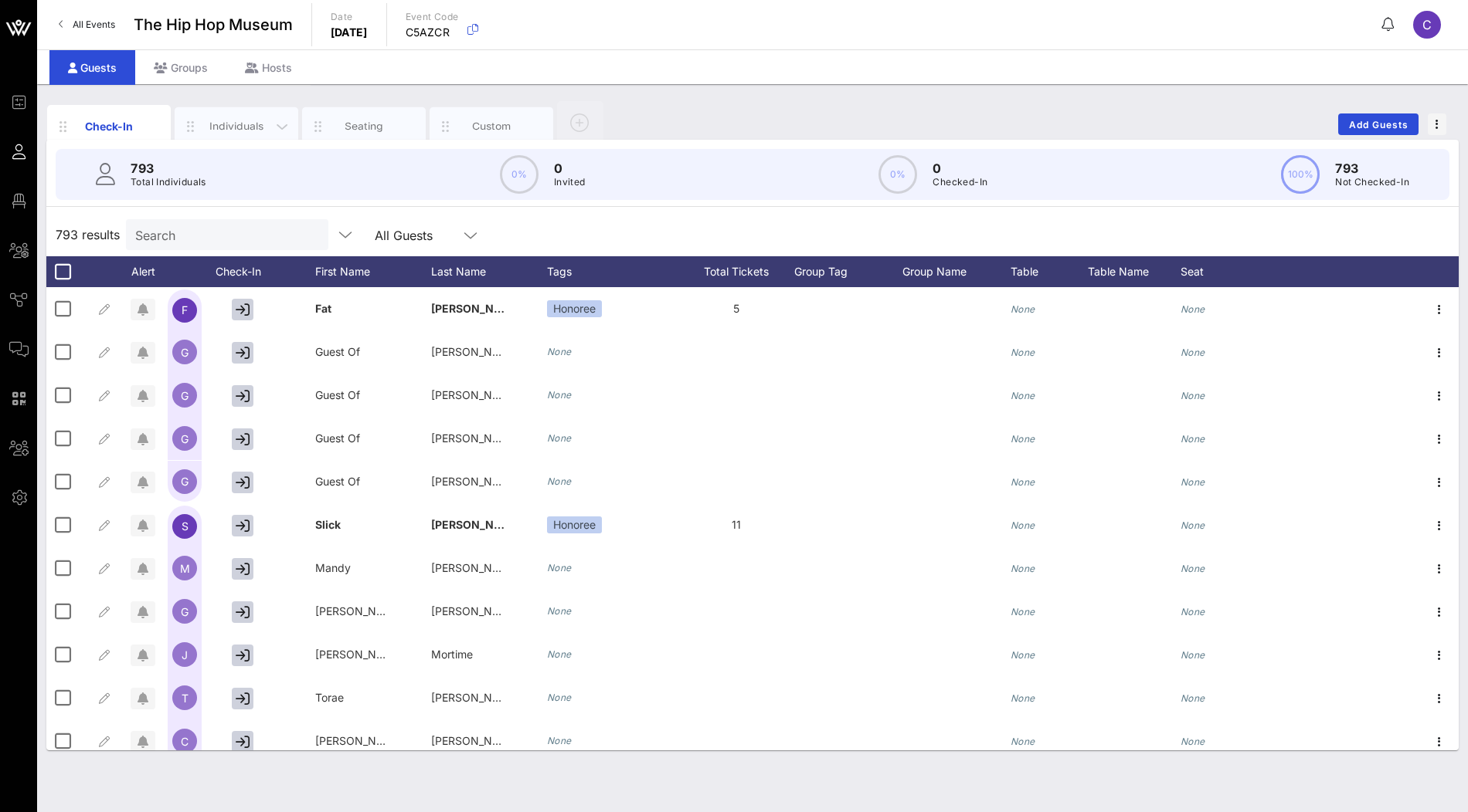
click at [237, 131] on div "Individuals" at bounding box center [237, 126] width 69 height 14
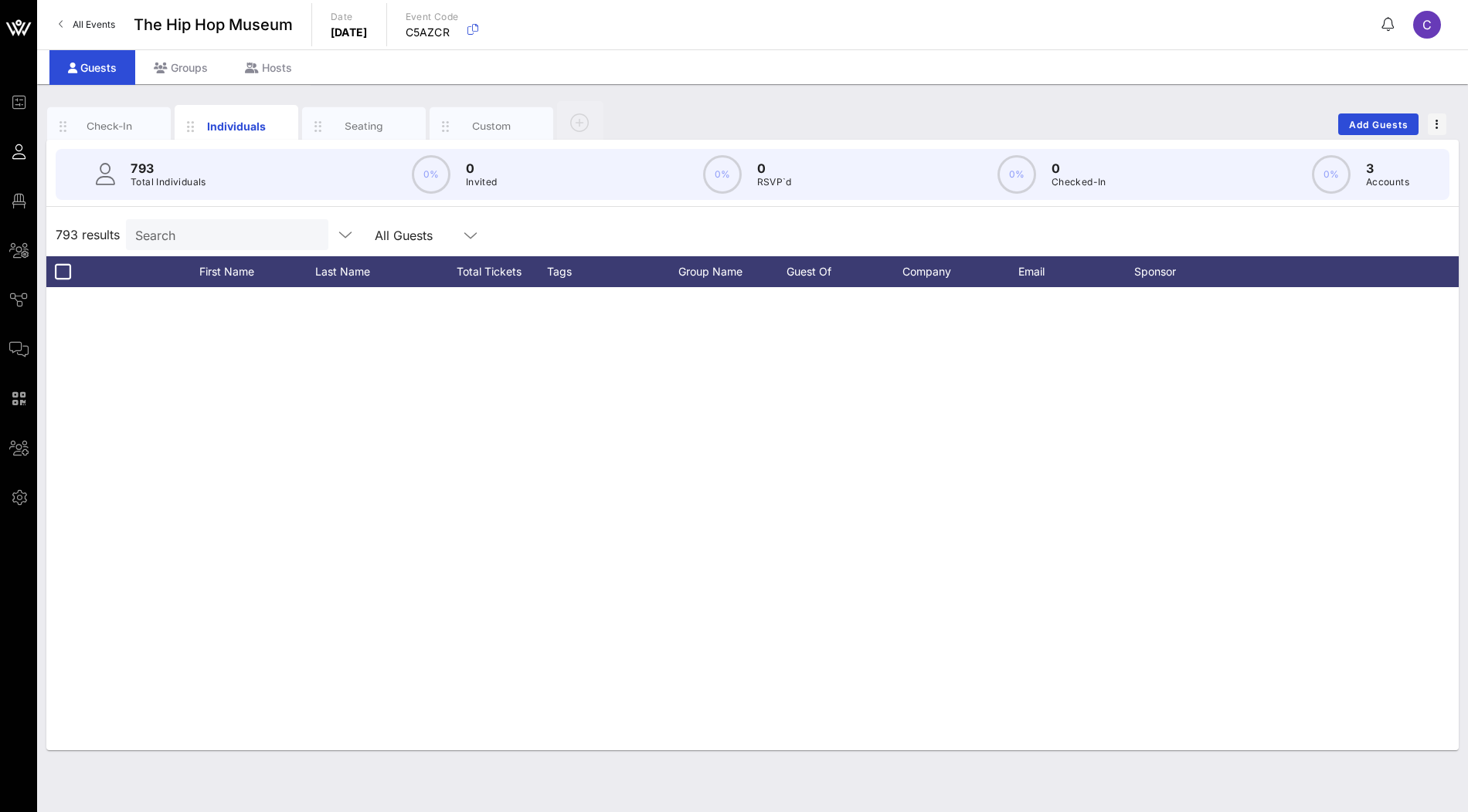
scroll to position [953, 0]
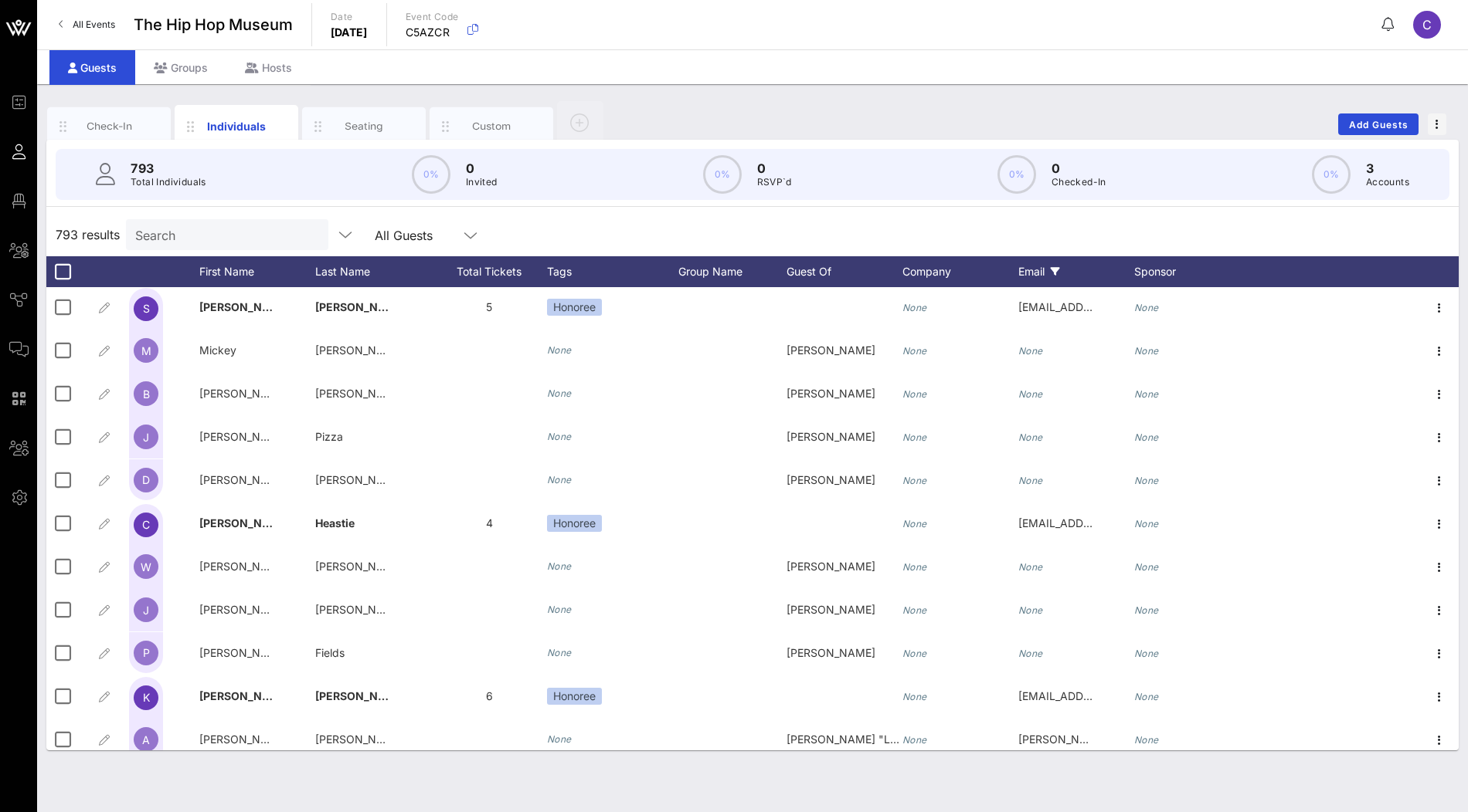
click at [1062, 273] on div "Email" at bounding box center [1076, 271] width 116 height 31
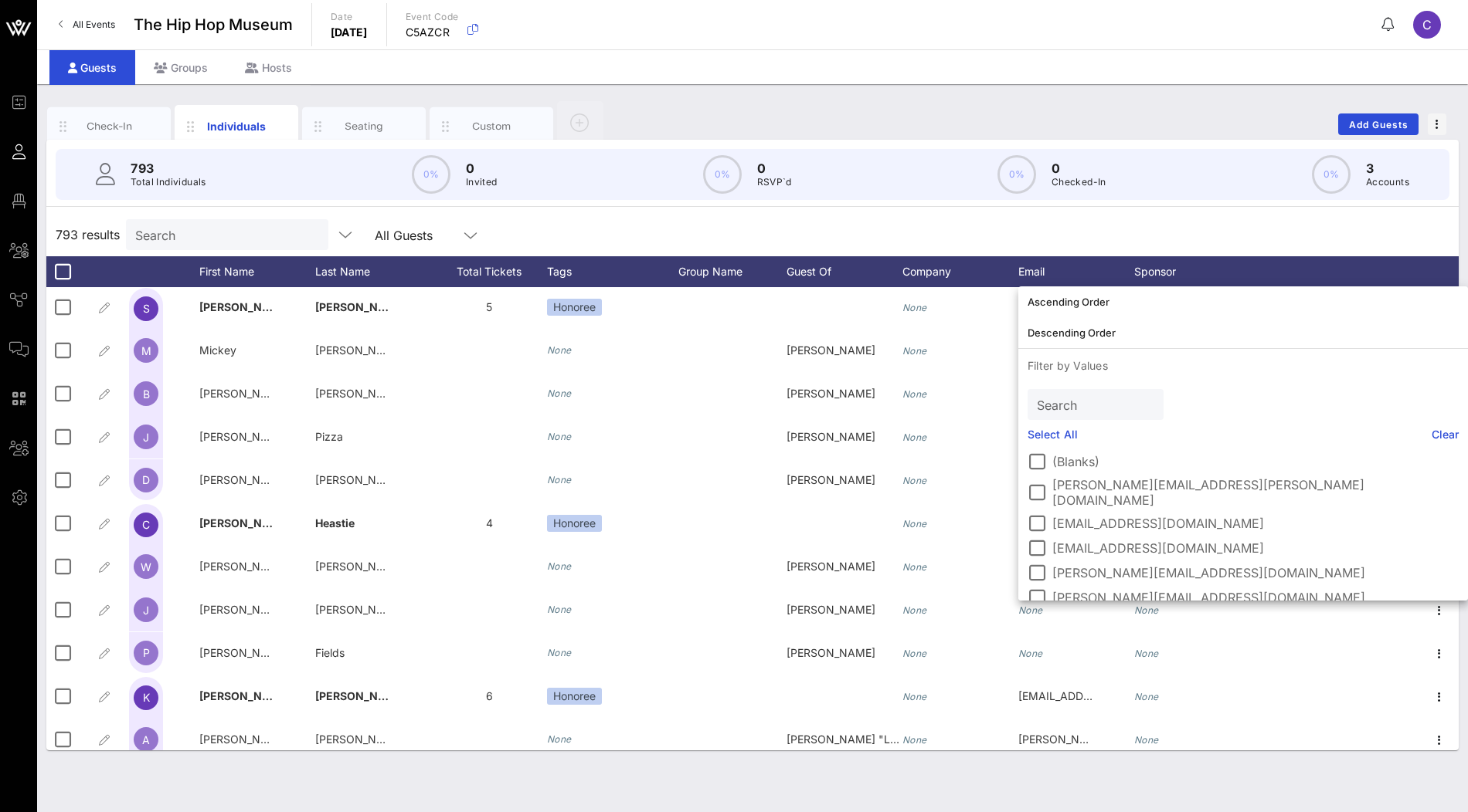
click at [1065, 461] on label "(Blanks)" at bounding box center [1256, 462] width 407 height 15
click at [1060, 430] on link "Select All" at bounding box center [1053, 434] width 50 height 17
click at [1057, 463] on label "(Blanks)" at bounding box center [1256, 462] width 407 height 15
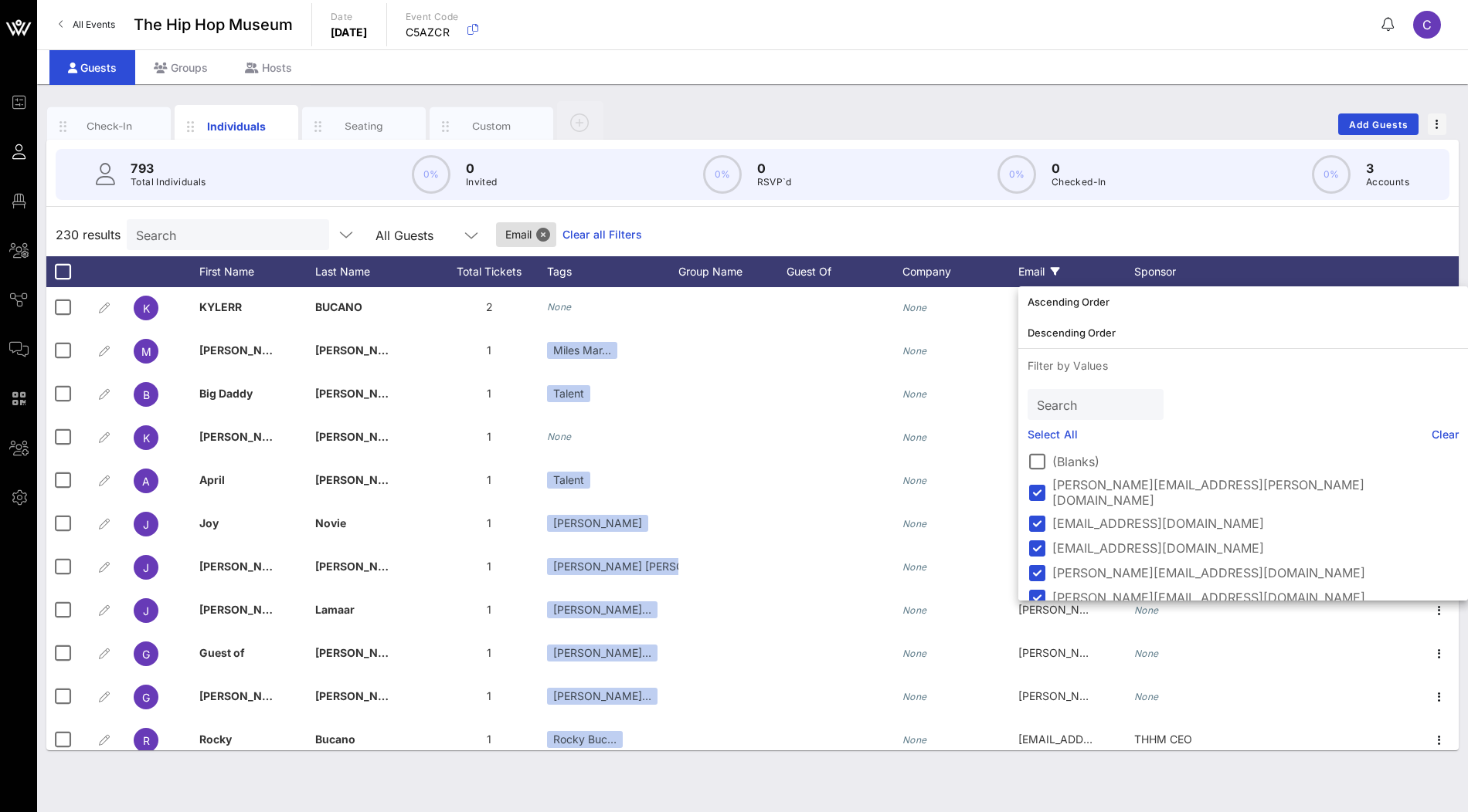
click at [1122, 202] on div "793 Total Individuals 0% 0 Invited 0% 0 RSVP`d 0% 0 Checked-In 0% 3 Accounts" at bounding box center [752, 174] width 1431 height 70
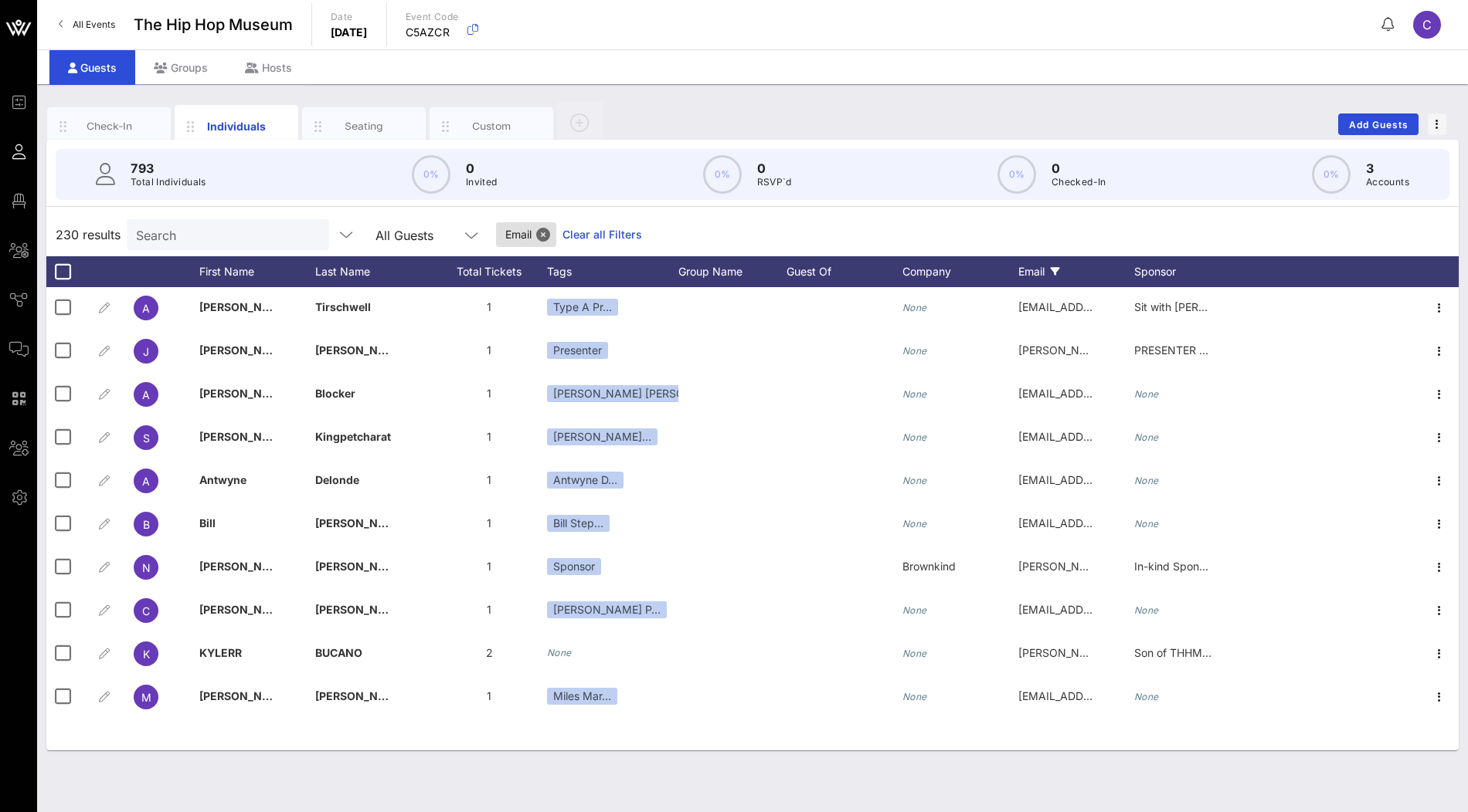
scroll to position [0, 0]
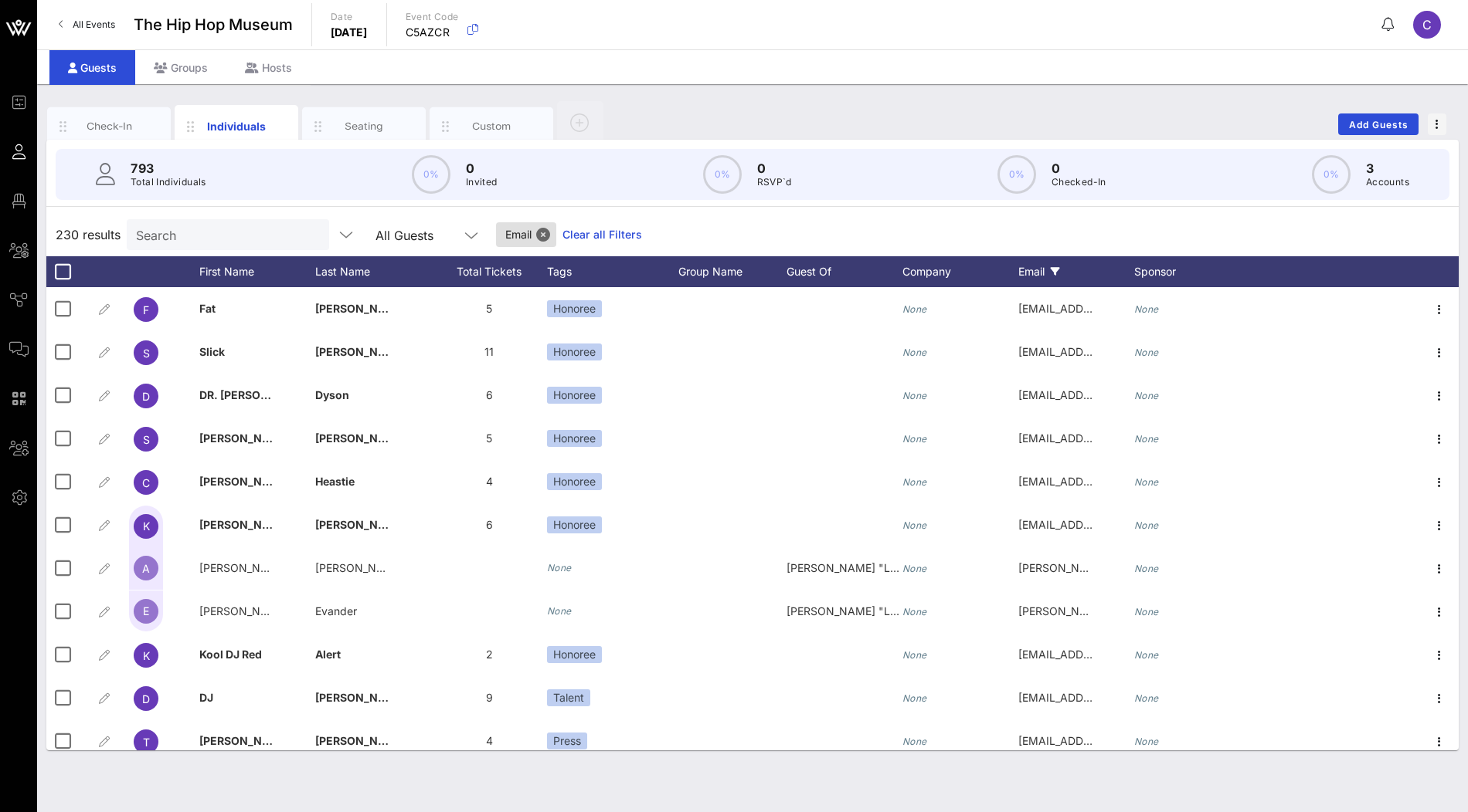
click at [568, 230] on link "Clear all Filters" at bounding box center [602, 234] width 79 height 17
